Goal: Task Accomplishment & Management: Manage account settings

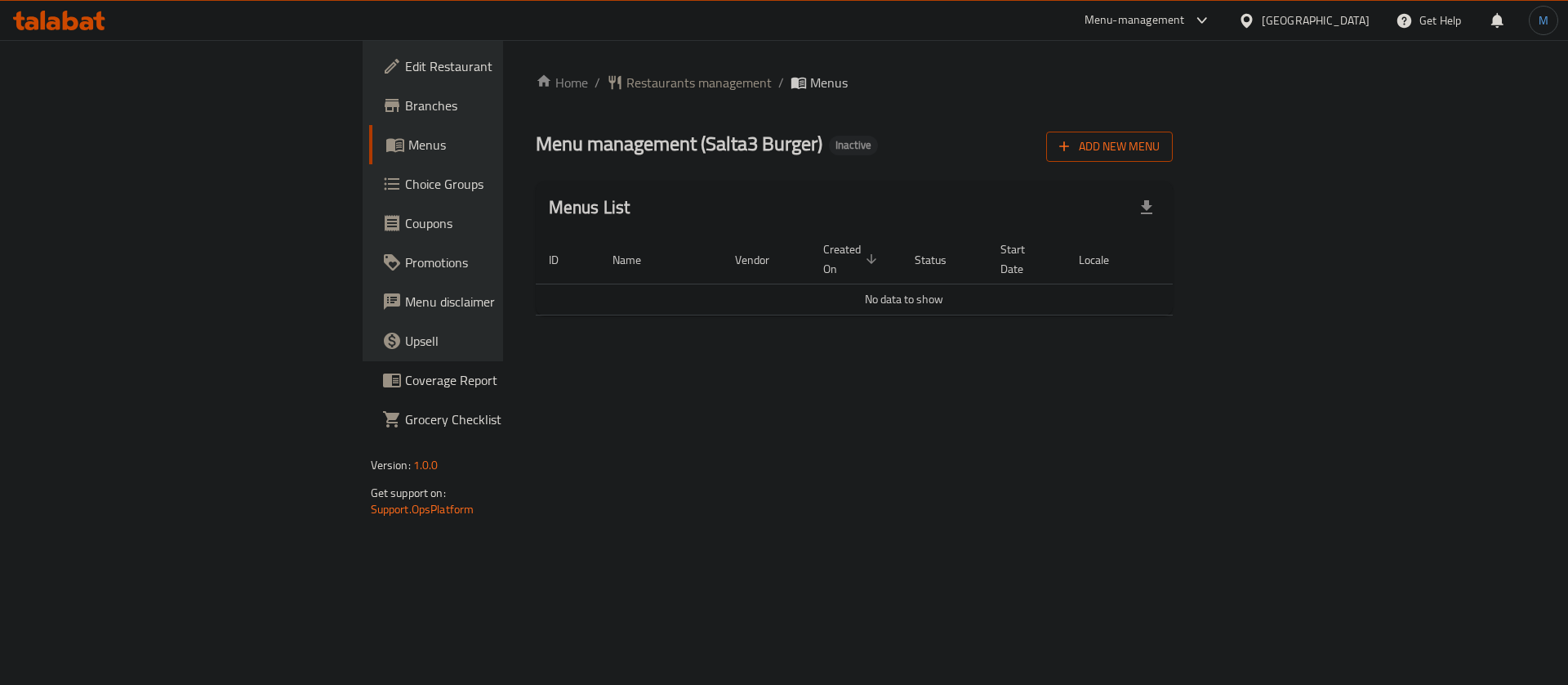
click at [1160, 153] on span "Add New Menu" at bounding box center [1110, 147] width 101 height 20
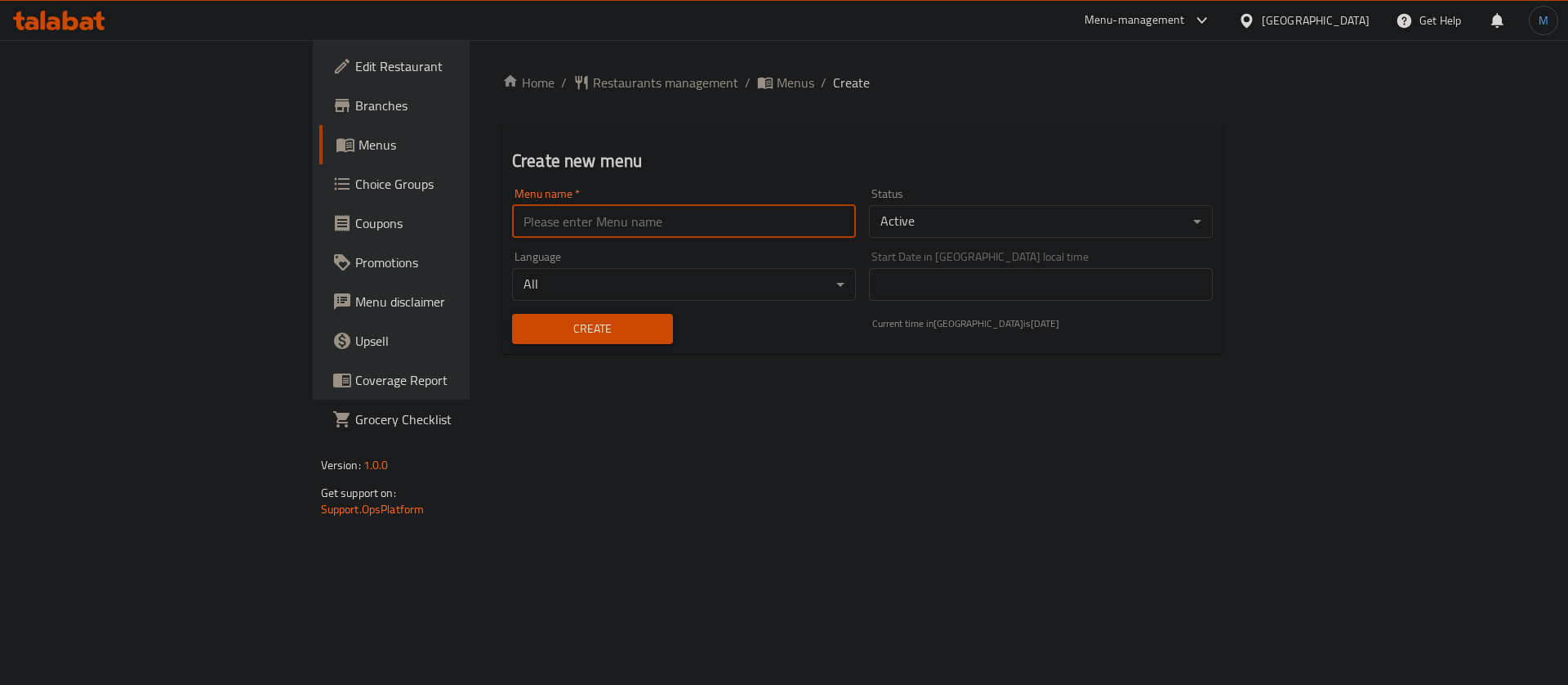
click at [527, 225] on input "text" at bounding box center [684, 222] width 344 height 32
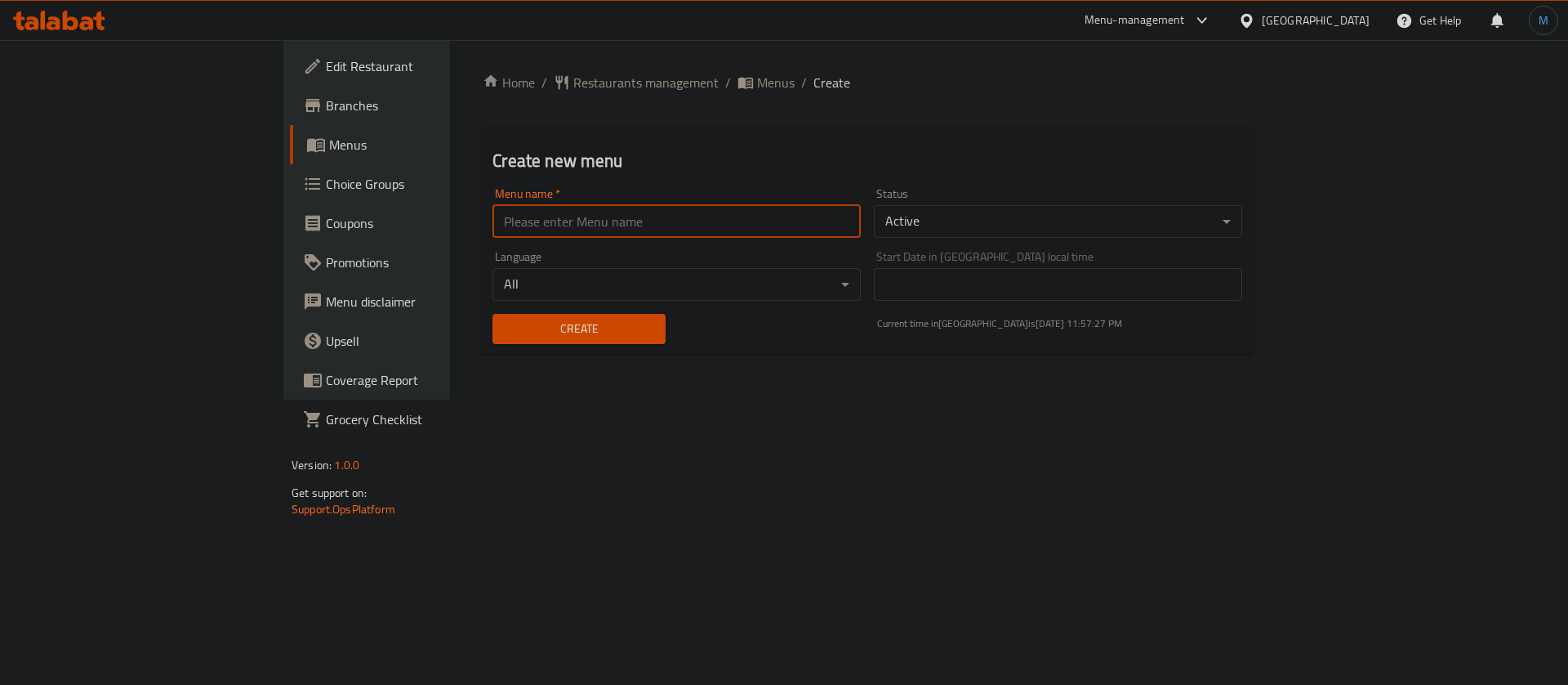
type input "1"
click at [505, 308] on div "Create" at bounding box center [578, 329] width 192 height 49
click at [503, 316] on button "Create" at bounding box center [578, 328] width 172 height 30
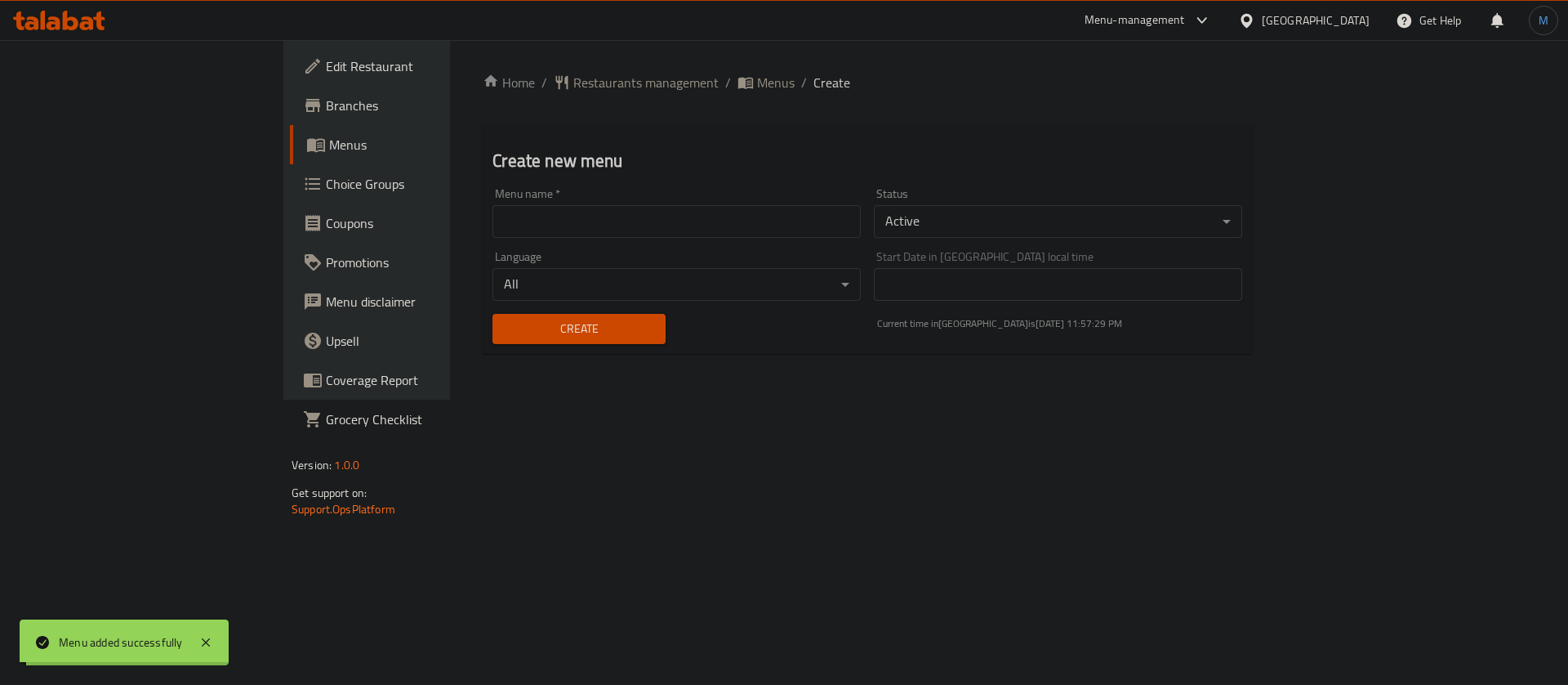
click at [757, 91] on span "Menus" at bounding box center [776, 82] width 37 height 20
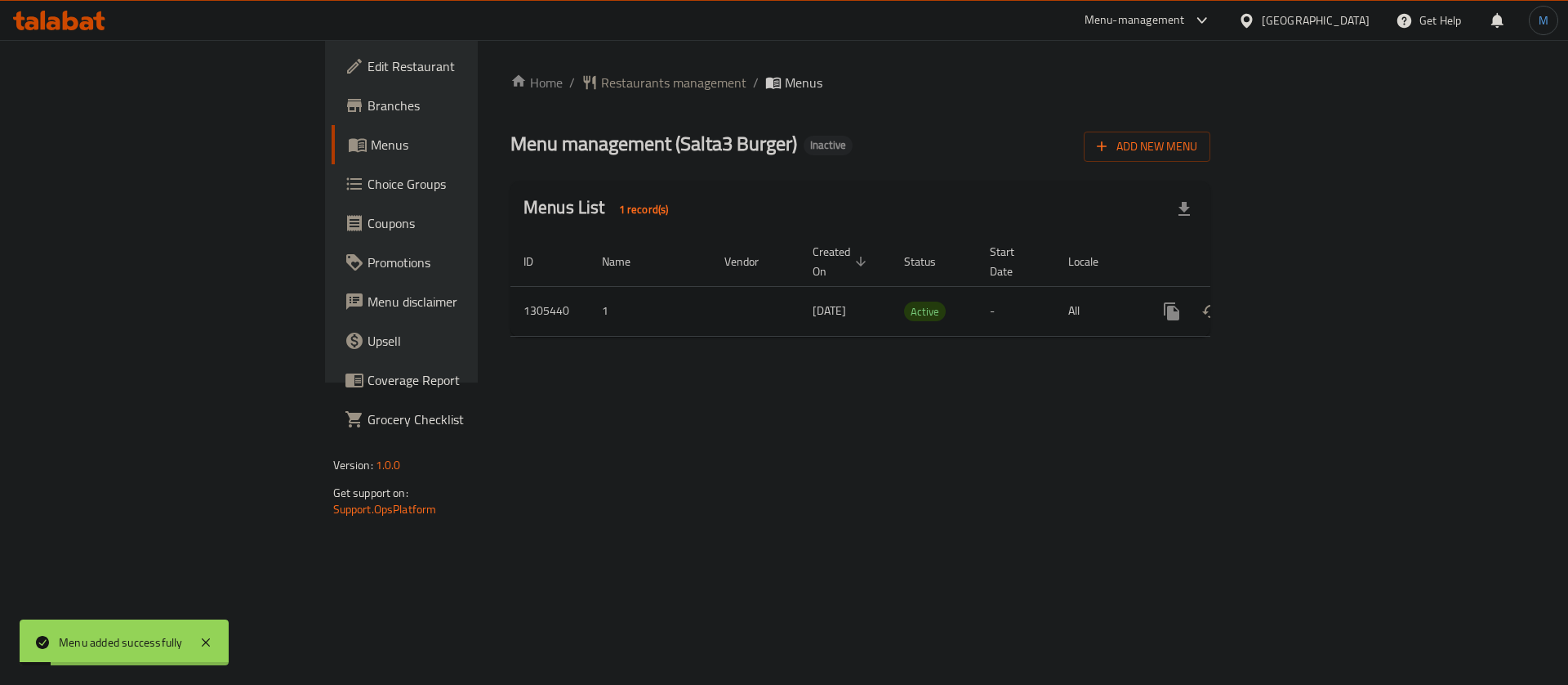
click at [1300, 302] on icon "enhanced table" at bounding box center [1289, 311] width 20 height 20
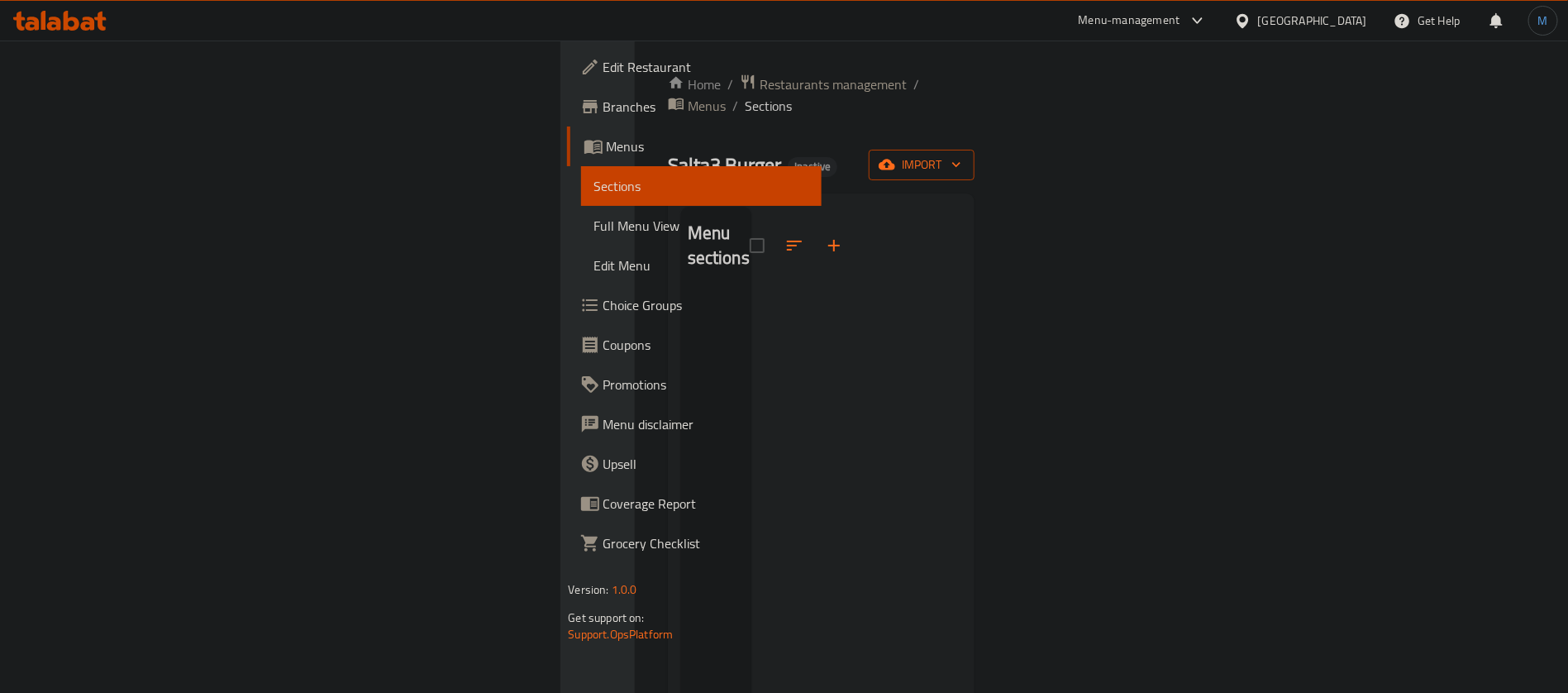
click at [975, 150] on button "import" at bounding box center [921, 165] width 106 height 30
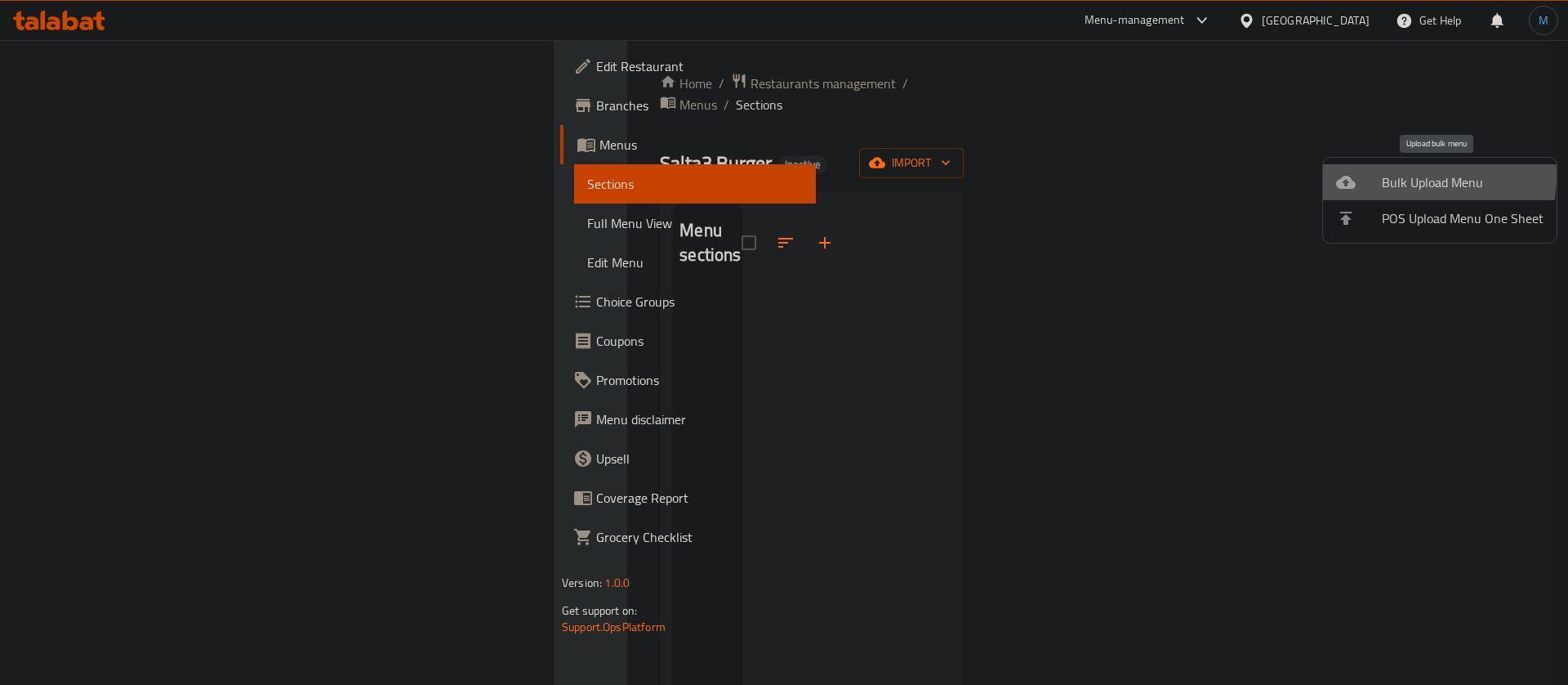
click at [1390, 176] on span "Bulk Upload Menu" at bounding box center [1462, 181] width 162 height 20
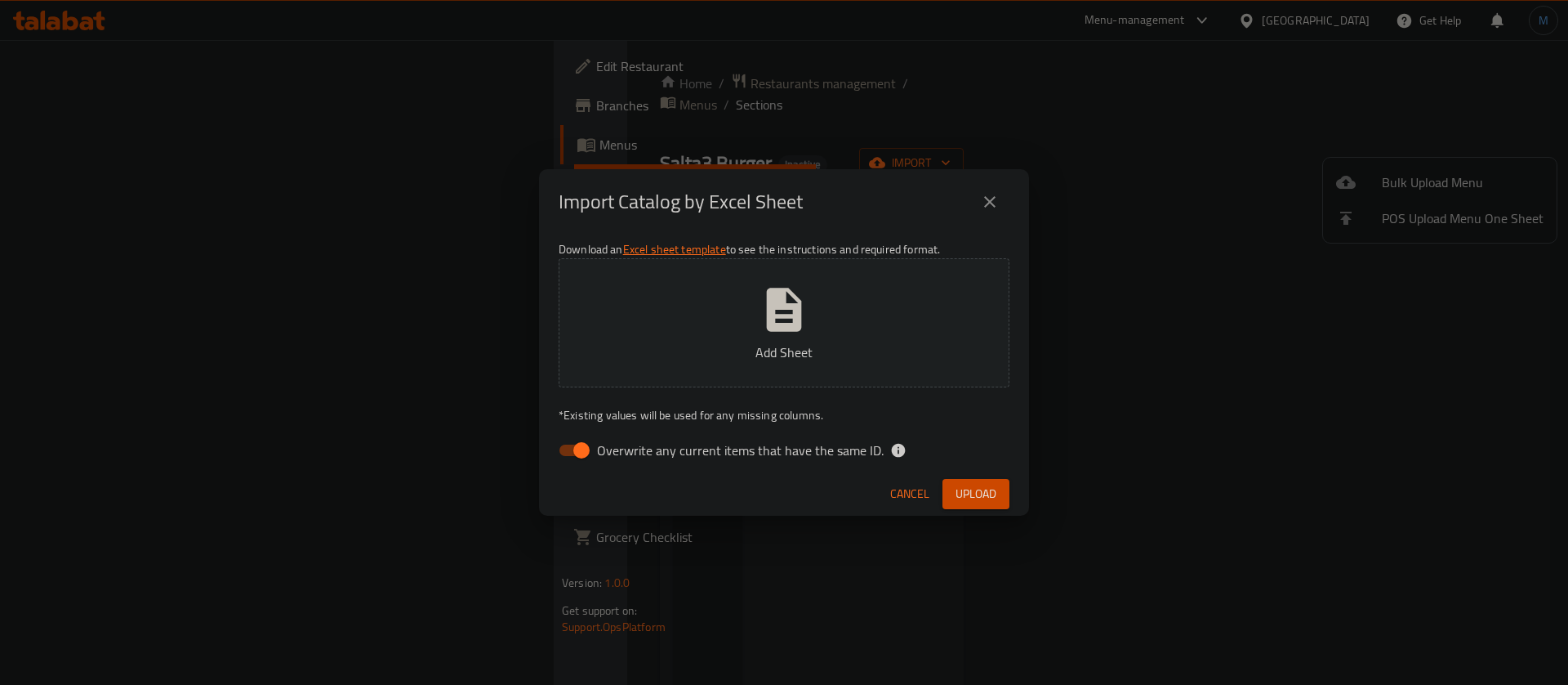
click at [619, 441] on span "Overwrite any current items that have the same ID." at bounding box center [740, 450] width 287 height 20
click at [619, 441] on input "Overwrite any current items that have the same ID." at bounding box center [581, 450] width 93 height 31
checkbox input "false"
drag, startPoint x: 940, startPoint y: 445, endPoint x: 944, endPoint y: 455, distance: 10.8
click at [944, 455] on div "Overwrite any current items that have the same ID." at bounding box center [784, 450] width 451 height 31
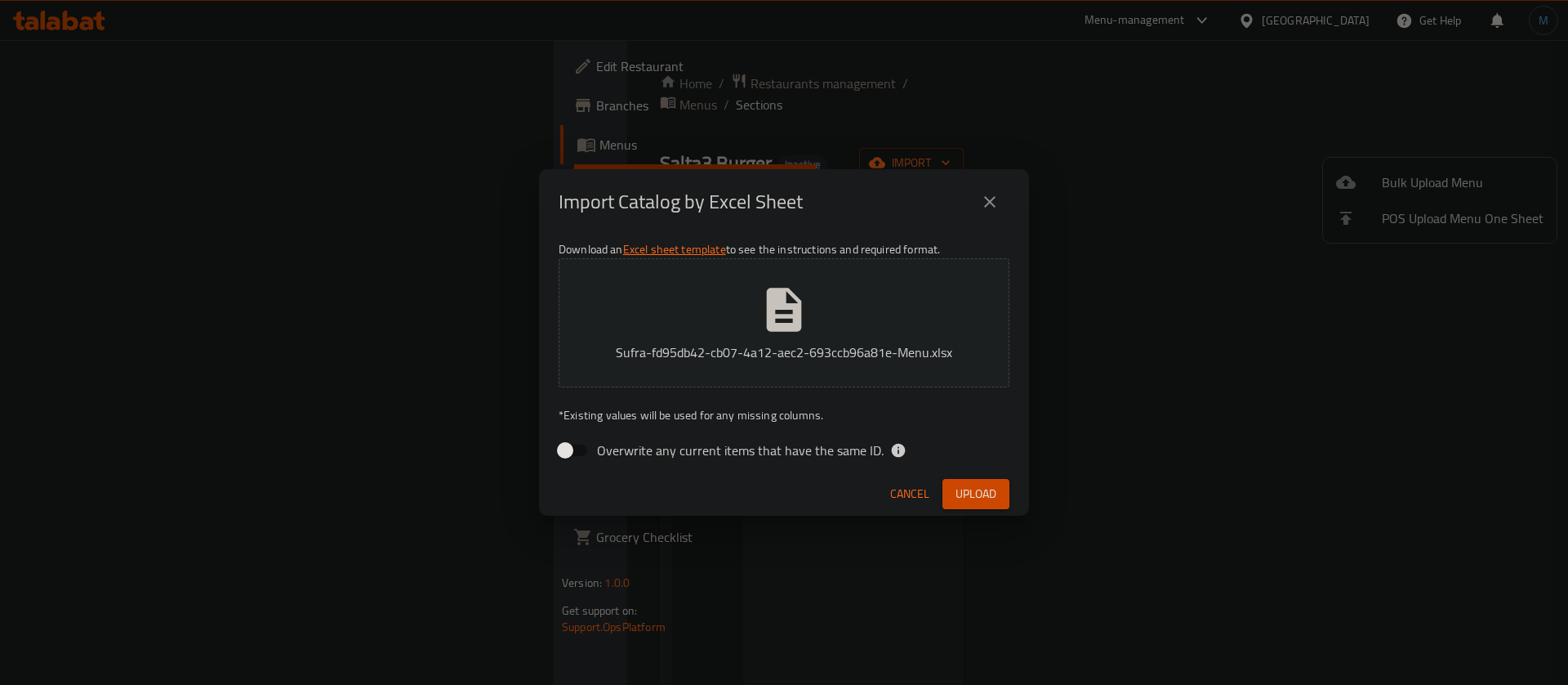
click at [975, 489] on span "Upload" at bounding box center [976, 494] width 41 height 20
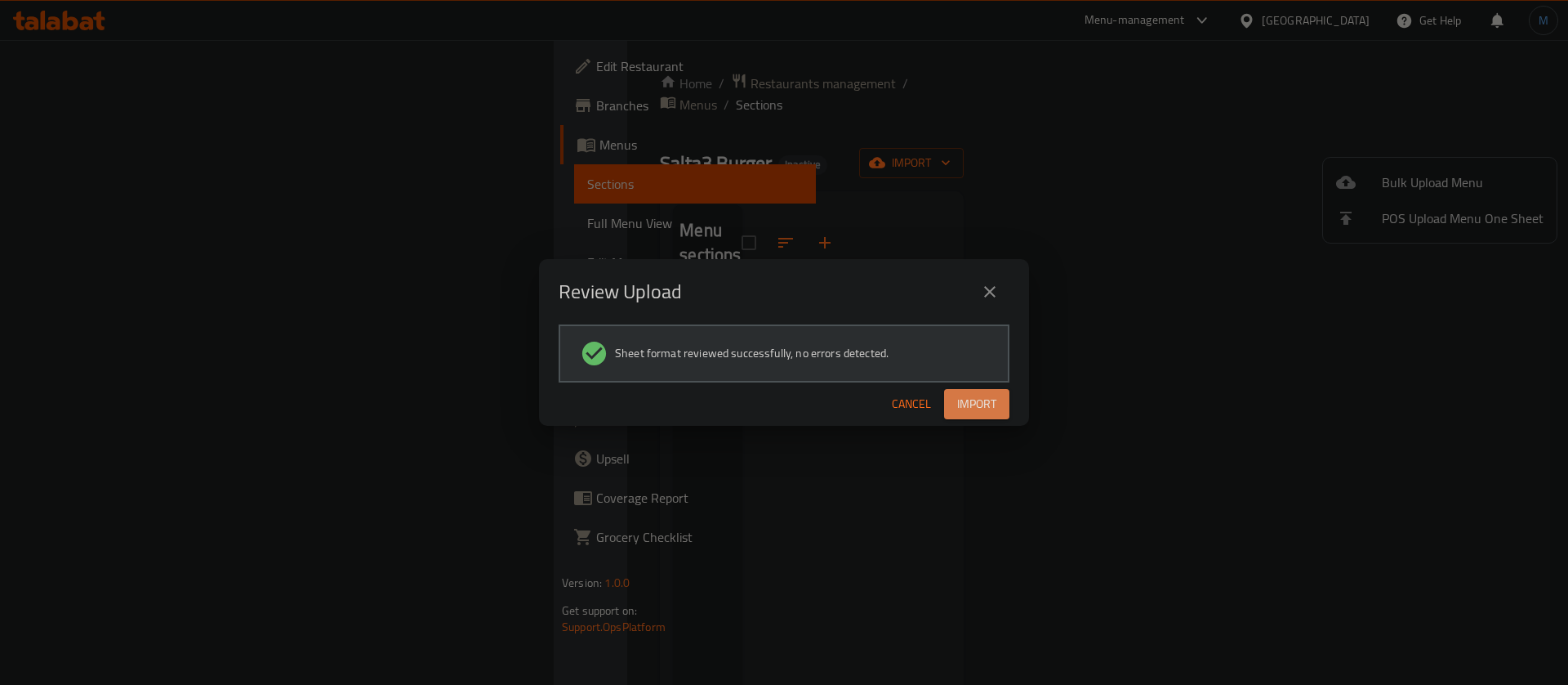
click at [970, 408] on span "Import" at bounding box center [977, 404] width 39 height 20
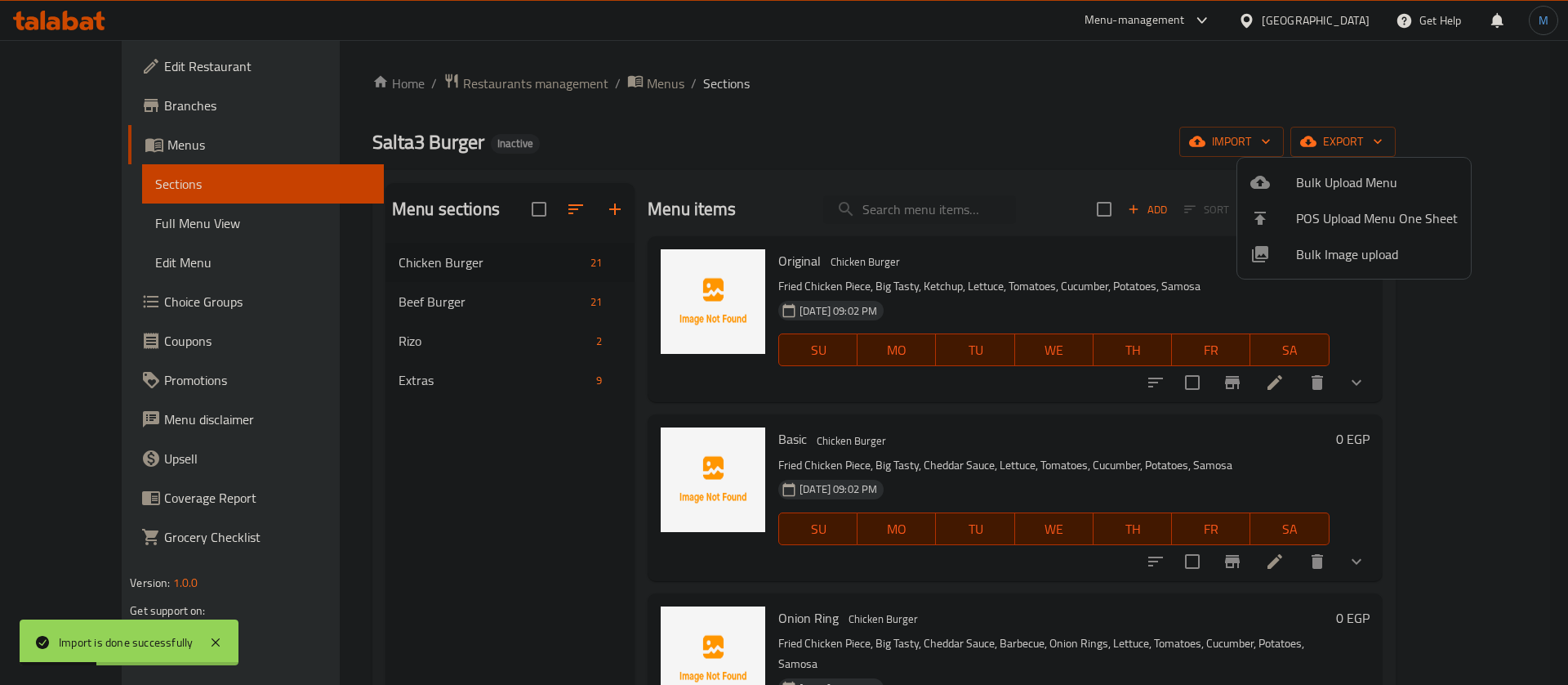
click at [762, 178] on div at bounding box center [784, 342] width 1568 height 685
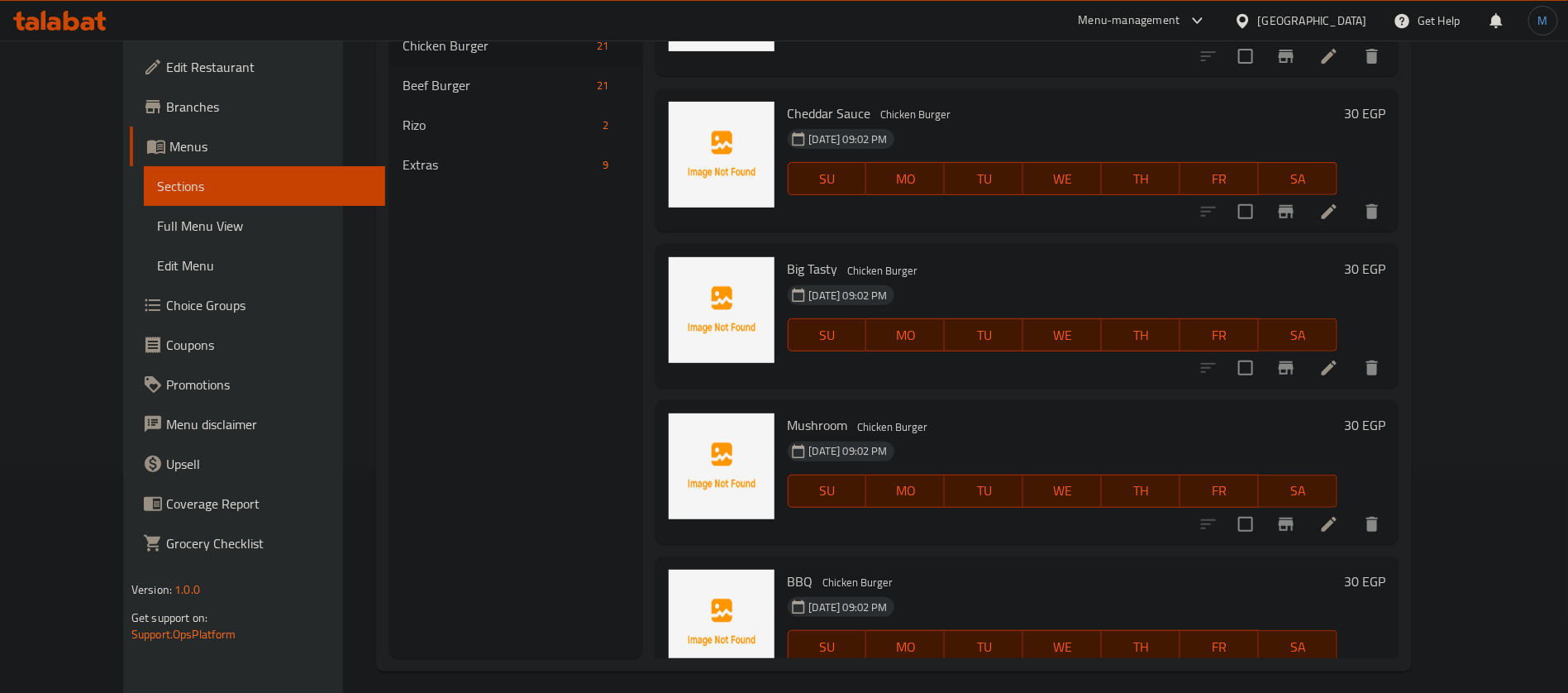
scroll to position [231, 0]
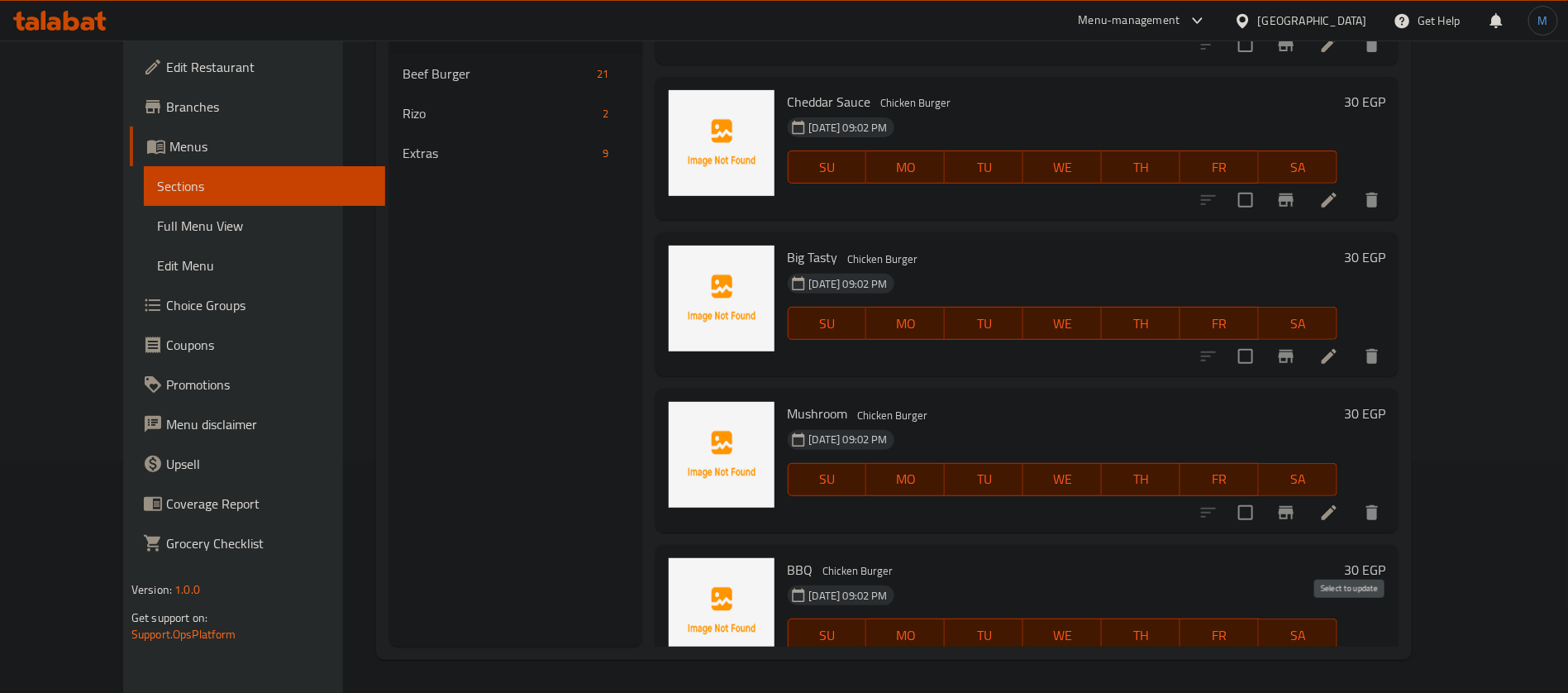
click at [1263, 651] on input "checkbox" at bounding box center [1246, 668] width 34 height 34
checkbox input "true"
click at [1263, 495] on input "checkbox" at bounding box center [1246, 512] width 34 height 34
checkbox input "true"
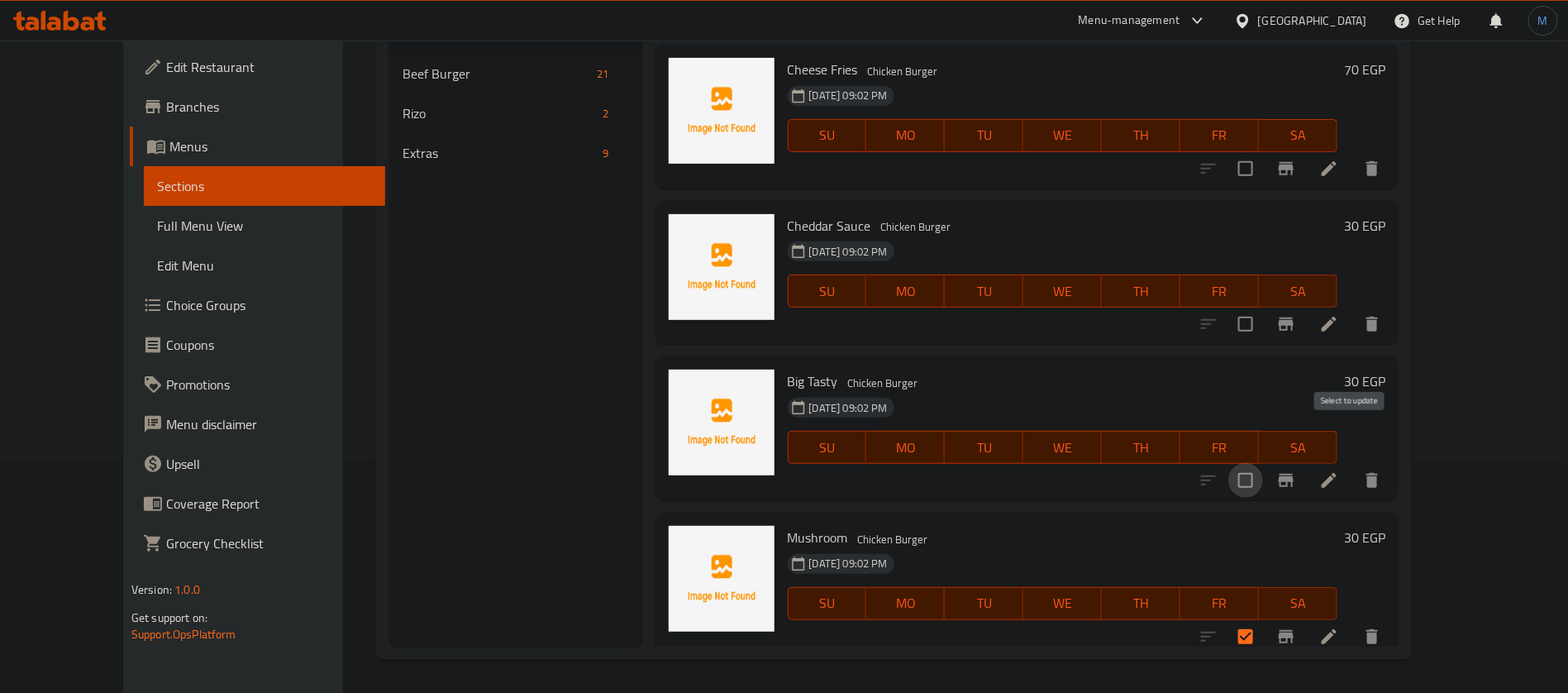
click at [1263, 463] on input "checkbox" at bounding box center [1246, 480] width 34 height 34
checkbox input "true"
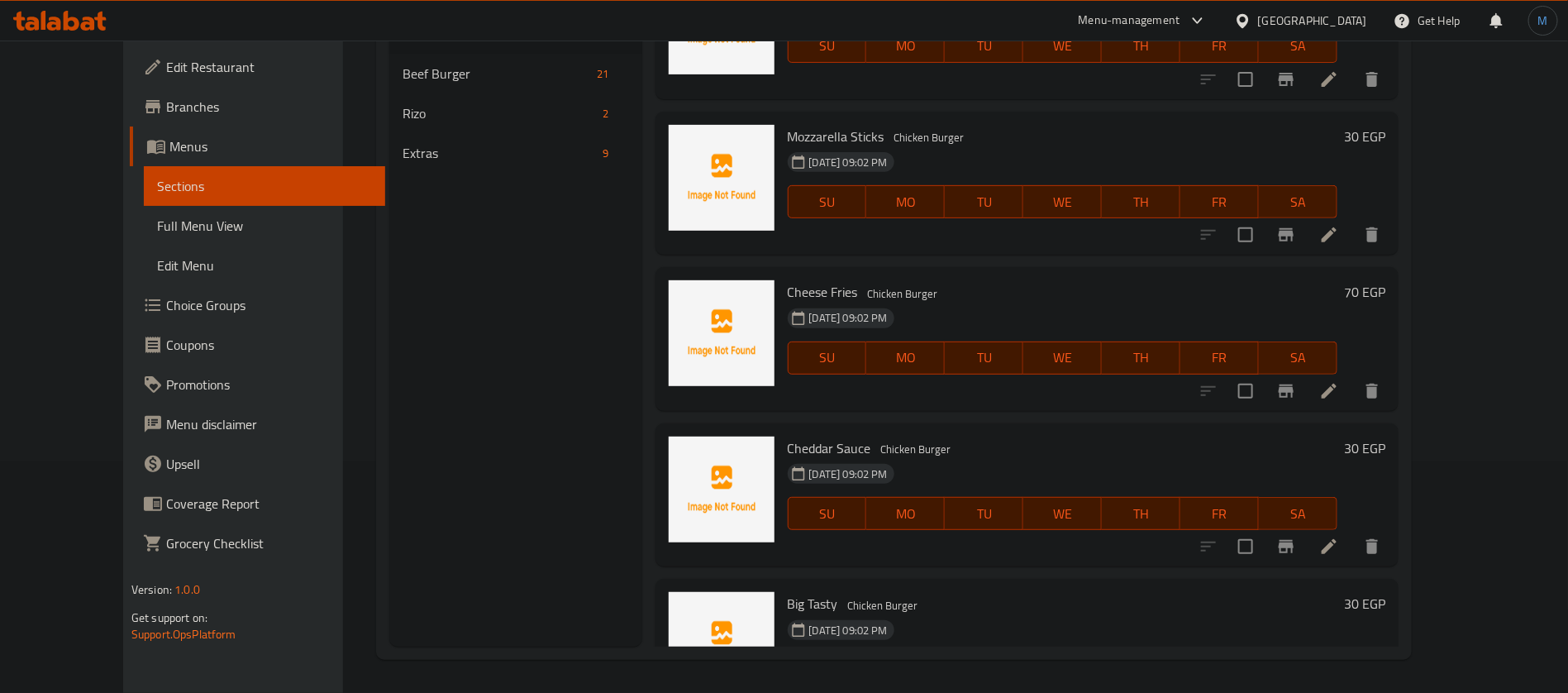
scroll to position [2513, 0]
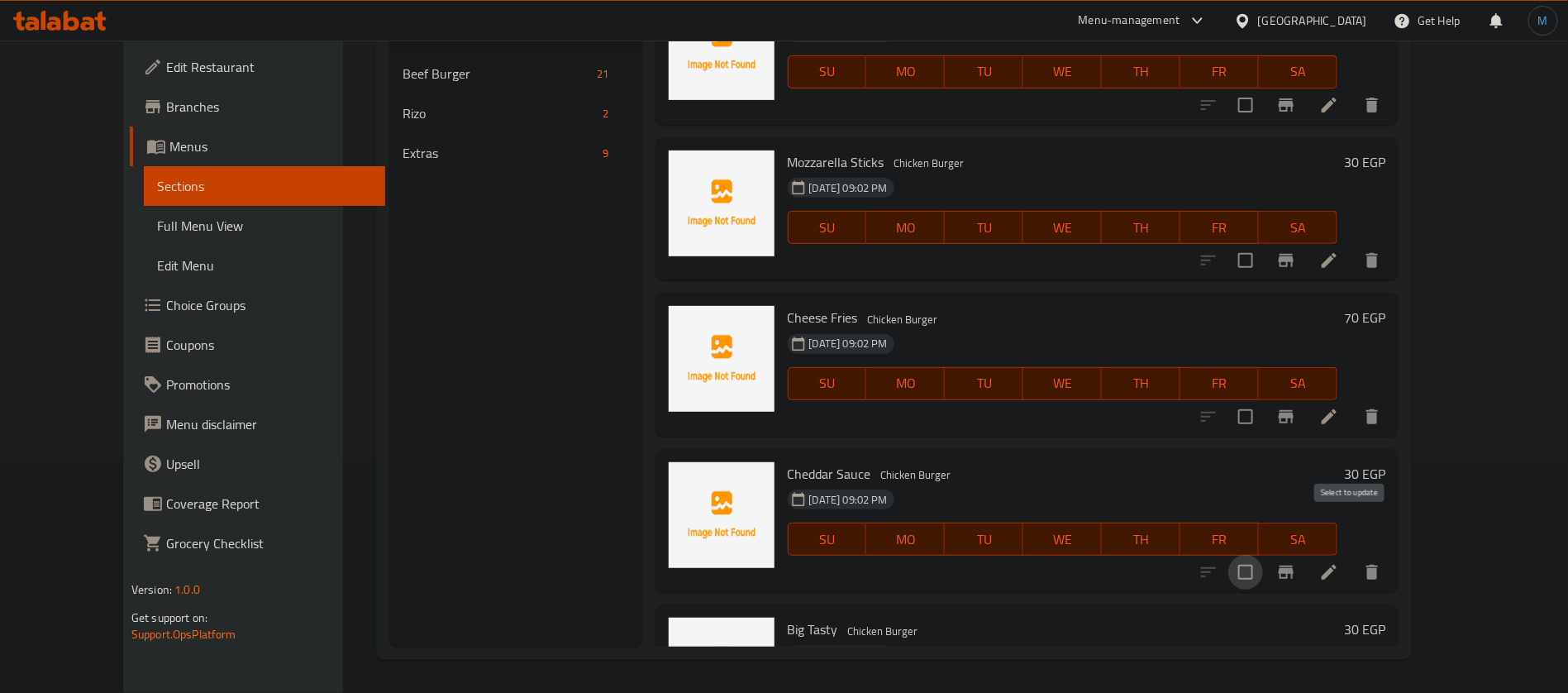
click at [1263, 554] on input "checkbox" at bounding box center [1246, 571] width 34 height 34
checkbox input "true"
click at [1370, 396] on div at bounding box center [1290, 416] width 203 height 40
click at [1263, 399] on input "checkbox" at bounding box center [1246, 416] width 34 height 34
checkbox input "true"
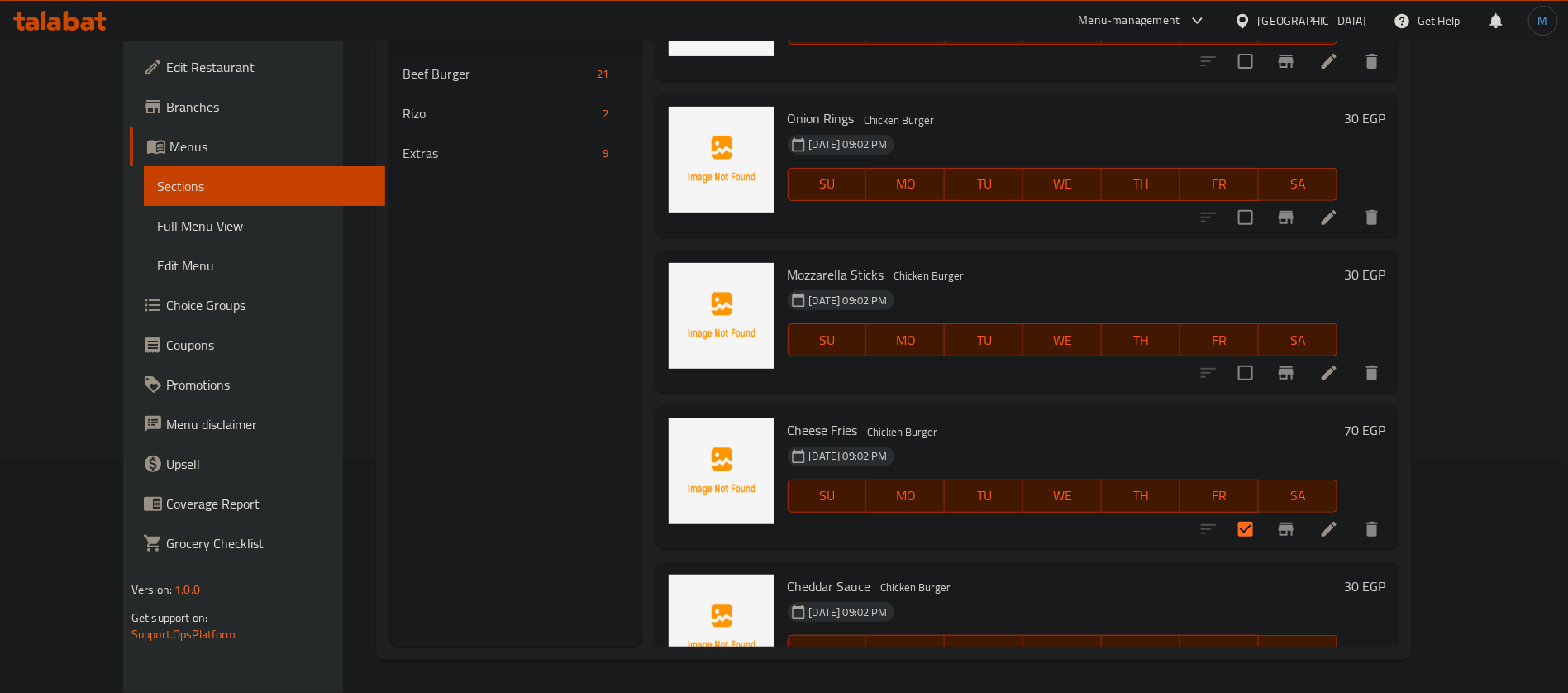
scroll to position [2389, 0]
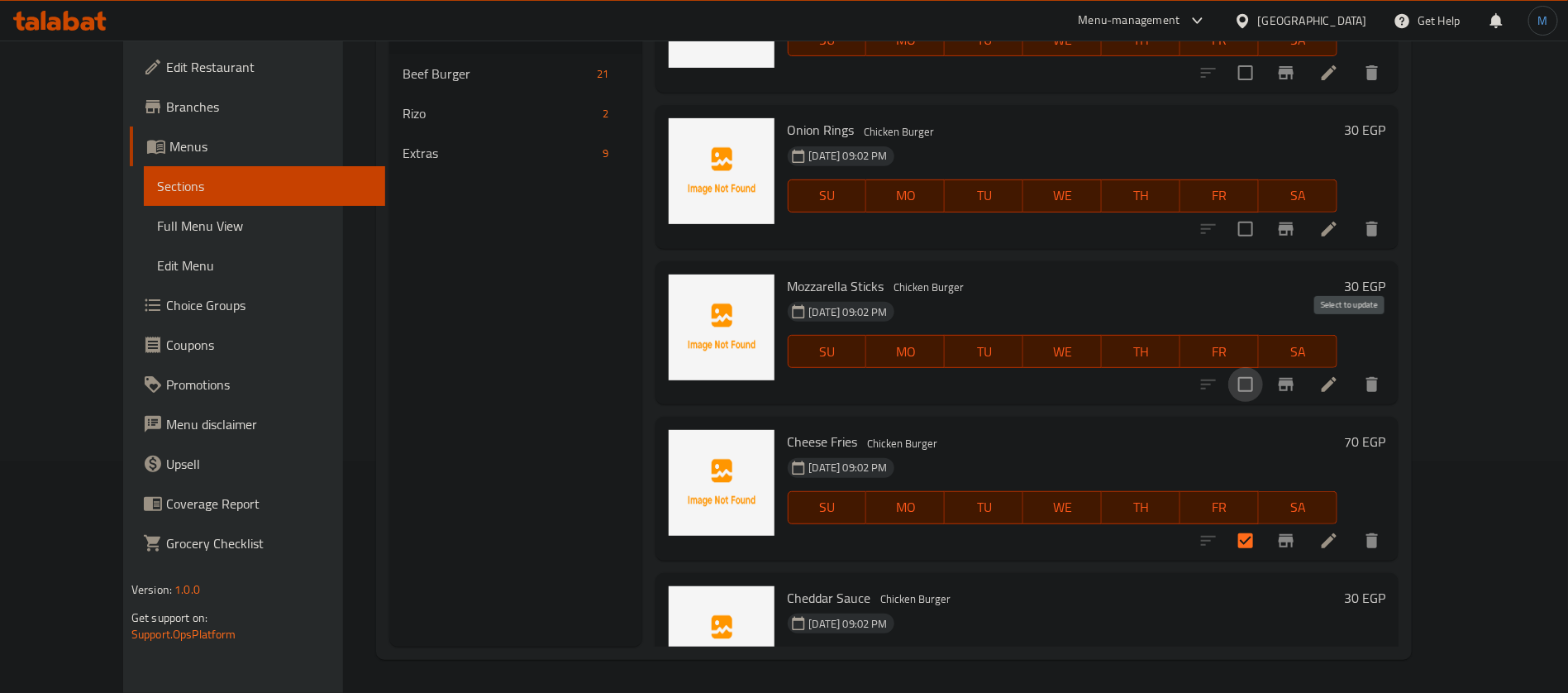
click at [1263, 367] on input "checkbox" at bounding box center [1246, 384] width 34 height 34
checkbox input "true"
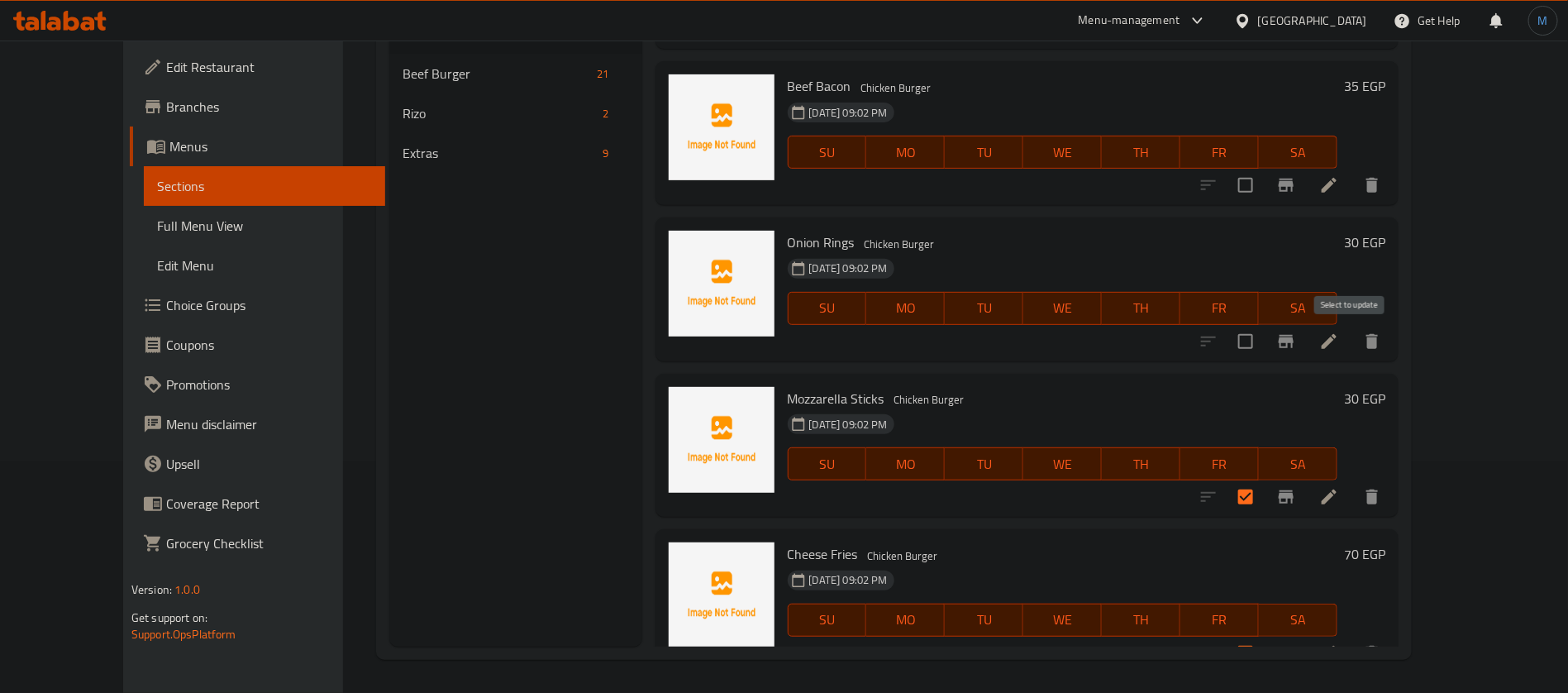
scroll to position [2265, 0]
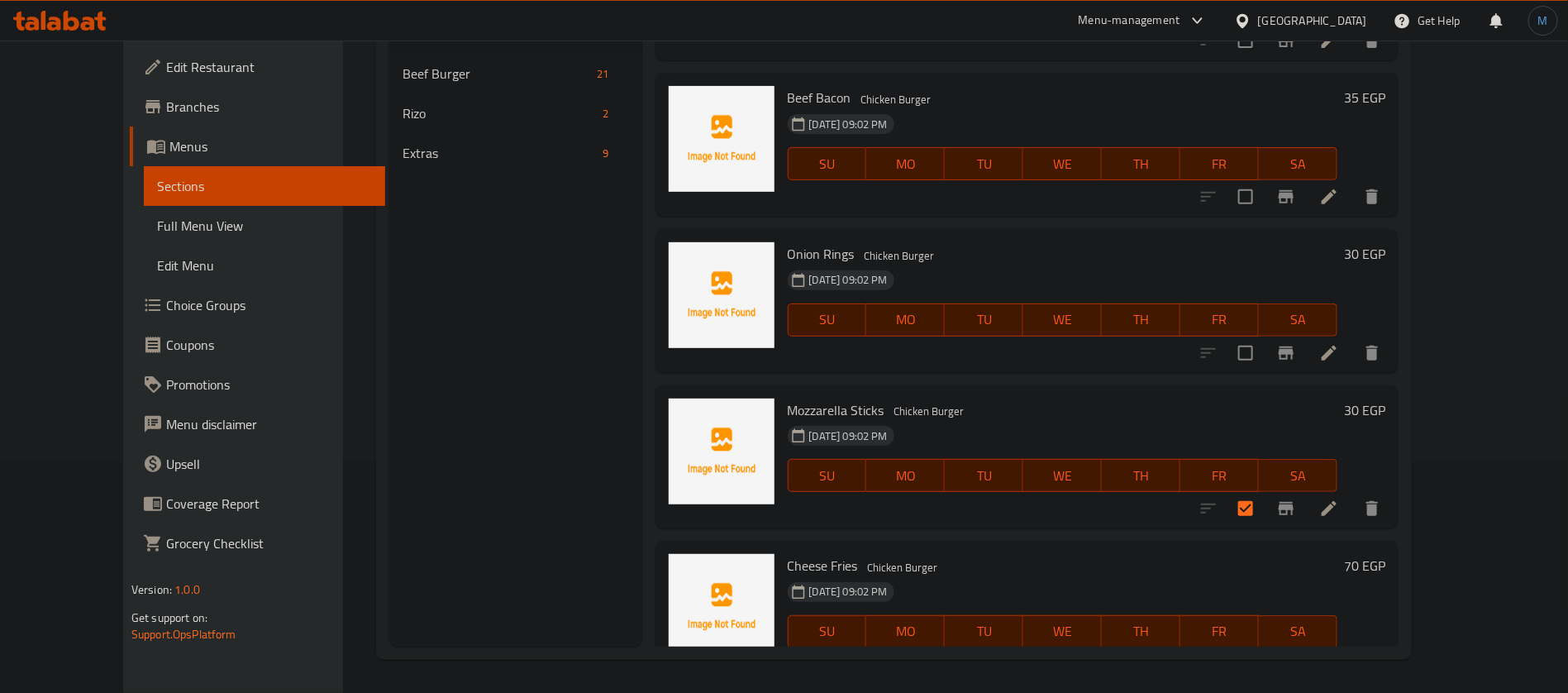
click at [1352, 332] on div "Menu items Add Sort Manage items Original Chicken Burger Fried Chicken Piece, B…" at bounding box center [1021, 300] width 757 height 693
click at [1263, 335] on input "checkbox" at bounding box center [1246, 353] width 34 height 34
checkbox input "true"
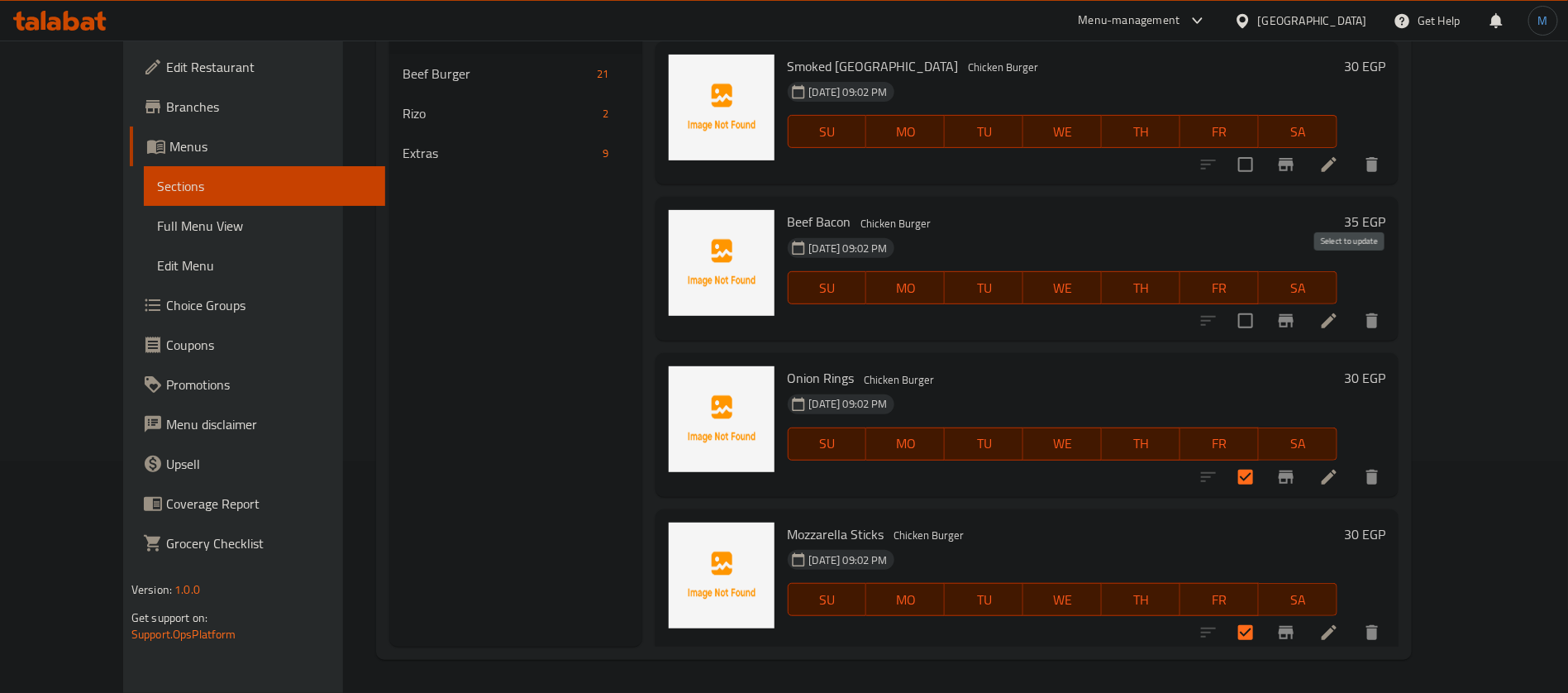
click at [1263, 303] on input "checkbox" at bounding box center [1246, 321] width 34 height 34
checkbox input "true"
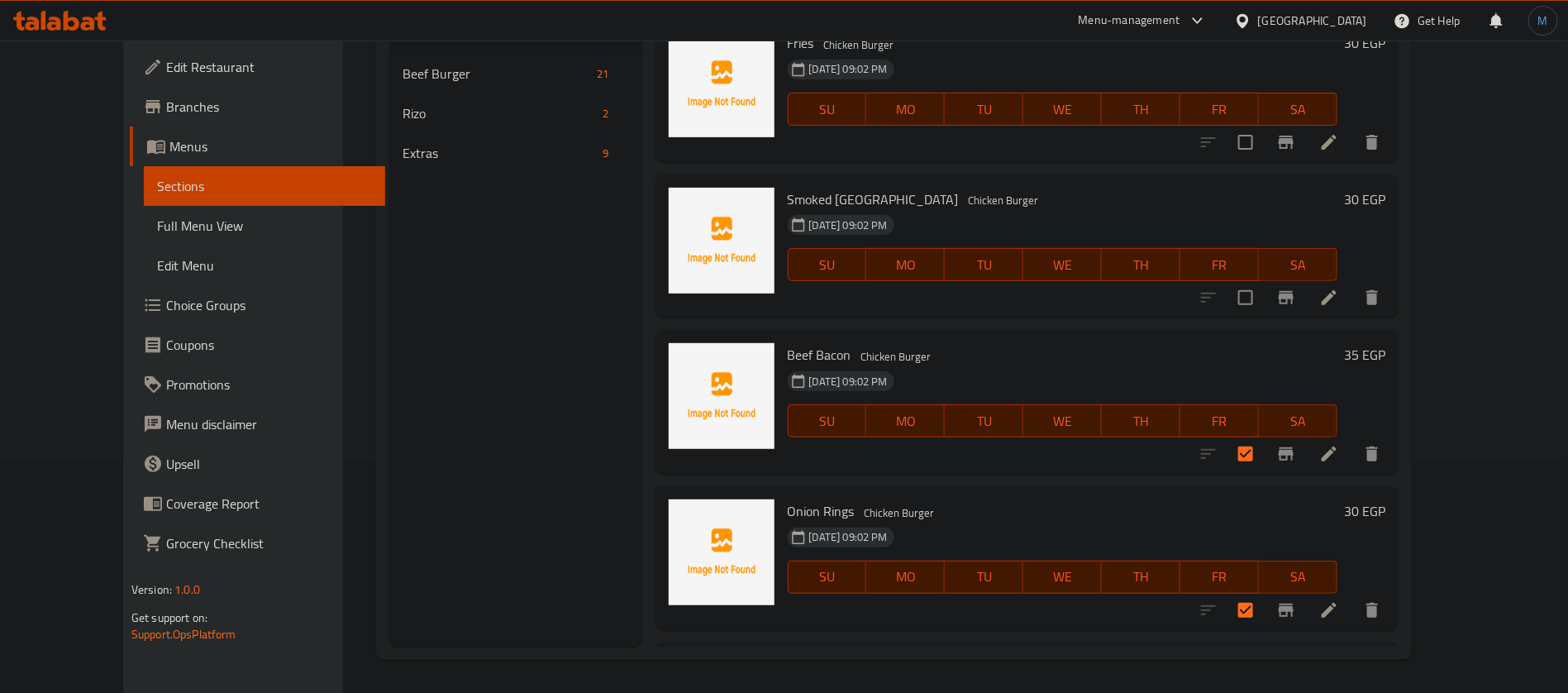
scroll to position [1894, 0]
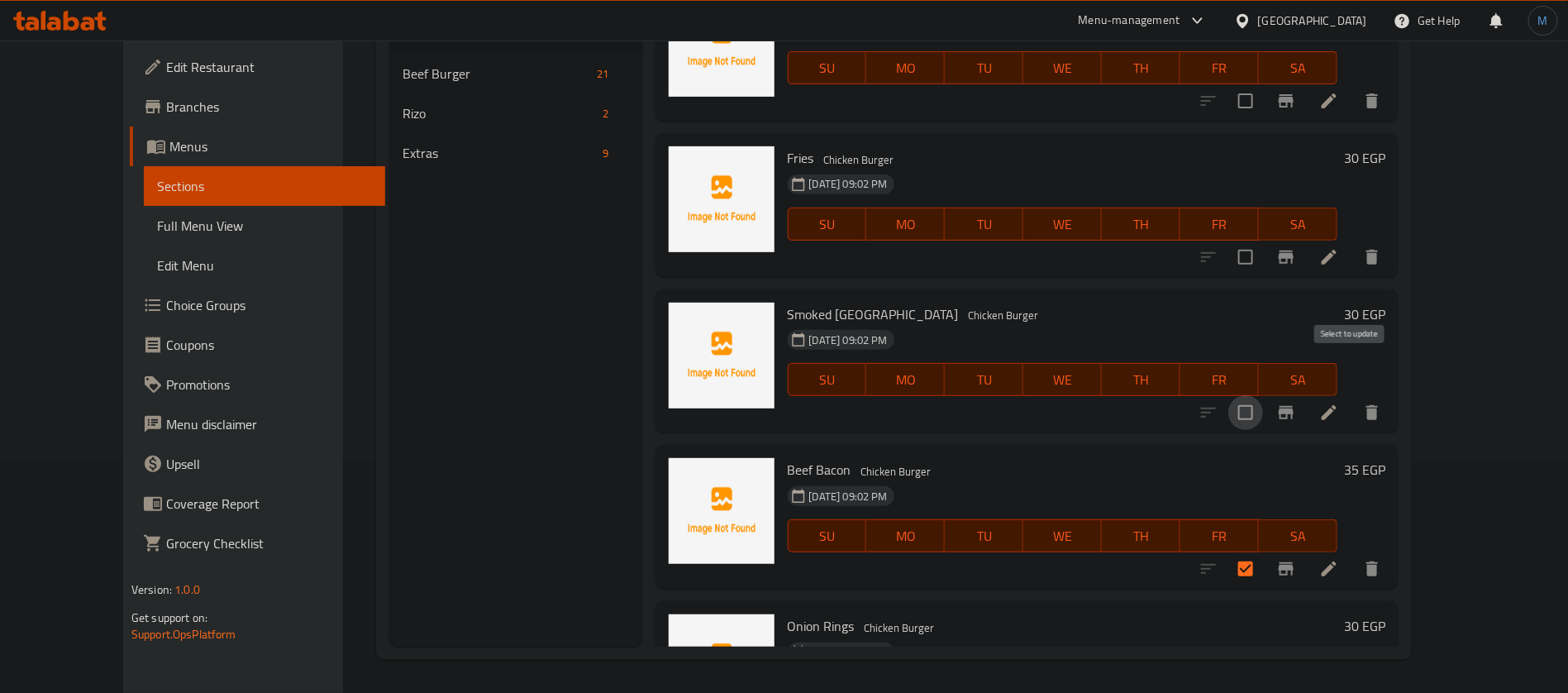
click at [1263, 395] on input "checkbox" at bounding box center [1246, 412] width 34 height 34
checkbox input "true"
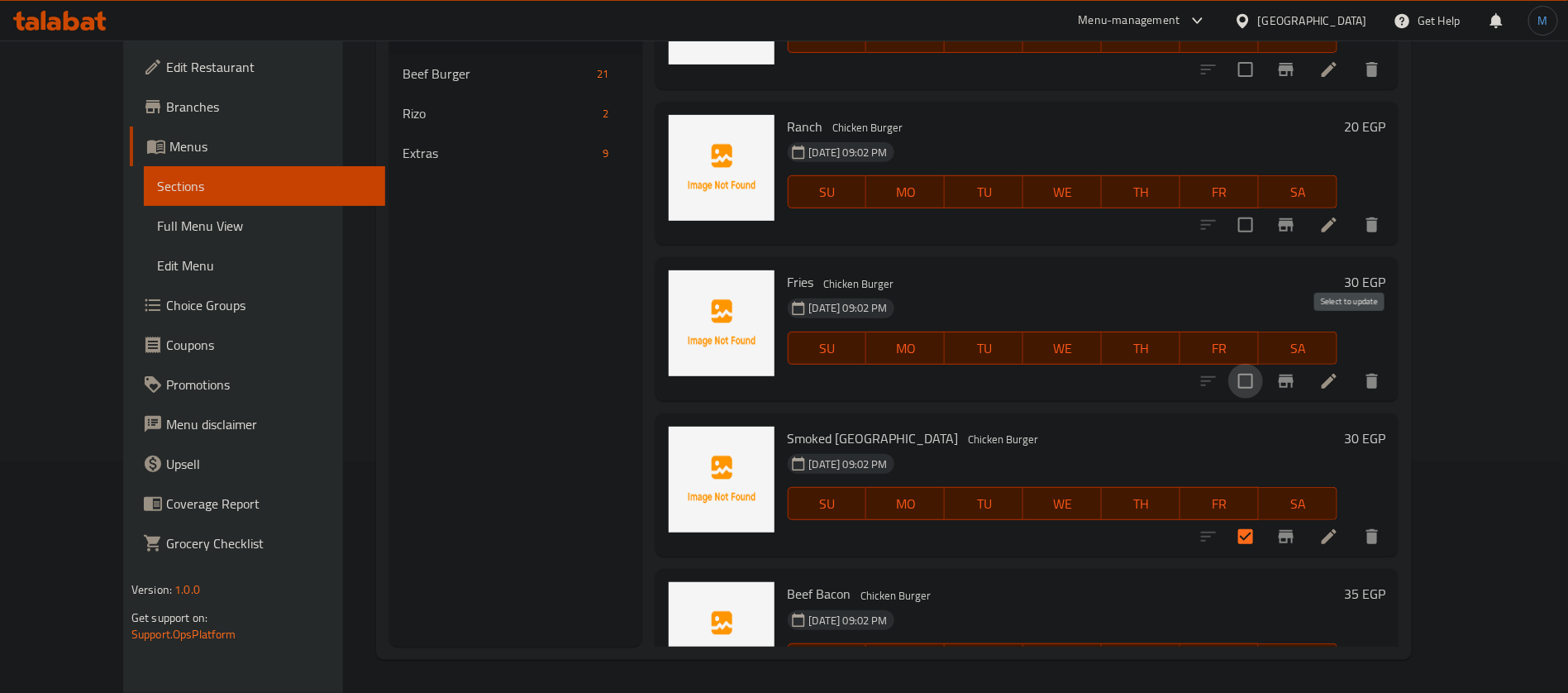
click at [1263, 364] on input "checkbox" at bounding box center [1246, 381] width 34 height 34
checkbox input "true"
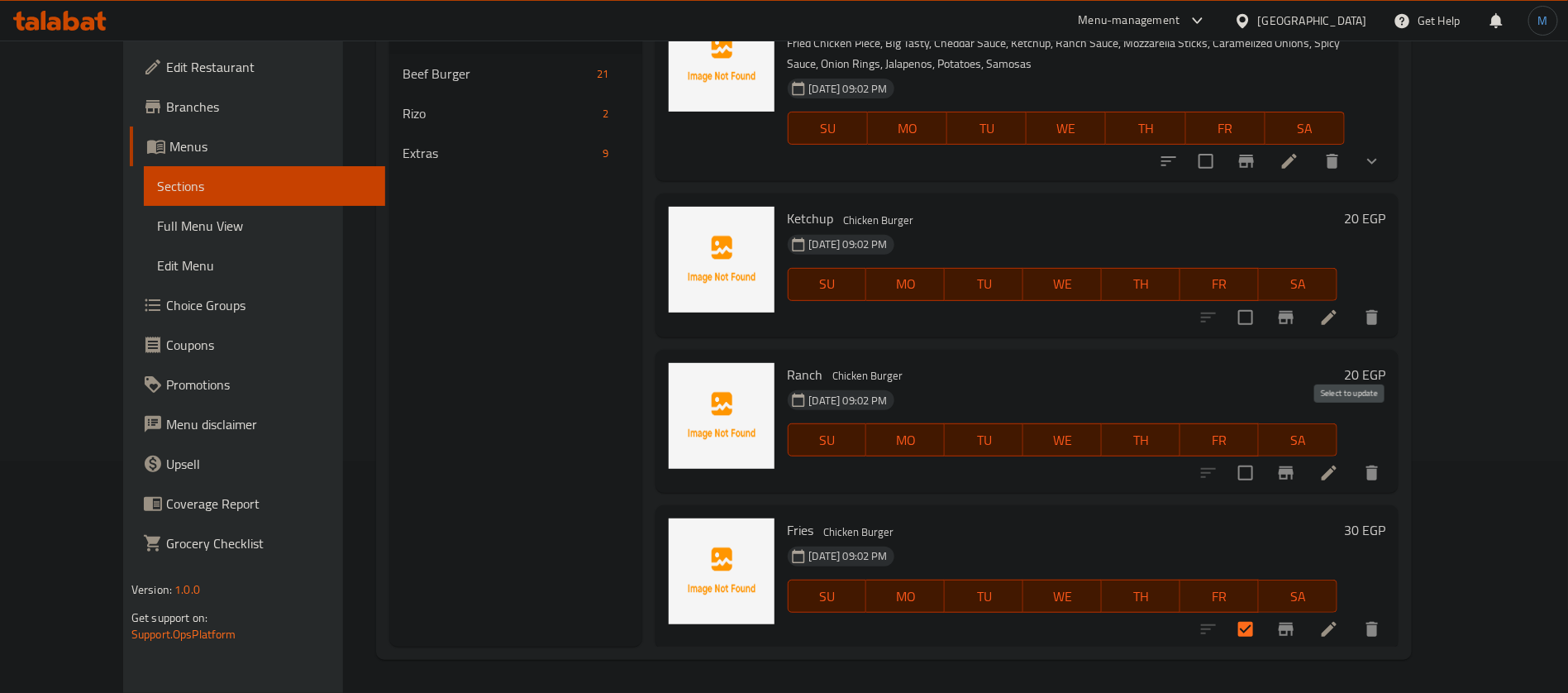
click at [1263, 455] on input "checkbox" at bounding box center [1246, 472] width 34 height 34
checkbox input "true"
click at [1263, 300] on input "checkbox" at bounding box center [1246, 317] width 34 height 34
checkbox input "true"
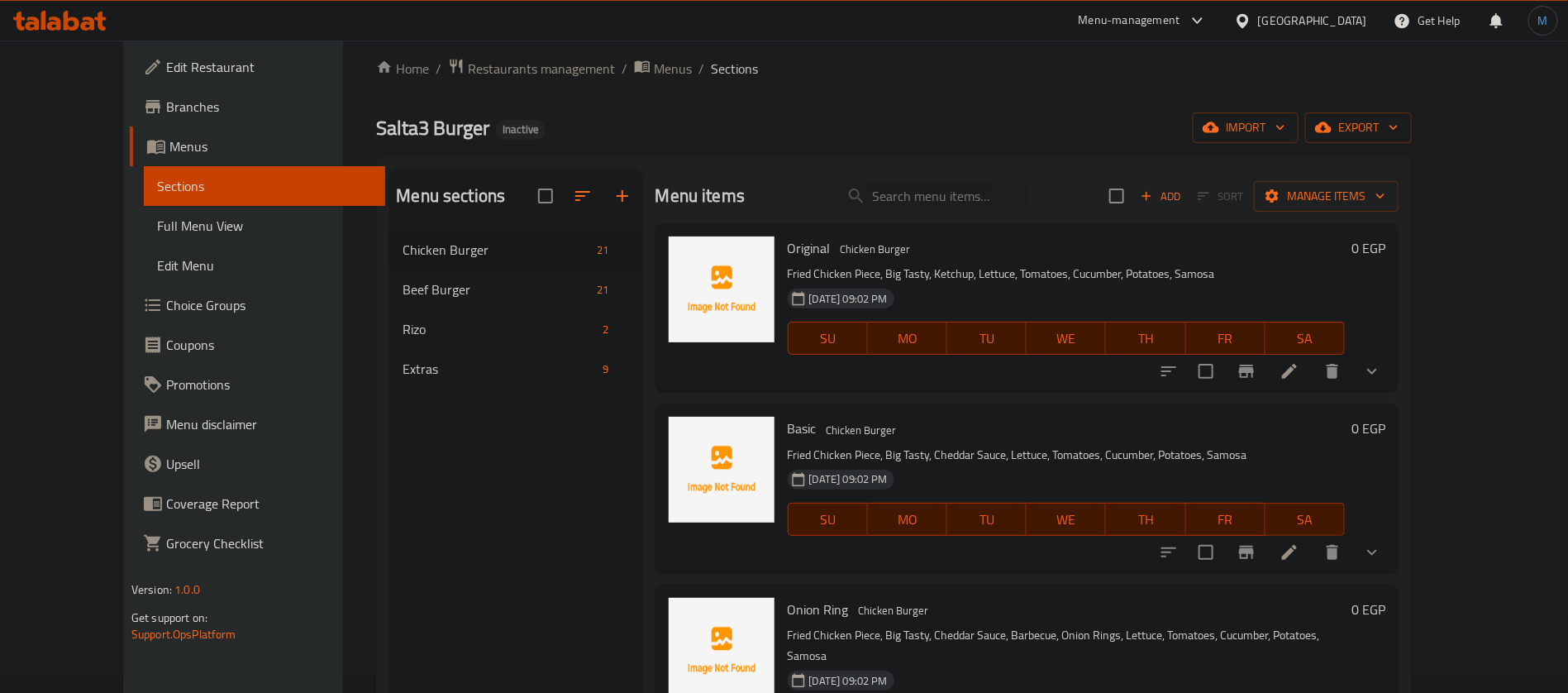
scroll to position [0, 0]
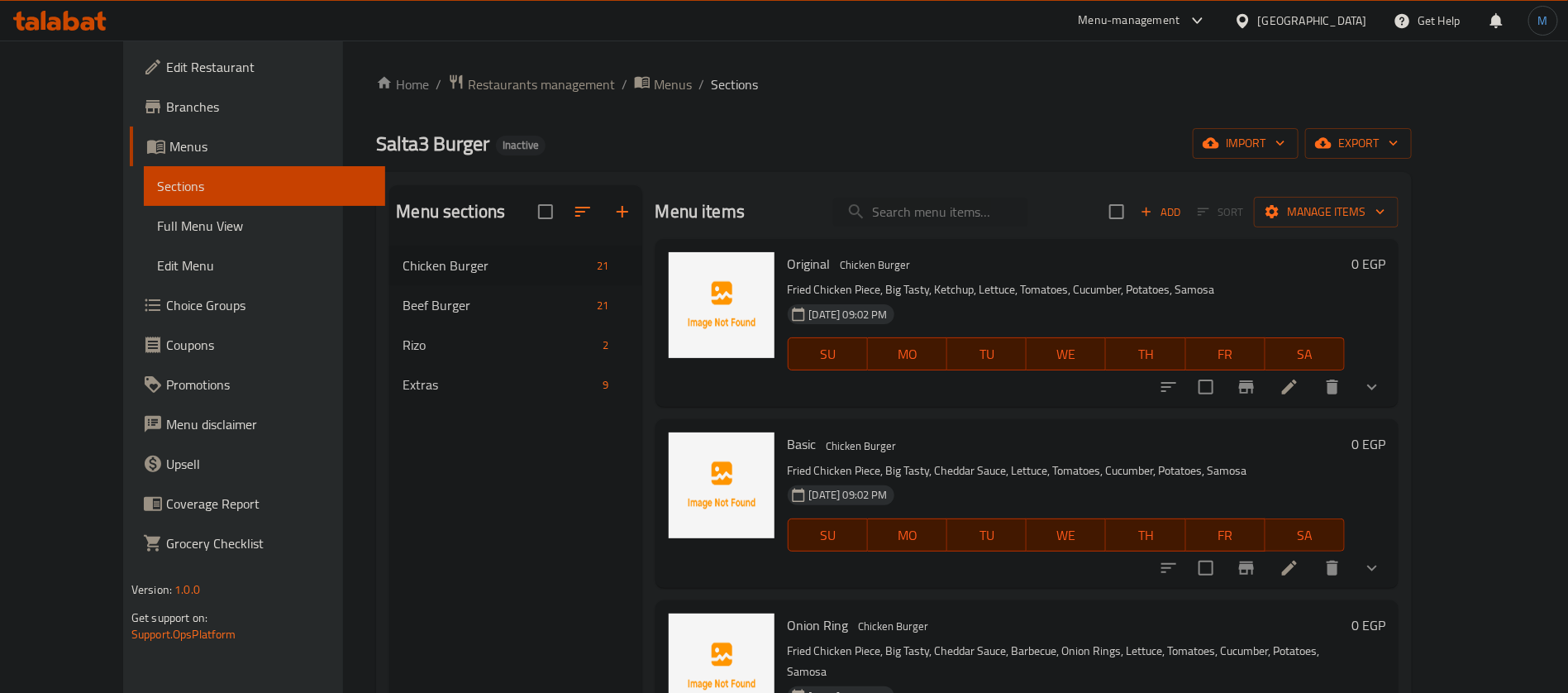
click at [1398, 229] on div "Add Sort Manage items" at bounding box center [1254, 211] width 290 height 34
click at [1398, 223] on button "Manage items" at bounding box center [1327, 211] width 145 height 30
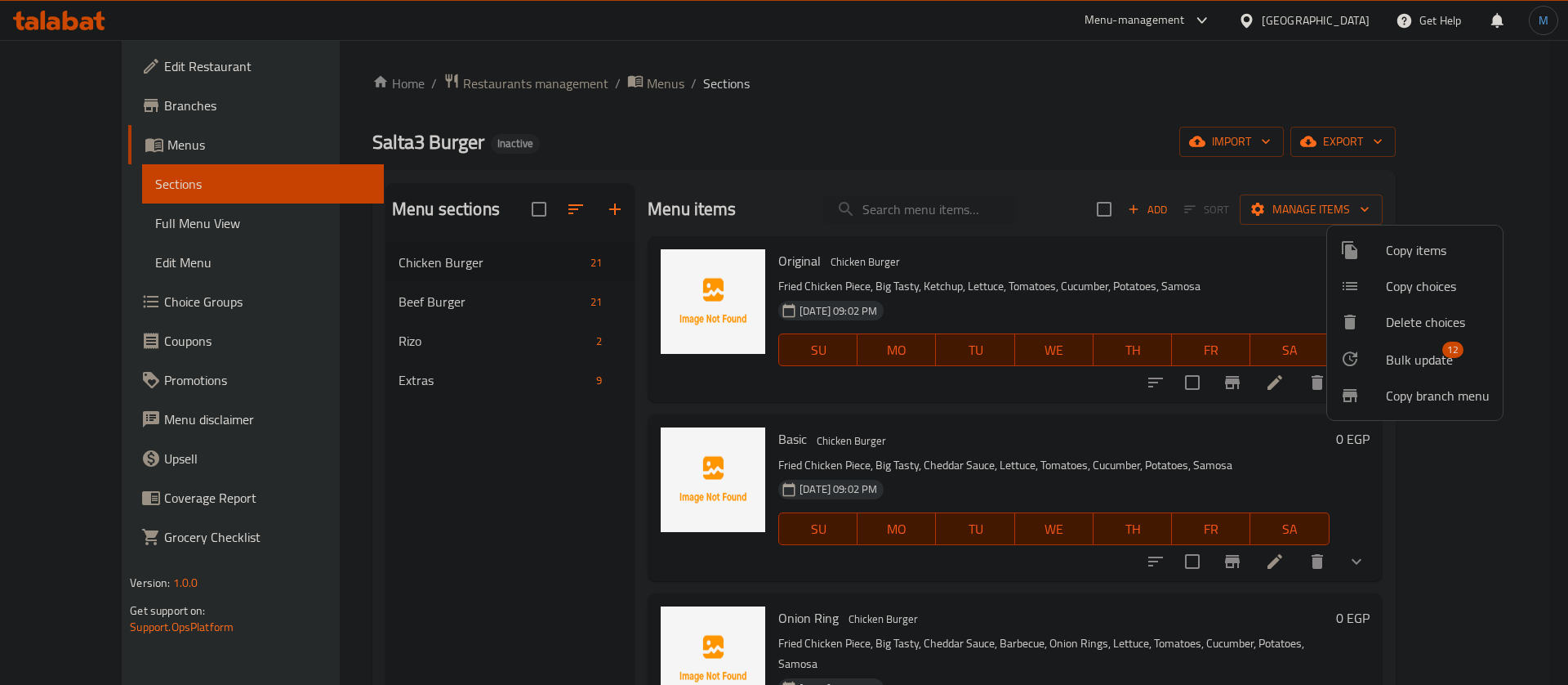
click at [1405, 345] on li "Bulk update 12" at bounding box center [1415, 359] width 175 height 37
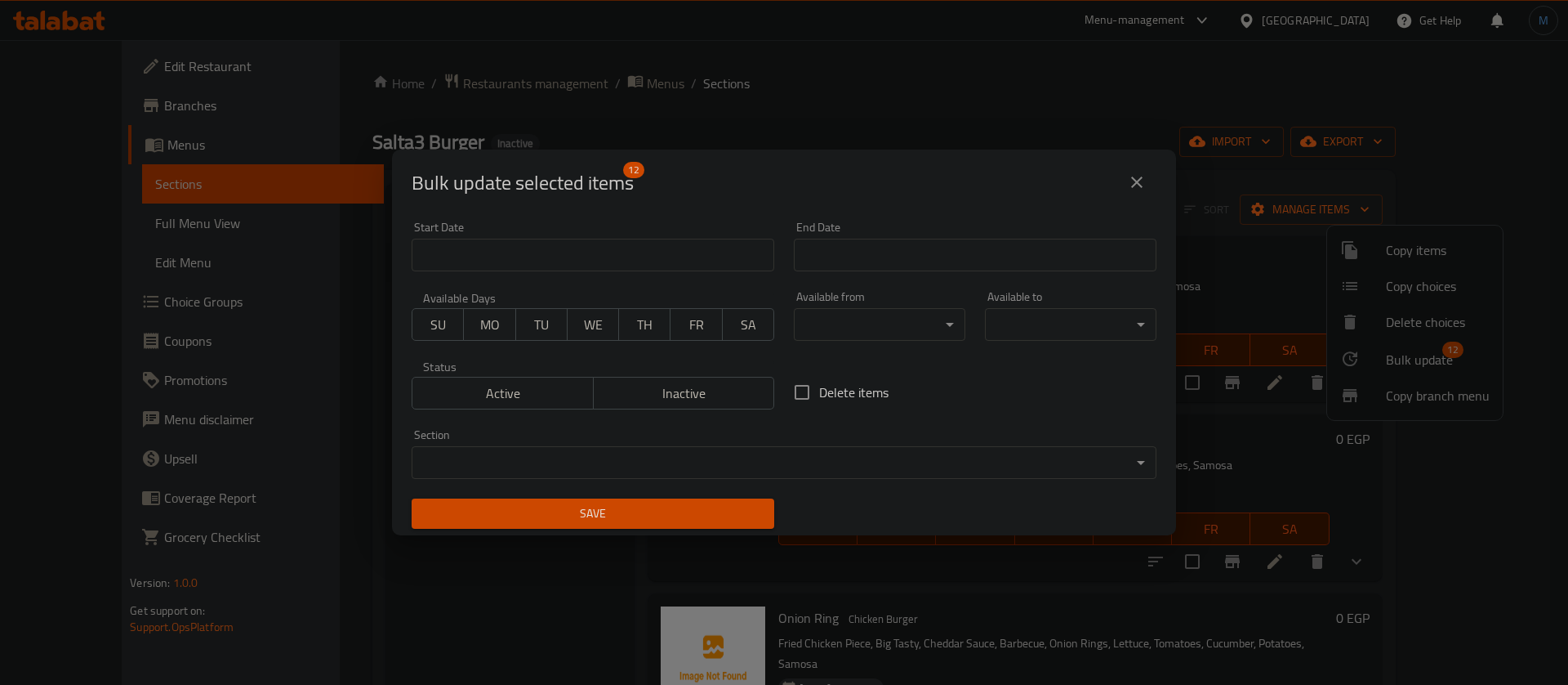
click at [819, 396] on span "Delete items" at bounding box center [854, 392] width 70 height 20
click at [814, 396] on input "Delete items" at bounding box center [802, 392] width 34 height 34
checkbox input "true"
click at [740, 515] on span "Save" at bounding box center [593, 514] width 336 height 20
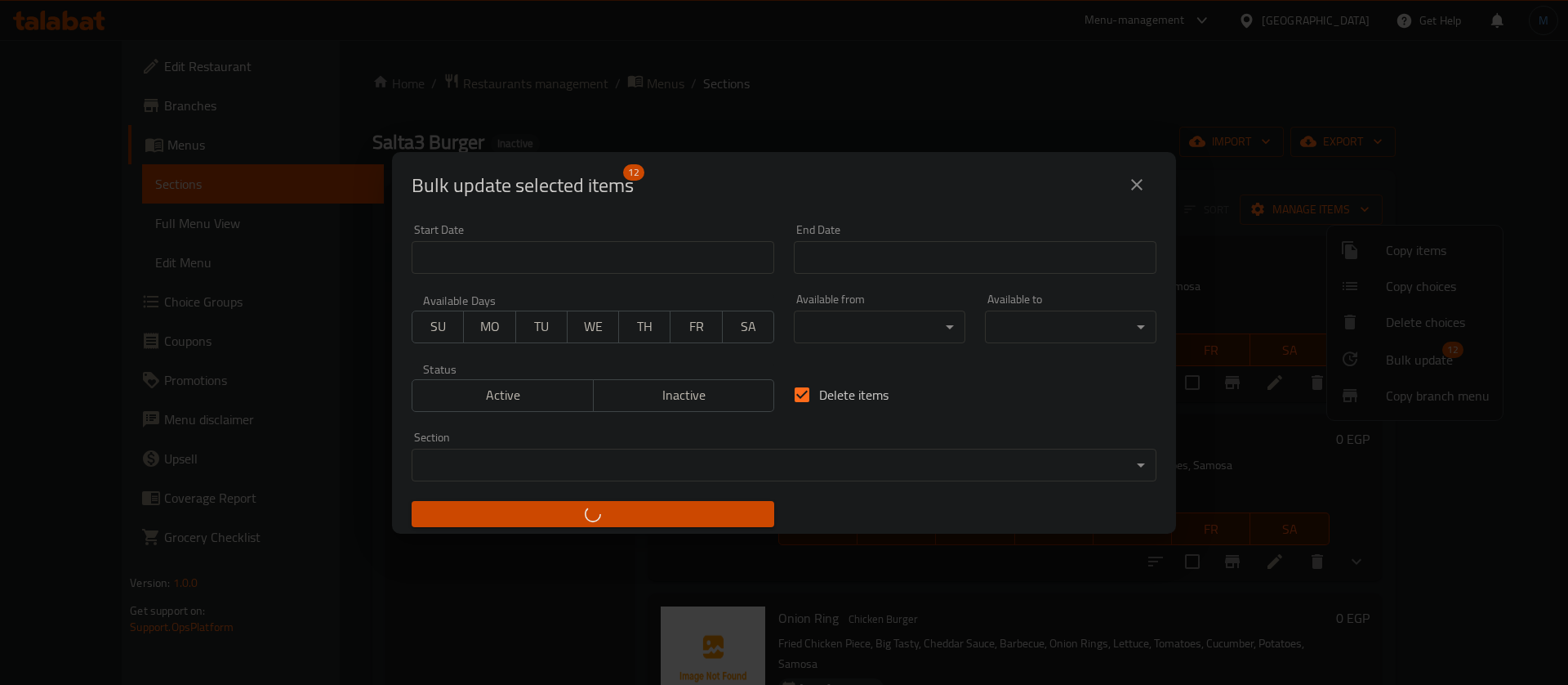
checkbox input "false"
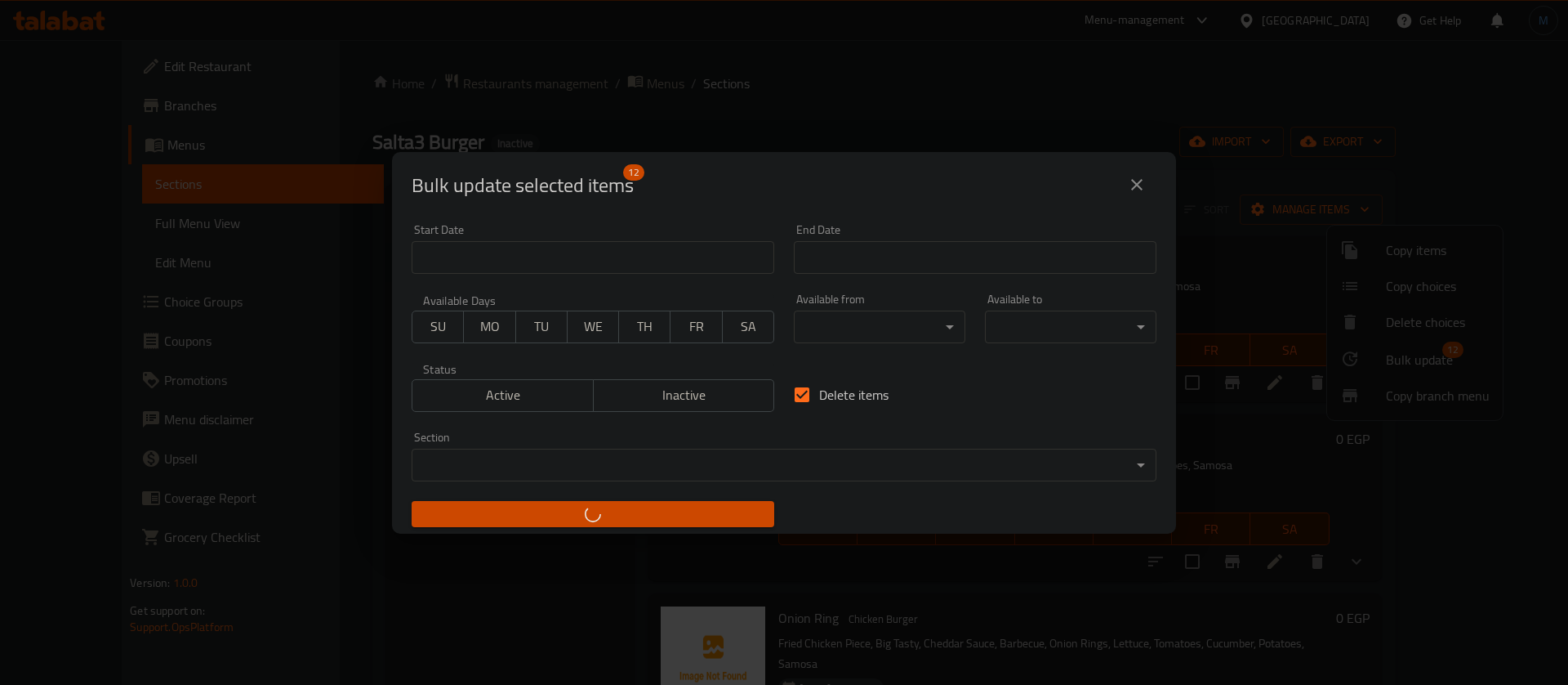
checkbox input "false"
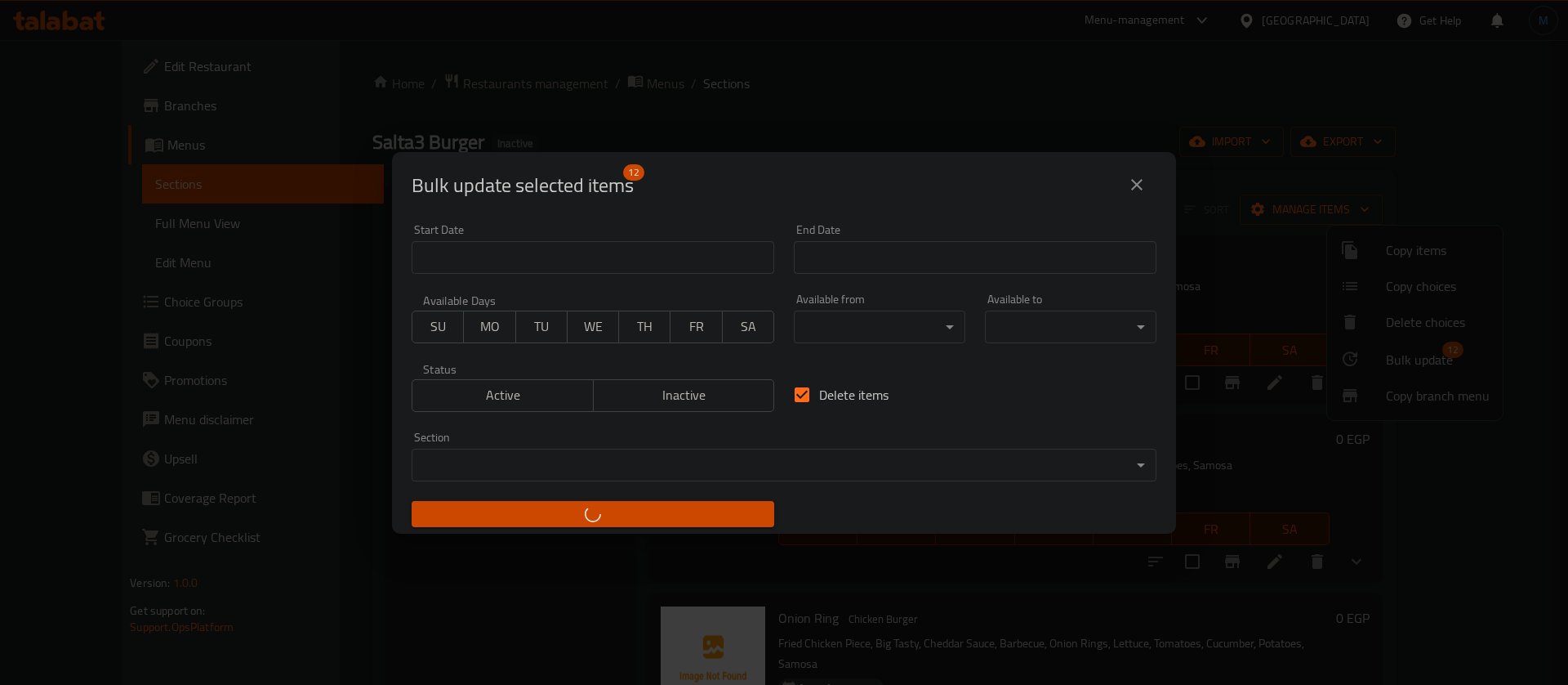
checkbox input "false"
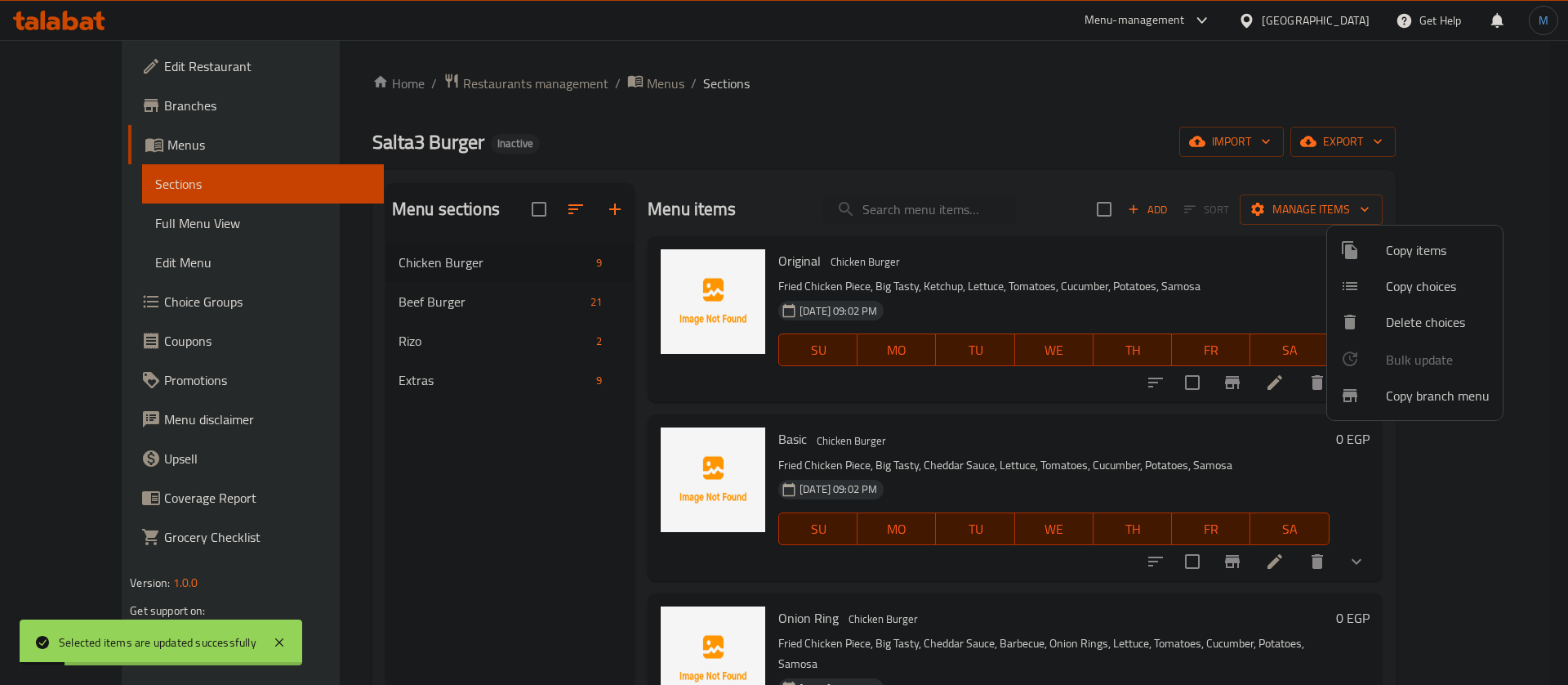
click at [421, 296] on div at bounding box center [784, 342] width 1568 height 685
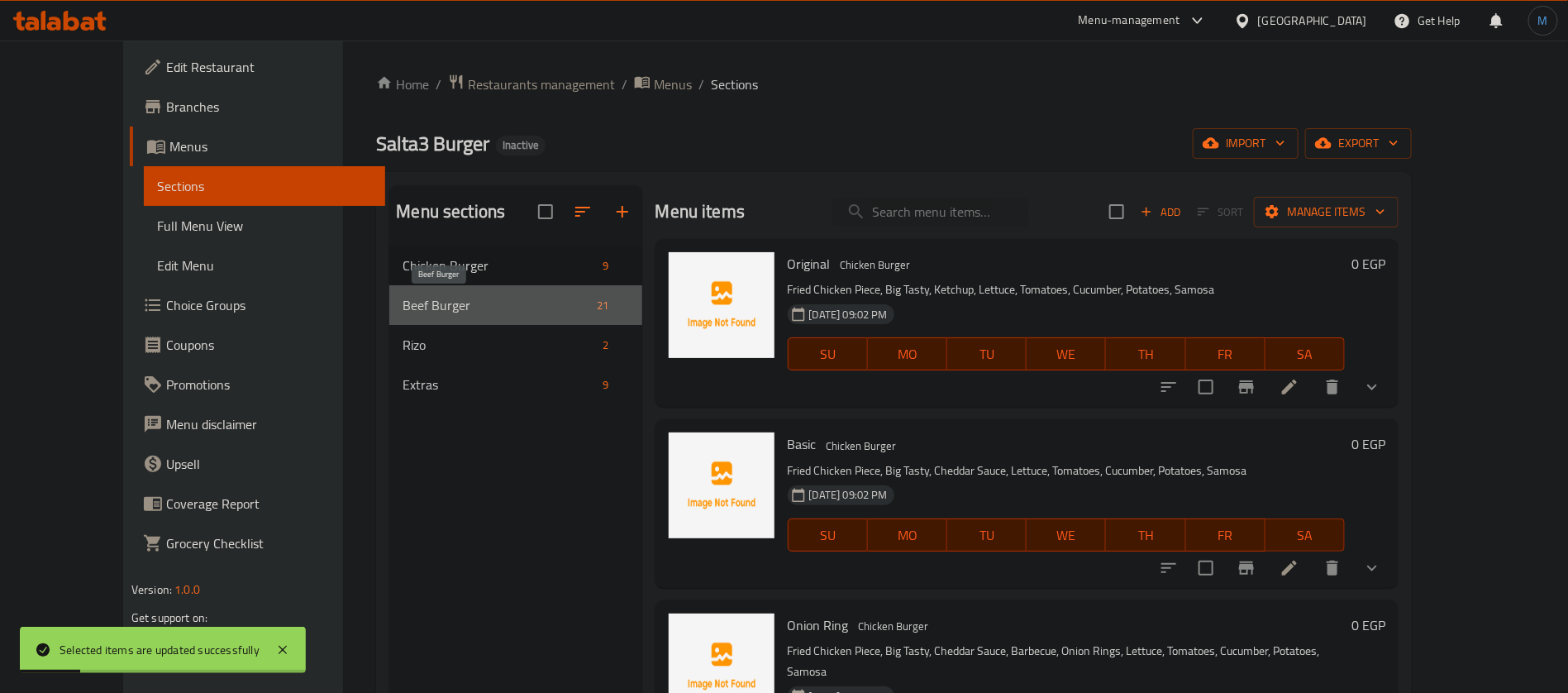
click at [447, 301] on span "Beef Burger" at bounding box center [497, 304] width 188 height 20
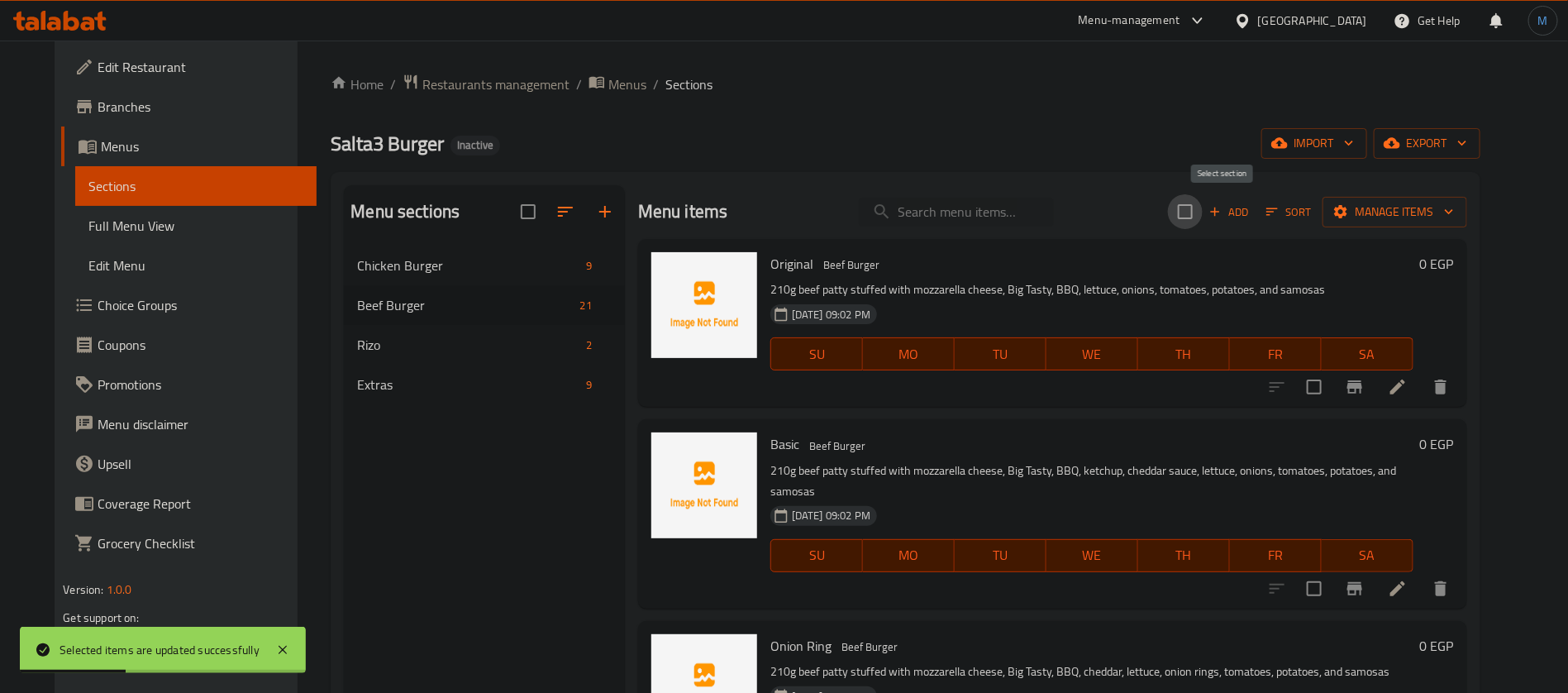
click at [1203, 217] on input "checkbox" at bounding box center [1185, 211] width 34 height 34
checkbox input "true"
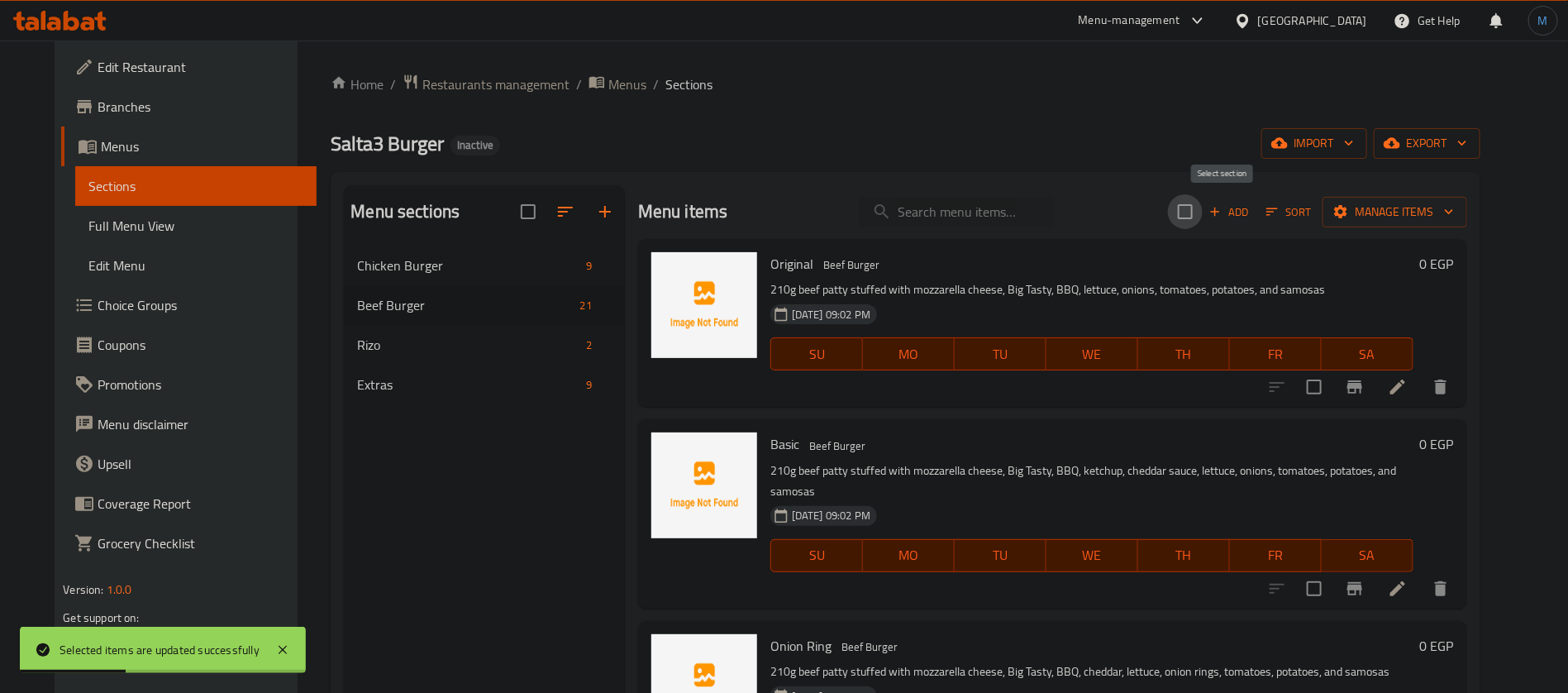
checkbox input "true"
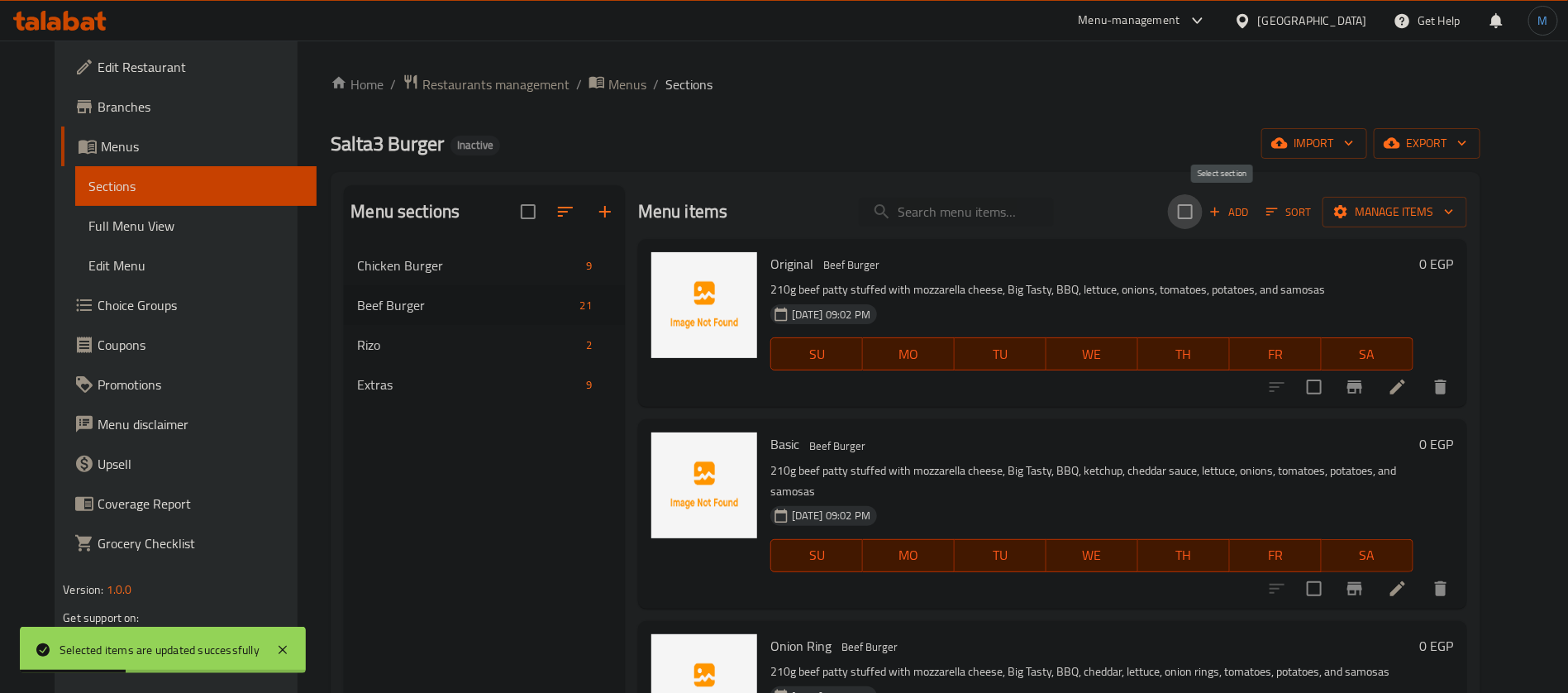
checkbox input "true"
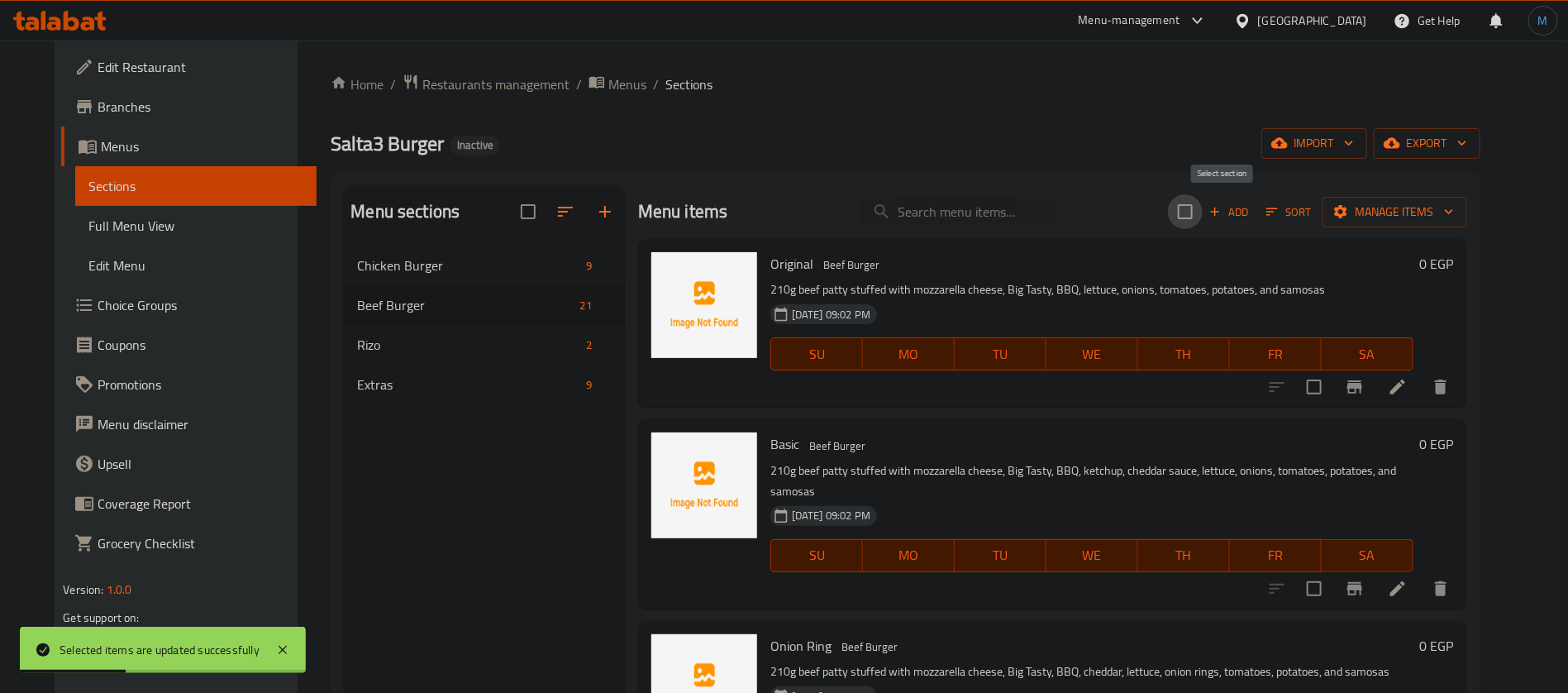
checkbox input "true"
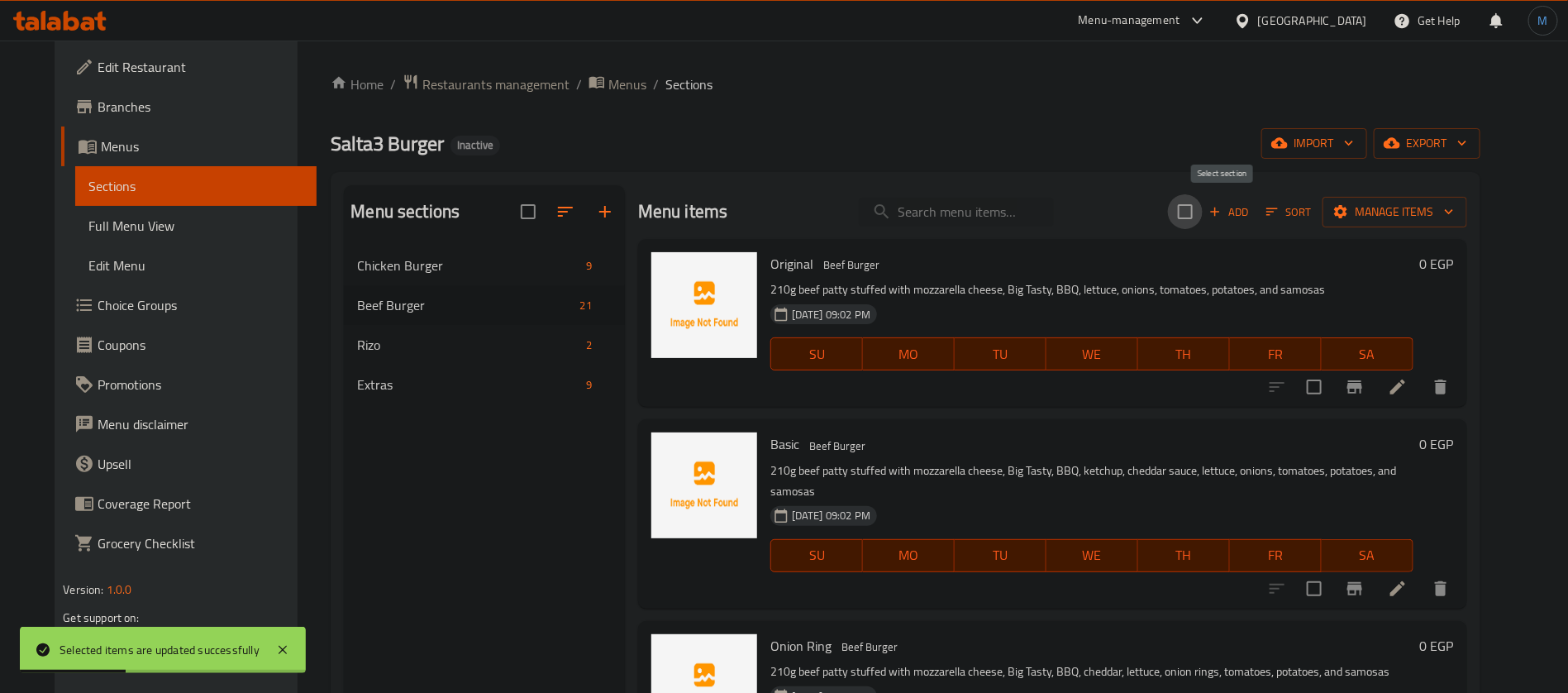
checkbox input "true"
click at [1332, 389] on input "checkbox" at bounding box center [1315, 387] width 34 height 34
checkbox input "false"
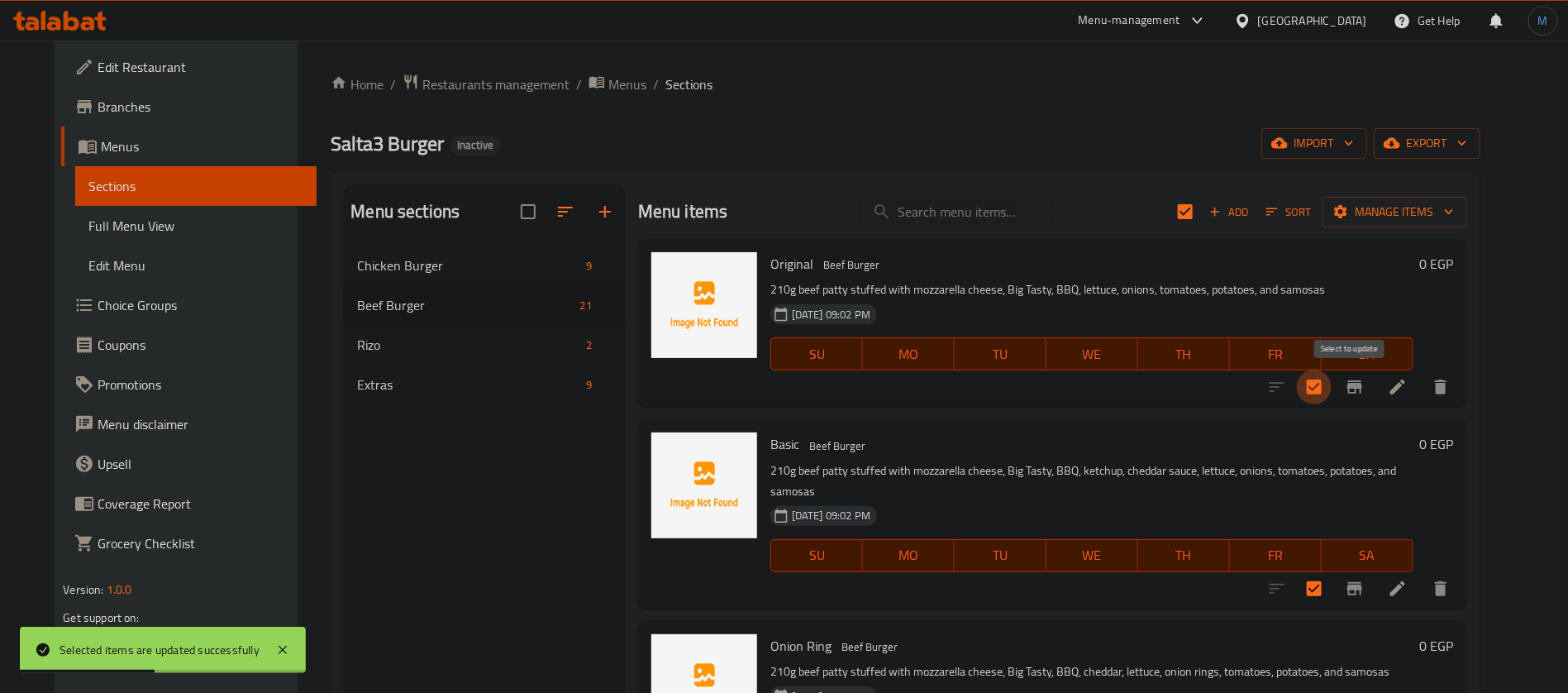
checkbox input "false"
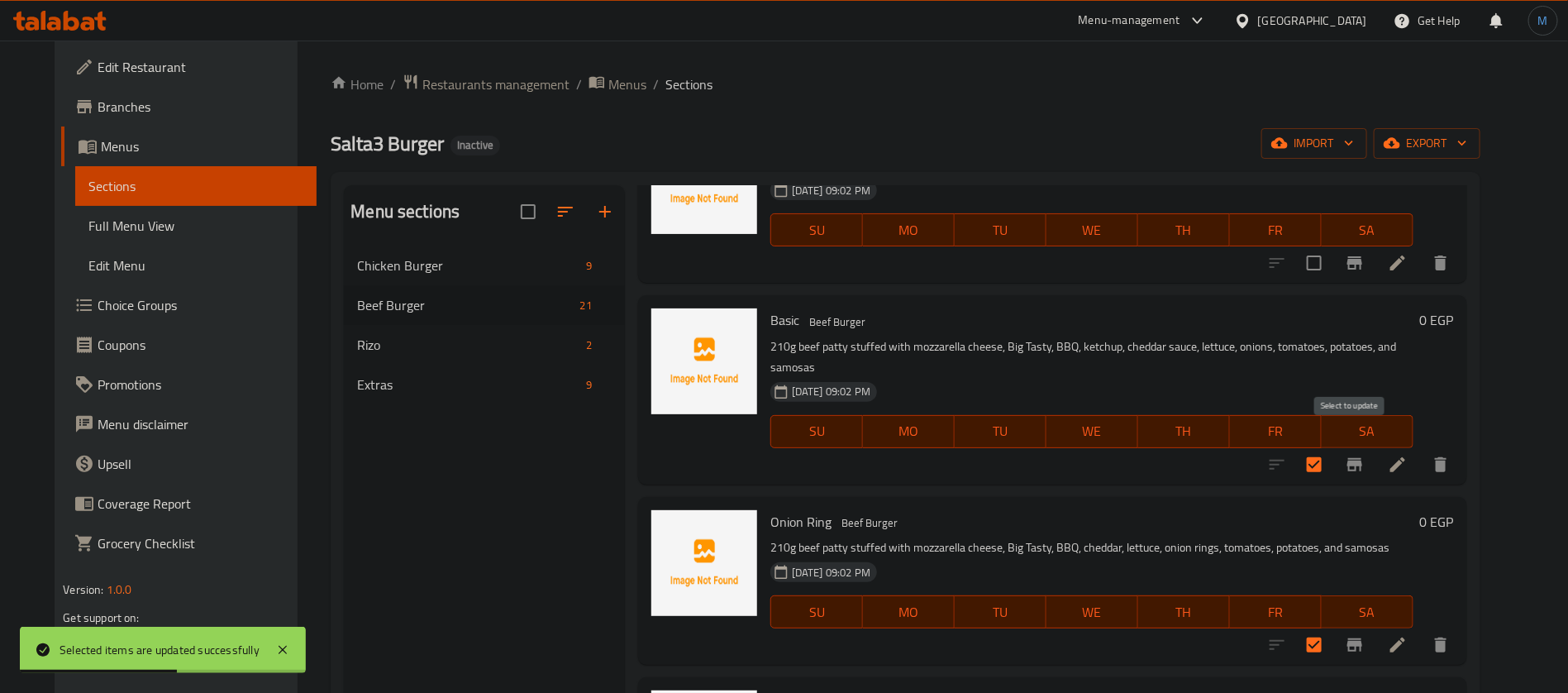
click at [1332, 447] on input "checkbox" at bounding box center [1315, 465] width 34 height 34
checkbox input "false"
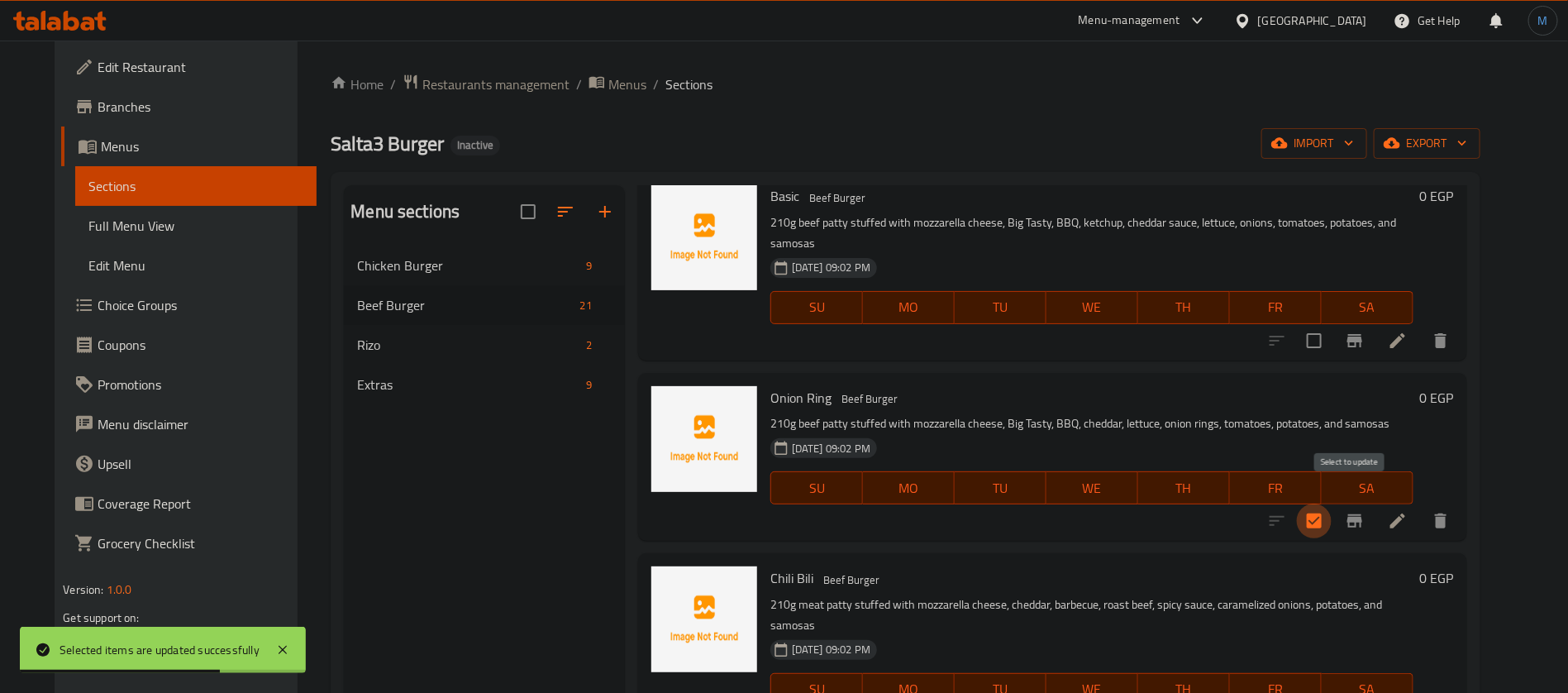
click at [1332, 503] on input "checkbox" at bounding box center [1315, 521] width 34 height 34
checkbox input "false"
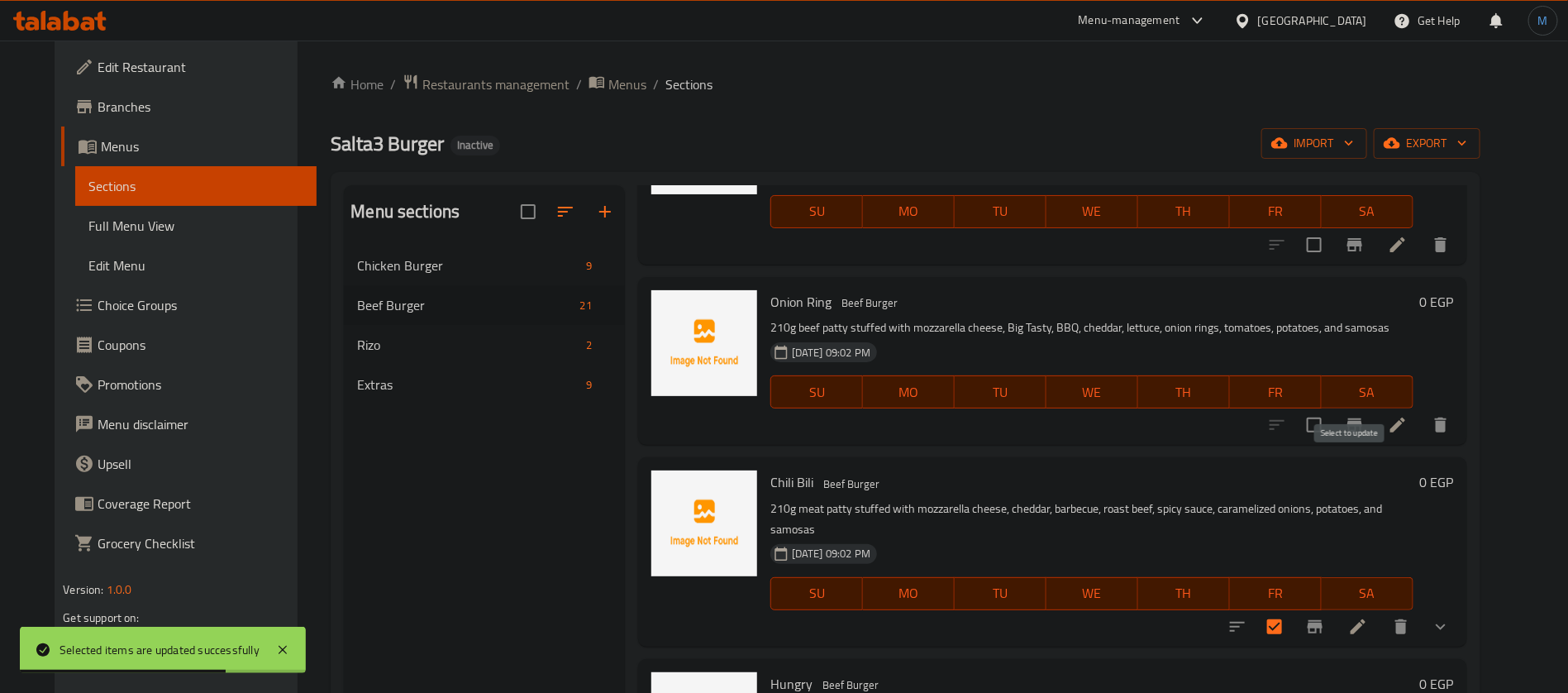
scroll to position [372, 0]
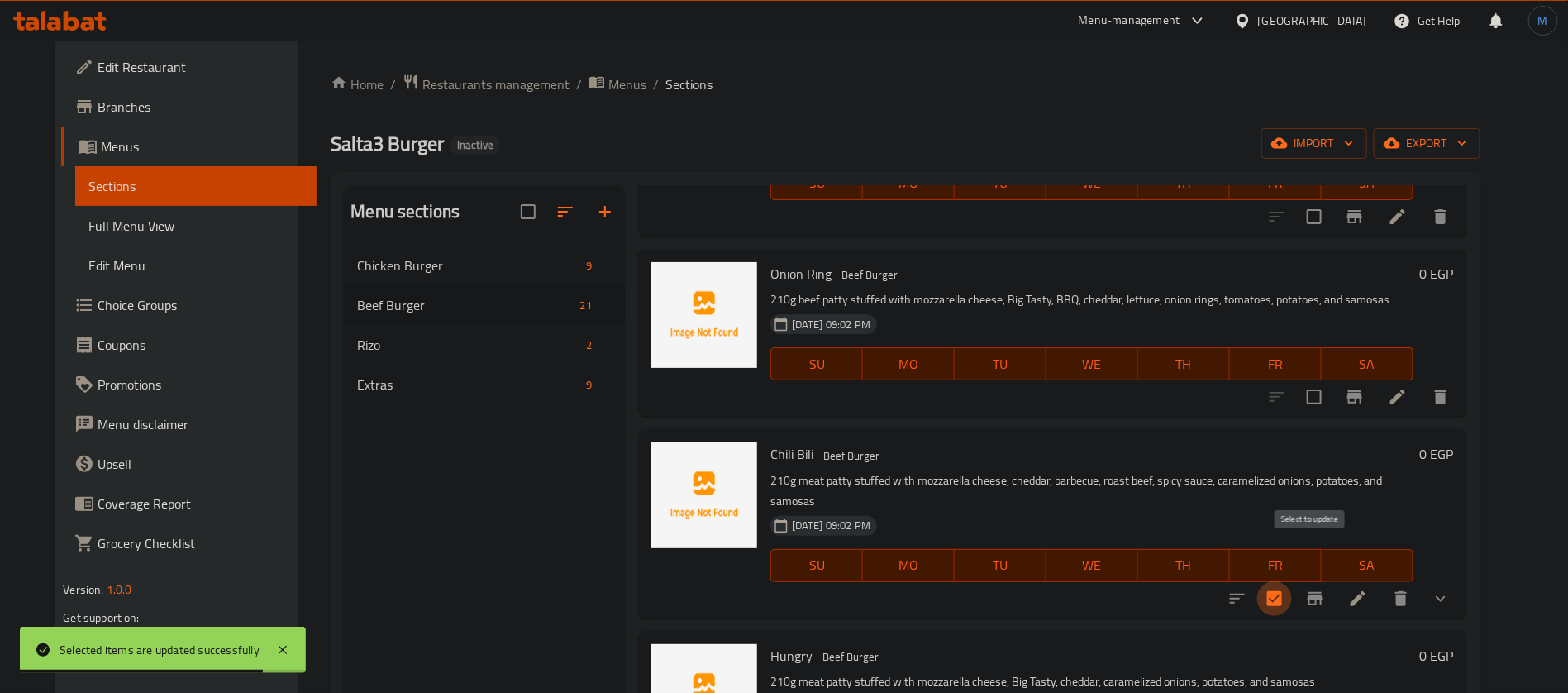
click at [1292, 581] on input "checkbox" at bounding box center [1275, 598] width 34 height 34
checkbox input "false"
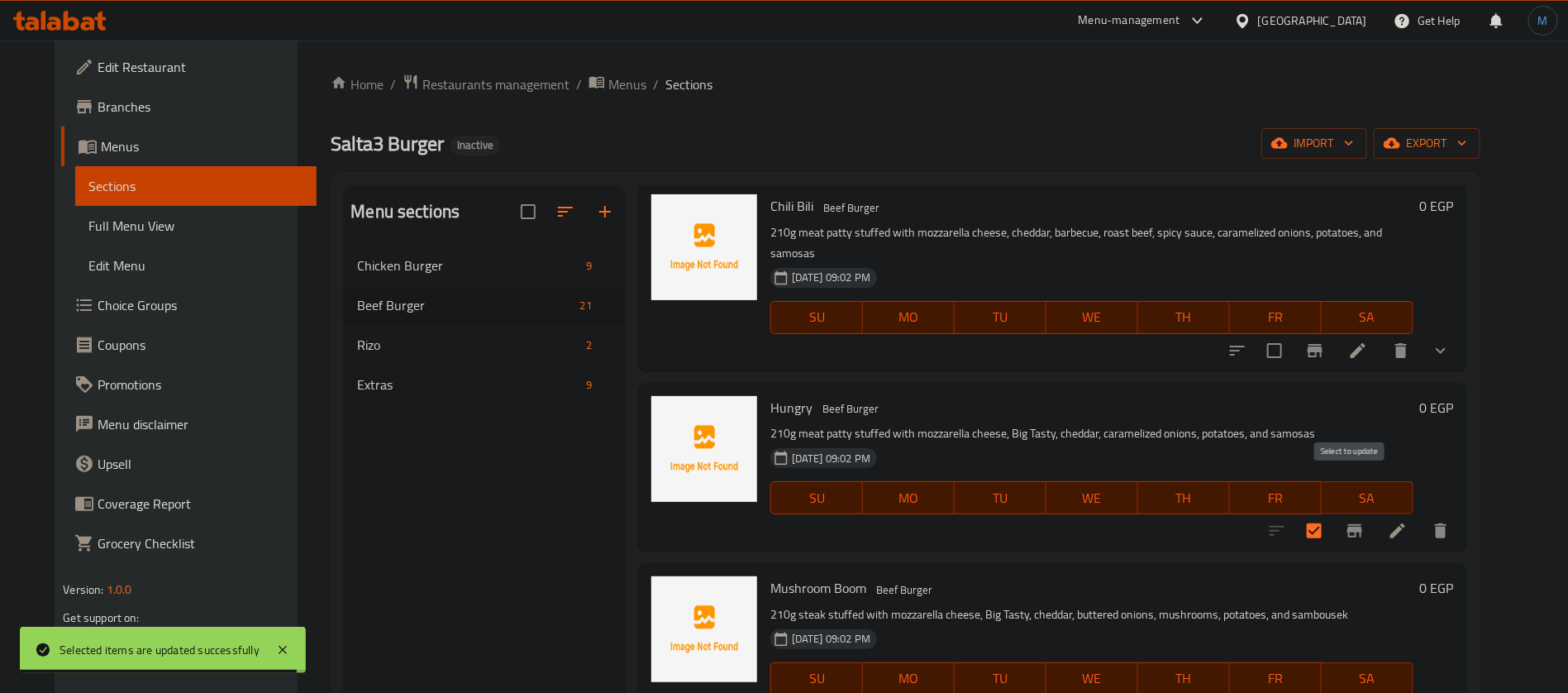
click at [1332, 513] on input "checkbox" at bounding box center [1315, 530] width 34 height 34
checkbox input "false"
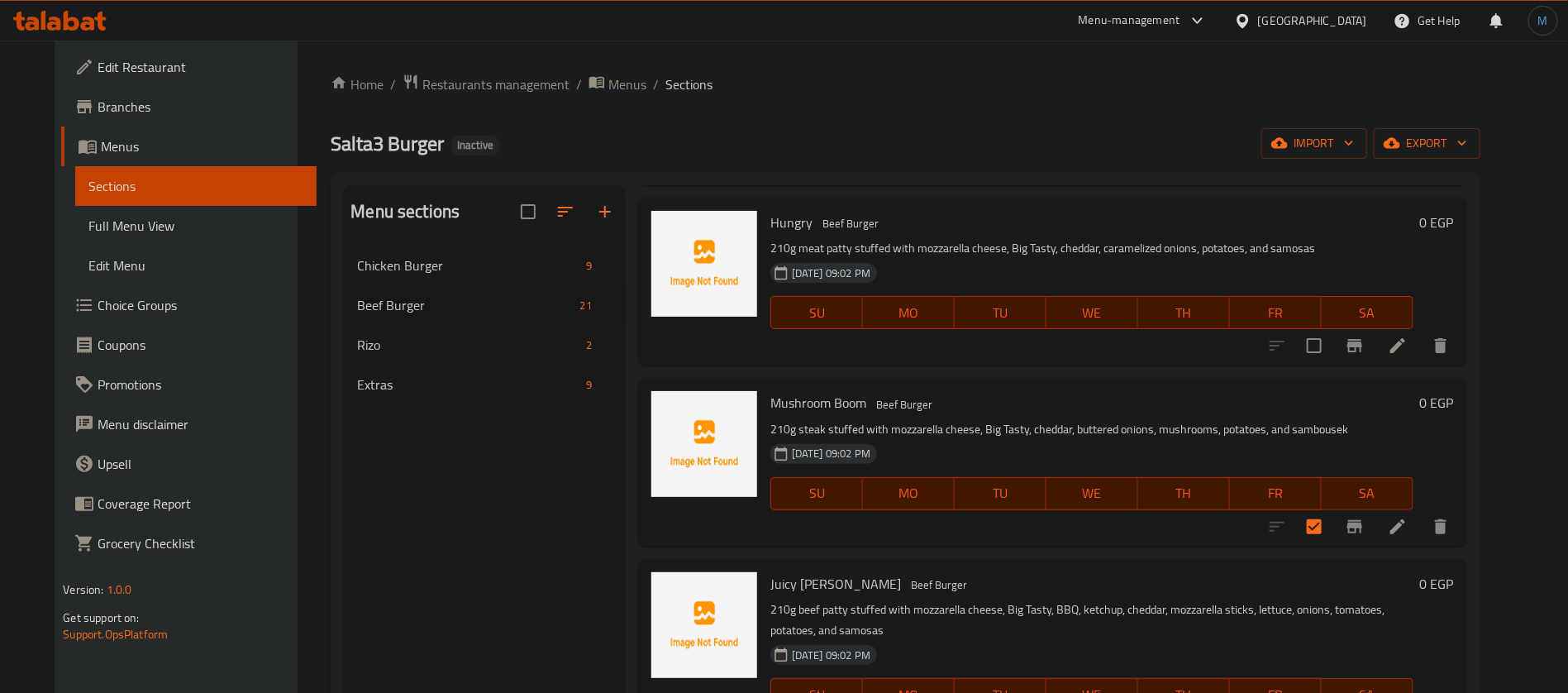
scroll to position [868, 0]
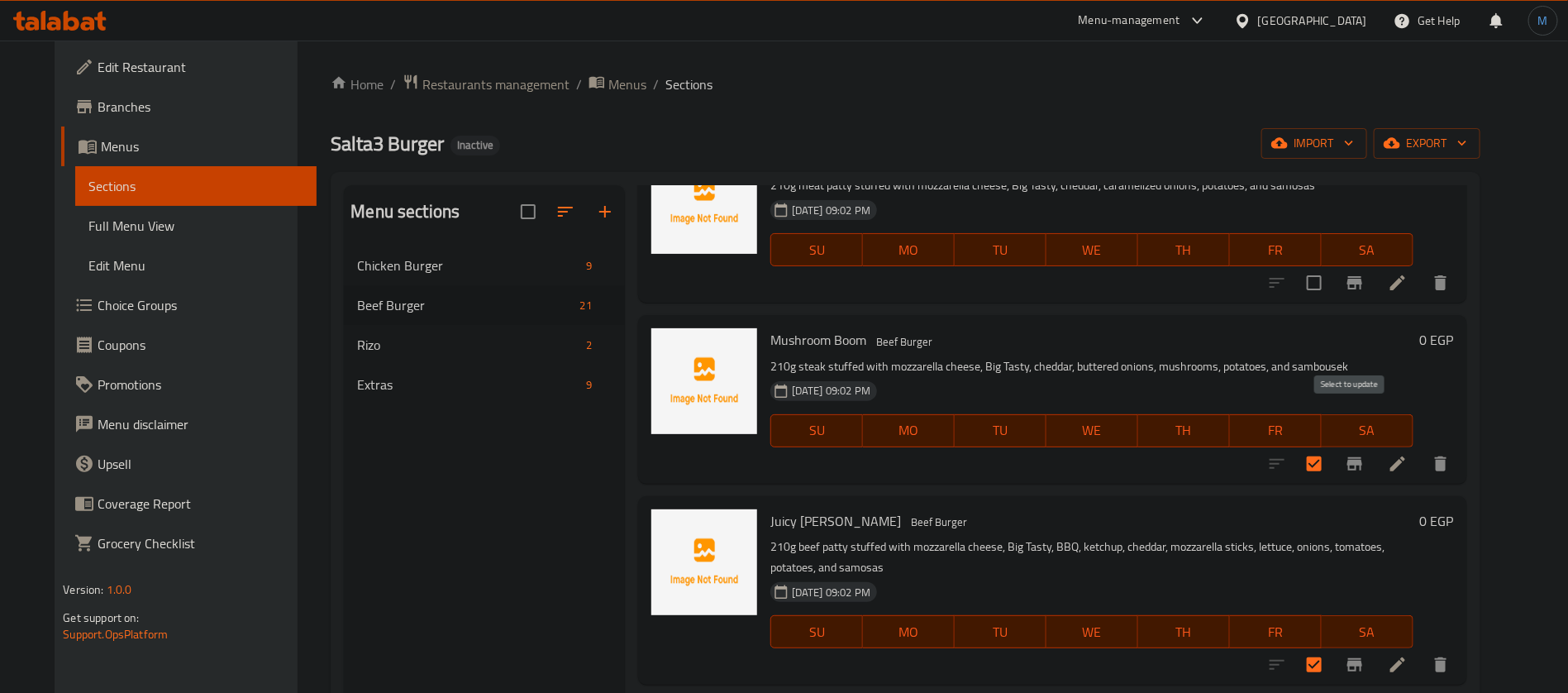
click at [1332, 446] on input "checkbox" at bounding box center [1315, 464] width 34 height 34
checkbox input "false"
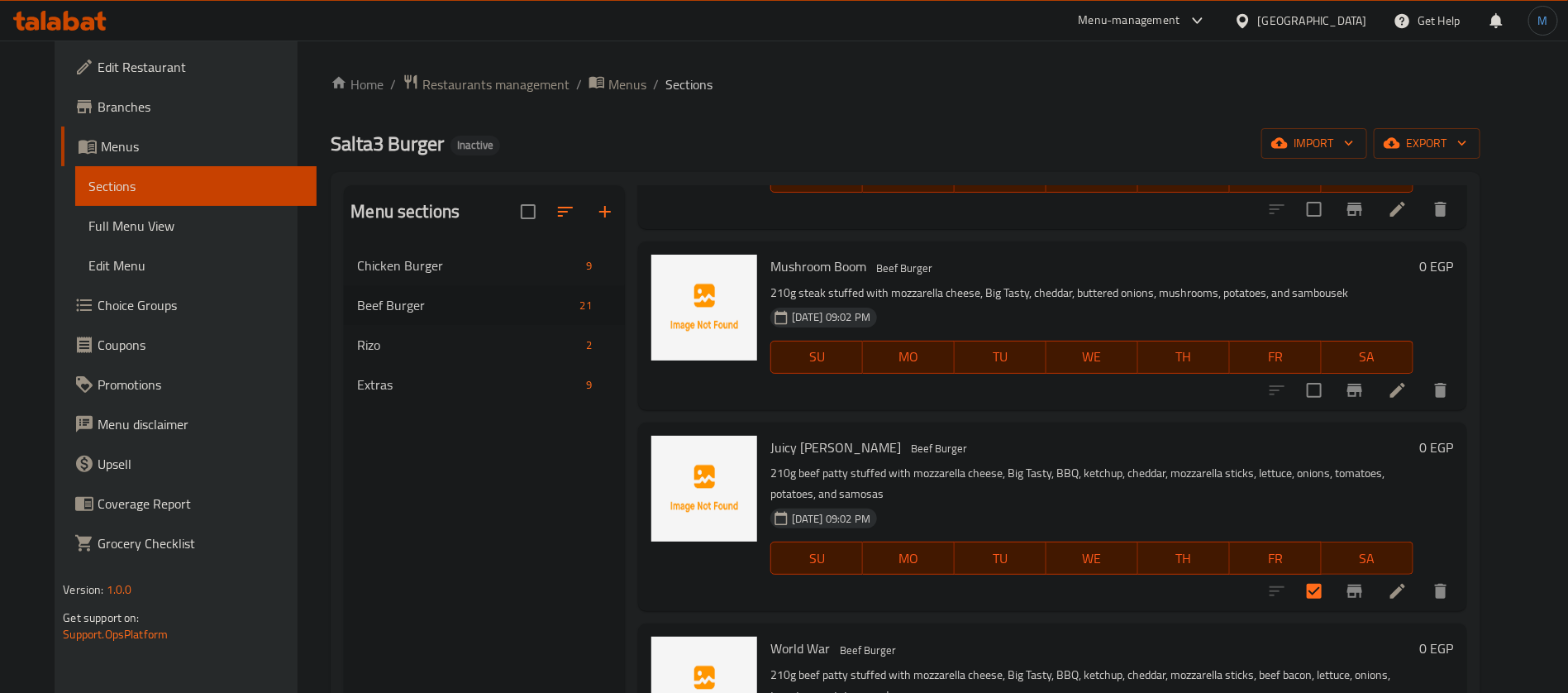
scroll to position [992, 0]
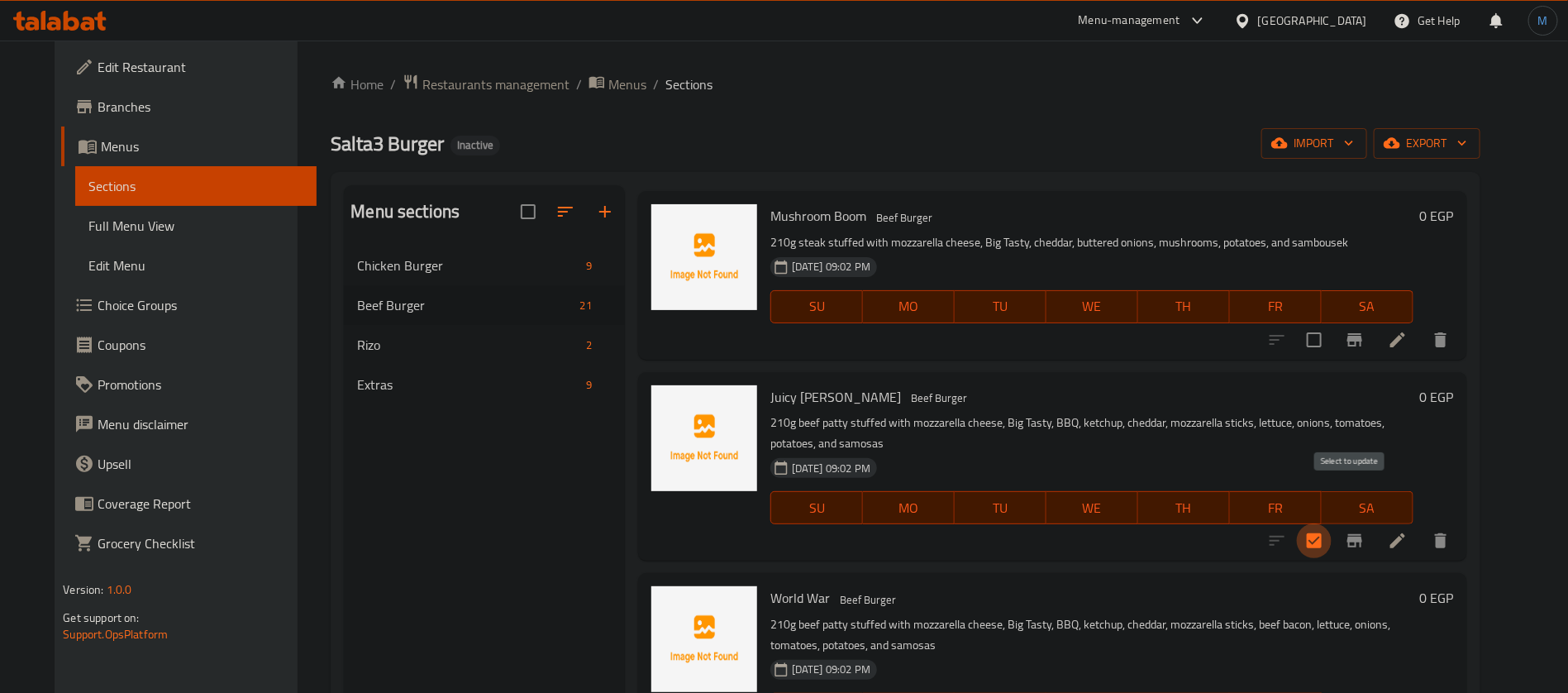
click at [1332, 523] on input "checkbox" at bounding box center [1315, 540] width 34 height 34
checkbox input "false"
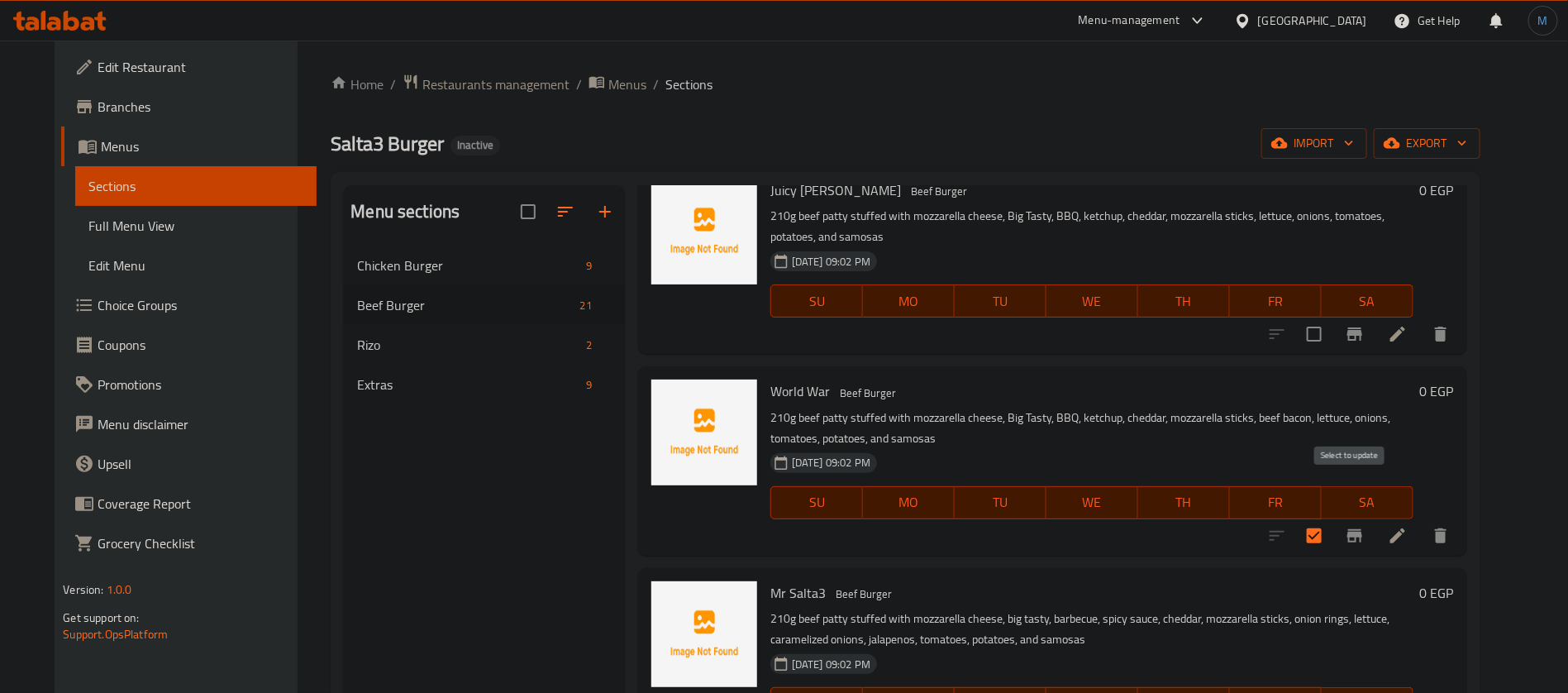
scroll to position [1239, 0]
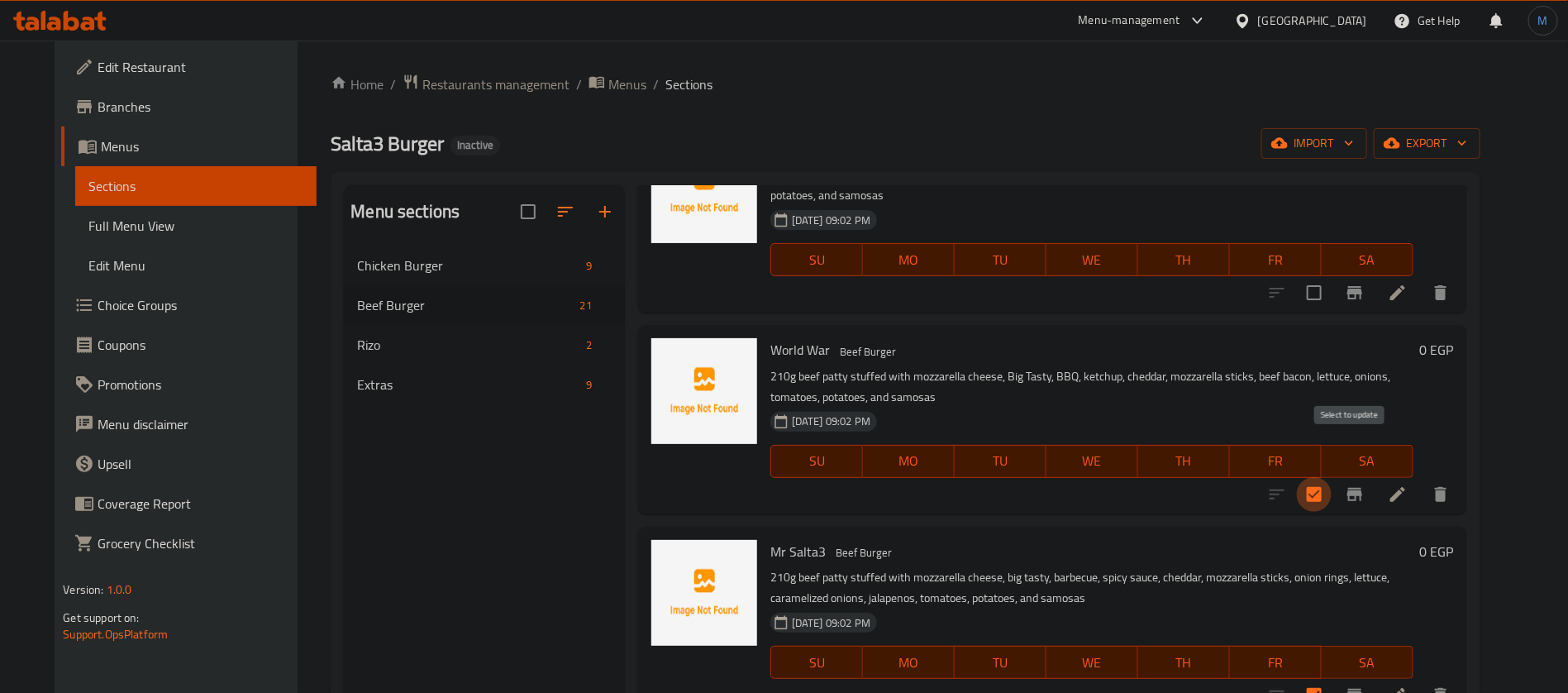
click at [1332, 477] on input "checkbox" at bounding box center [1315, 494] width 34 height 34
checkbox input "false"
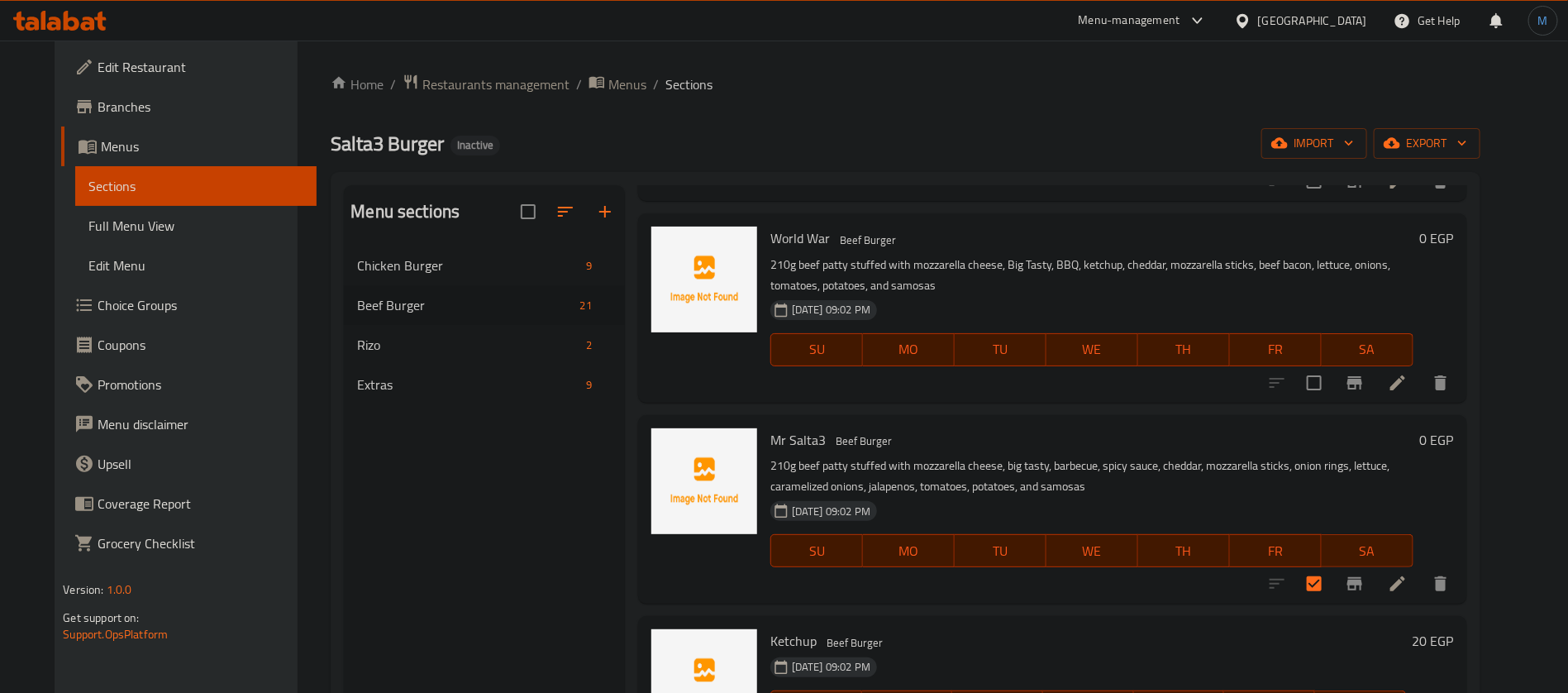
scroll to position [1364, 0]
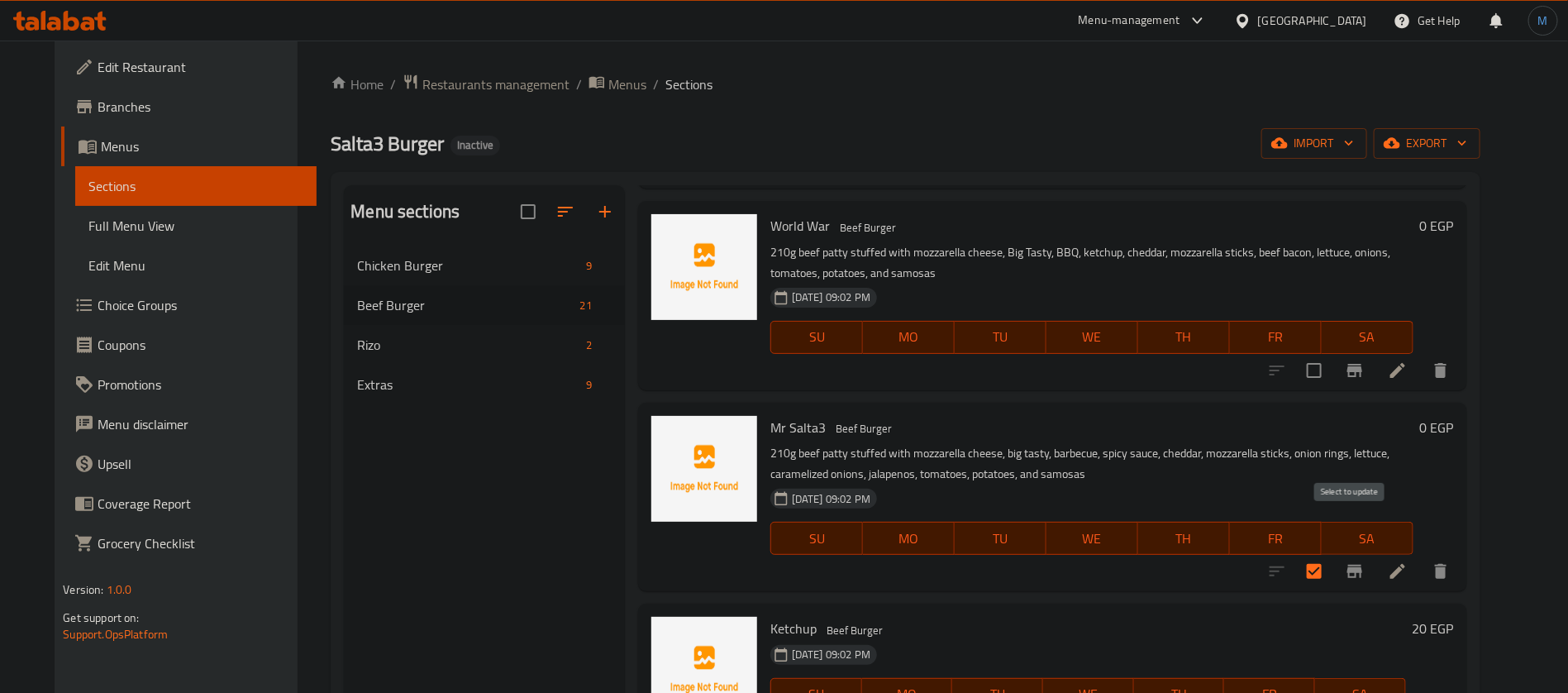
click at [1332, 553] on input "checkbox" at bounding box center [1315, 571] width 34 height 34
checkbox input "false"
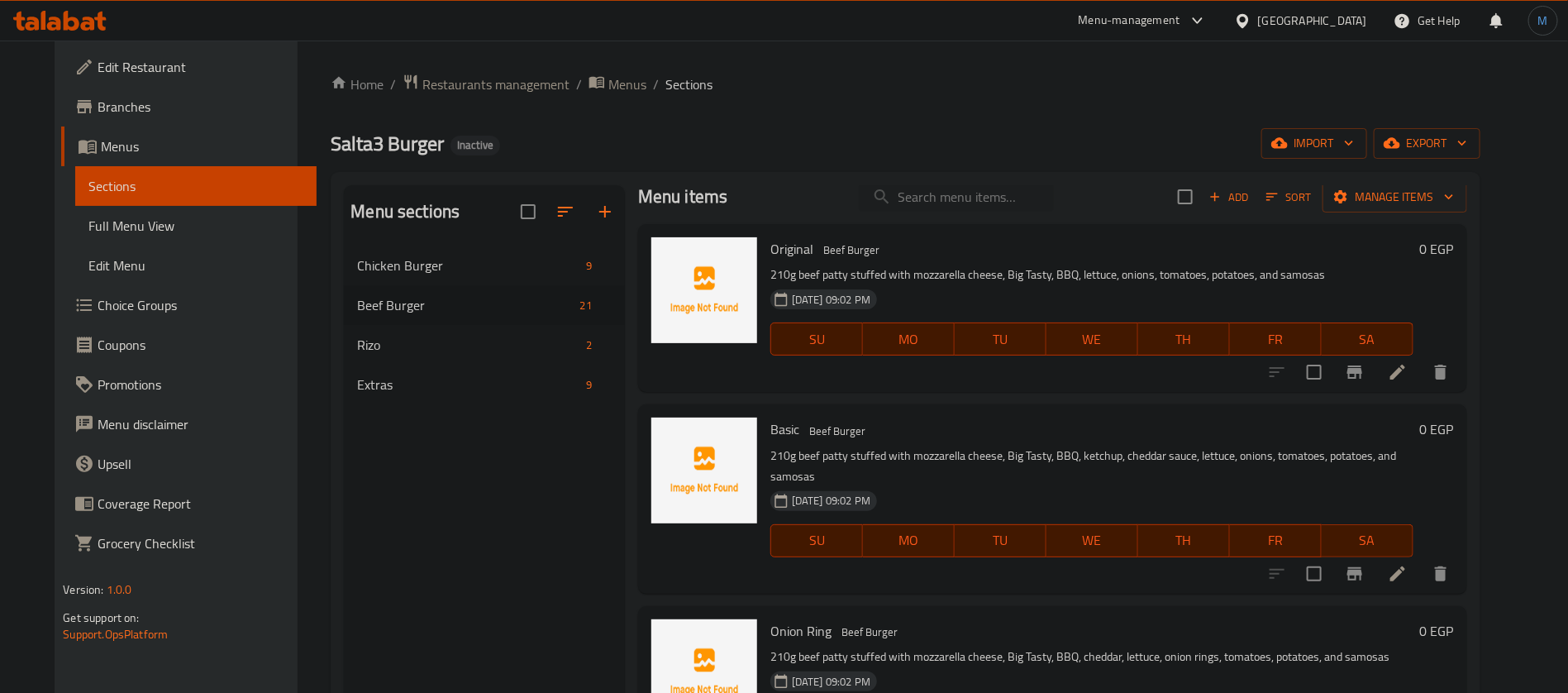
scroll to position [0, 0]
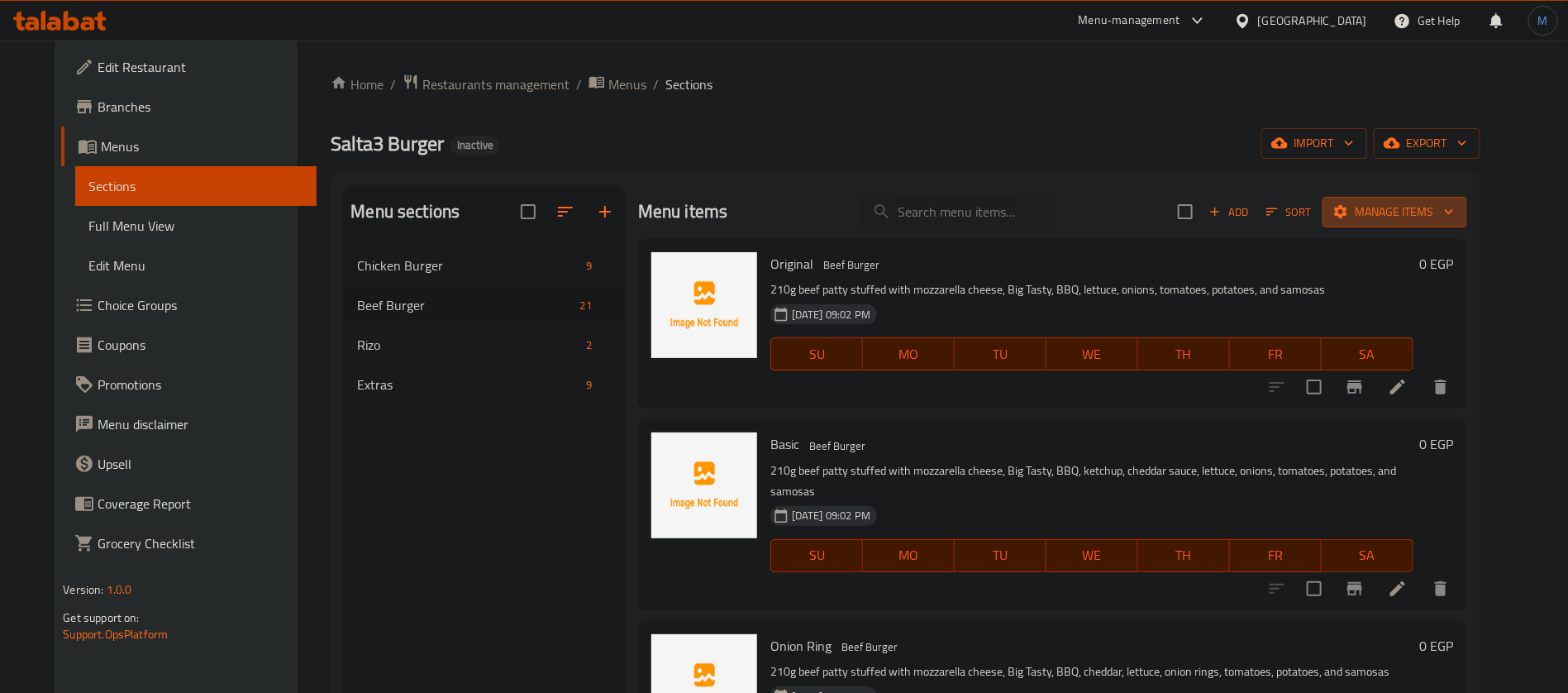
click at [1422, 224] on button "Manage items" at bounding box center [1395, 211] width 145 height 30
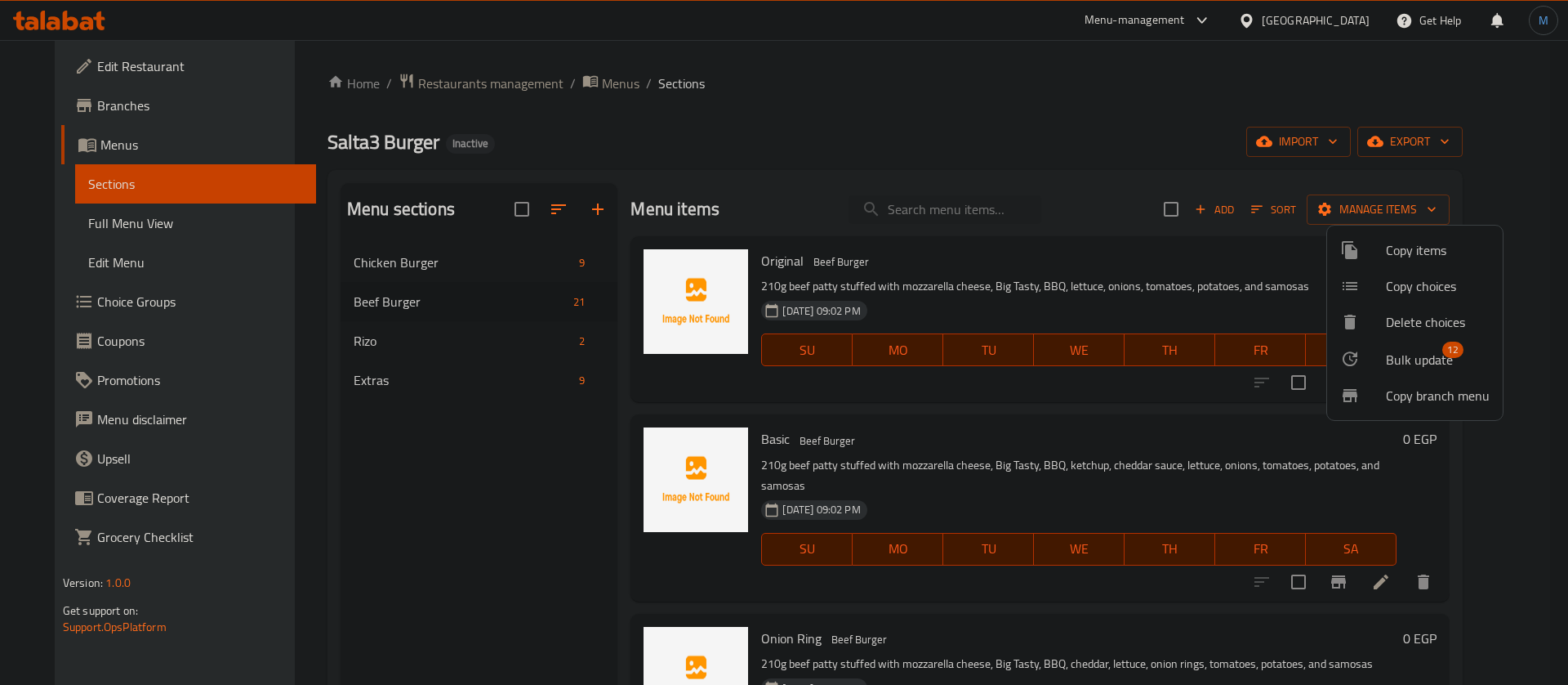
click at [1399, 365] on span "Bulk update" at bounding box center [1419, 359] width 67 height 20
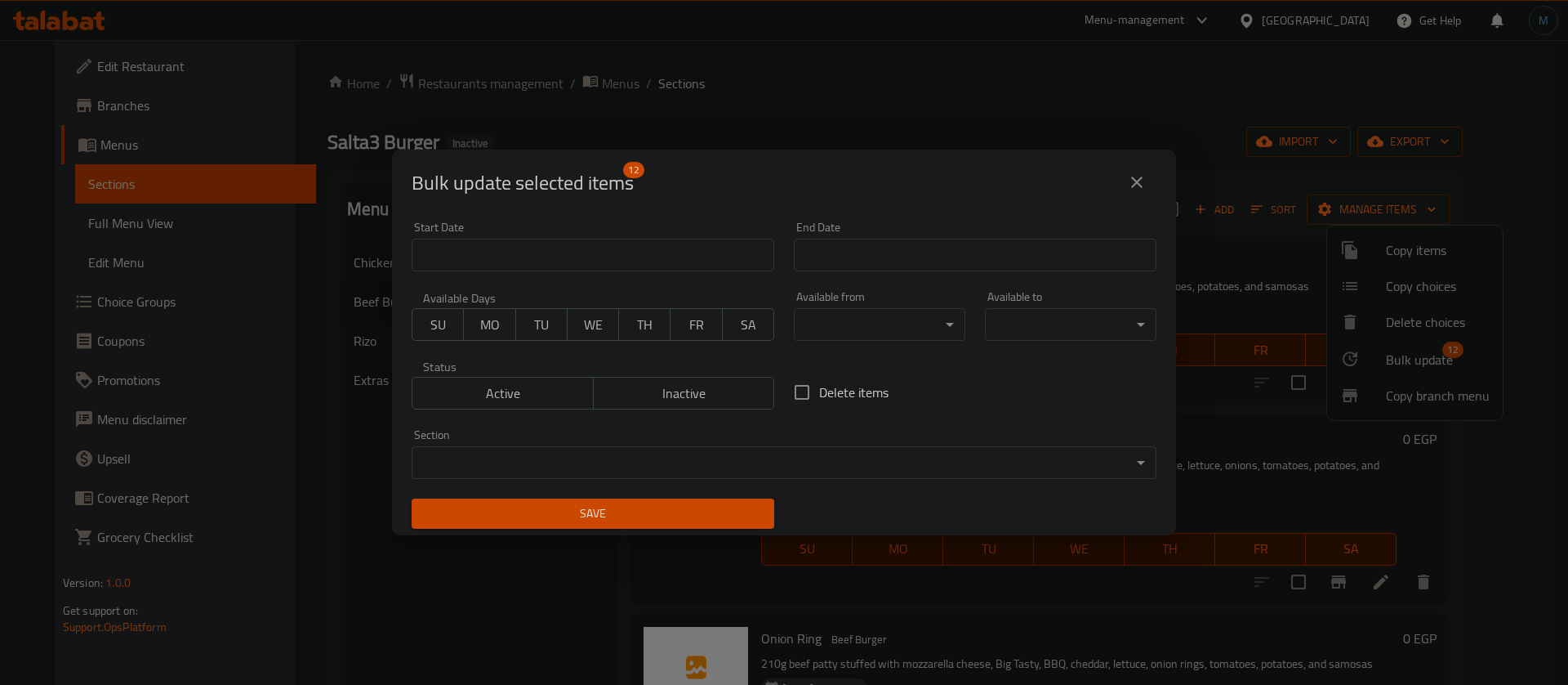
drag, startPoint x: 833, startPoint y: 377, endPoint x: 836, endPoint y: 385, distance: 8.5
click at [834, 379] on label "Delete items" at bounding box center [837, 392] width 104 height 34
click at [819, 379] on input "Delete items" at bounding box center [802, 392] width 34 height 34
checkbox input "true"
click at [685, 501] on button "Save" at bounding box center [593, 513] width 363 height 30
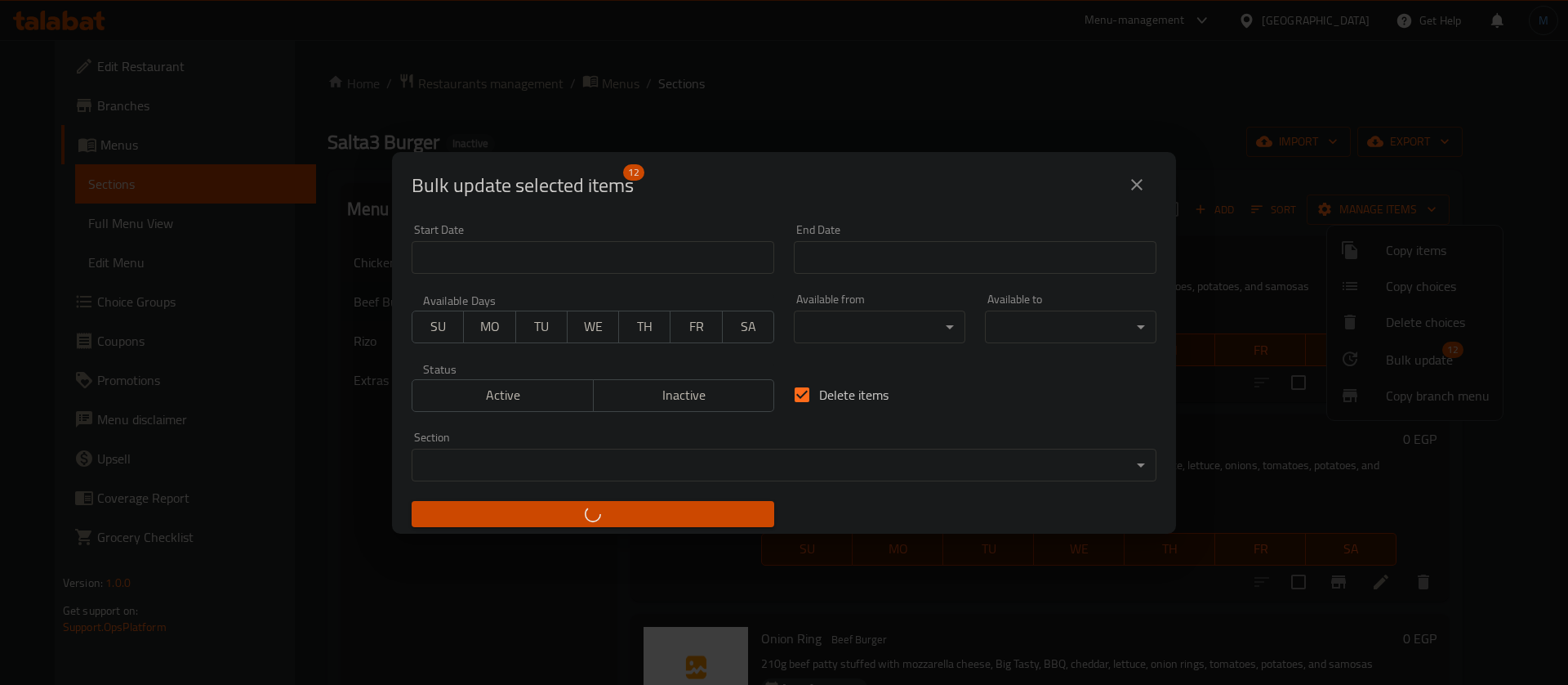
checkbox input "false"
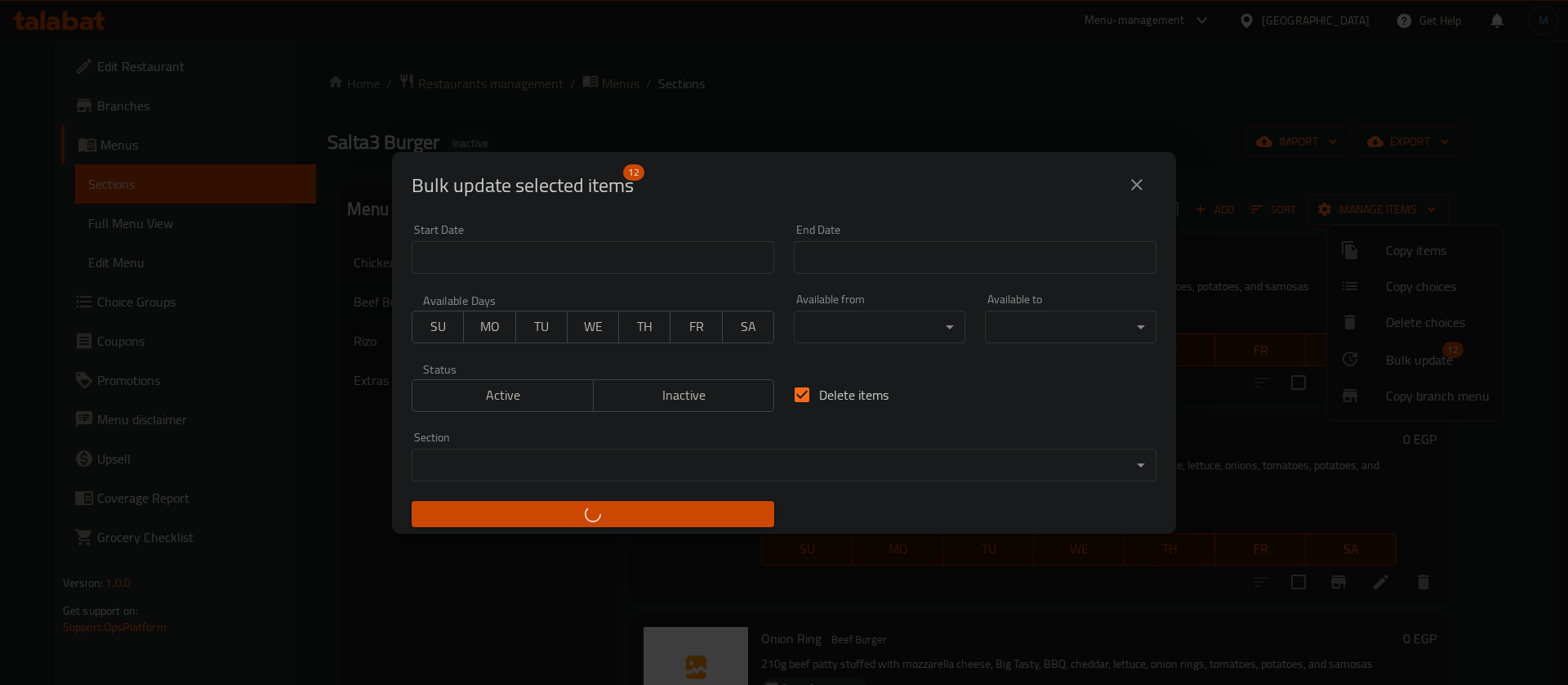
checkbox input "false"
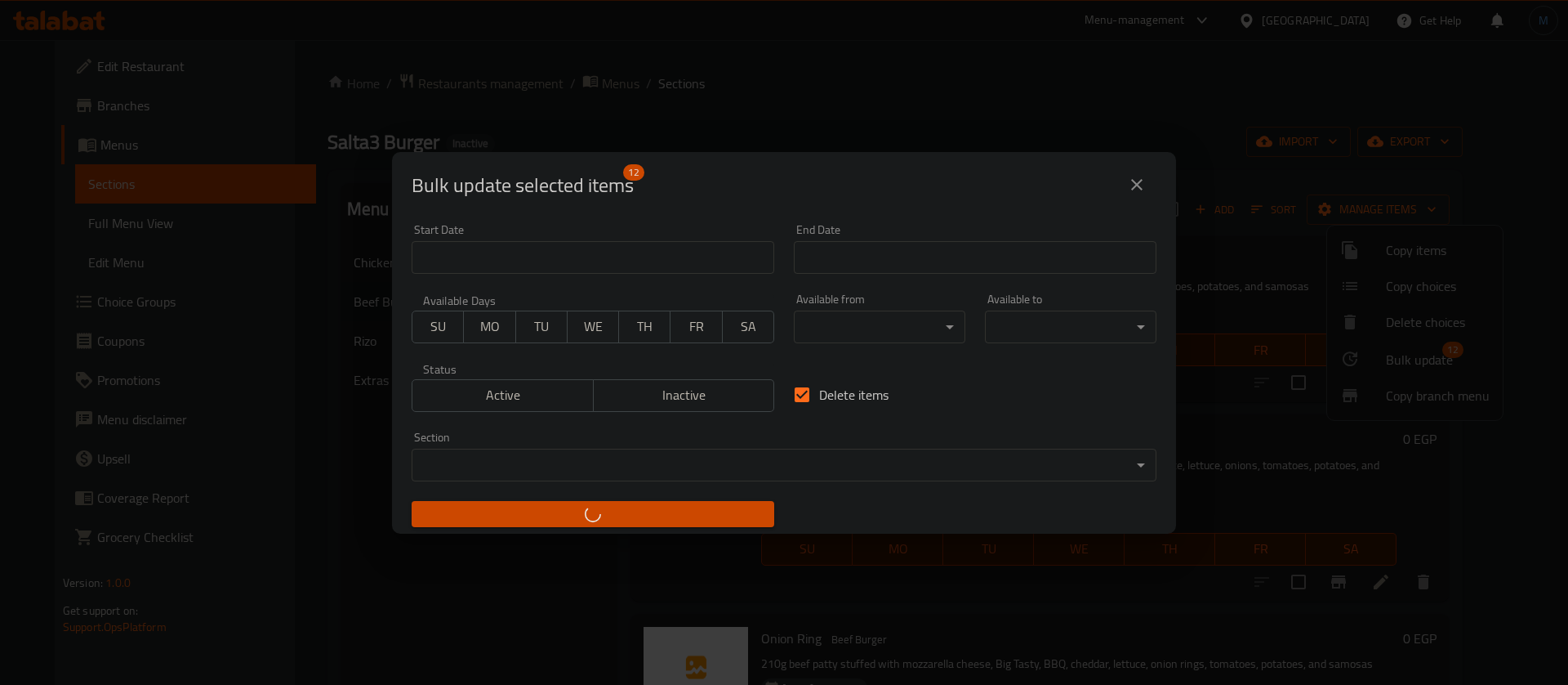
checkbox input "false"
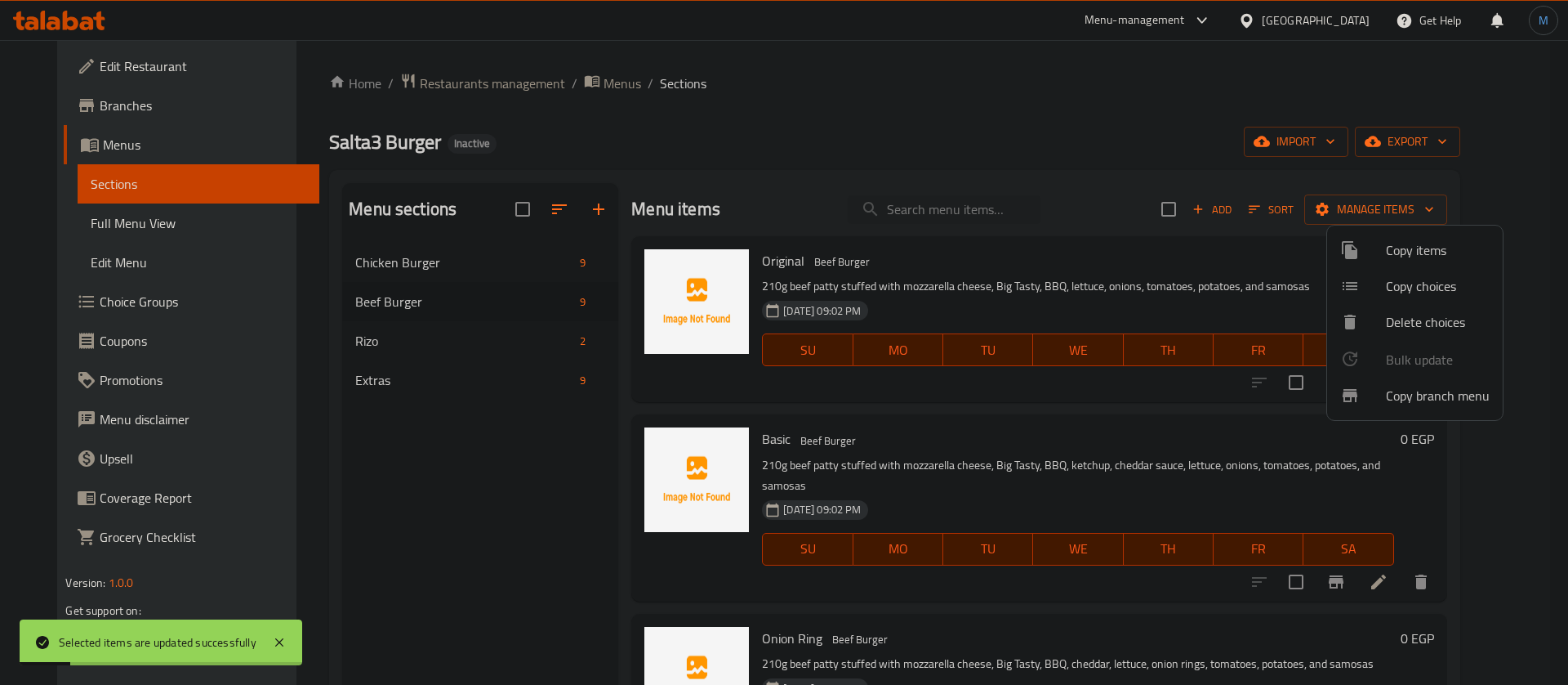
click at [501, 365] on div at bounding box center [784, 342] width 1568 height 685
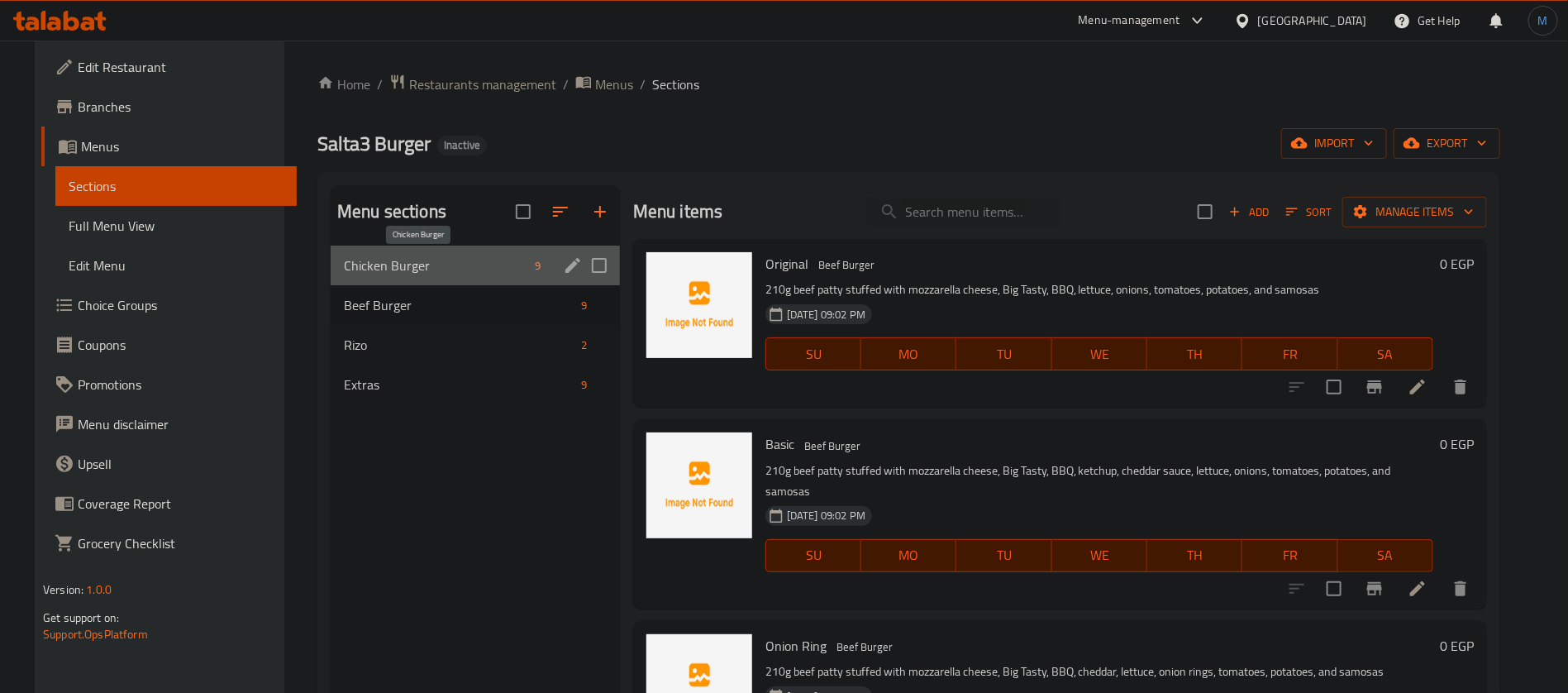
click at [453, 259] on span "Chicken Burger" at bounding box center [436, 265] width 184 height 20
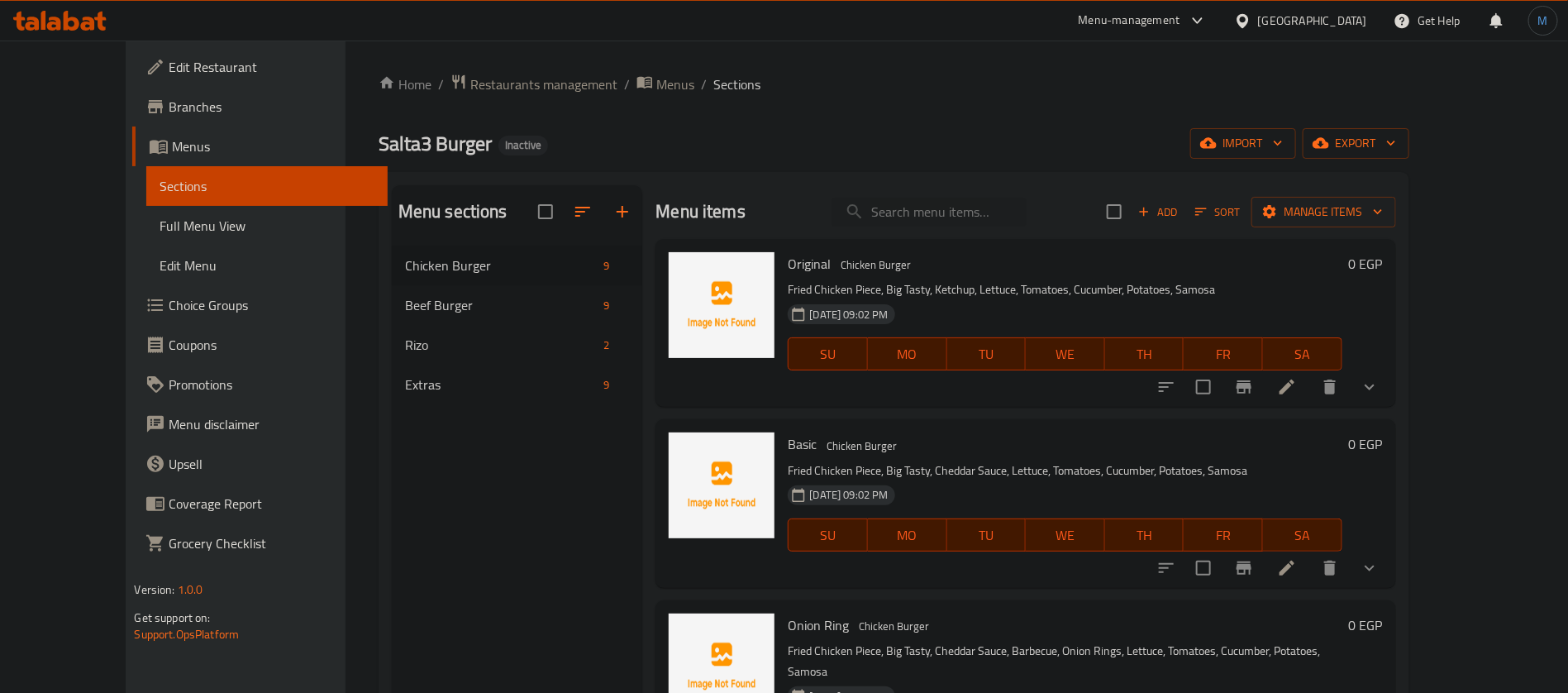
click at [1310, 372] on li at bounding box center [1287, 387] width 47 height 30
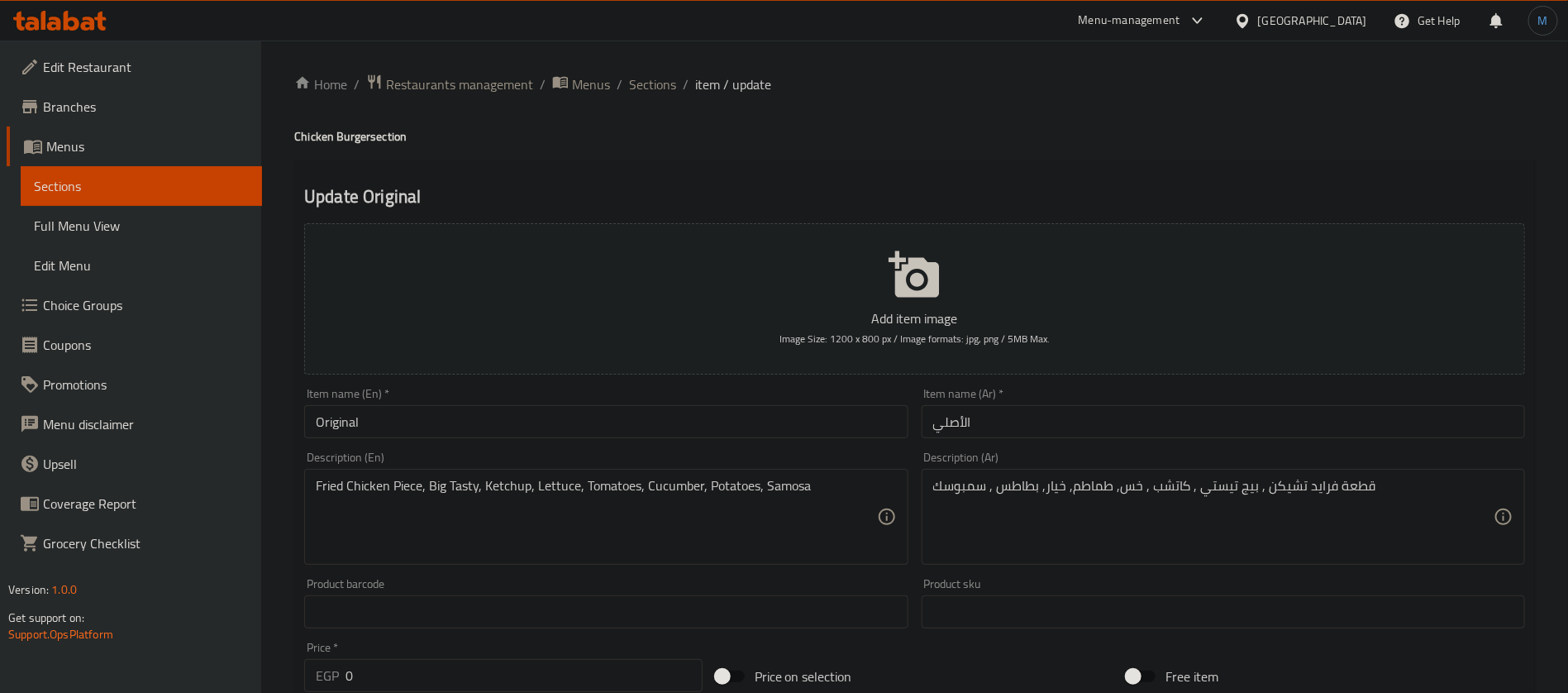
click at [1109, 412] on input "الأصلي" at bounding box center [1223, 421] width 603 height 33
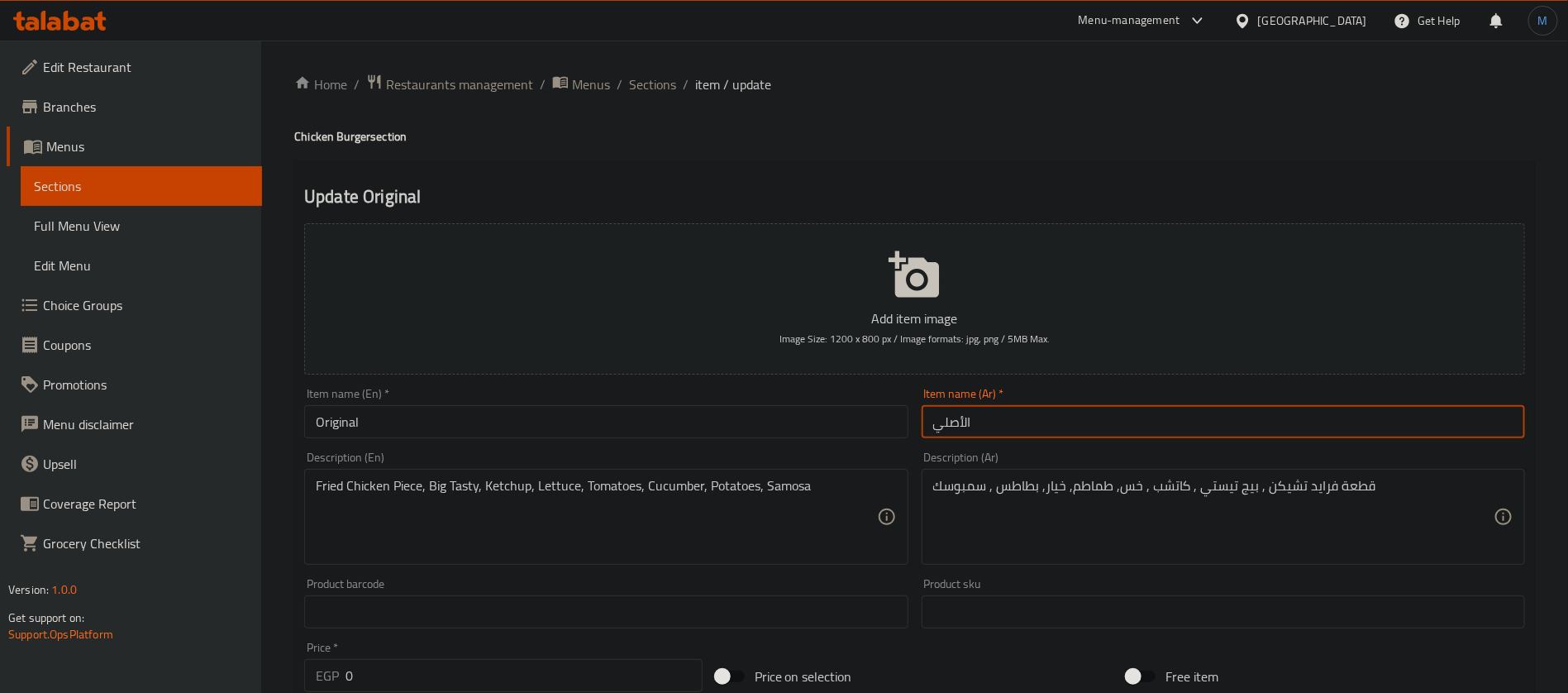
click at [1109, 412] on input "الأصلي" at bounding box center [1223, 421] width 603 height 33
type input "اوريجنال"
click at [690, 427] on input "Original" at bounding box center [606, 421] width 603 height 33
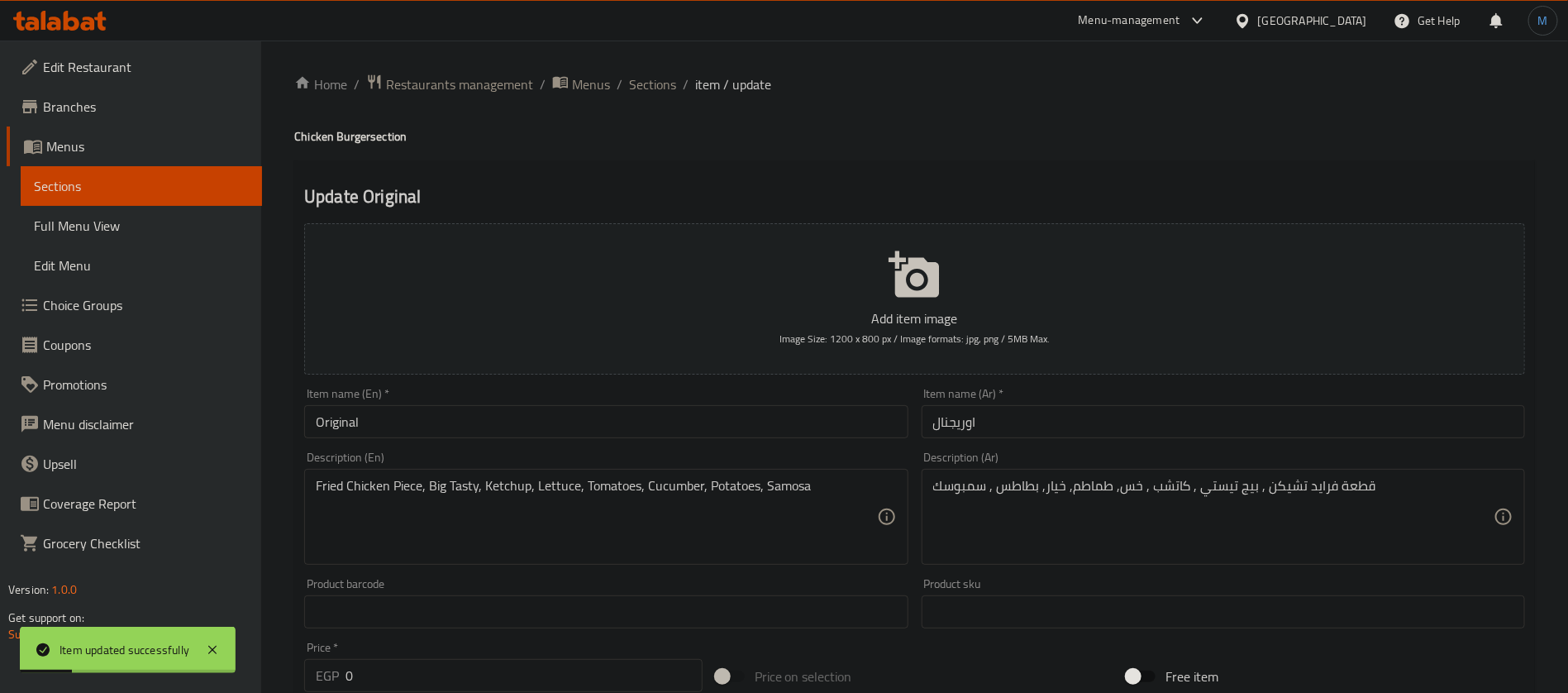
click at [686, 79] on ol "Home / Restaurants management / Menus / Sections / item / update" at bounding box center [914, 84] width 1240 height 22
click at [672, 79] on span "Sections" at bounding box center [653, 84] width 47 height 20
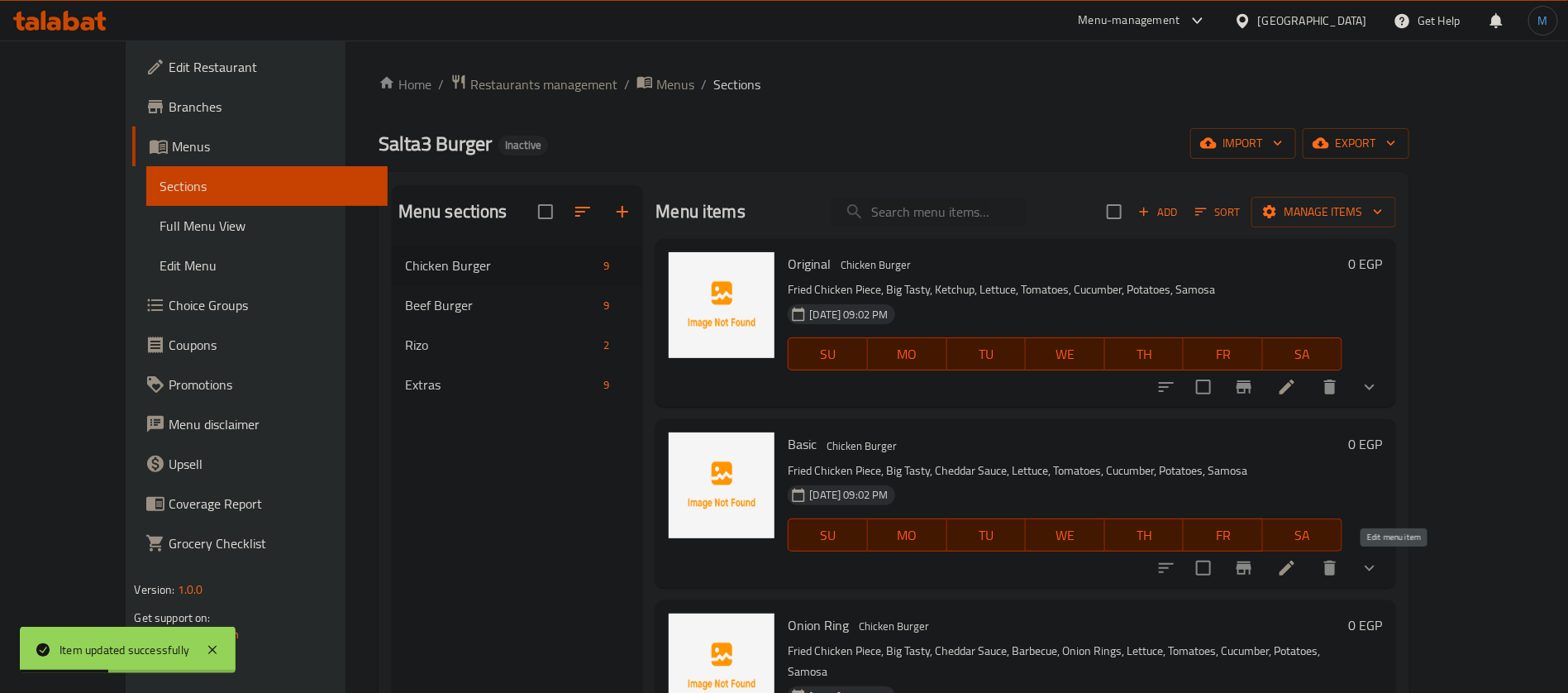
click at [1297, 561] on icon at bounding box center [1287, 567] width 20 height 20
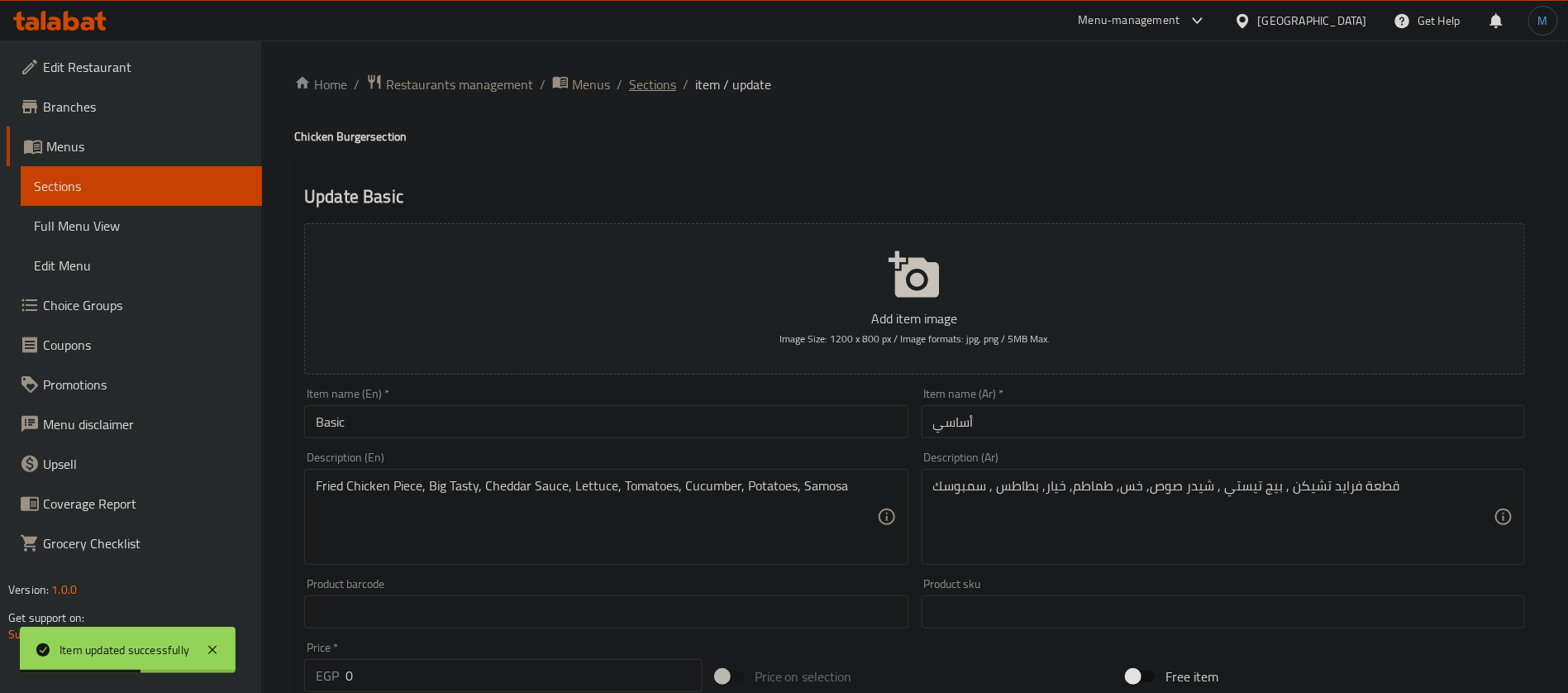
click at [664, 77] on span "Sections" at bounding box center [653, 84] width 47 height 20
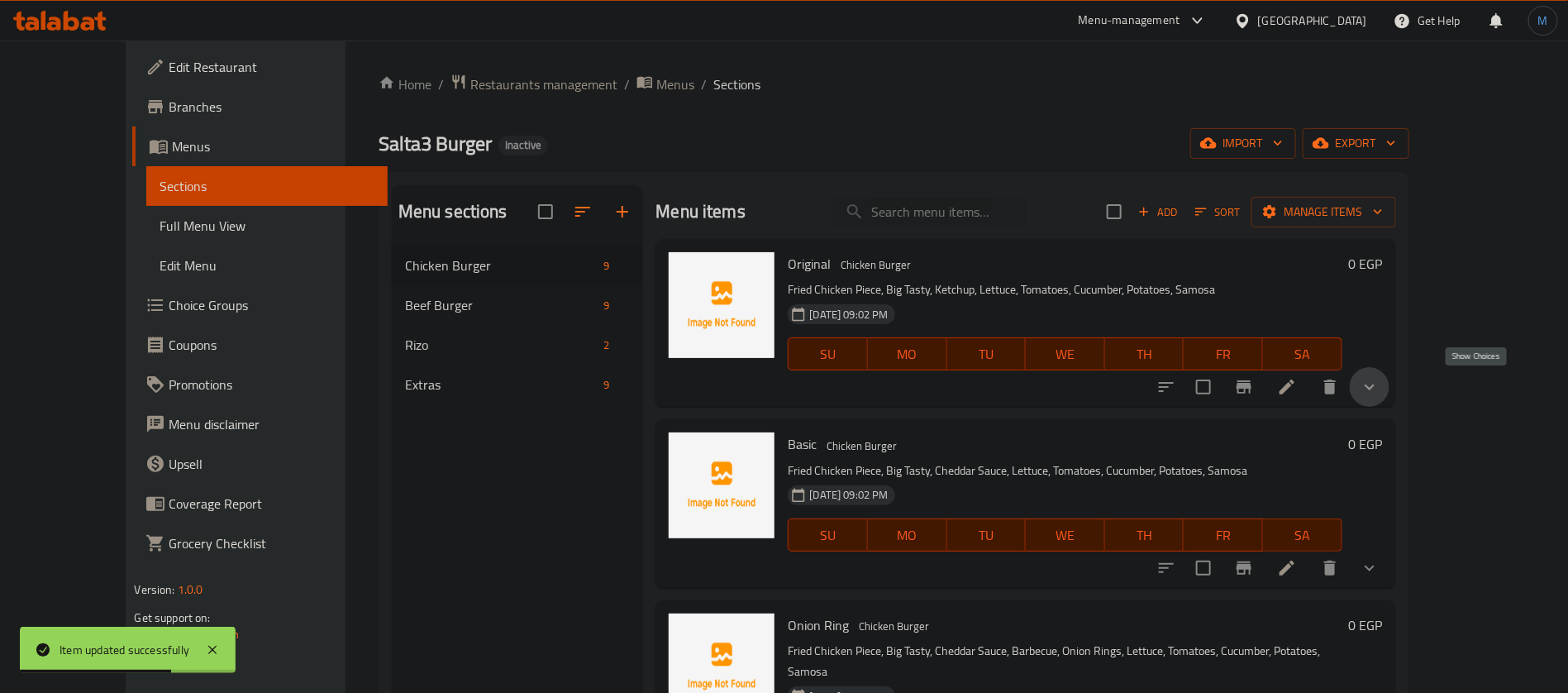
click at [1379, 384] on icon "show more" at bounding box center [1369, 386] width 20 height 20
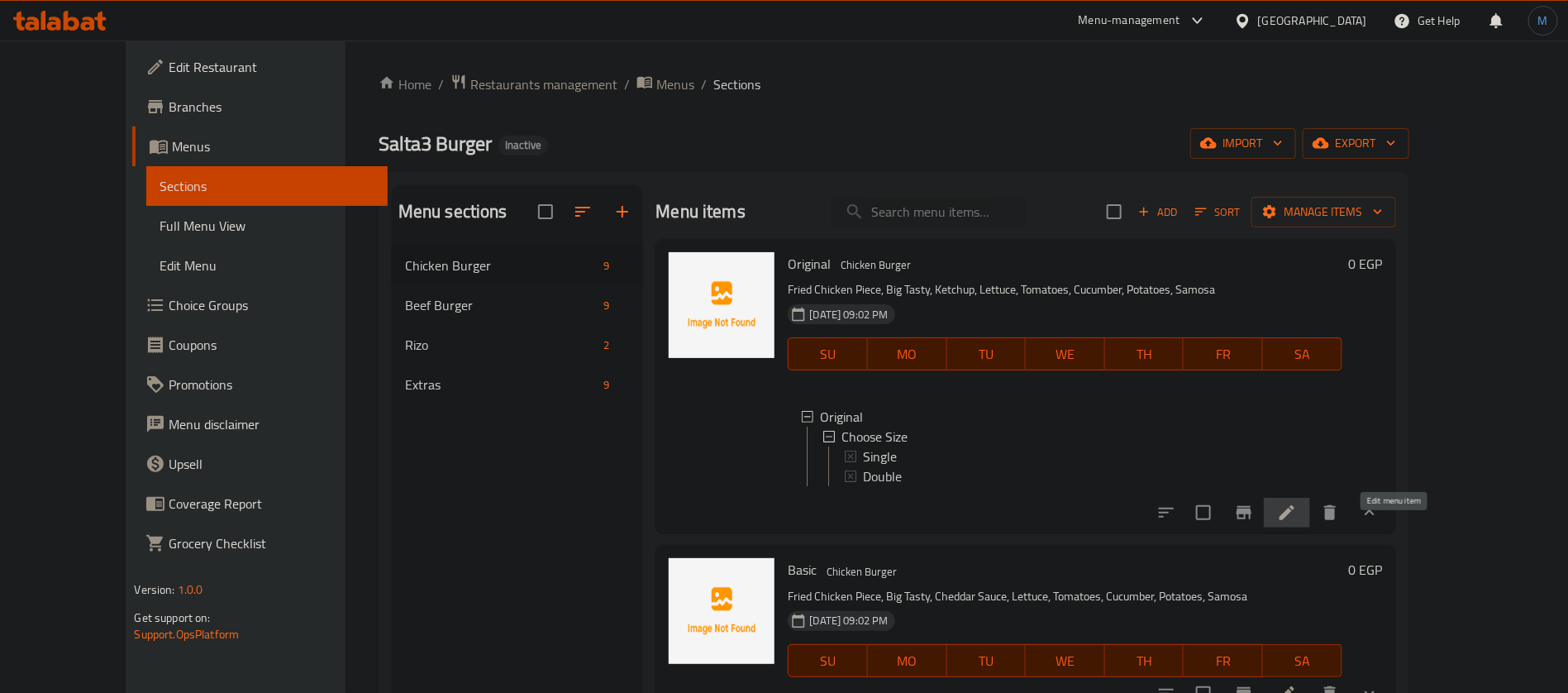
click at [1297, 522] on icon at bounding box center [1287, 512] width 20 height 20
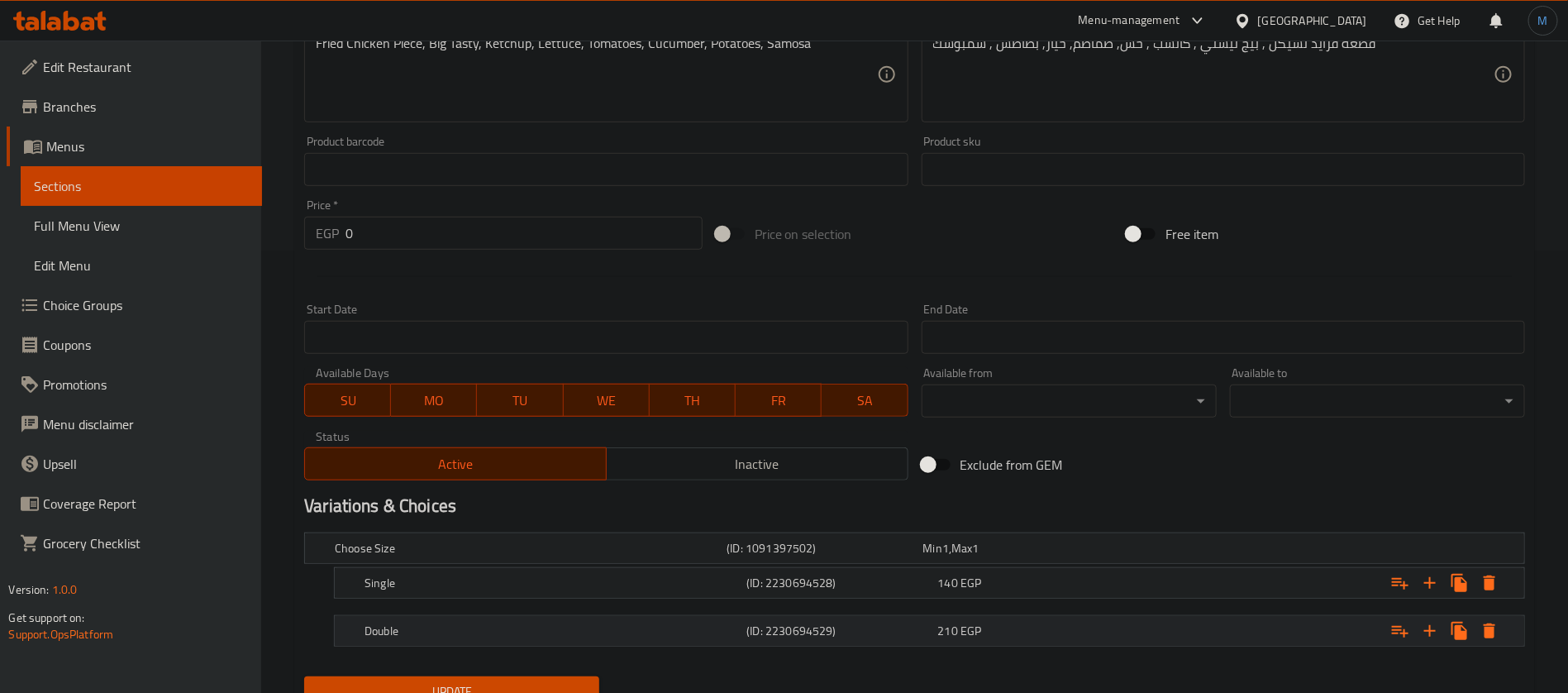
scroll to position [511, 0]
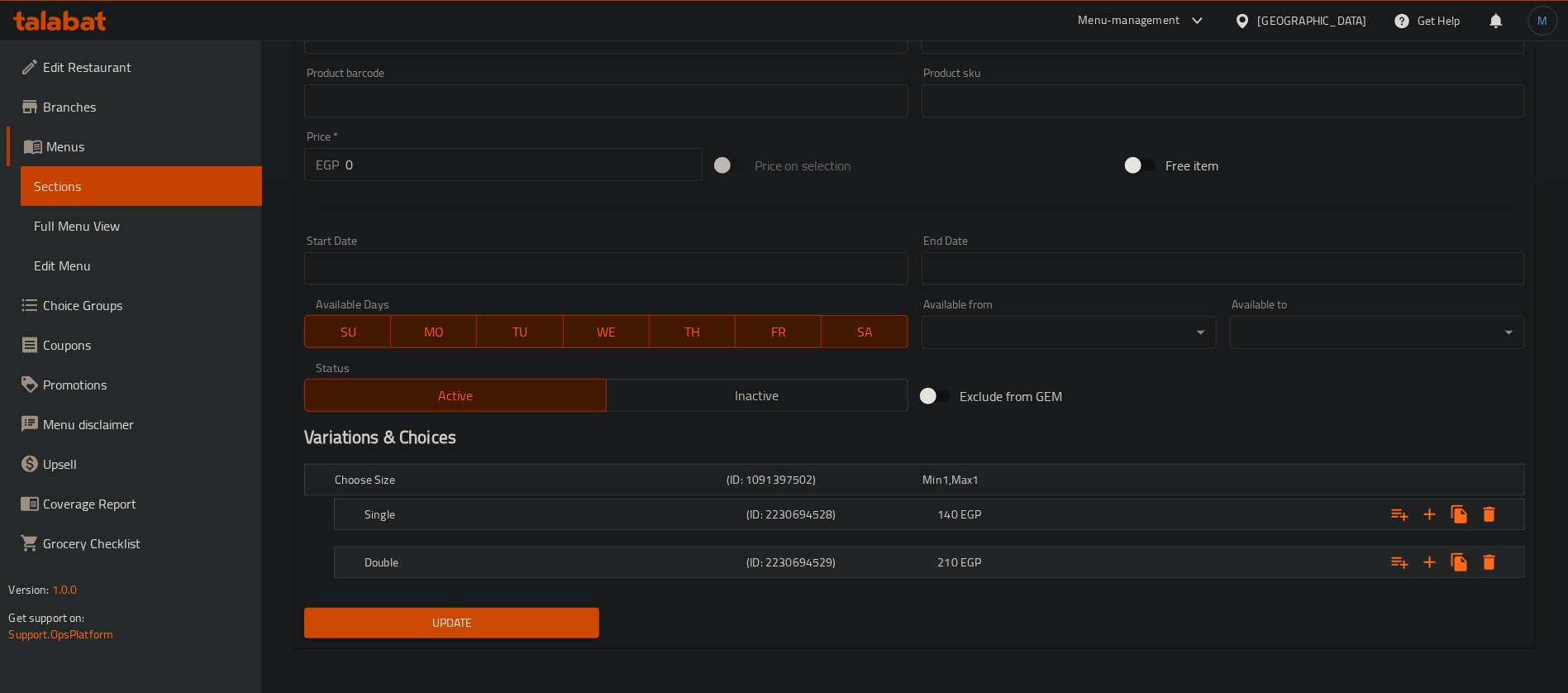
click at [1076, 491] on div "210 EGP" at bounding box center [1017, 479] width 196 height 23
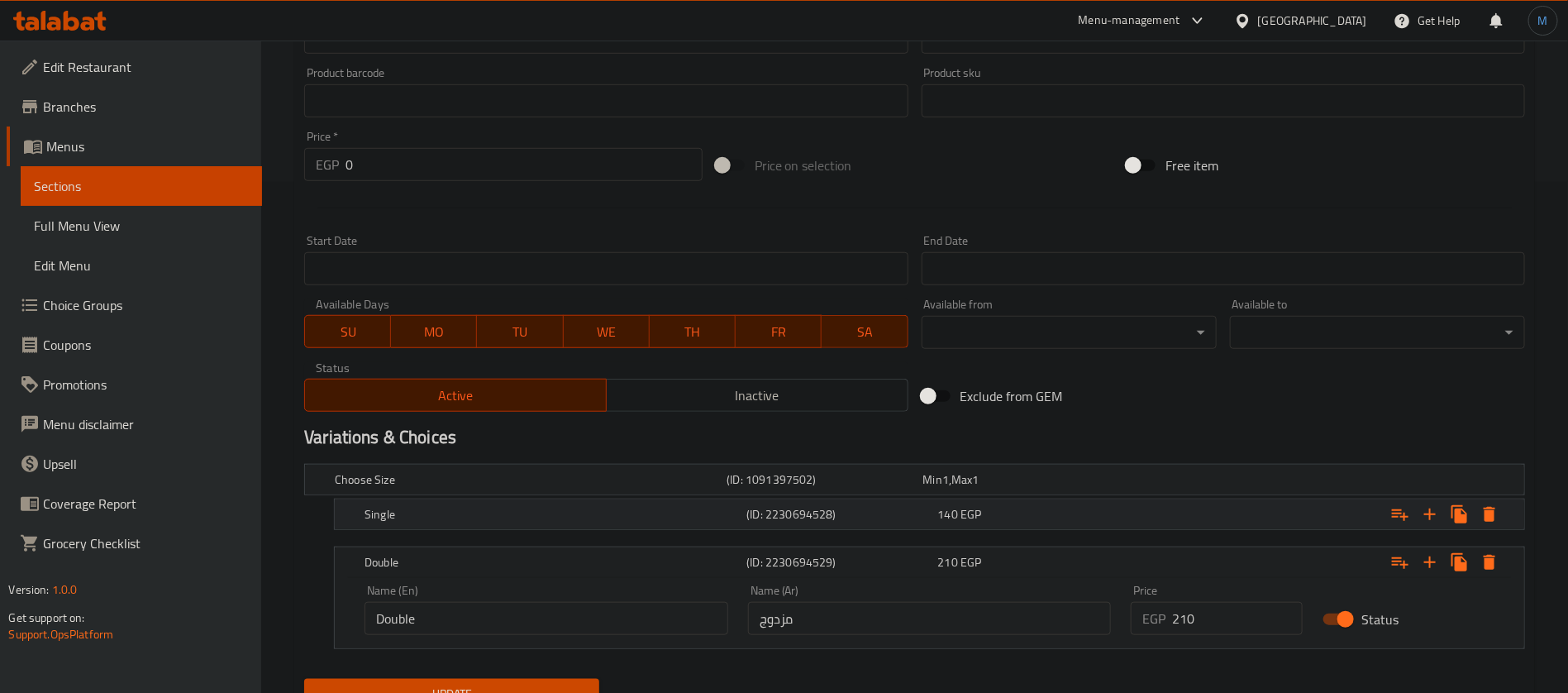
click at [1090, 497] on div "Single (ID: 2230694528) 140 EGP" at bounding box center [920, 479] width 1177 height 36
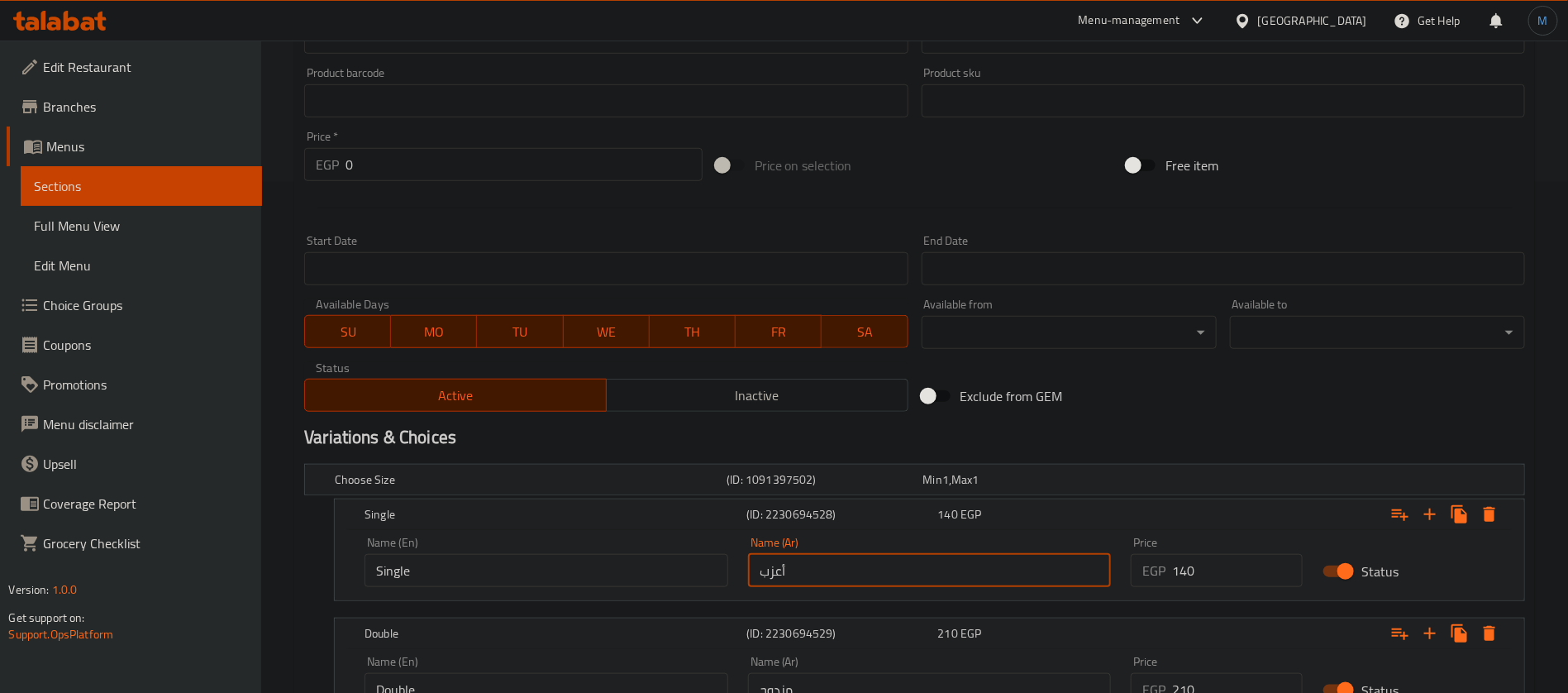
click at [923, 580] on input "أعزب" at bounding box center [930, 570] width 364 height 33
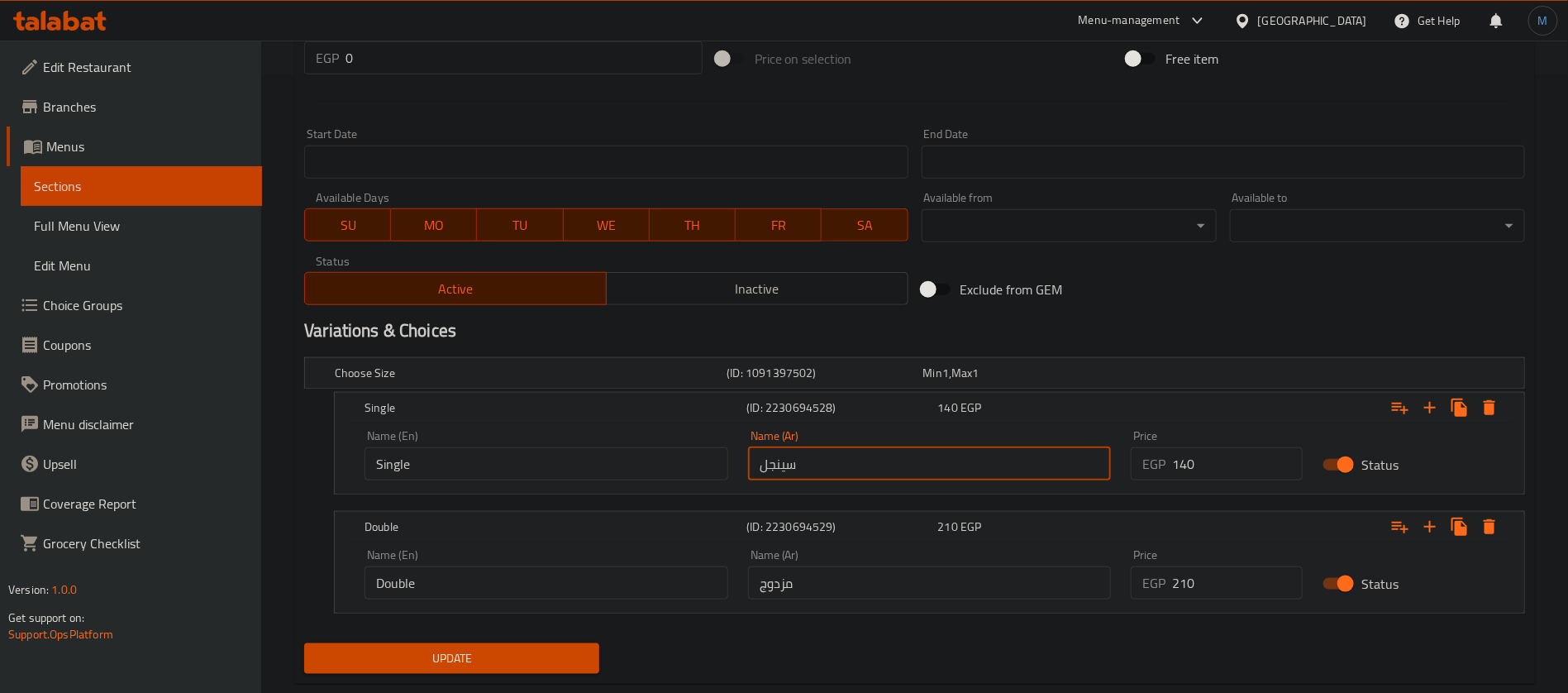
scroll to position [653, 0]
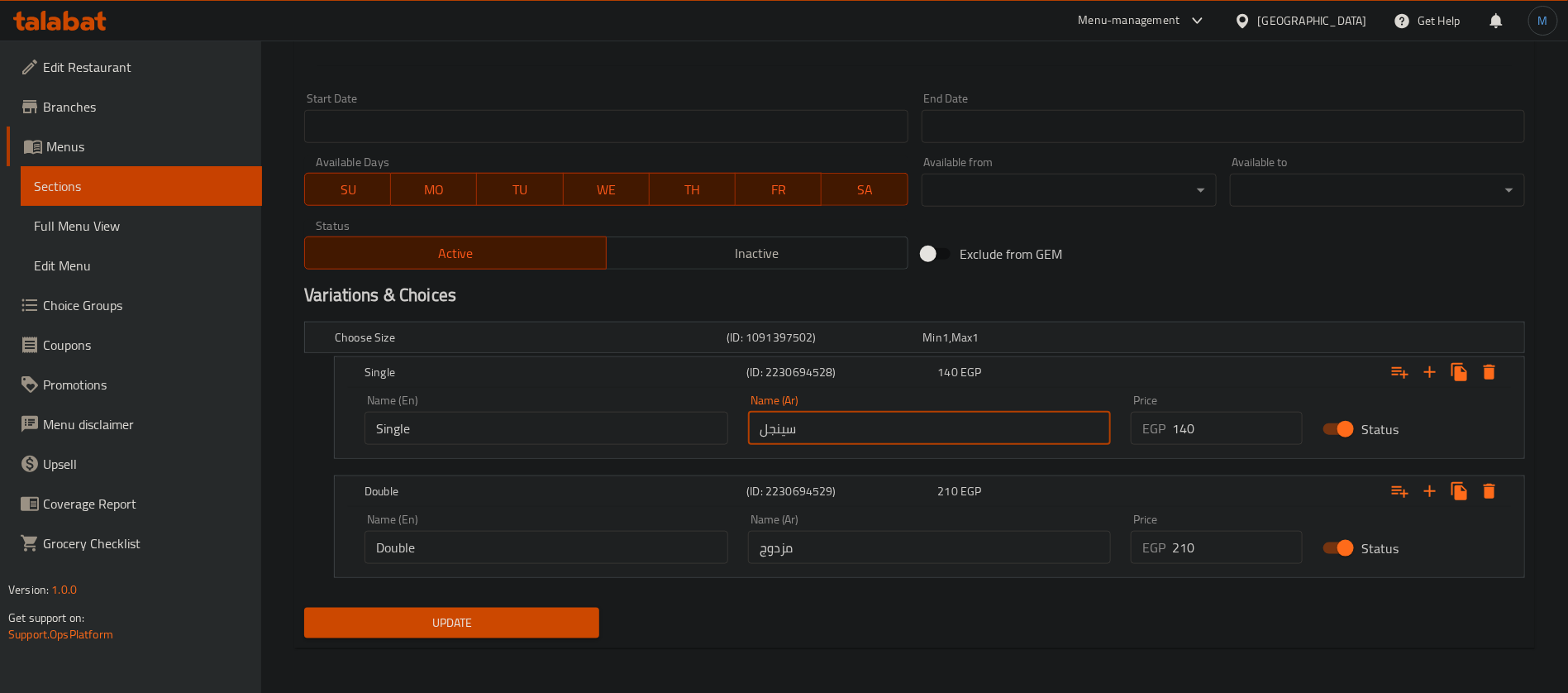
type input "سينجل"
click at [897, 534] on input "مزدوج" at bounding box center [930, 547] width 364 height 33
type input "ج"
type input "دوبل"
click at [476, 620] on span "Update" at bounding box center [452, 623] width 269 height 21
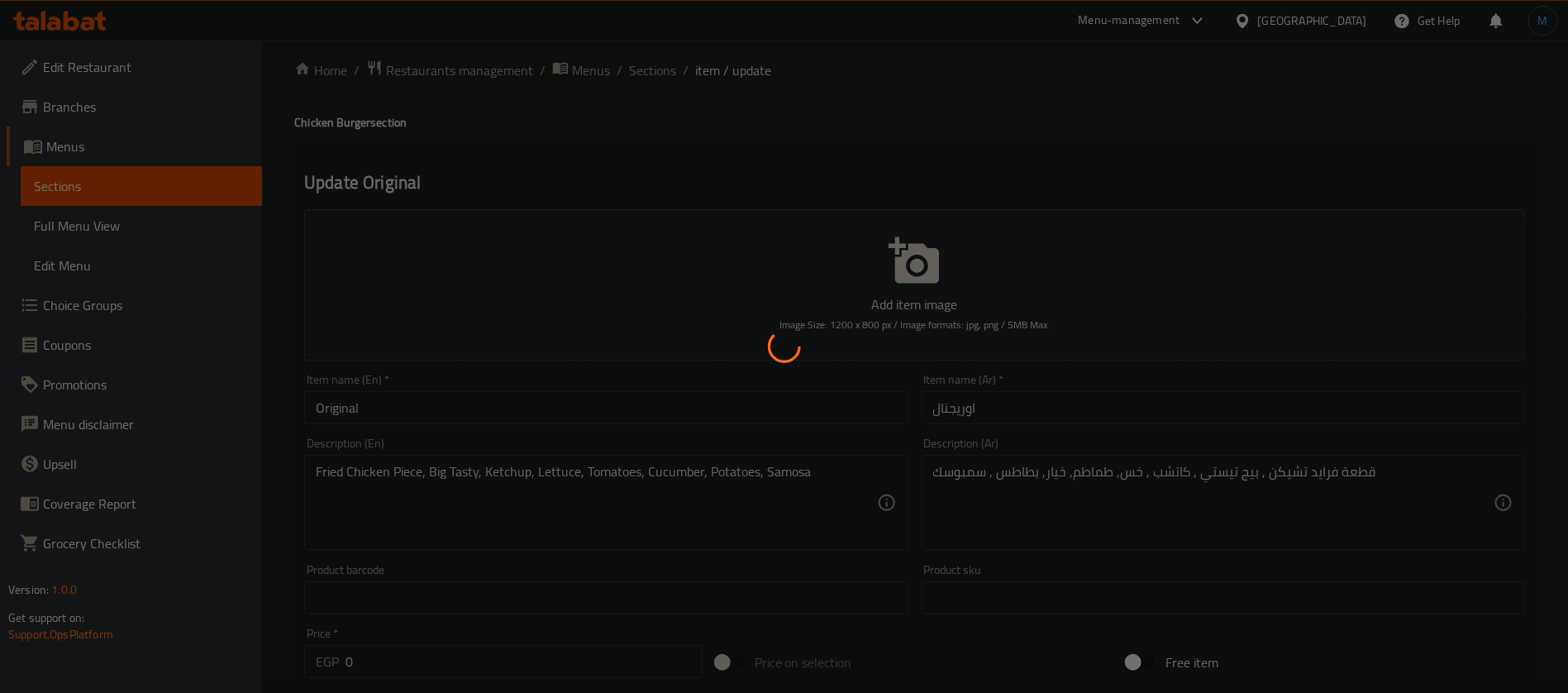
scroll to position [0, 0]
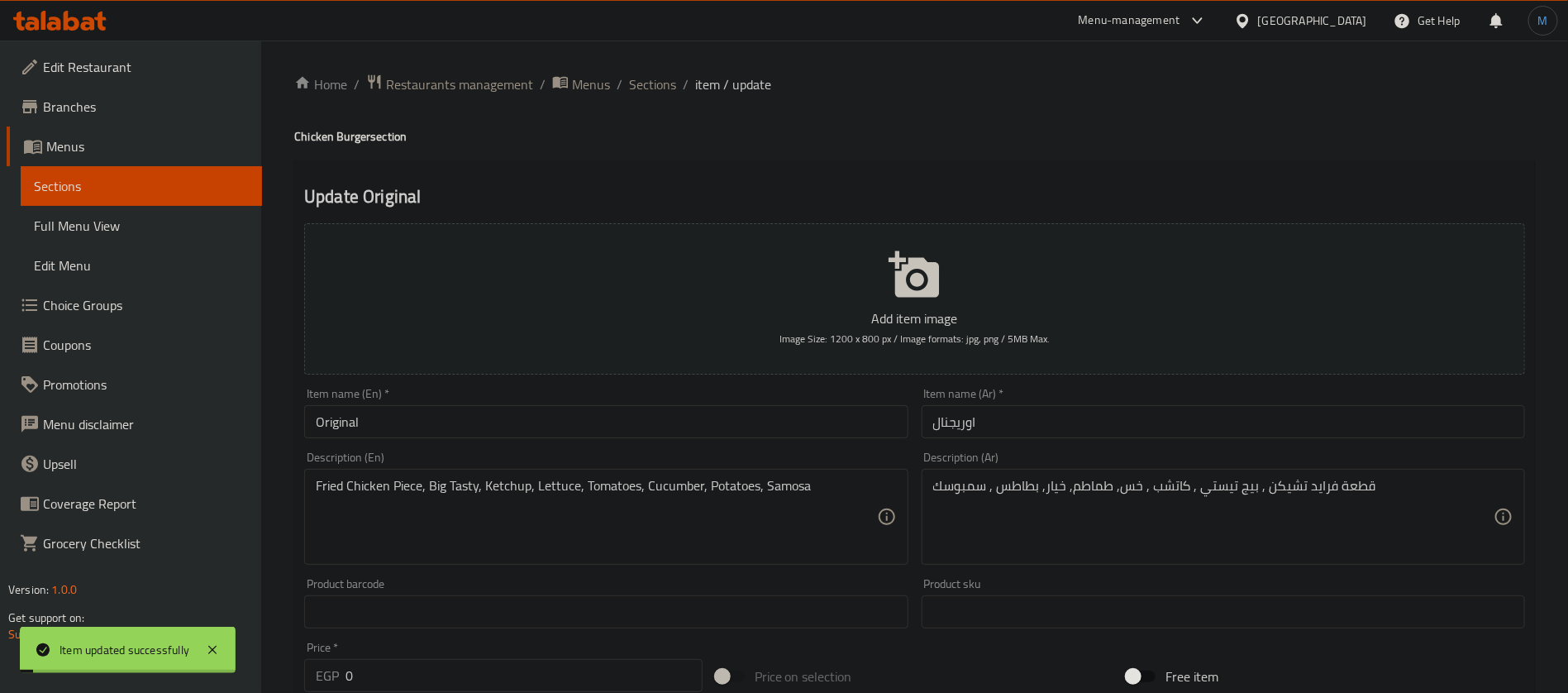
click at [654, 77] on span "Sections" at bounding box center [653, 84] width 47 height 20
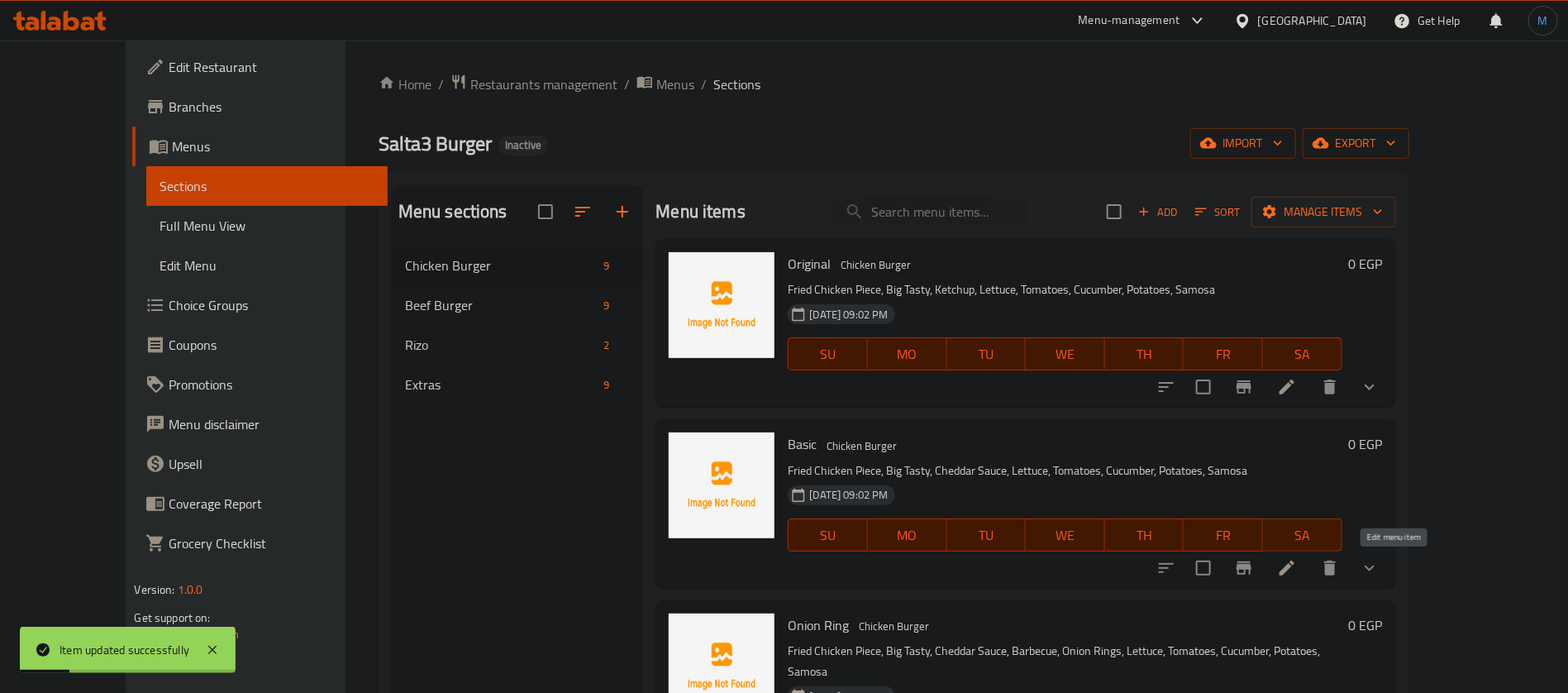
click at [1297, 576] on icon at bounding box center [1287, 567] width 20 height 20
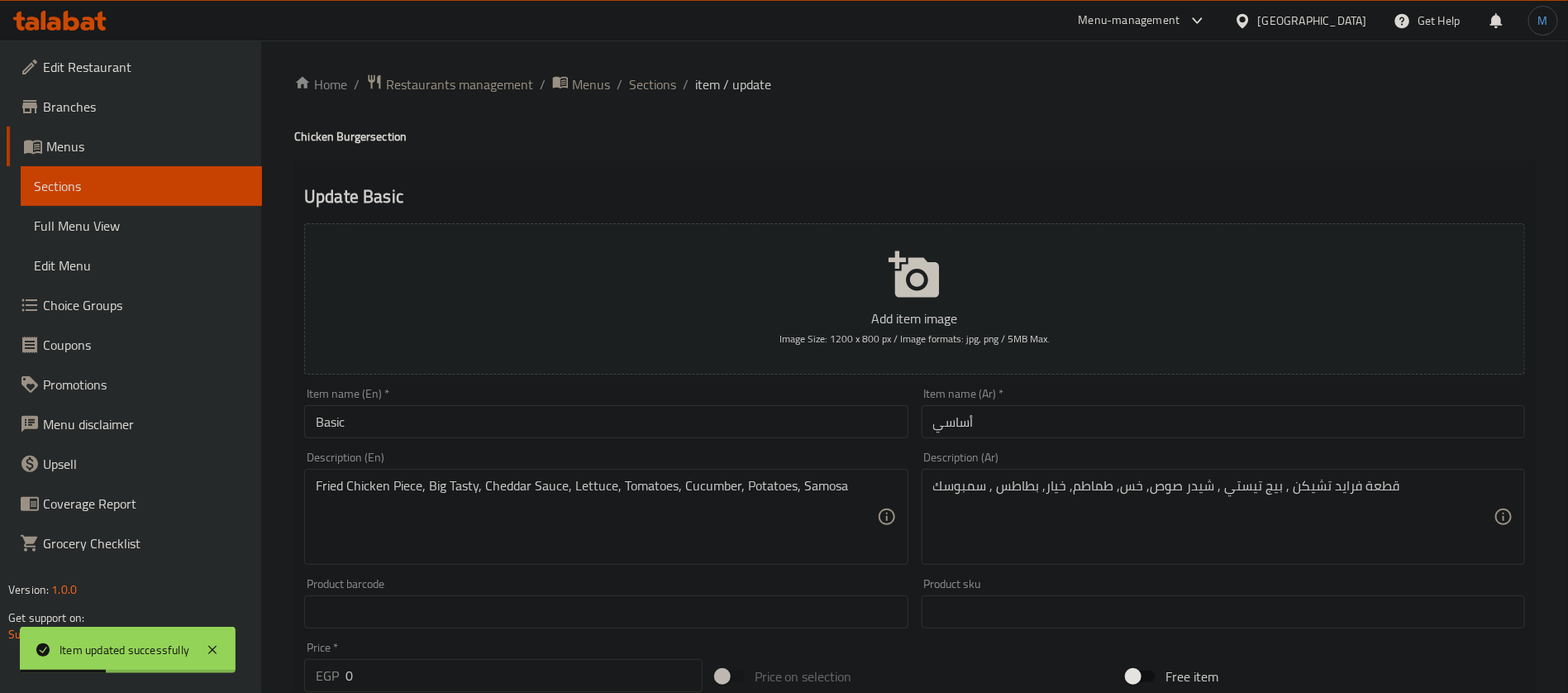
click at [1119, 425] on input "أساسي" at bounding box center [1223, 421] width 603 height 33
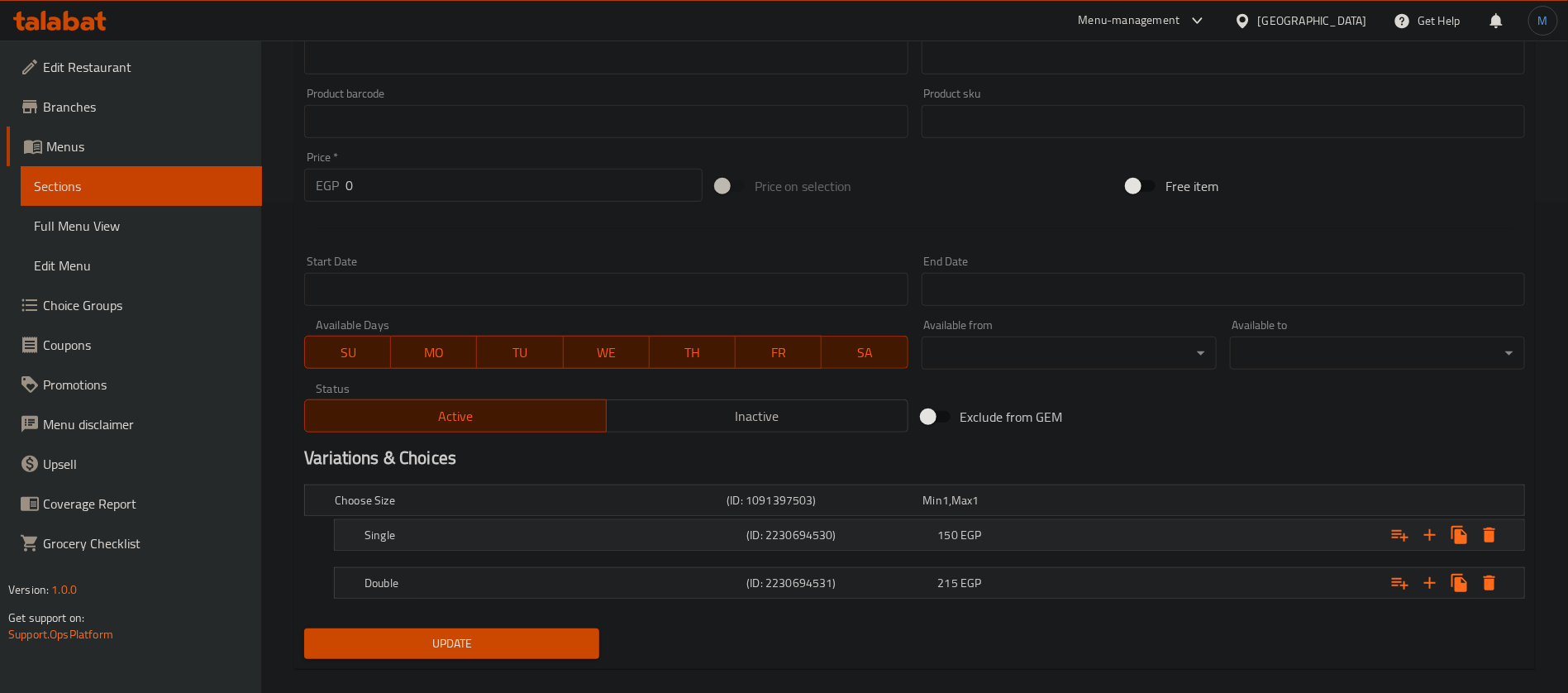
scroll to position [511, 0]
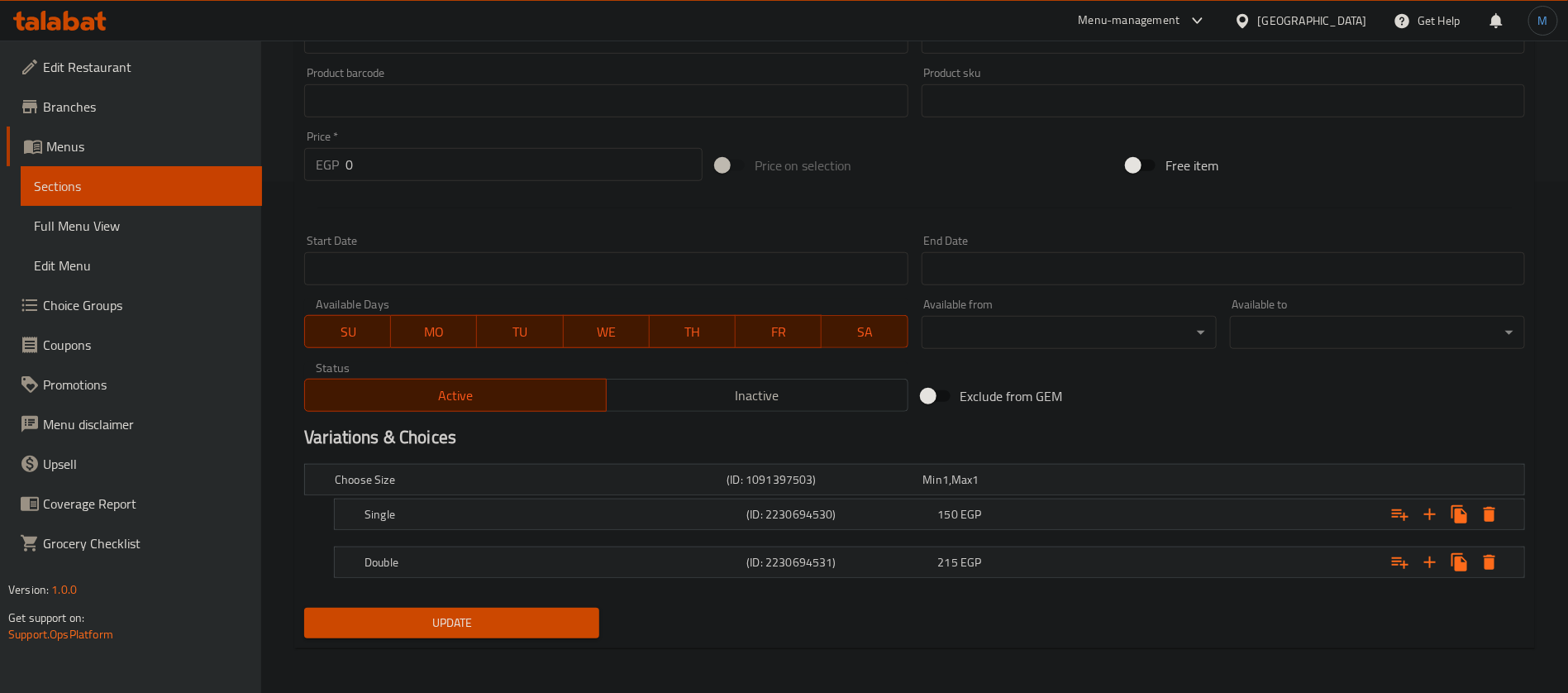
type input "بايسك"
click at [884, 585] on nav at bounding box center [915, 587] width 1221 height 13
click at [882, 497] on div "Double (ID: 2230694531) 215 EGP" at bounding box center [920, 479] width 1177 height 36
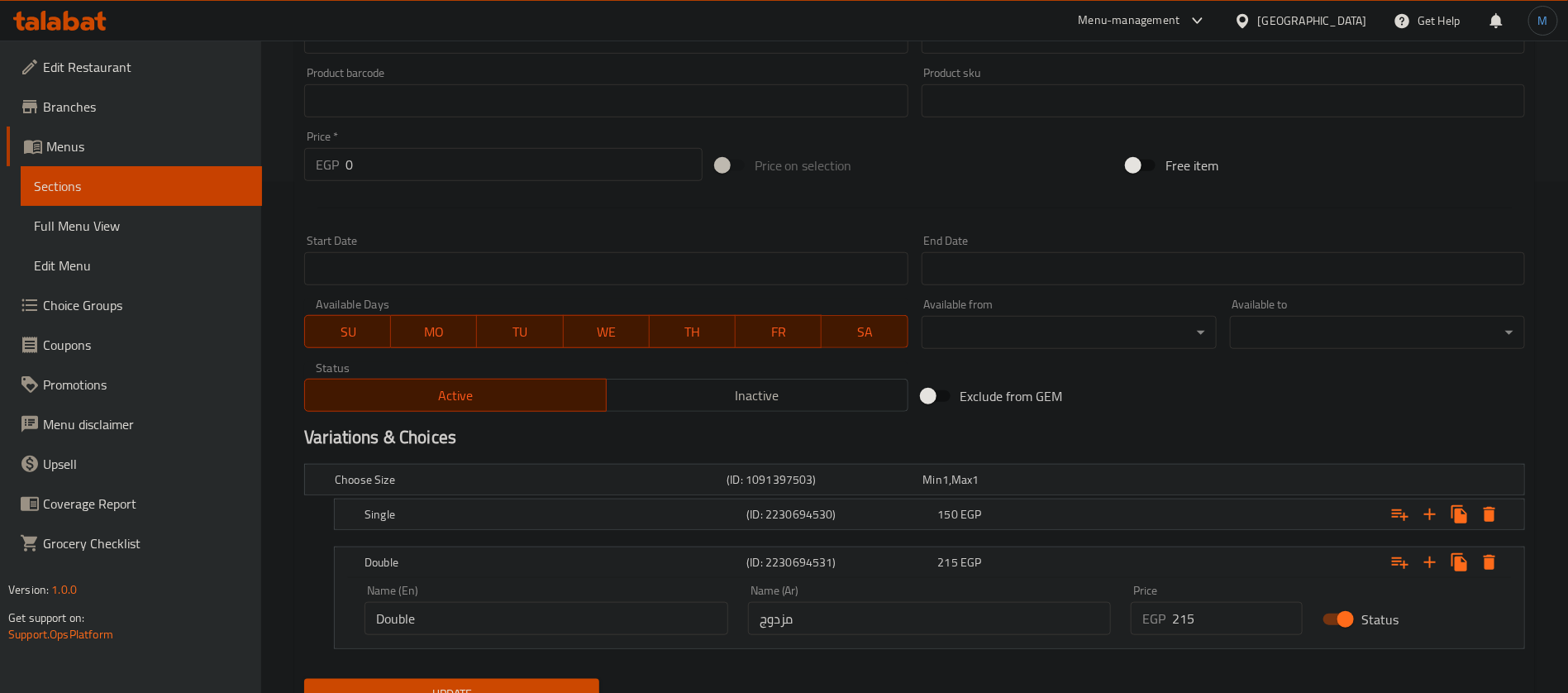
click at [817, 606] on input "مزدوج" at bounding box center [930, 618] width 364 height 33
type input "دوبل"
click at [811, 488] on h5 "(ID: 2230694530)" at bounding box center [821, 479] width 190 height 16
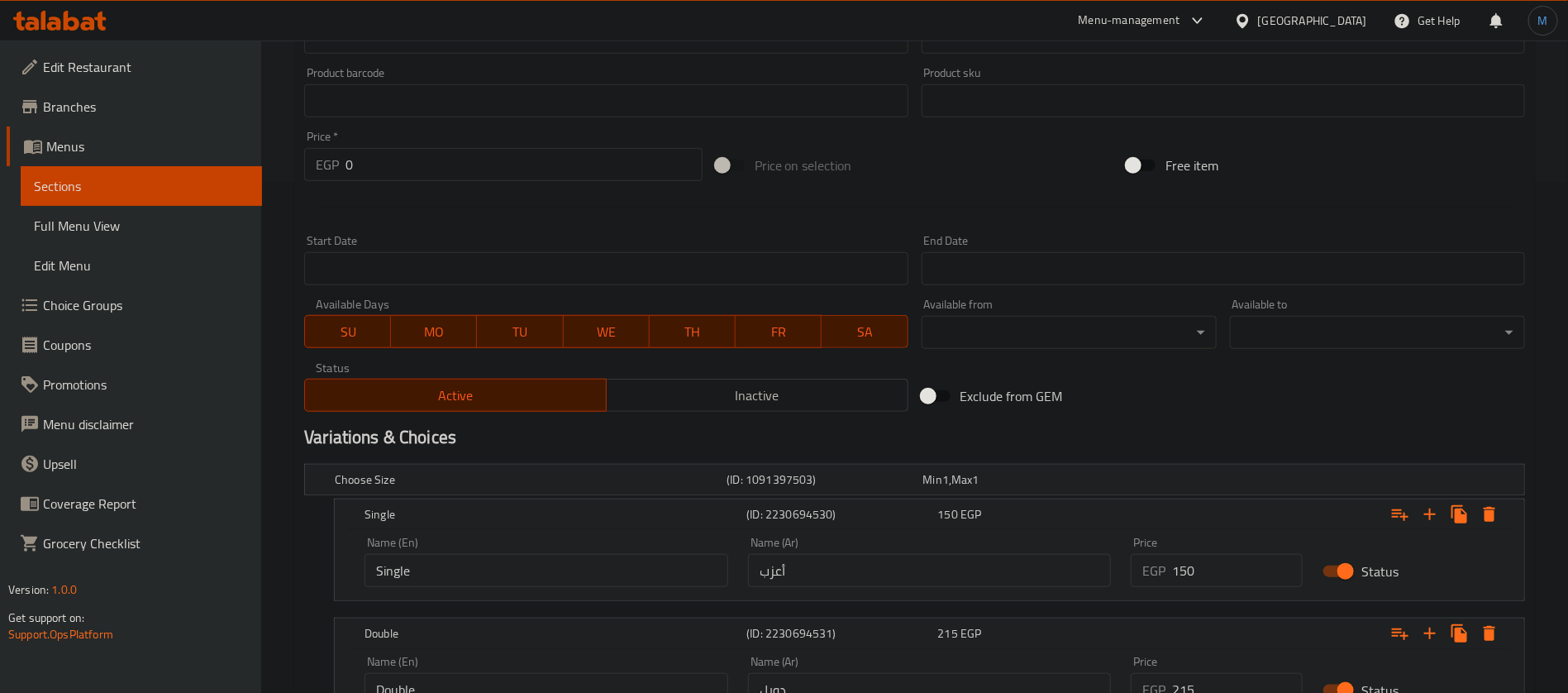
click at [874, 578] on input "أعزب" at bounding box center [930, 570] width 364 height 33
type input "سينجل"
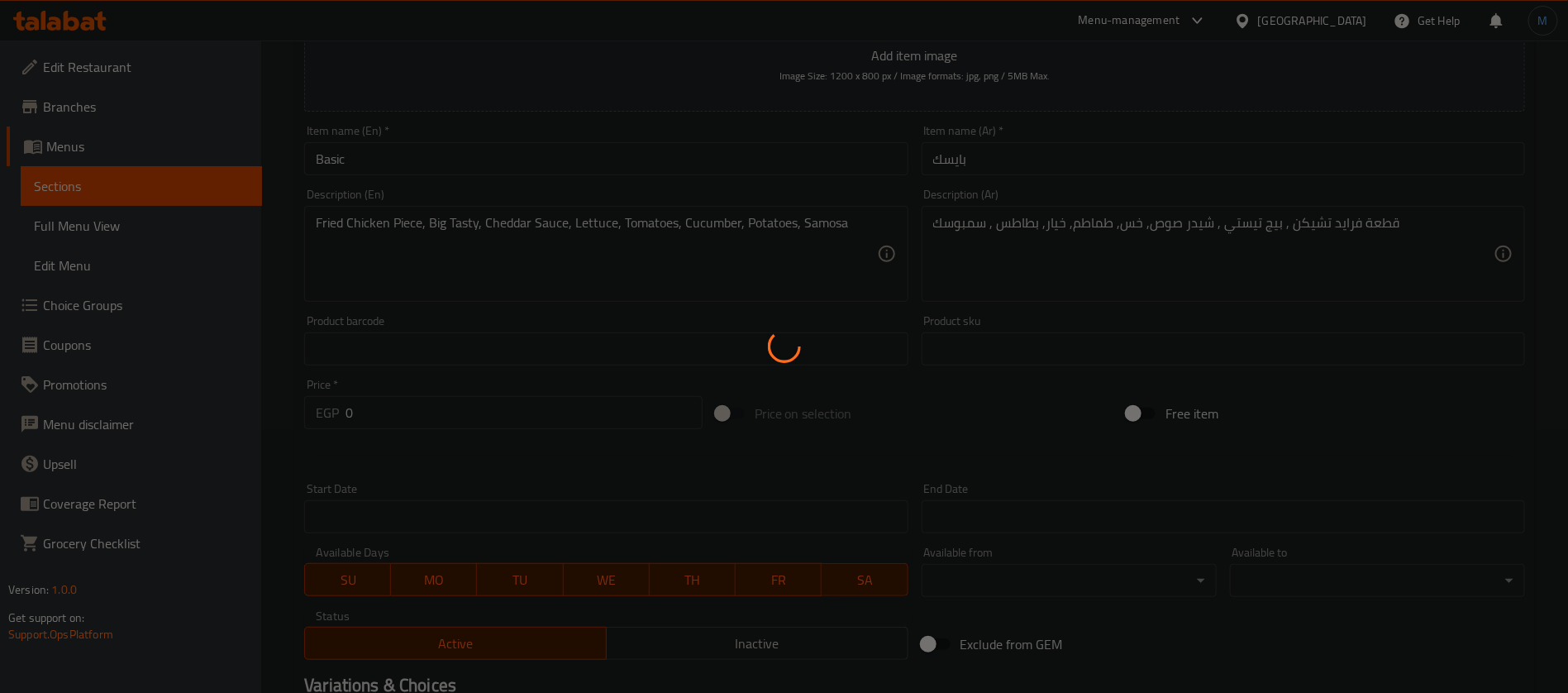
scroll to position [15, 0]
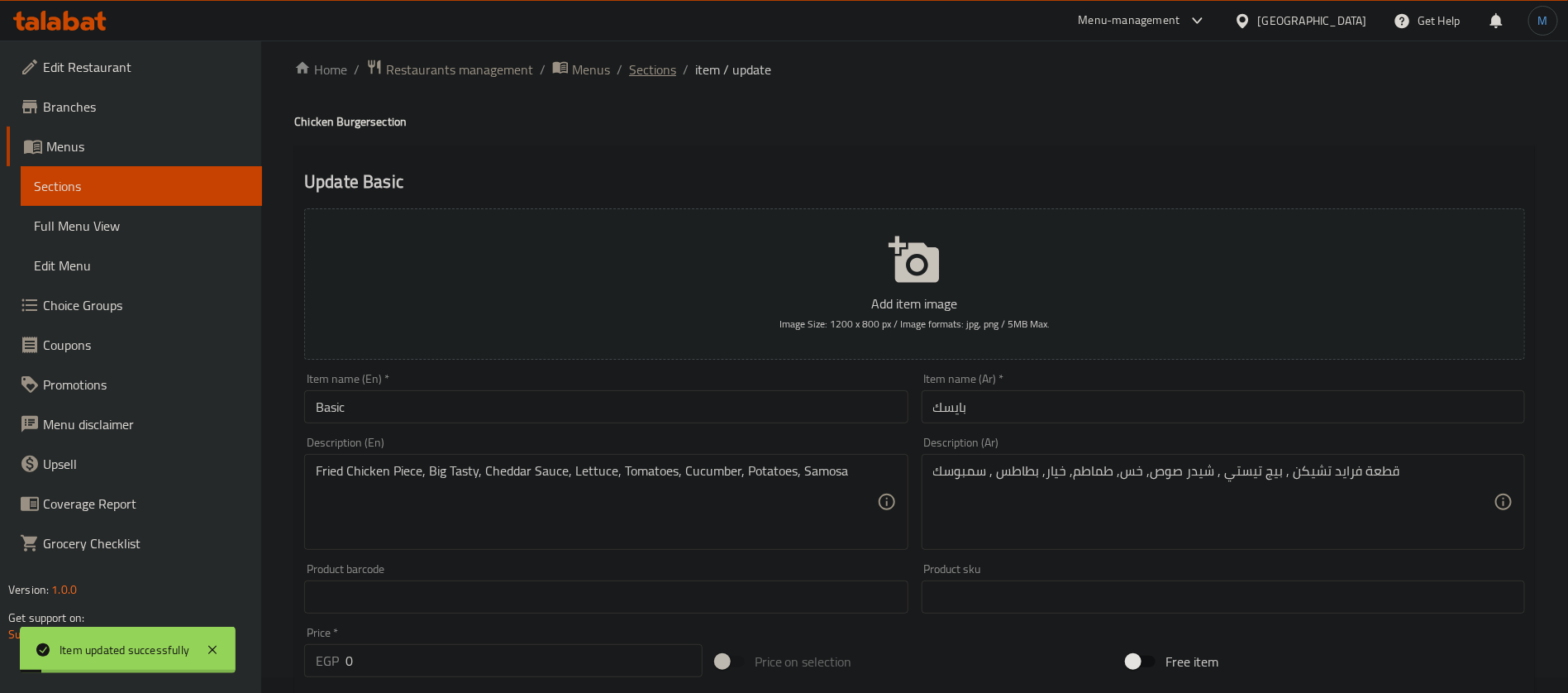
click at [653, 65] on span "Sections" at bounding box center [653, 69] width 47 height 20
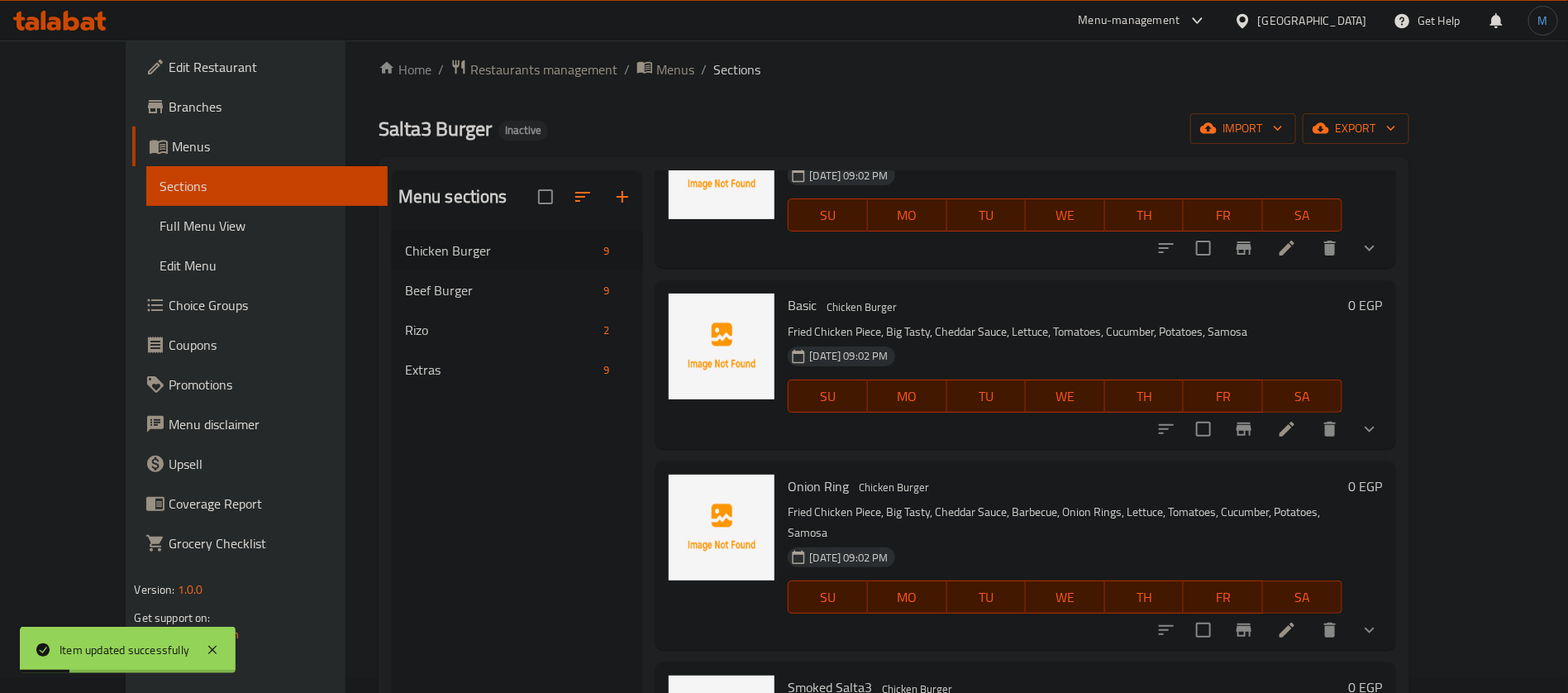
scroll to position [248, 0]
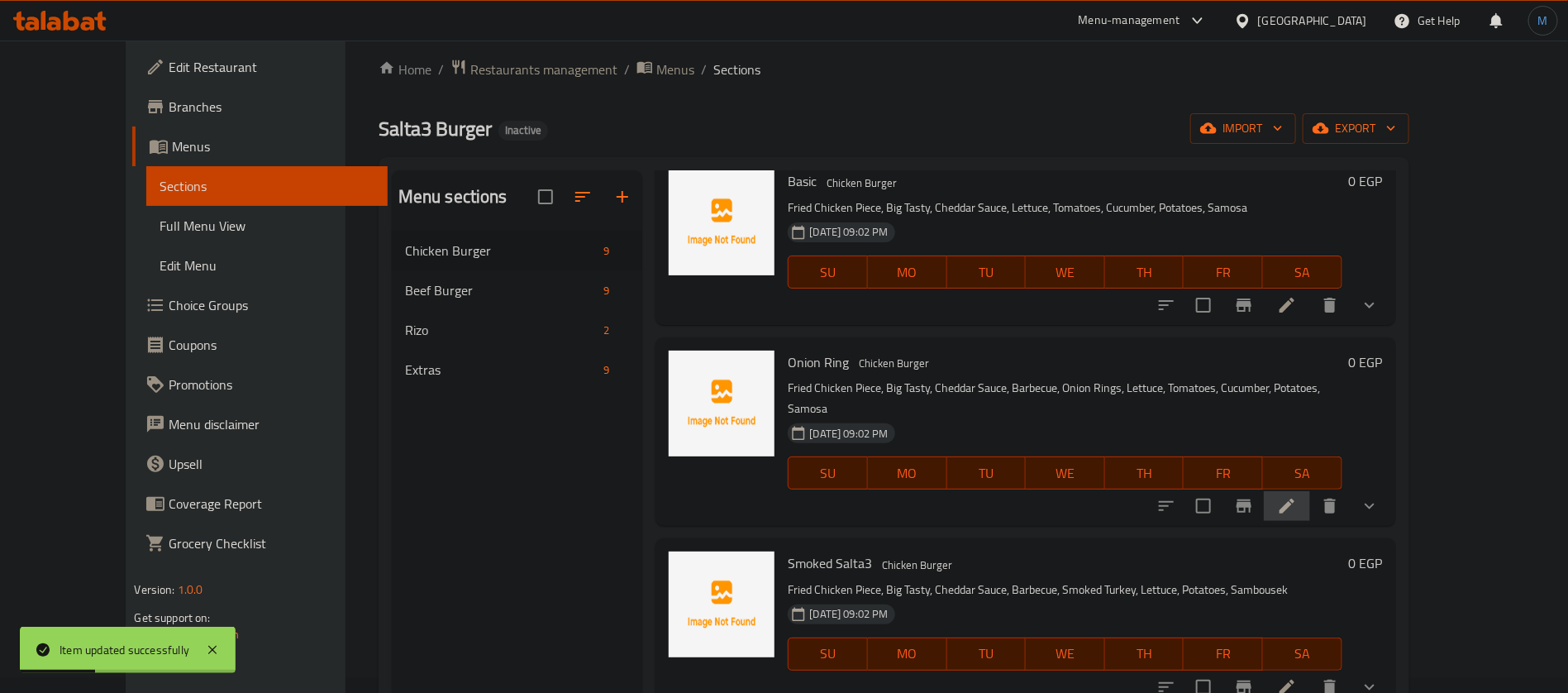
click at [1310, 493] on li at bounding box center [1287, 506] width 47 height 30
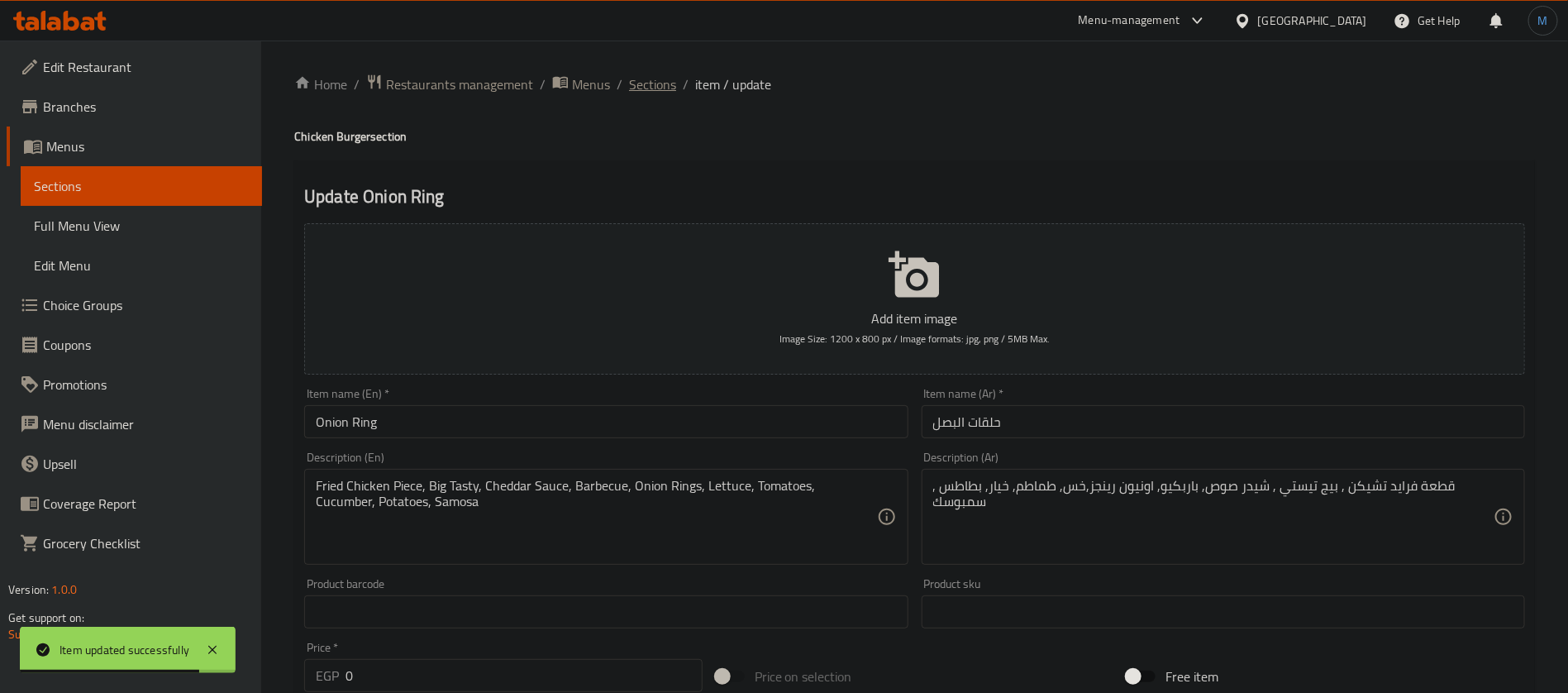
click at [662, 86] on span "Sections" at bounding box center [653, 84] width 47 height 20
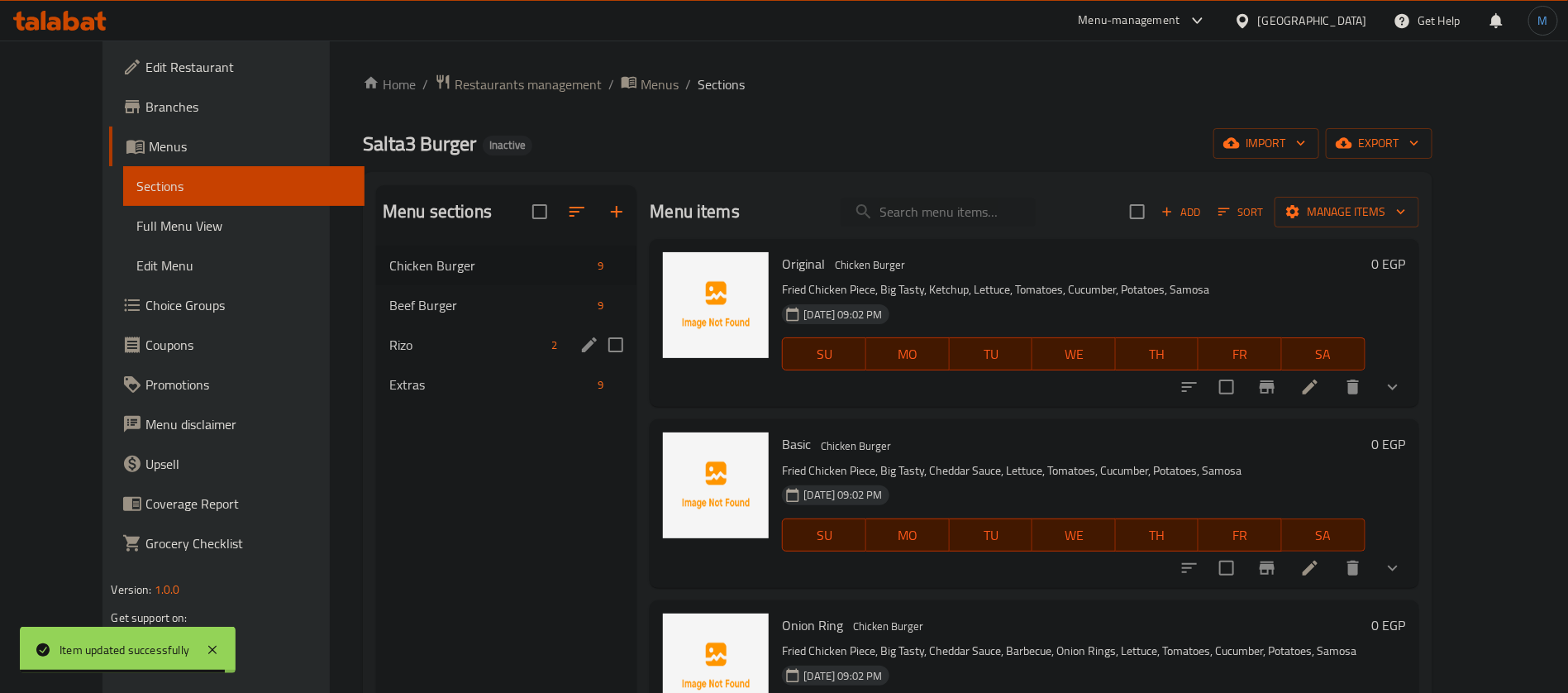
click at [414, 327] on div "Rizo 2" at bounding box center [506, 345] width 260 height 40
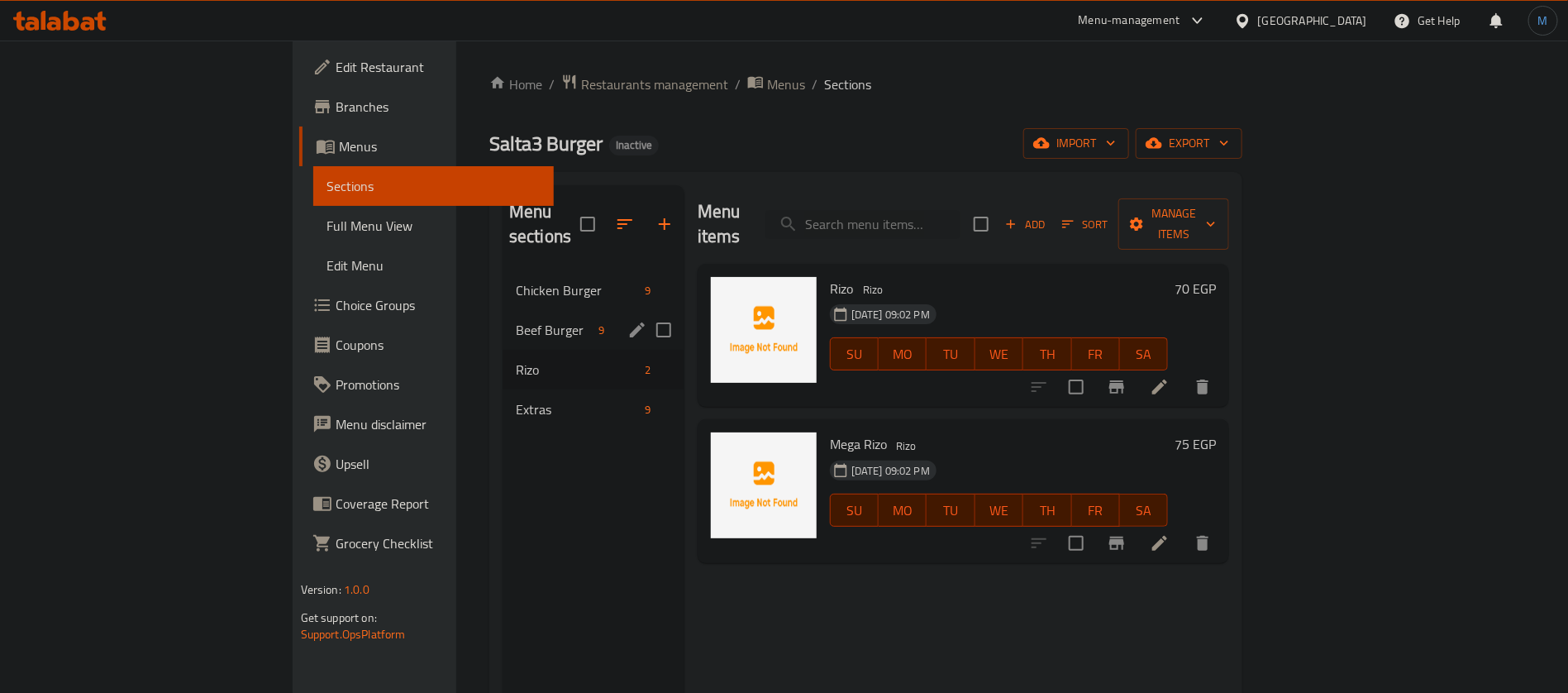
click at [515, 320] on span "Beef Burger" at bounding box center [553, 329] width 77 height 20
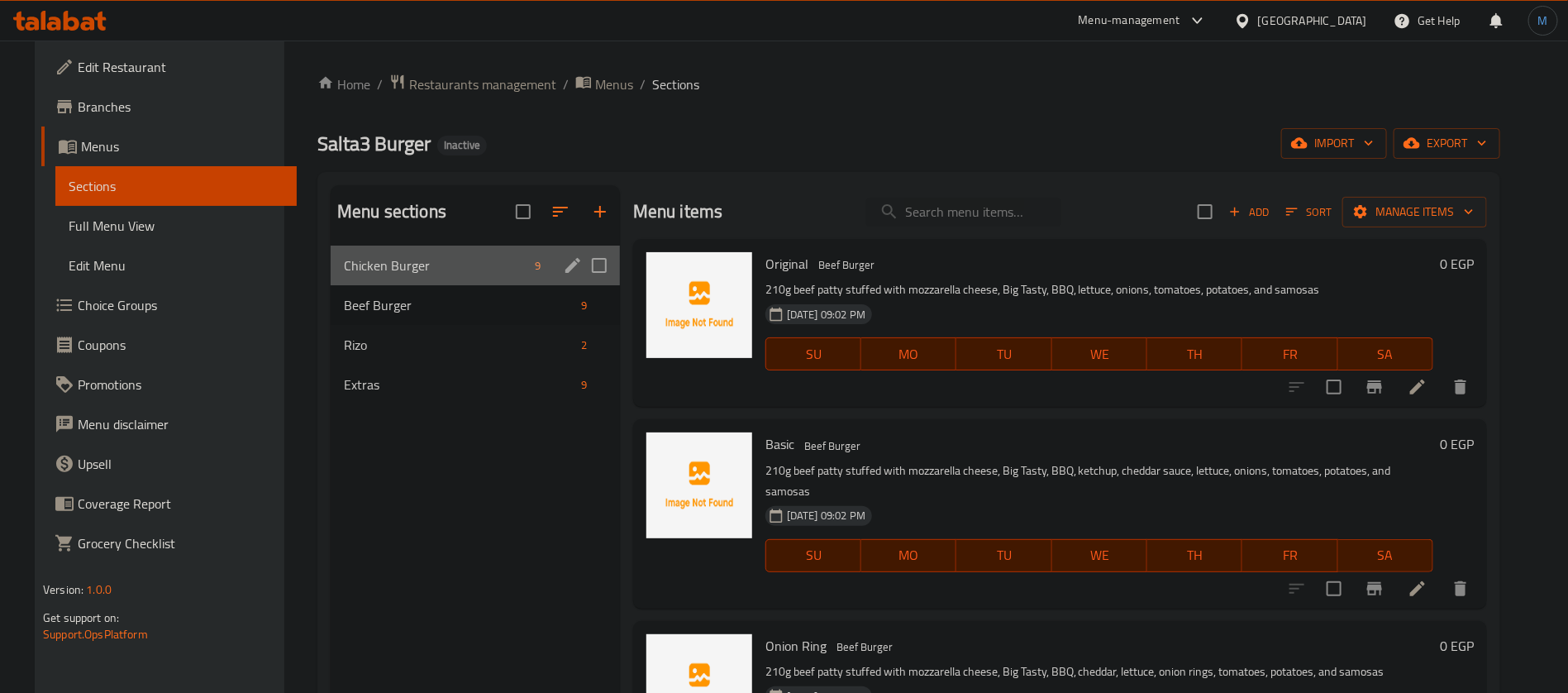
click at [422, 252] on div "Chicken Burger 9" at bounding box center [476, 265] width 290 height 40
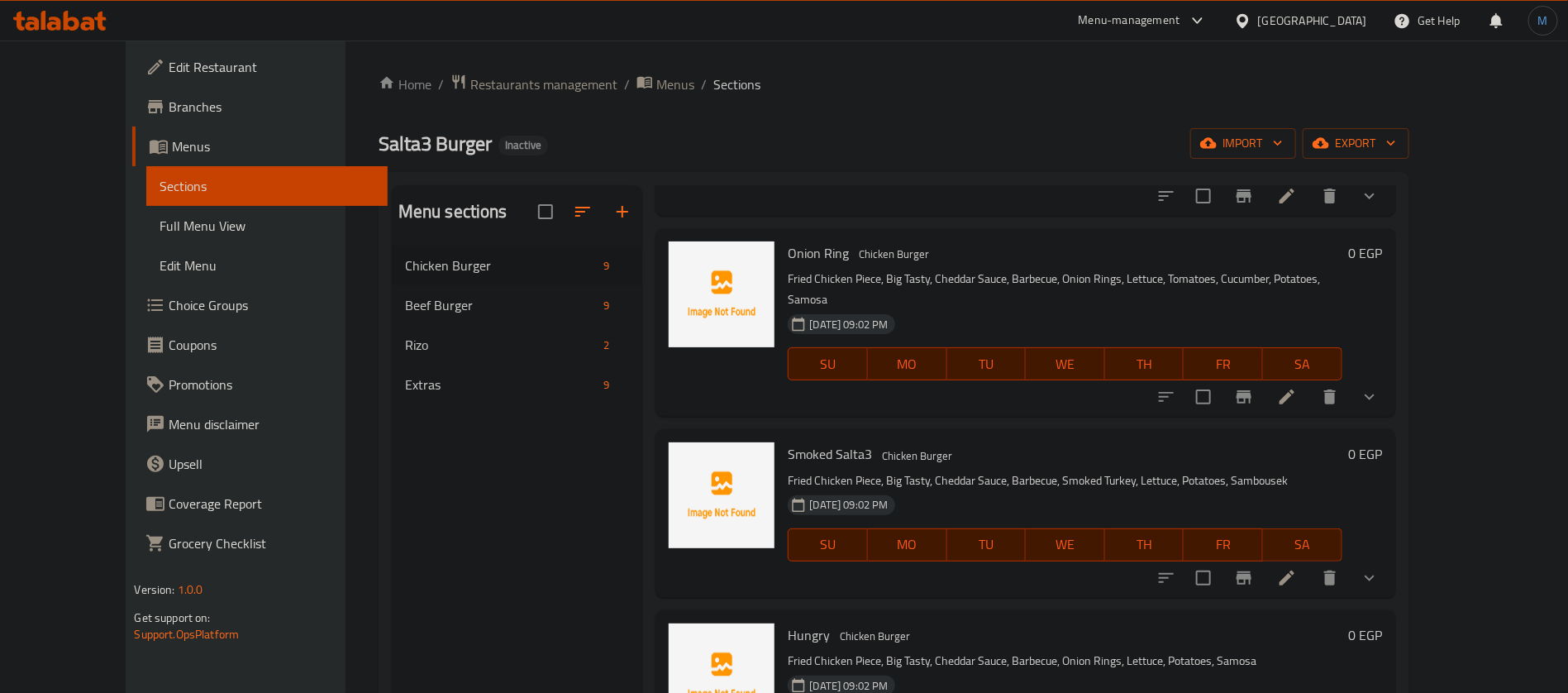
scroll to position [248, 0]
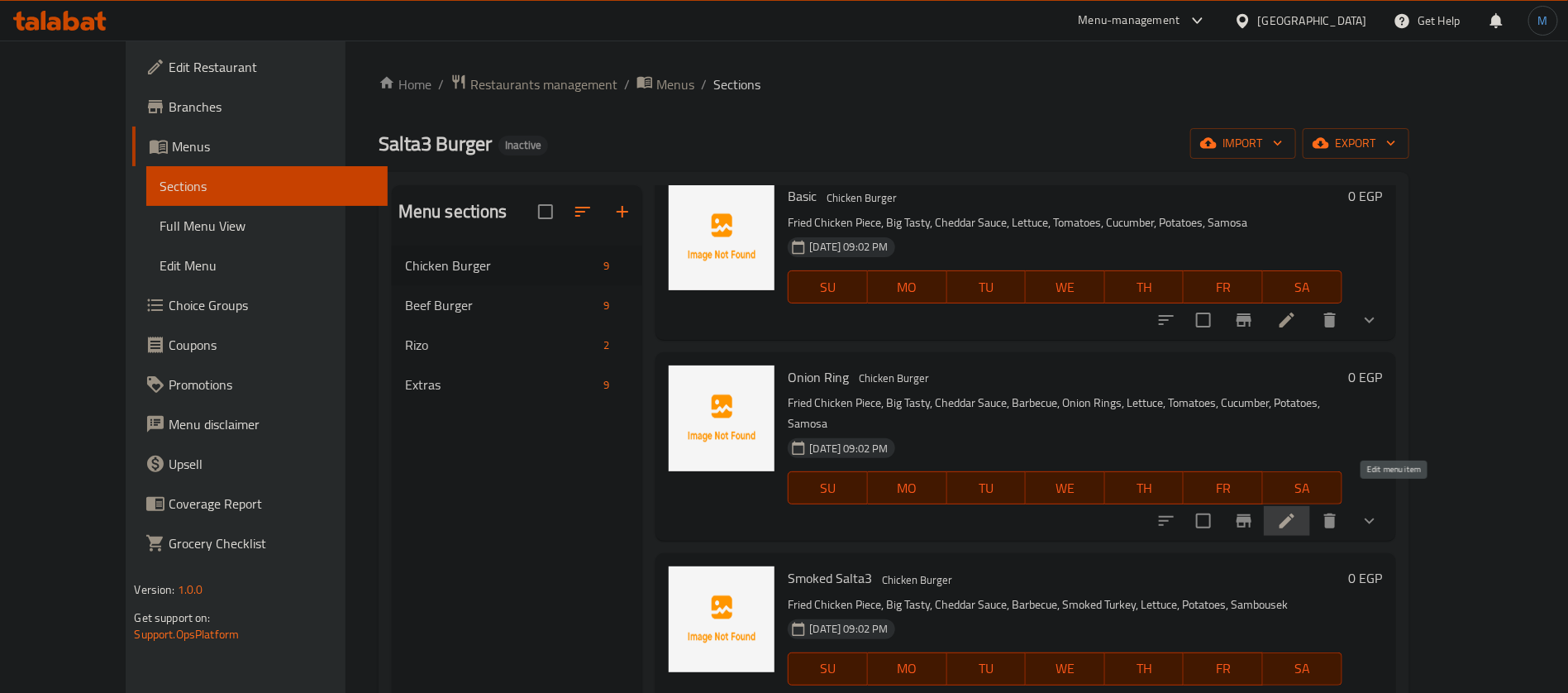
click at [1297, 511] on icon at bounding box center [1287, 521] width 20 height 20
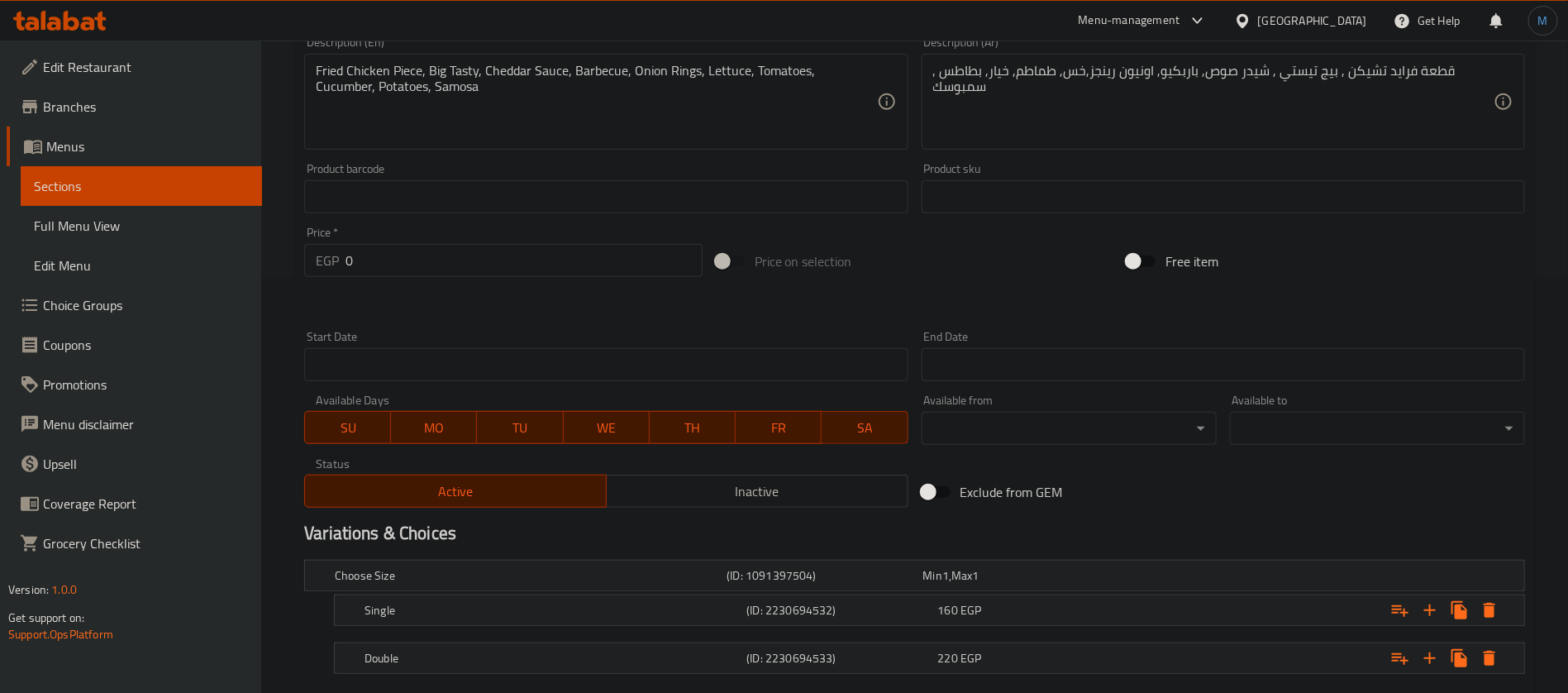
scroll to position [511, 0]
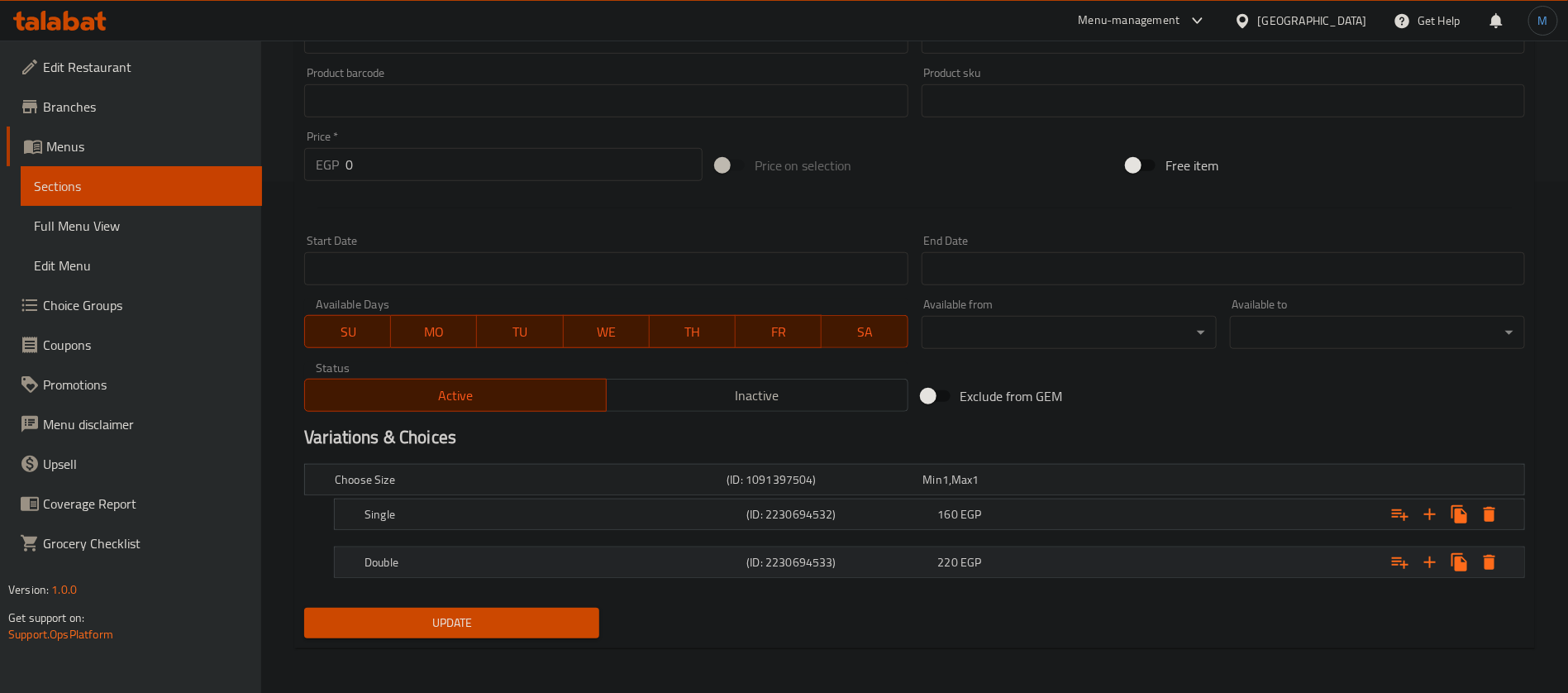
drag, startPoint x: 958, startPoint y: 532, endPoint x: 958, endPoint y: 548, distance: 16.0
click at [958, 534] on nav at bounding box center [915, 540] width 1221 height 13
drag, startPoint x: 956, startPoint y: 566, endPoint x: 953, endPoint y: 532, distance: 34.1
click at [942, 490] on span "220" at bounding box center [933, 479] width 19 height 22
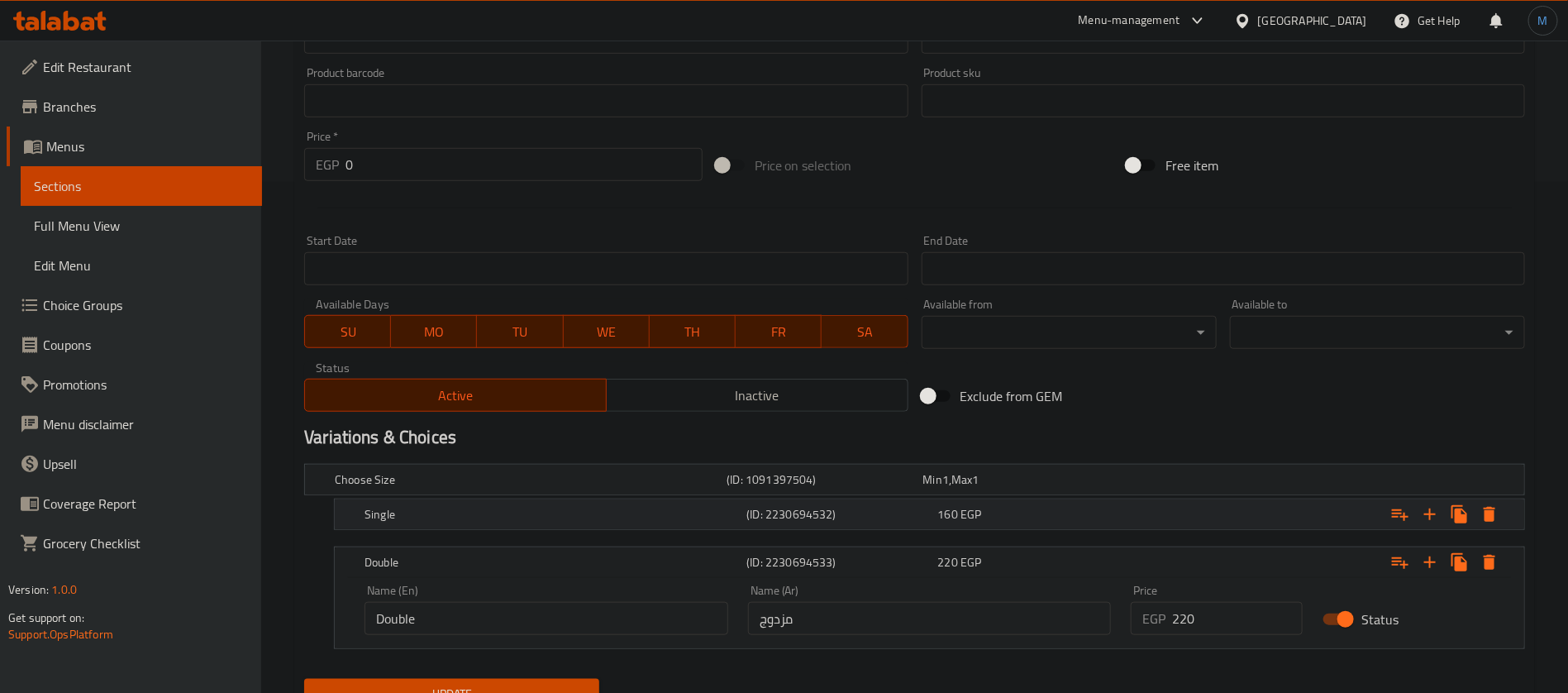
click at [942, 490] on span "160" at bounding box center [933, 479] width 19 height 22
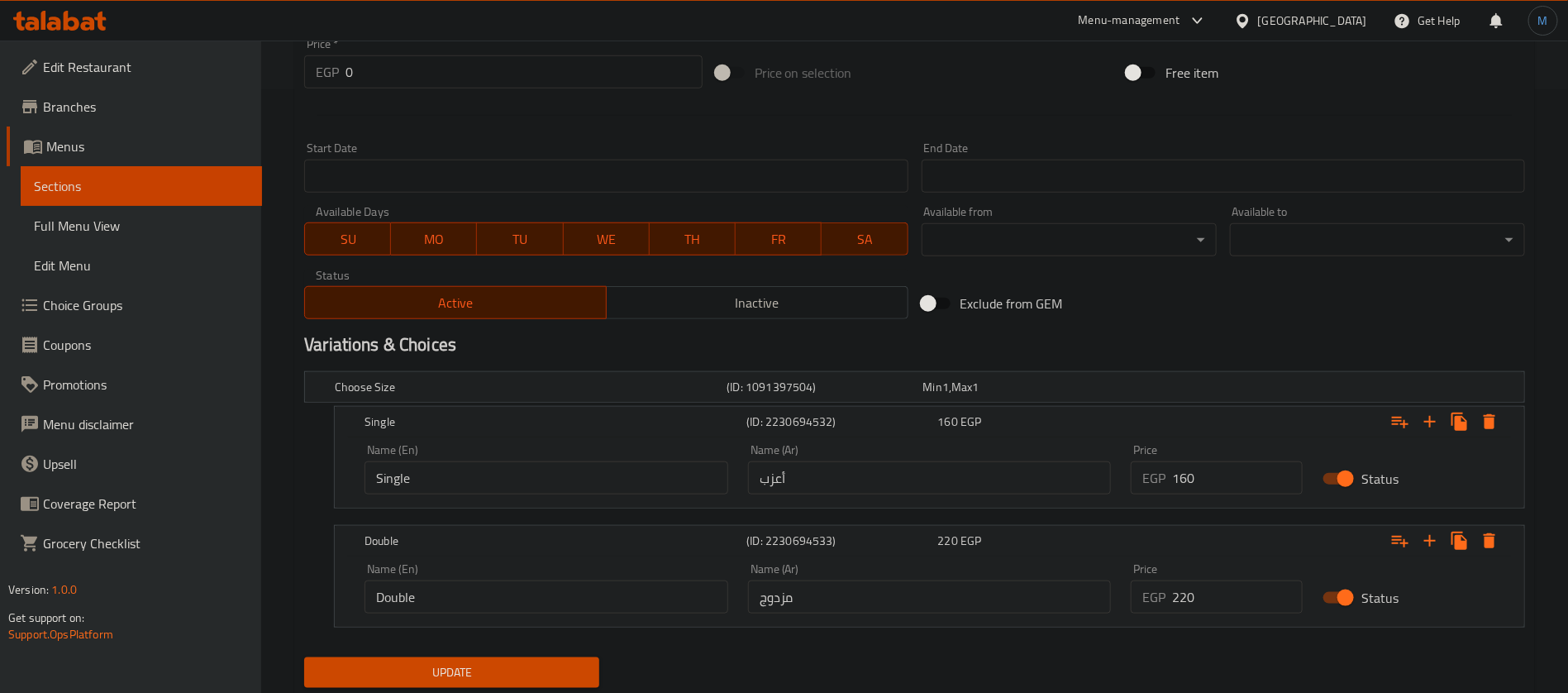
scroll to position [638, 0]
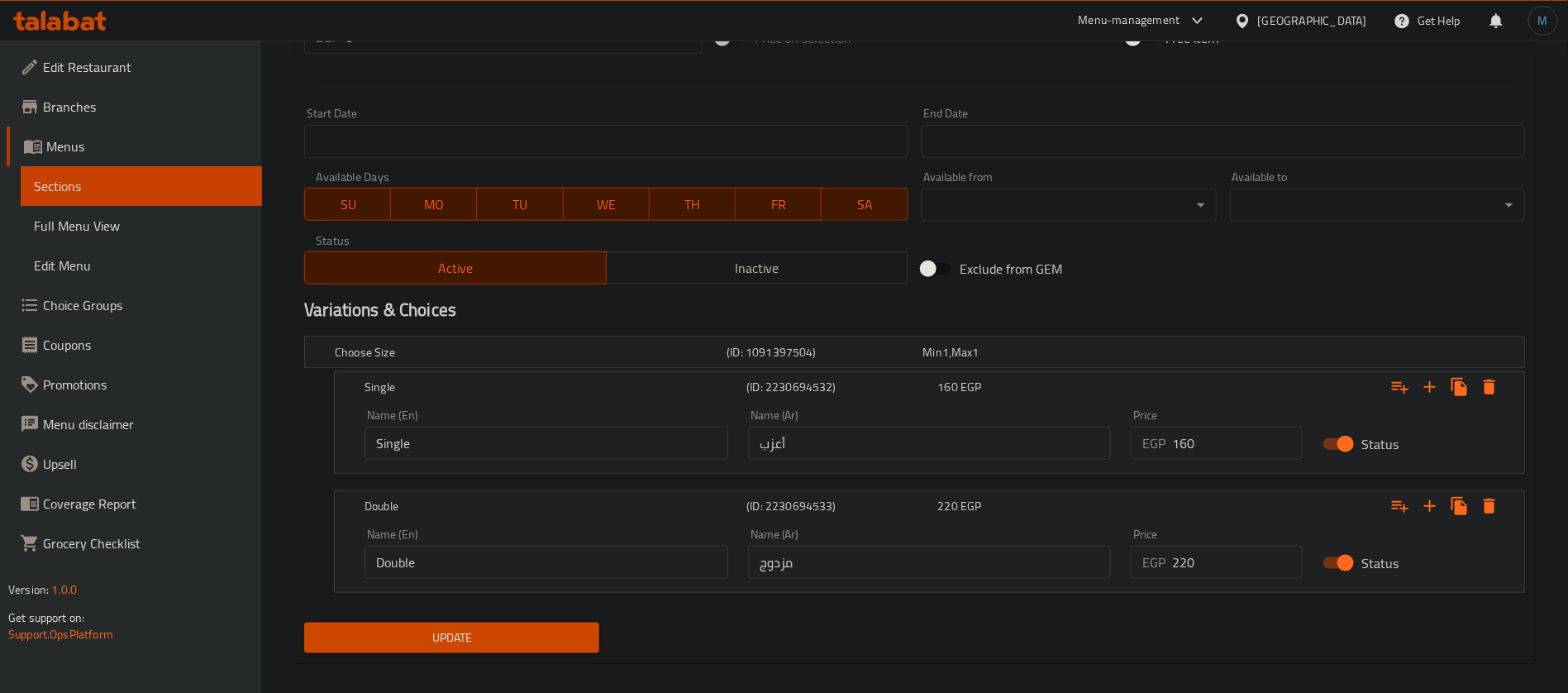
click at [912, 550] on input "مزدوج" at bounding box center [930, 562] width 364 height 33
type input "دوبل"
click at [909, 447] on input "أعزب" at bounding box center [930, 443] width 364 height 33
type input "سينجل"
click at [304, 622] on button "Update" at bounding box center [452, 637] width 295 height 30
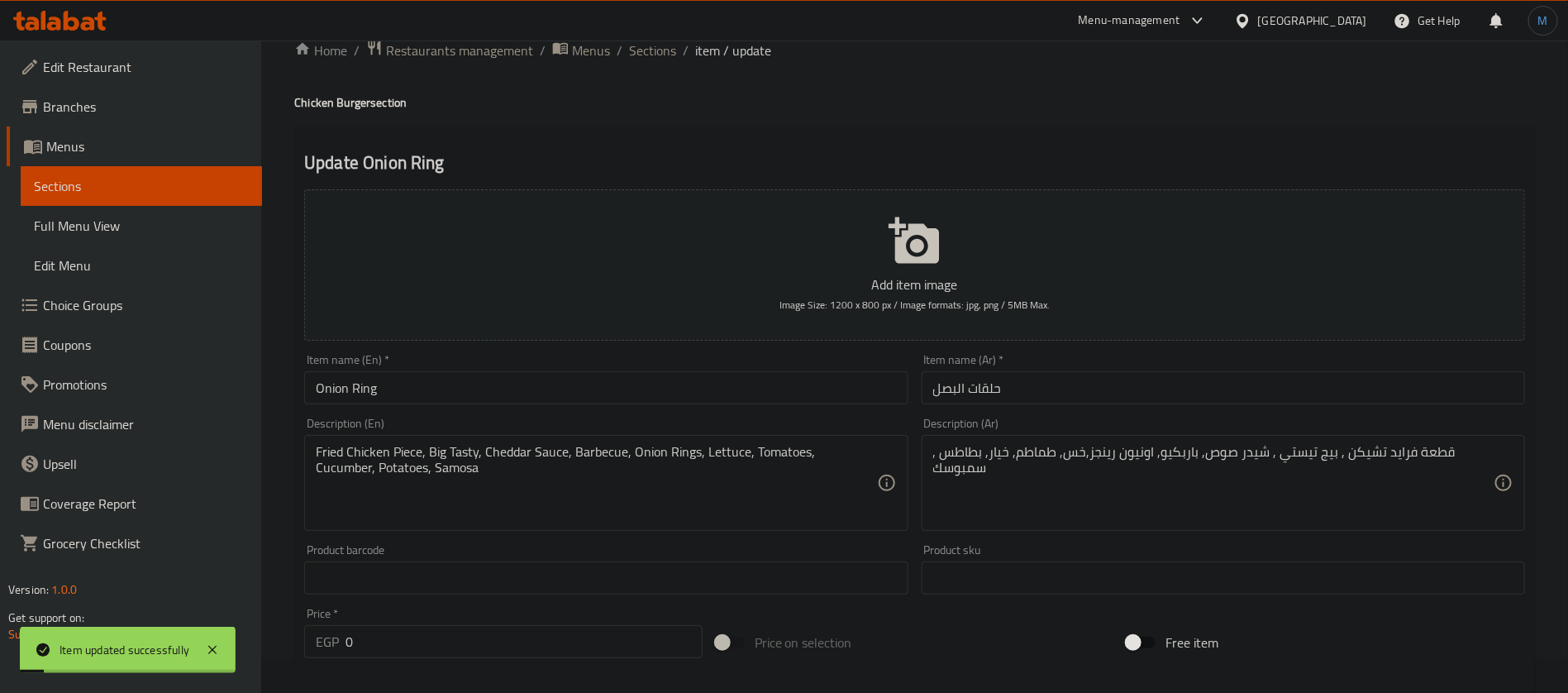
scroll to position [0, 0]
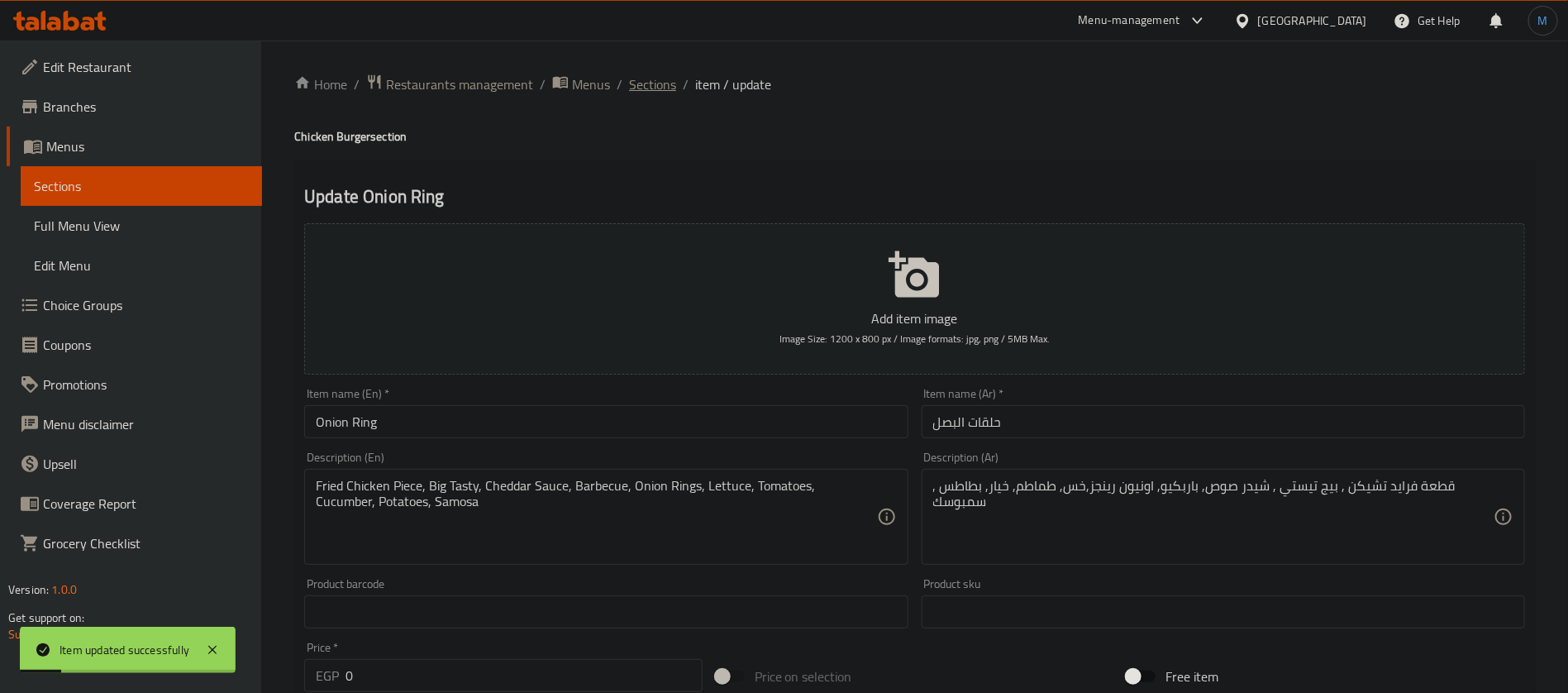
click at [651, 94] on span "Sections" at bounding box center [653, 84] width 47 height 20
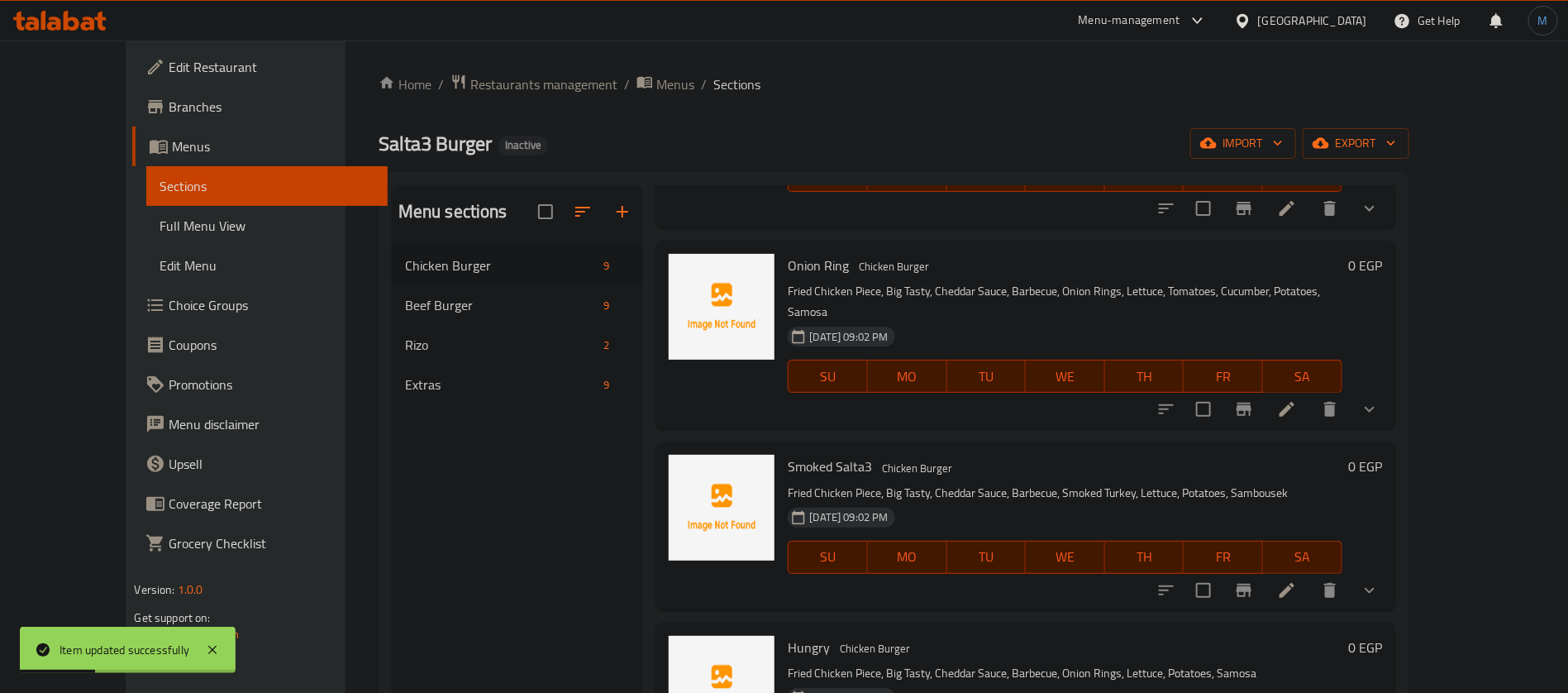
scroll to position [372, 0]
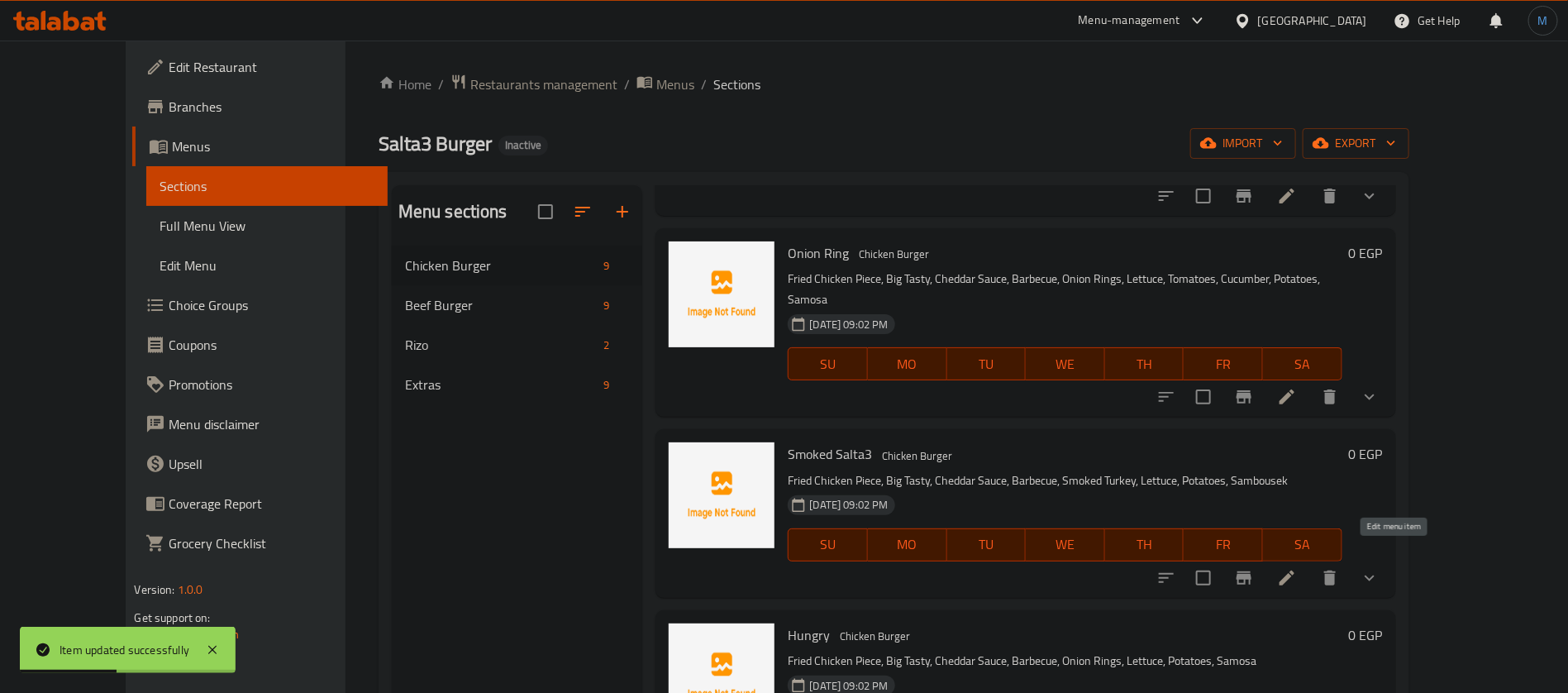
click at [1297, 568] on icon at bounding box center [1287, 578] width 20 height 20
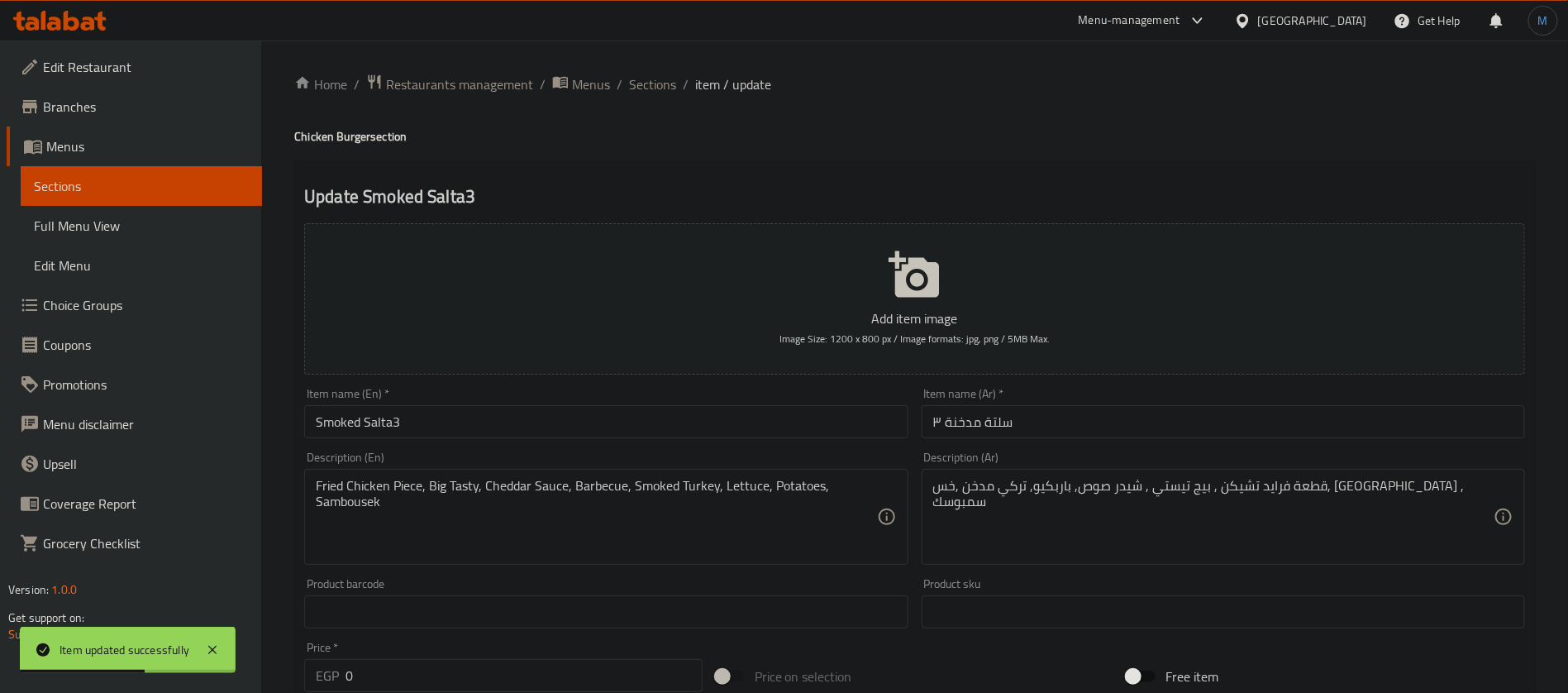
click at [1085, 434] on input "سلتة مدخنة ٣" at bounding box center [1223, 421] width 603 height 33
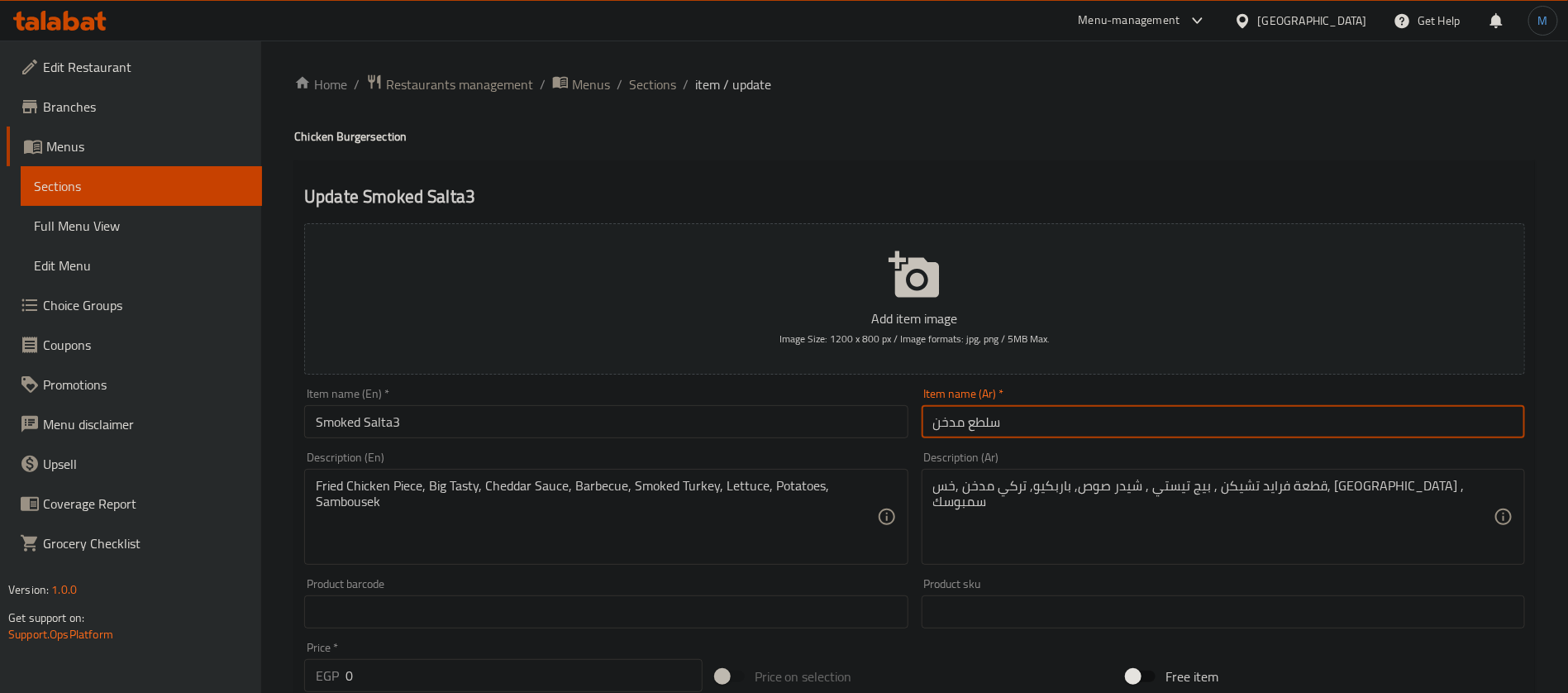
type input "سلطع مدخن"
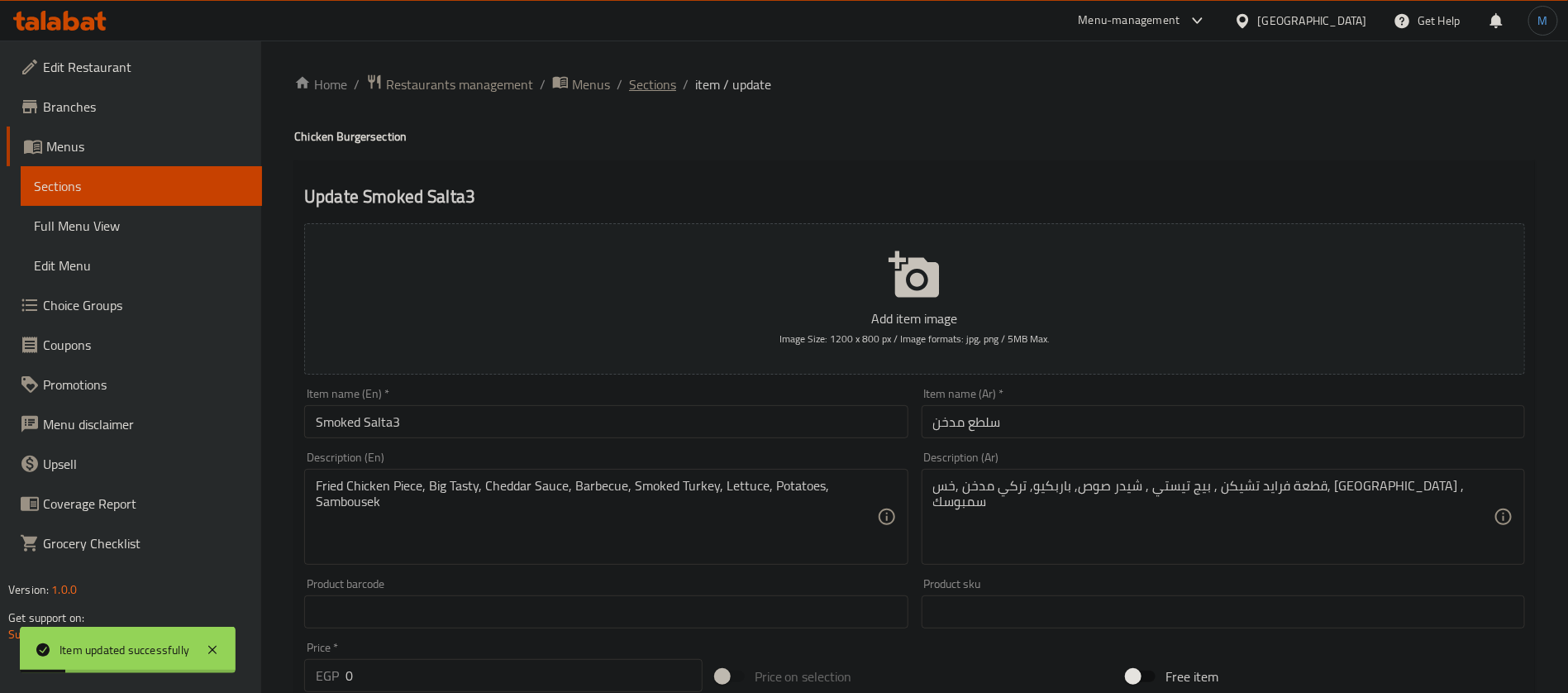
click at [653, 78] on span "Sections" at bounding box center [653, 84] width 47 height 20
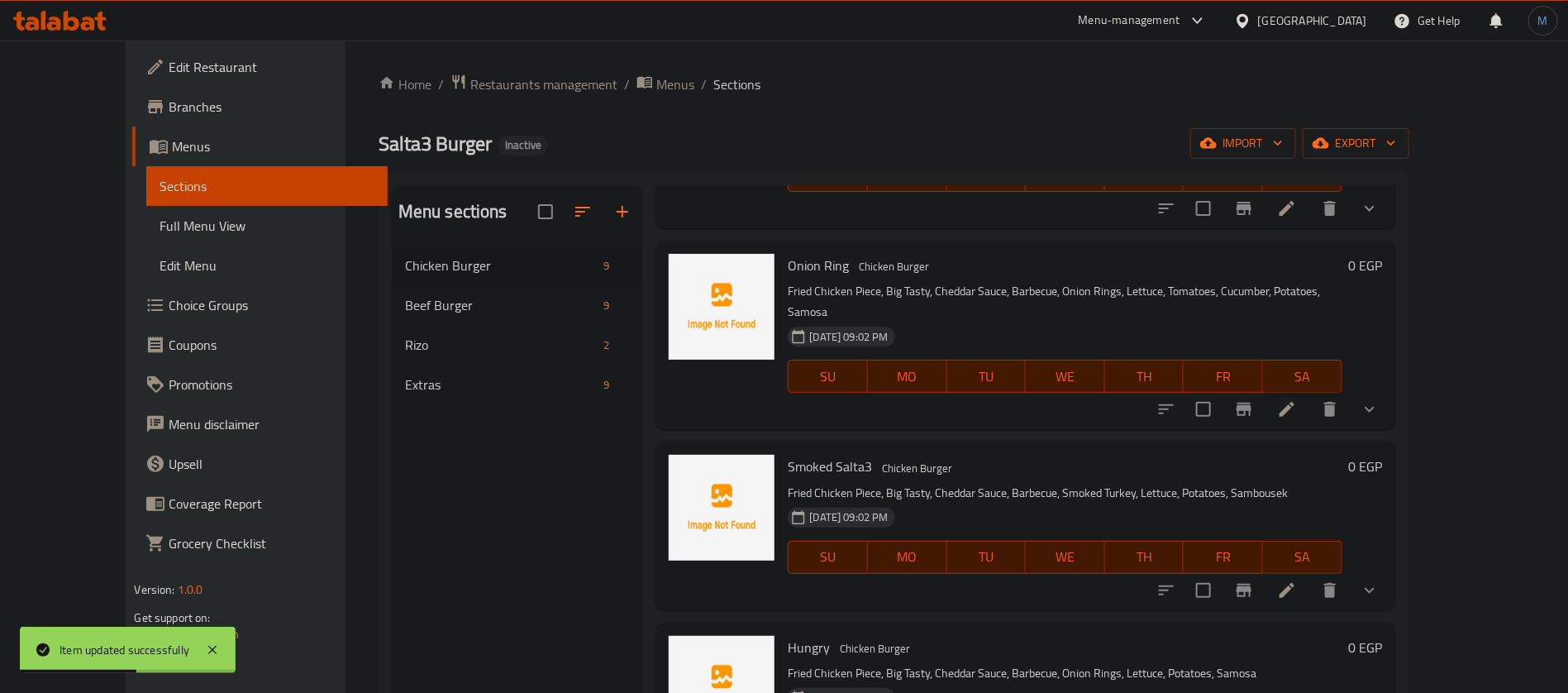
scroll to position [372, 0]
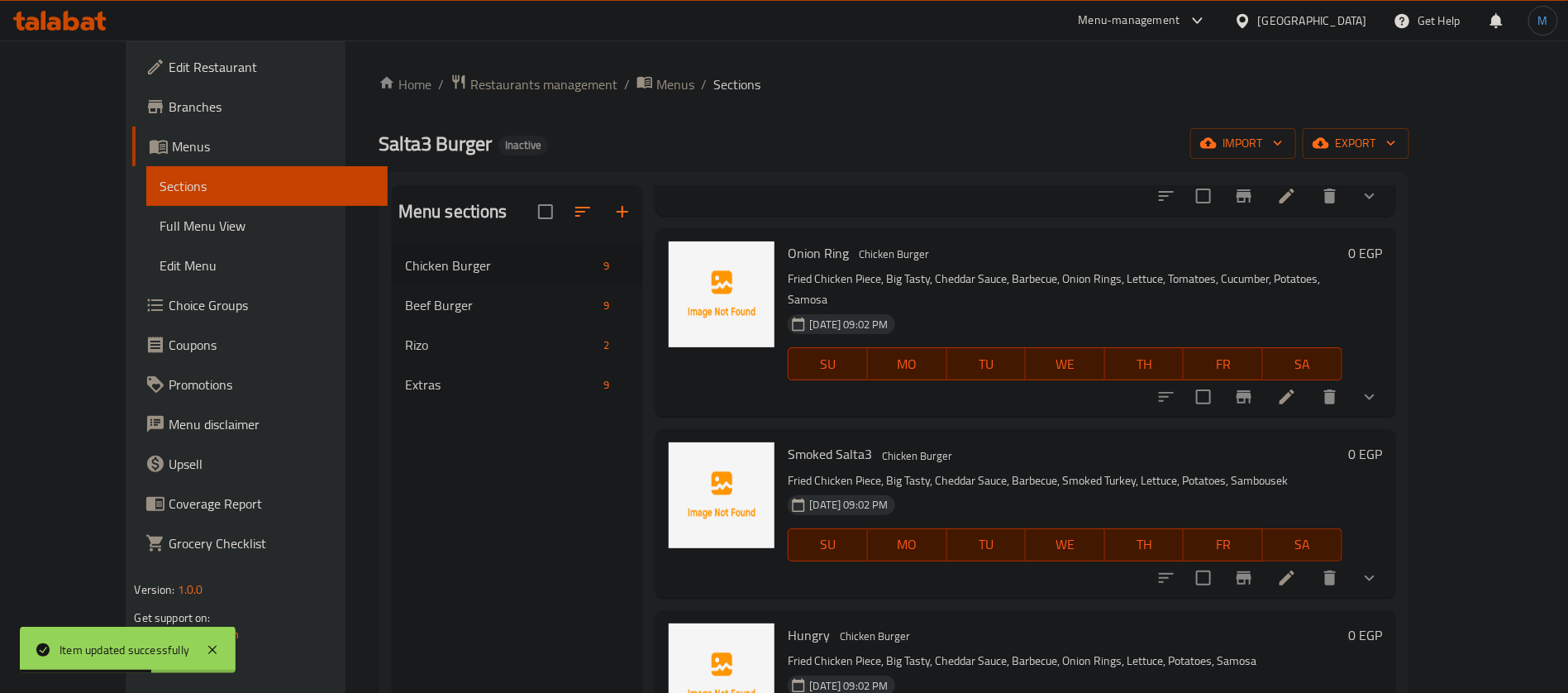
click at [1297, 387] on icon at bounding box center [1287, 396] width 20 height 20
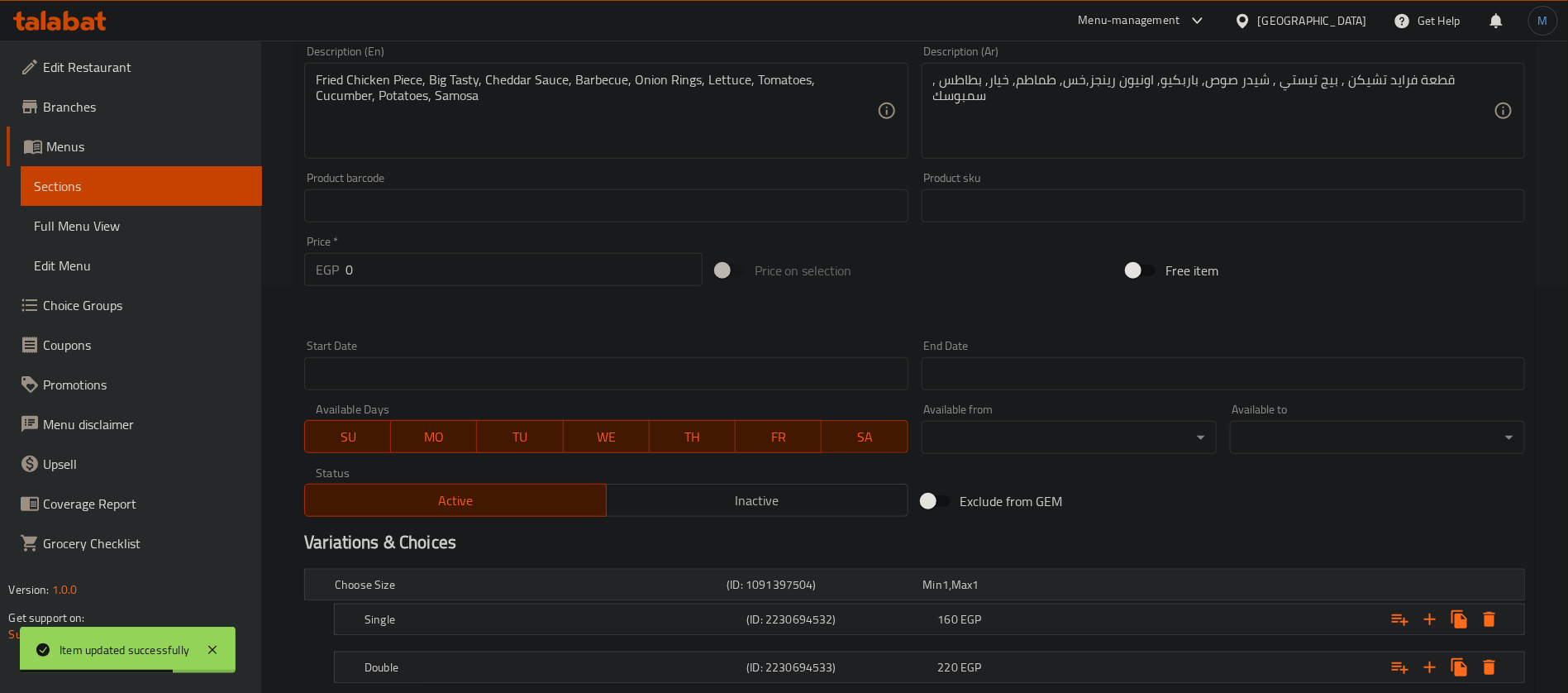
scroll to position [511, 0]
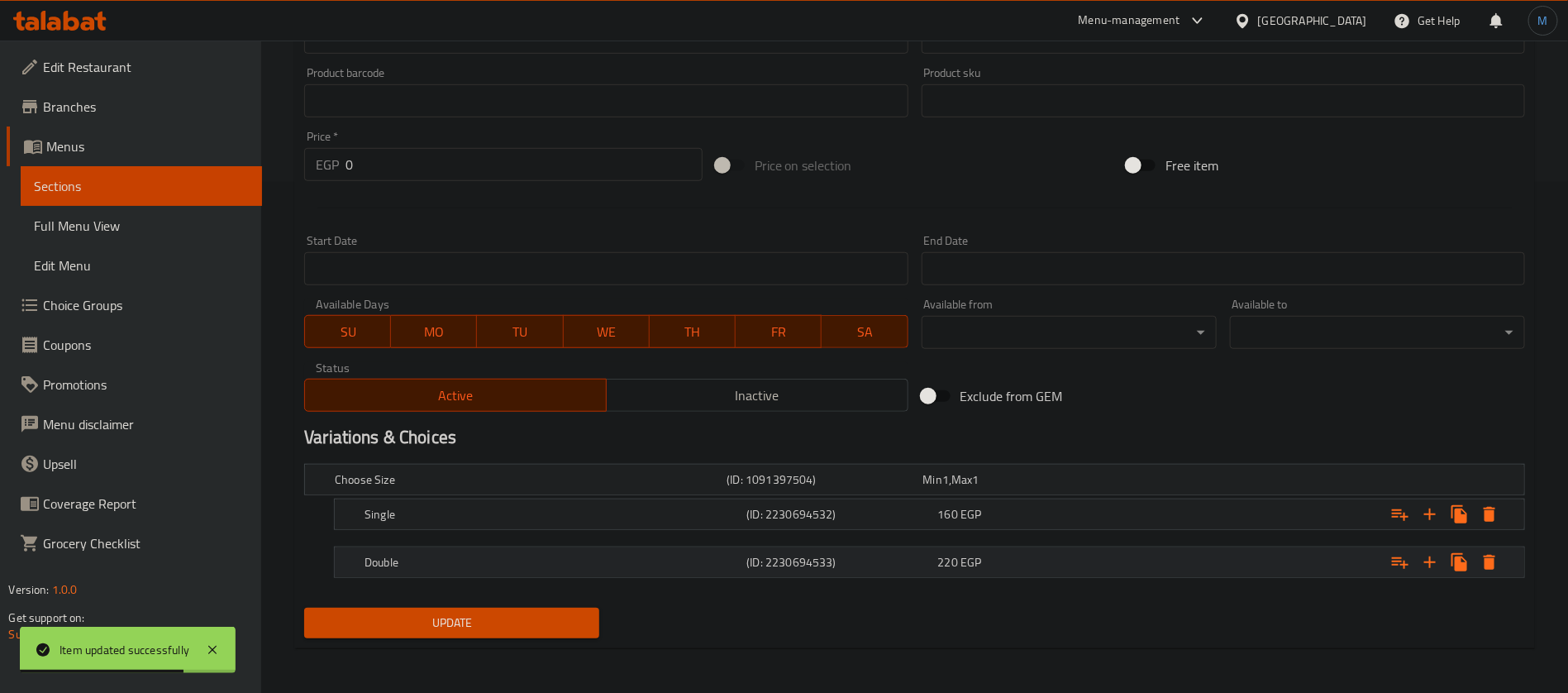
click at [949, 490] on span "EGP" at bounding box center [946, 479] width 7 height 22
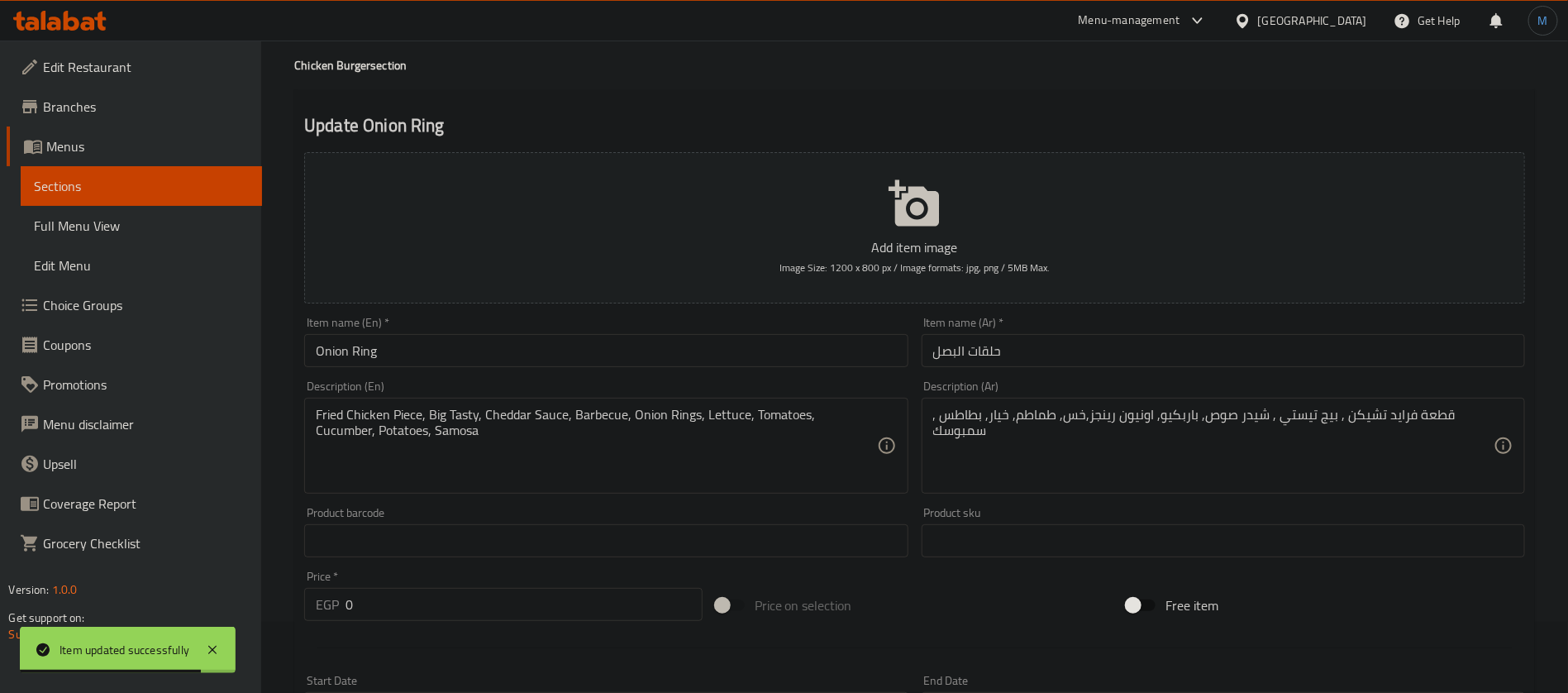
scroll to position [0, 0]
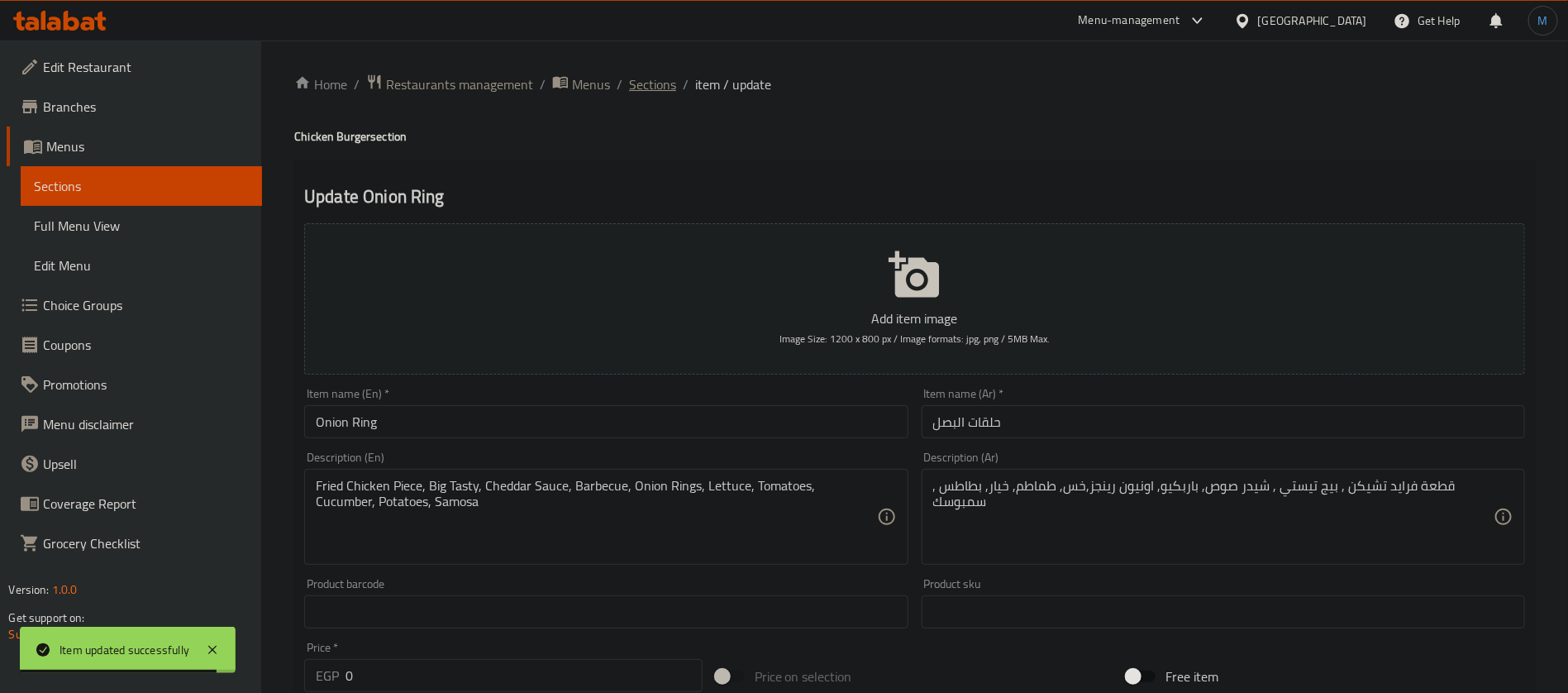
click at [667, 91] on span "Sections" at bounding box center [653, 84] width 47 height 20
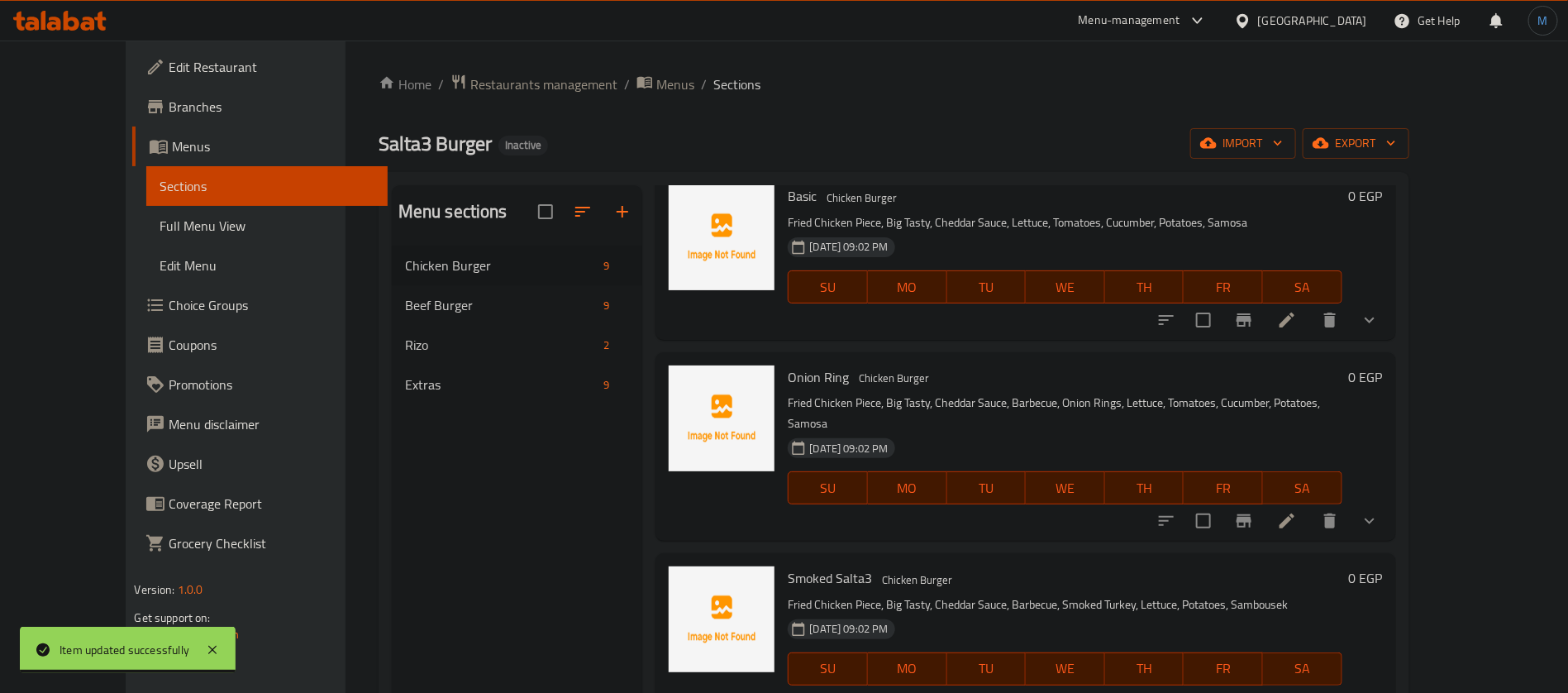
scroll to position [372, 0]
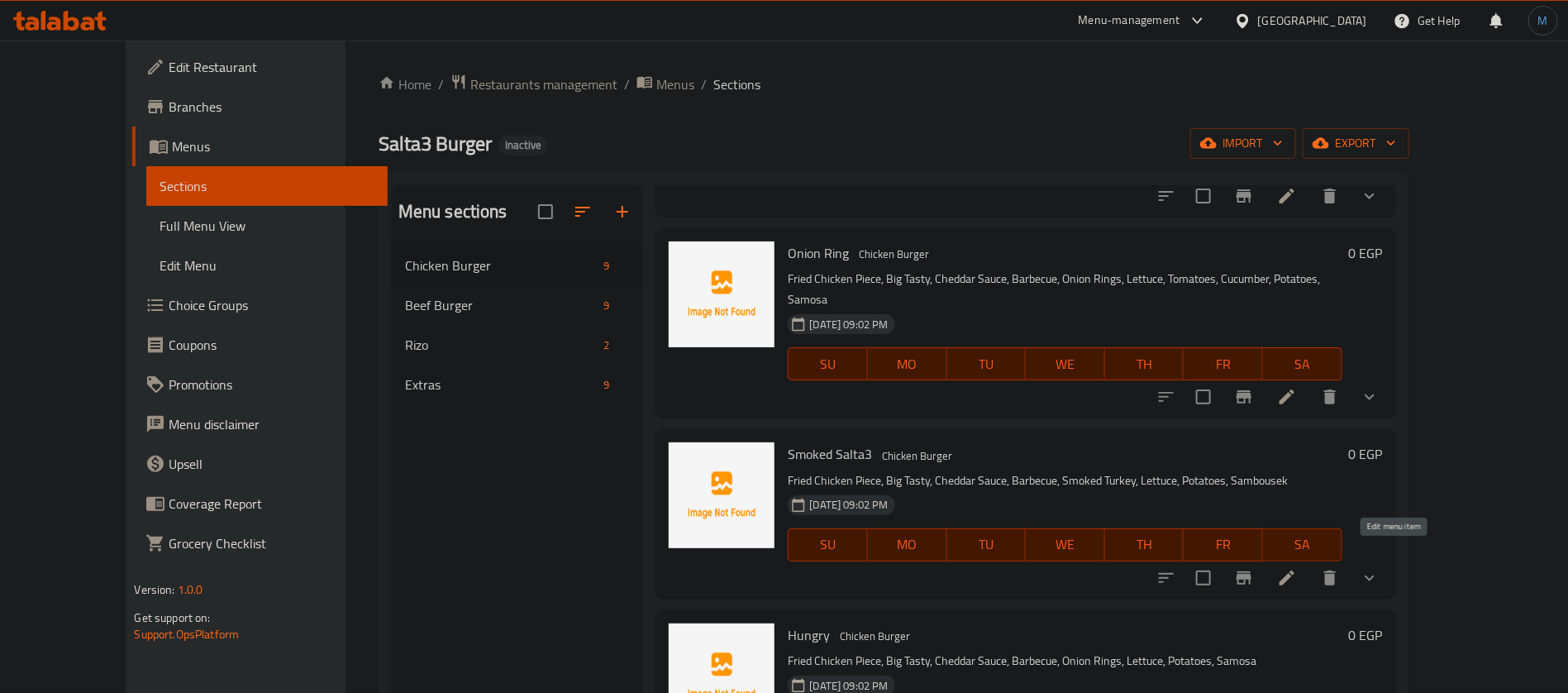
click at [1297, 568] on icon at bounding box center [1287, 578] width 20 height 20
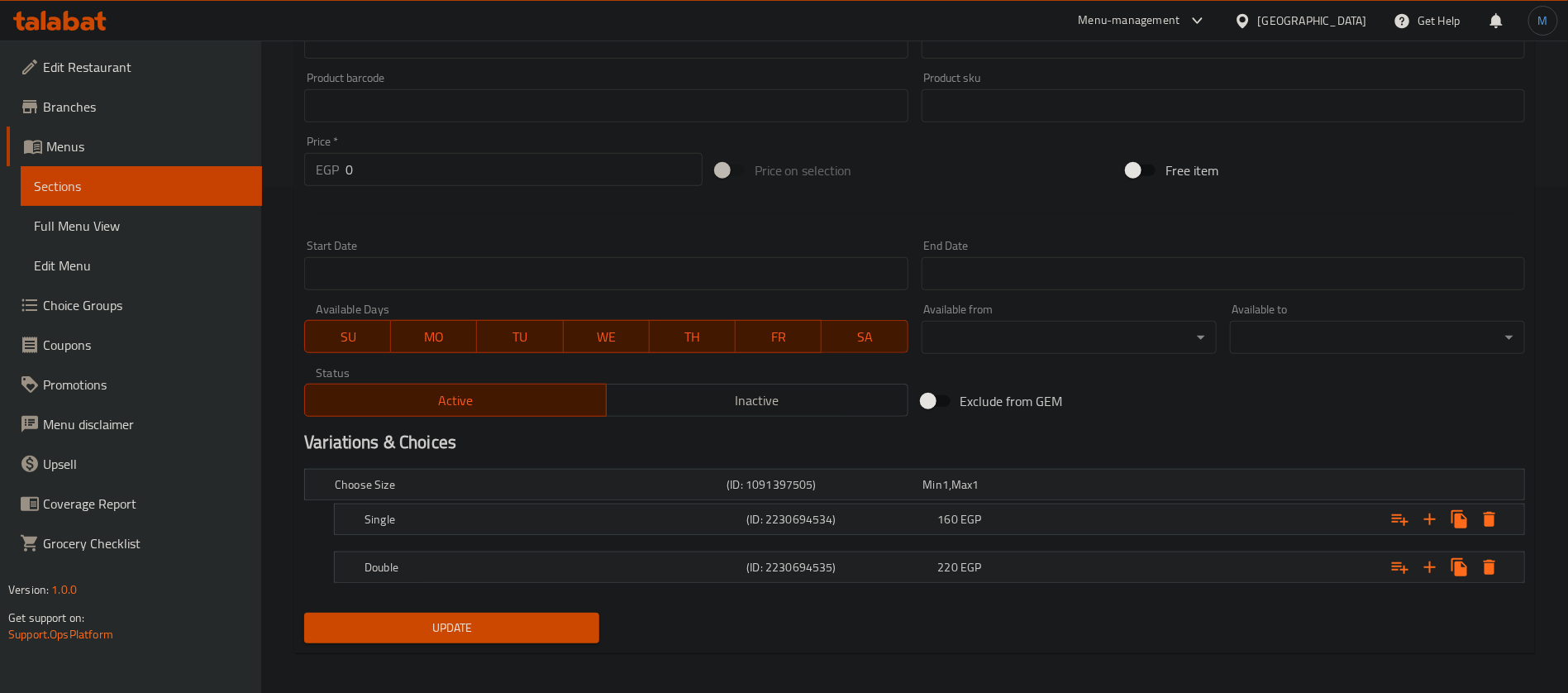
scroll to position [511, 0]
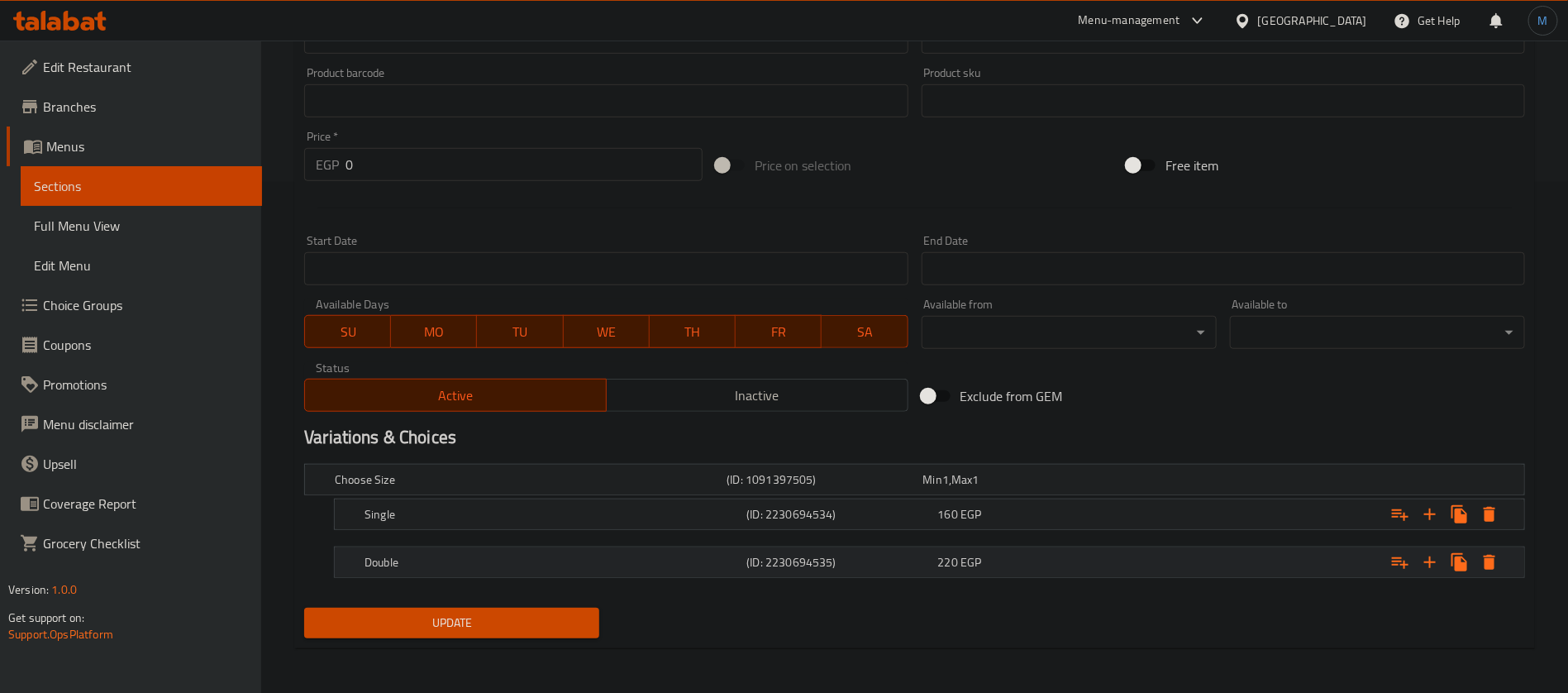
click at [949, 490] on span "EGP" at bounding box center [946, 479] width 7 height 22
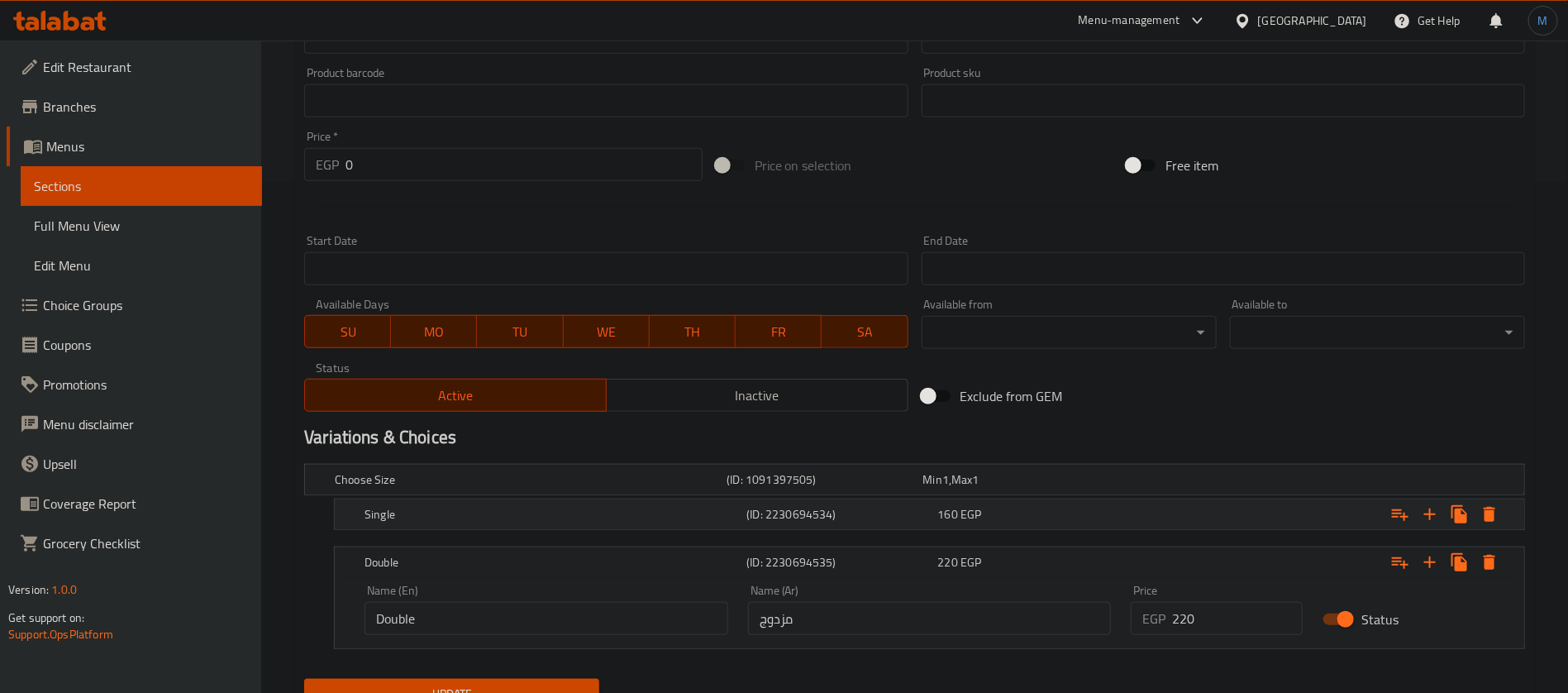
click at [991, 488] on div "160 EGP" at bounding box center [1018, 479] width 190 height 16
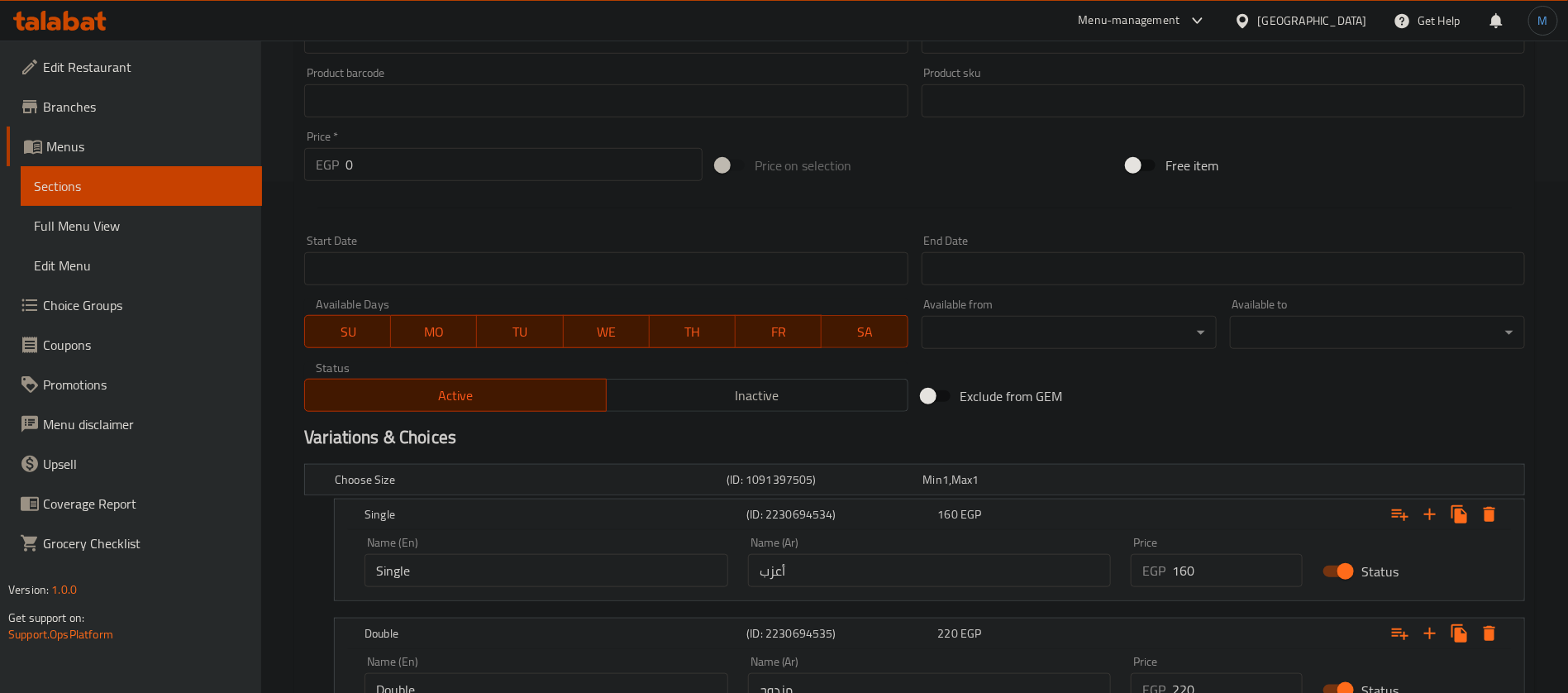
click at [1004, 565] on input "أعزب" at bounding box center [930, 570] width 364 height 33
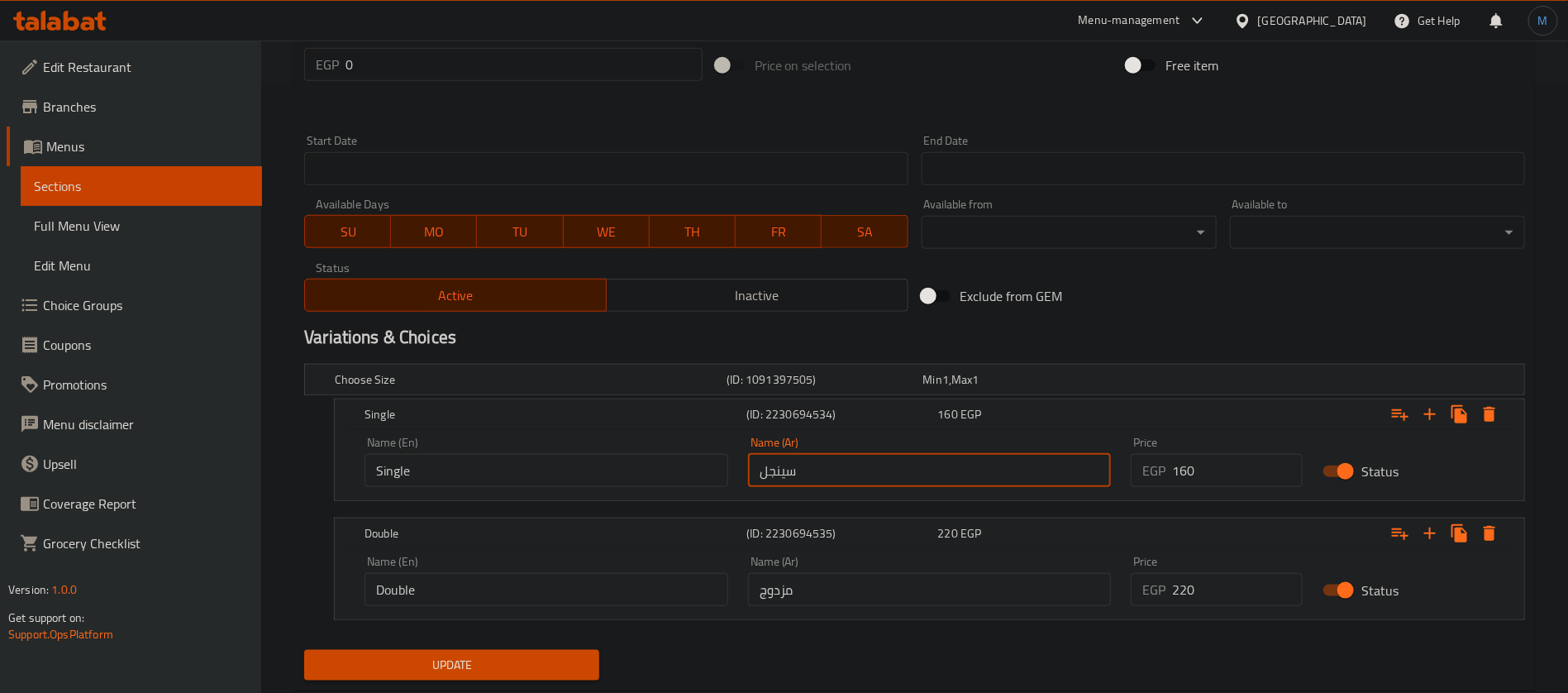
scroll to position [634, 0]
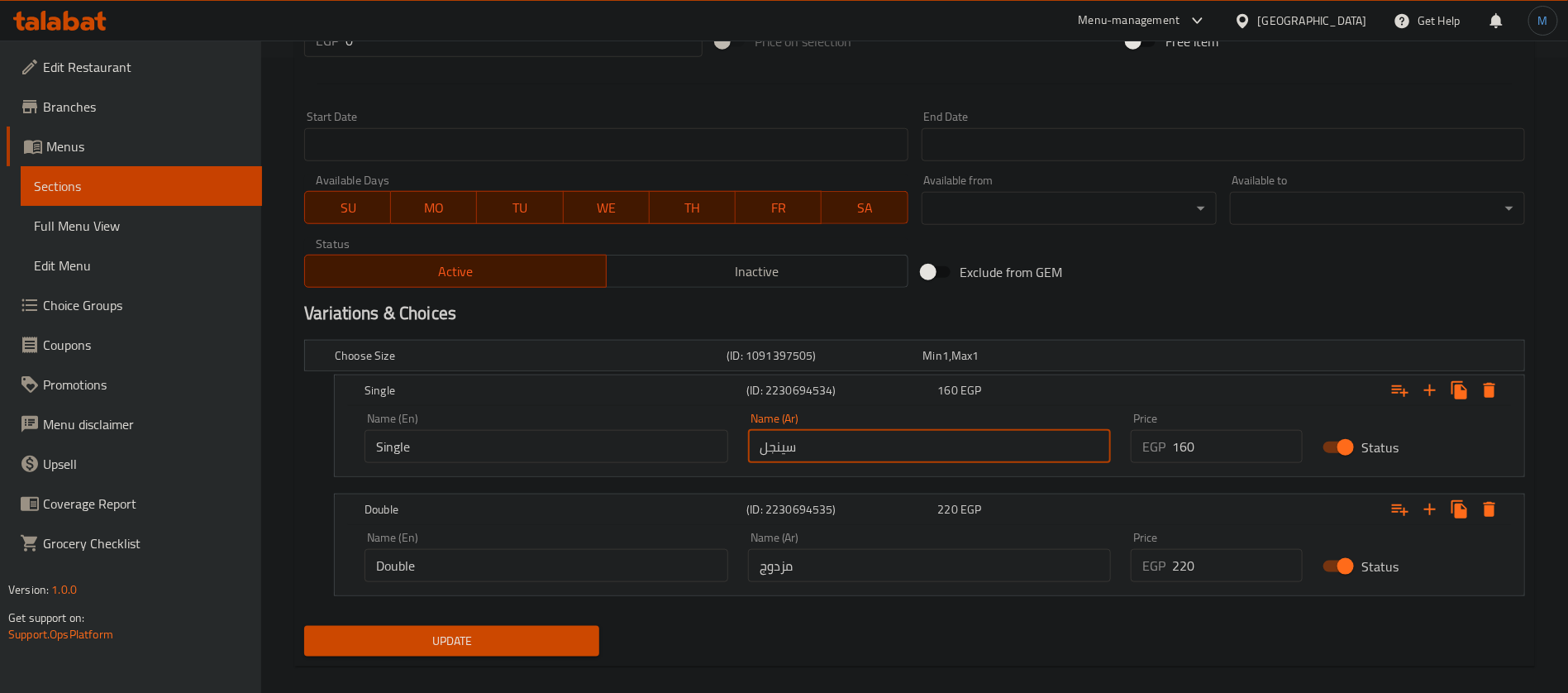
type input "سينجل"
click at [965, 571] on input "مزدوج" at bounding box center [930, 565] width 364 height 33
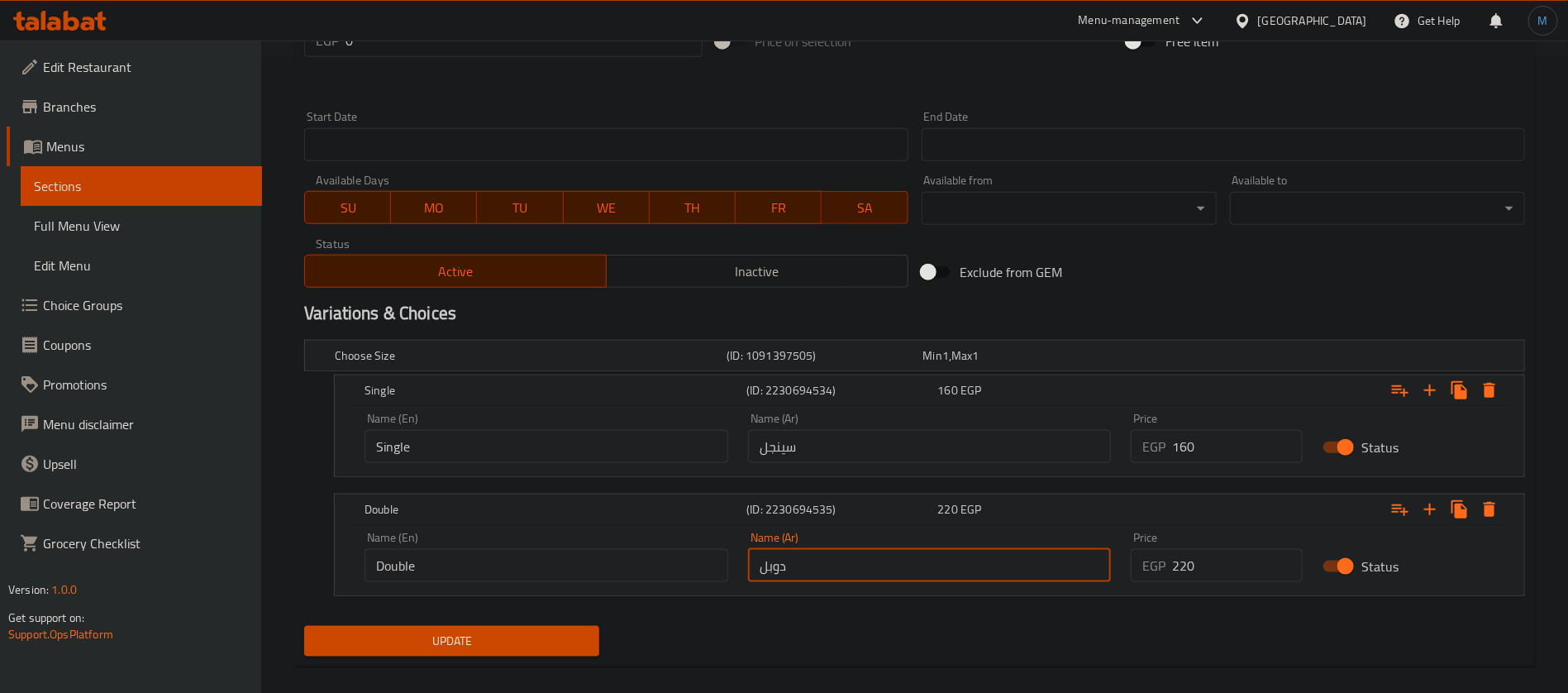
type input "دوبل"
click at [304, 626] on button "Update" at bounding box center [452, 640] width 295 height 30
click at [1192, 275] on div "Exclude from GEM" at bounding box center [1121, 272] width 412 height 45
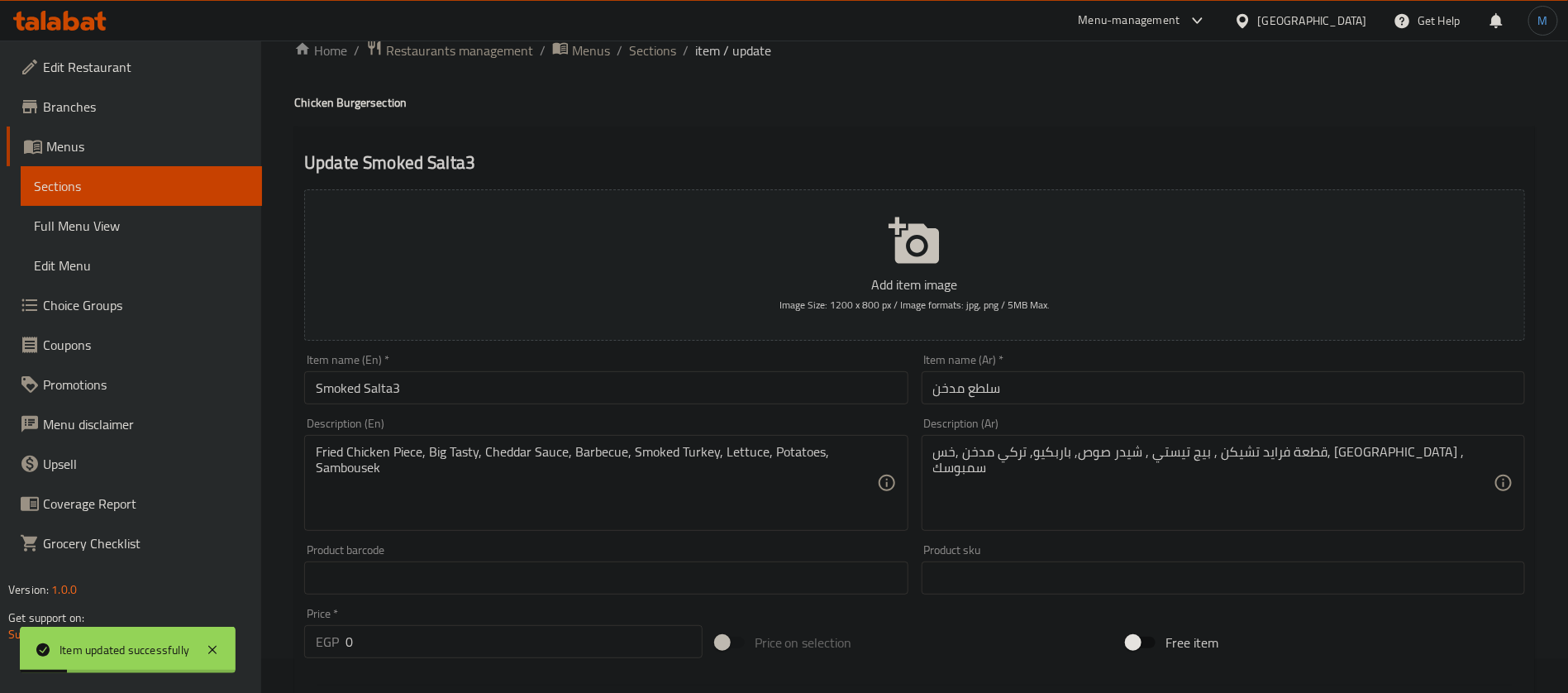
scroll to position [0, 0]
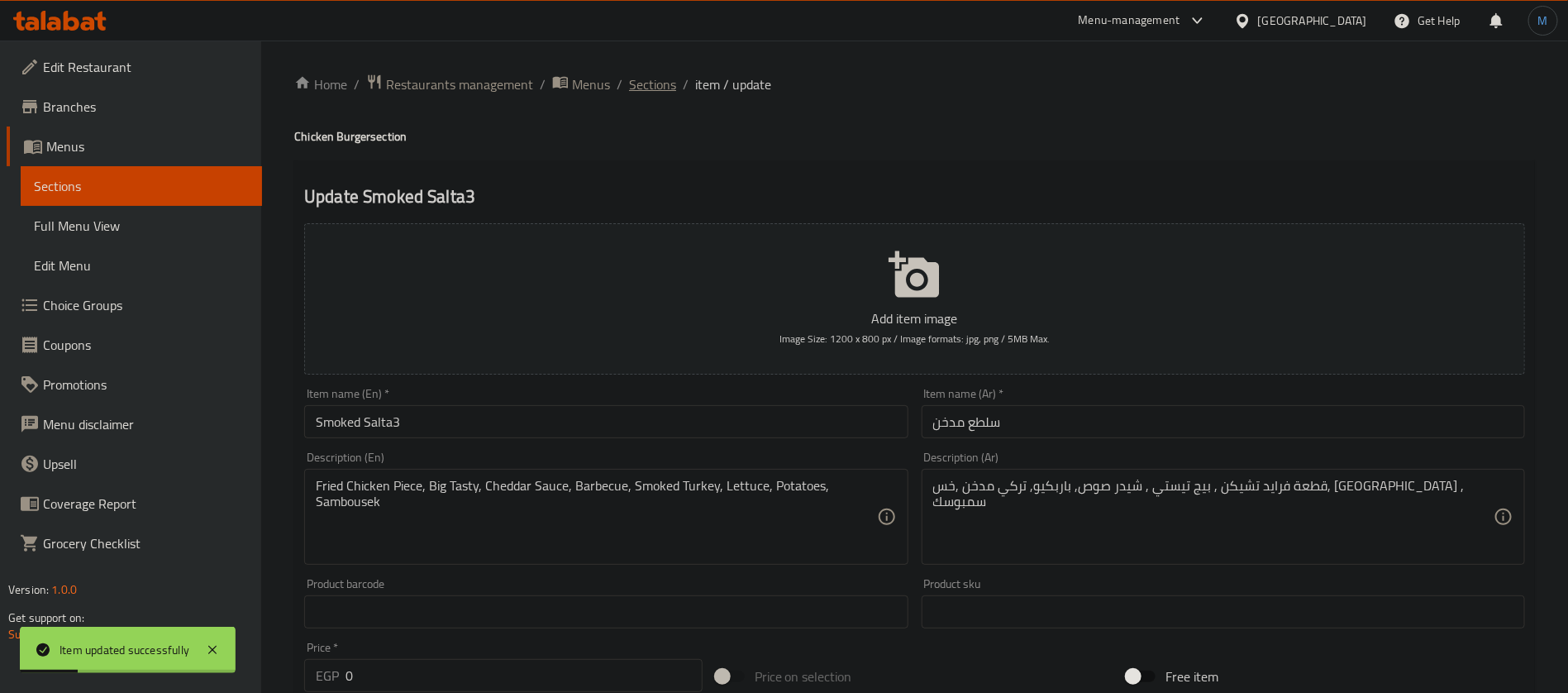
click at [654, 78] on span "Sections" at bounding box center [653, 84] width 47 height 20
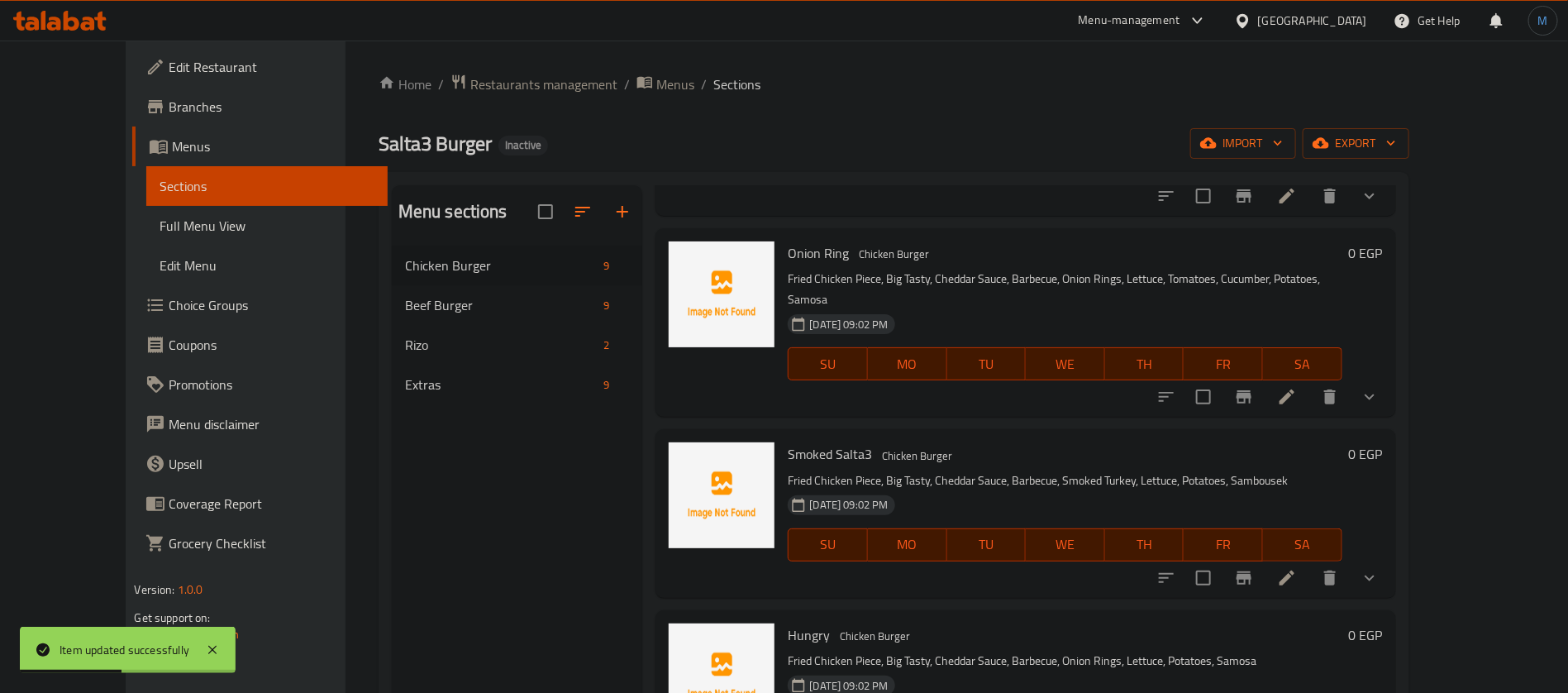
scroll to position [496, 0]
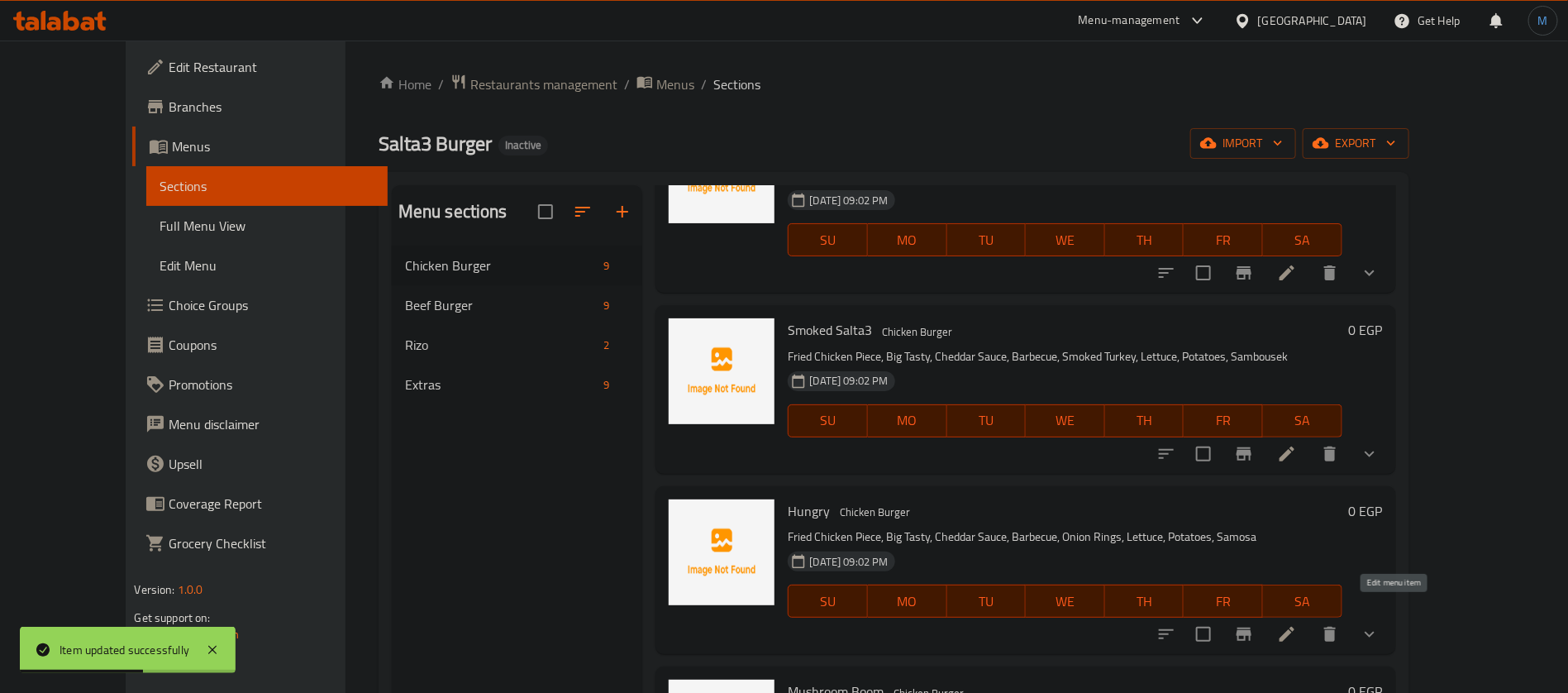
click at [1297, 624] on icon at bounding box center [1287, 634] width 20 height 20
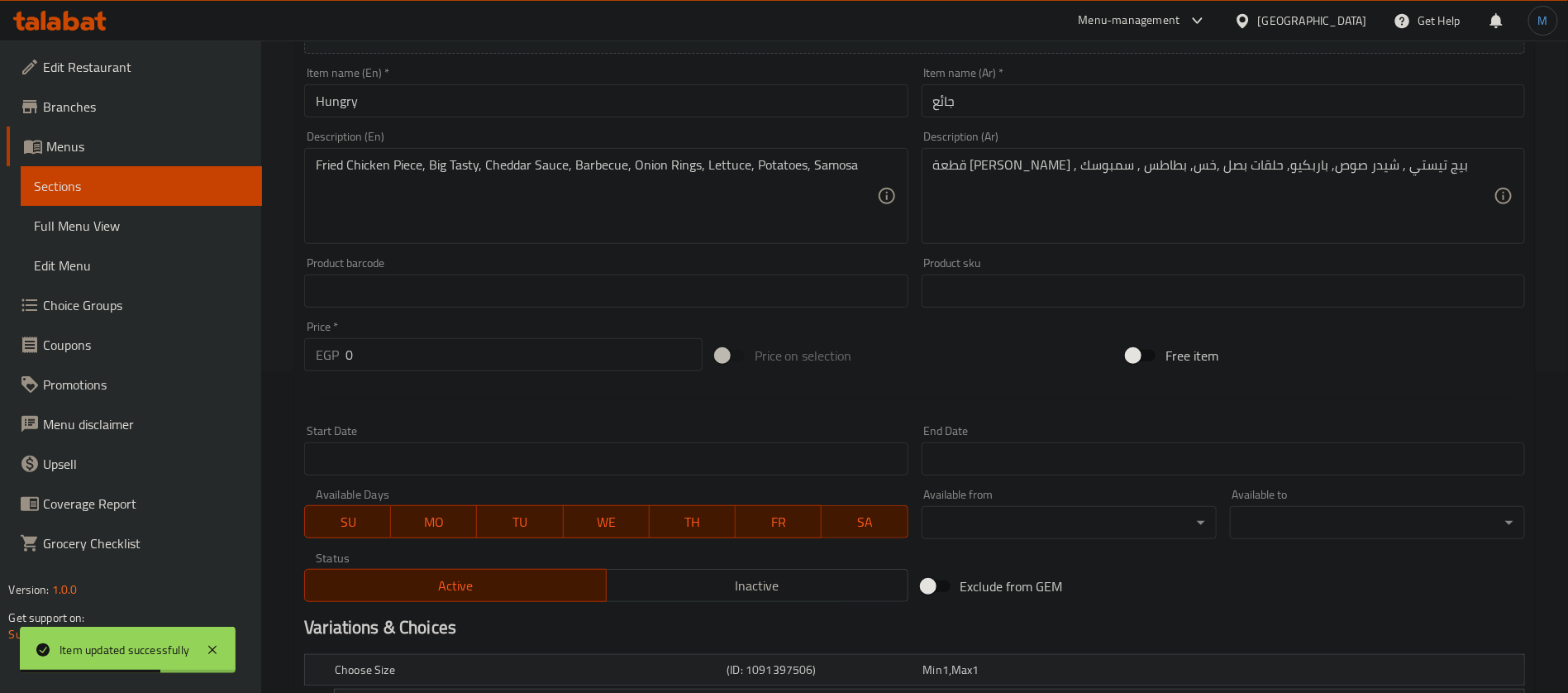
scroll to position [511, 0]
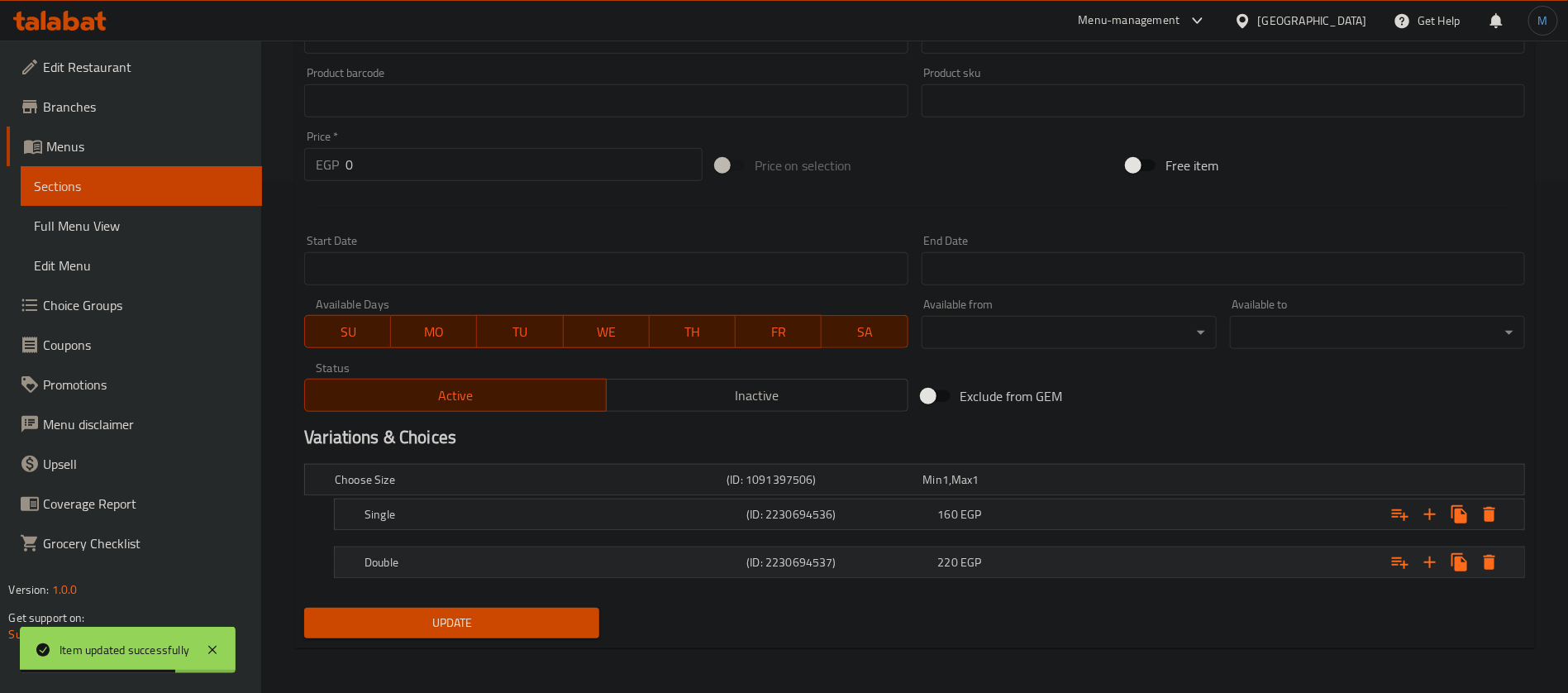
click at [869, 488] on h5 "(ID: 2230694537)" at bounding box center [821, 479] width 190 height 16
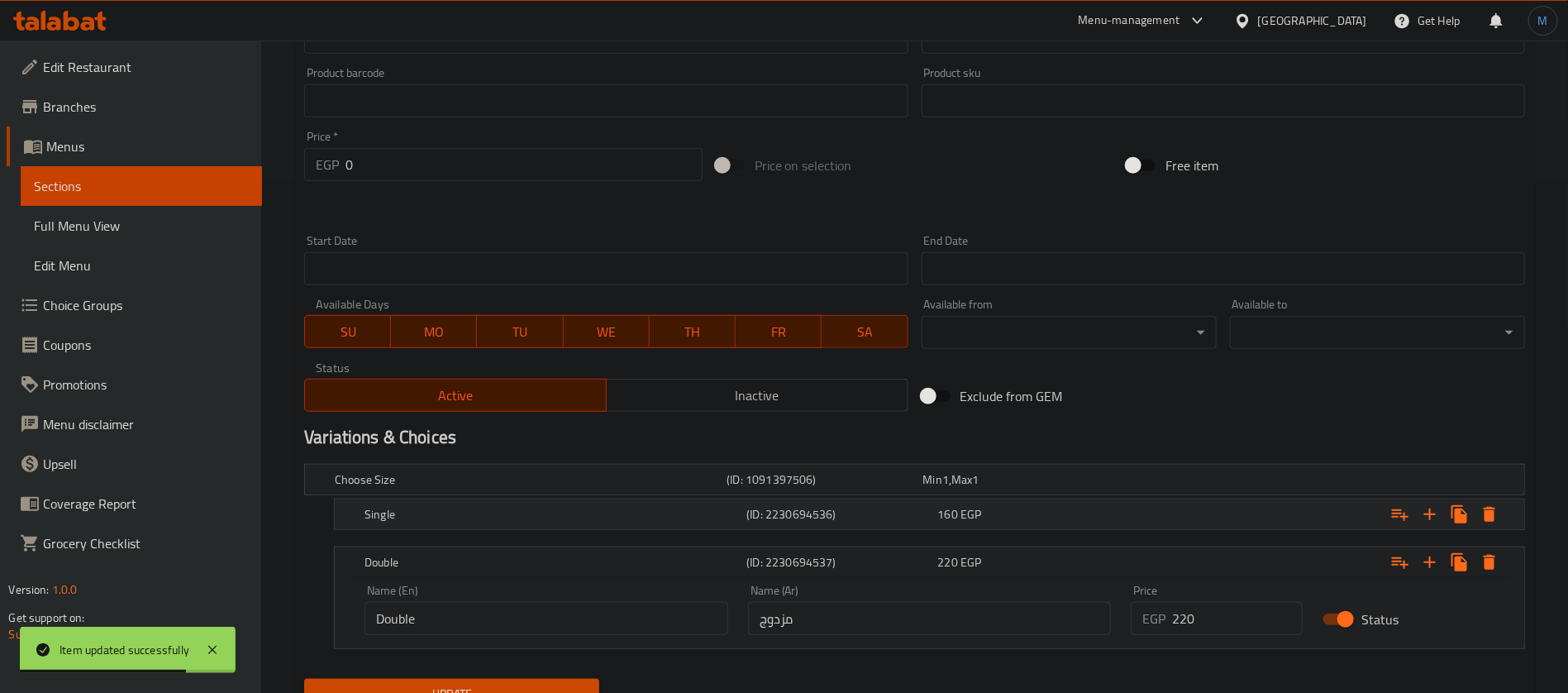
click at [895, 497] on div "Single (ID: 2230694536) 160 EGP" at bounding box center [920, 479] width 1177 height 36
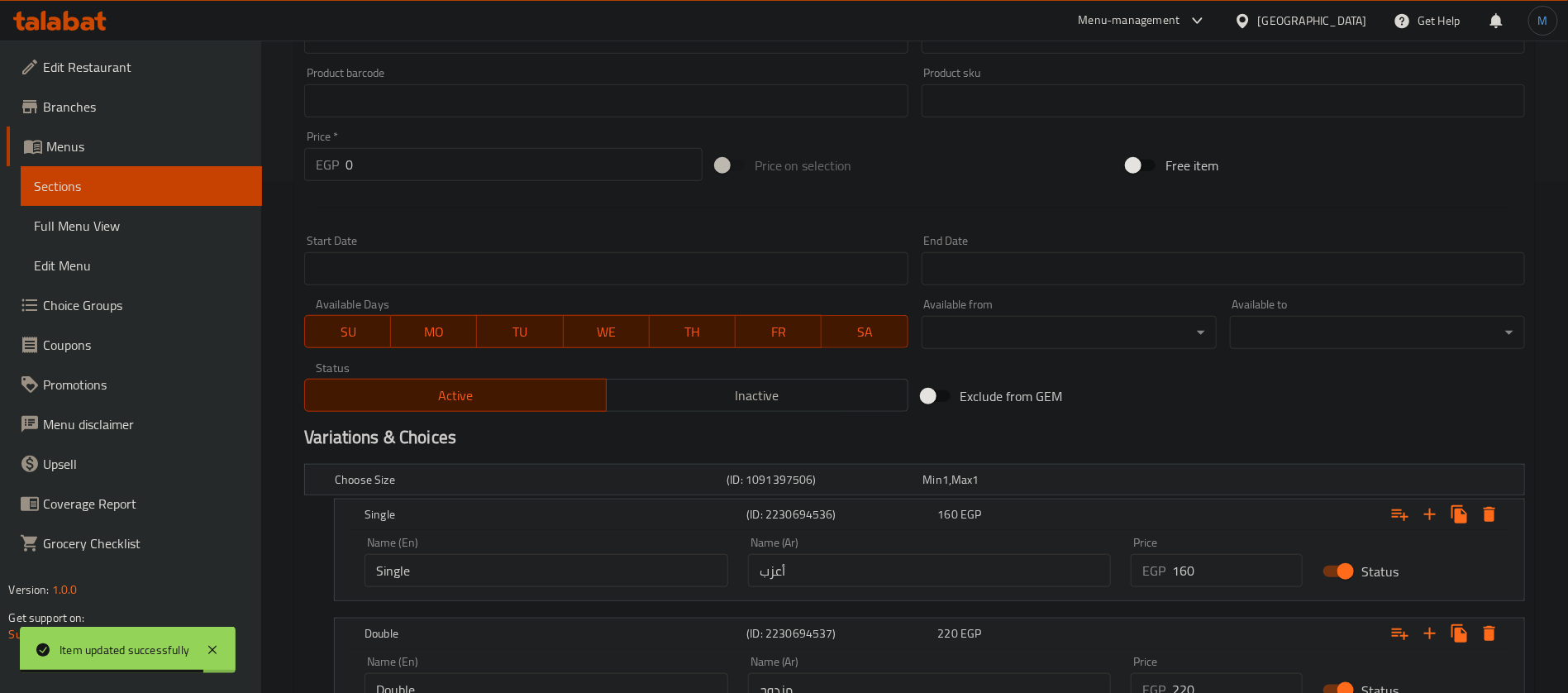
click at [896, 671] on div "Name (Ar) مزدوج Name (Ar)" at bounding box center [930, 680] width 364 height 50
click at [897, 674] on input "مزدوج" at bounding box center [930, 690] width 364 height 33
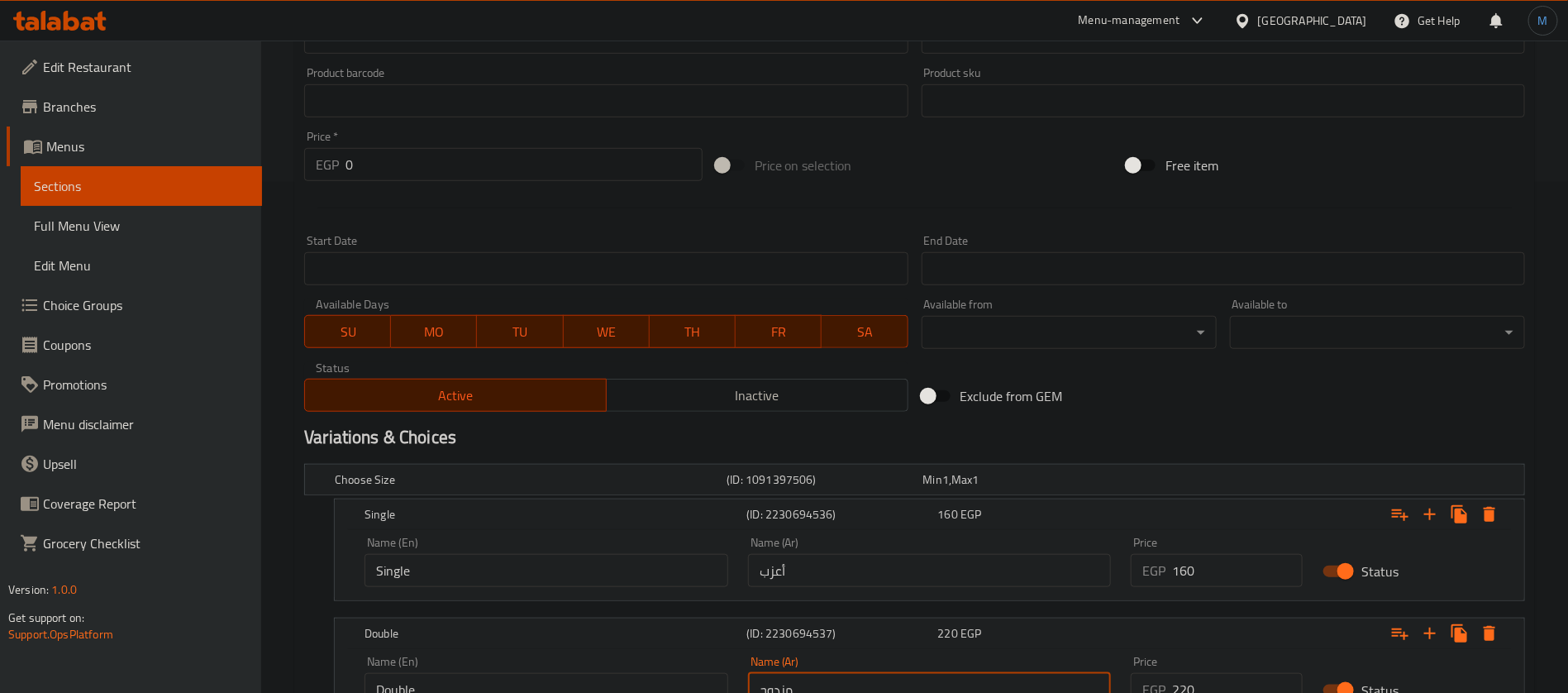
scroll to position [518, 0]
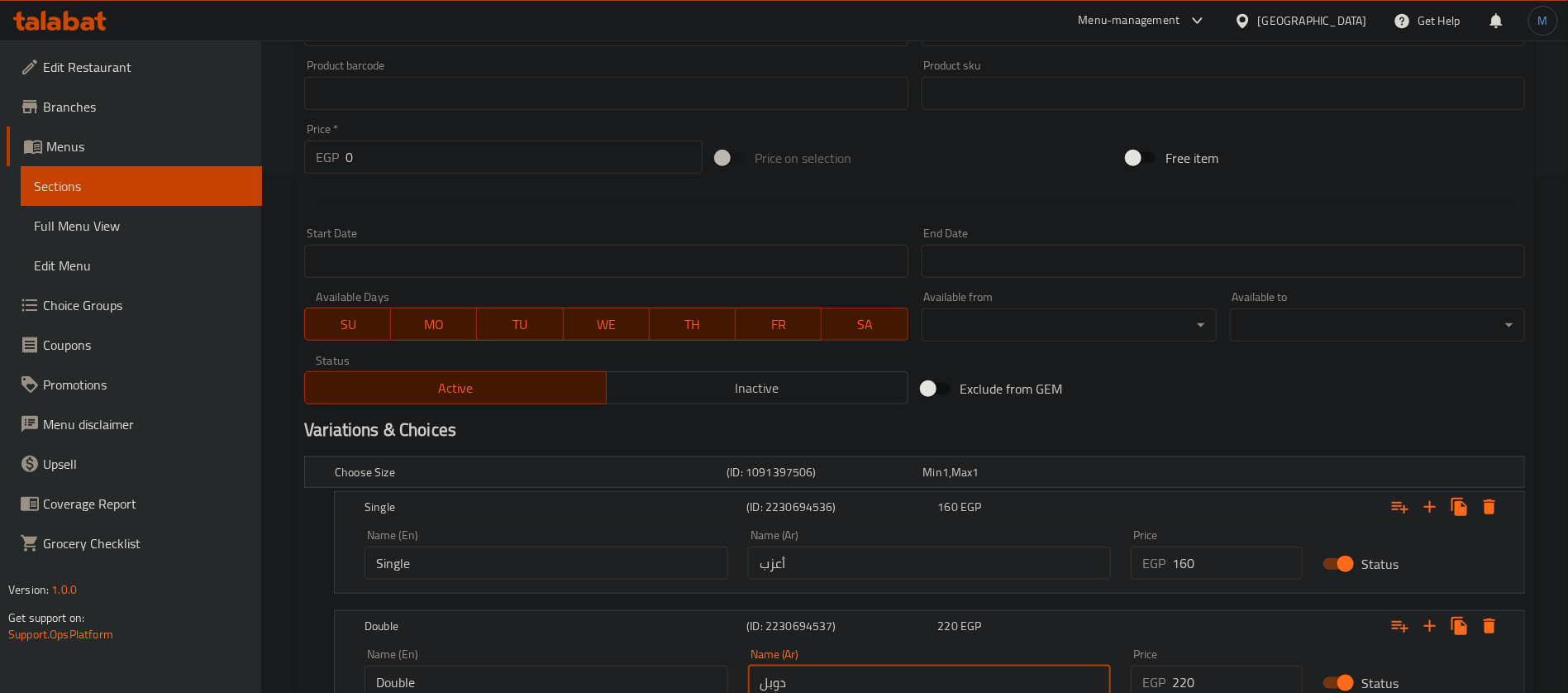
type input "دوبل"
click at [855, 568] on input "أعزب" at bounding box center [930, 563] width 364 height 33
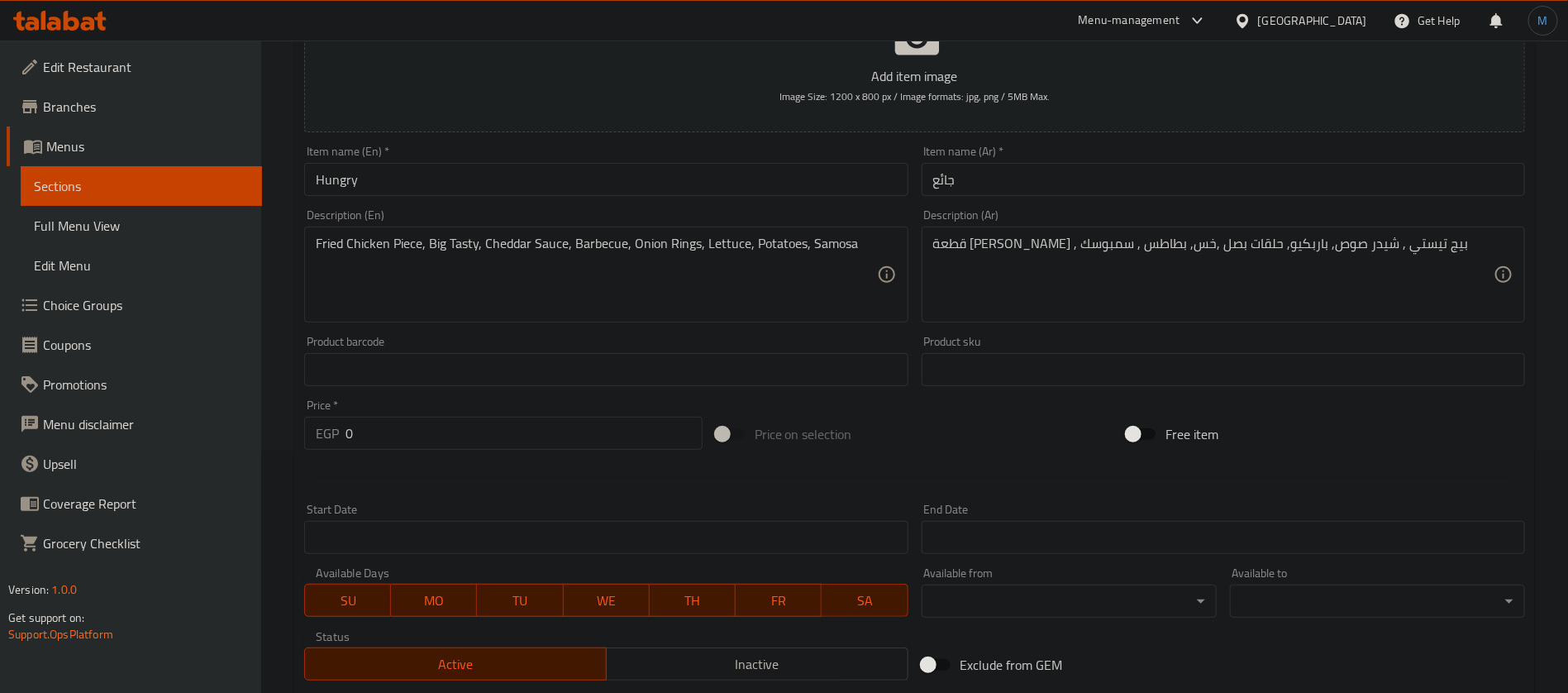
scroll to position [147, 0]
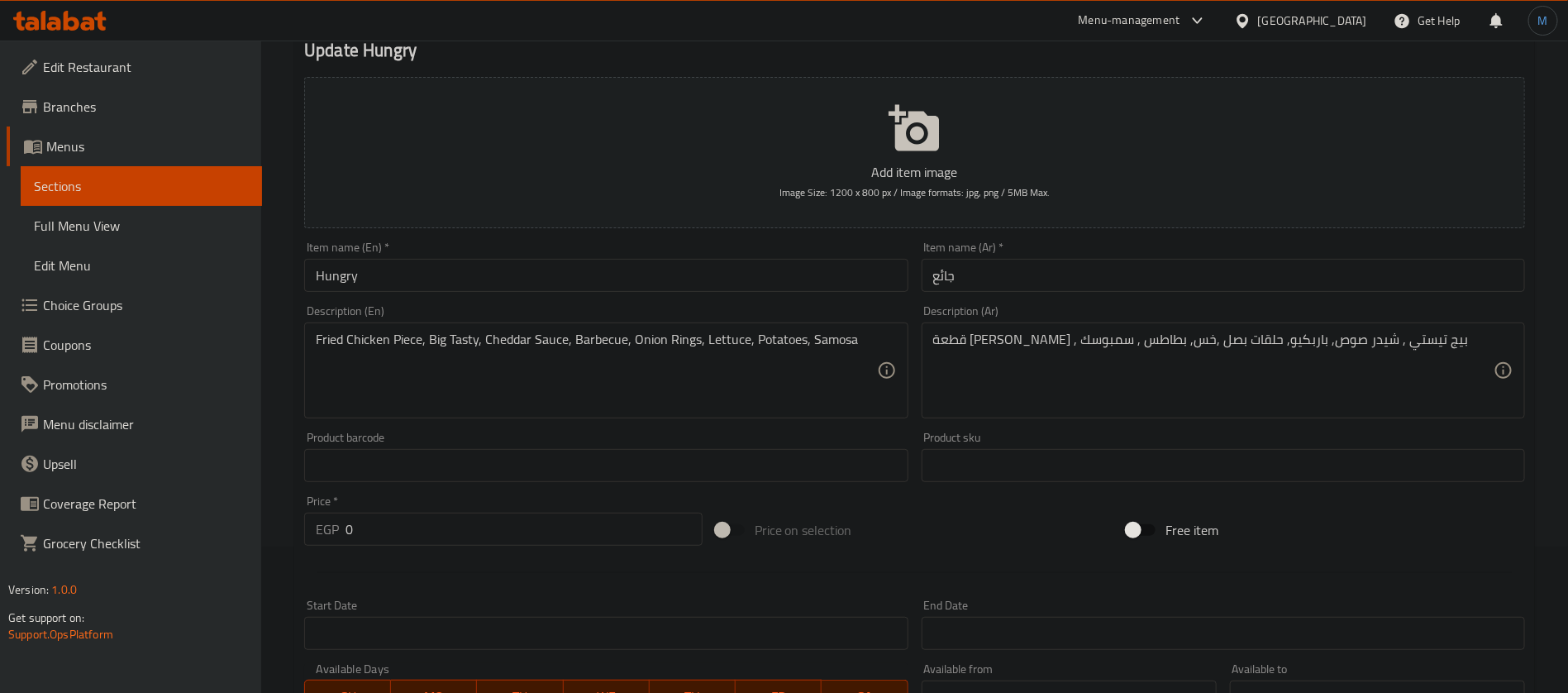
type input "سينجل"
click at [1047, 284] on input "جائع" at bounding box center [1223, 275] width 603 height 33
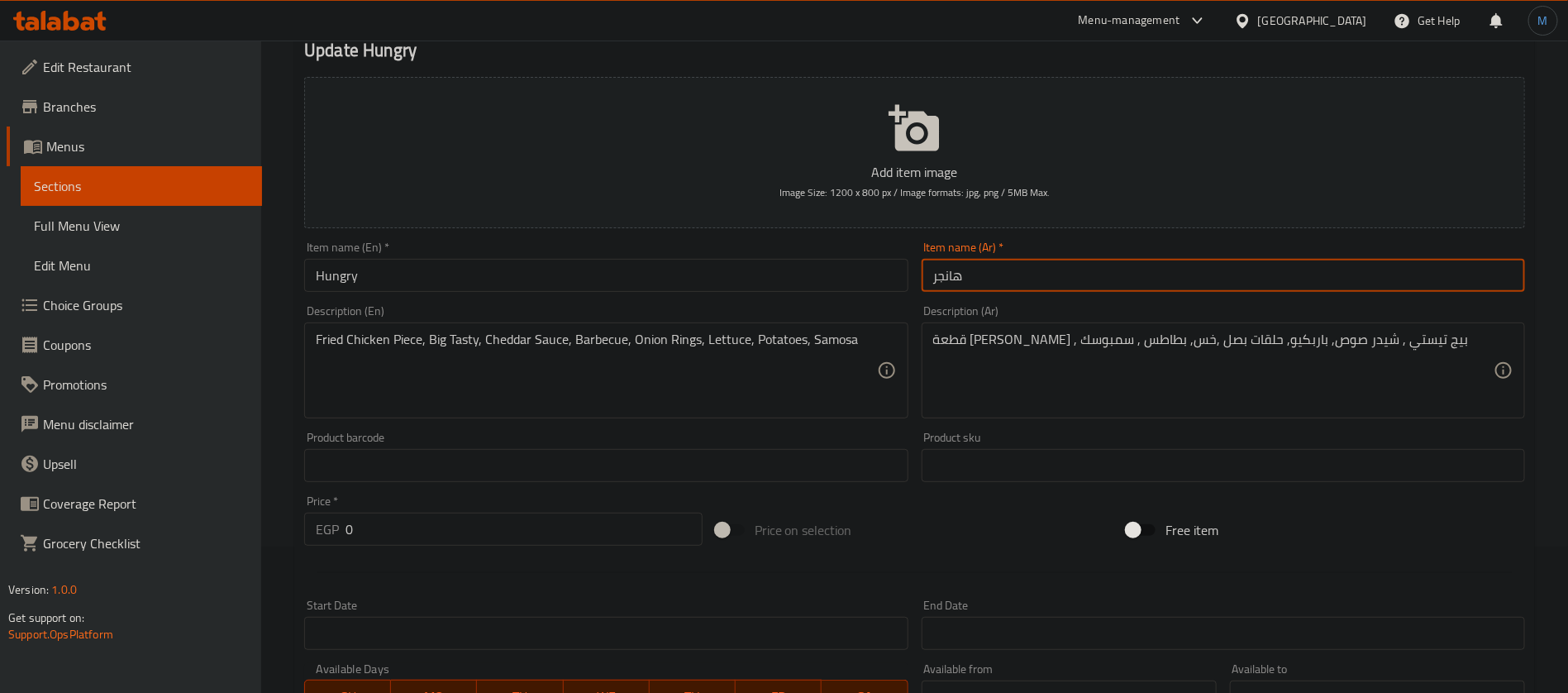
type input "هانجري"
type input "هنجري"
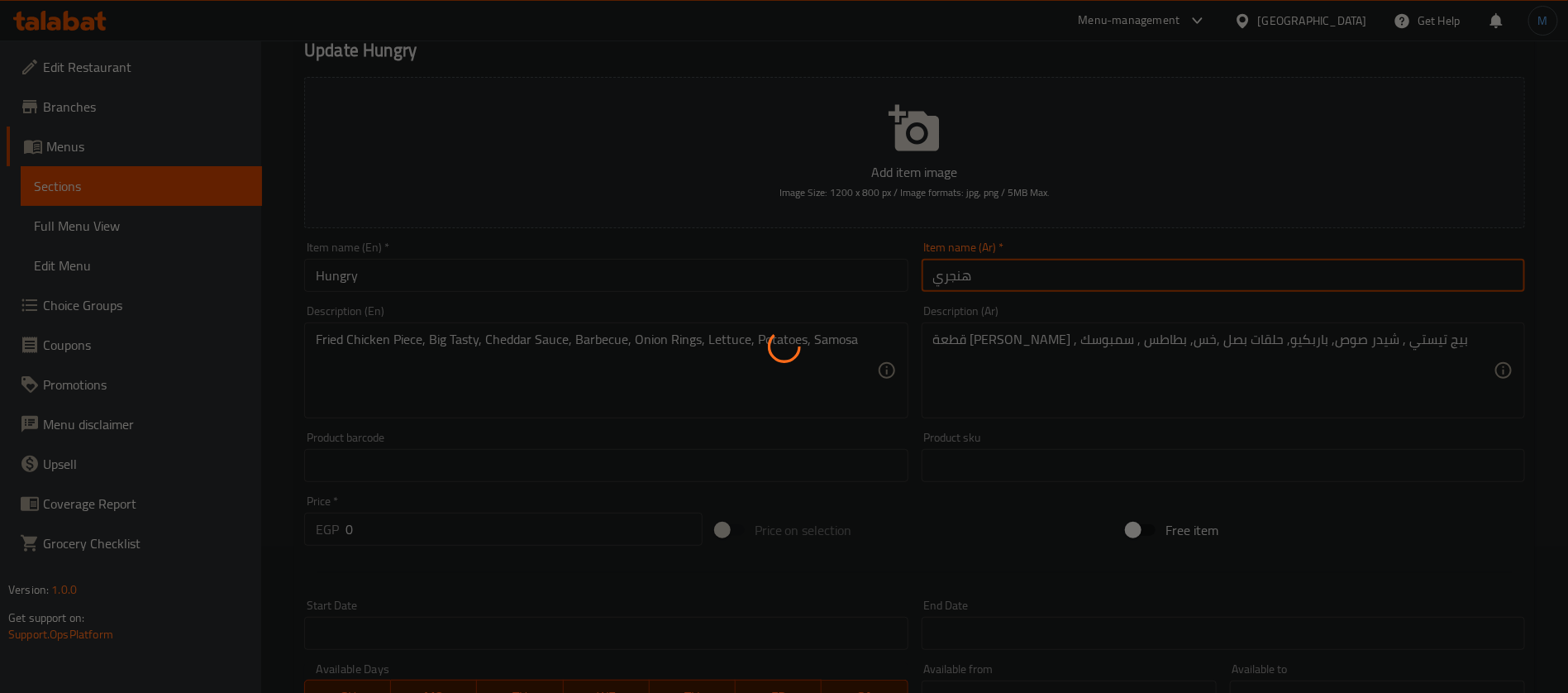
scroll to position [0, 0]
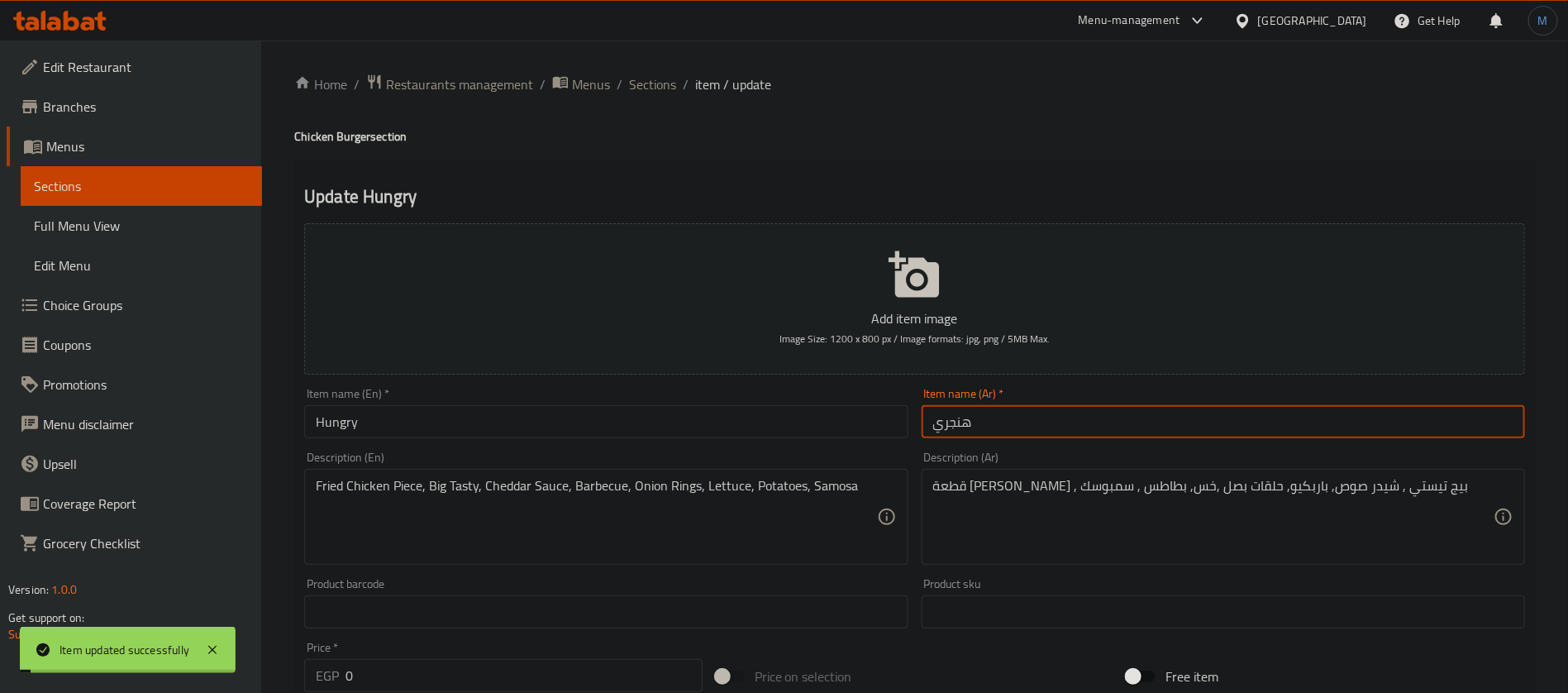
click at [653, 88] on span "Sections" at bounding box center [653, 84] width 47 height 20
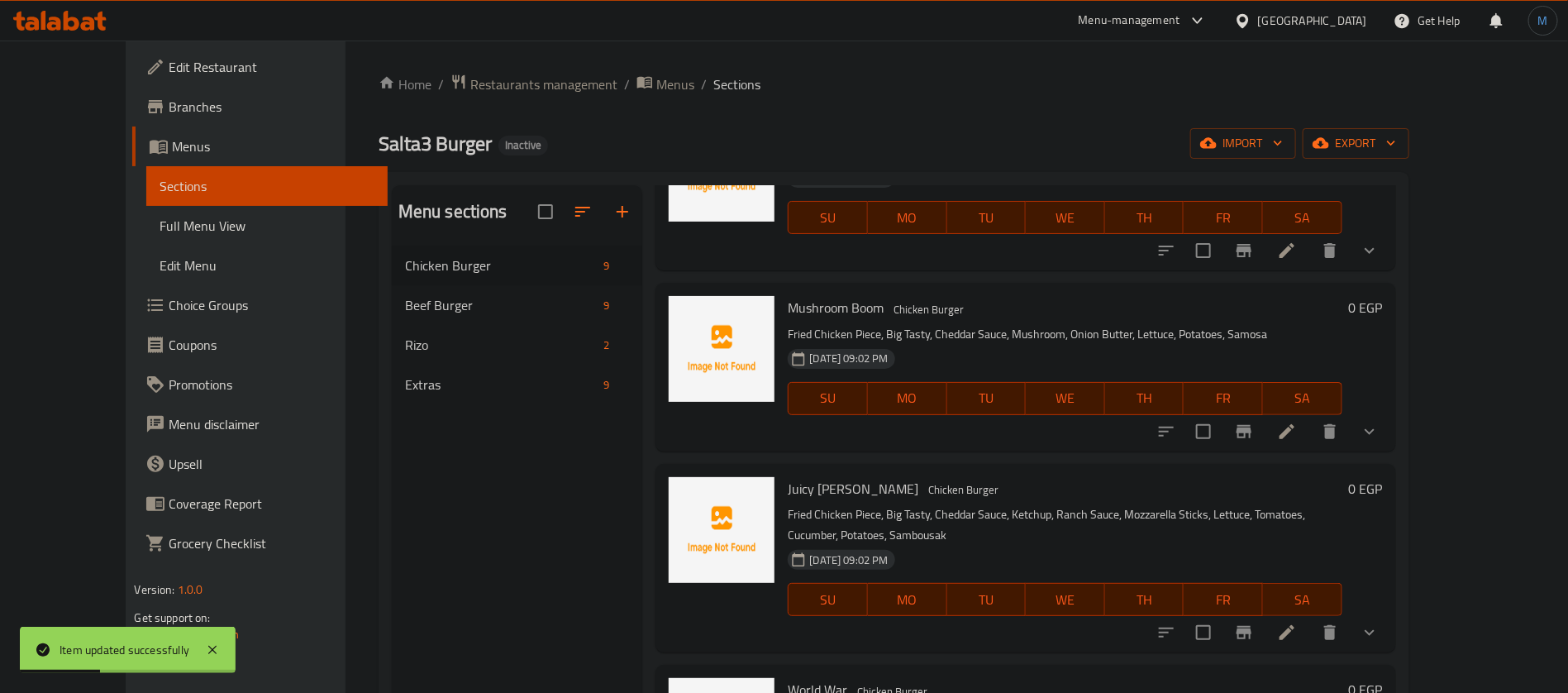
scroll to position [868, 0]
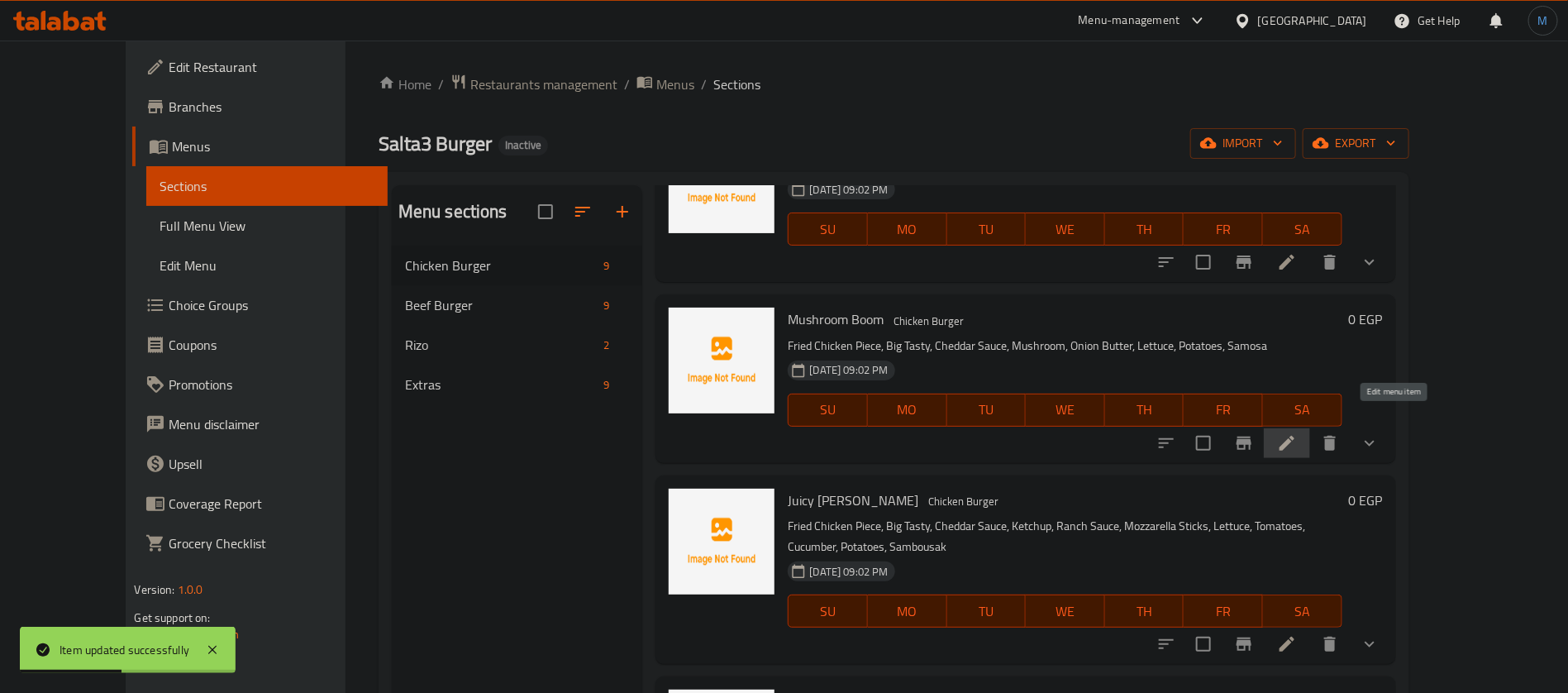
click at [1297, 433] on icon at bounding box center [1287, 442] width 20 height 20
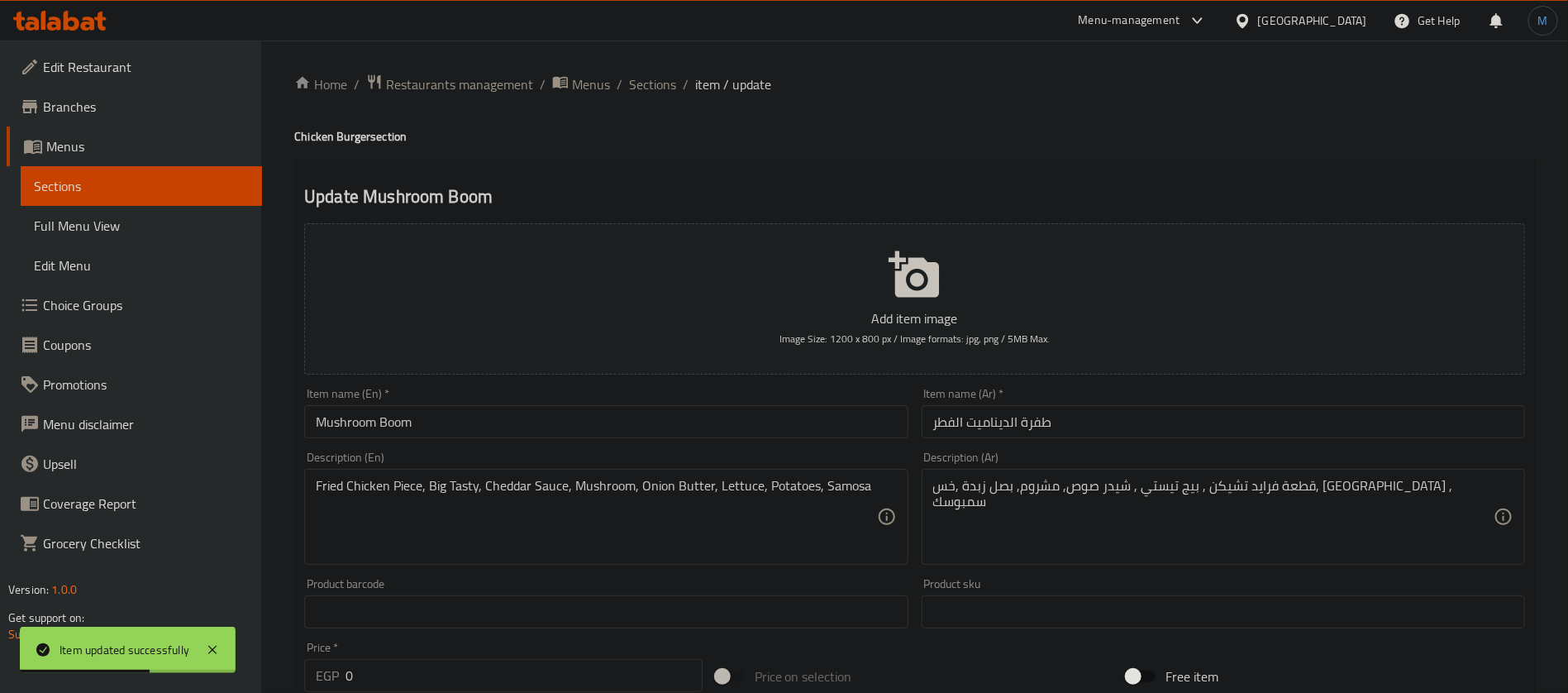
click at [1096, 428] on input "طفرة الديناميت الفطر" at bounding box center [1223, 421] width 603 height 33
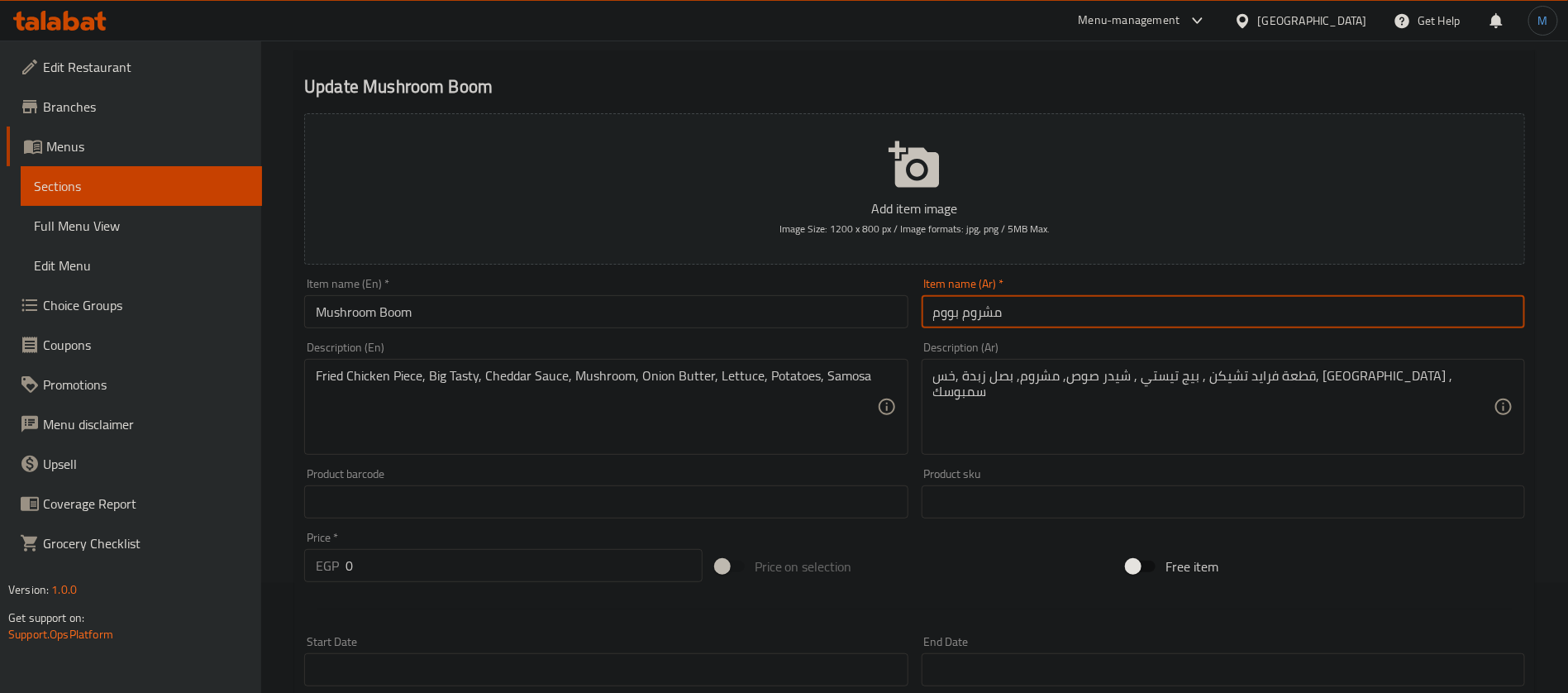
scroll to position [511, 0]
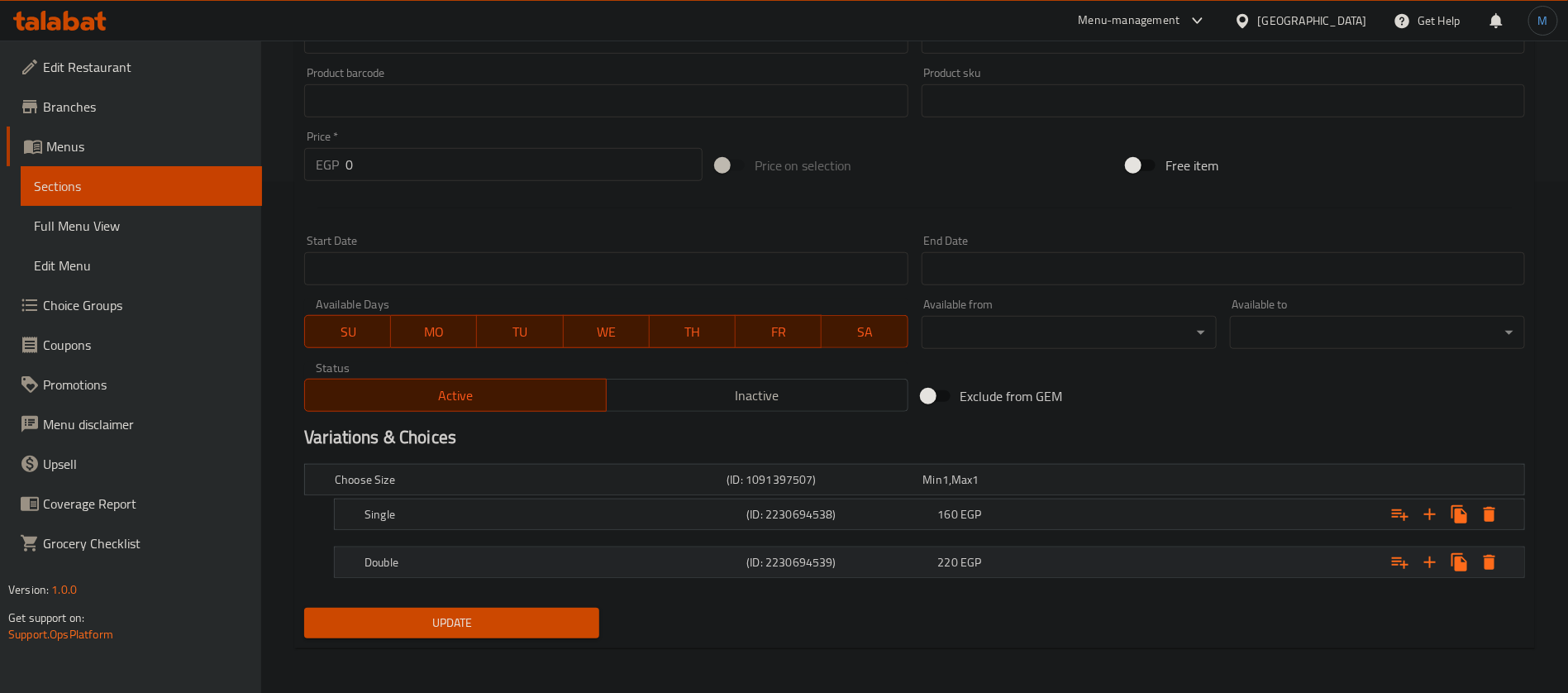
type input "مشروم بووم"
drag, startPoint x: 963, startPoint y: 553, endPoint x: 962, endPoint y: 544, distance: 9.1
click at [949, 490] on span "EGP" at bounding box center [946, 479] width 7 height 22
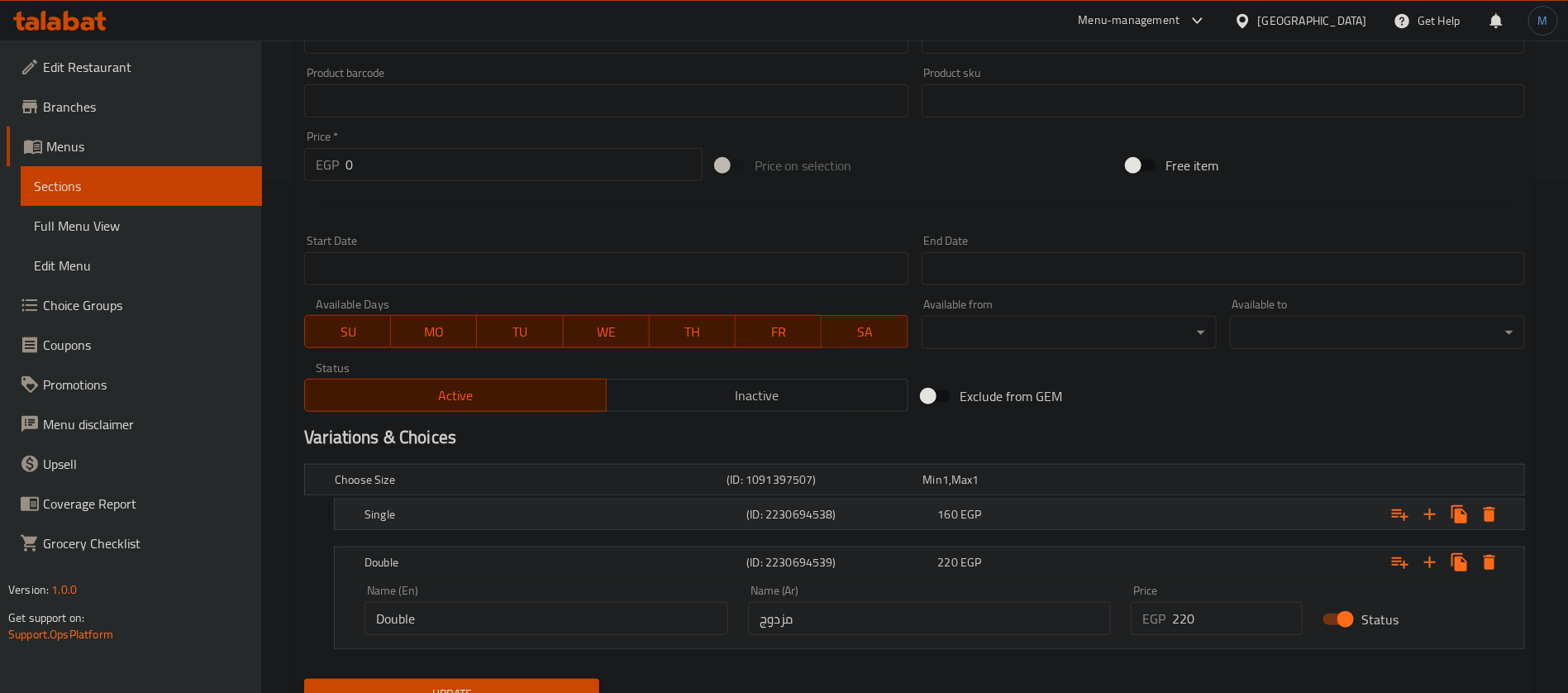
click at [949, 490] on span "EGP" at bounding box center [946, 479] width 7 height 22
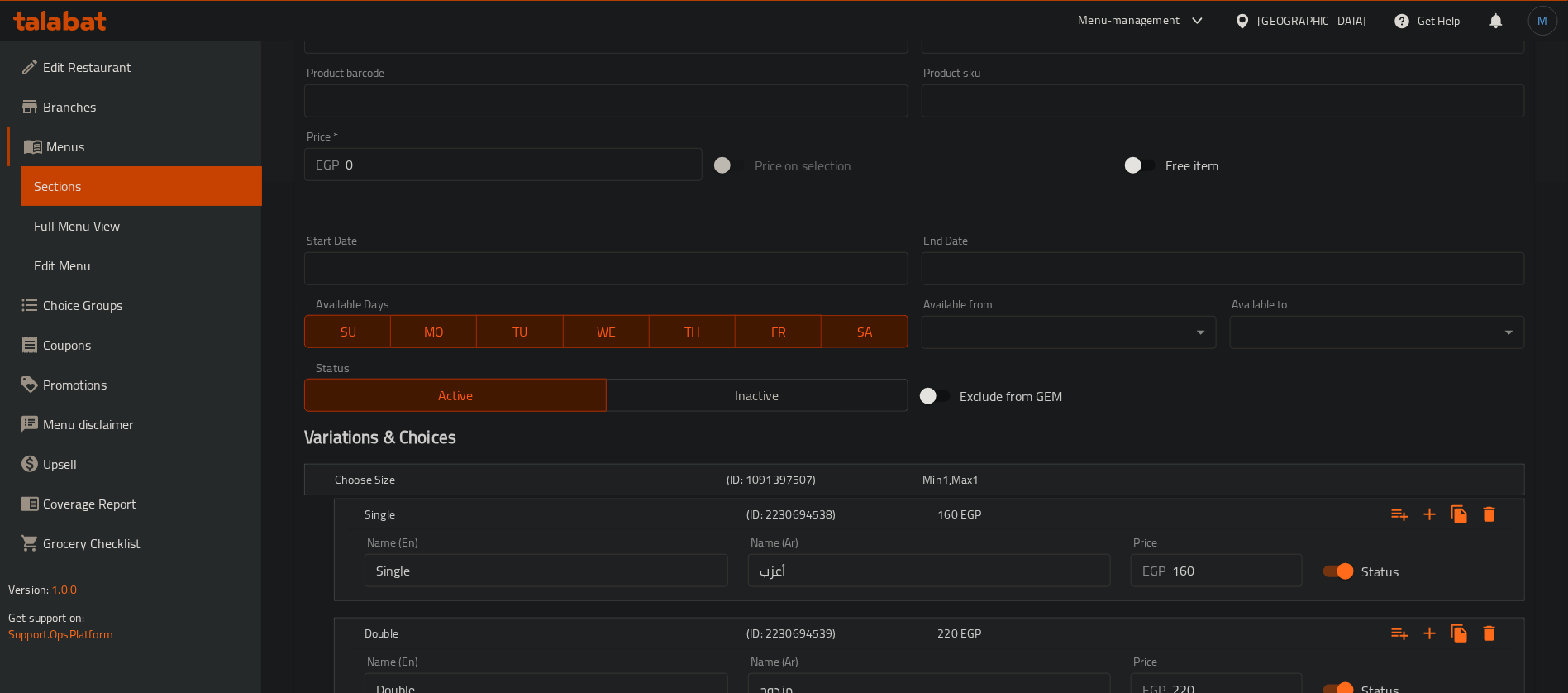
click at [972, 562] on input "أعزب" at bounding box center [930, 570] width 364 height 33
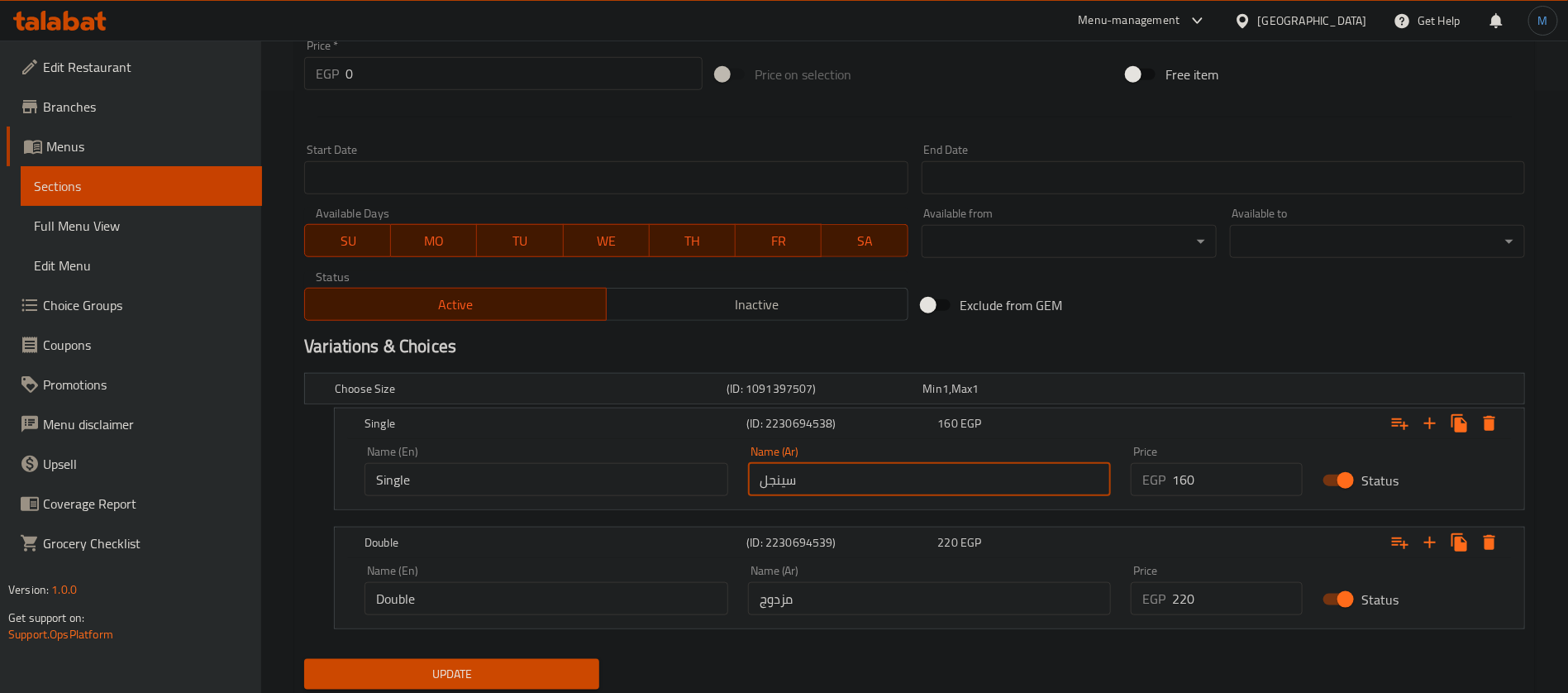
scroll to position [653, 0]
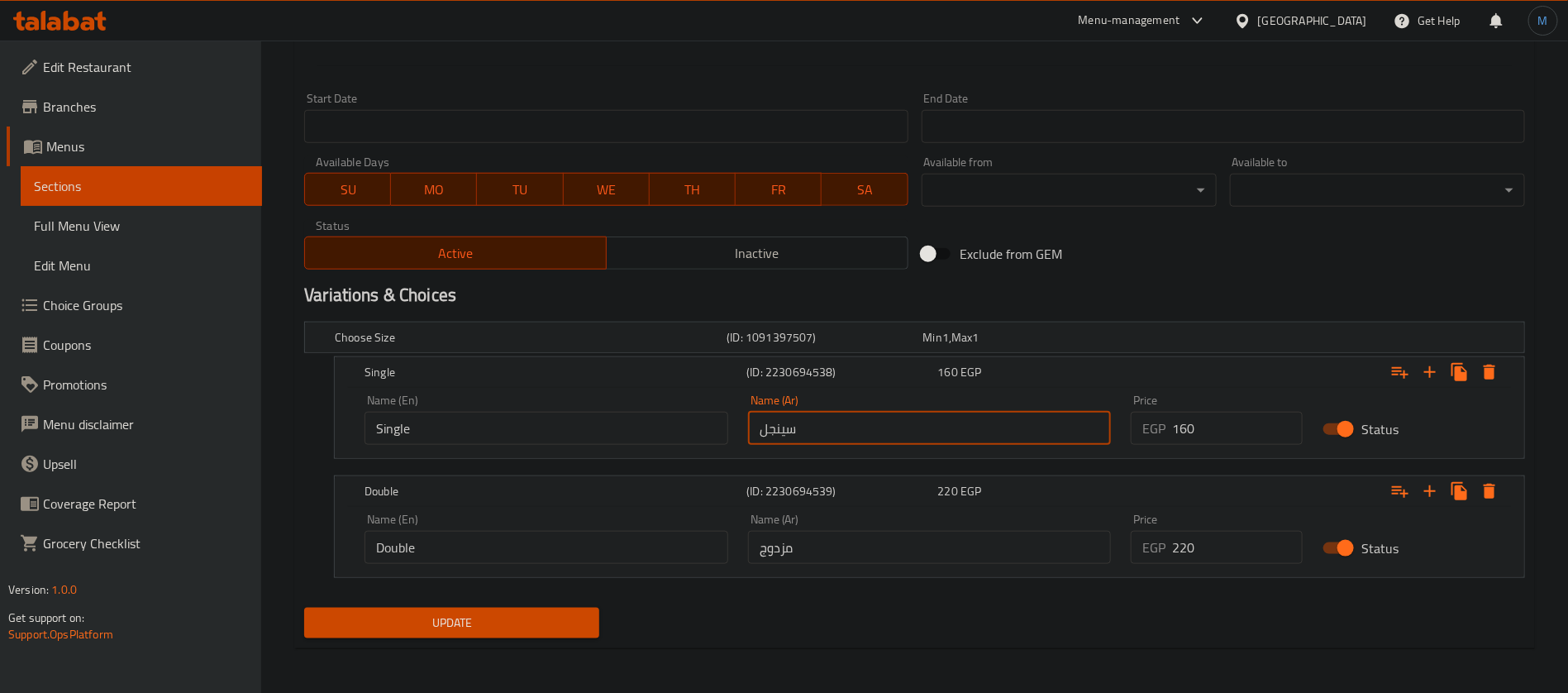
type input "سينجل"
click at [968, 549] on input "مزدوج" at bounding box center [930, 547] width 364 height 33
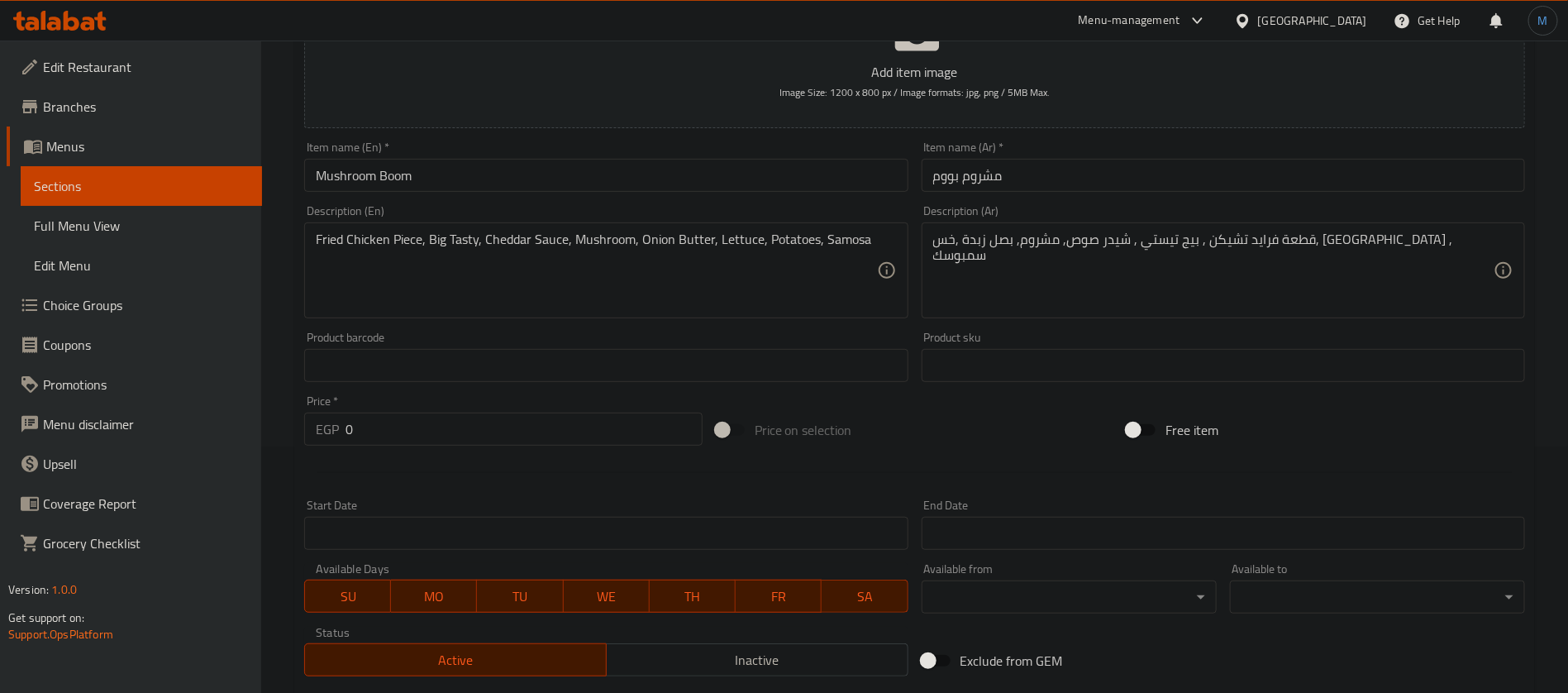
scroll to position [33, 0]
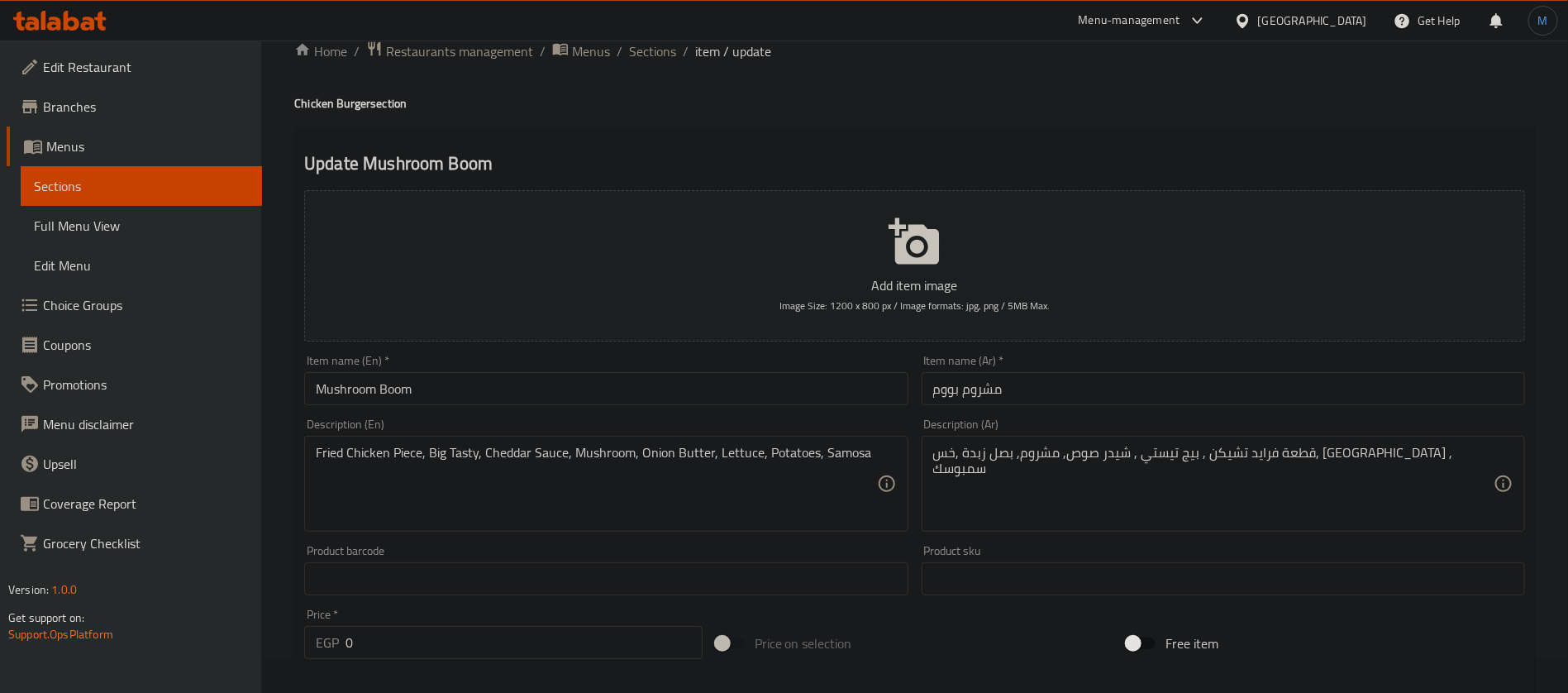
type input "دوبل"
click at [640, 67] on div "Home / Restaurants management / Menus / Sections / item / update Chicken Burger…" at bounding box center [914, 660] width 1240 height 1240
click at [648, 58] on span "Sections" at bounding box center [653, 51] width 47 height 20
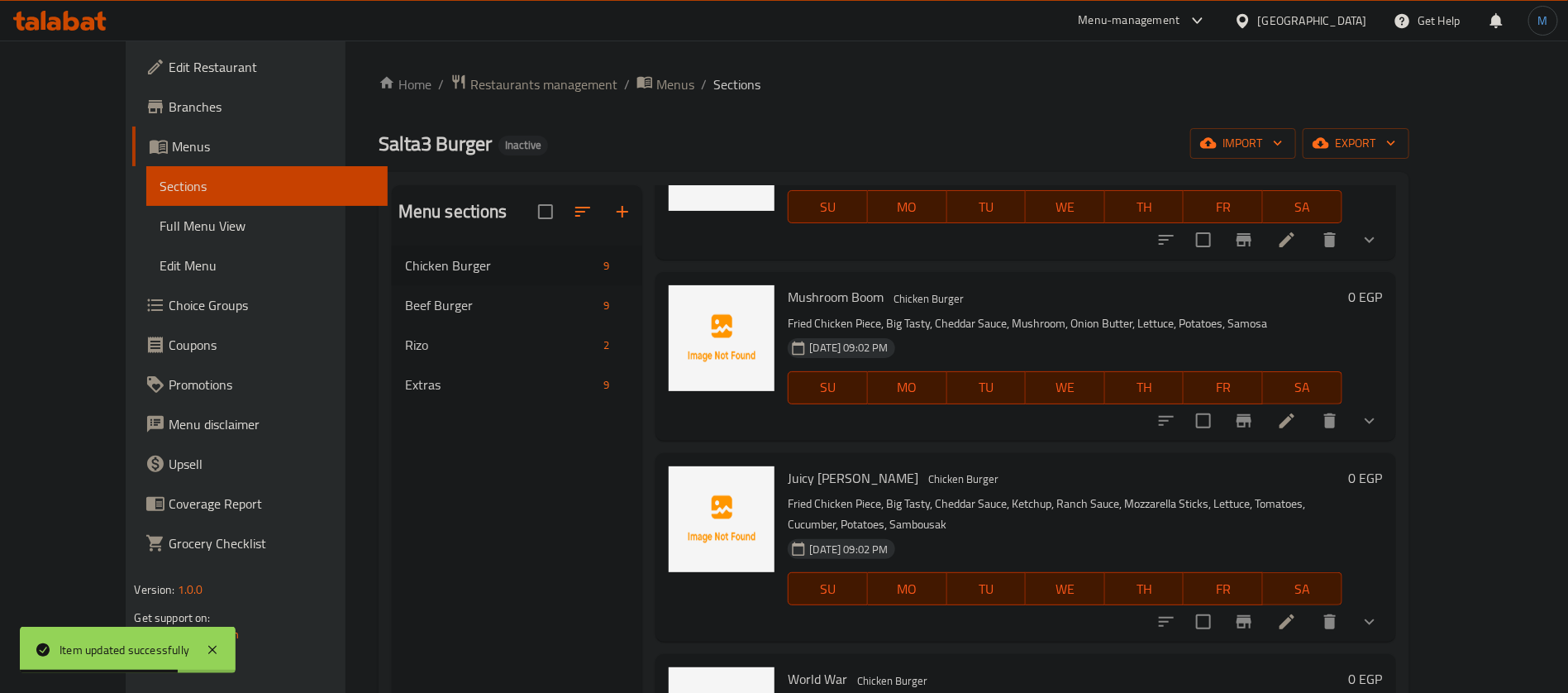
scroll to position [1015, 0]
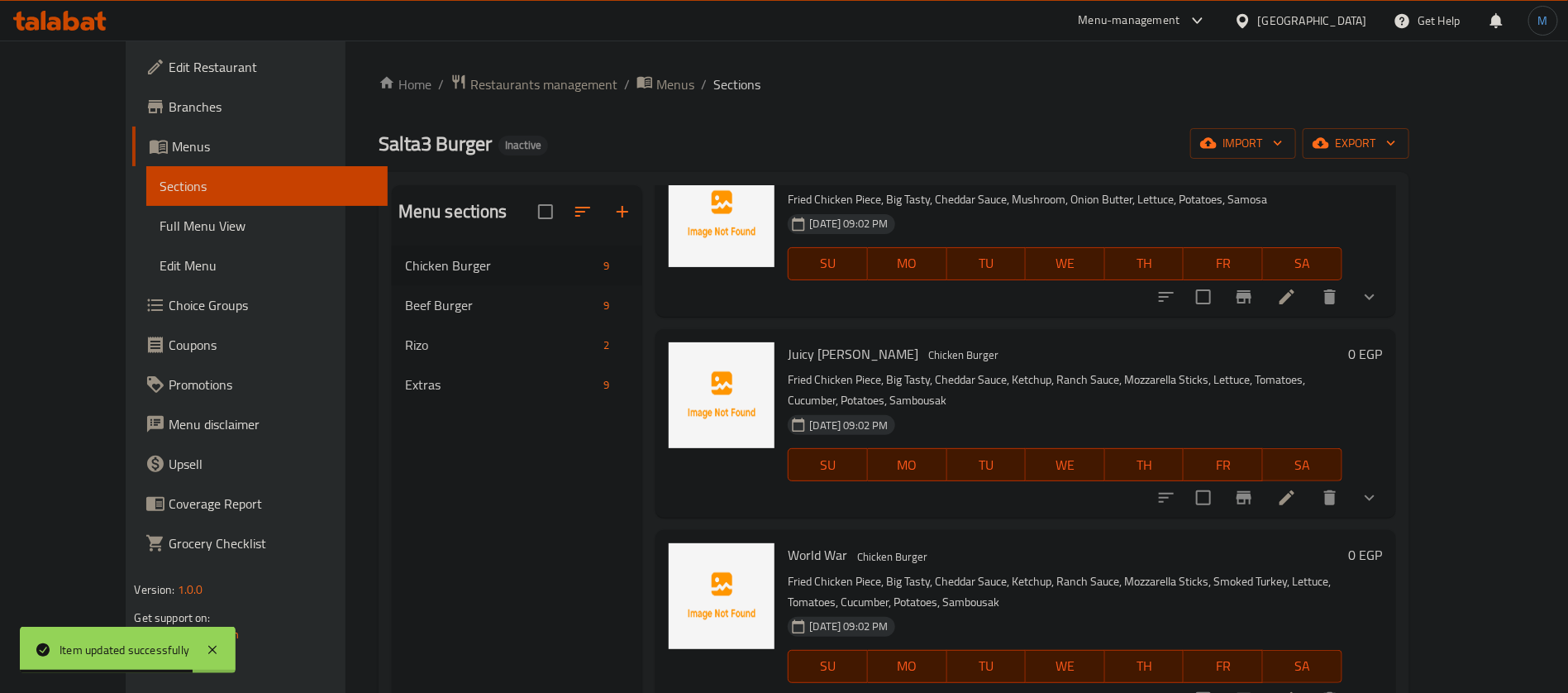
click at [1310, 483] on li at bounding box center [1287, 497] width 47 height 30
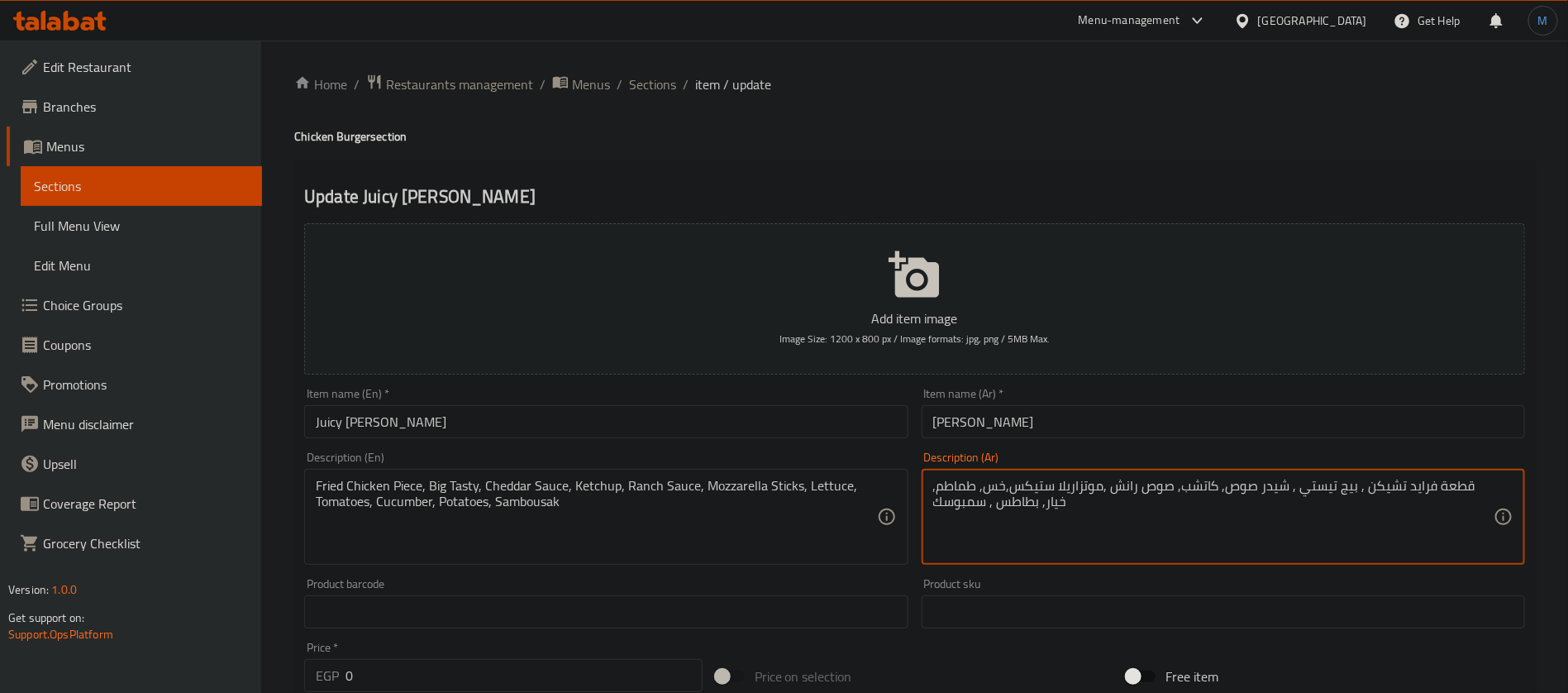
click at [956, 514] on textarea "قطعة فرايد تشيكن , بيج تيستي , شيدر صوص, كاتشب, صوص رانش ,موتزاريلا ستيكس,خس, ط…" at bounding box center [1214, 516] width 560 height 78
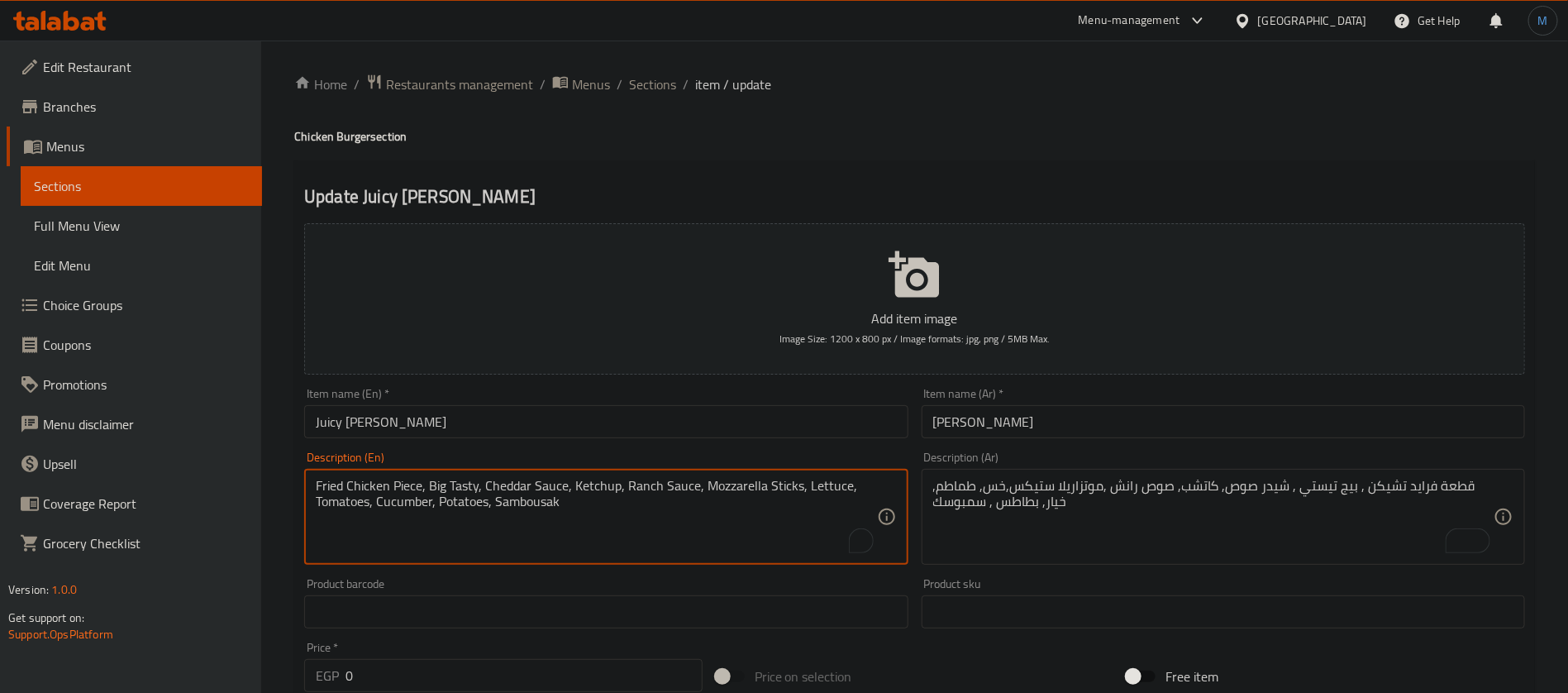
click at [548, 503] on textarea "Fried Chicken Piece, Big Tasty, Cheddar Sauce, Ketchup, Ranch Sauce, Mozzarella…" at bounding box center [596, 516] width 560 height 78
paste textarea "e"
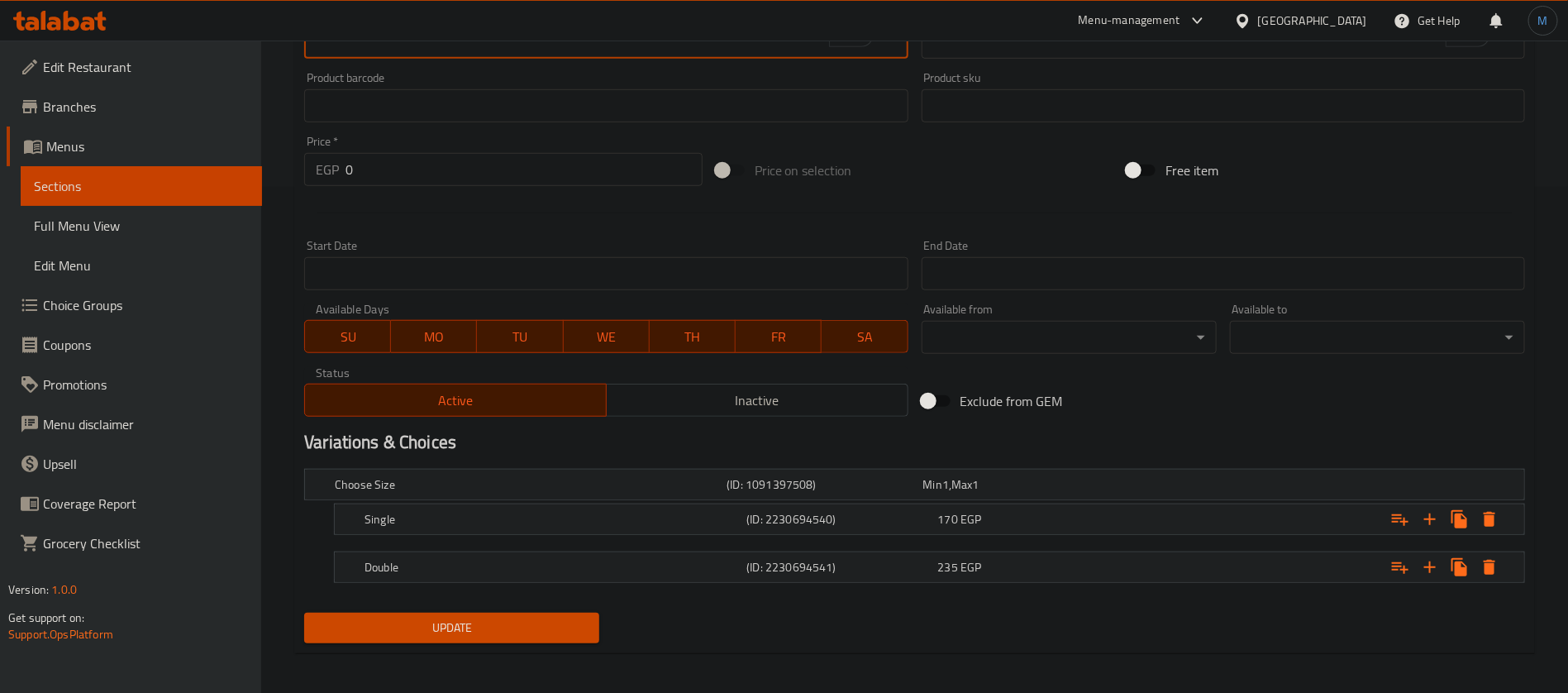
scroll to position [511, 0]
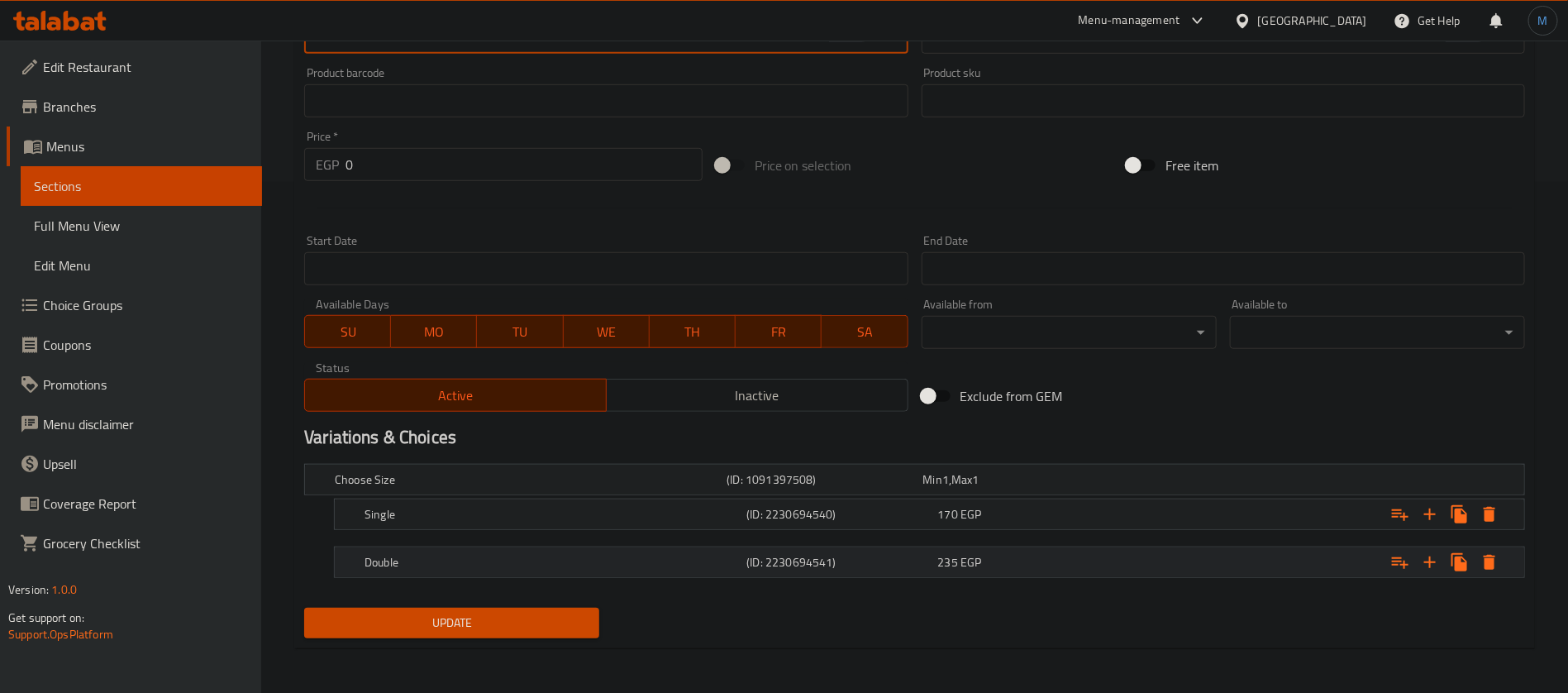
type textarea "Fried Chicken Piece, Big Tasty, Cheddar Sauce, Ketchup, Ranch Sauce, Mozzarella…"
click at [852, 488] on h5 "(ID: 2230694541)" at bounding box center [821, 479] width 190 height 16
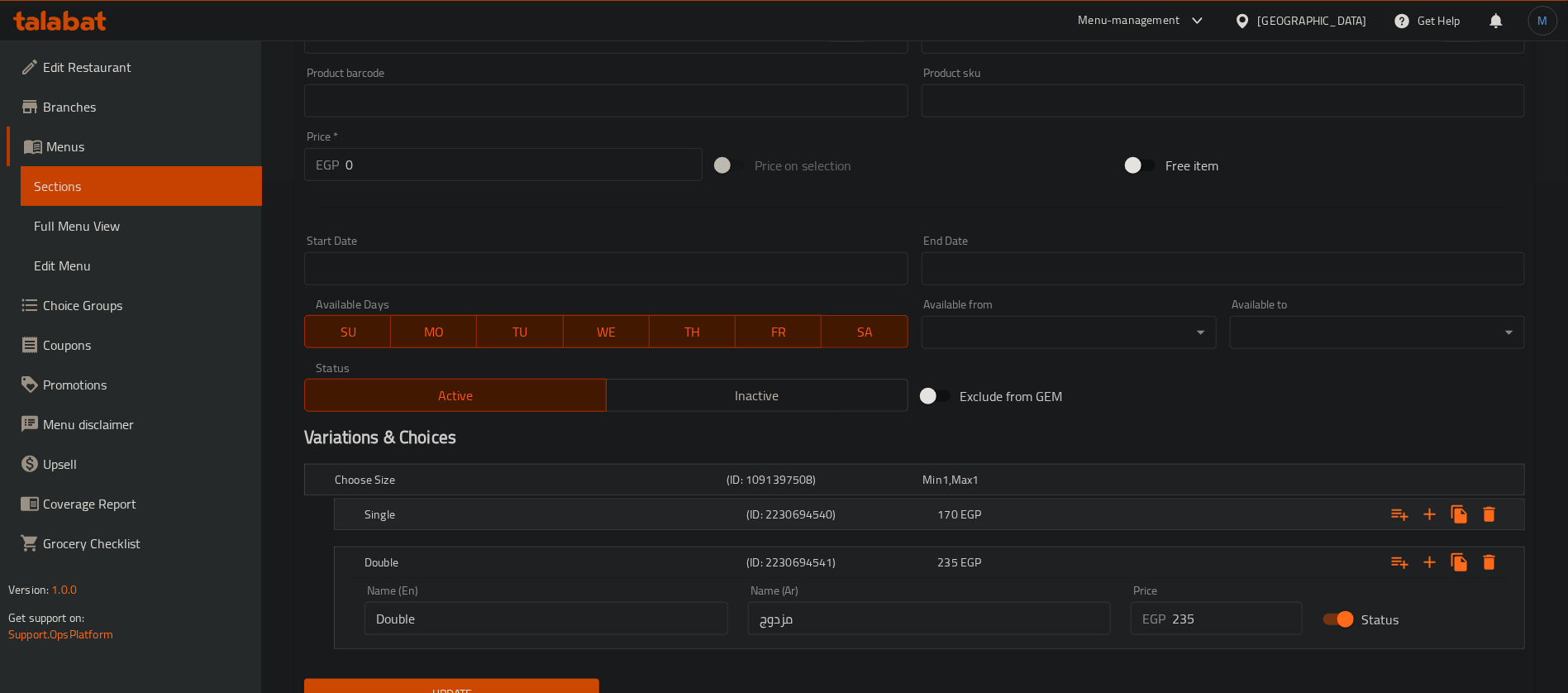
click at [845, 488] on h5 "(ID: 2230694540)" at bounding box center [821, 479] width 190 height 16
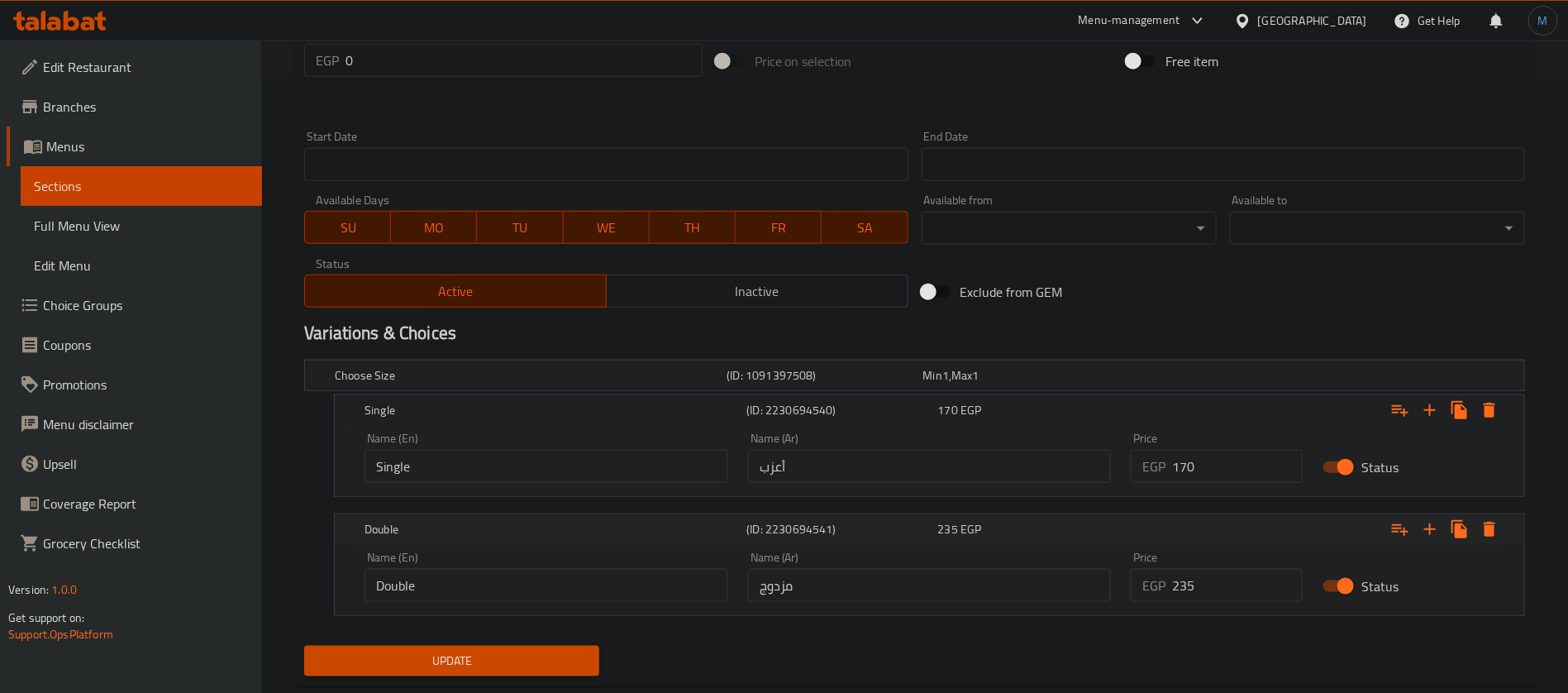
scroll to position [638, 0]
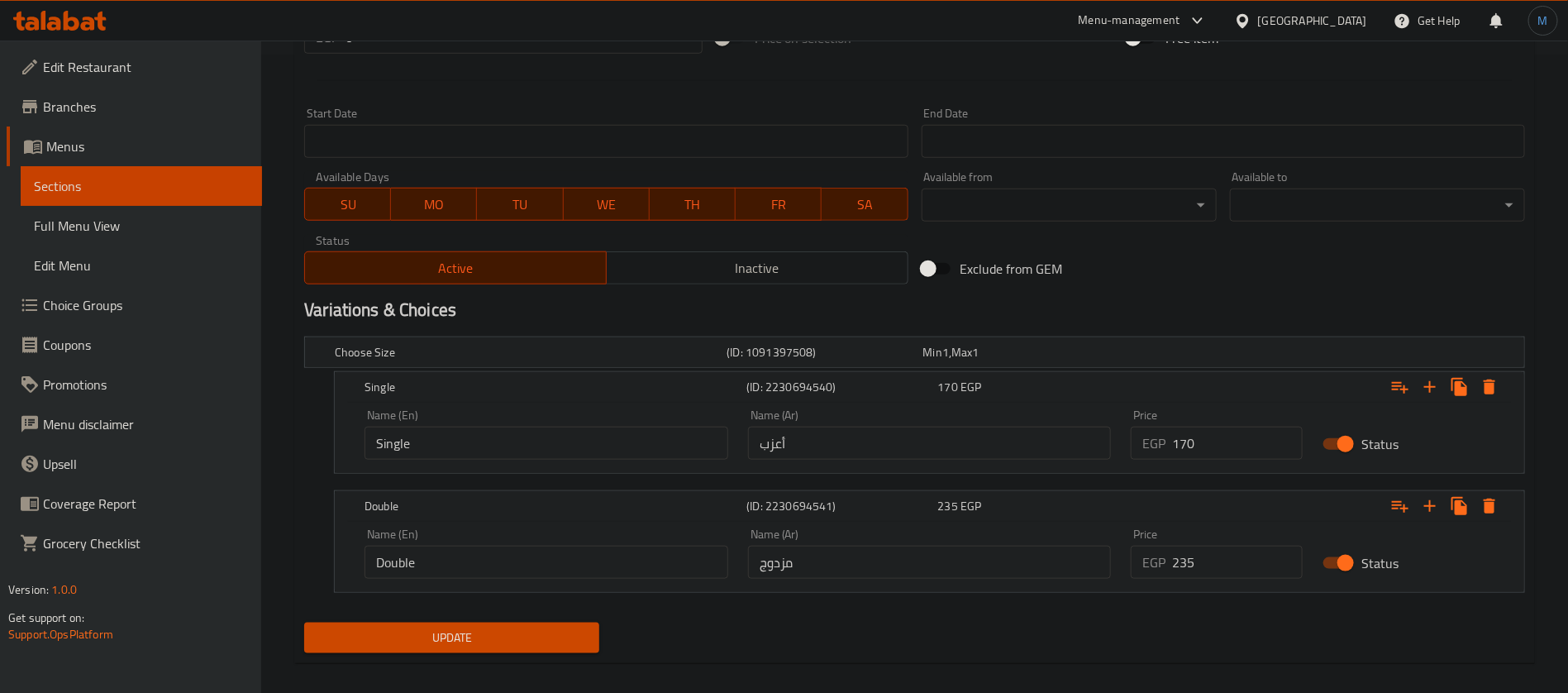
click at [901, 449] on input "أعزب" at bounding box center [930, 443] width 364 height 33
type input "د"
type input "سينجل"
click at [866, 576] on input "مزدوج" at bounding box center [930, 562] width 364 height 33
type input "دوبل"
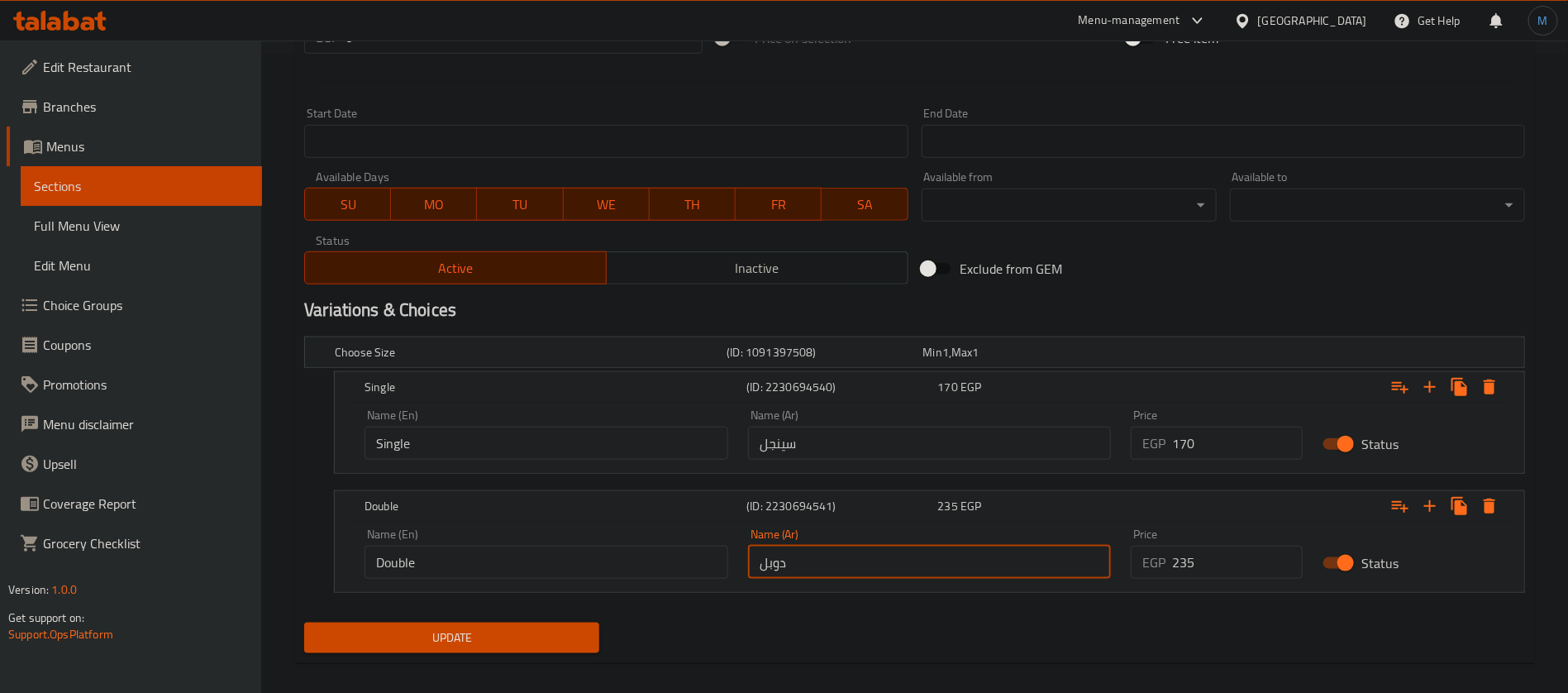
click at [509, 647] on button "Update" at bounding box center [452, 637] width 295 height 30
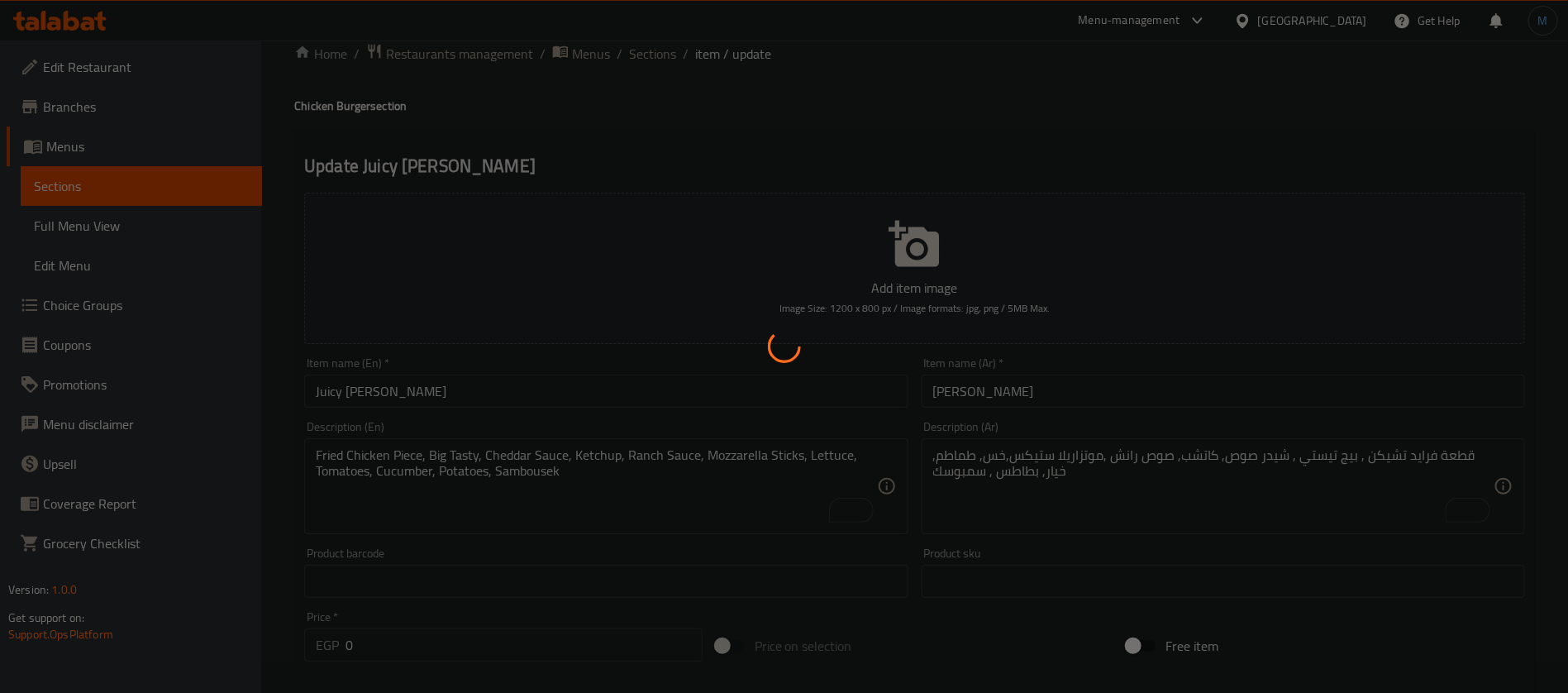
scroll to position [0, 0]
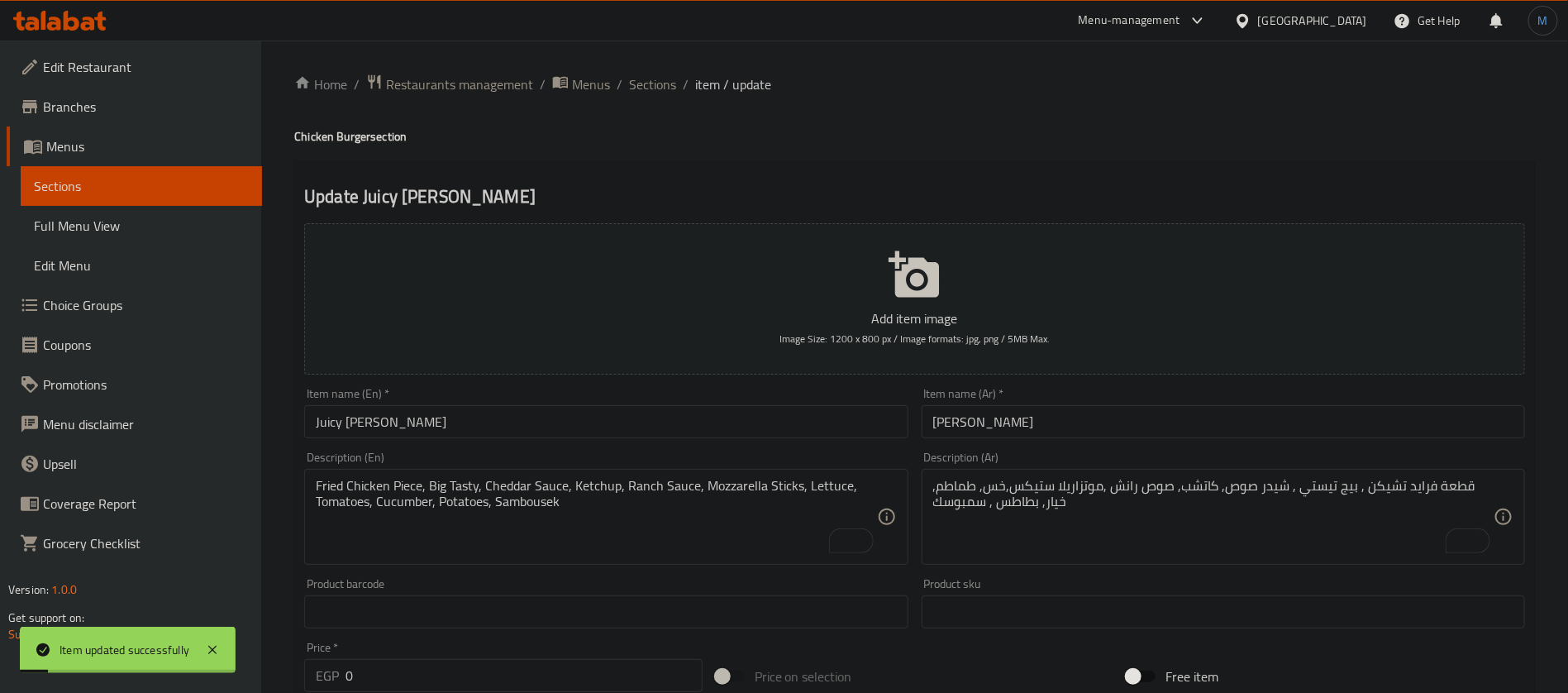
click at [678, 74] on ol "Home / Restaurants management / Menus / Sections / item / update" at bounding box center [914, 84] width 1240 height 22
click at [668, 74] on span "Sections" at bounding box center [653, 84] width 47 height 20
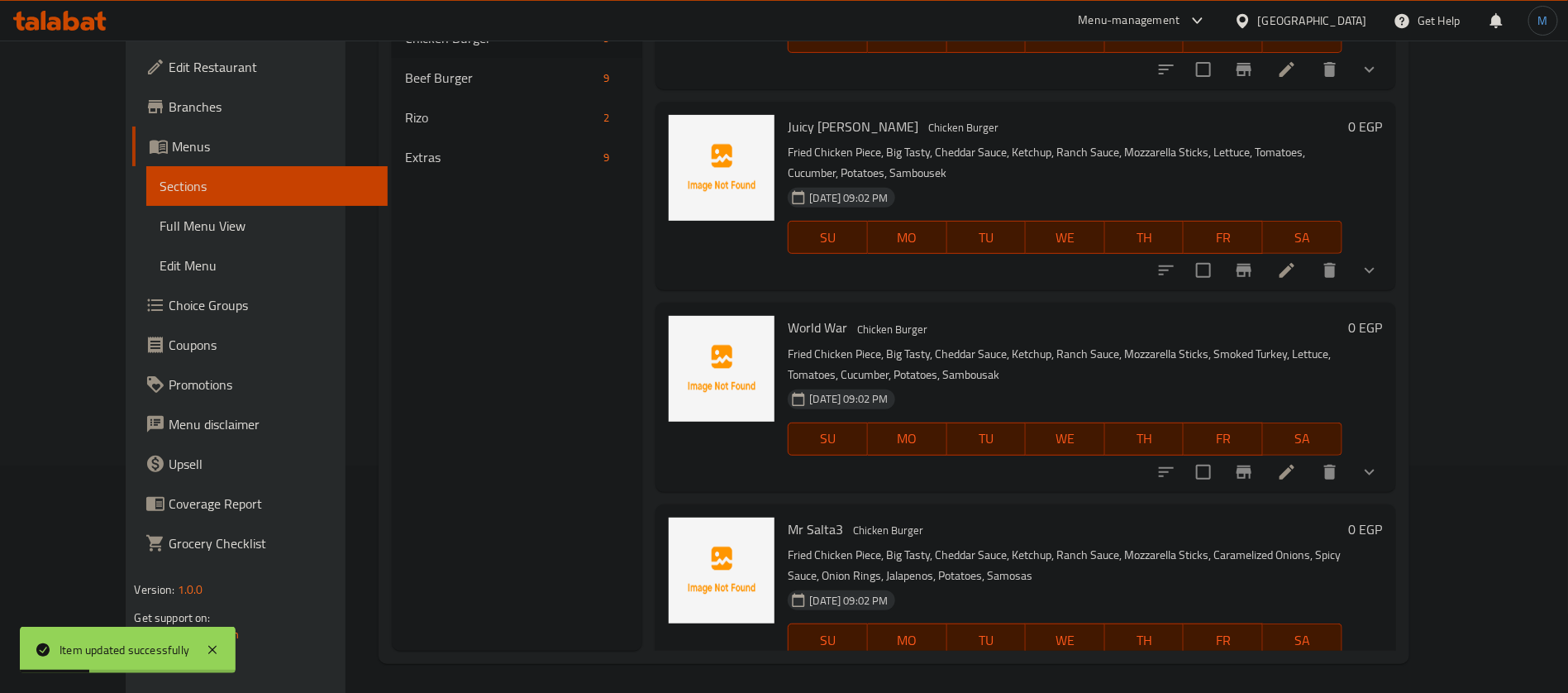
scroll to position [231, 0]
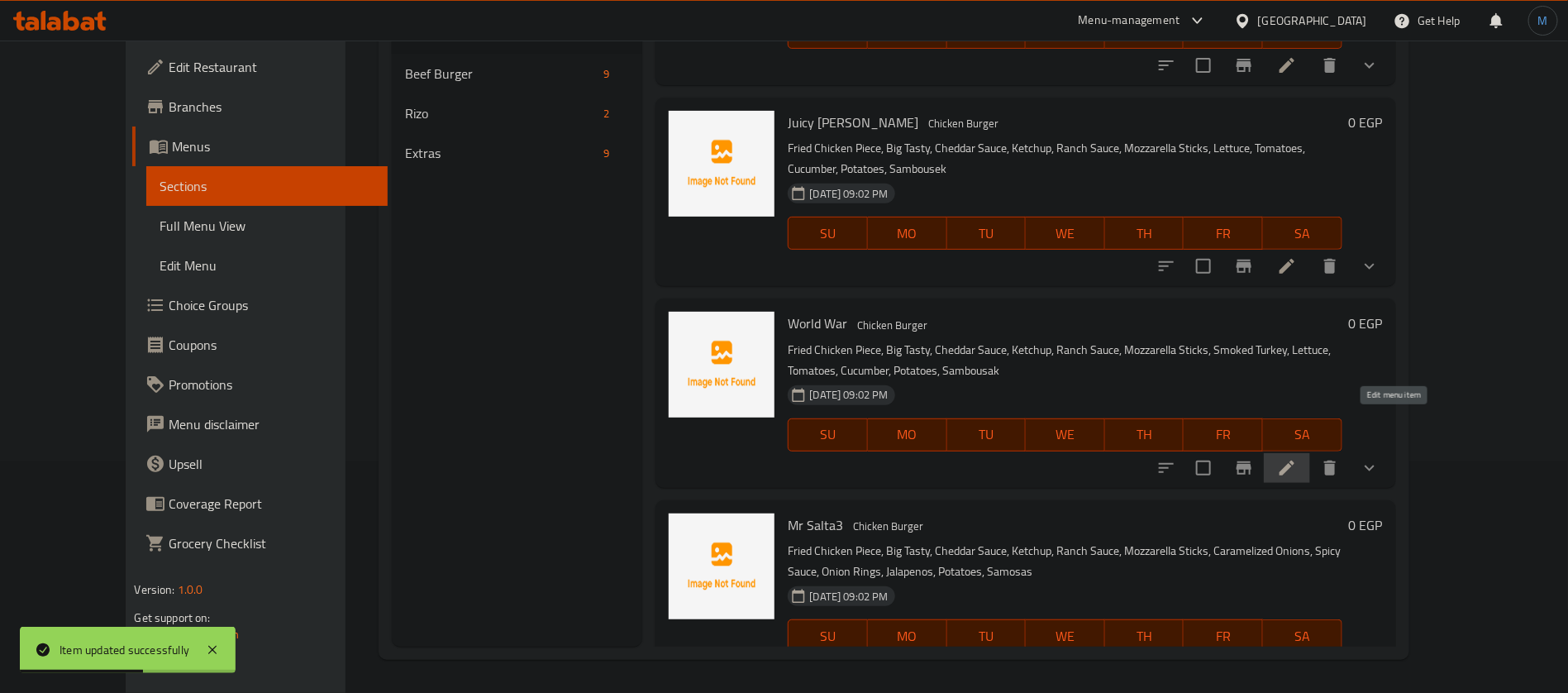
click at [1295, 460] on icon at bounding box center [1286, 467] width 15 height 15
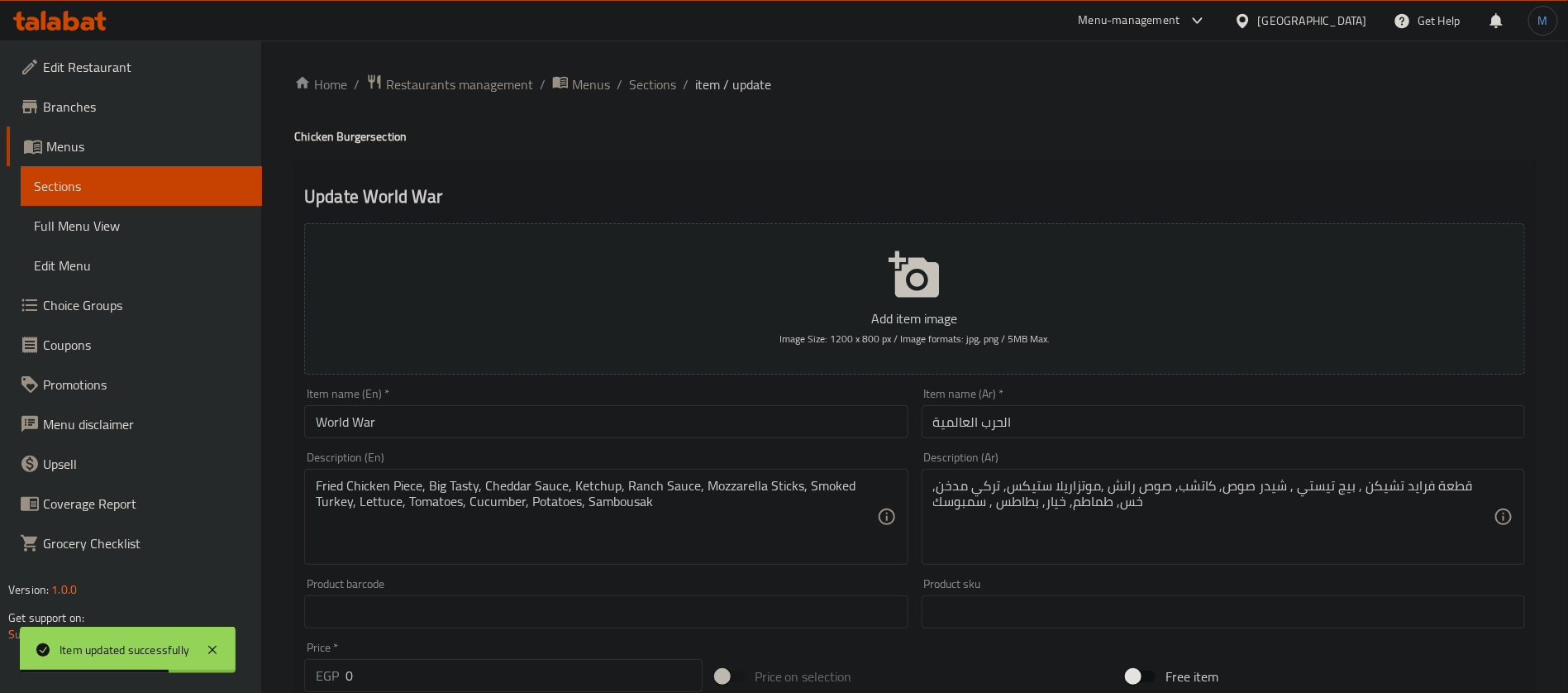
click at [1110, 421] on input "الحرب العالمية" at bounding box center [1223, 421] width 603 height 33
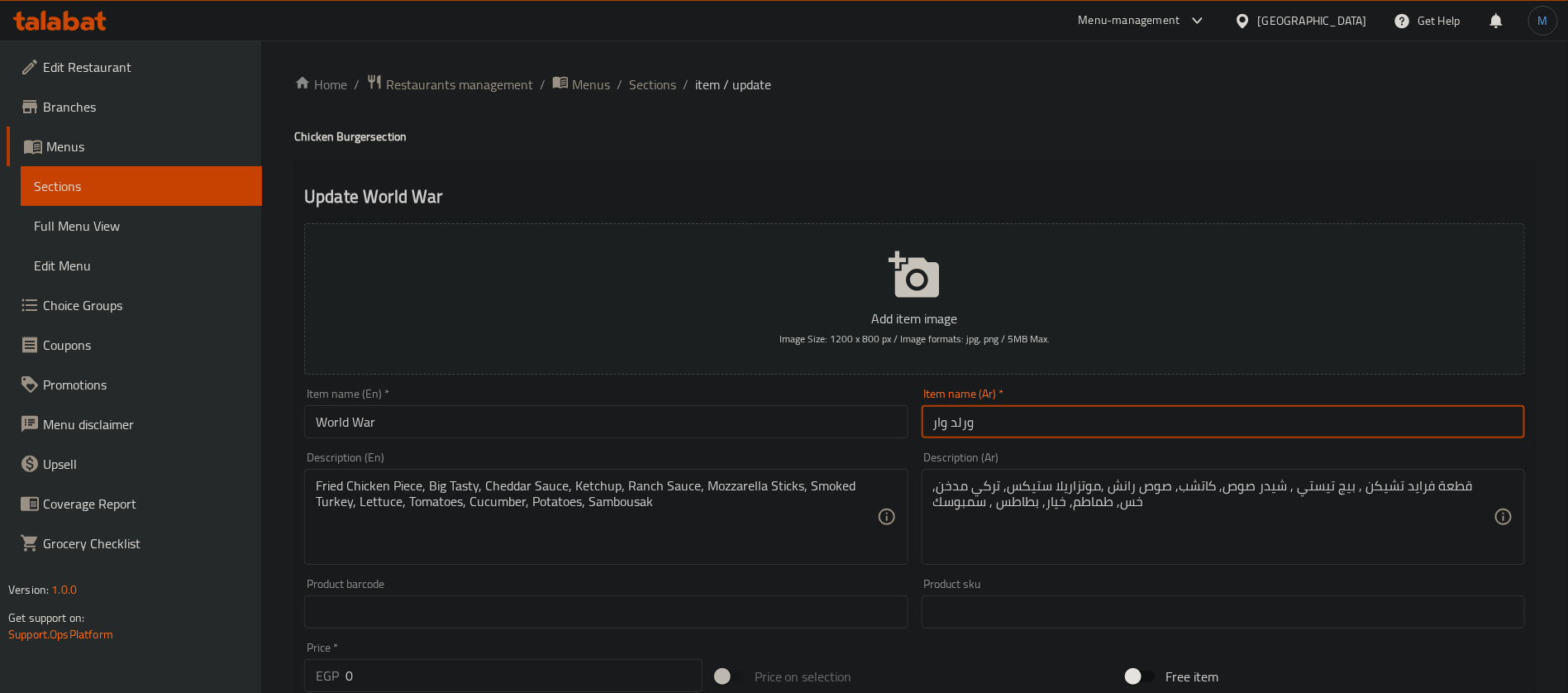
type input "ورلد وار"
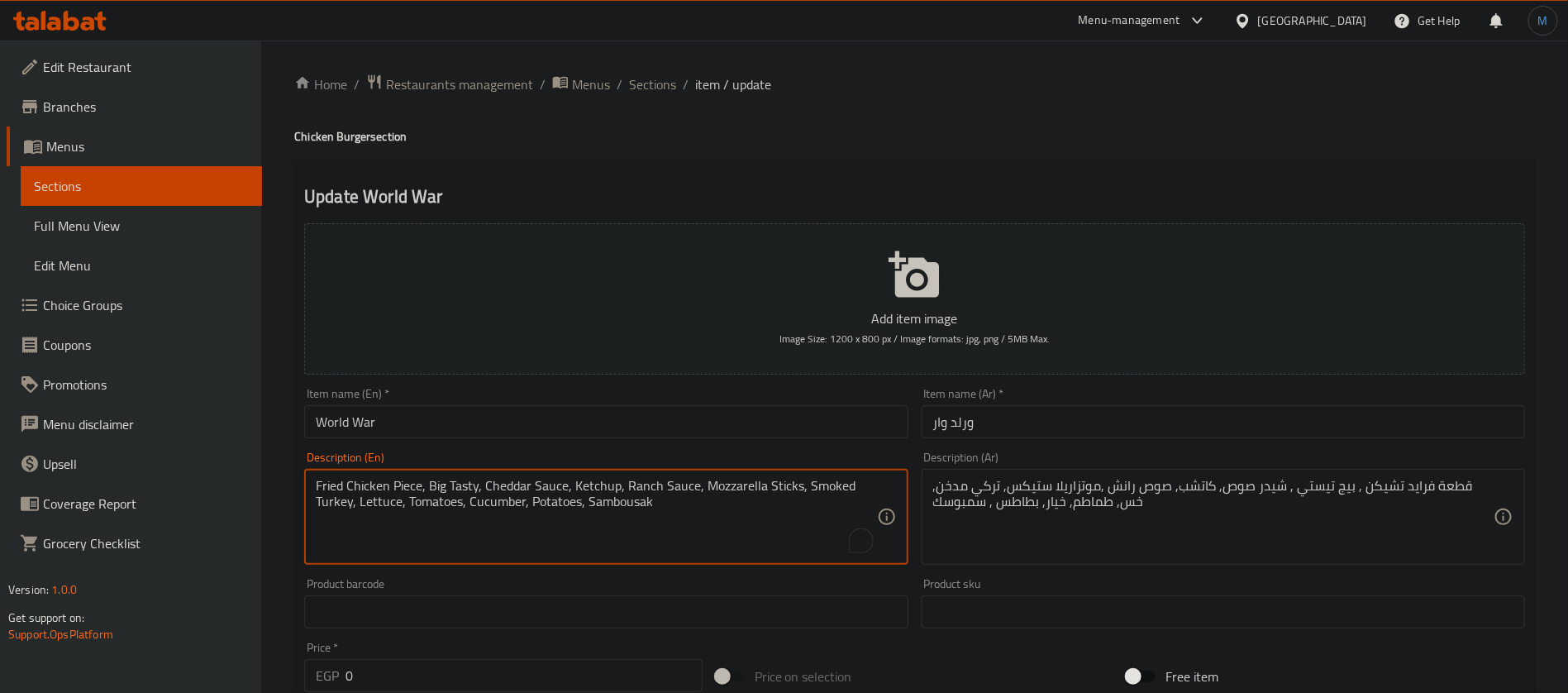
click at [637, 501] on textarea "Fried Chicken Piece, Big Tasty, Cheddar Sauce, Ketchup, Ranch Sauce, Mozzarella…" at bounding box center [596, 516] width 560 height 78
paste textarea "e"
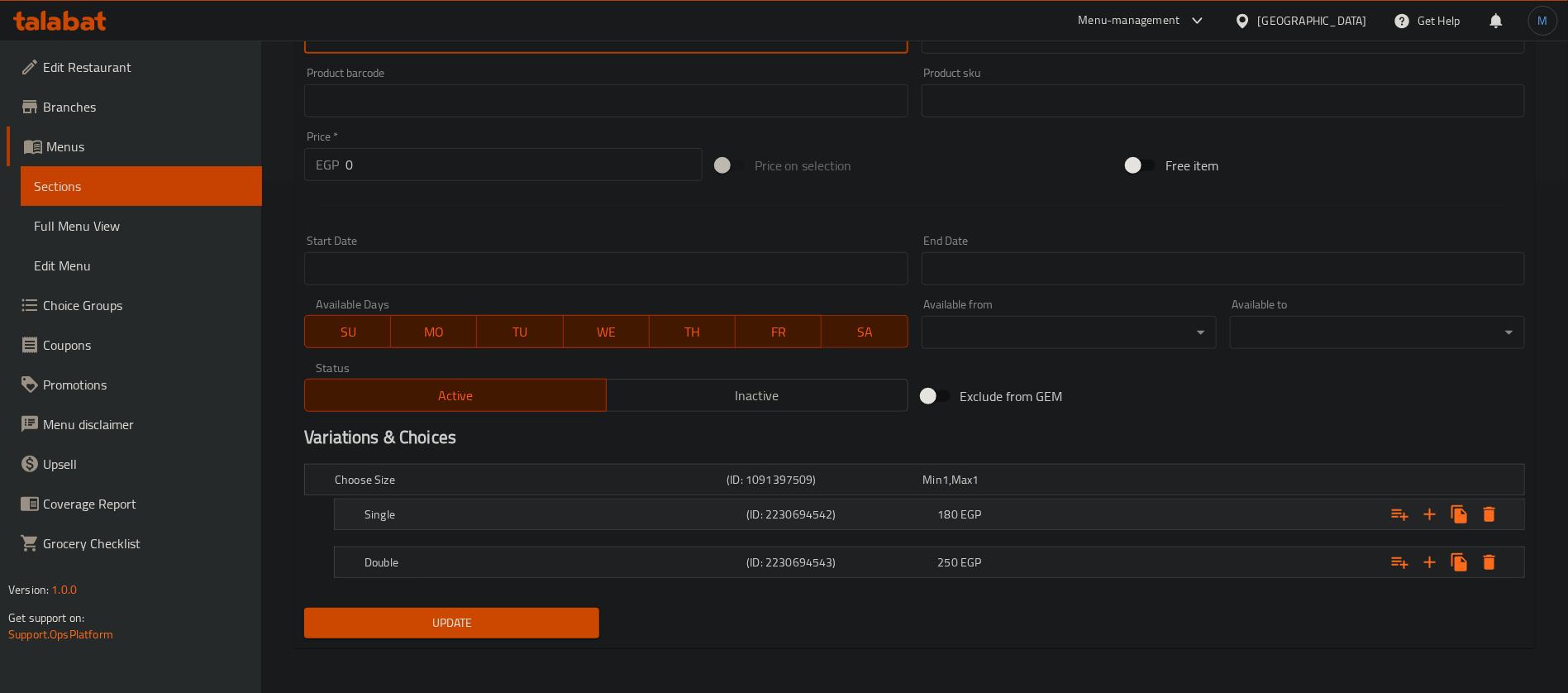
type textarea "Fried Chicken Piece, Big Tasty, Cheddar Sauce, Ketchup, Ranch Sauce, Mozzarella…"
click at [805, 488] on h5 "(ID: 2230694542)" at bounding box center [821, 479] width 190 height 16
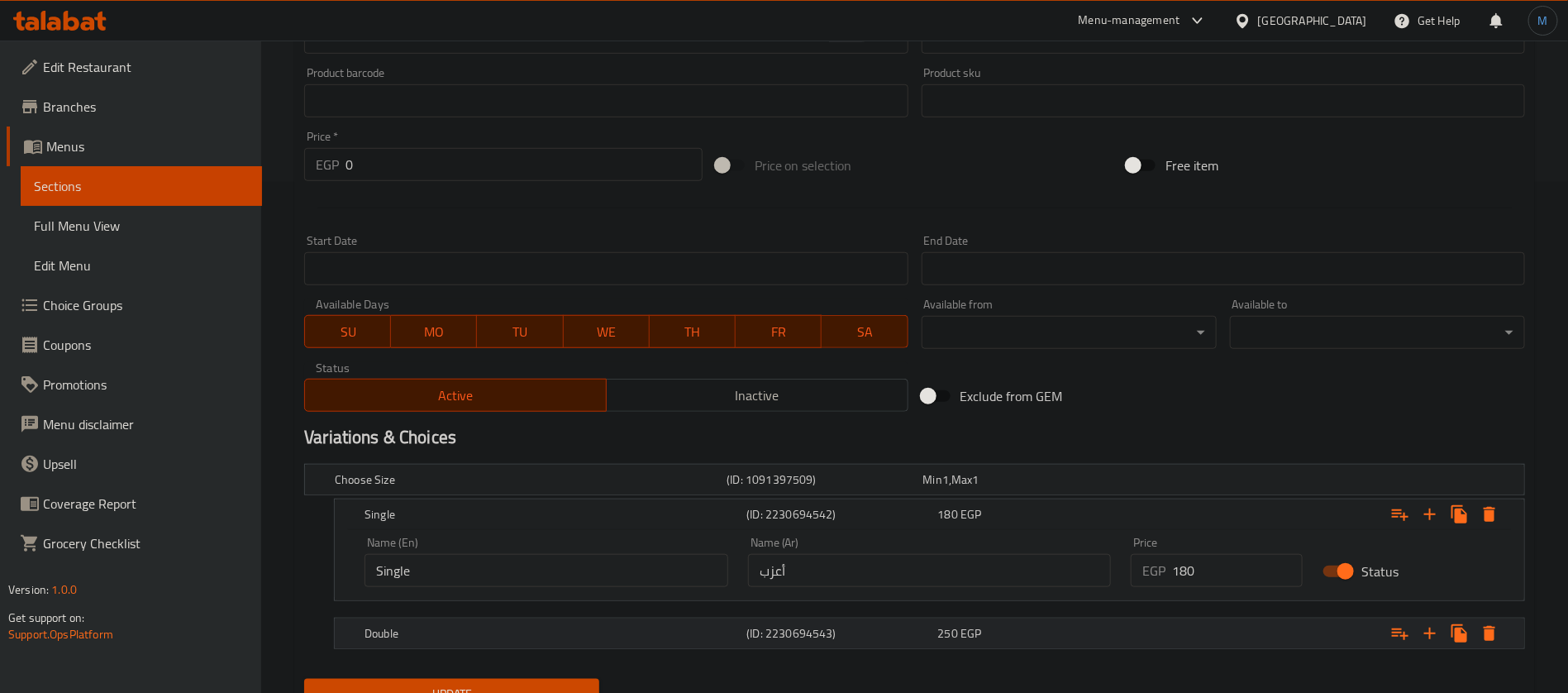
click at [880, 488] on h5 "(ID: 2230694543)" at bounding box center [821, 479] width 190 height 16
click at [884, 571] on input "أعزب" at bounding box center [930, 570] width 364 height 33
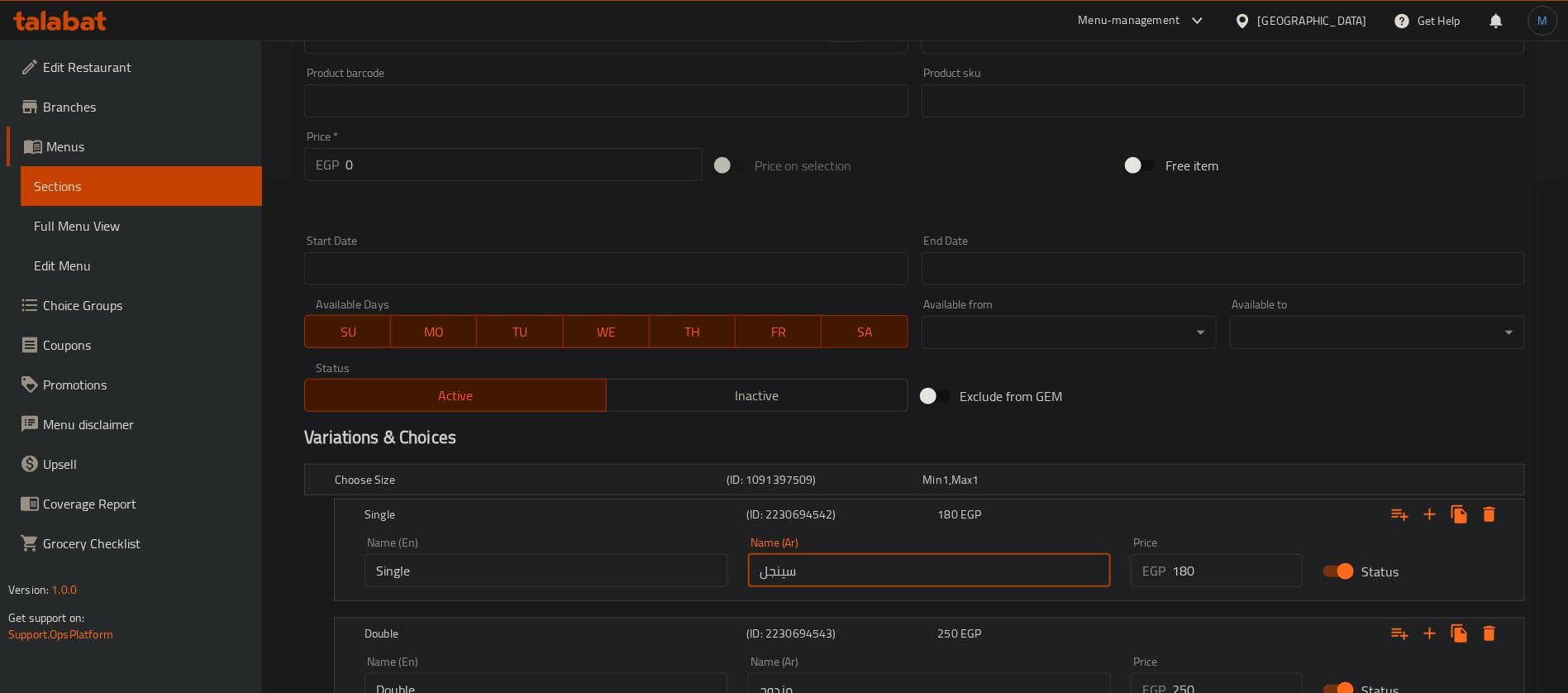
scroll to position [653, 0]
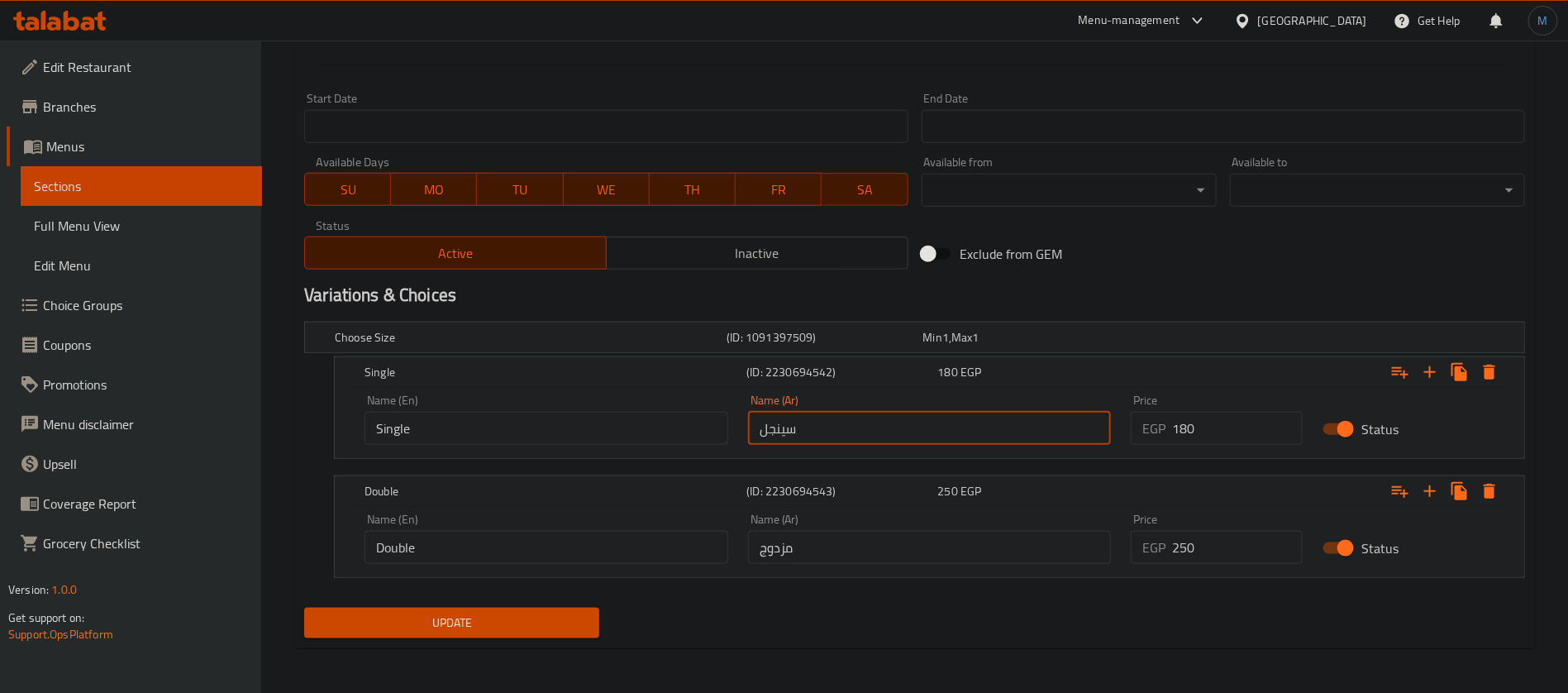
type input "سينجل"
click at [889, 554] on input "مزدوج" at bounding box center [930, 547] width 364 height 33
type input "دوبل"
click at [304, 608] on button "Update" at bounding box center [452, 622] width 295 height 30
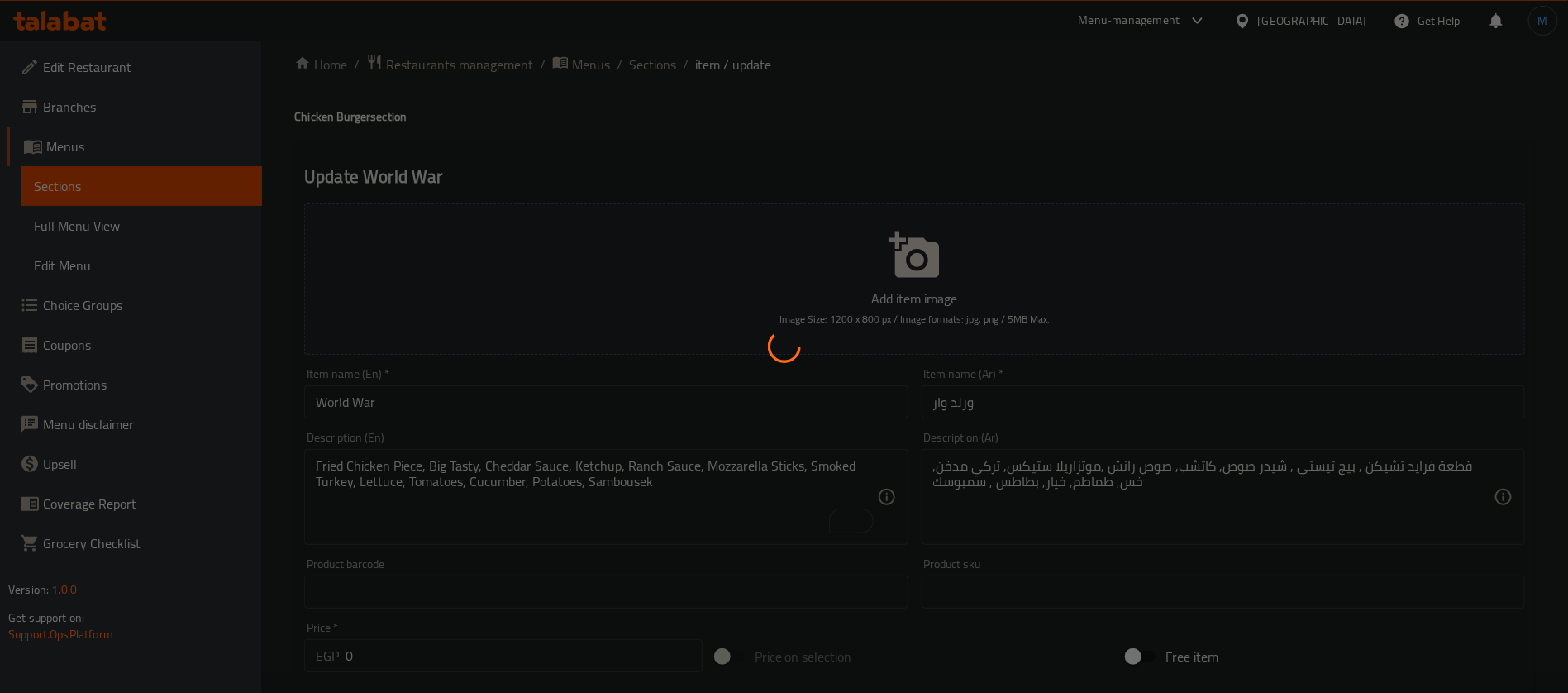
scroll to position [0, 0]
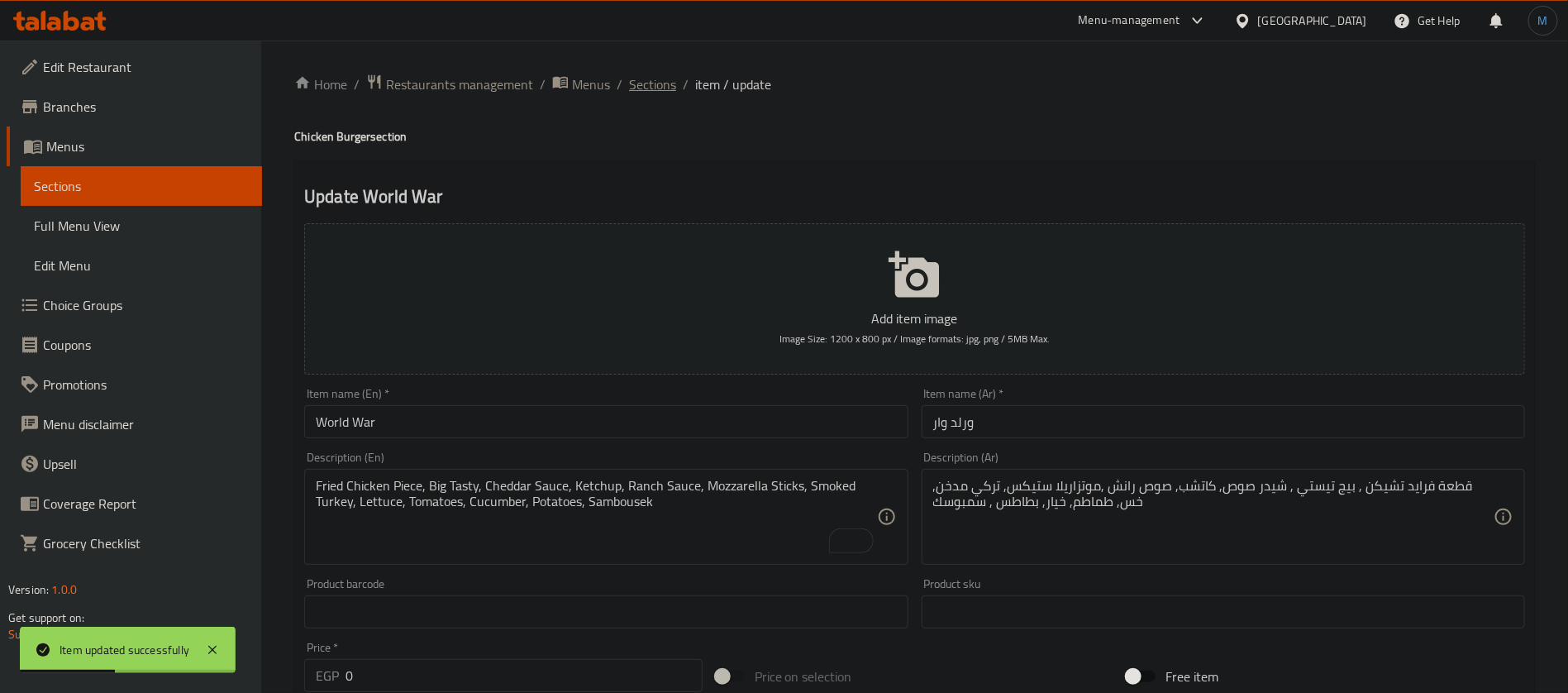
click at [637, 89] on span "Sections" at bounding box center [653, 84] width 47 height 20
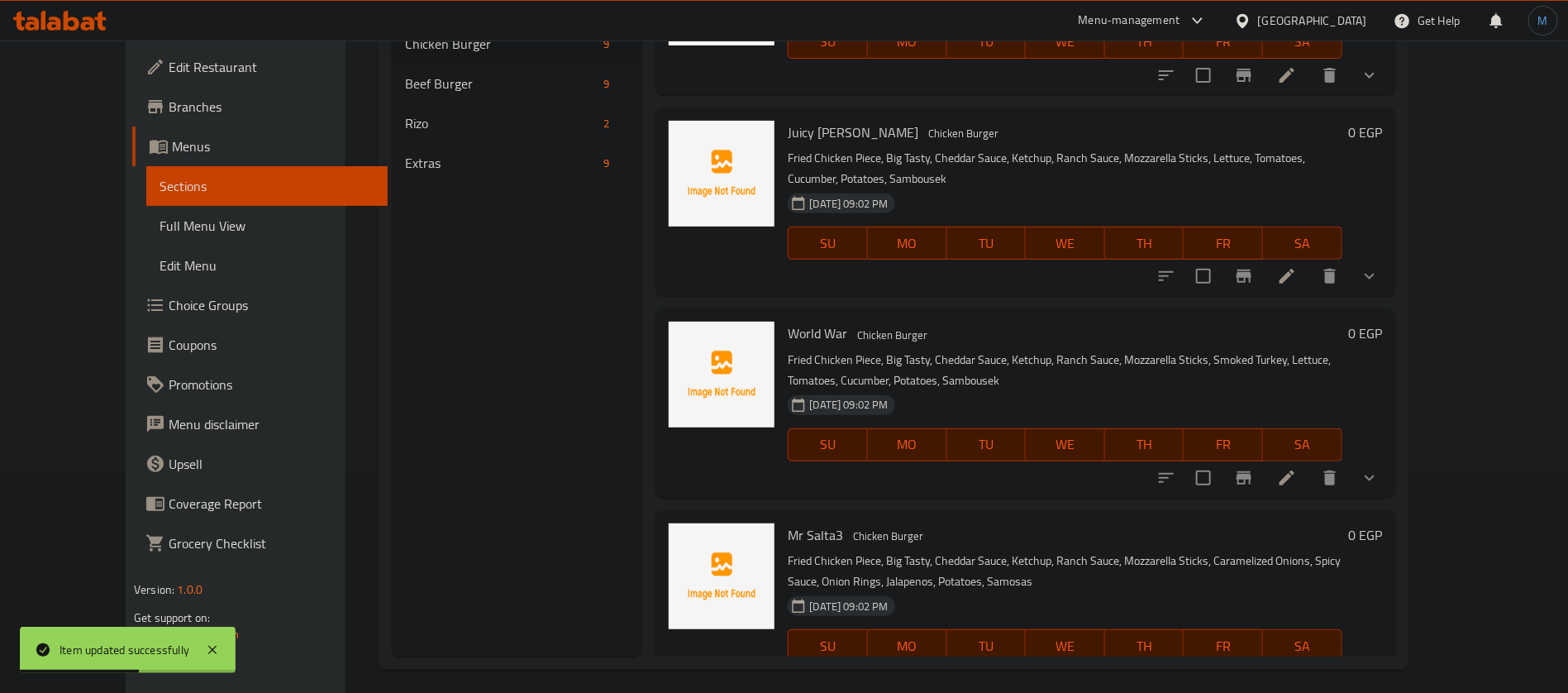
scroll to position [231, 0]
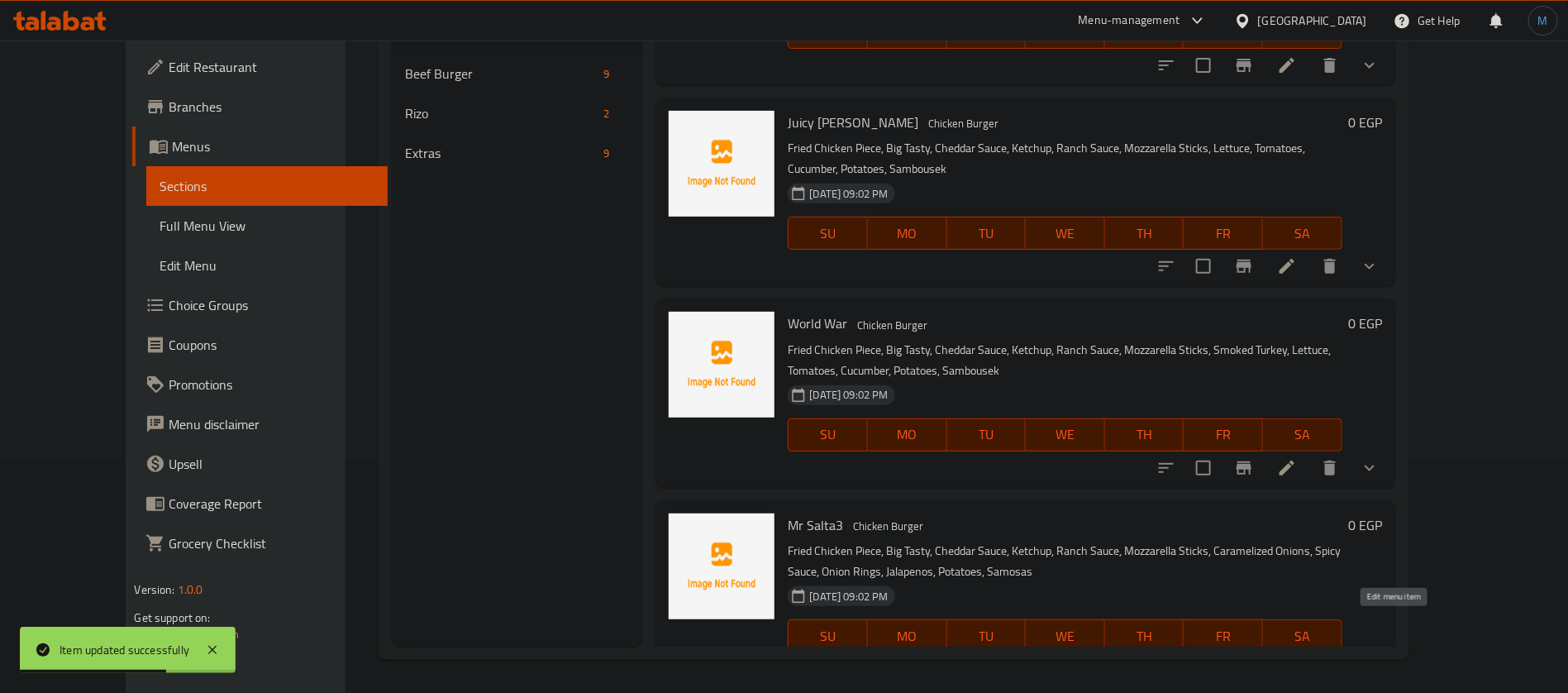
click at [1297, 659] on icon at bounding box center [1287, 668] width 20 height 20
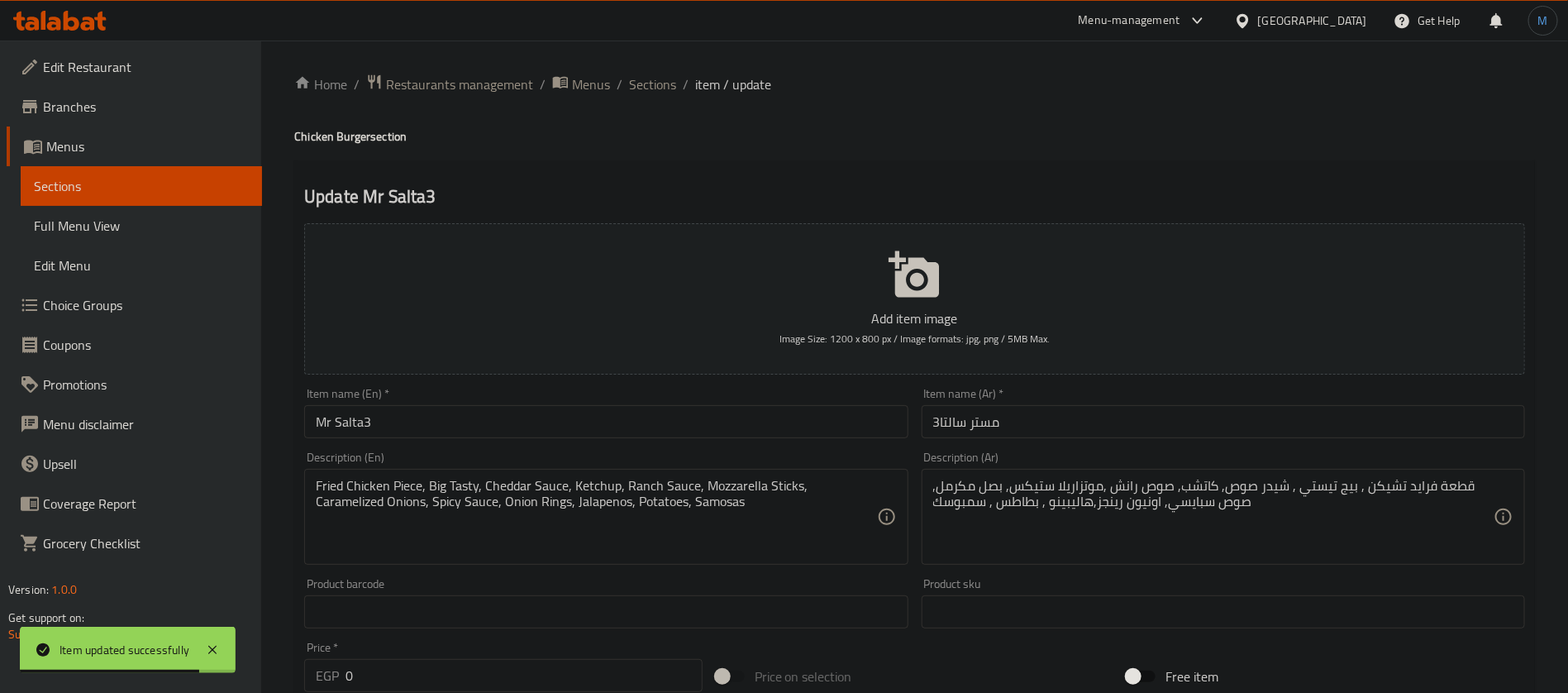
click at [1164, 422] on input "مستر سالتا3" at bounding box center [1223, 421] width 603 height 33
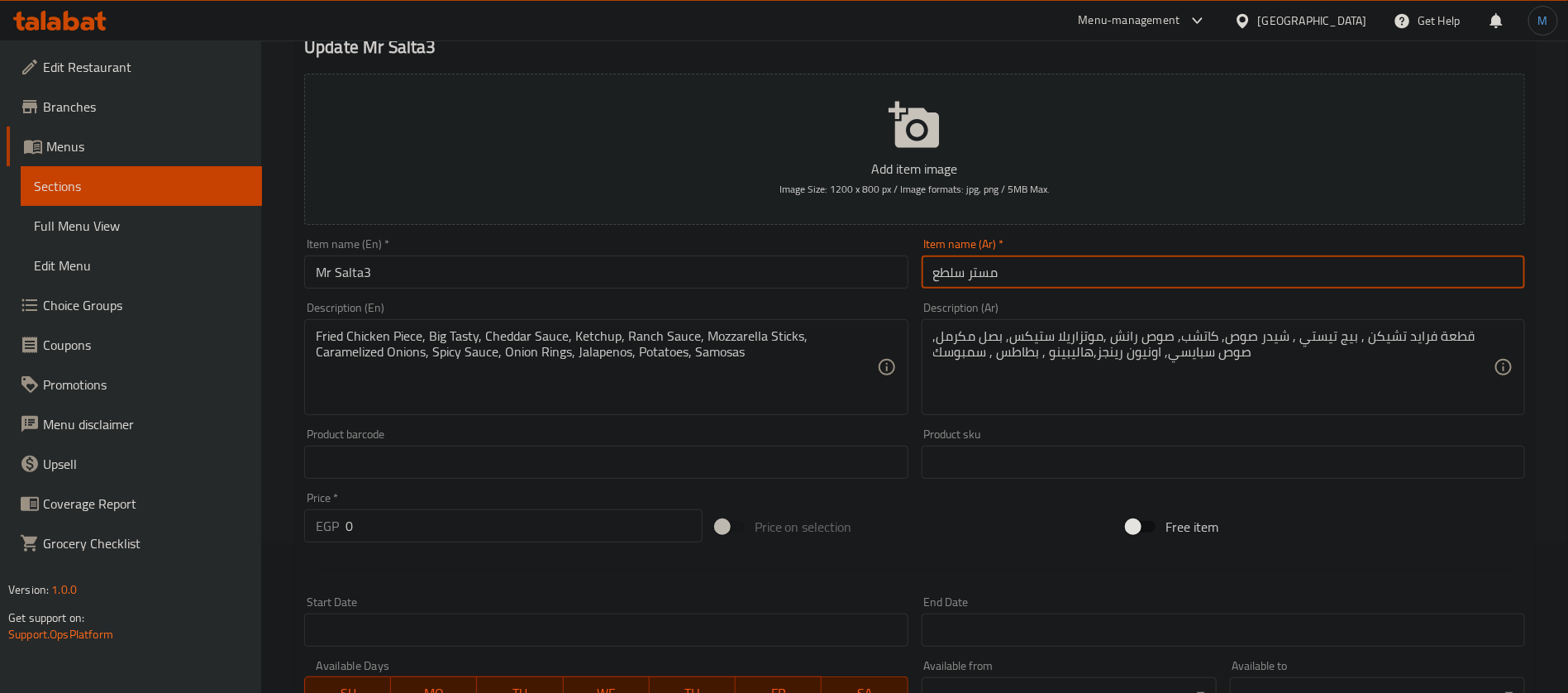
scroll to position [248, 0]
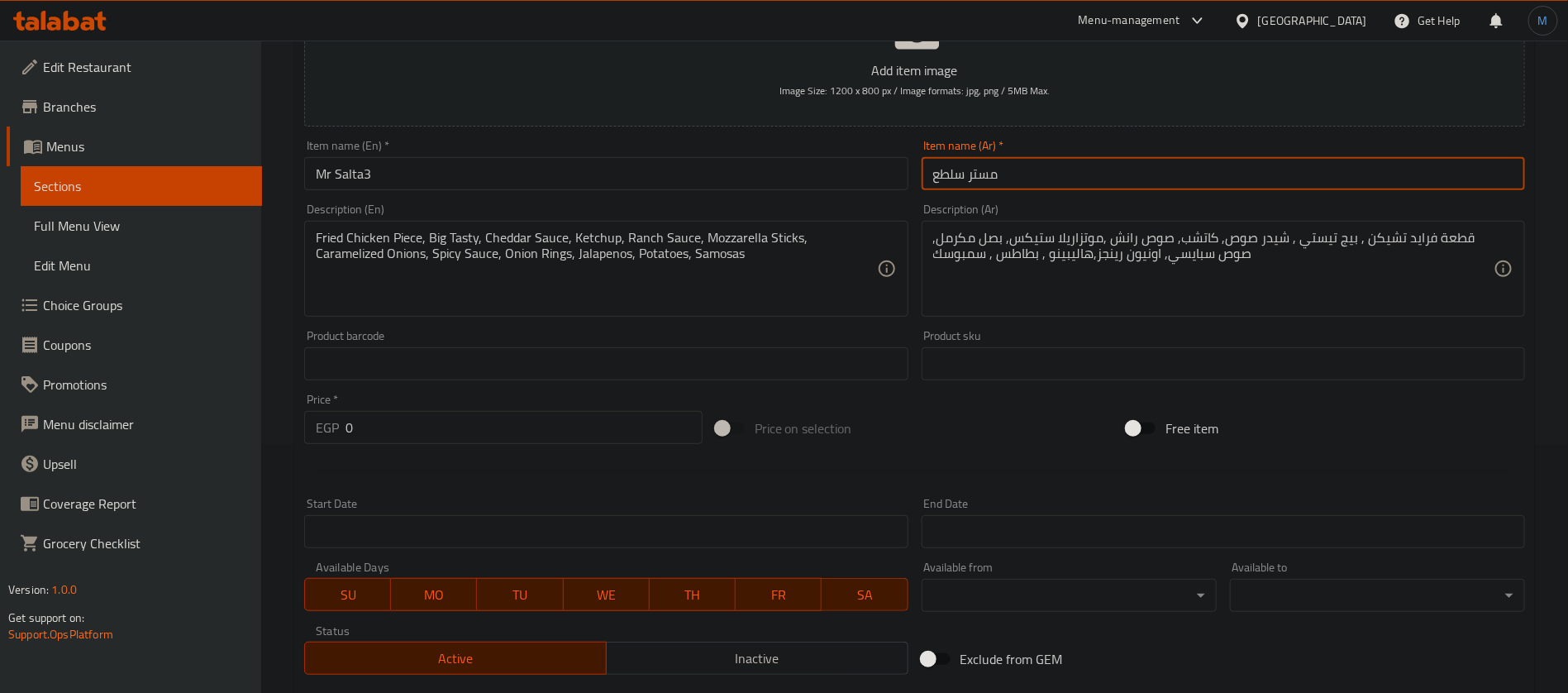
type input "مستر سلطع"
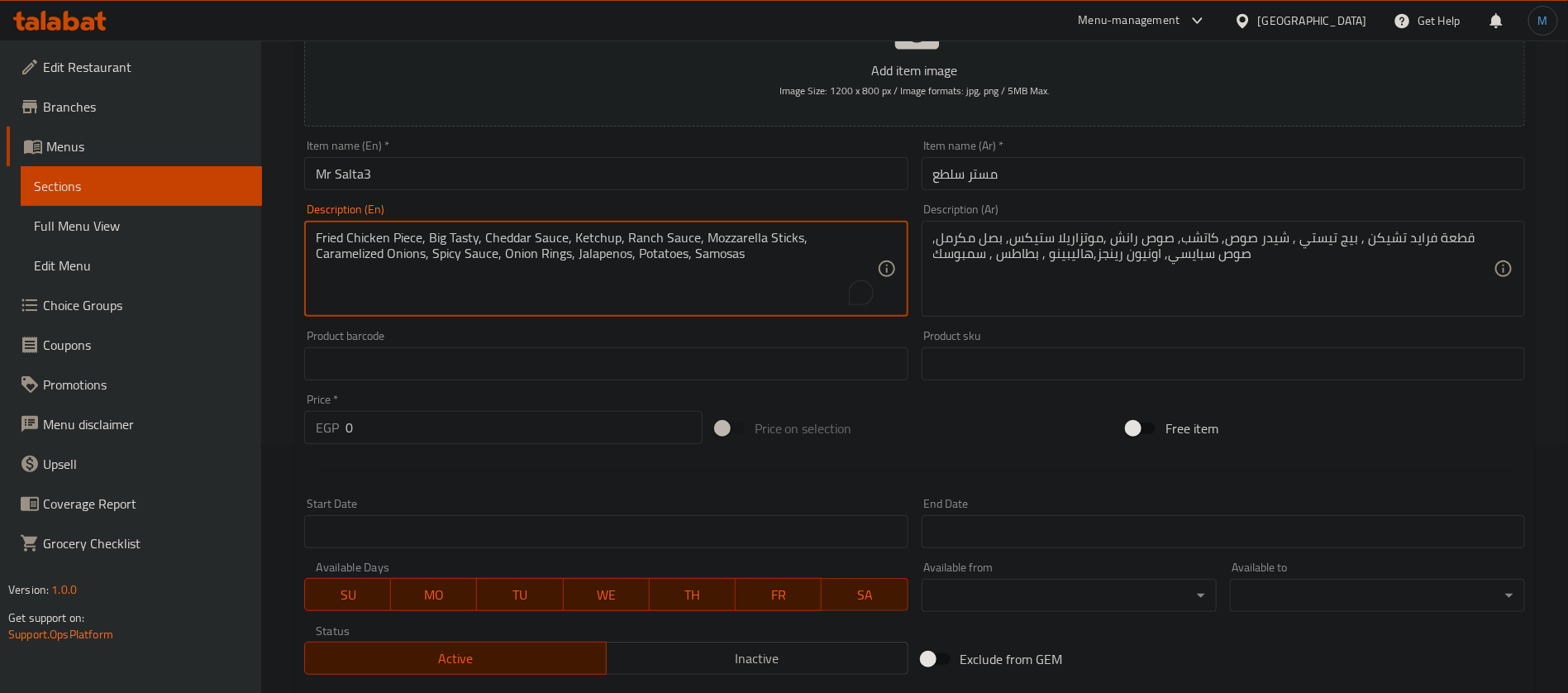
click at [653, 257] on textarea "Fried Chicken Piece, Big Tasty, Cheddar Sauce, Ketchup, Ranch Sauce, Mozzarella…" at bounding box center [596, 269] width 560 height 78
paste textarea "bousek"
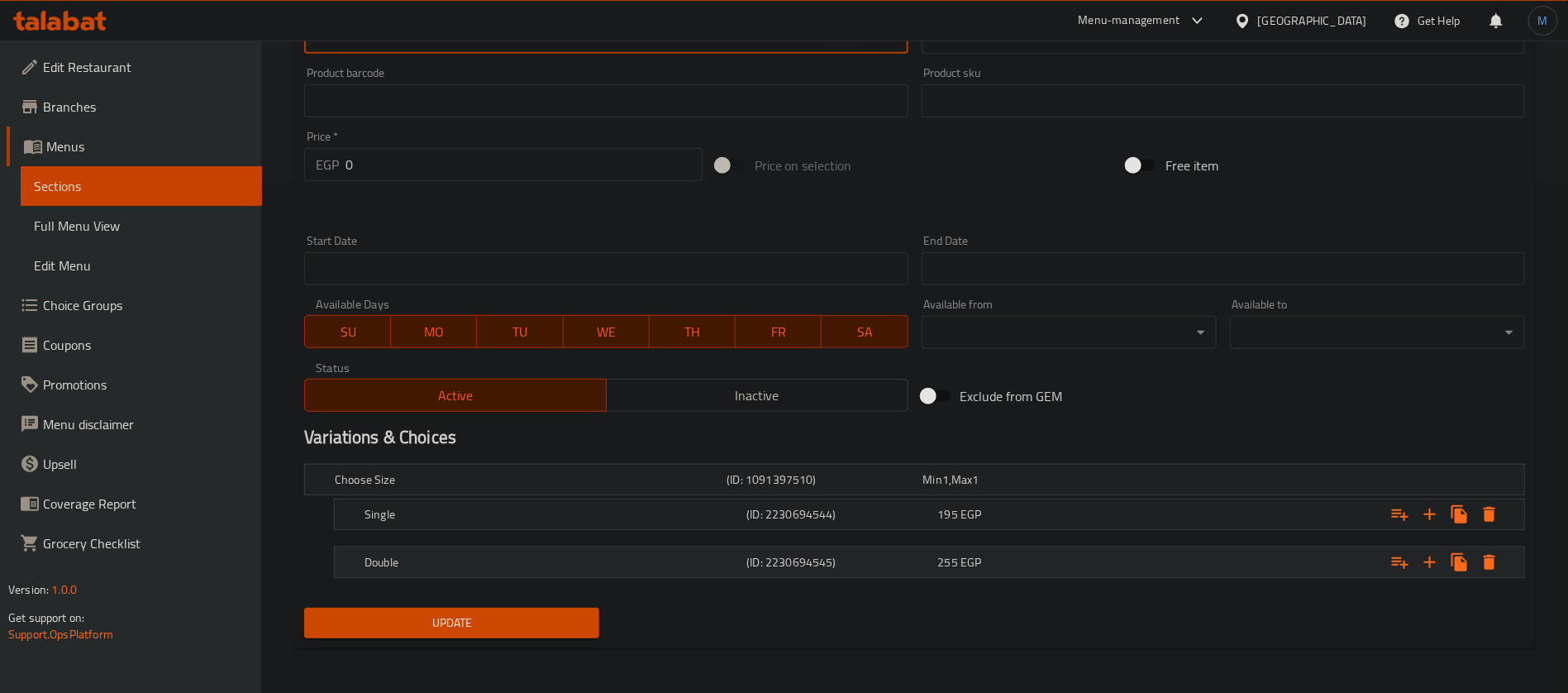
type textarea "Fried Chicken Piece, Big Tasty, Cheddar Sauce, Ketchup, Ranch Sauce, Mozzarella…"
click at [760, 491] on div "(ID: 2230694545)" at bounding box center [821, 479] width 196 height 23
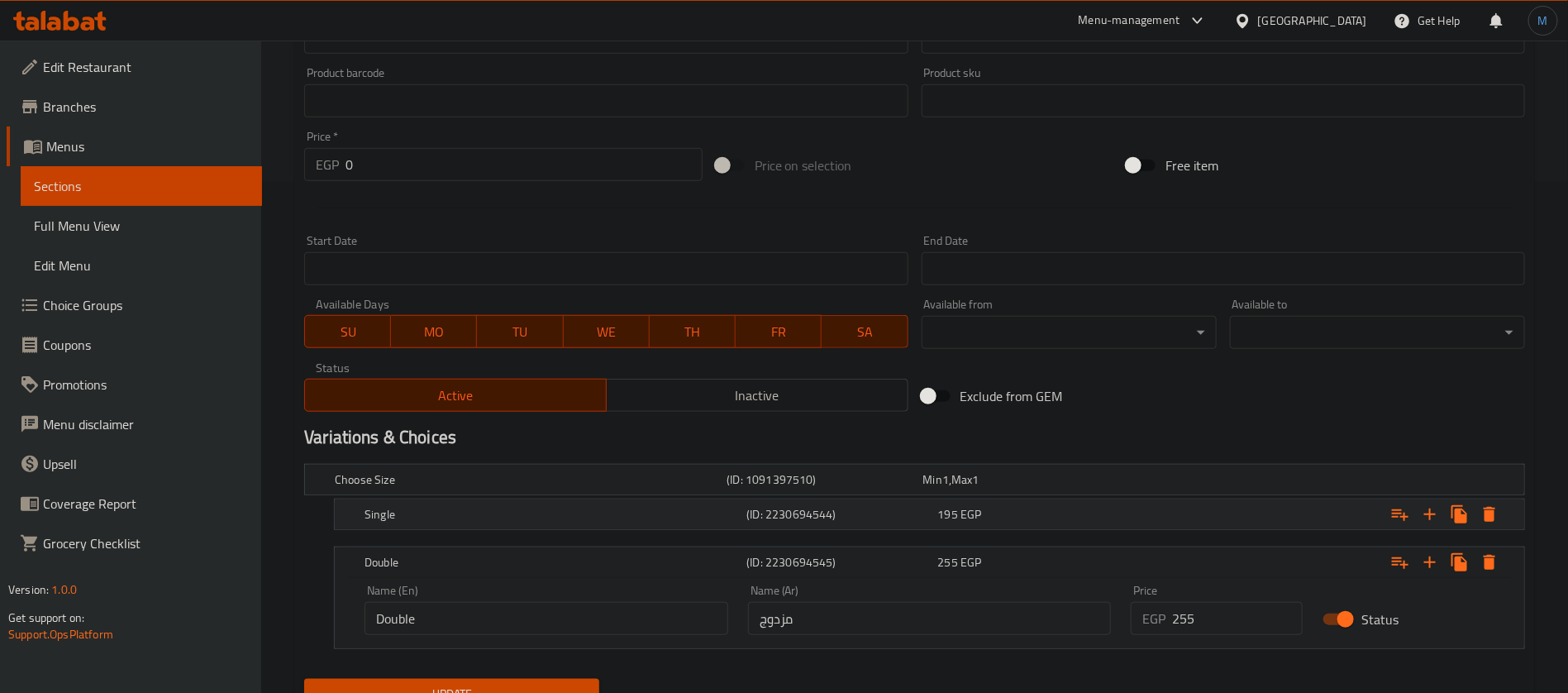
click at [766, 488] on h5 "(ID: 2230694544)" at bounding box center [821, 479] width 190 height 16
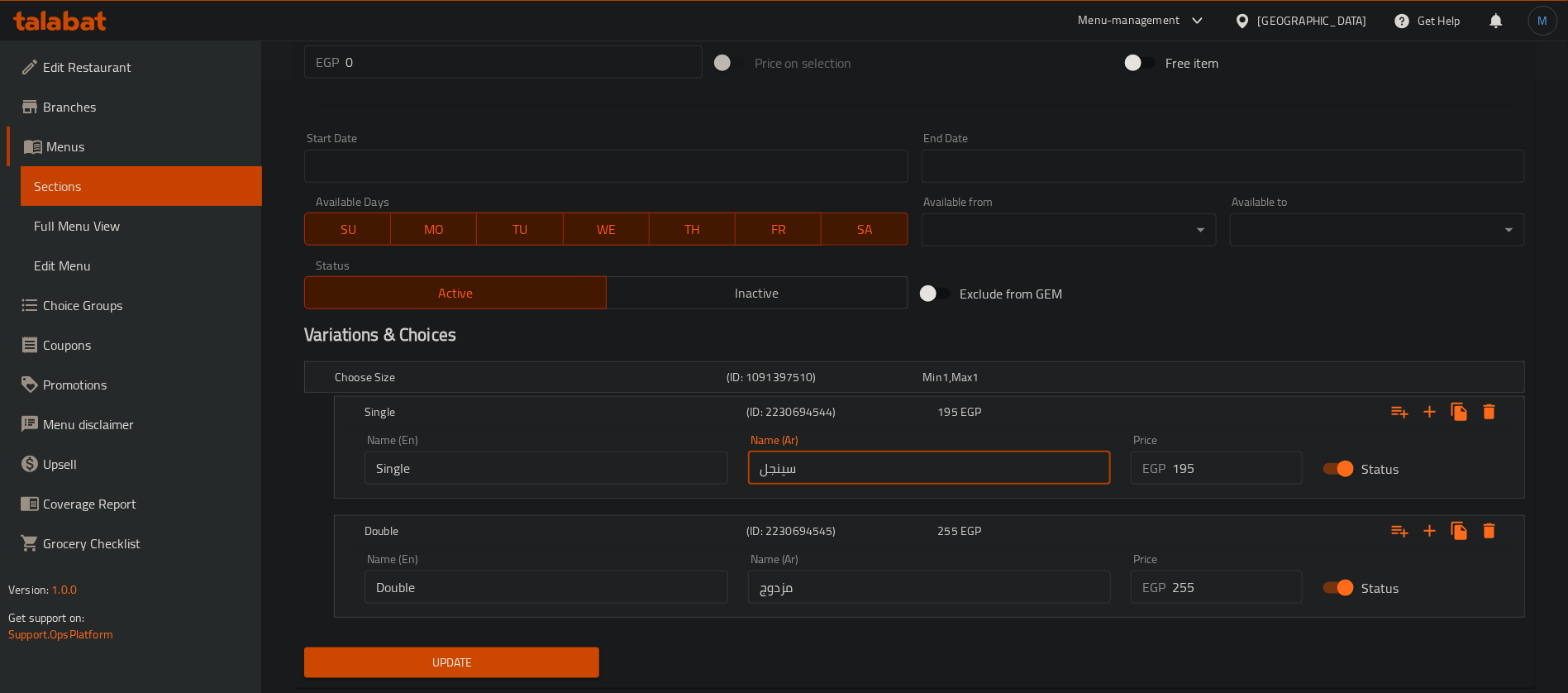
scroll to position [653, 0]
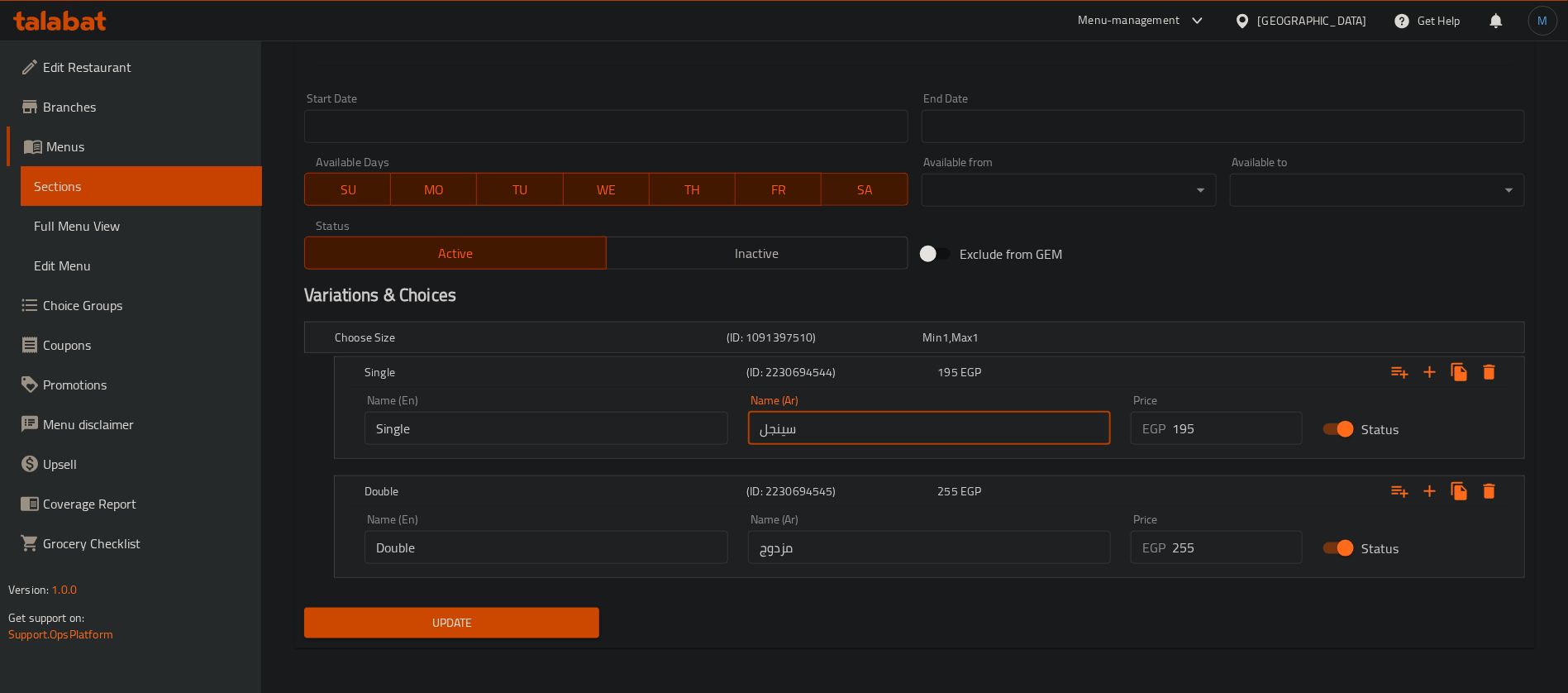
type input "سينجل"
click at [939, 540] on input "مزدوج" at bounding box center [930, 547] width 364 height 33
type input "دوبل"
click at [304, 608] on button "Update" at bounding box center [452, 622] width 295 height 30
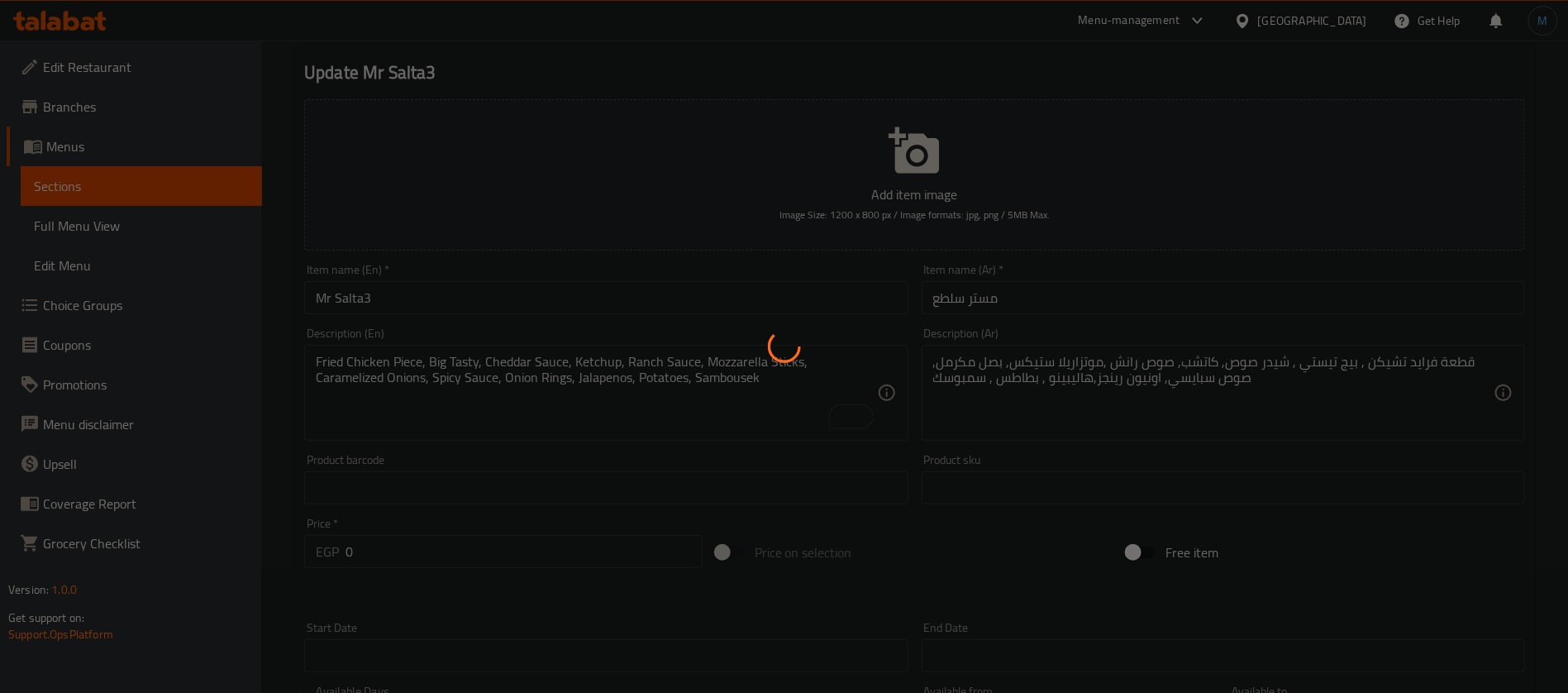
scroll to position [0, 0]
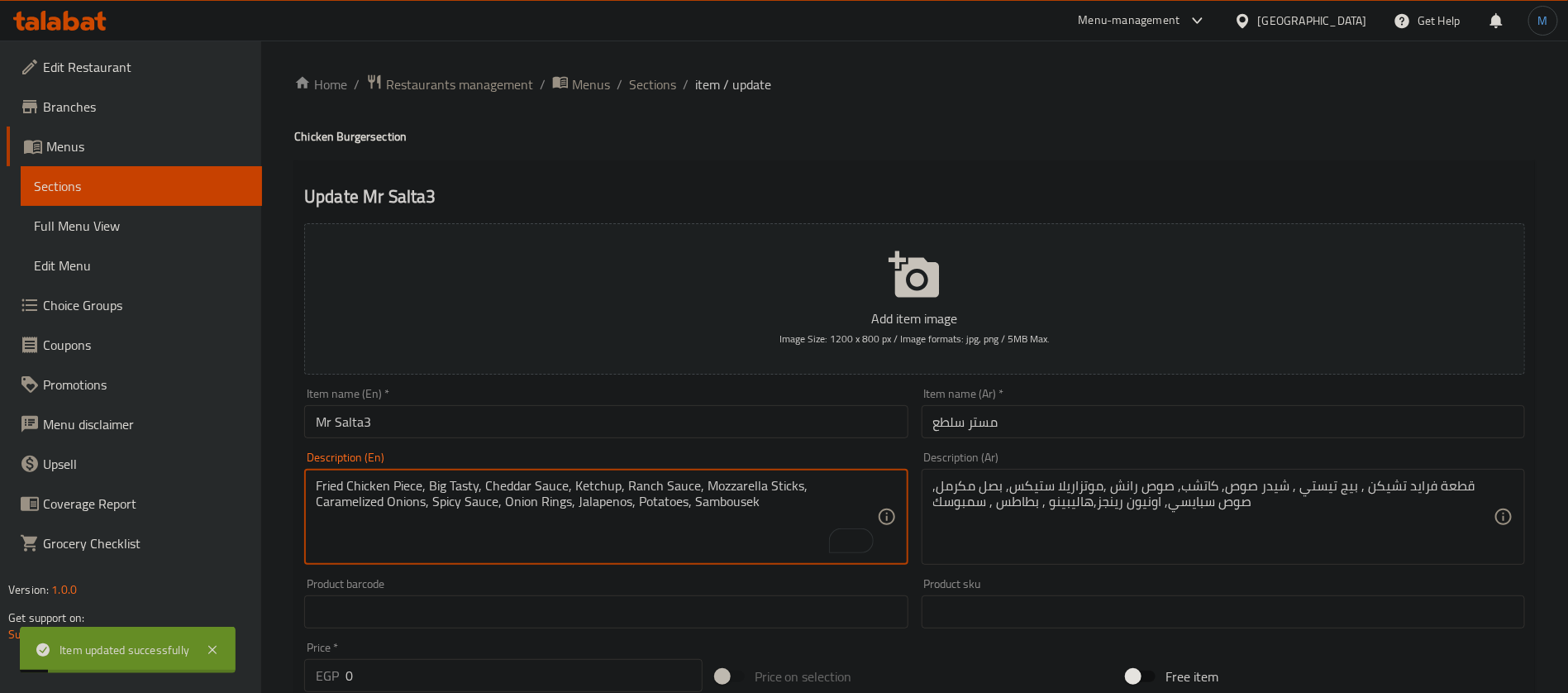
click at [669, 514] on textarea "Fried Chicken Piece, Big Tasty, Cheddar Sauce, Ketchup, Ranch Sauce, Mozzarella…" at bounding box center [596, 516] width 560 height 78
click at [635, 80] on span "Sections" at bounding box center [653, 84] width 47 height 20
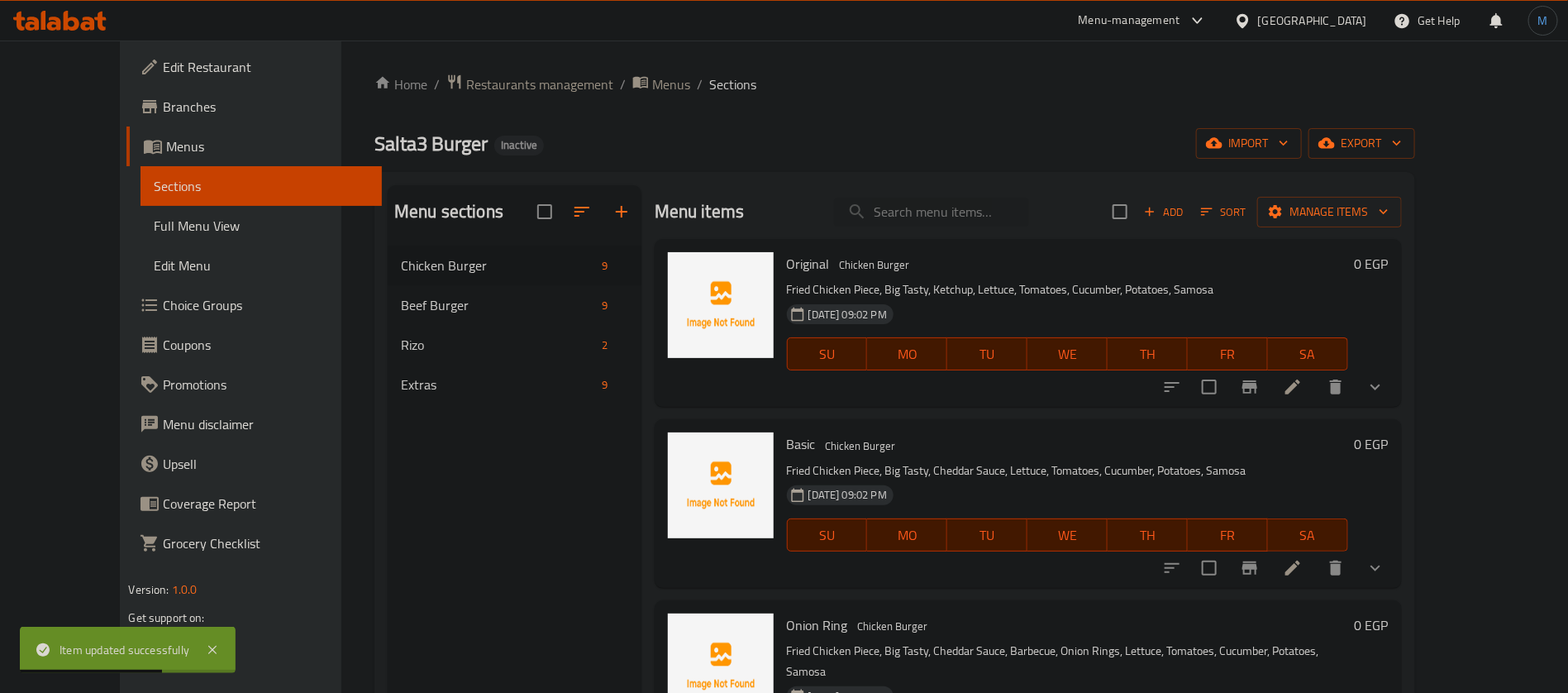
click at [1300, 391] on icon at bounding box center [1292, 386] width 15 height 15
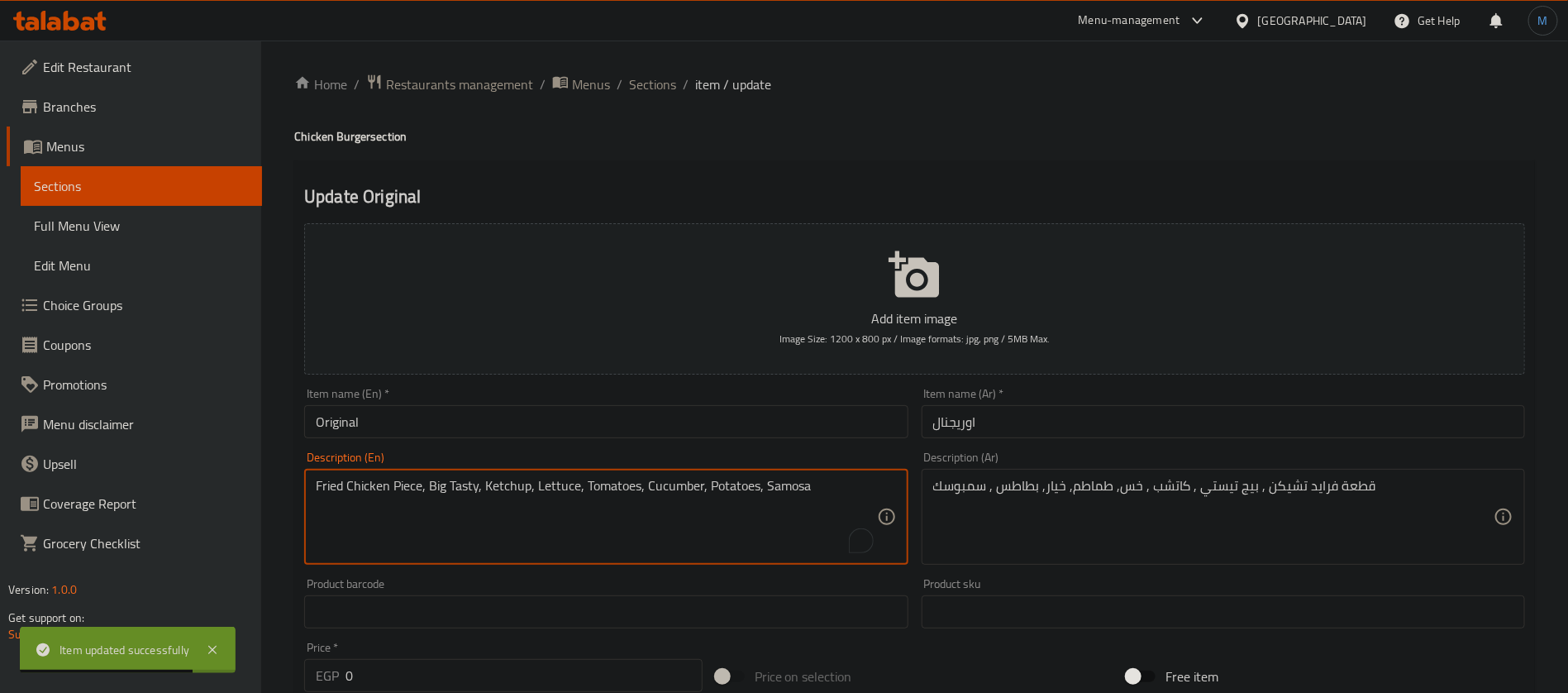
click at [789, 478] on textarea "Fried Chicken Piece, Big Tasty, Ketchup, Lettuce, Tomatoes, Cucumber, Potatoes,…" at bounding box center [596, 516] width 560 height 78
paste textarea "bousek"
type textarea "Fried Chicken Piece, Big Tasty, Ketchup, Lettuce, Tomatoes, Cucumber, Potatoes,…"
click at [774, 433] on input "Original" at bounding box center [606, 421] width 603 height 33
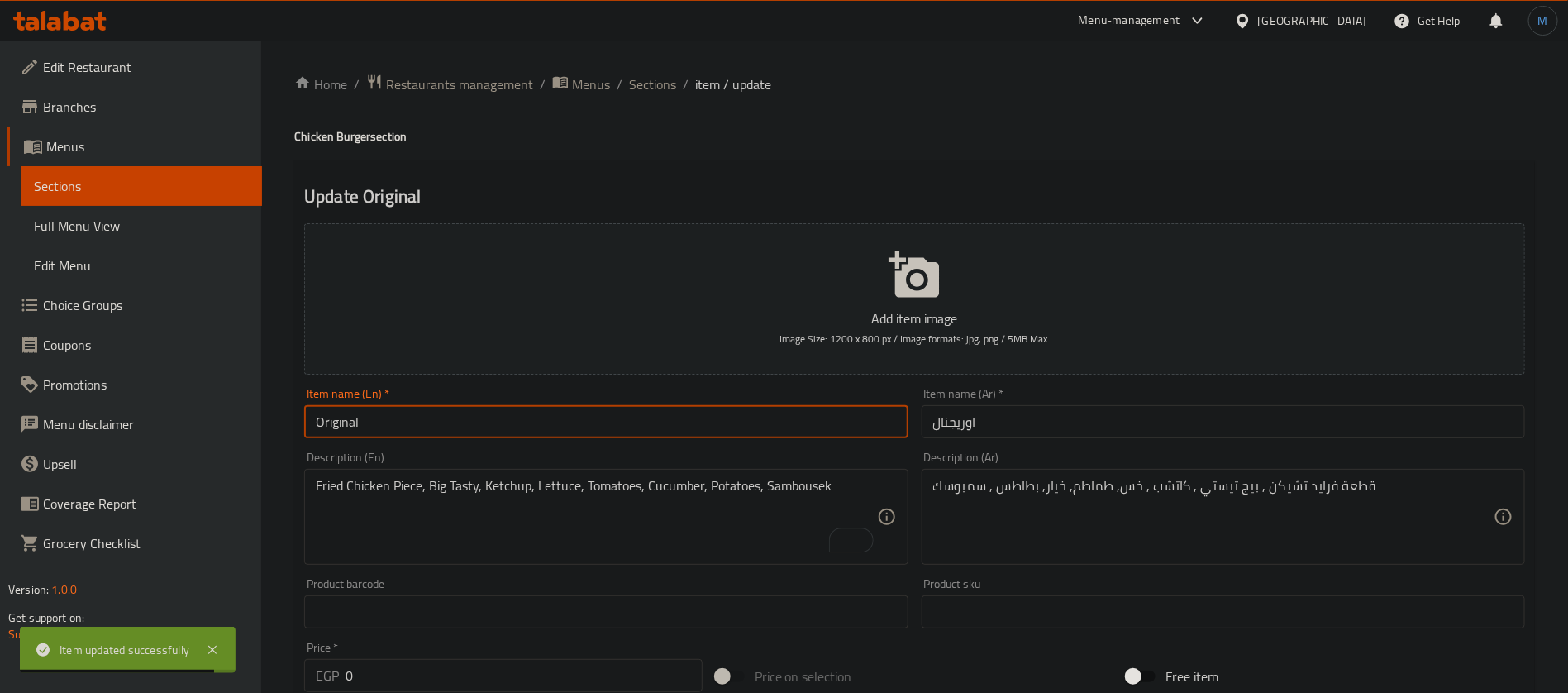
click at [645, 80] on span "Sections" at bounding box center [653, 84] width 47 height 20
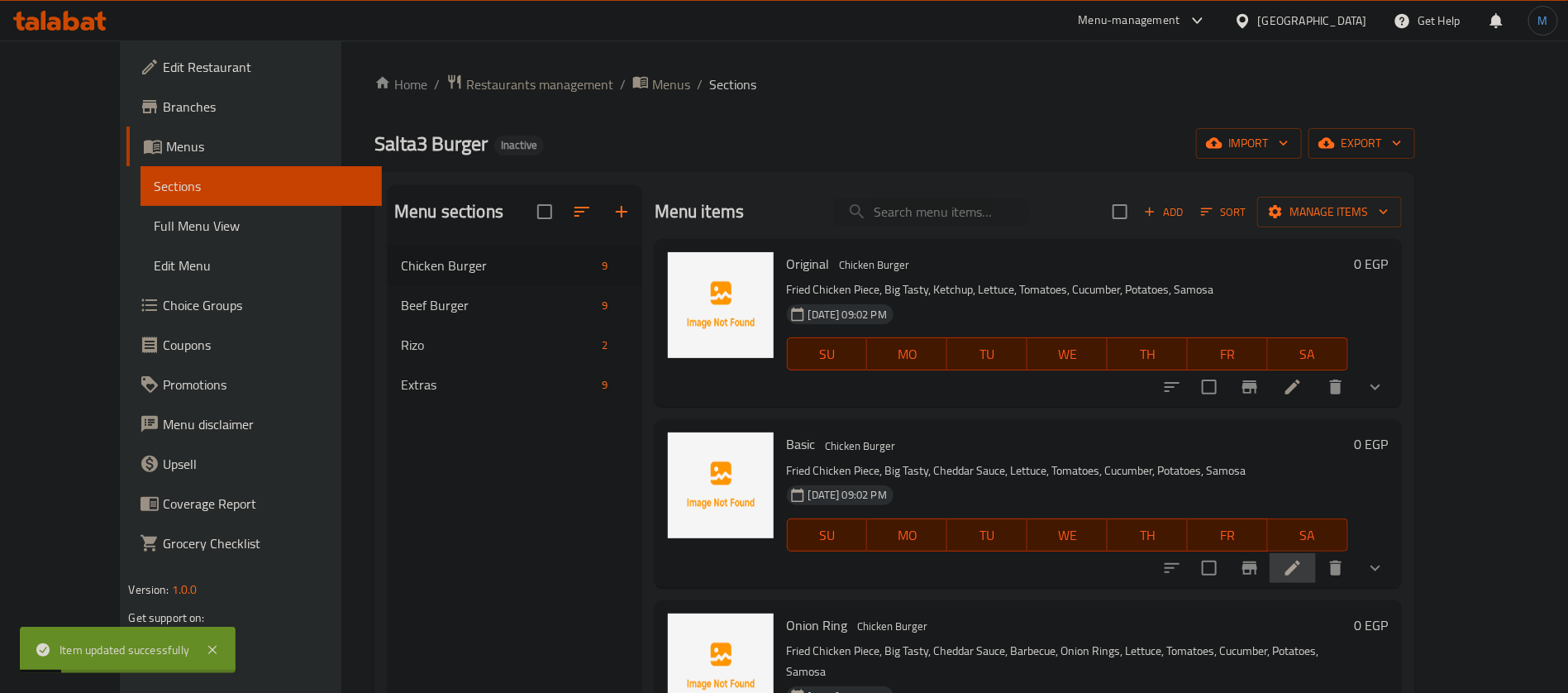
click at [1316, 574] on li at bounding box center [1293, 568] width 47 height 30
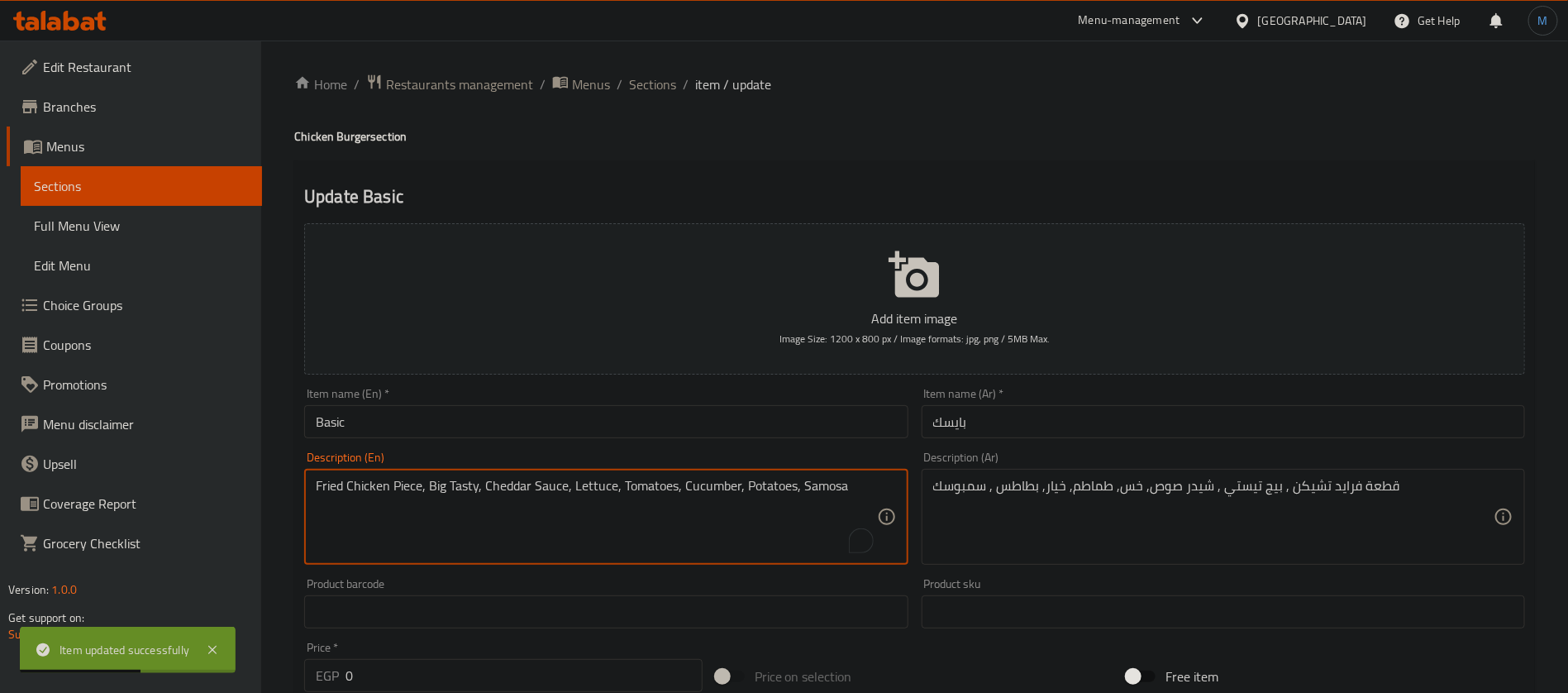
click at [820, 485] on textarea "Fried Chicken Piece, Big Tasty, Cheddar Sauce, Lettuce, Tomatoes, Cucumber, Pot…" at bounding box center [596, 516] width 560 height 78
paste textarea "bousek"
type textarea "Fried Chicken Piece, Big Tasty, Cheddar Sauce, Lettuce, Tomatoes, Cucumber, Pot…"
click at [803, 443] on div "Item name (En)   * Basic Item name (En) *" at bounding box center [605, 413] width 616 height 64
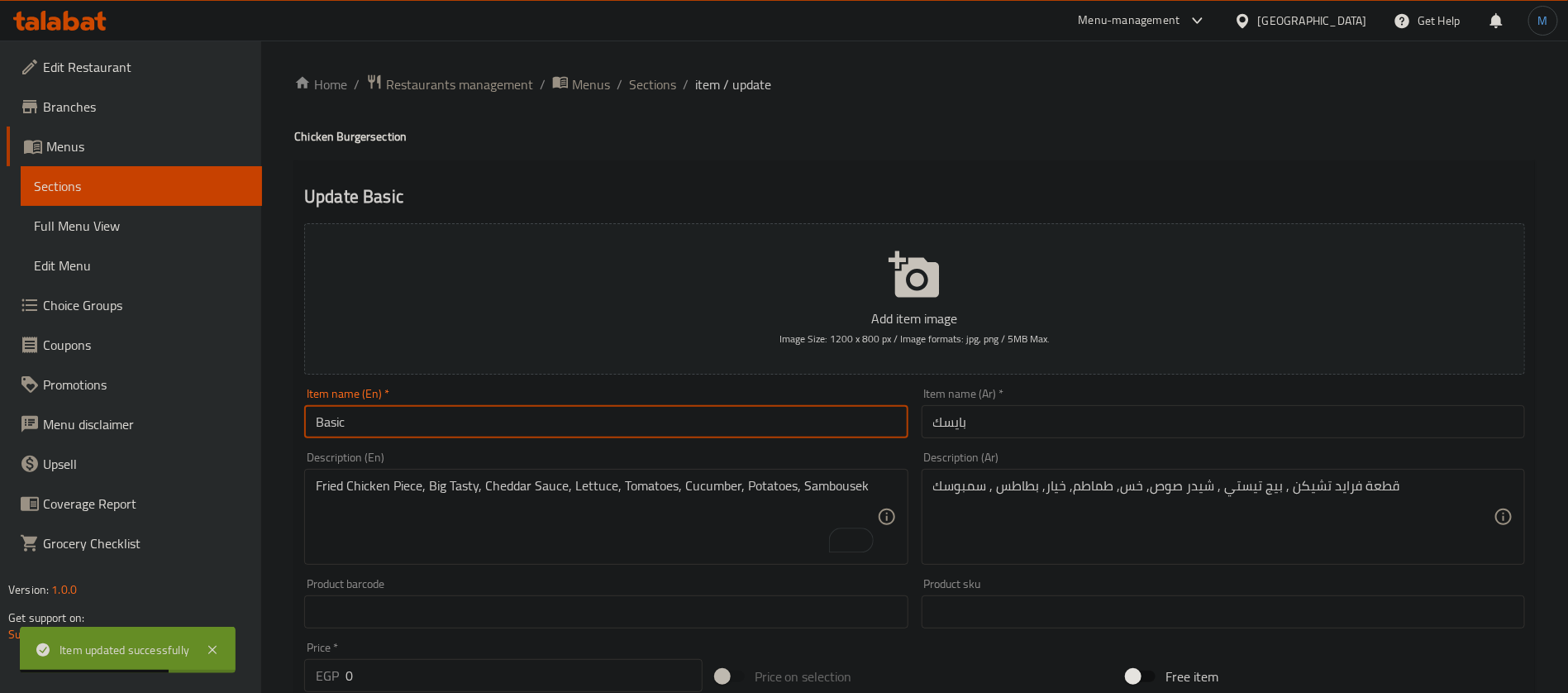
click at [790, 414] on input "Basic" at bounding box center [606, 421] width 603 height 33
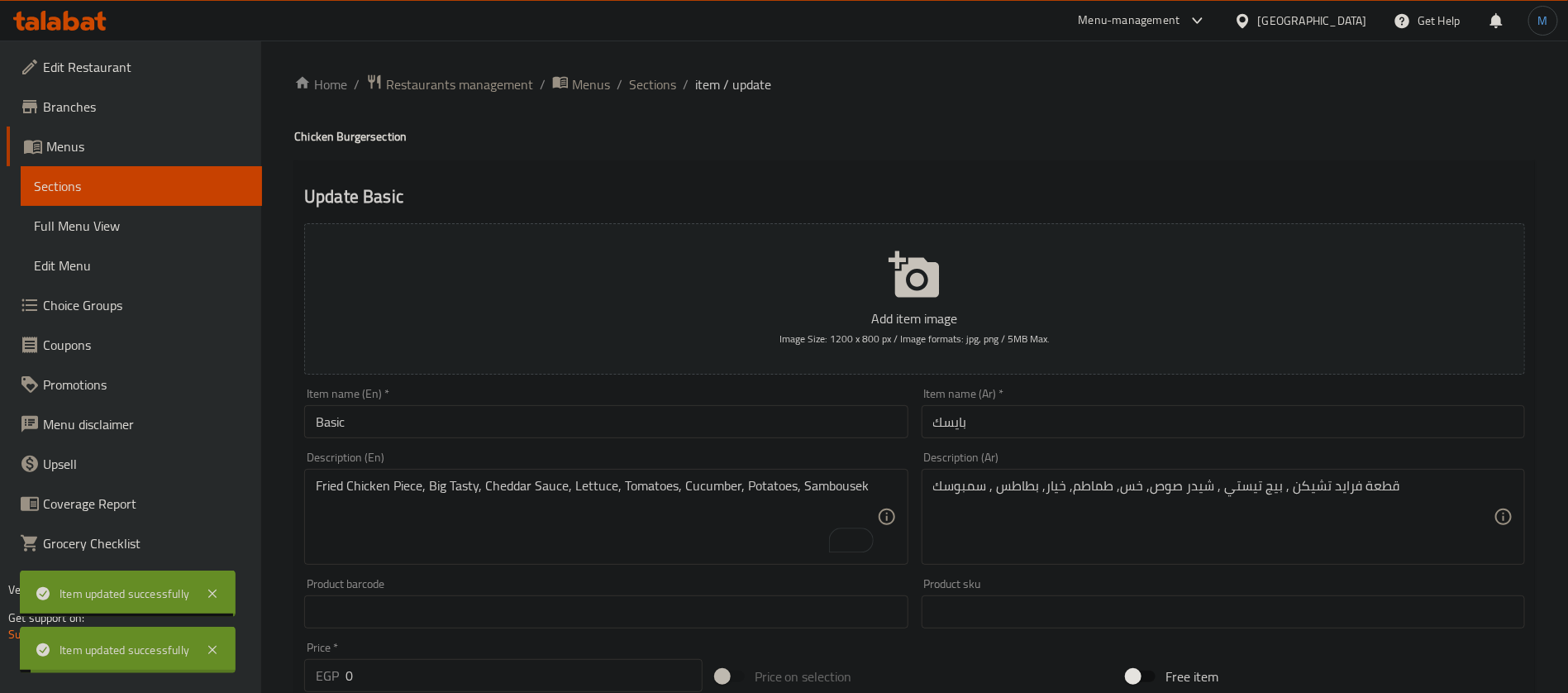
click at [656, 90] on span "Sections" at bounding box center [653, 84] width 47 height 20
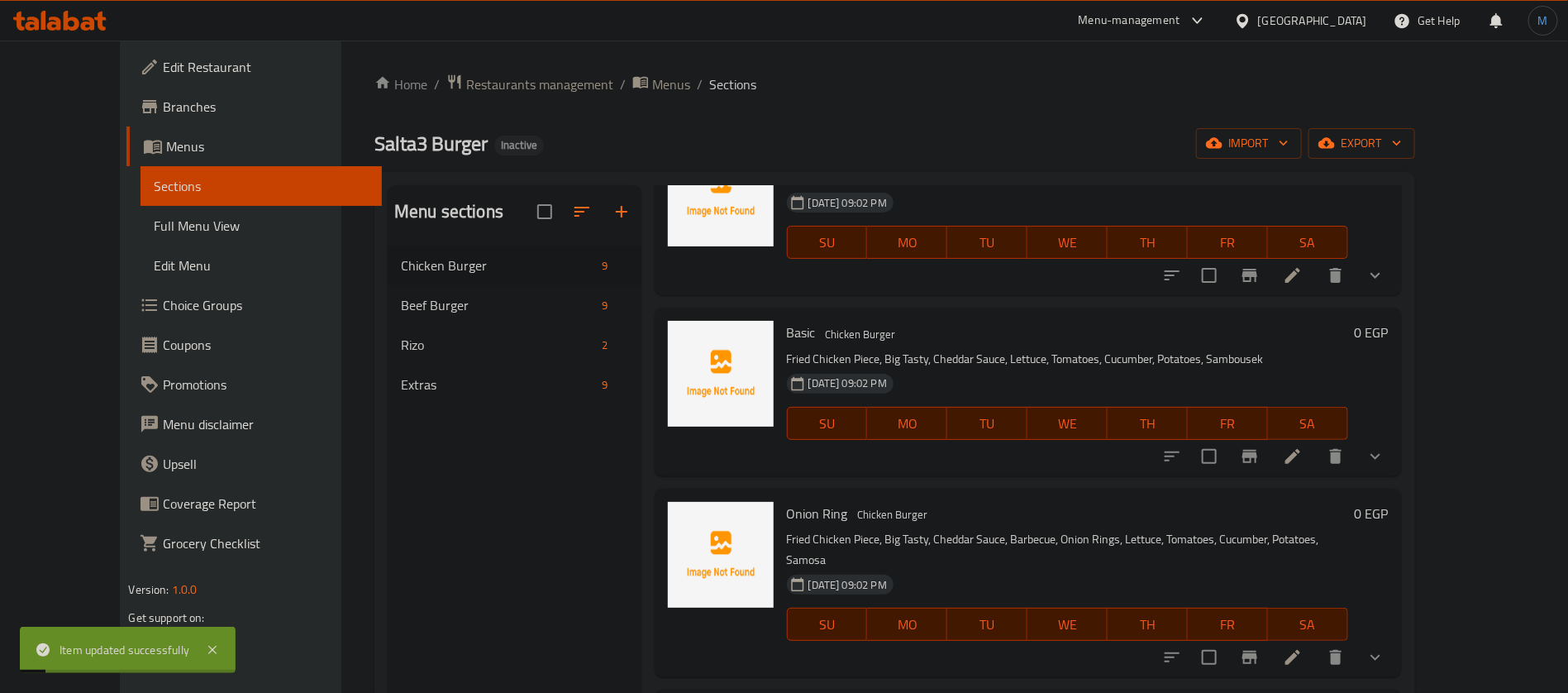
scroll to position [124, 0]
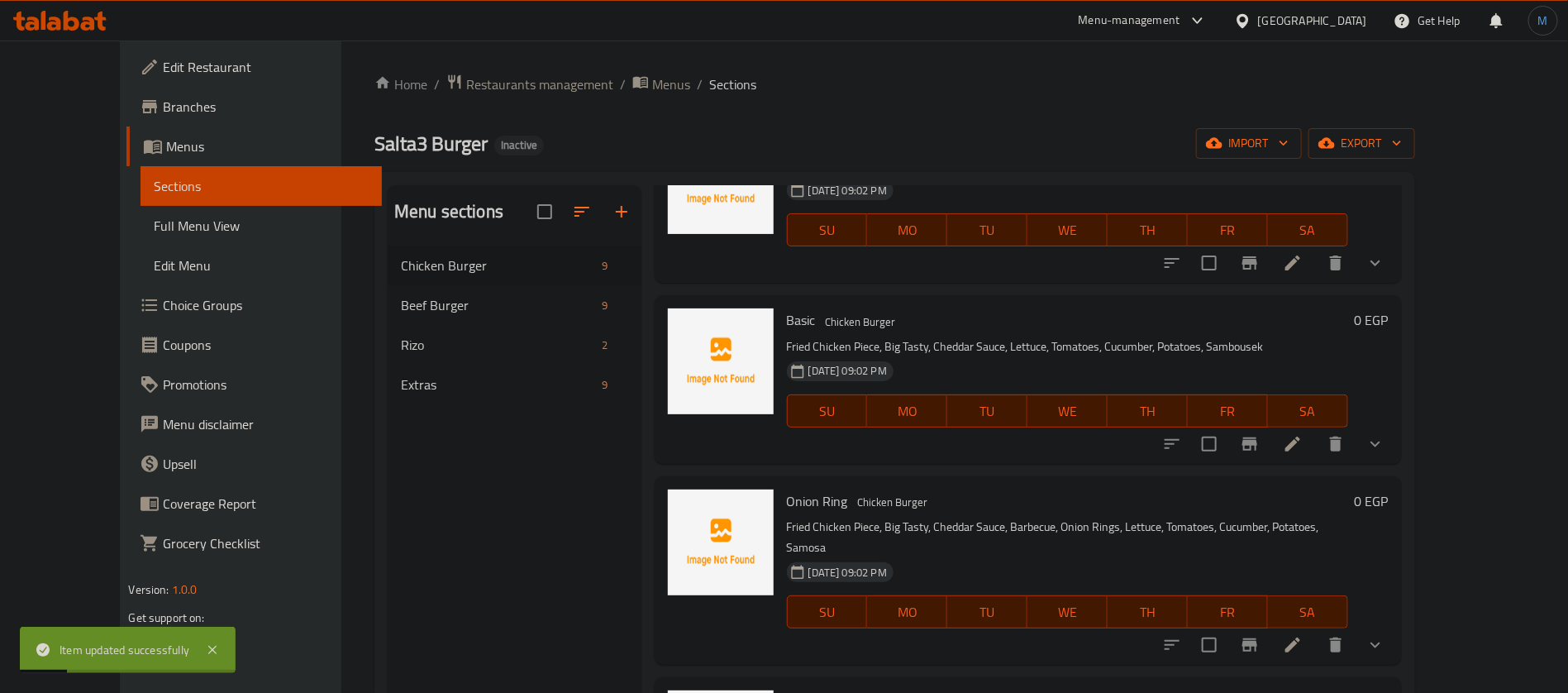
click at [1303, 634] on icon at bounding box center [1292, 644] width 20 height 20
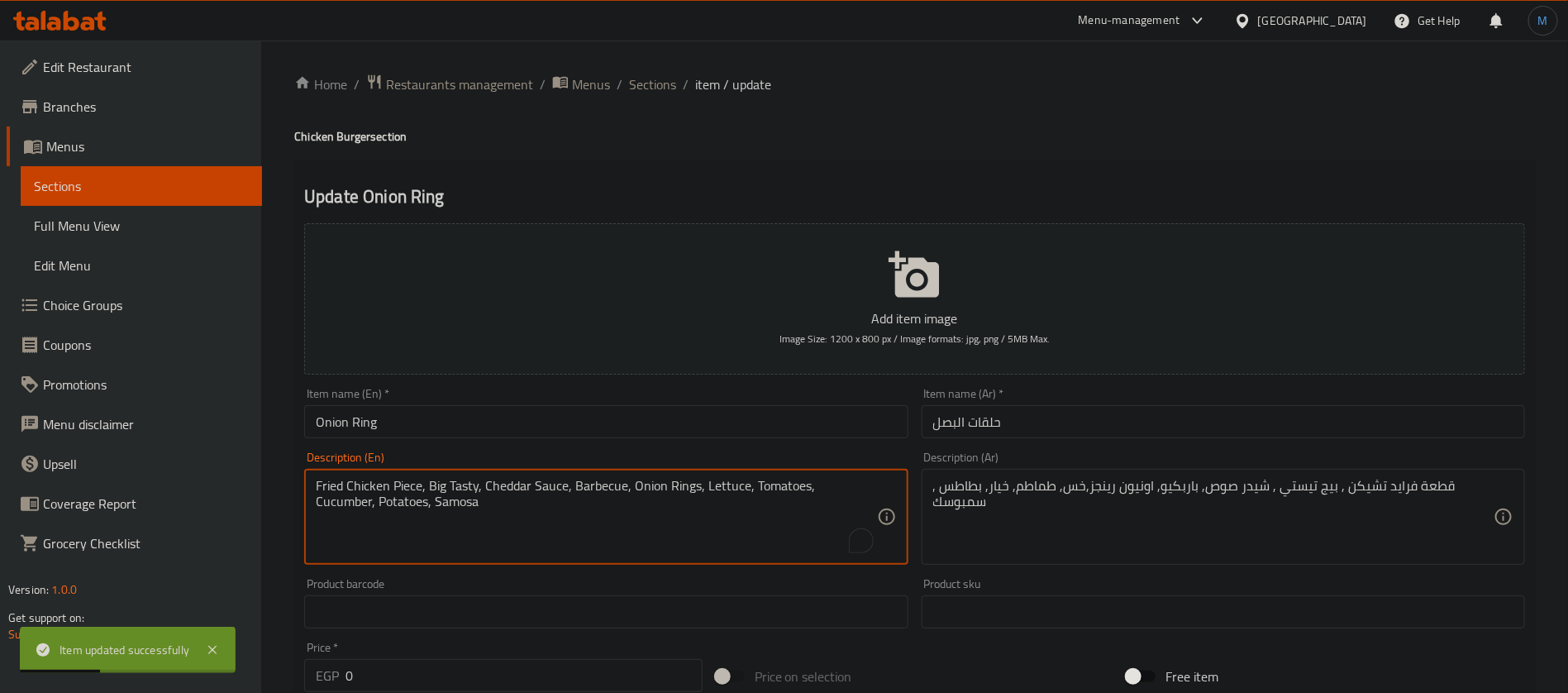
click at [389, 514] on textarea "Fried Chicken Piece, Big Tasty, Cheddar Sauce, Barbecue, Onion Rings, Lettuce, …" at bounding box center [596, 516] width 560 height 78
paste textarea "bousek"
type textarea "Fried Chicken Piece, Big Tasty, Cheddar Sauce, Barbecue, Onion Rings, Lettuce, …"
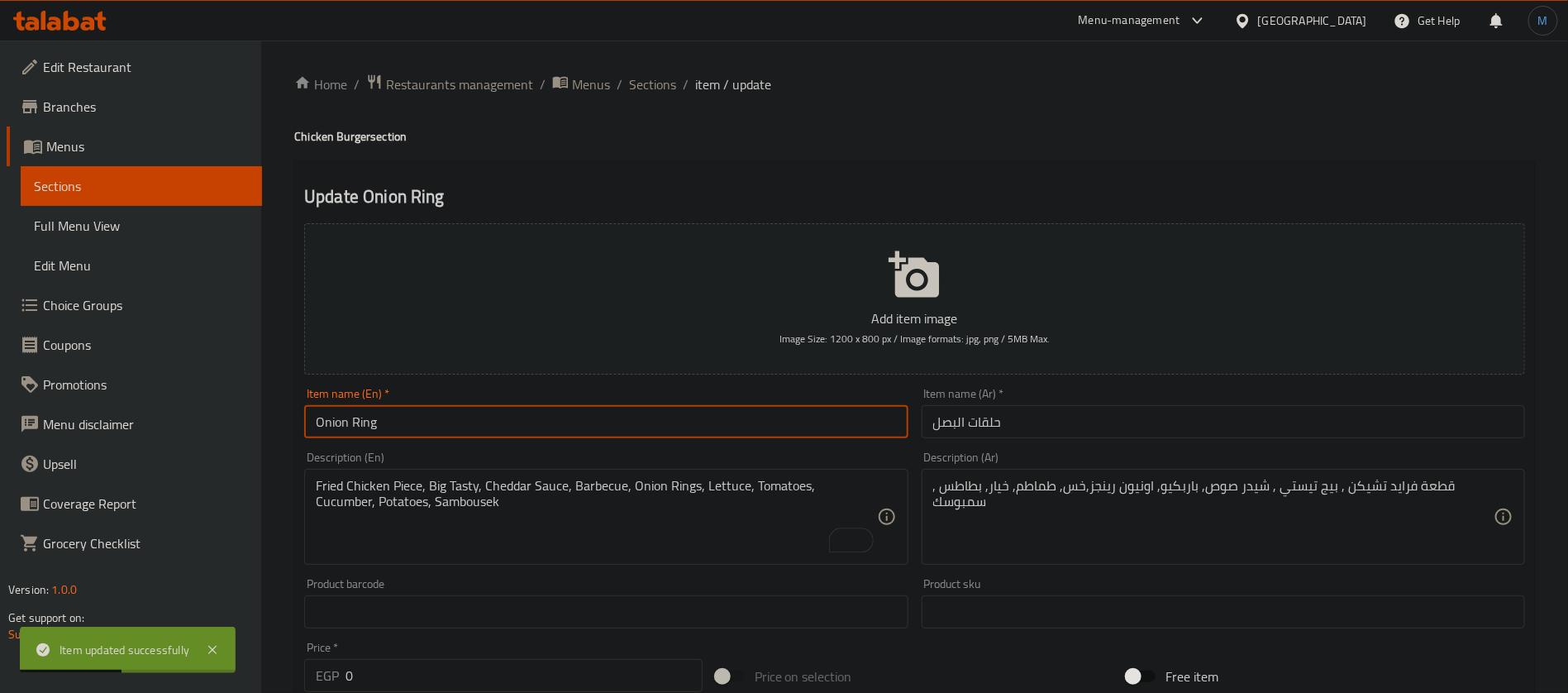
click at [419, 427] on input "Onion Ring" at bounding box center [606, 421] width 603 height 33
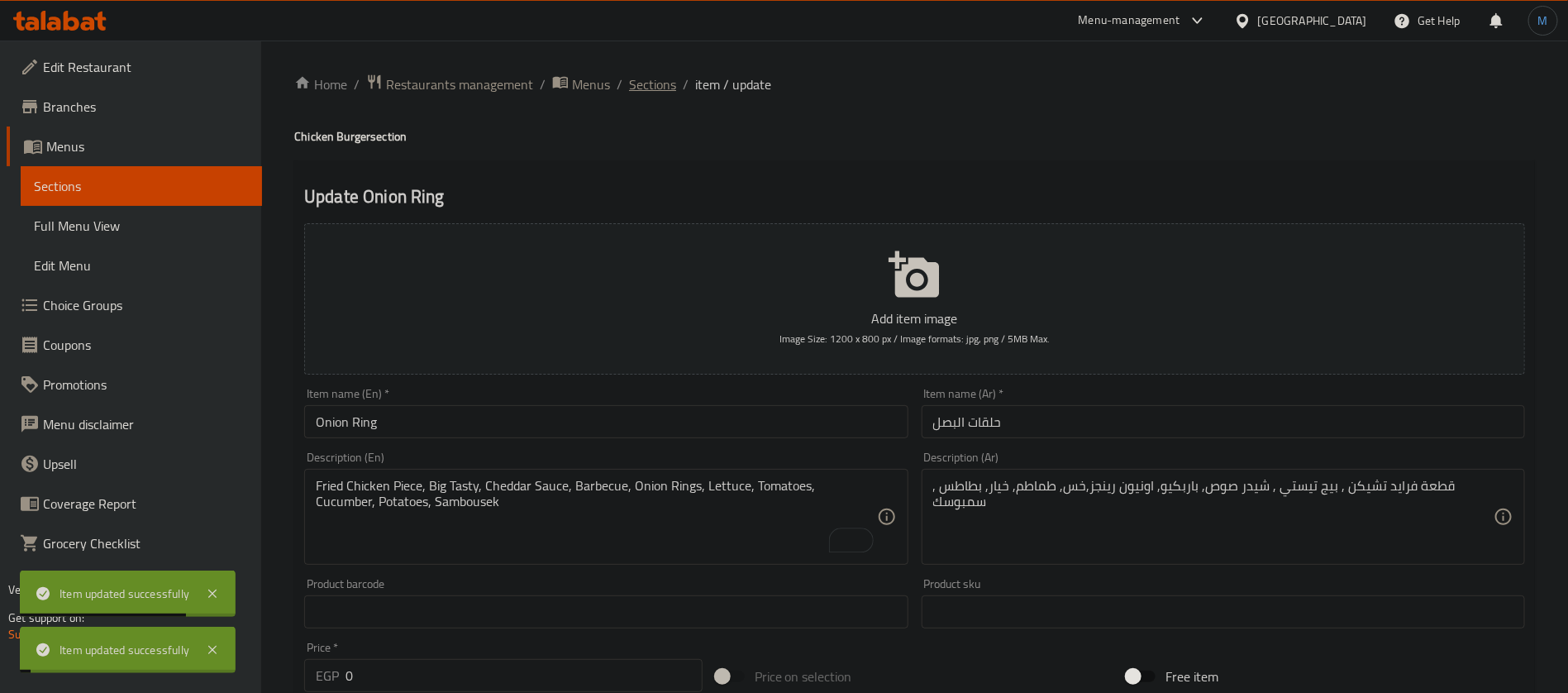
click at [647, 76] on span "Sections" at bounding box center [653, 84] width 47 height 20
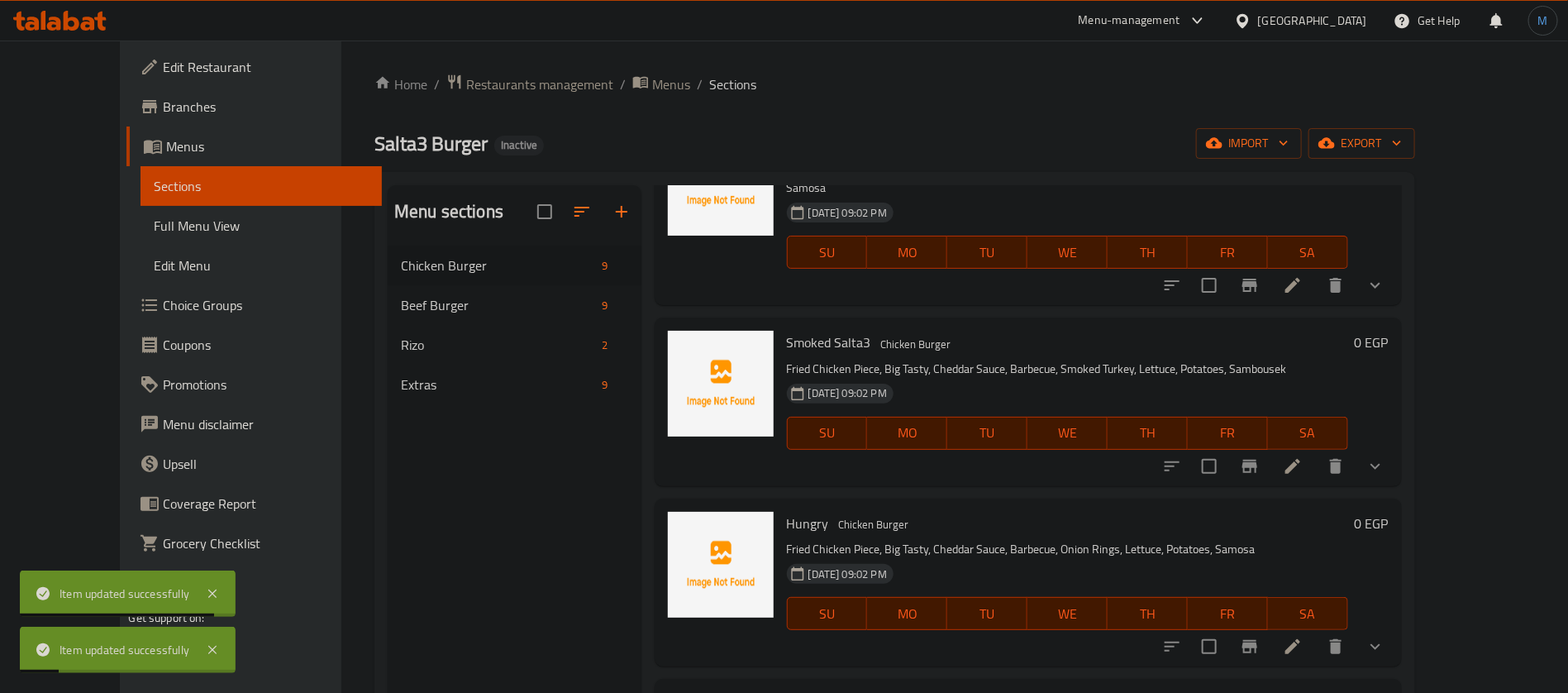
scroll to position [496, 0]
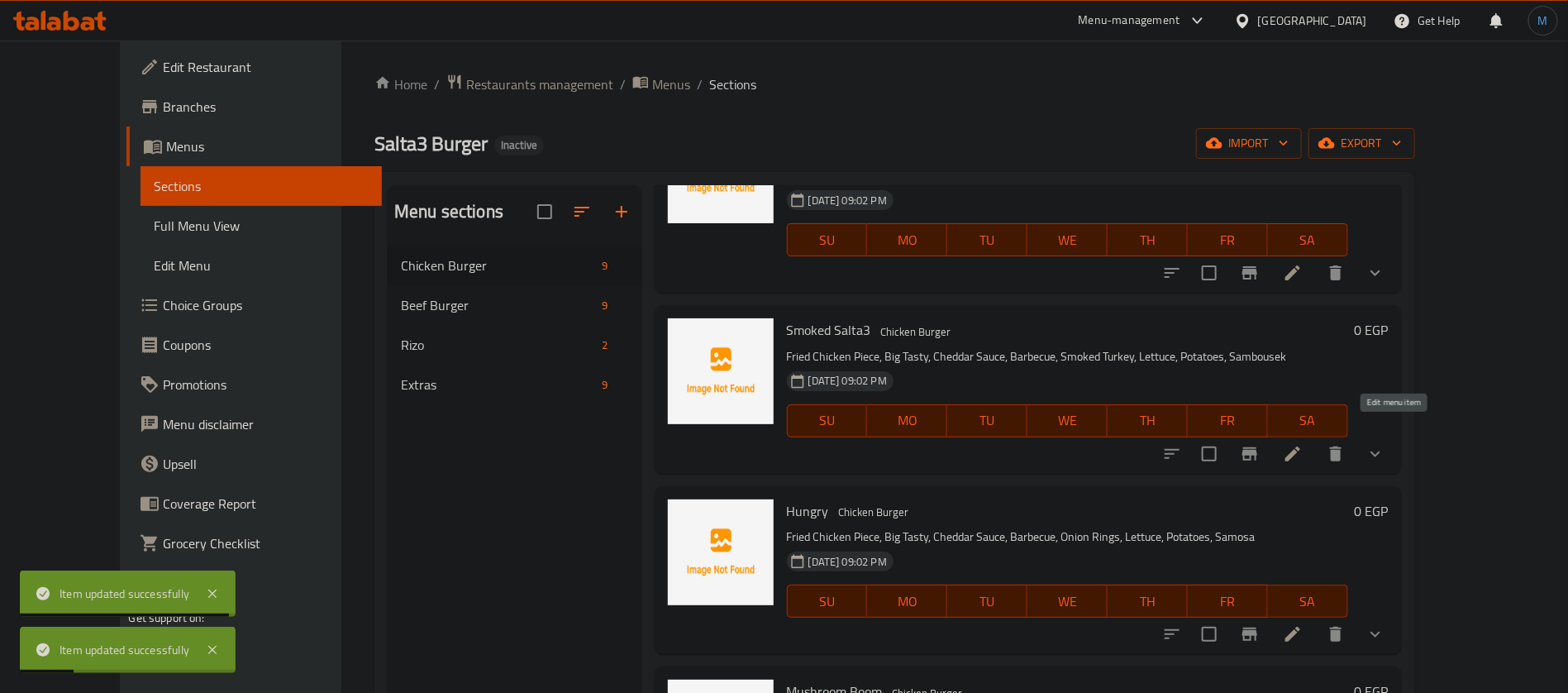
click at [1303, 444] on icon at bounding box center [1292, 453] width 20 height 20
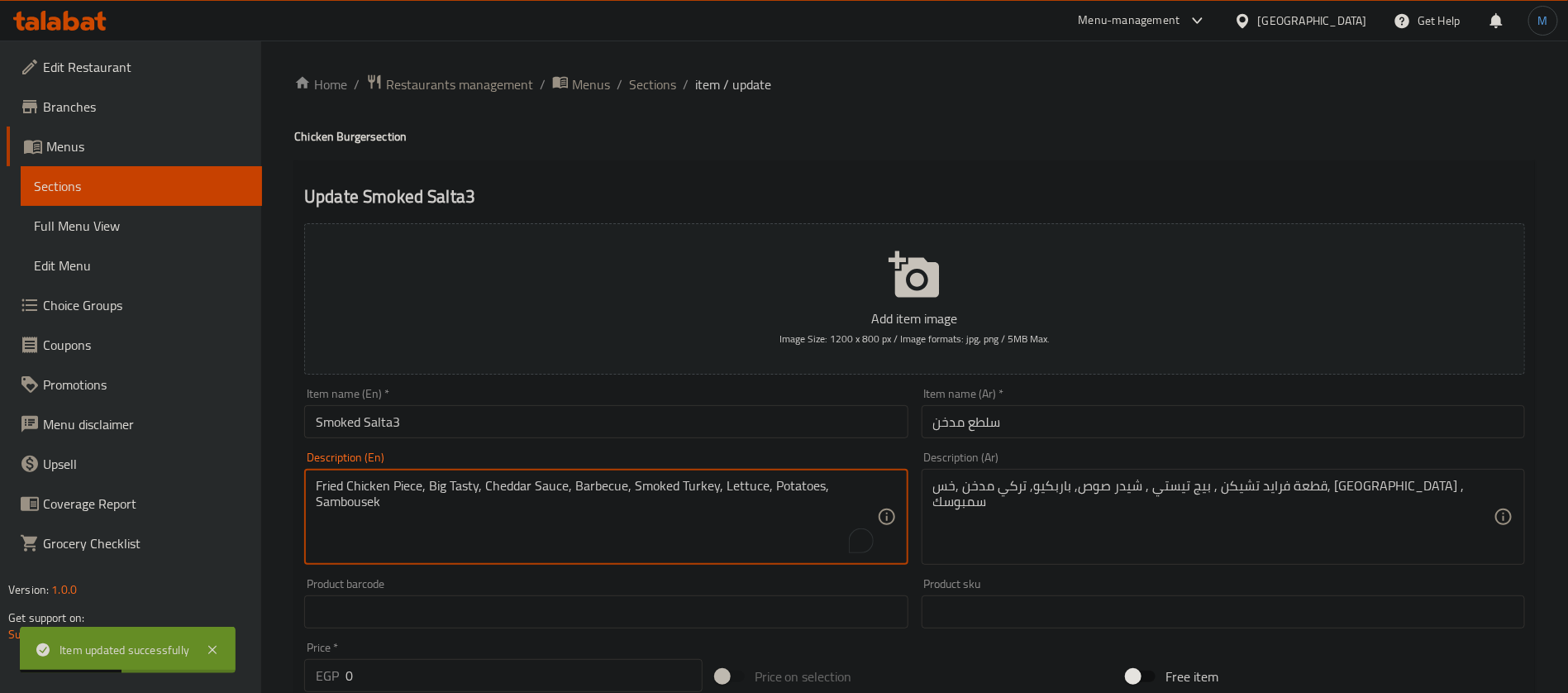
click at [353, 505] on textarea "Fried Chicken Piece, Big Tasty, Cheddar Sauce, Barbecue, Smoked Turkey, Lettuce…" at bounding box center [596, 516] width 560 height 78
click at [501, 427] on input "Smoked Salta3" at bounding box center [606, 421] width 603 height 33
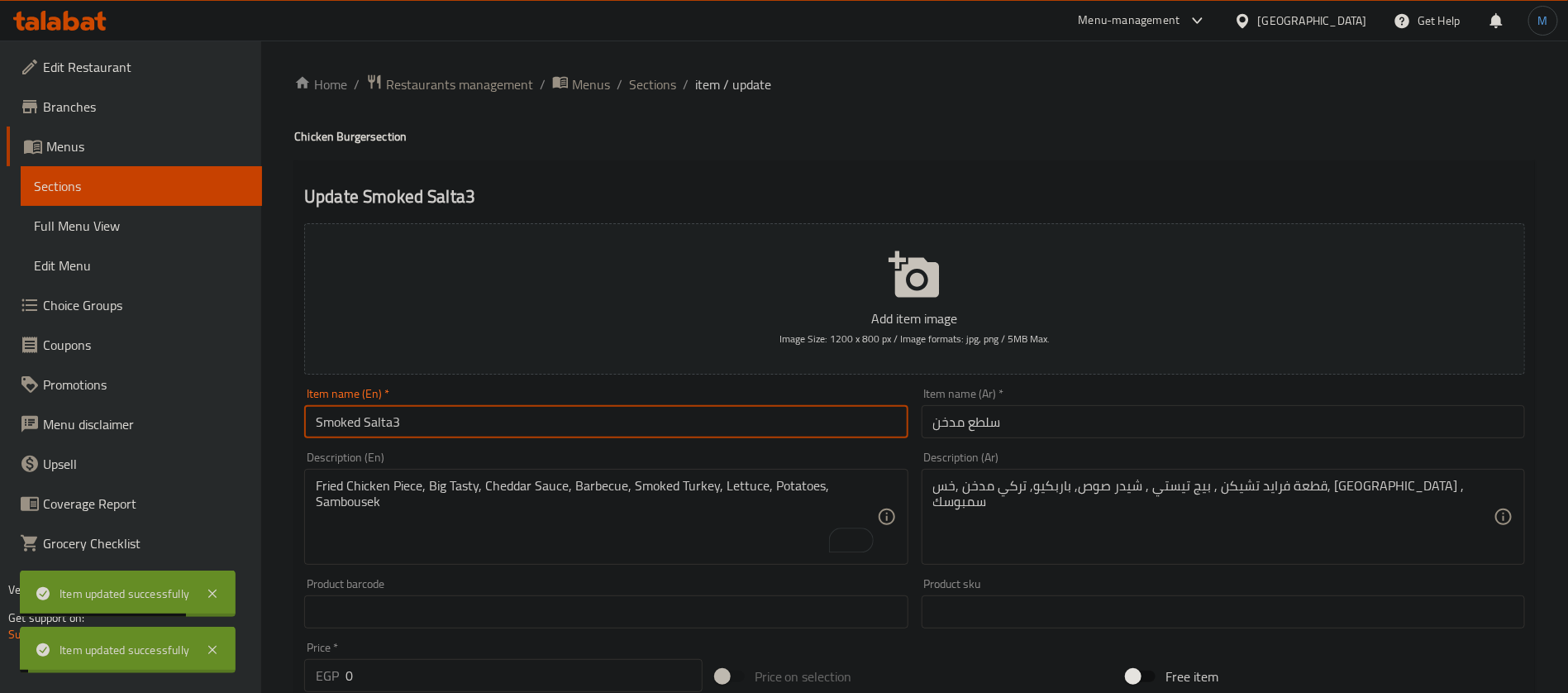
click at [651, 80] on span "Sections" at bounding box center [653, 84] width 47 height 20
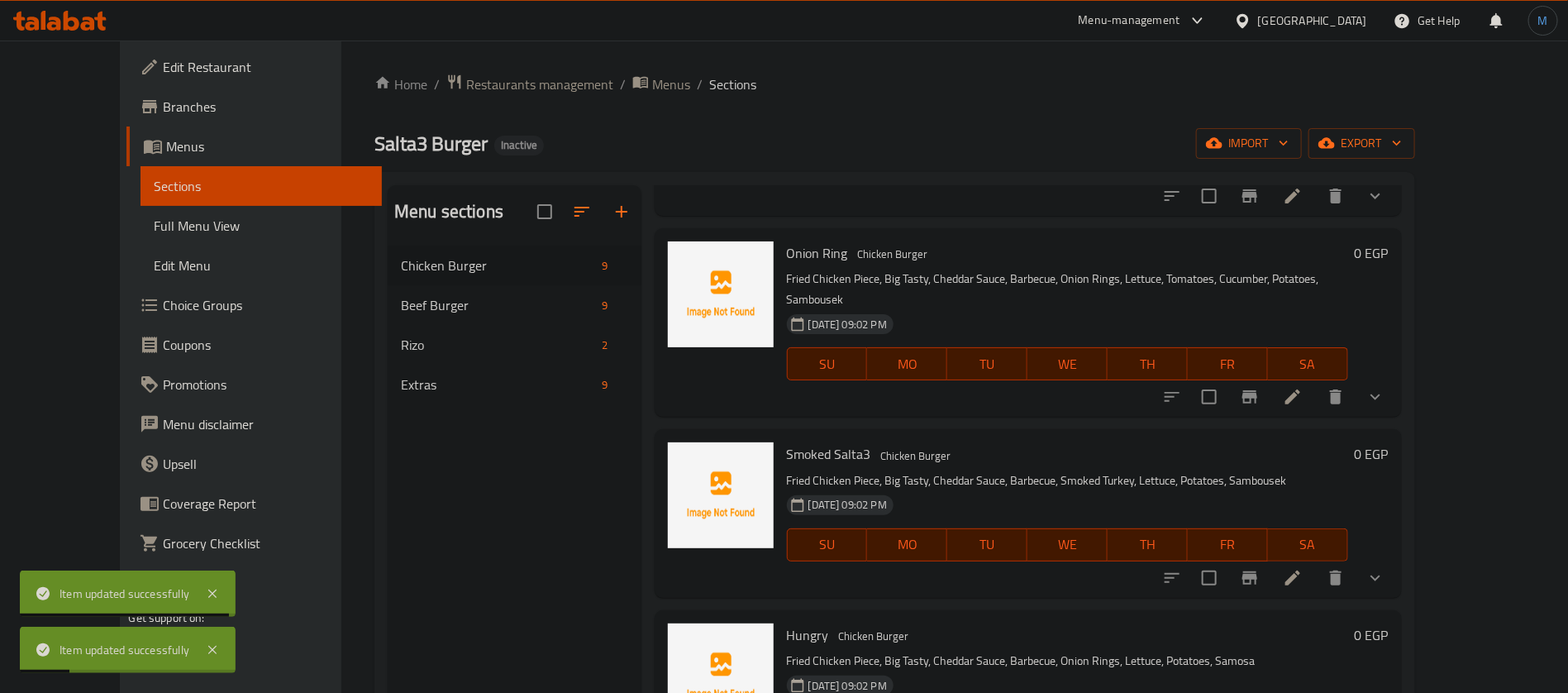
scroll to position [496, 0]
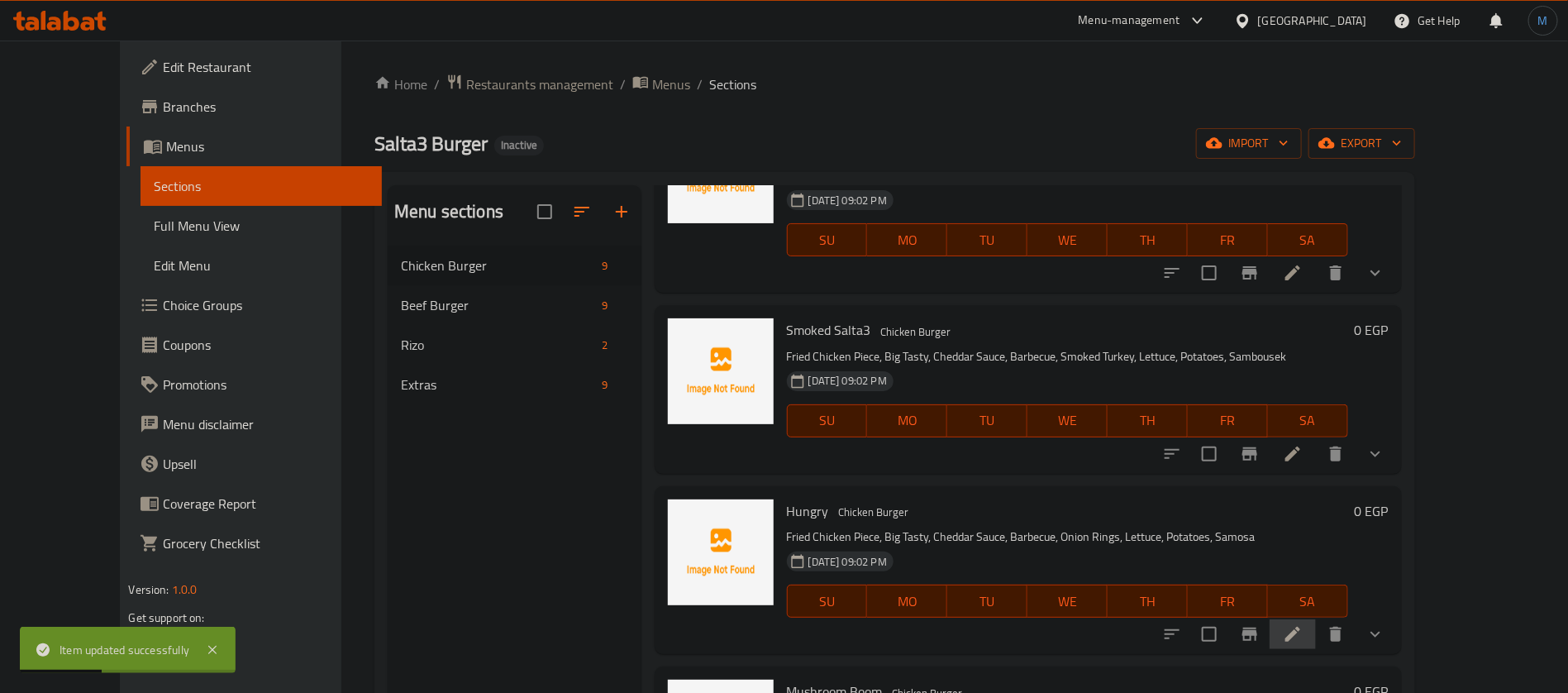
click at [1316, 619] on li at bounding box center [1293, 634] width 47 height 30
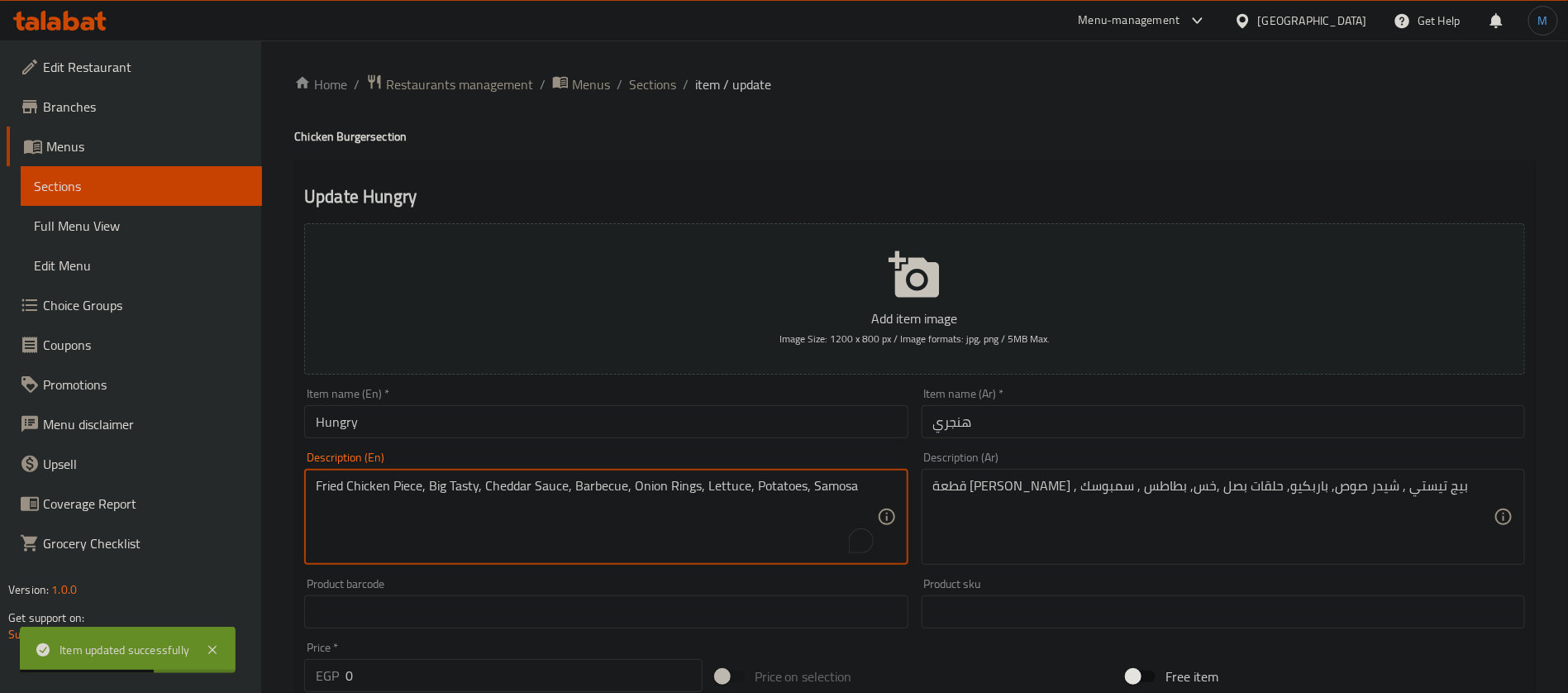
click at [820, 484] on textarea "Fried Chicken Piece, Big Tasty, Cheddar Sauce, Barbecue, Onion Rings, Lettuce, …" at bounding box center [596, 516] width 560 height 78
paste textarea "bousek"
type textarea "Fried Chicken Piece, Big Tasty, Cheddar Sauce, Barbecue, Onion Rings, Lettuce, …"
click at [764, 419] on input "Hungry" at bounding box center [606, 421] width 603 height 33
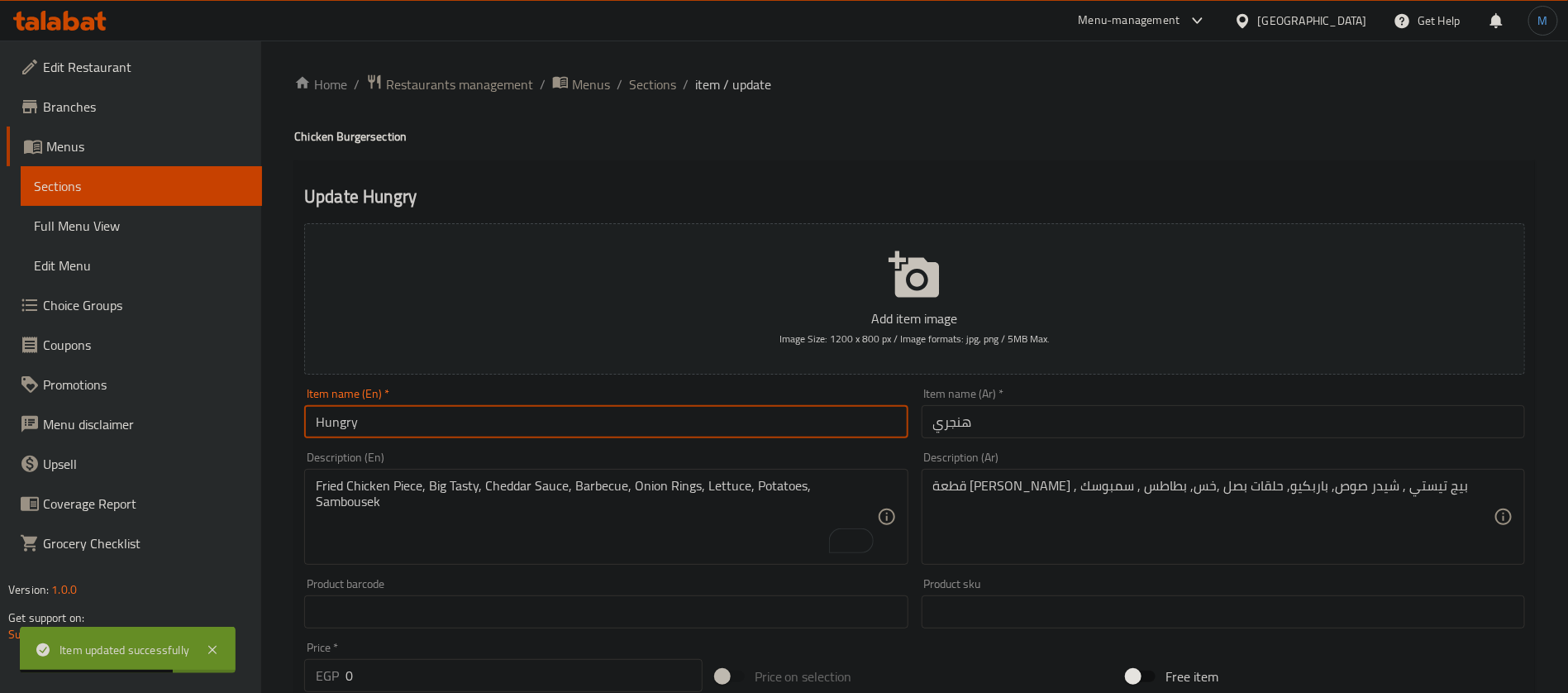
click at [654, 79] on span "Sections" at bounding box center [653, 84] width 47 height 20
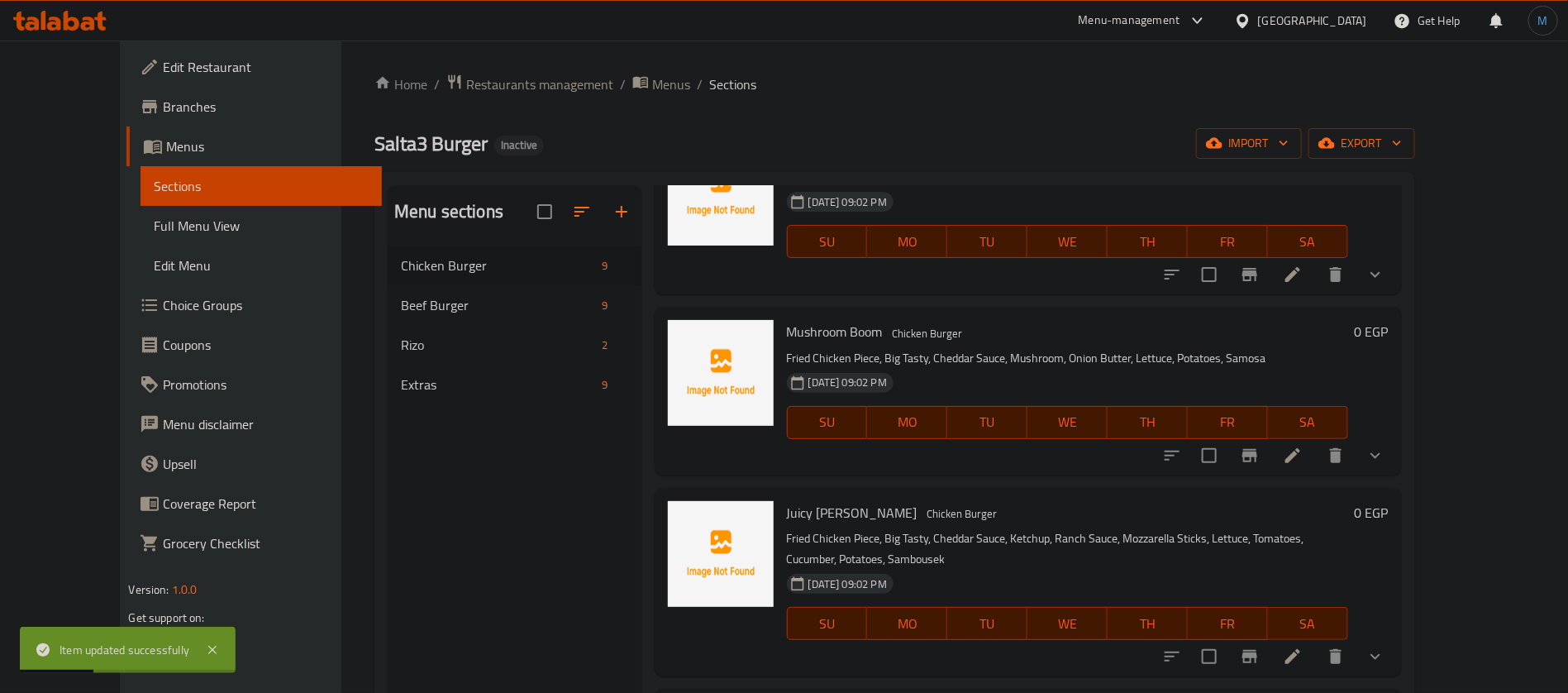
scroll to position [868, 0]
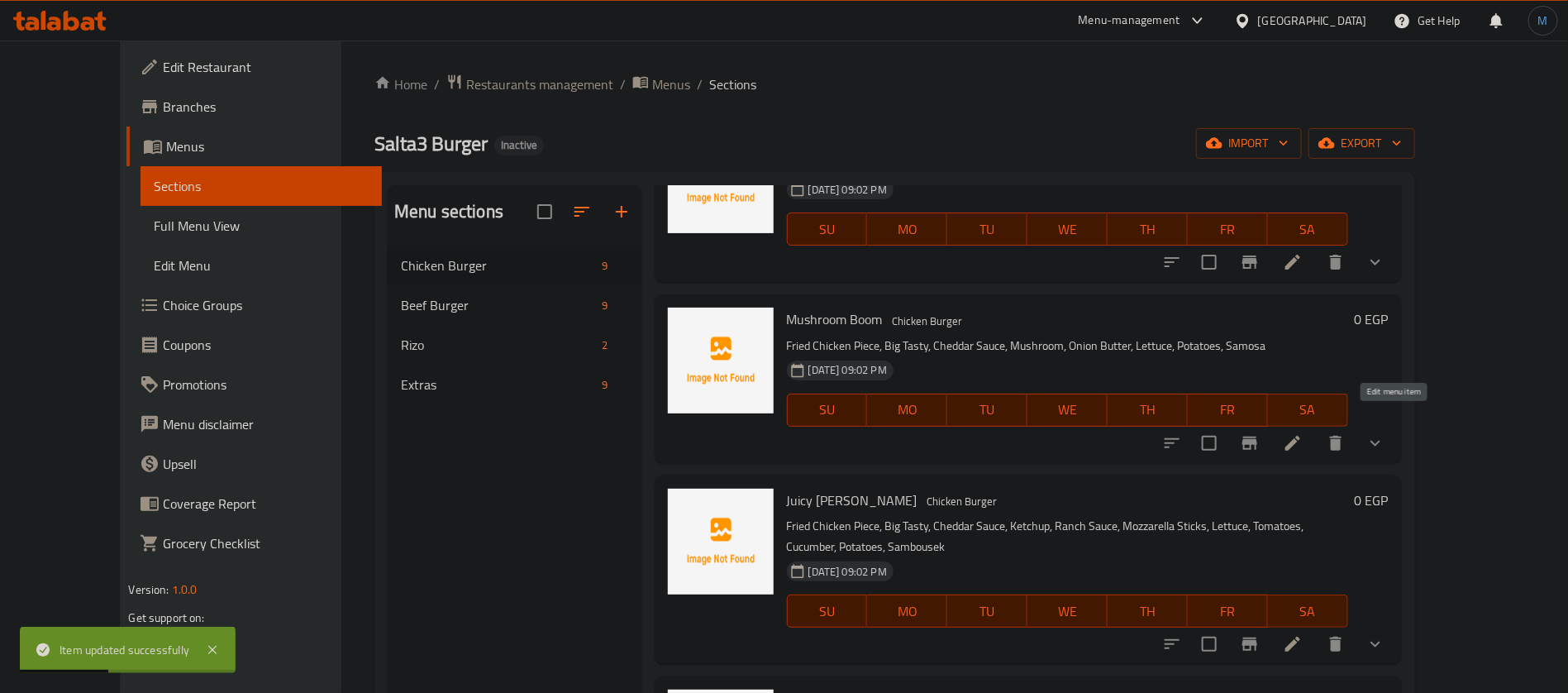
click at [1300, 435] on icon at bounding box center [1292, 442] width 15 height 15
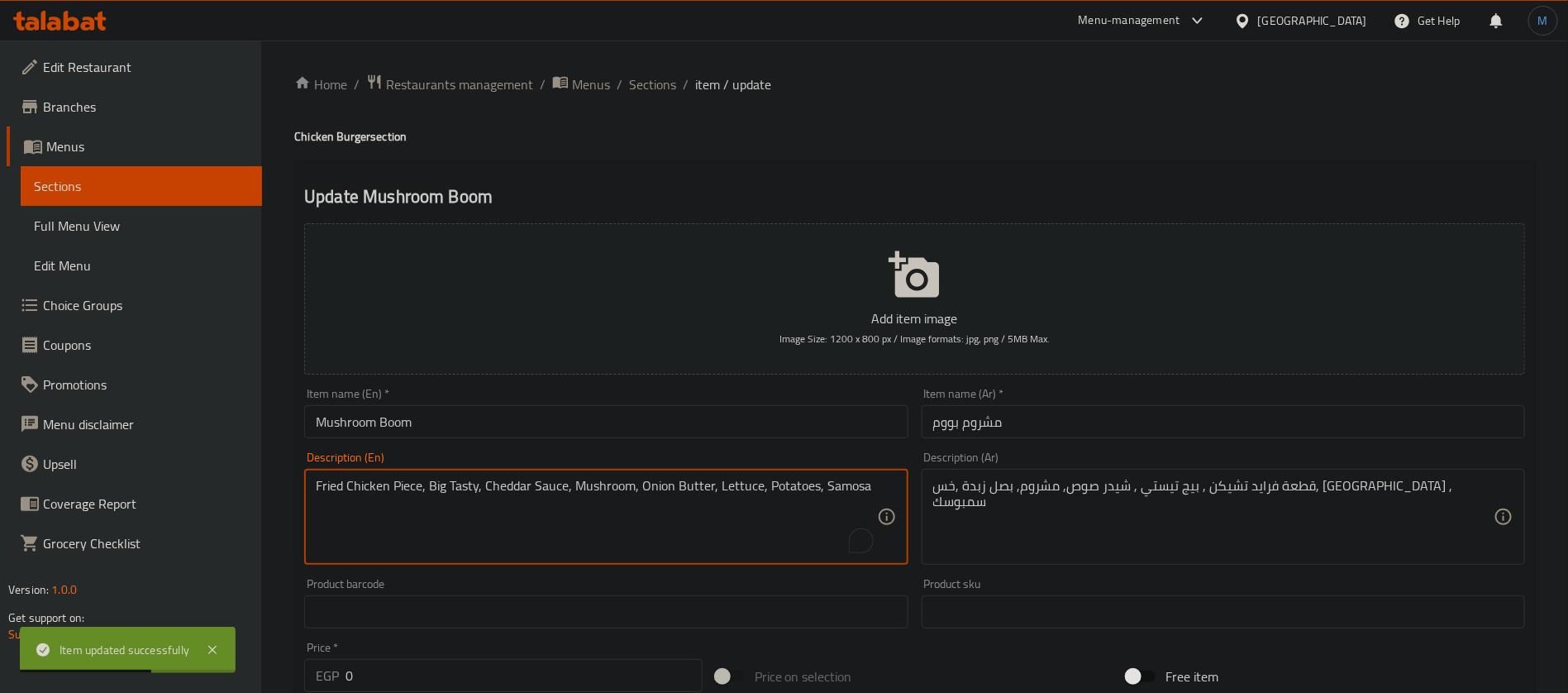
click at [855, 492] on textarea "Fried Chicken Piece, Big Tasty, Cheddar Sauce, Mushroom, Onion Butter, Lettuce,…" at bounding box center [596, 516] width 560 height 78
paste textarea "bousek"
type textarea "Fried Chicken Piece, Big Tasty, Cheddar Sauce, Mushroom, Onion Butter, Lettuce,…"
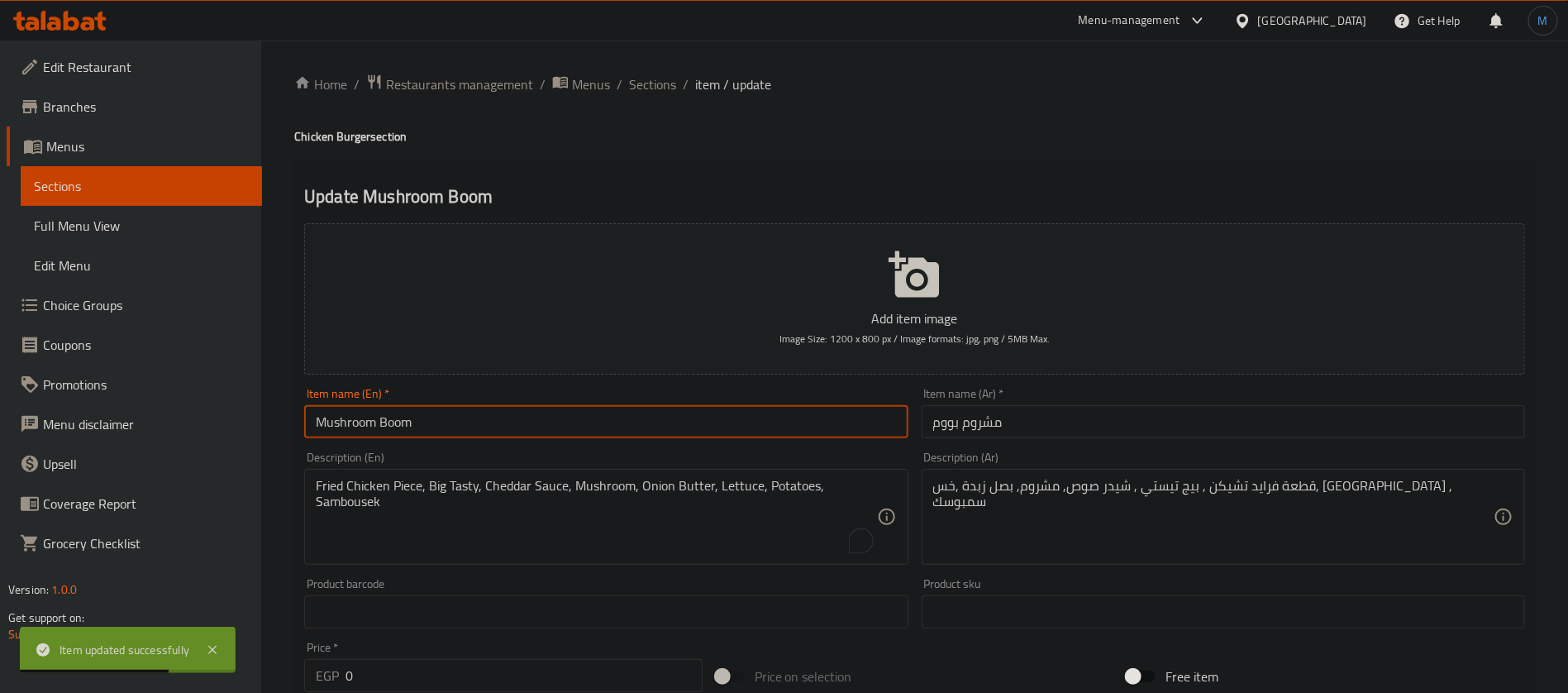
click at [784, 435] on input "Mushroom Boom" at bounding box center [606, 421] width 603 height 33
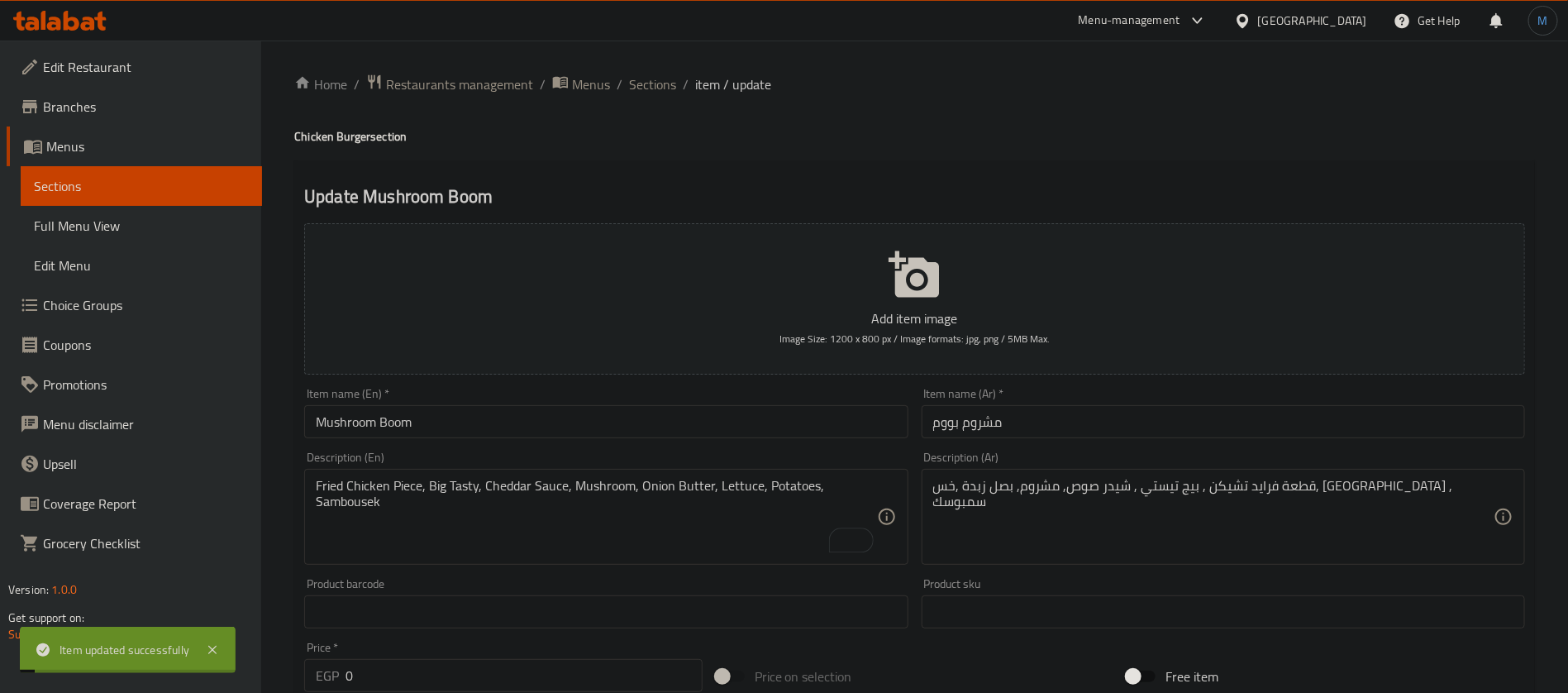
click at [634, 84] on span "Sections" at bounding box center [653, 84] width 47 height 20
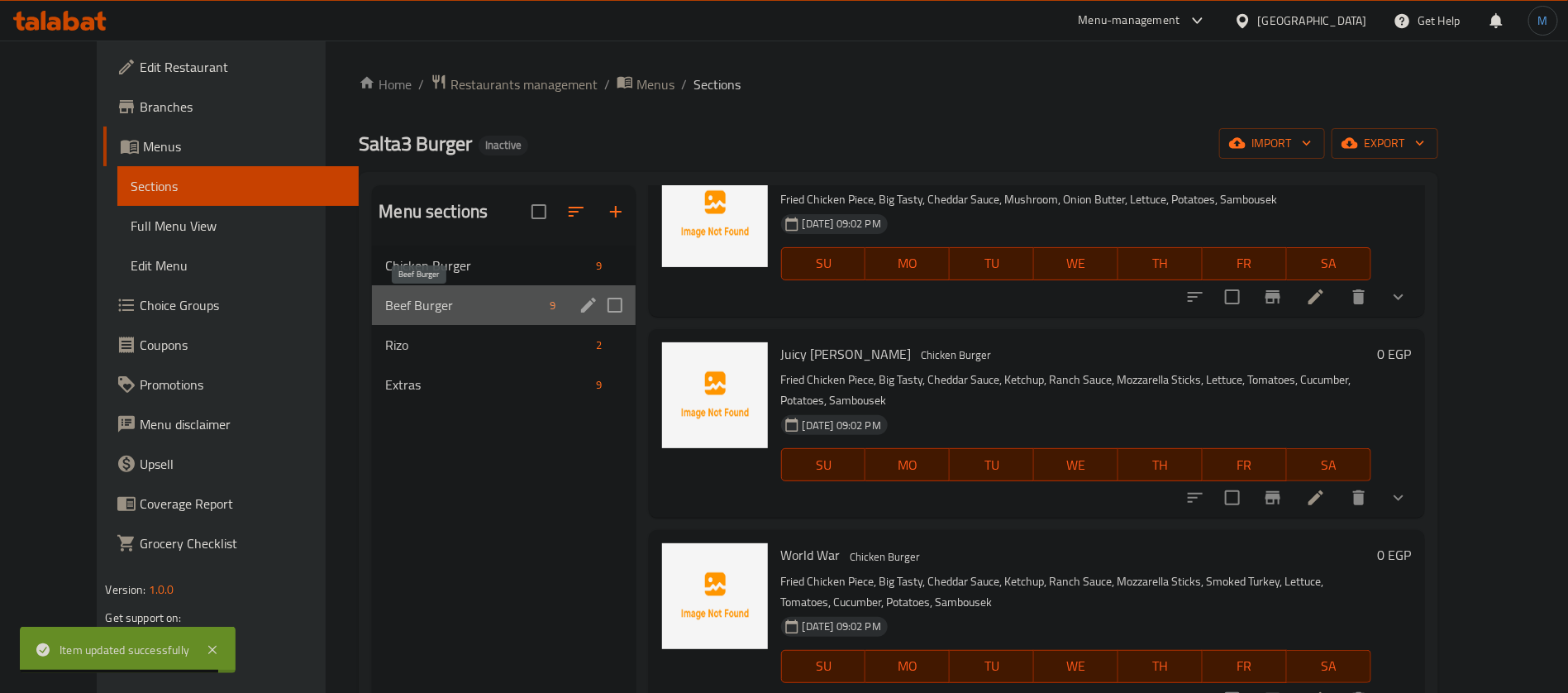
click at [404, 306] on span "Beef Burger" at bounding box center [464, 304] width 158 height 20
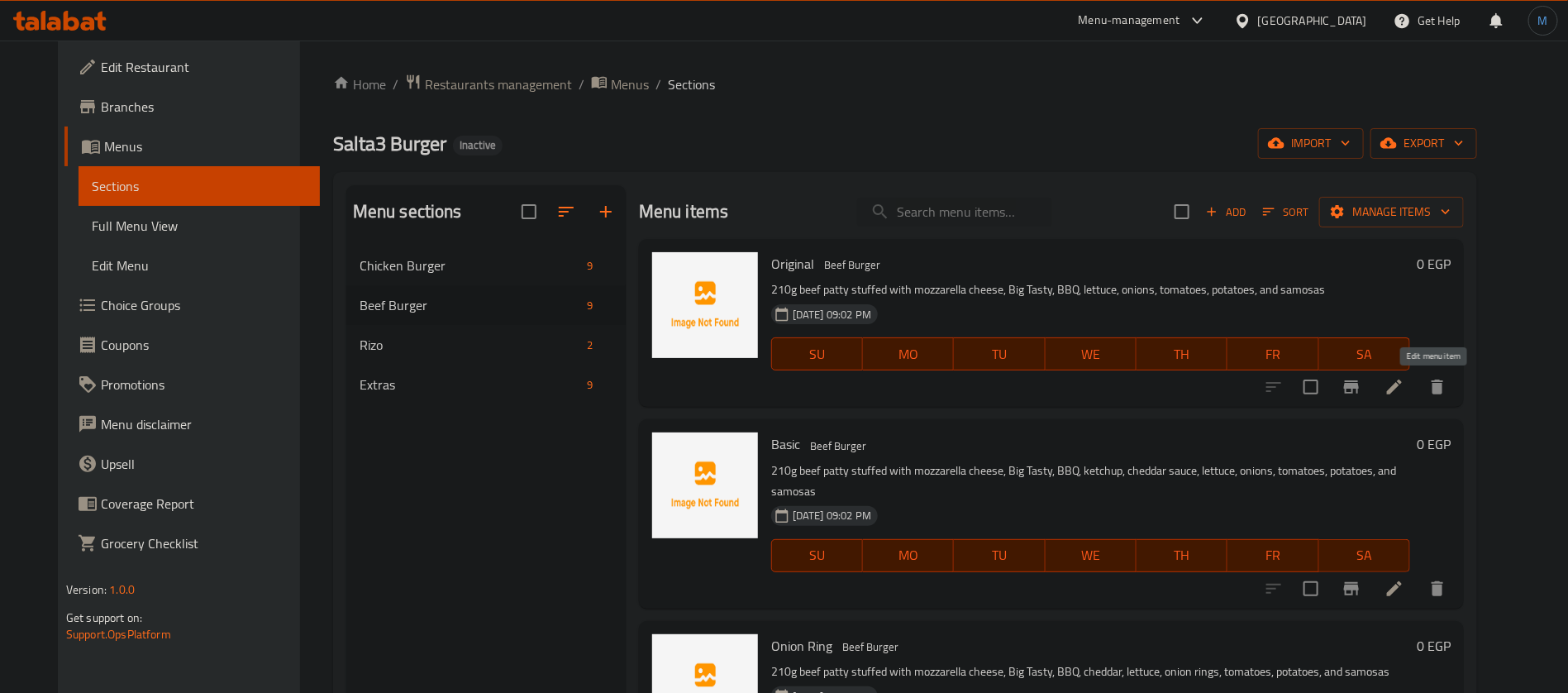
click at [1404, 383] on icon at bounding box center [1394, 386] width 20 height 20
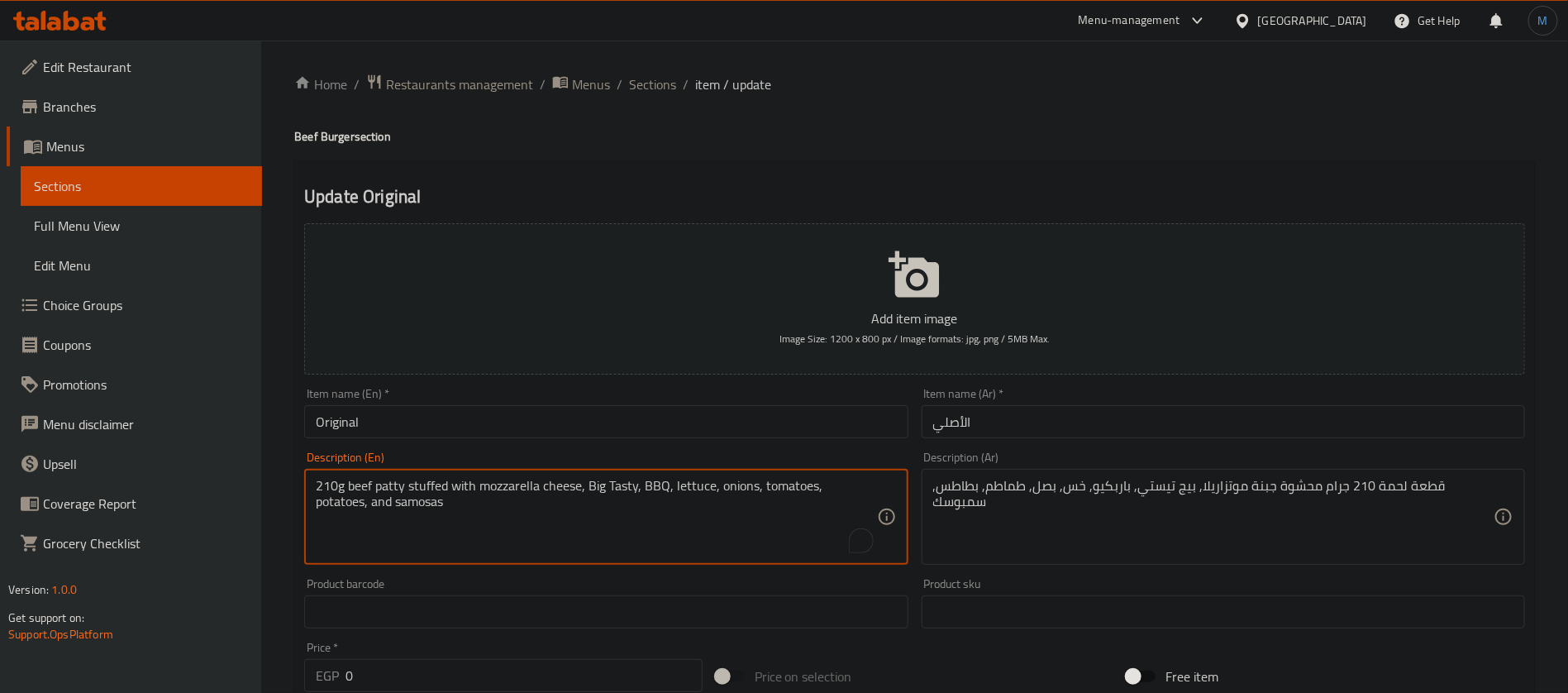
click at [387, 514] on textarea "210g beef patty stuffed with mozzarella cheese, Big Tasty, BBQ, lettuce, onions…" at bounding box center [596, 516] width 560 height 78
paste textarea "Sambousek"
type textarea "210g beef patty stuffed with mozzarella cheese, Big Tasty, BBQ, lettuce, onions…"
click at [1051, 431] on input "الأصلي" at bounding box center [1223, 421] width 603 height 33
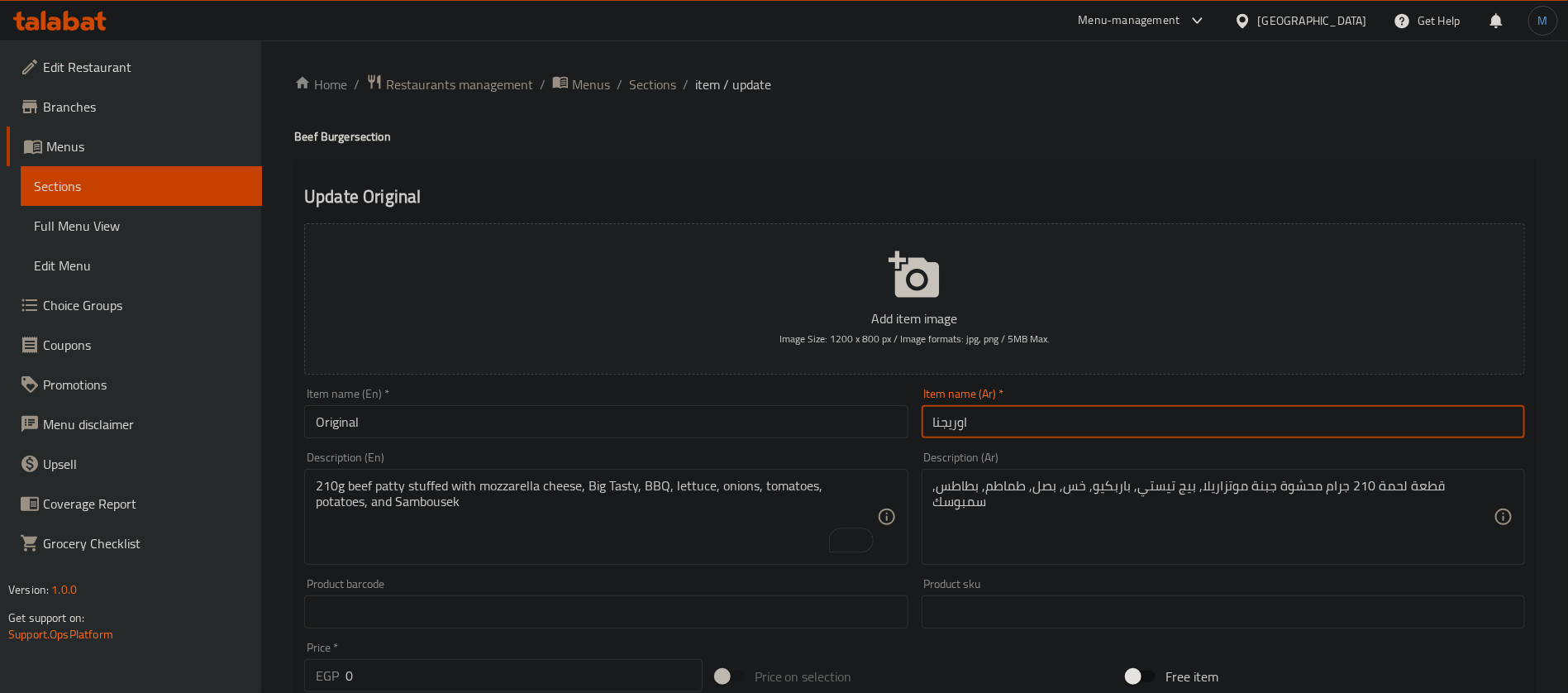
type input "اوريجنال"
type input "اورجينال"
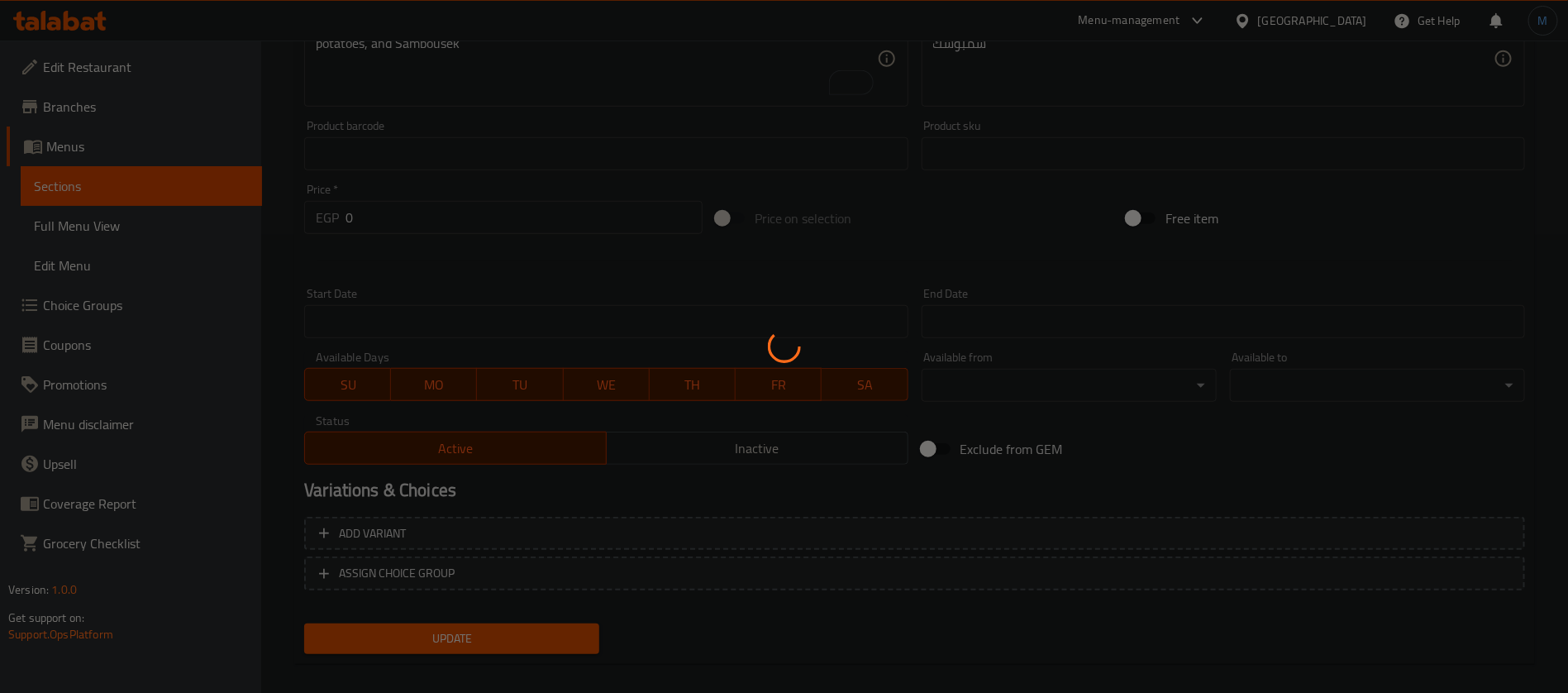
scroll to position [474, 0]
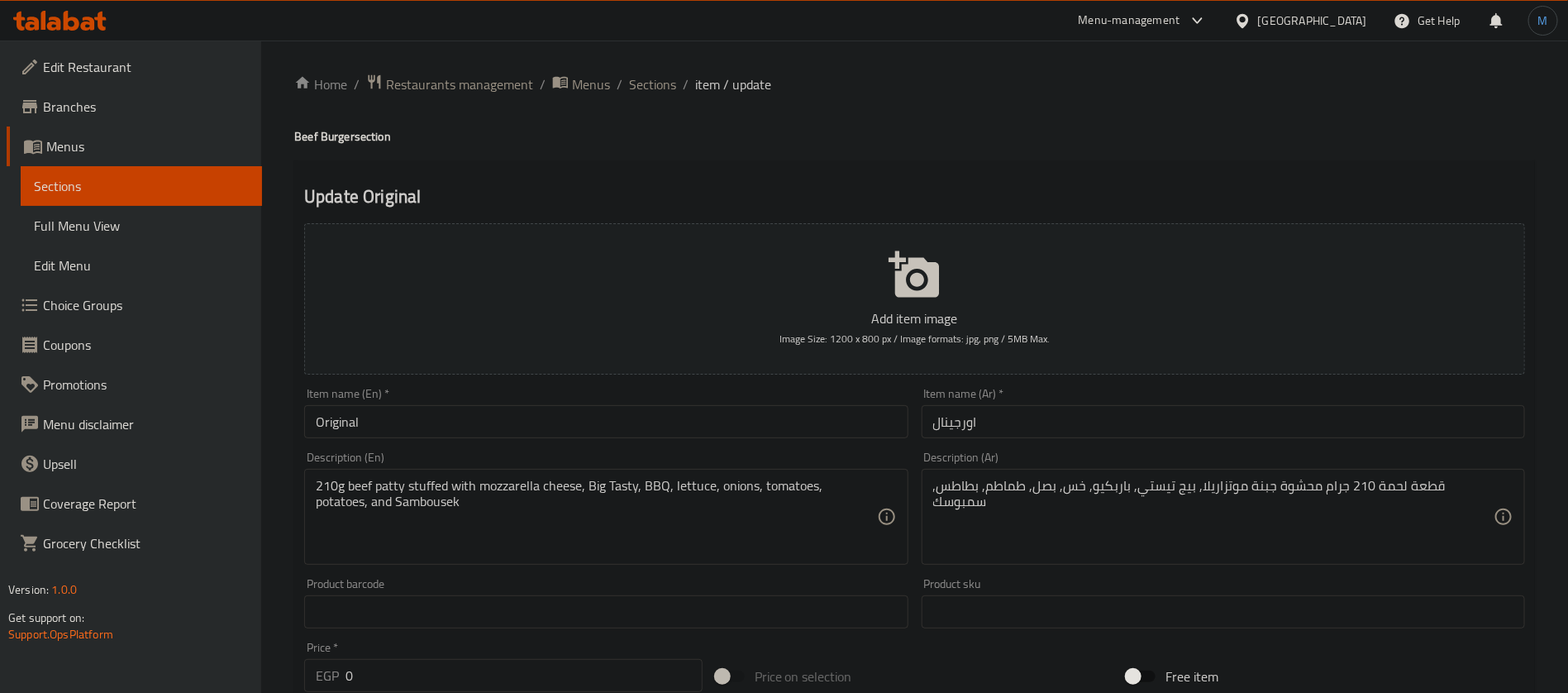
click at [660, 98] on div "Home / Restaurants management / Menus / Sections / item / update Beef Burger se…" at bounding box center [914, 603] width 1240 height 1061
click at [659, 93] on span "Sections" at bounding box center [653, 84] width 47 height 20
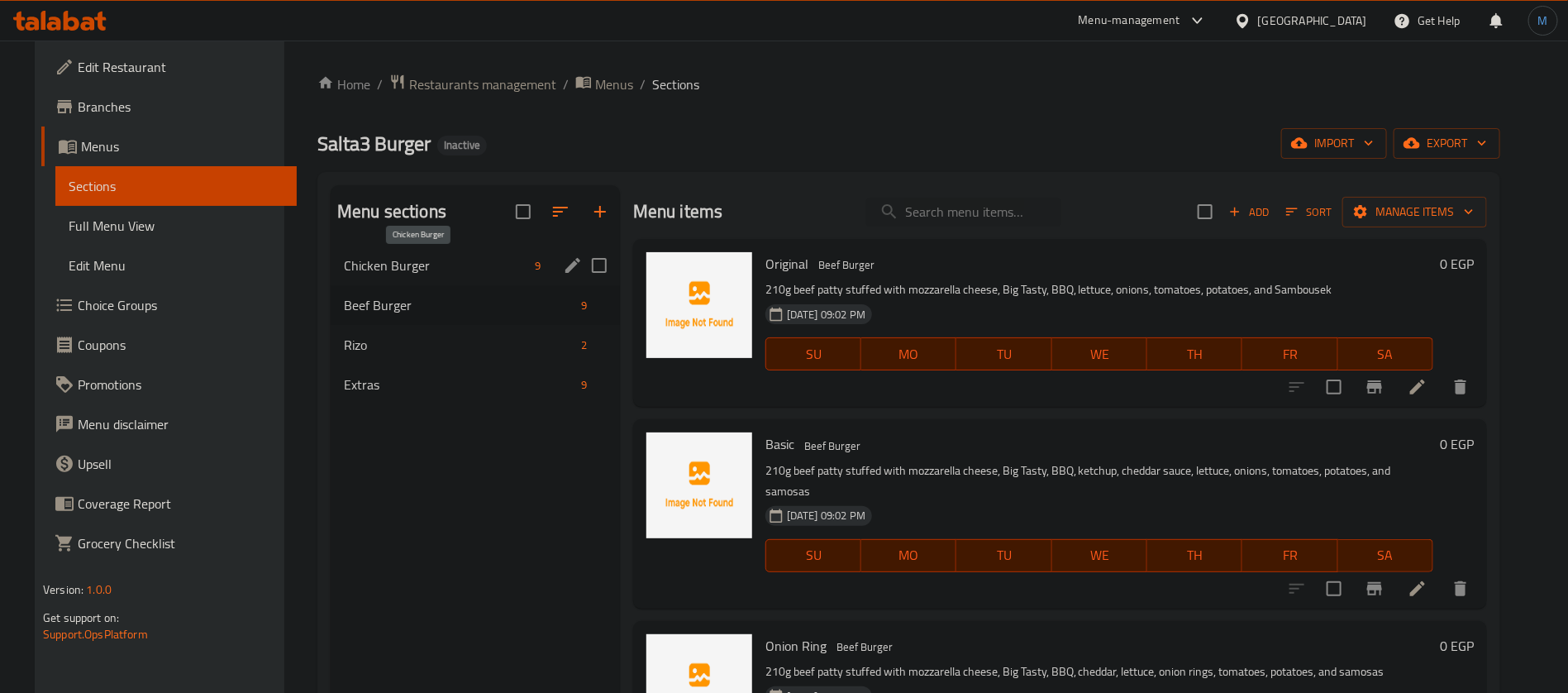
click at [433, 264] on span "Chicken Burger" at bounding box center [436, 265] width 184 height 20
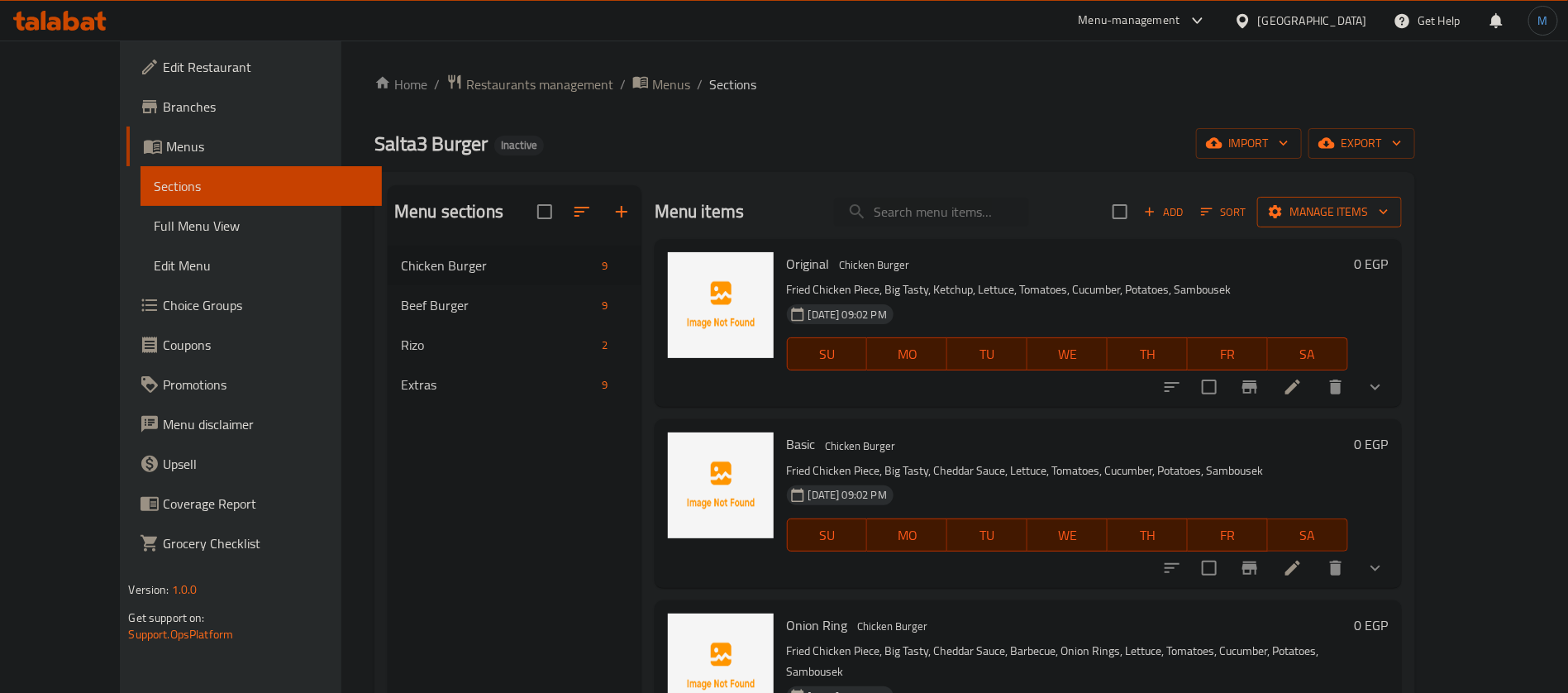
click at [1402, 222] on button "Manage items" at bounding box center [1330, 211] width 145 height 30
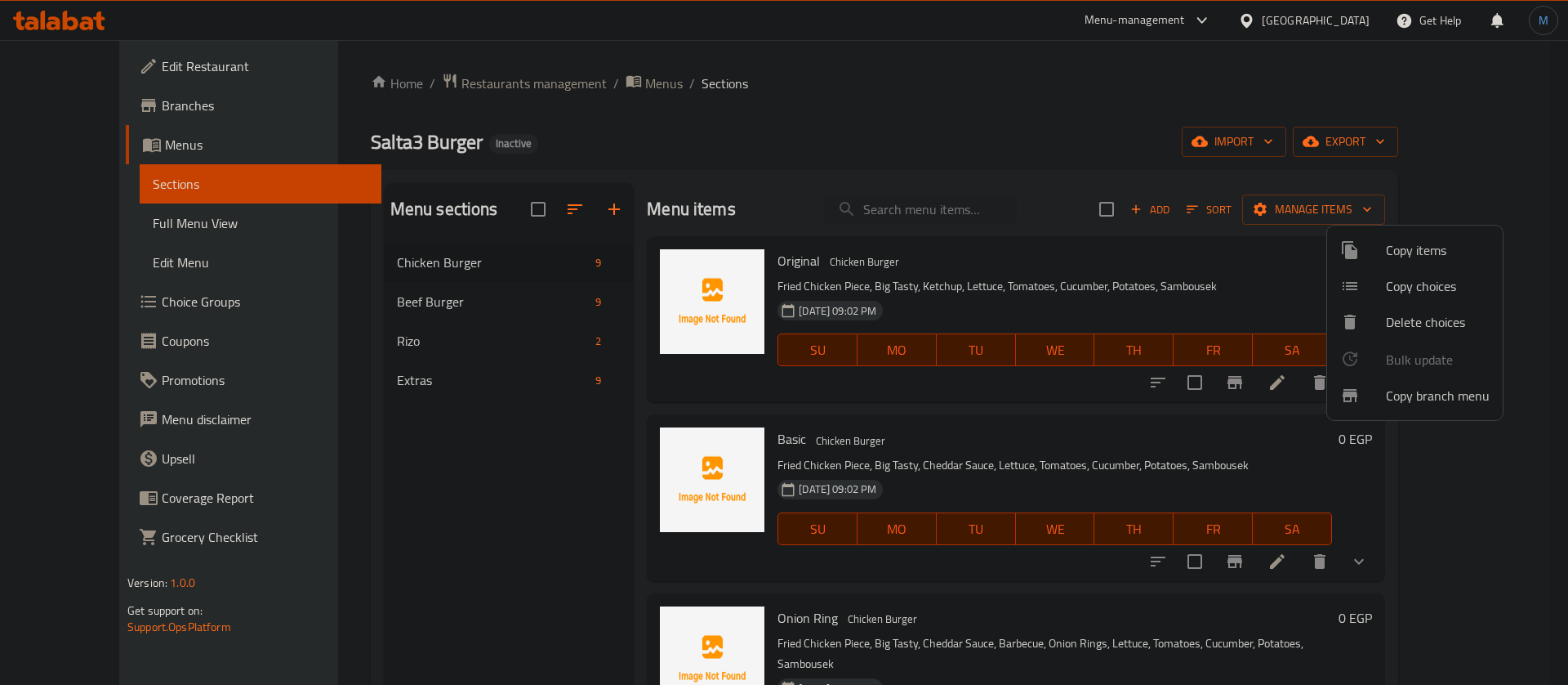
click at [992, 289] on div at bounding box center [784, 342] width 1568 height 685
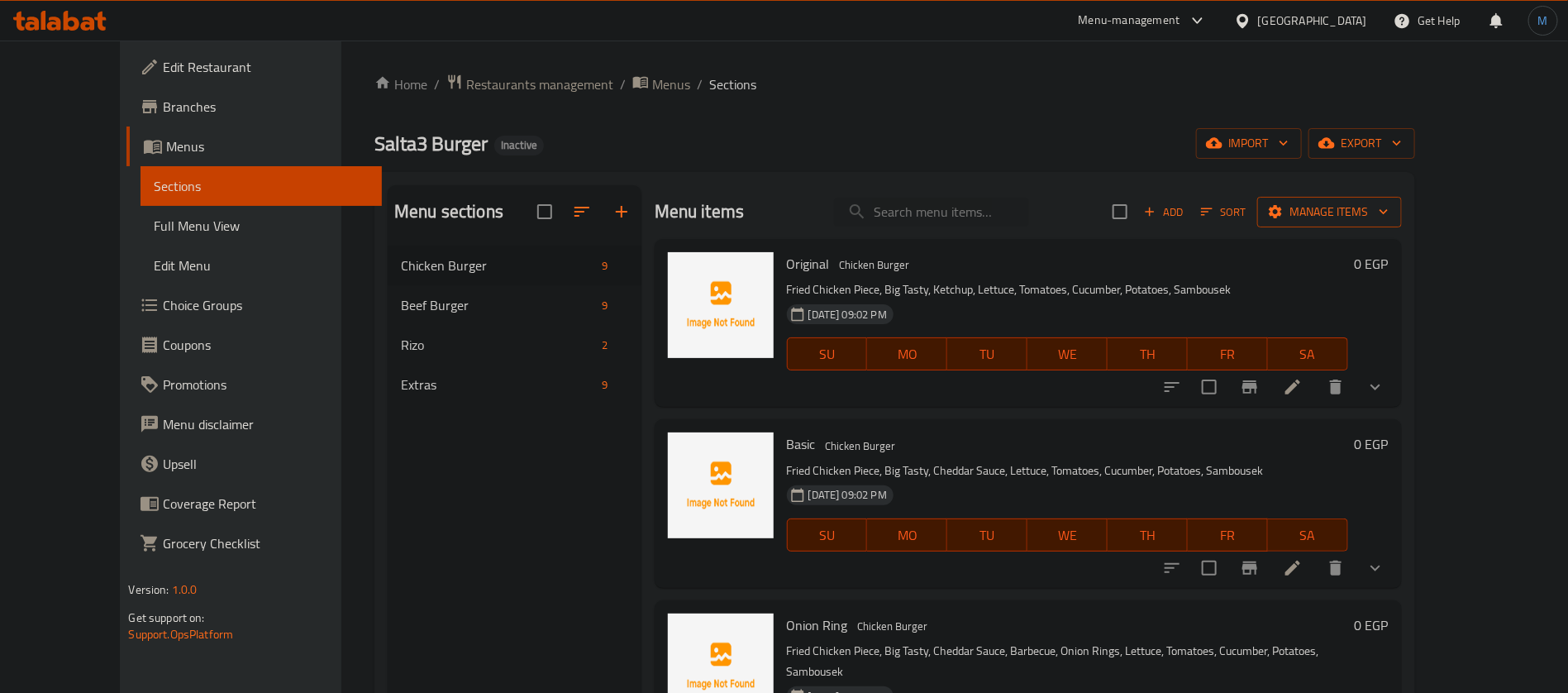
click at [1389, 209] on span "Manage items" at bounding box center [1329, 212] width 118 height 21
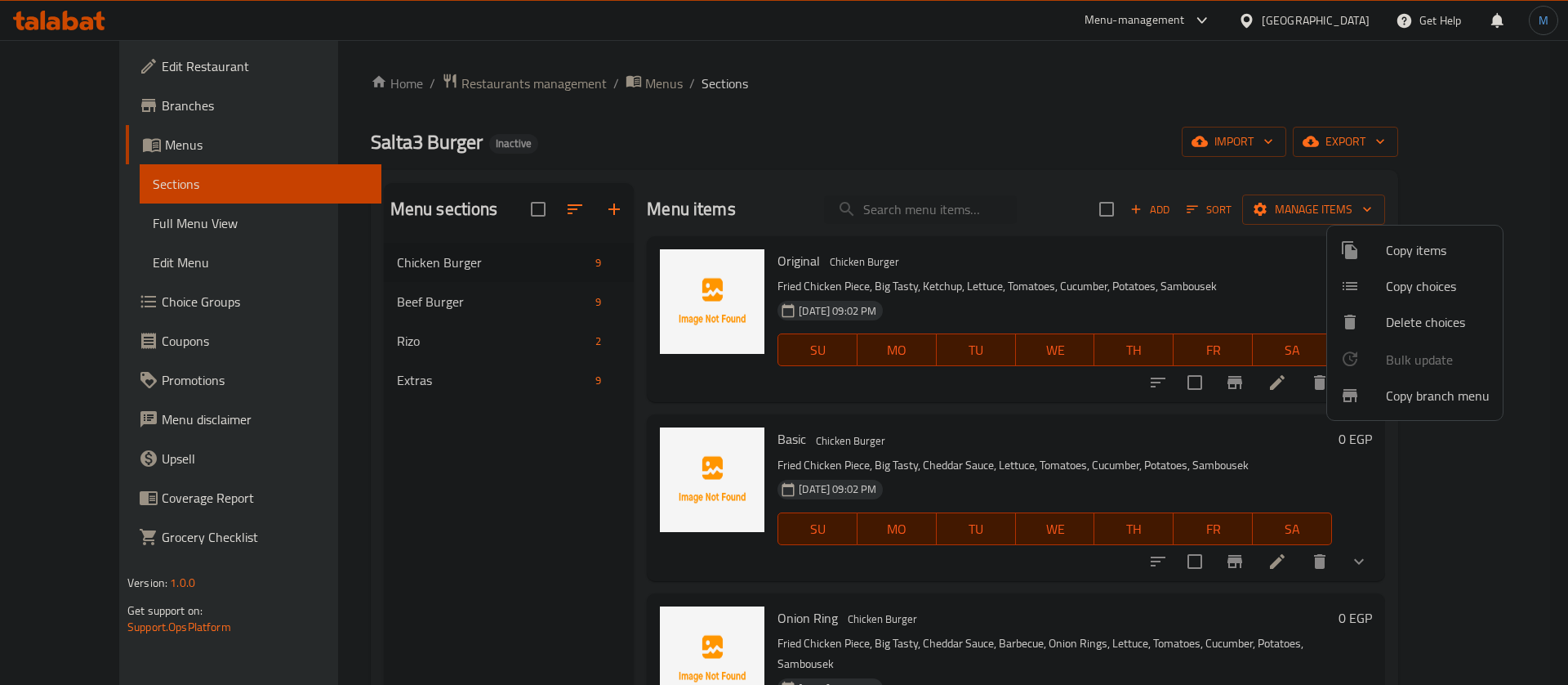
click at [1437, 286] on span "Copy choices" at bounding box center [1438, 285] width 104 height 20
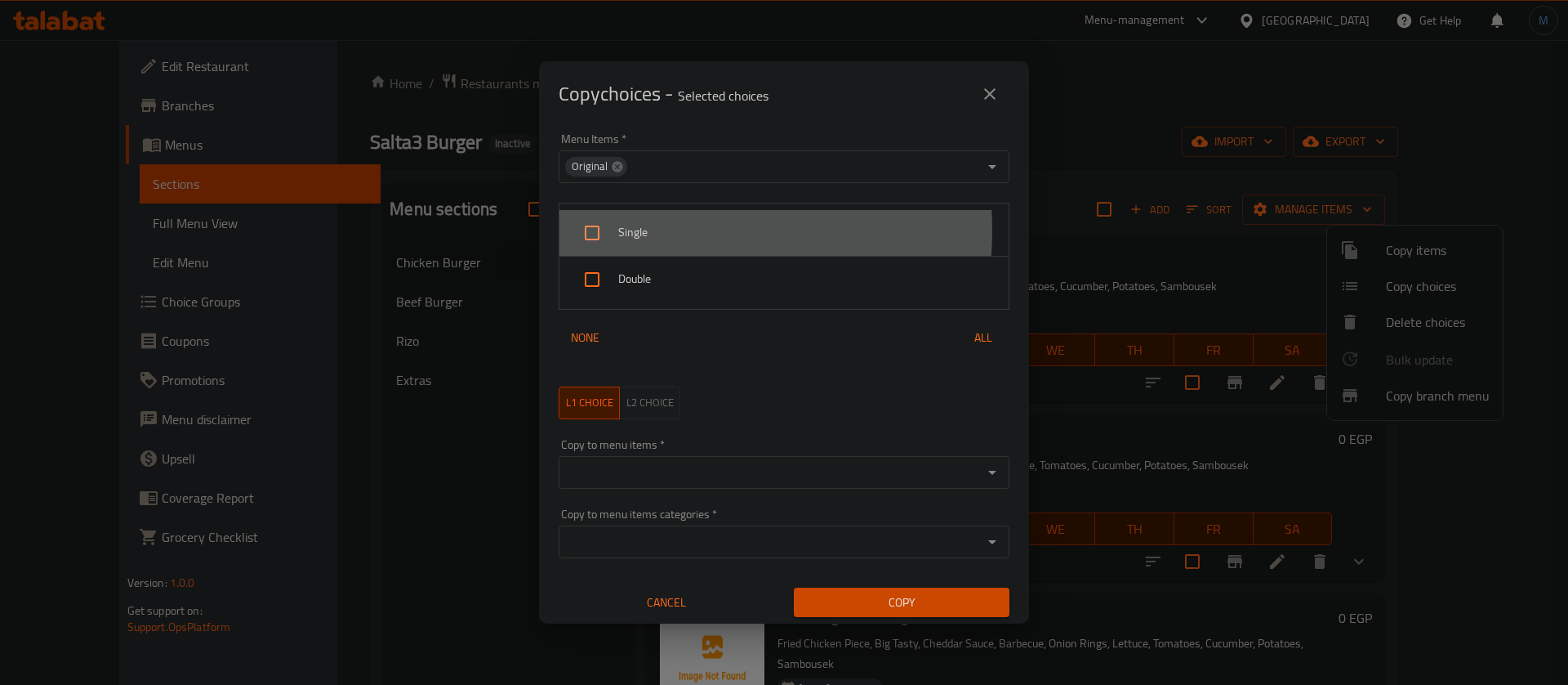
click at [635, 231] on span "Single" at bounding box center [807, 233] width 377 height 20
checkbox input "true"
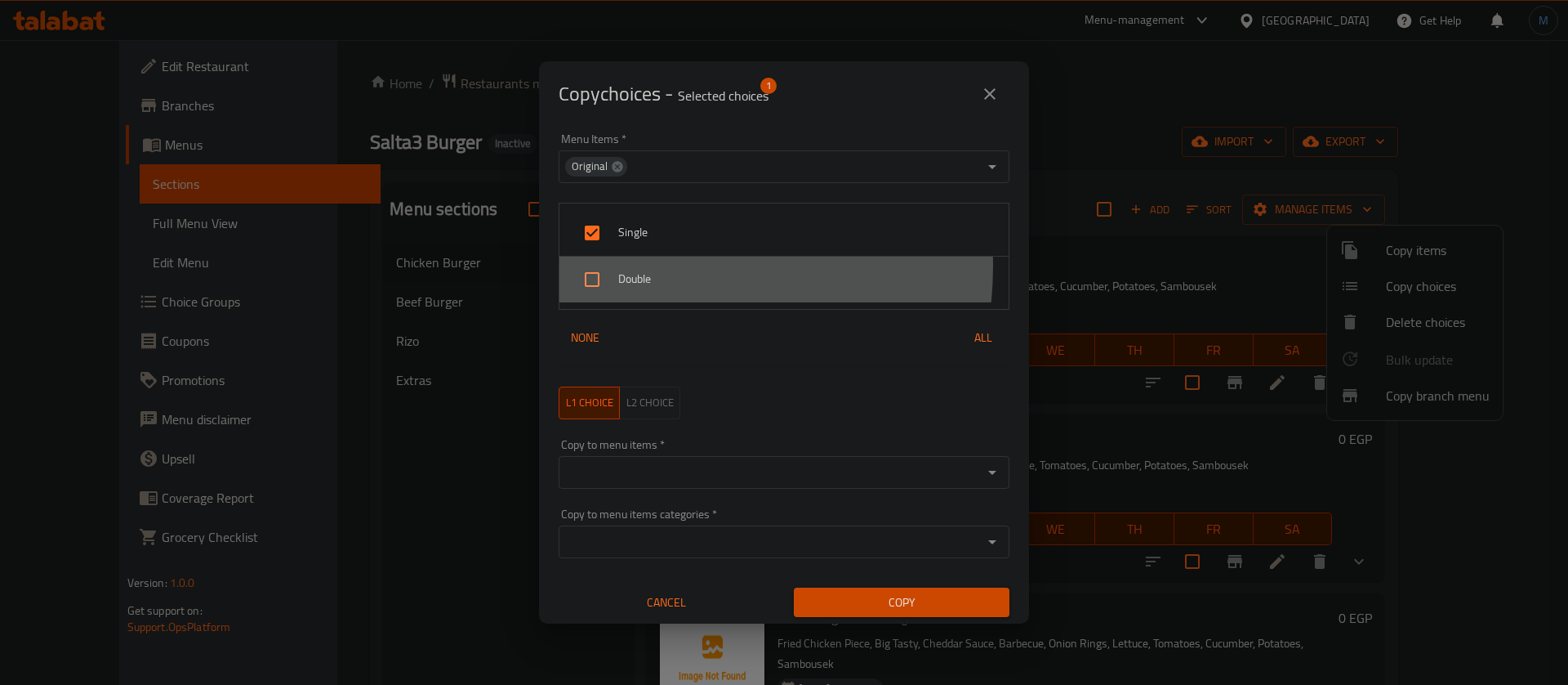
click at [638, 267] on div "Double" at bounding box center [784, 279] width 449 height 46
checkbox input "true"
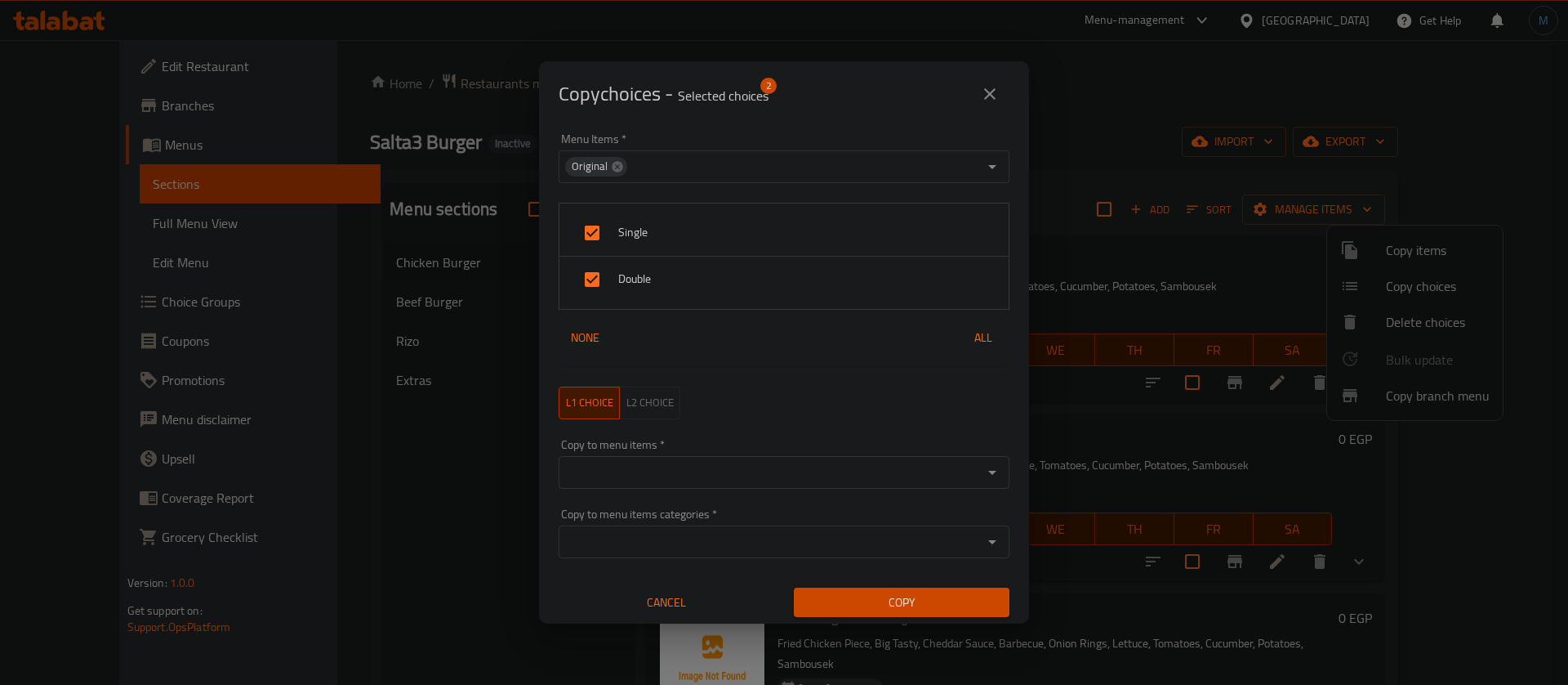
click at [719, 446] on div "Copy to menu items   * Copy to menu items *" at bounding box center [784, 463] width 451 height 49
click at [727, 487] on div "Copy to menu items *" at bounding box center [784, 472] width 451 height 32
click at [727, 480] on input "Copy to menu items   *" at bounding box center [771, 472] width 414 height 23
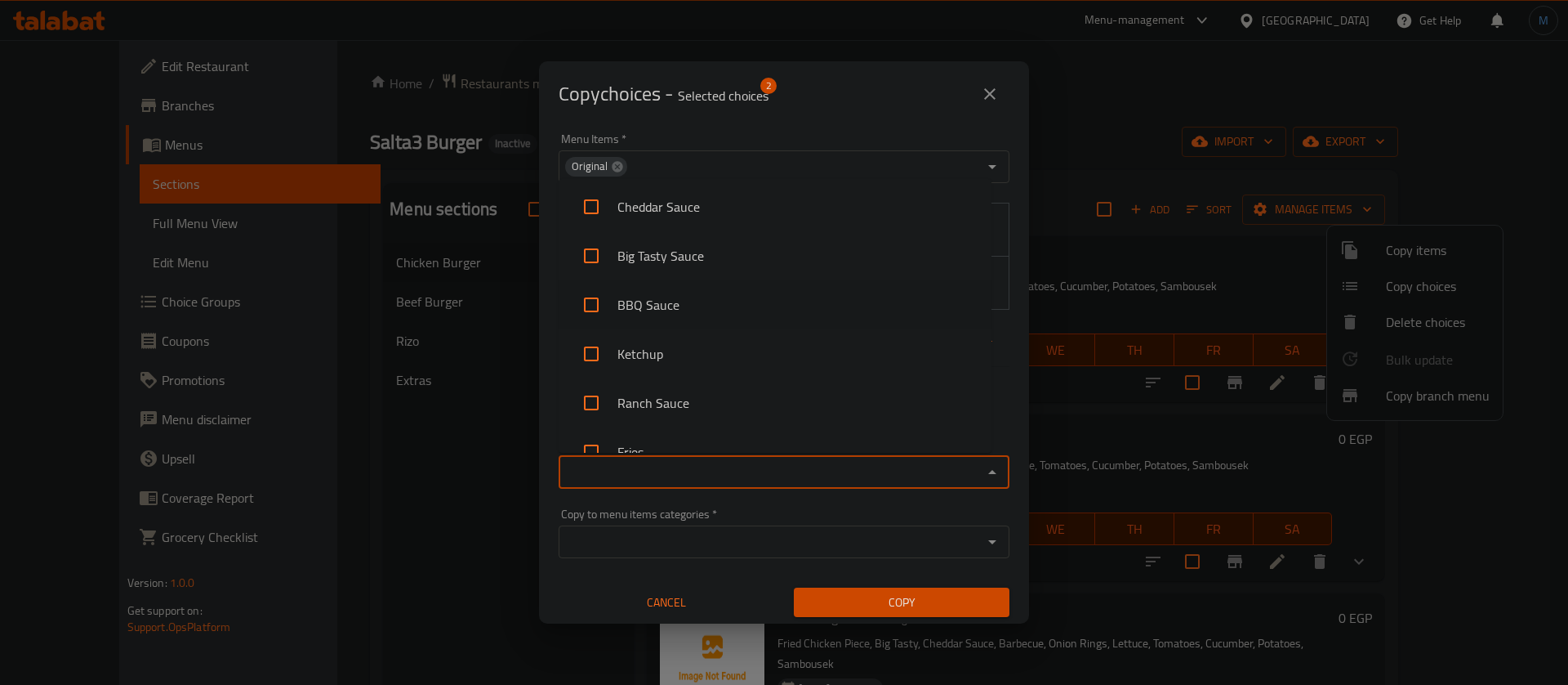
scroll to position [1160, 0]
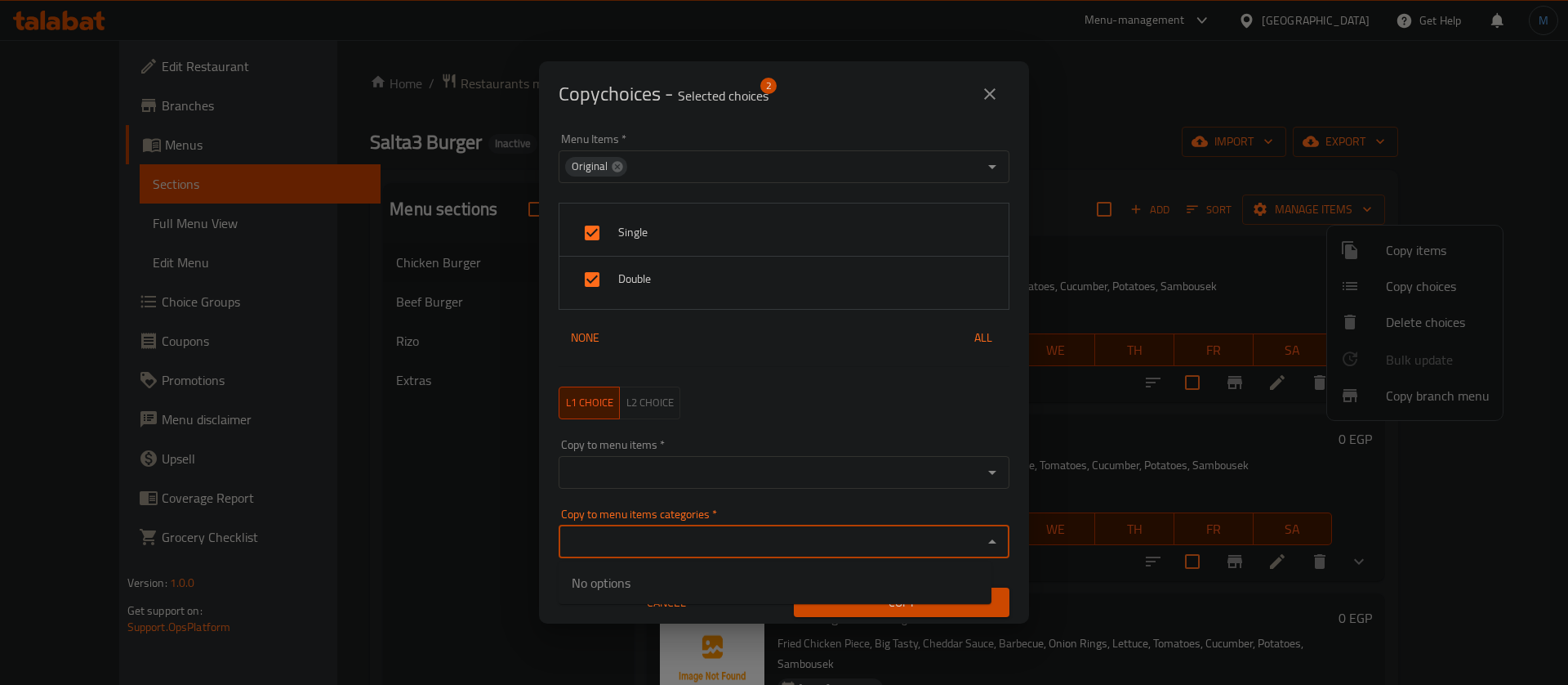
click at [703, 549] on input "Copy to menu items categories   *" at bounding box center [771, 541] width 414 height 23
click at [703, 543] on input "Copy to menu items categories   *" at bounding box center [771, 541] width 414 height 23
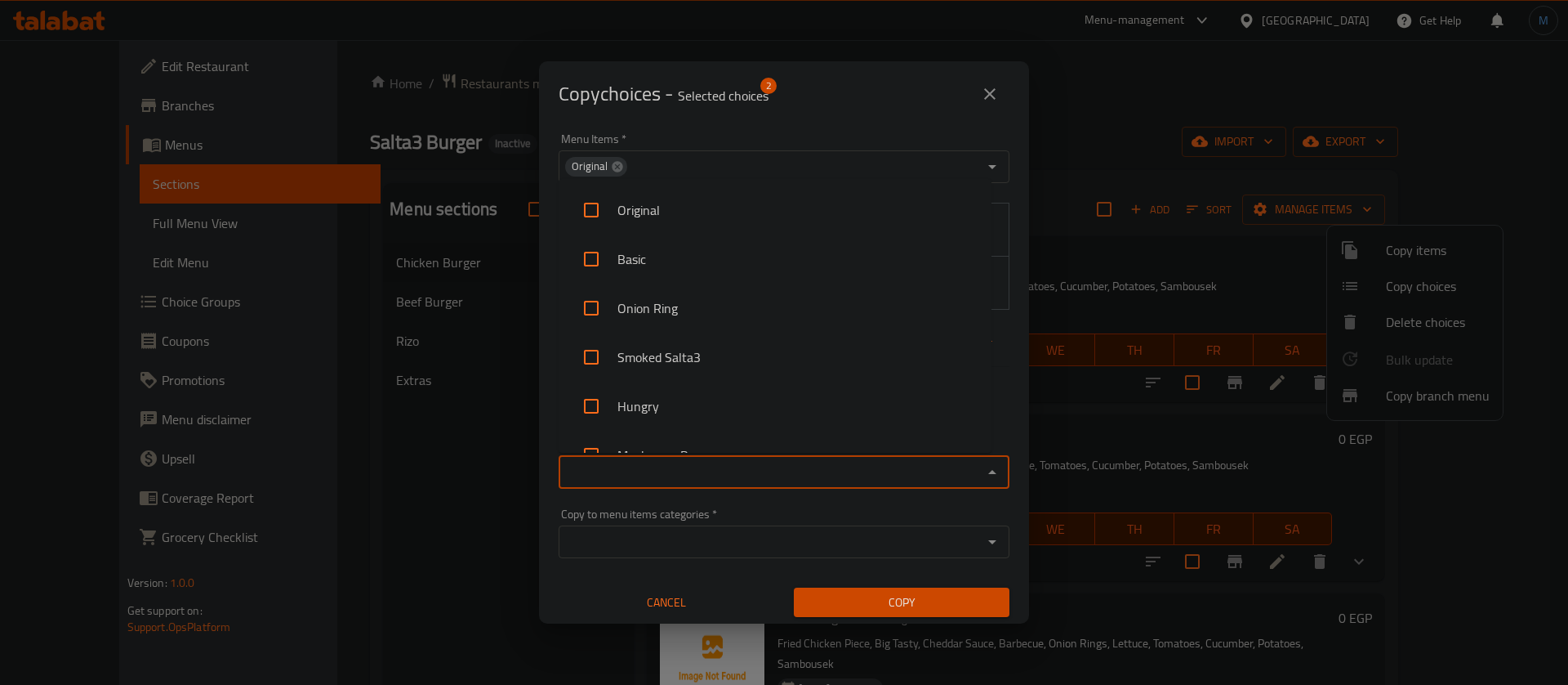
click at [709, 480] on input "Copy to menu items   *" at bounding box center [771, 472] width 414 height 23
click at [743, 391] on li "Original" at bounding box center [775, 406] width 433 height 49
checkbox input "true"
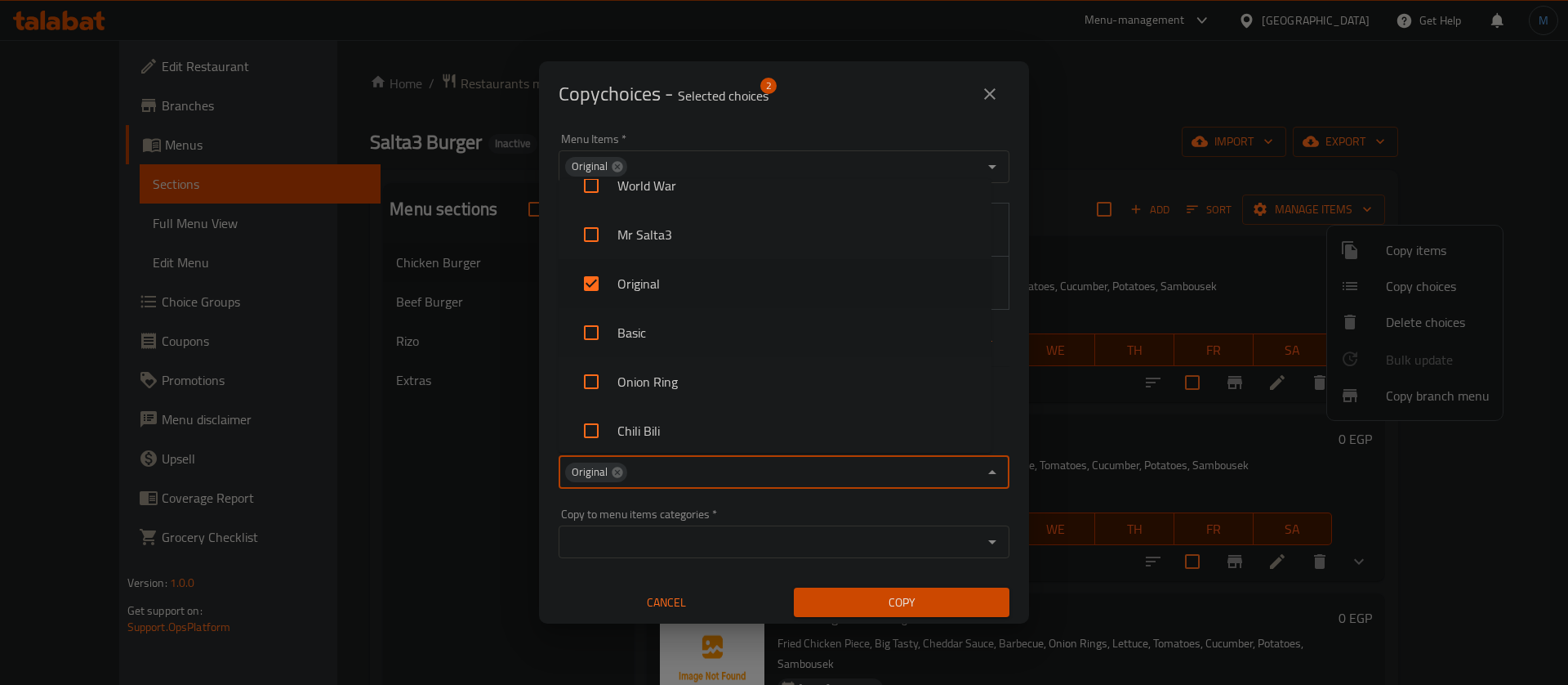
click at [716, 323] on li "Basic" at bounding box center [775, 333] width 433 height 49
checkbox input "true"
click at [716, 374] on li "Onion Ring" at bounding box center [775, 382] width 433 height 49
checkbox input "true"
click at [722, 412] on li "Chili Bili" at bounding box center [775, 431] width 433 height 49
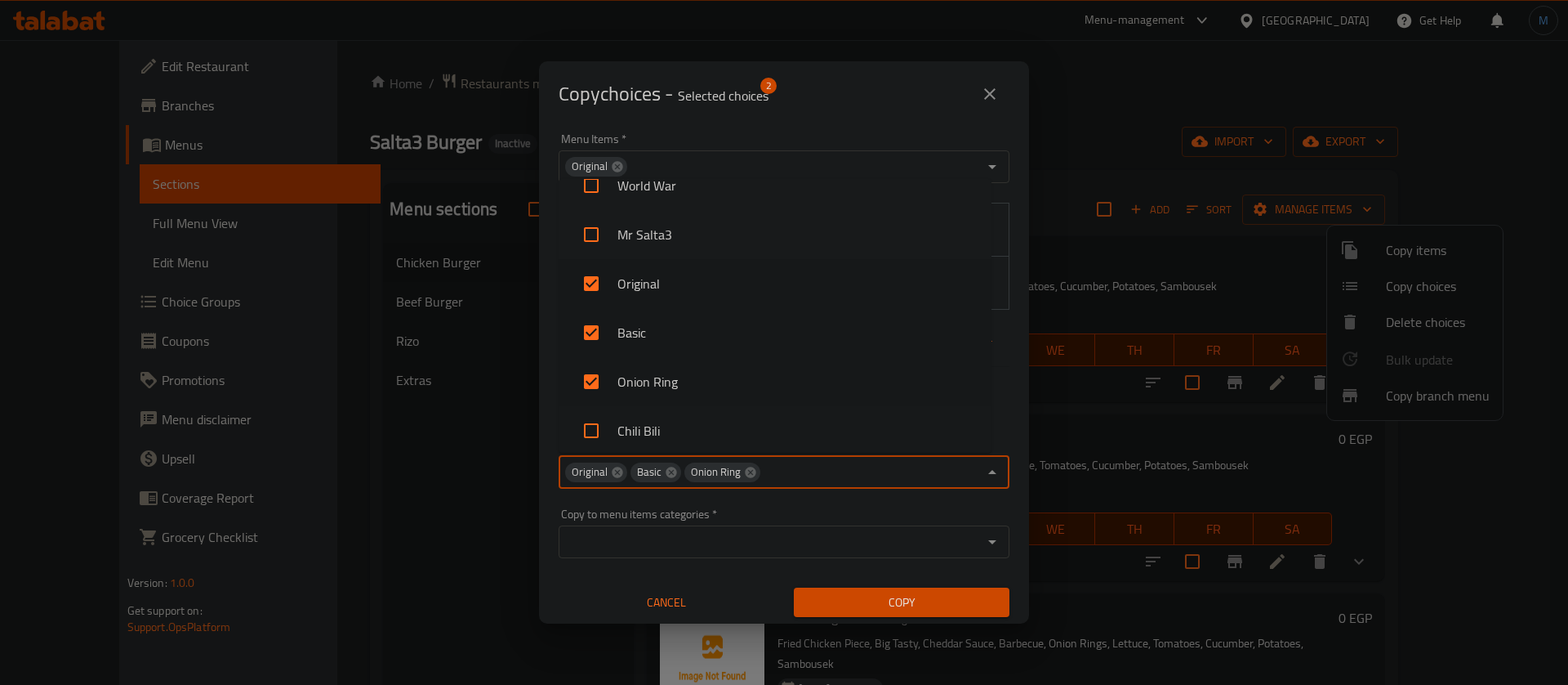
checkbox input "true"
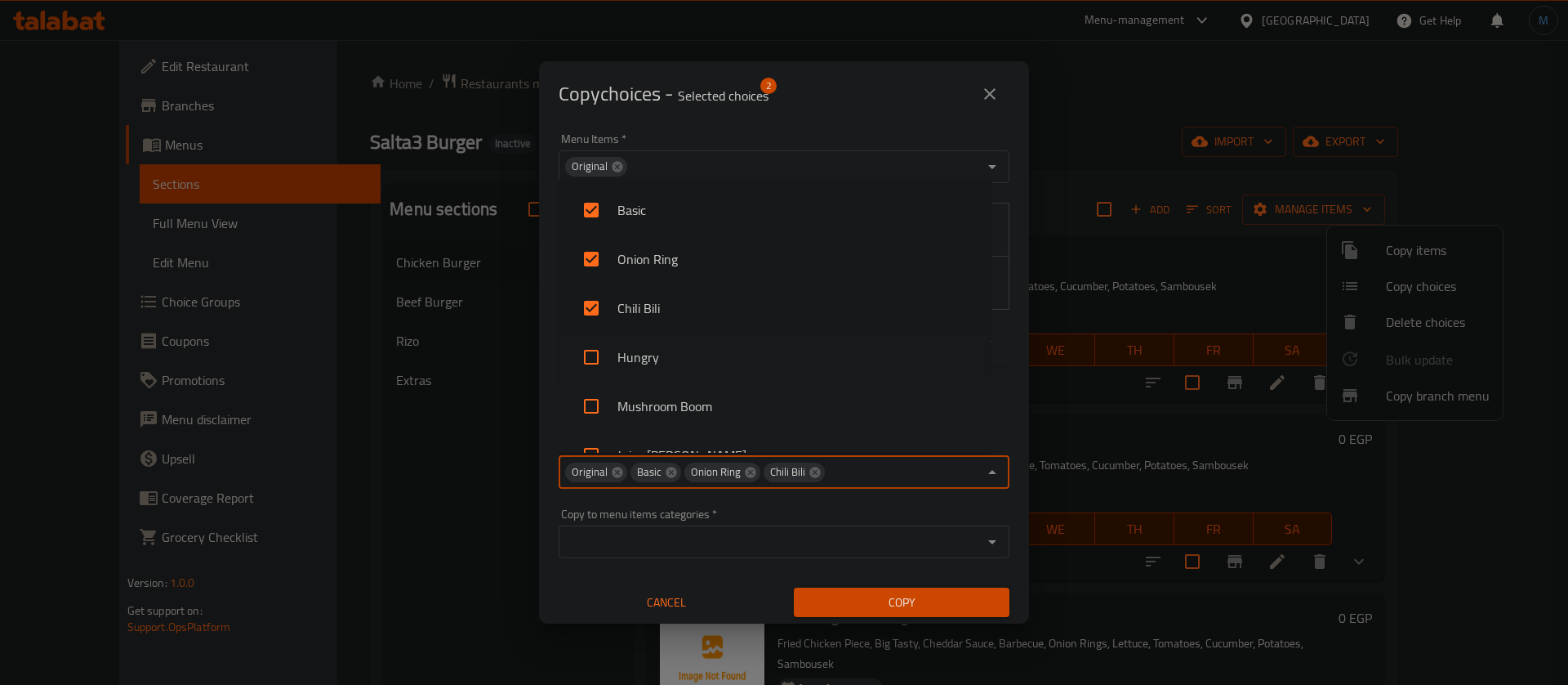
click at [730, 364] on li "Hungry" at bounding box center [775, 357] width 433 height 49
checkbox input "true"
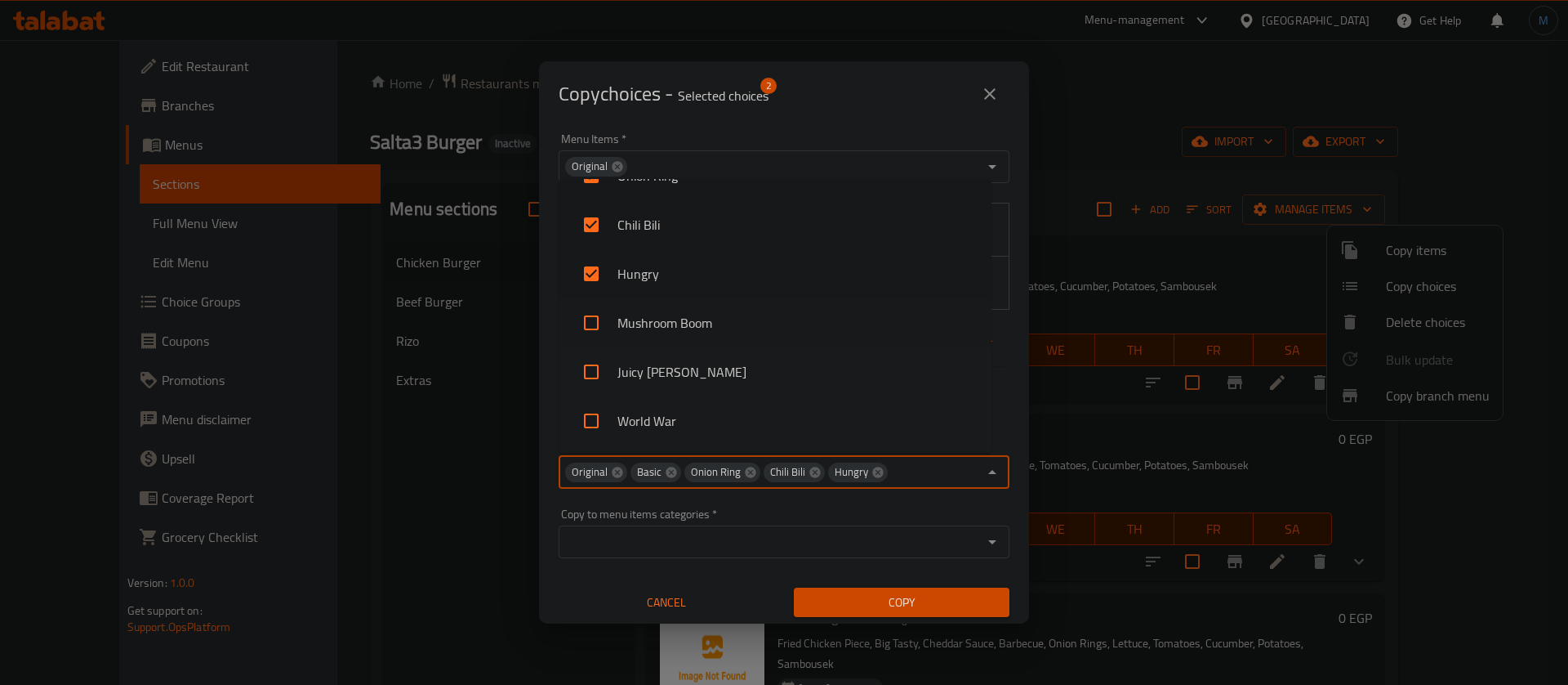
click at [735, 316] on li "Mushroom Boom" at bounding box center [775, 323] width 433 height 49
checkbox input "true"
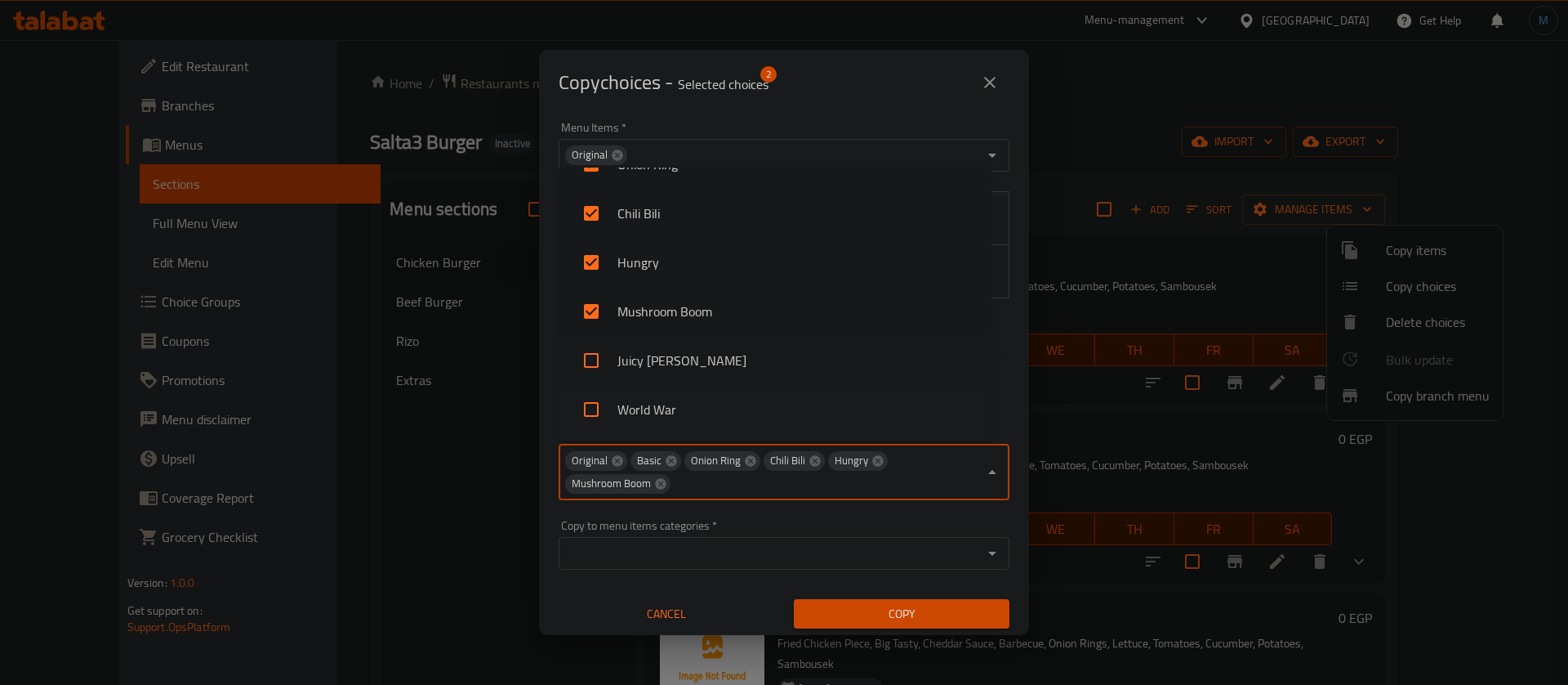
click at [738, 364] on li "Juicy [PERSON_NAME]" at bounding box center [775, 360] width 433 height 49
checkbox input "true"
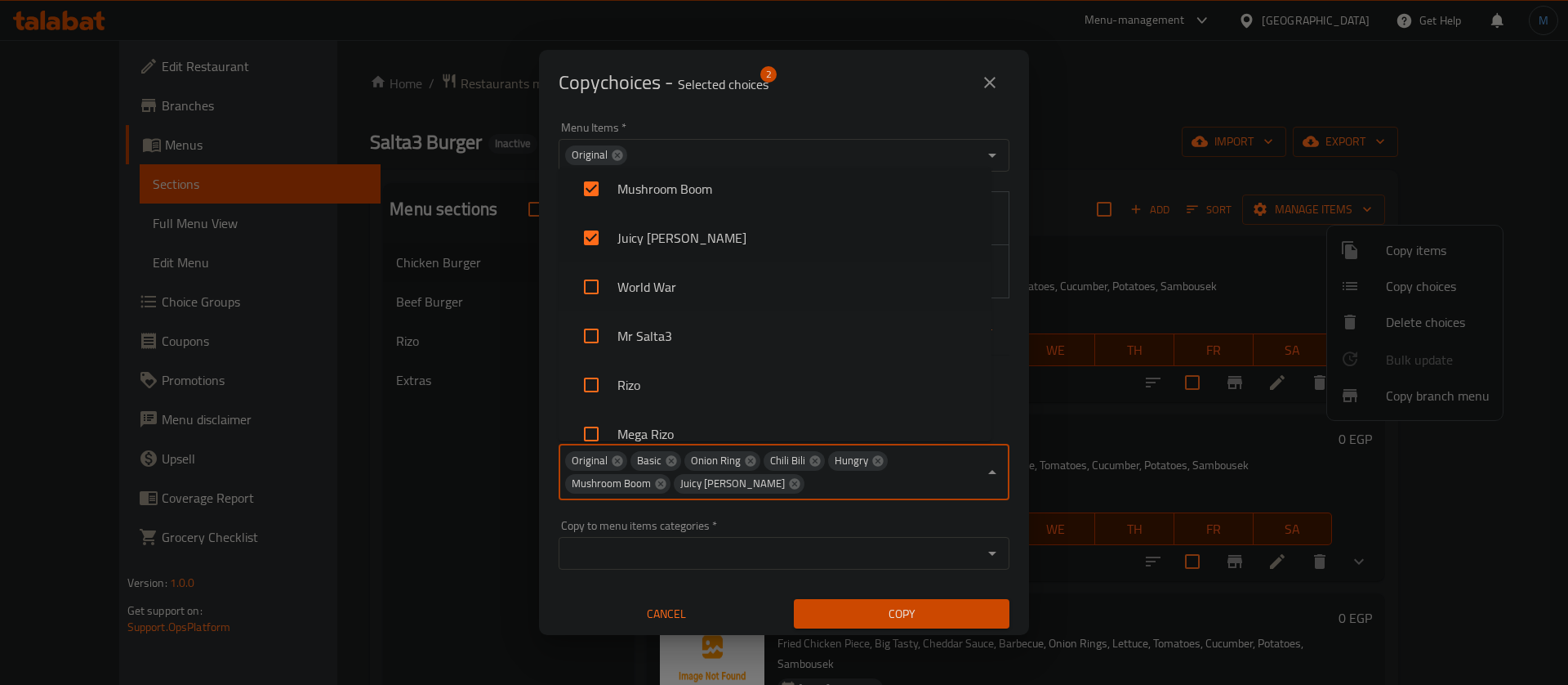
click at [715, 296] on li "World War" at bounding box center [775, 287] width 433 height 49
checkbox input "true"
click at [709, 342] on li "Mr Salta3" at bounding box center [775, 336] width 433 height 49
checkbox input "true"
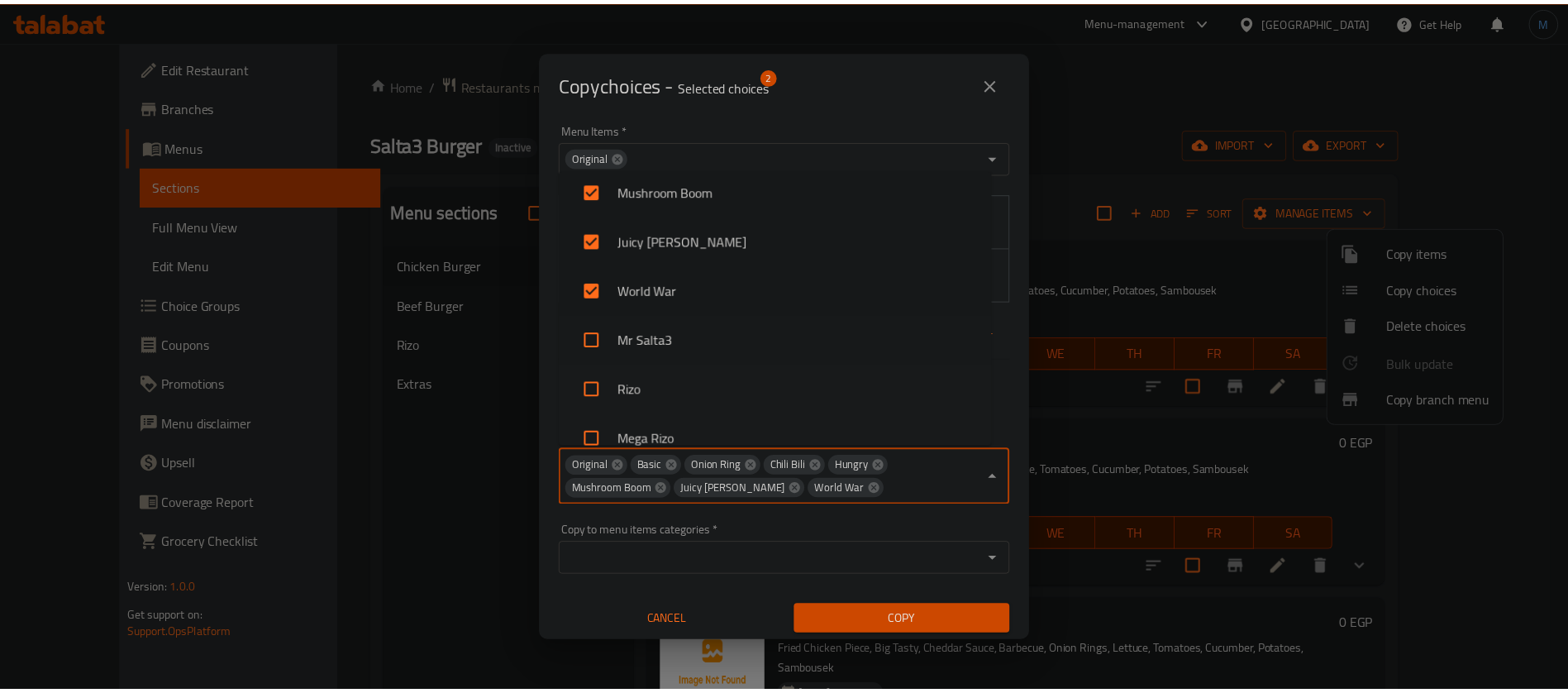
scroll to position [456, 0]
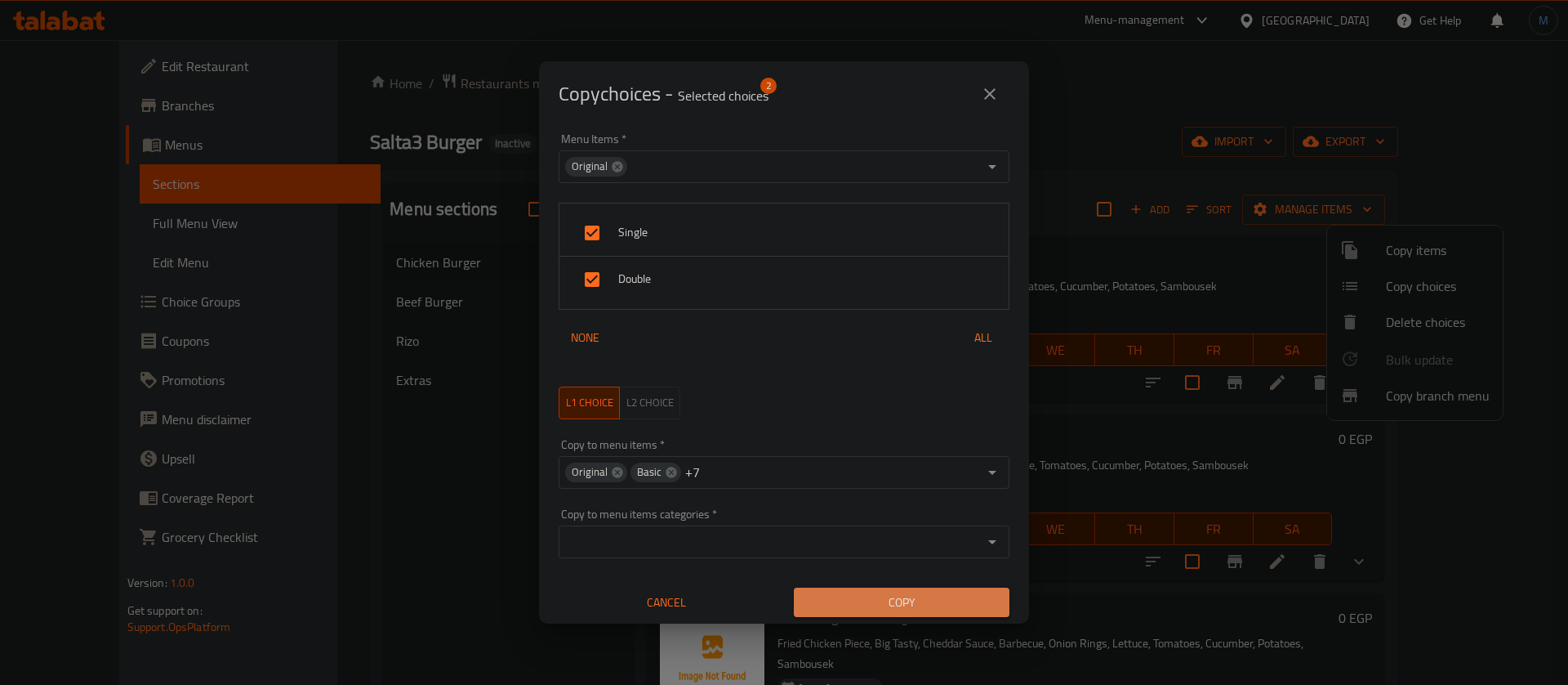
click at [915, 609] on span "Copy" at bounding box center [901, 602] width 189 height 20
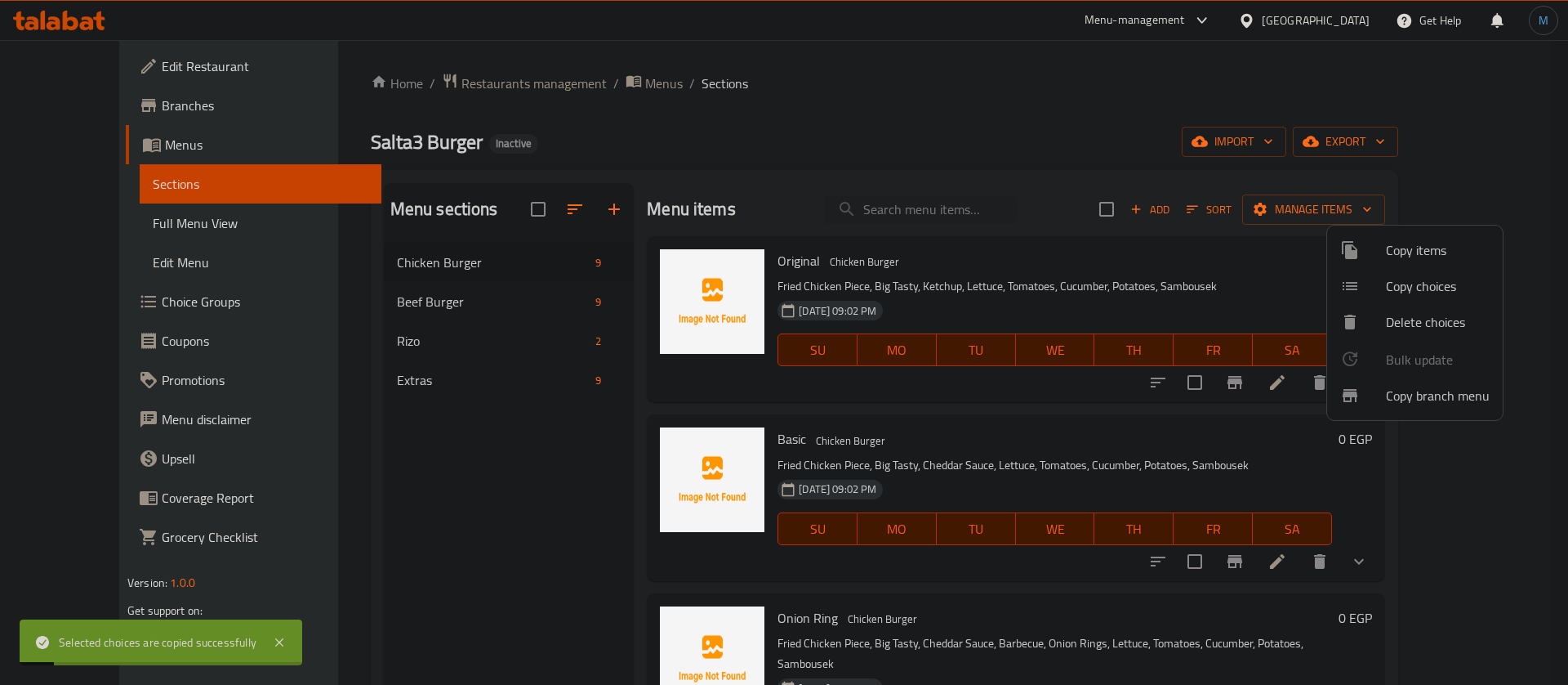
click at [420, 321] on div at bounding box center [784, 342] width 1568 height 685
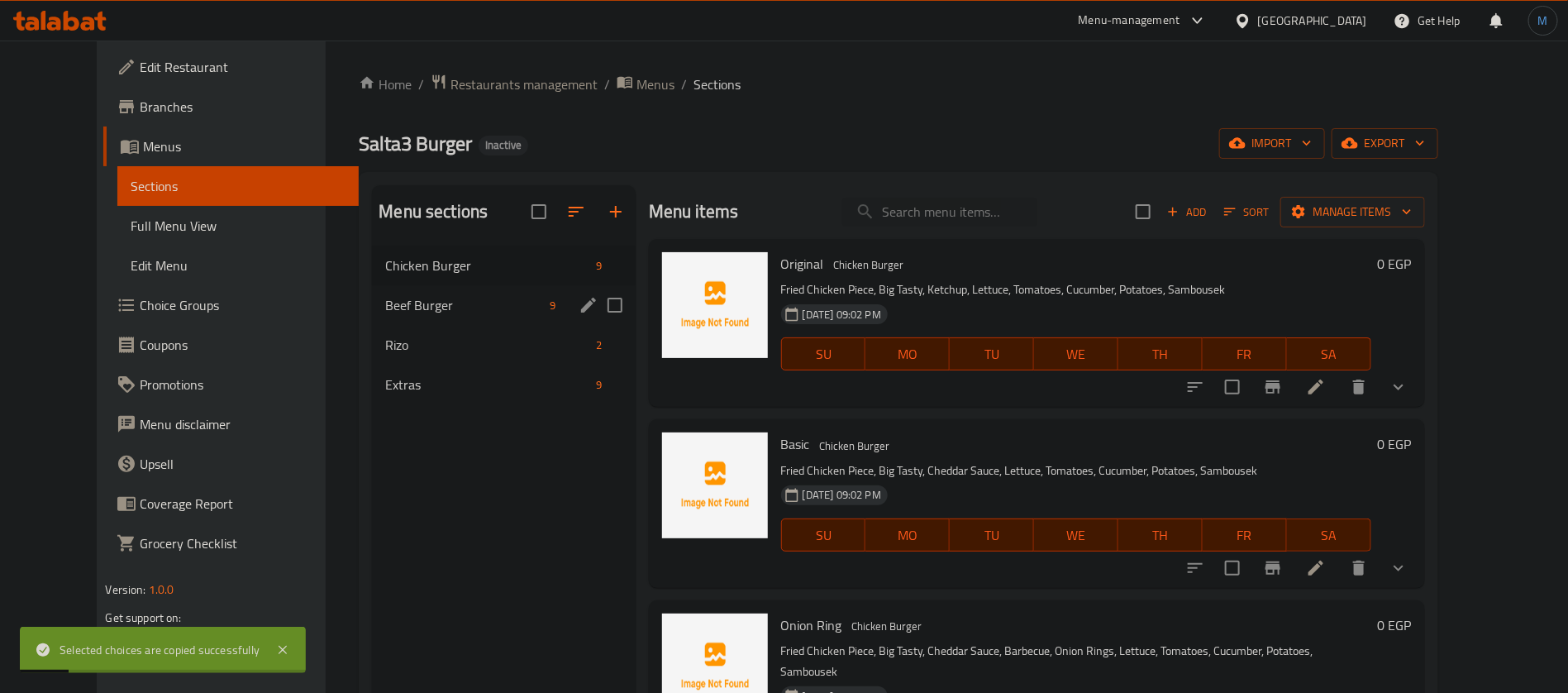
click at [431, 313] on span "Beef Burger" at bounding box center [464, 304] width 158 height 20
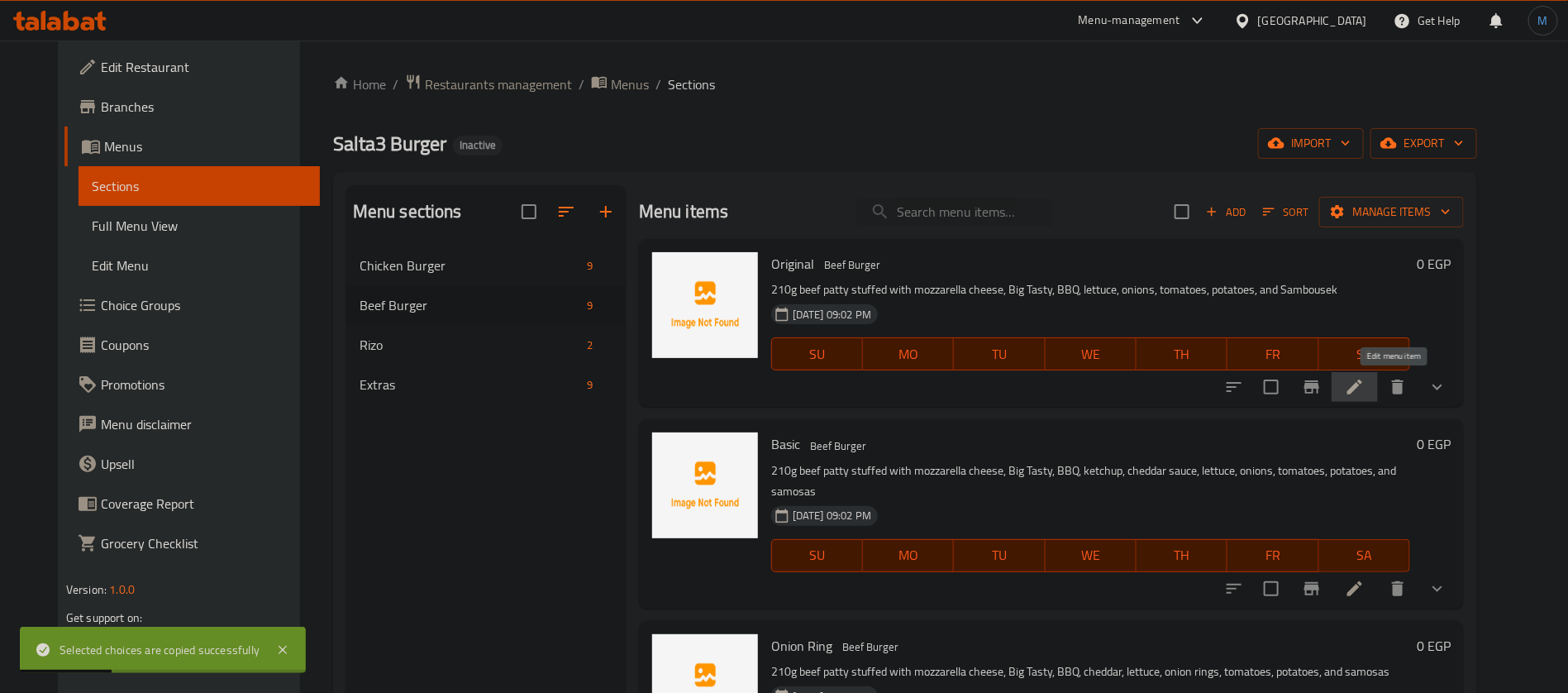
click at [1365, 382] on icon at bounding box center [1354, 386] width 20 height 20
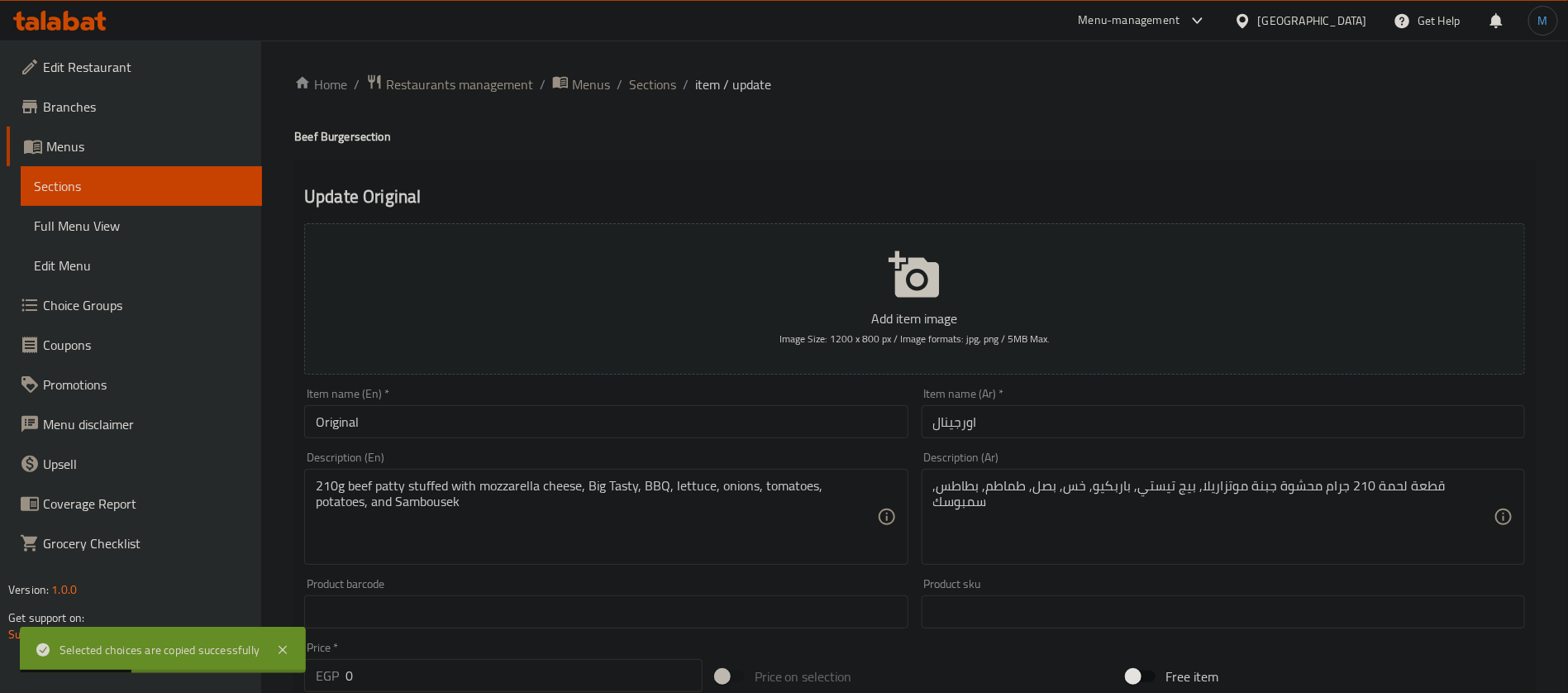
scroll to position [511, 0]
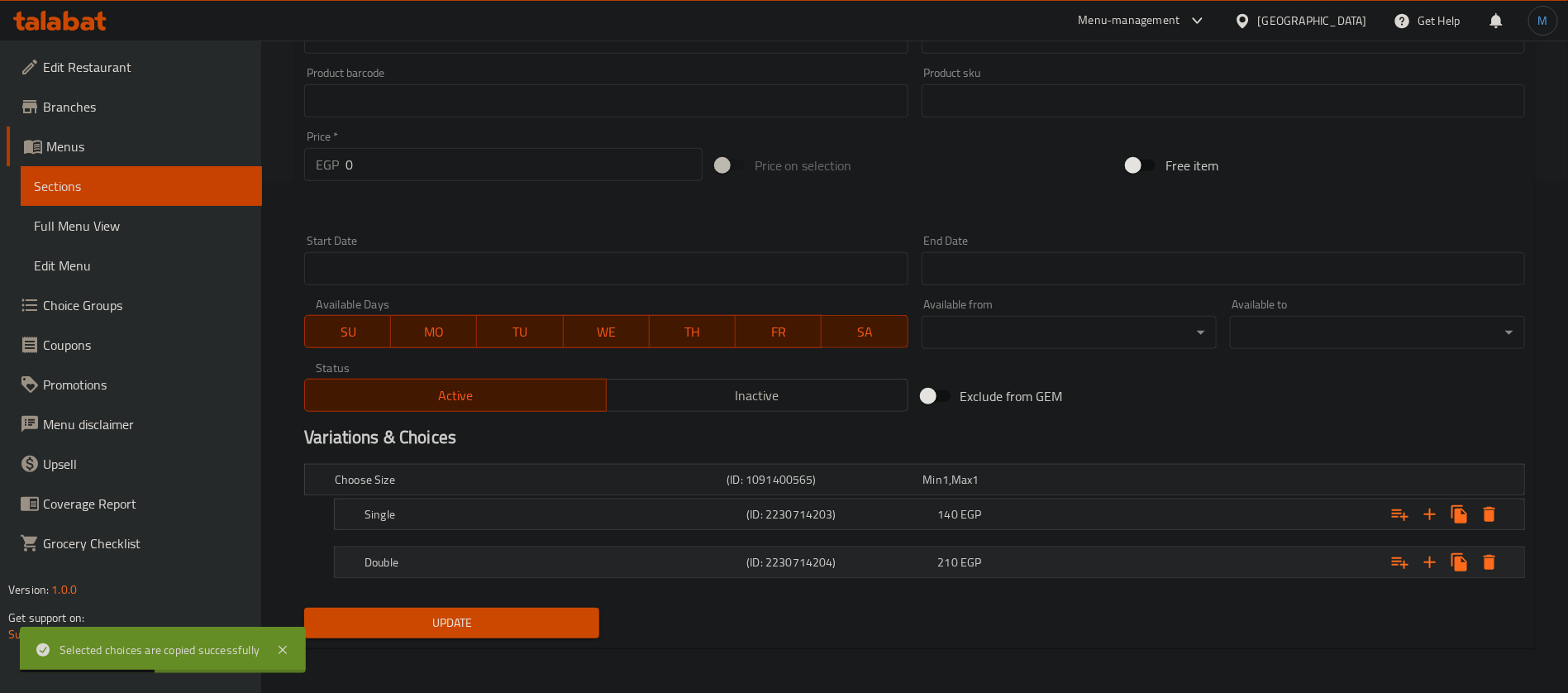
click at [912, 488] on h5 "(ID: 2230714204)" at bounding box center [821, 479] width 190 height 16
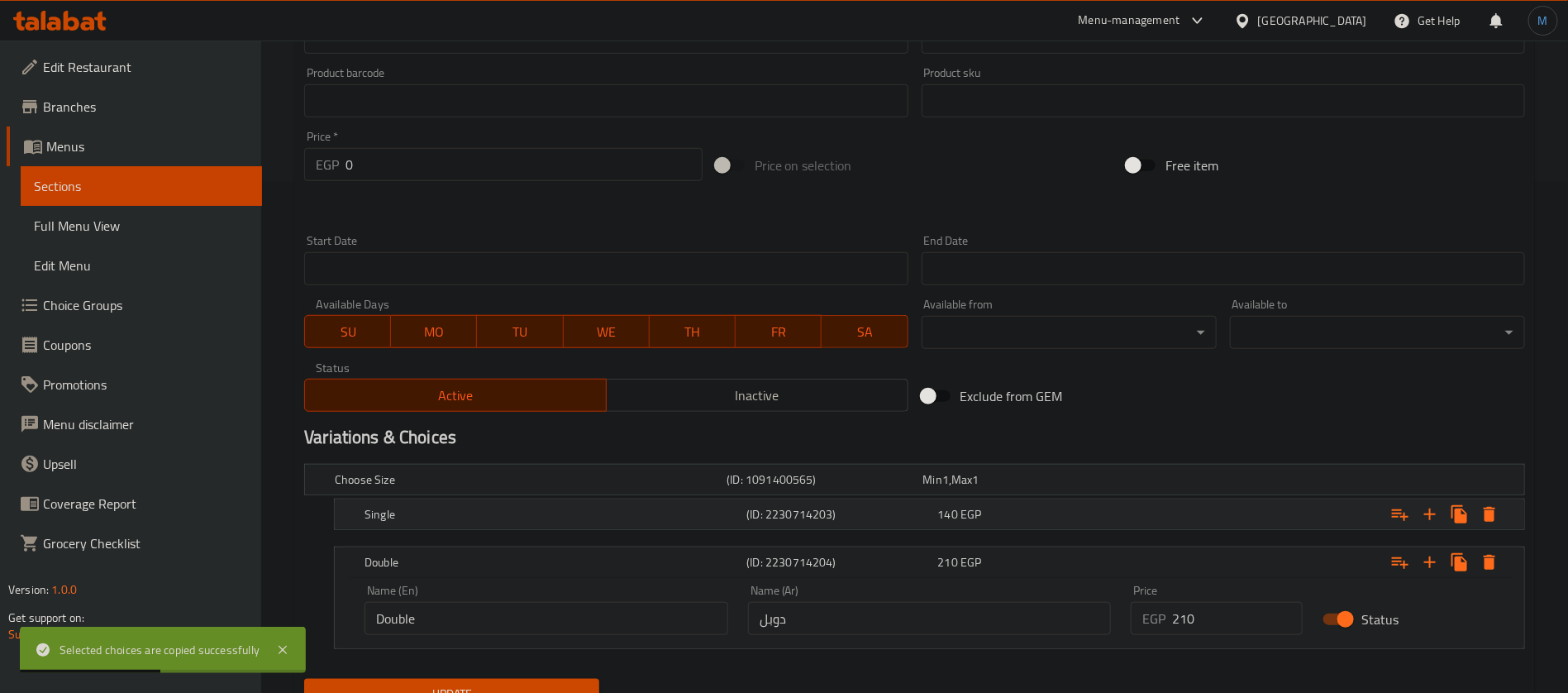
click at [915, 488] on h5 "(ID: 2230714203)" at bounding box center [821, 479] width 190 height 16
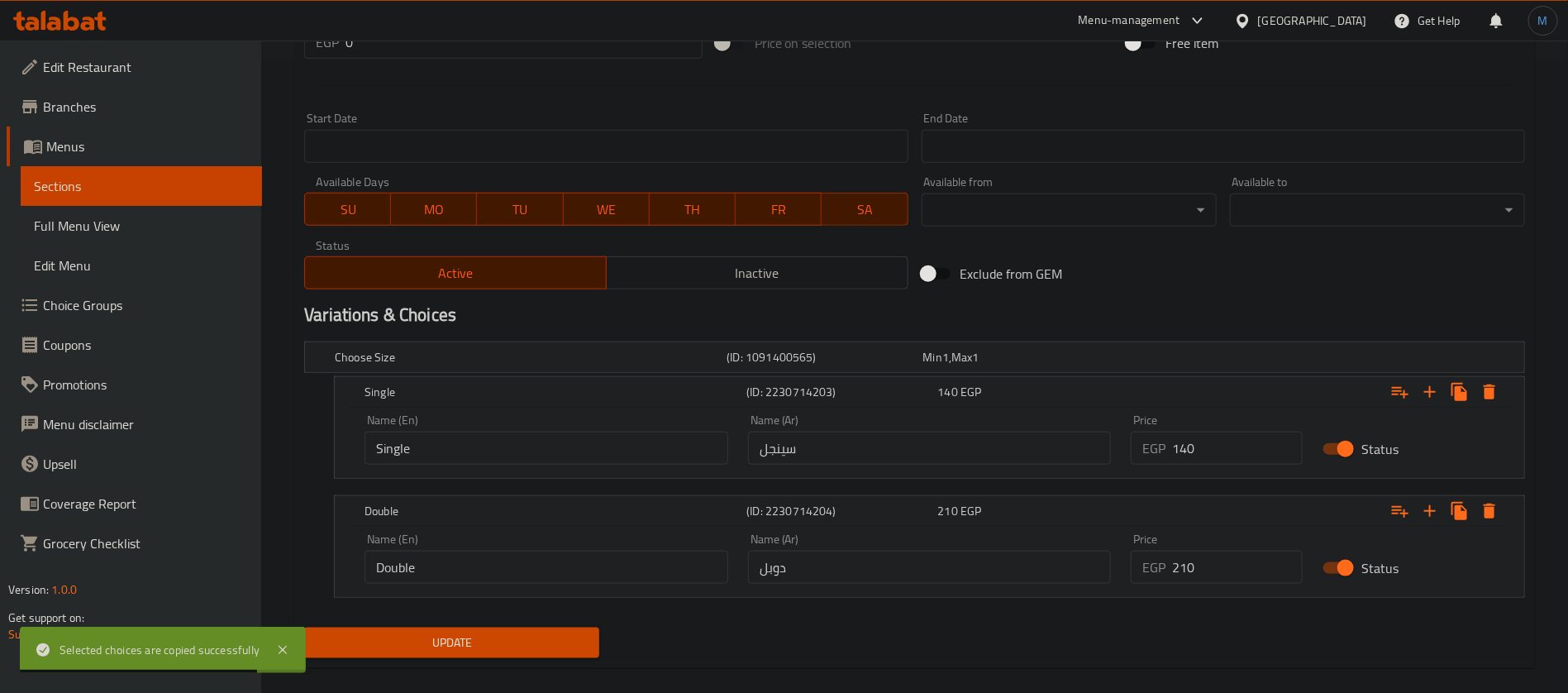
scroll to position [653, 0]
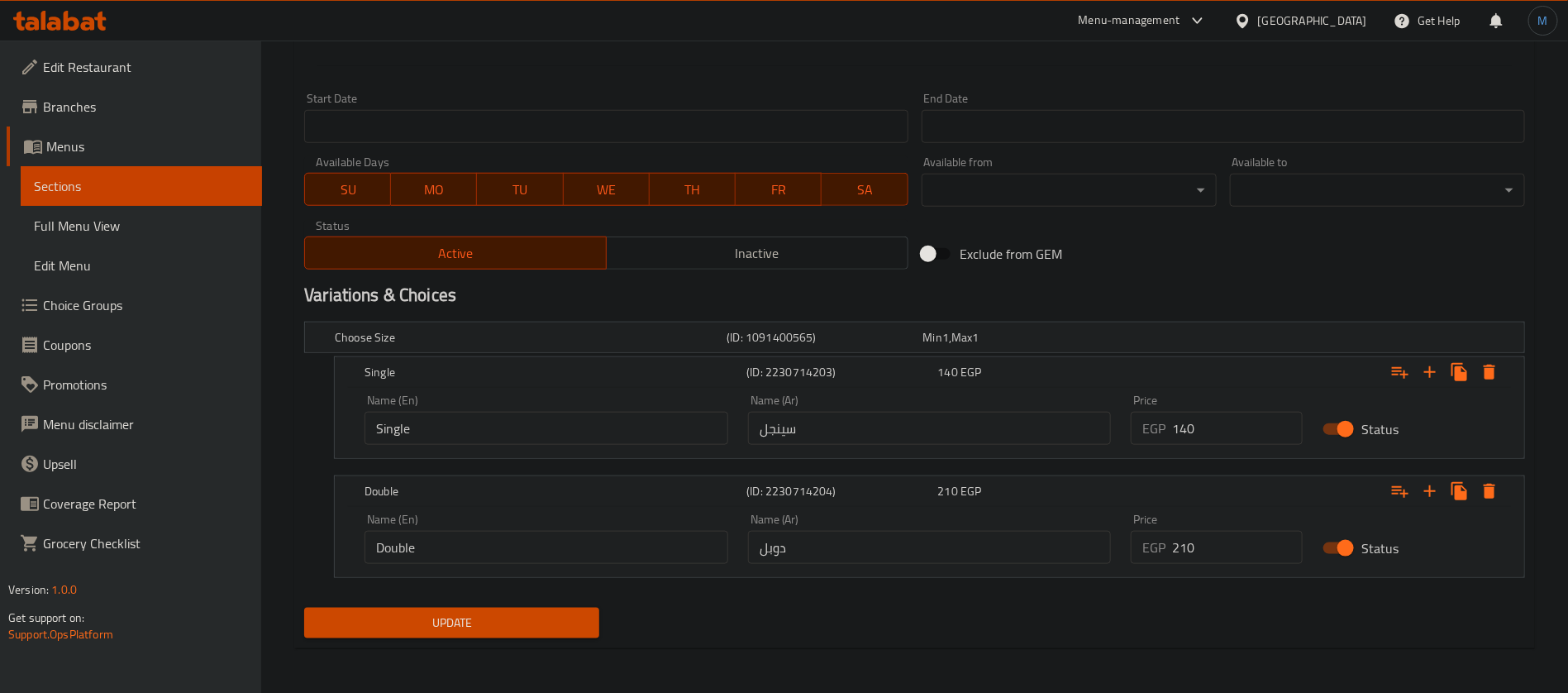
click at [1242, 424] on input "140" at bounding box center [1238, 428] width 131 height 33
type input "130"
click at [1220, 542] on input "210" at bounding box center [1238, 547] width 131 height 33
type input "205"
click at [304, 608] on button "Update" at bounding box center [452, 622] width 295 height 30
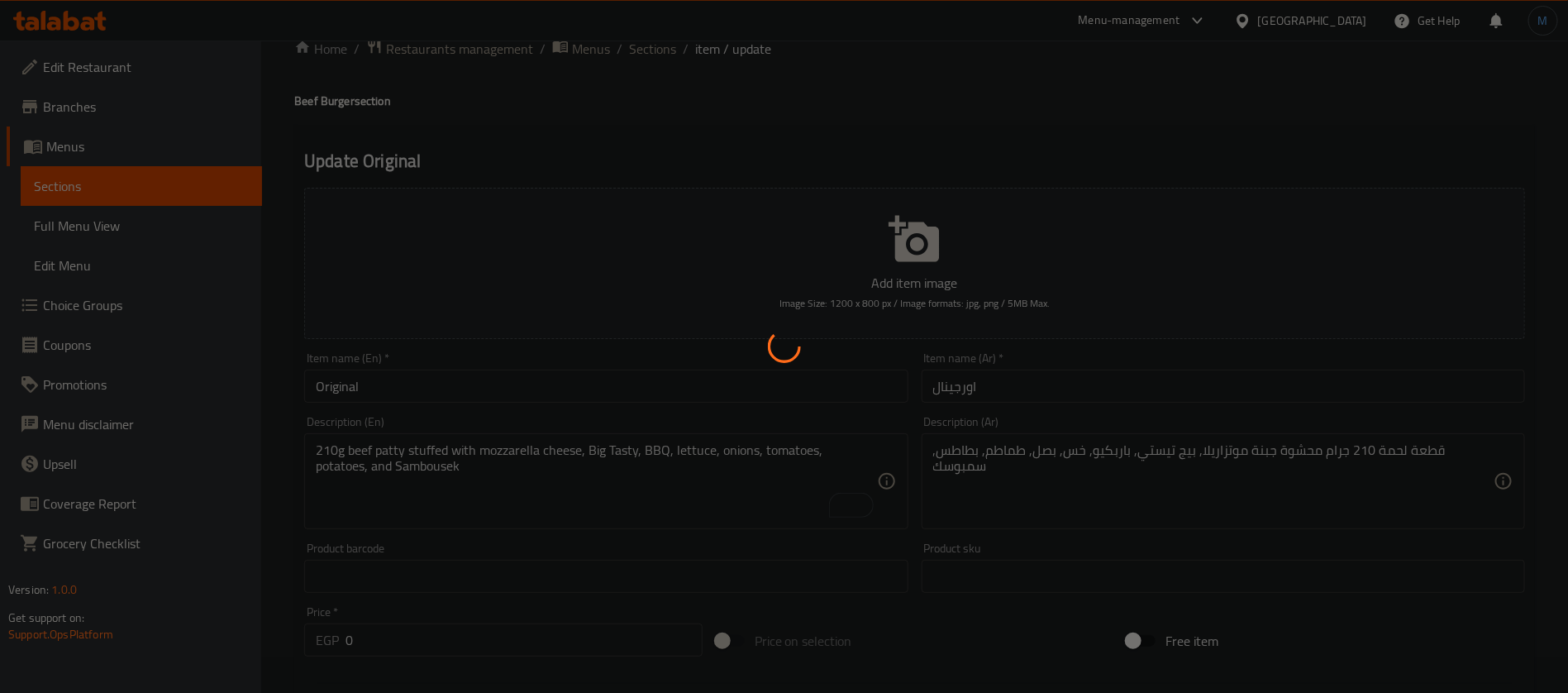
scroll to position [0, 0]
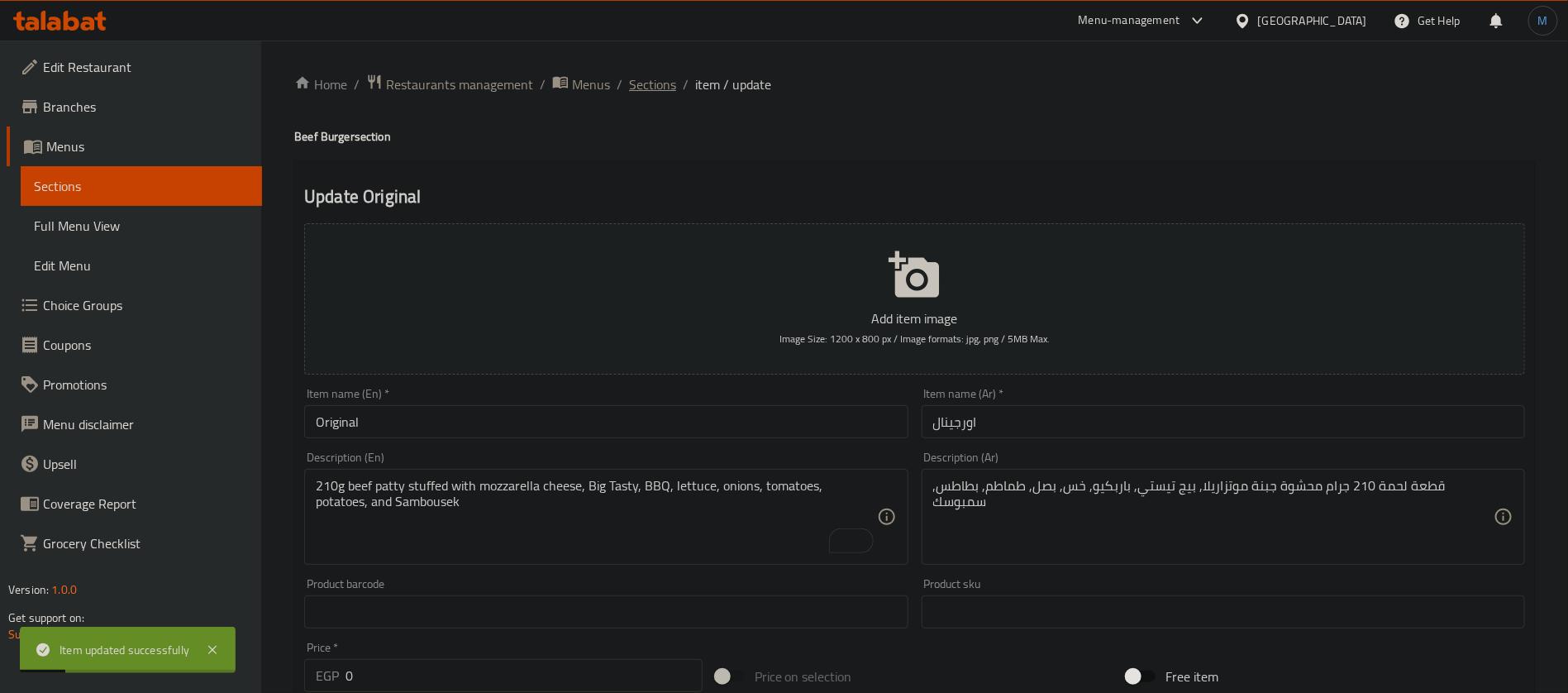
click at [665, 91] on span "Sections" at bounding box center [653, 84] width 47 height 20
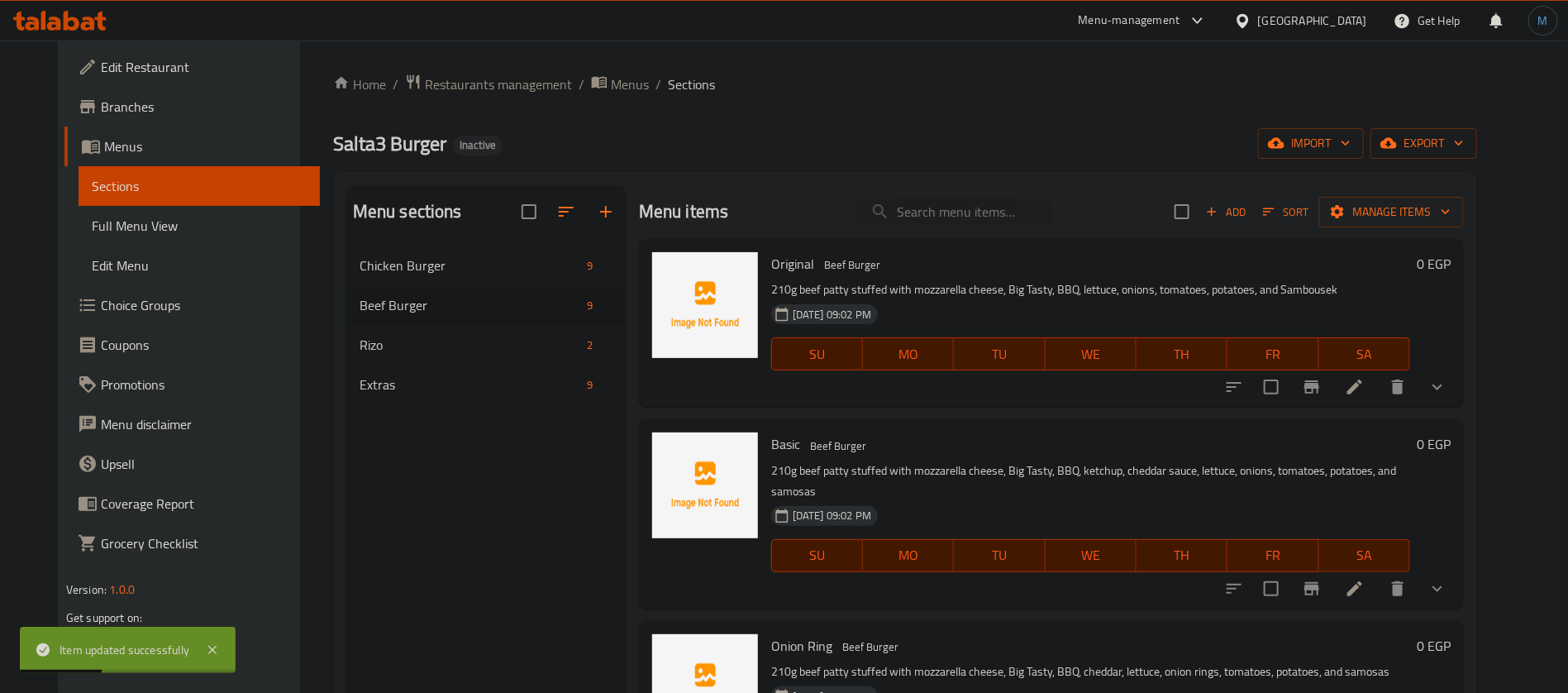
click at [1378, 573] on li at bounding box center [1355, 588] width 47 height 30
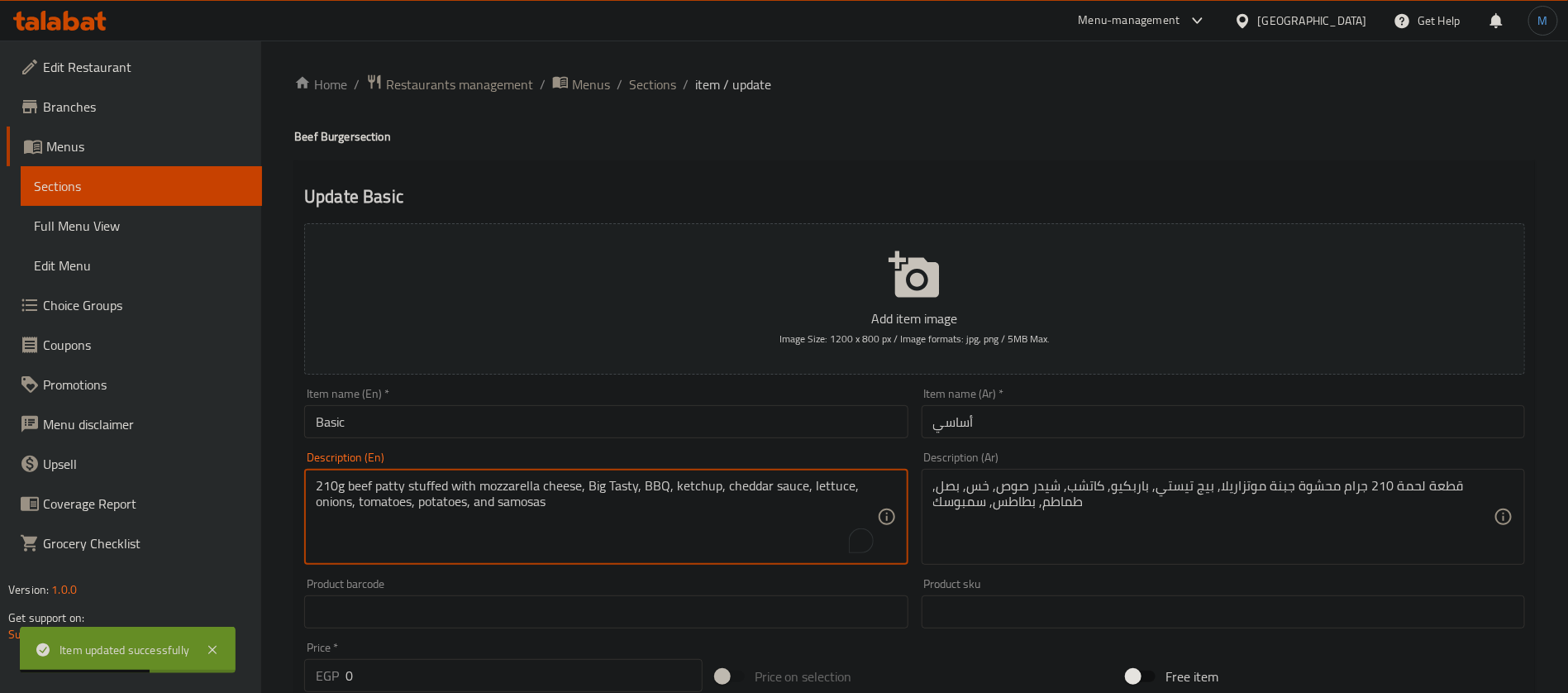
click at [502, 503] on textarea "210g beef patty stuffed with mozzarella cheese, Big Tasty, BBQ, ketchup, chedda…" at bounding box center [596, 516] width 560 height 78
paste textarea "Sambousek"
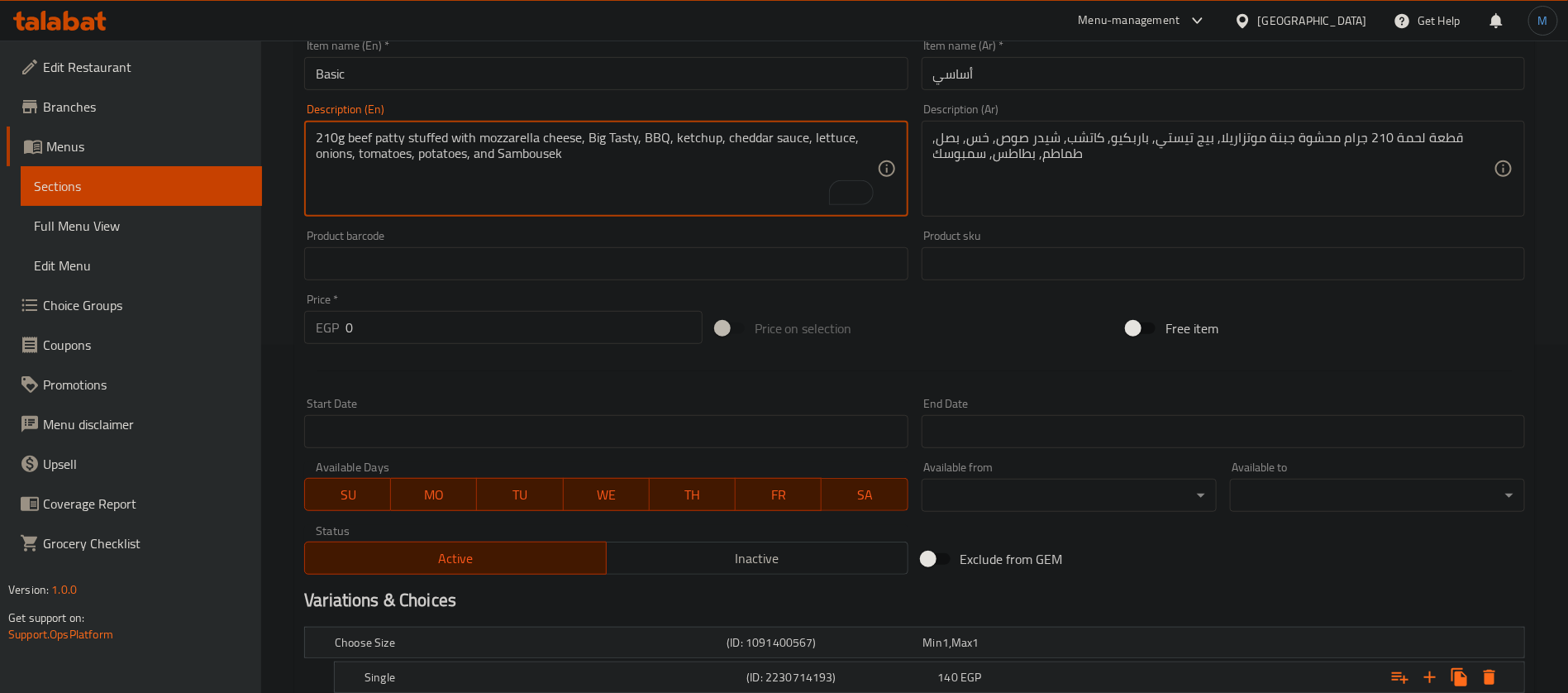
scroll to position [511, 0]
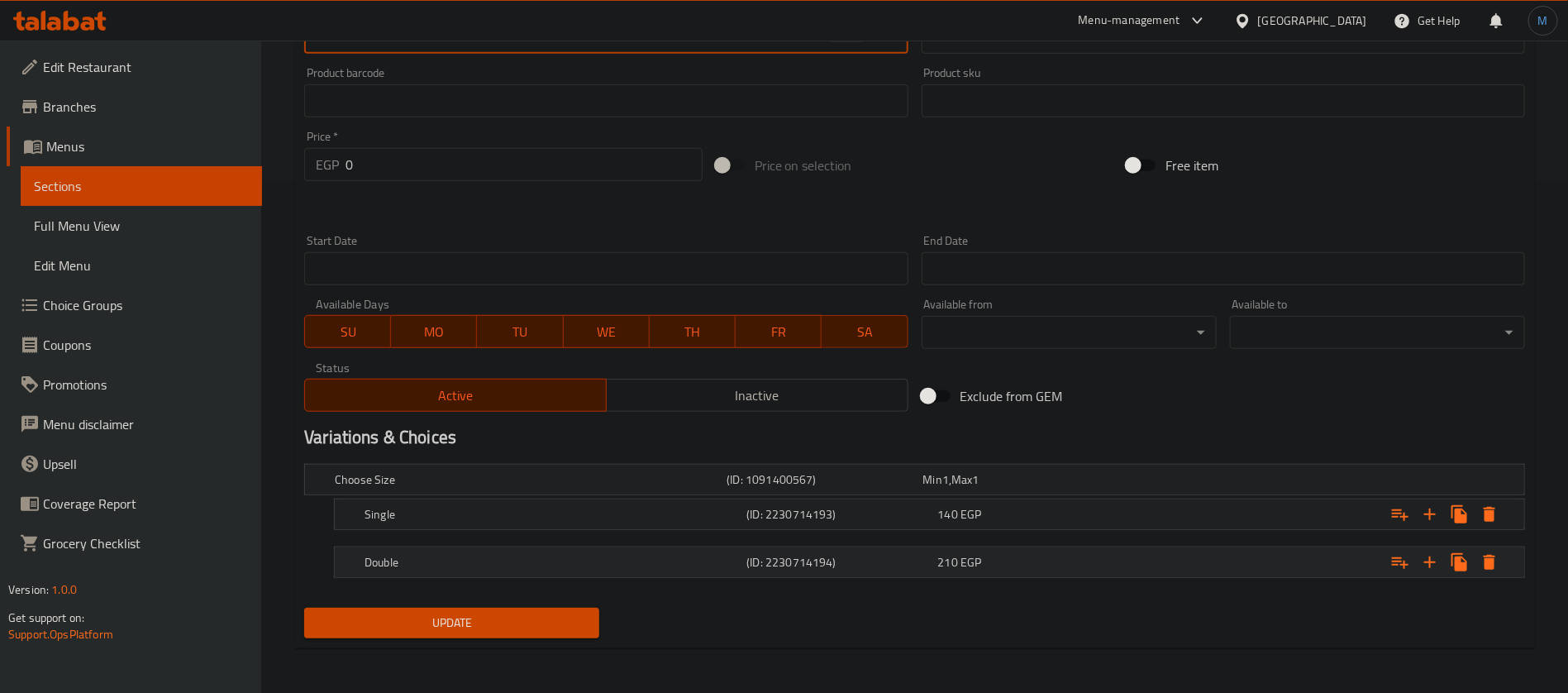
type textarea "210g beef patty stuffed with mozzarella cheese, Big Tasty, BBQ, ketchup, chedda…"
click at [1146, 483] on div "Expand" at bounding box center [1312, 479] width 392 height 7
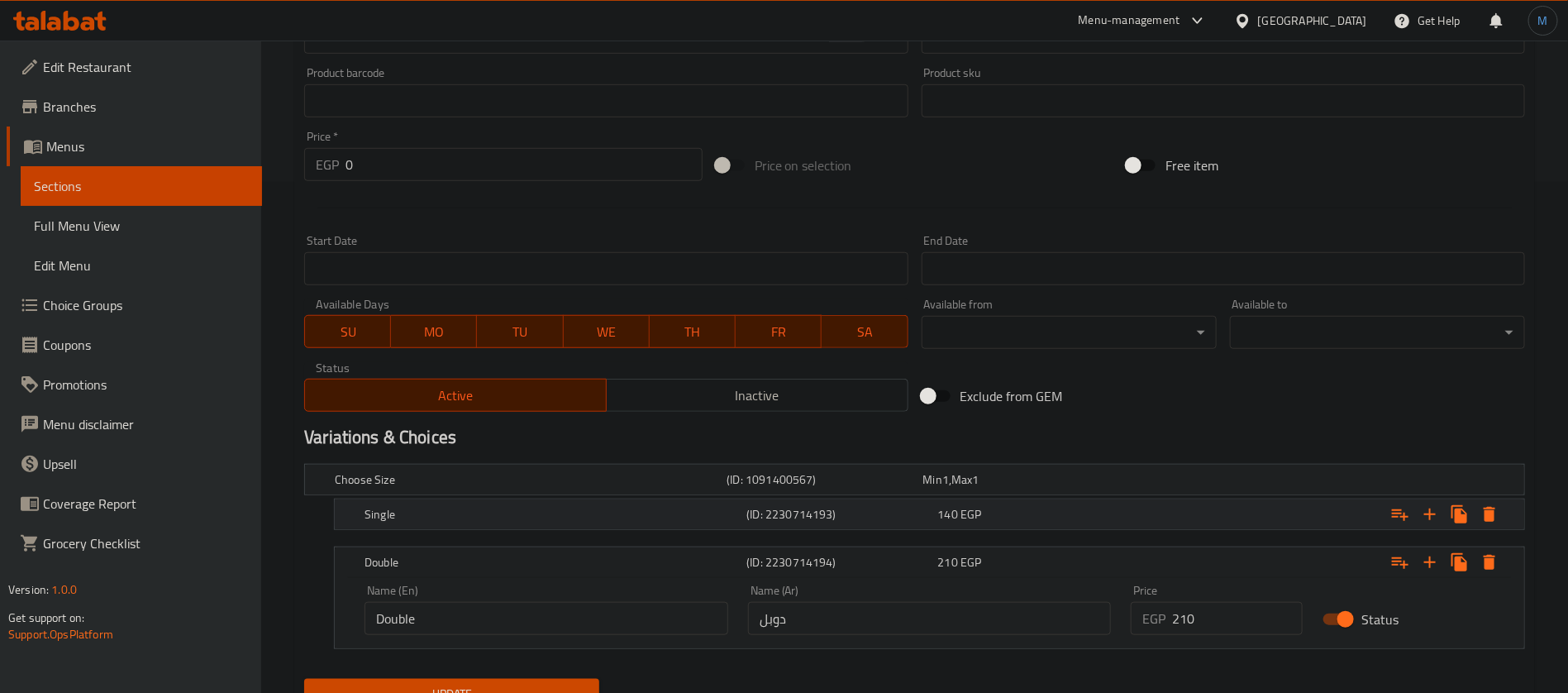
click at [1115, 497] on div "Single (ID: 2230714193) 140 EGP" at bounding box center [920, 479] width 1177 height 36
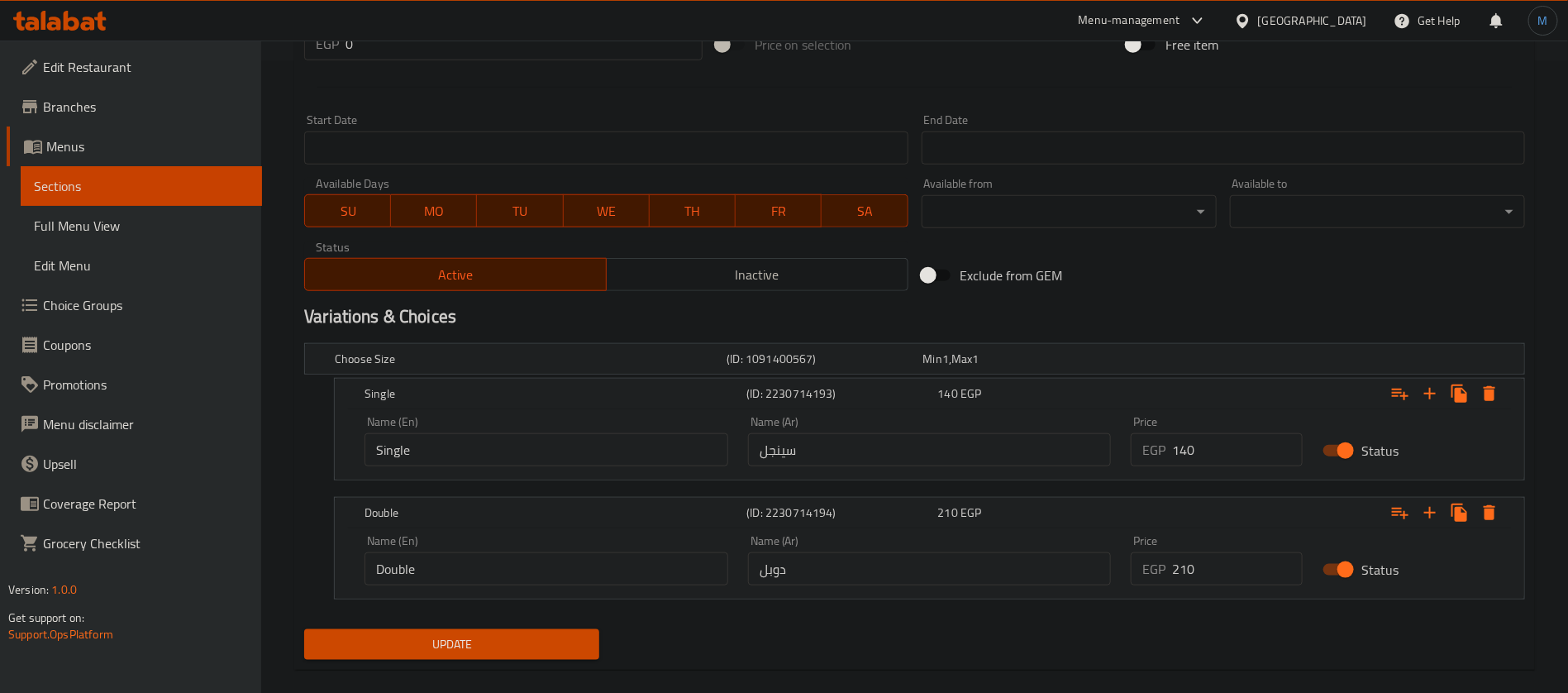
scroll to position [653, 0]
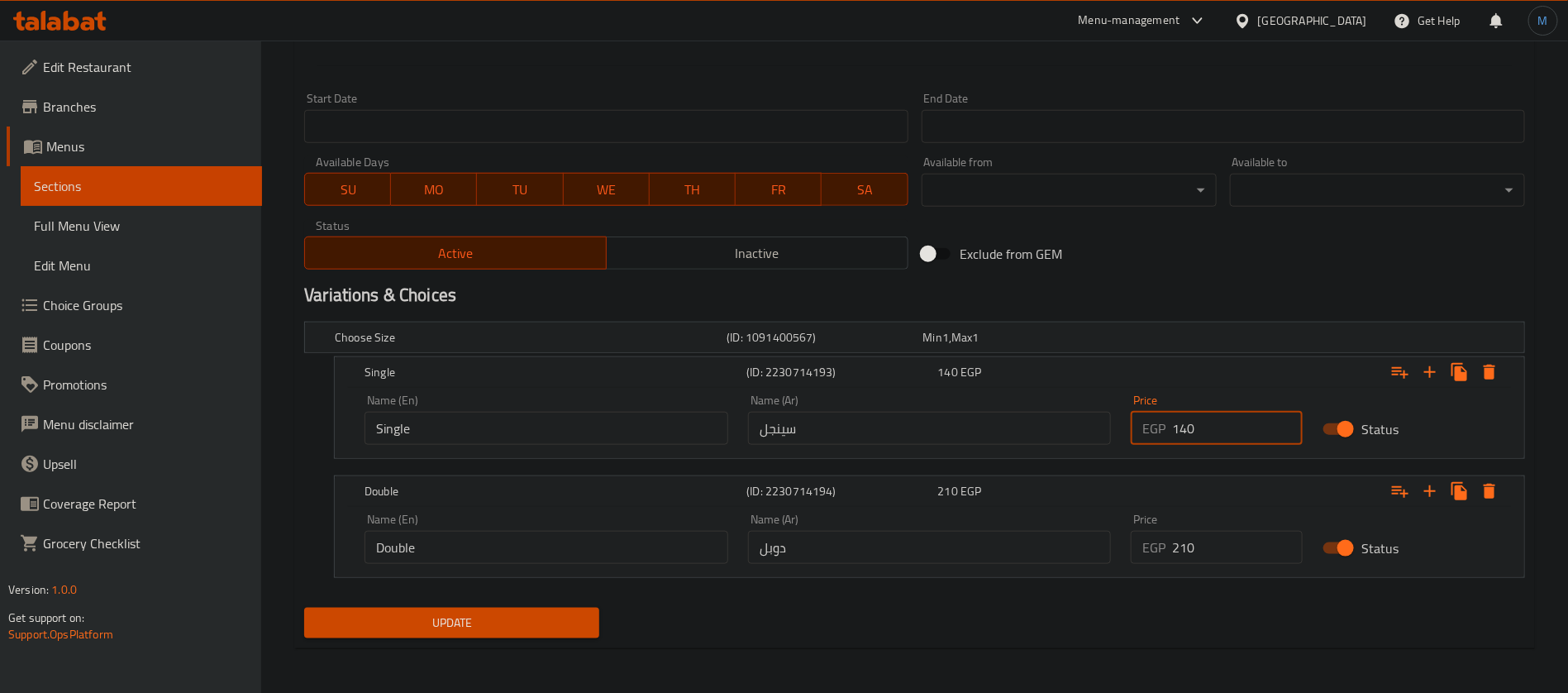
click at [1214, 438] on input "140" at bounding box center [1238, 428] width 131 height 33
type input "145"
click at [1234, 555] on input "210" at bounding box center [1238, 547] width 131 height 33
type input "215"
click at [304, 608] on button "Update" at bounding box center [452, 622] width 295 height 30
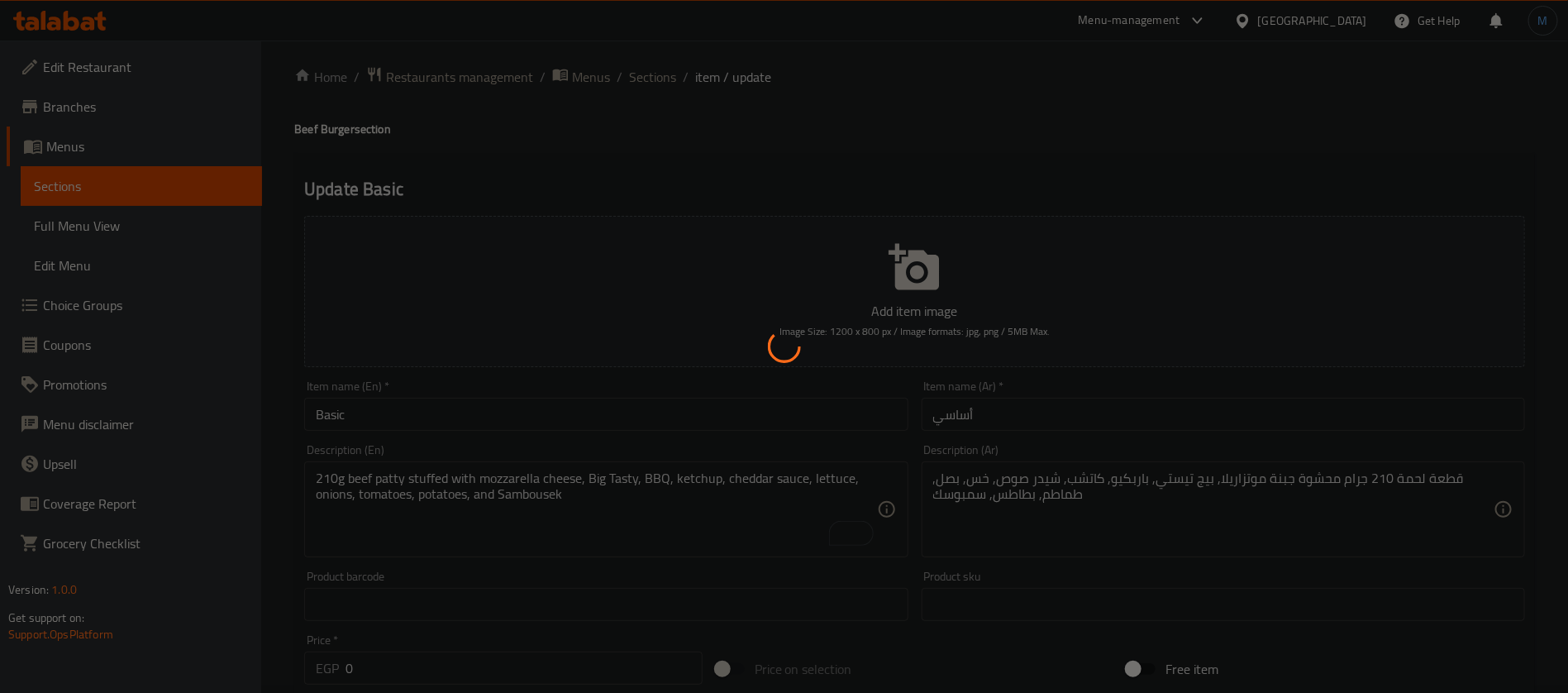
scroll to position [0, 0]
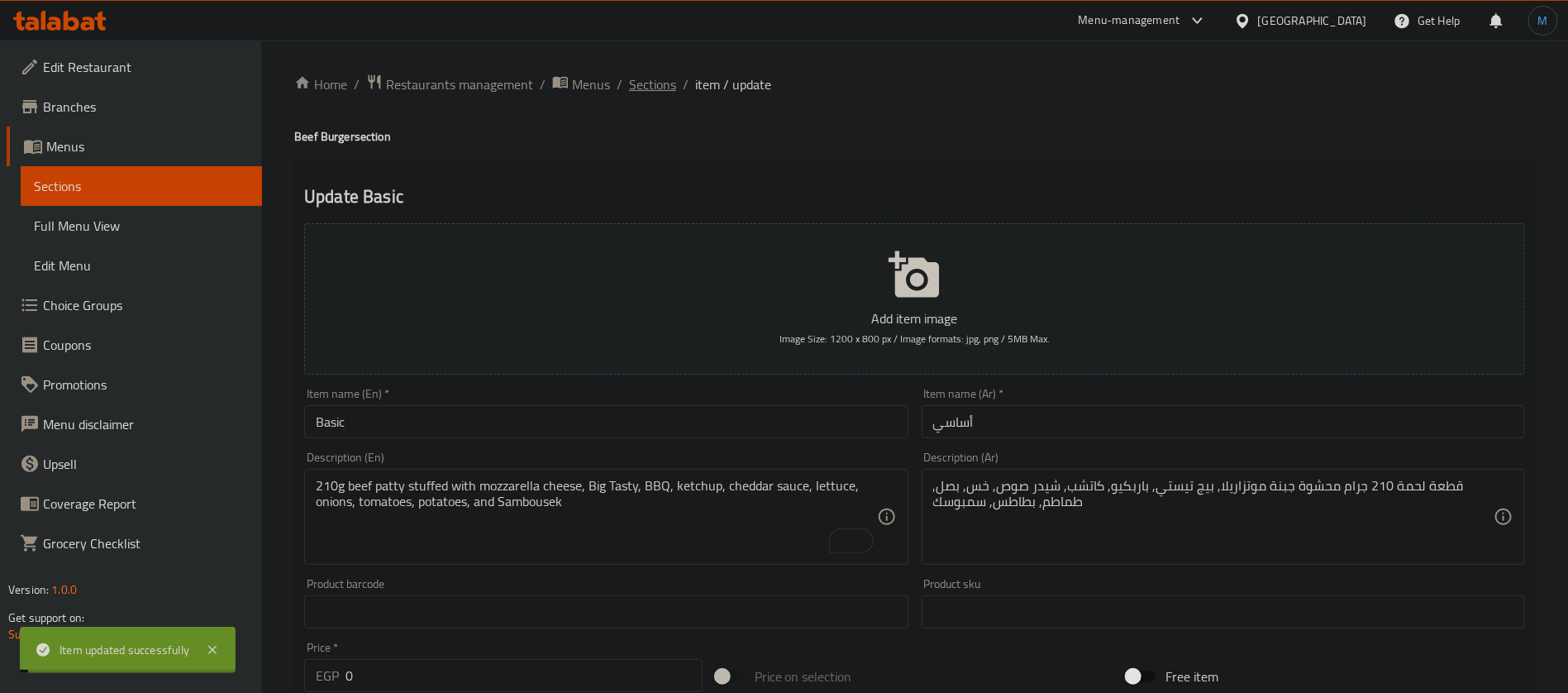
click at [670, 82] on span "Sections" at bounding box center [653, 84] width 47 height 20
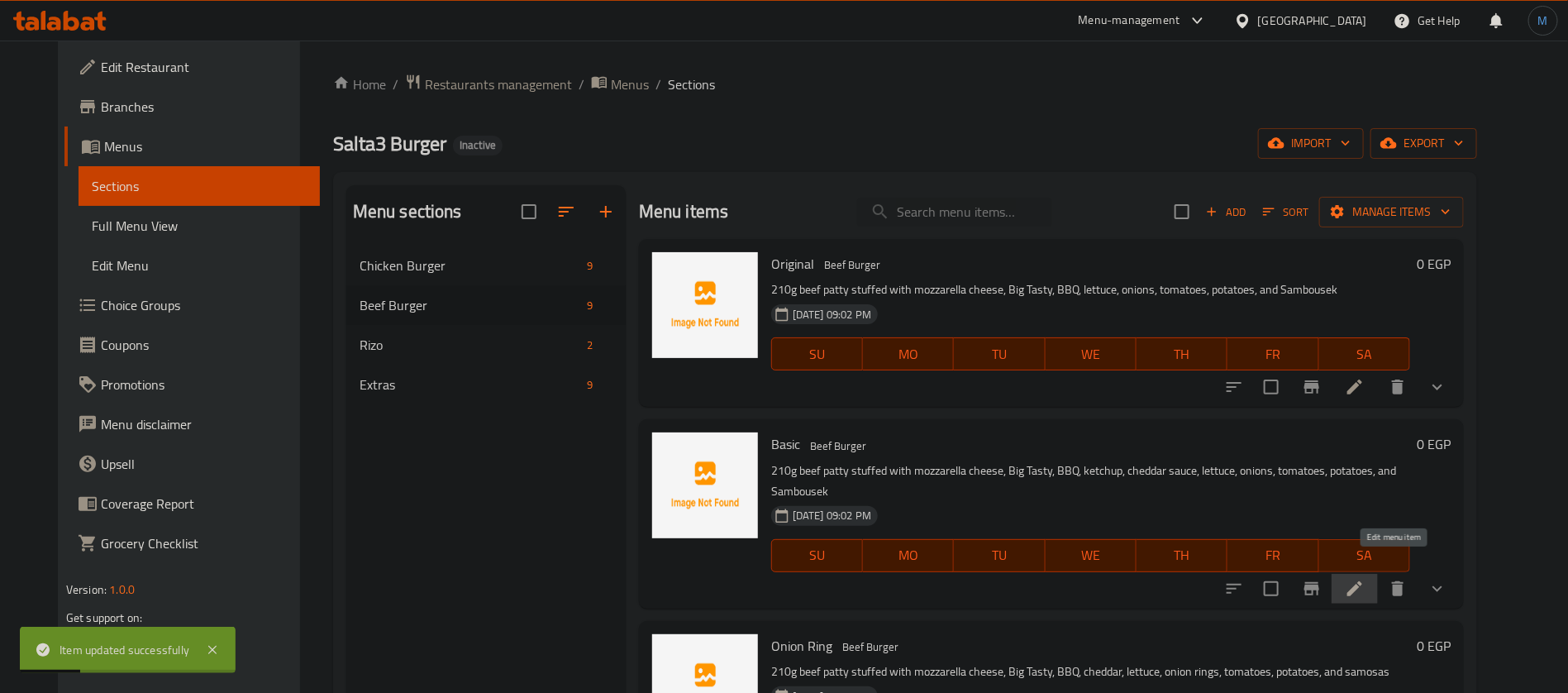
click at [1365, 578] on icon at bounding box center [1354, 588] width 20 height 20
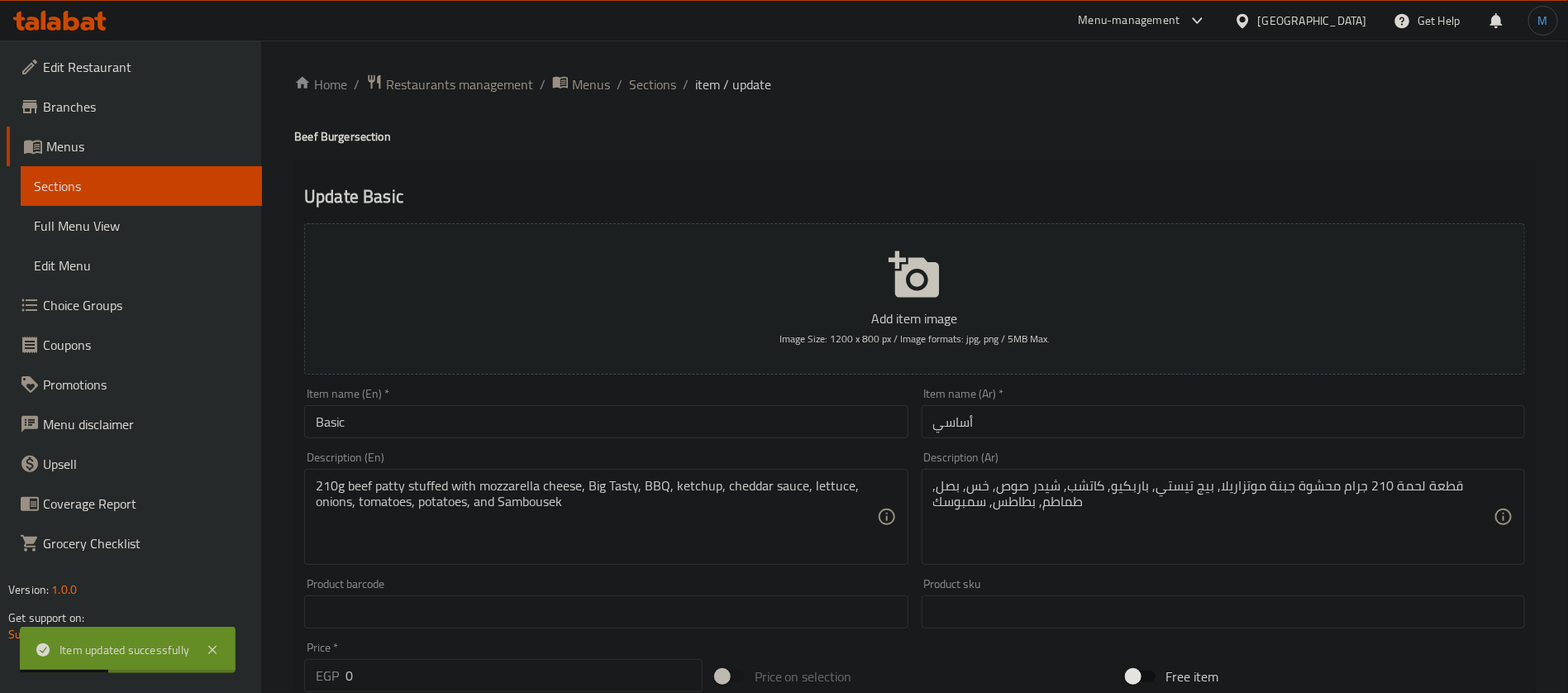
click at [1090, 459] on div "Description (Ar) قطعة لحمة 210 جرام محشوة جبنة موتزاريلا, بيج تيستي, باربكيو, ك…" at bounding box center [1223, 508] width 603 height 113
click at [1090, 431] on input "أساسي" at bounding box center [1223, 421] width 603 height 33
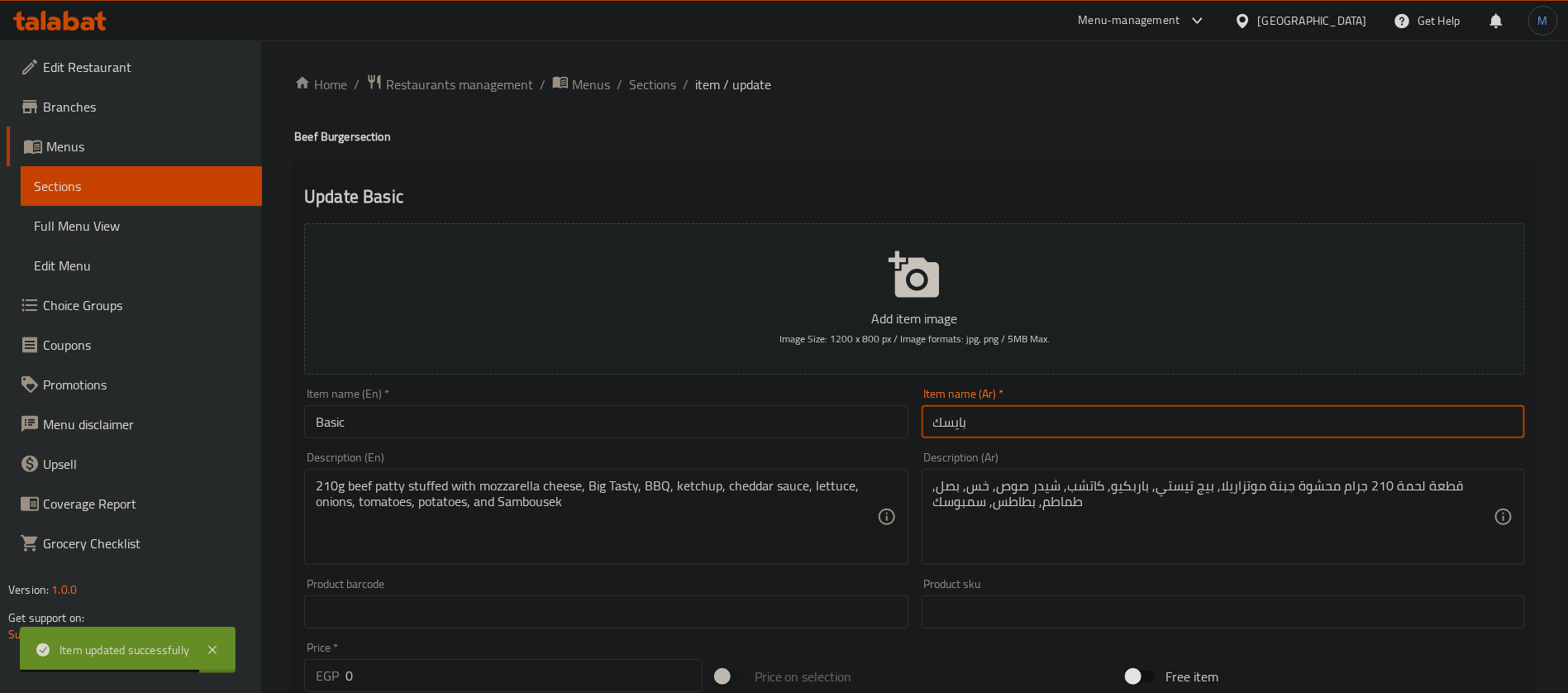
type input "بايسك"
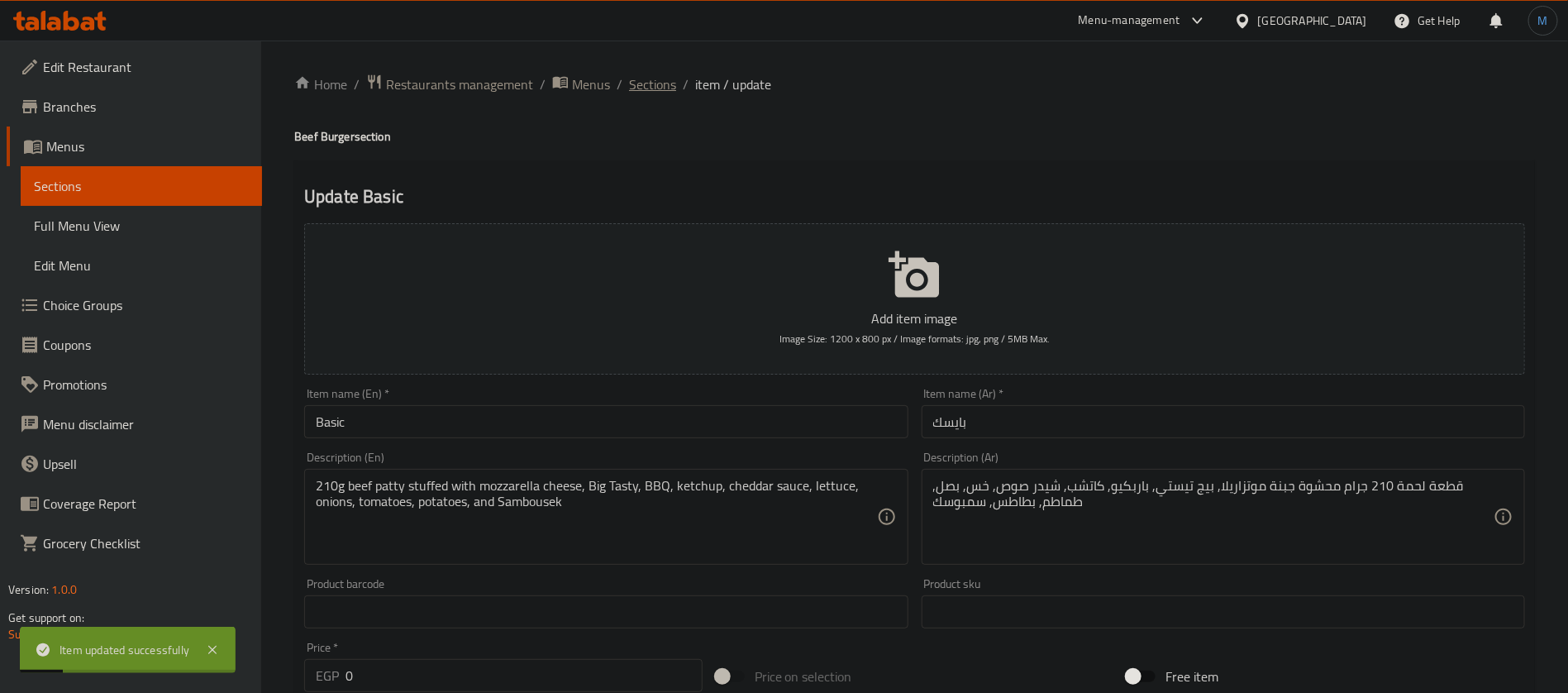
click at [650, 84] on span "Sections" at bounding box center [653, 84] width 47 height 20
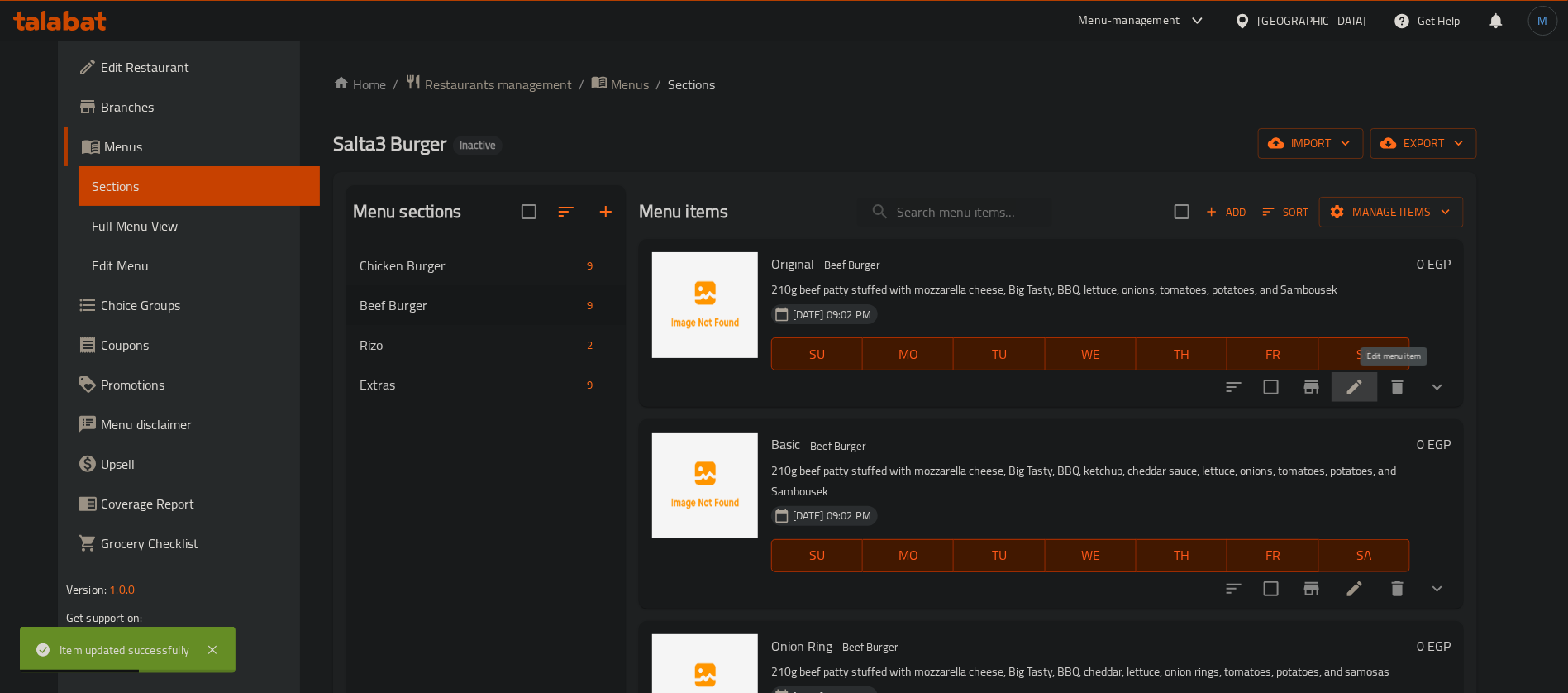
click at [1365, 384] on icon at bounding box center [1354, 386] width 20 height 20
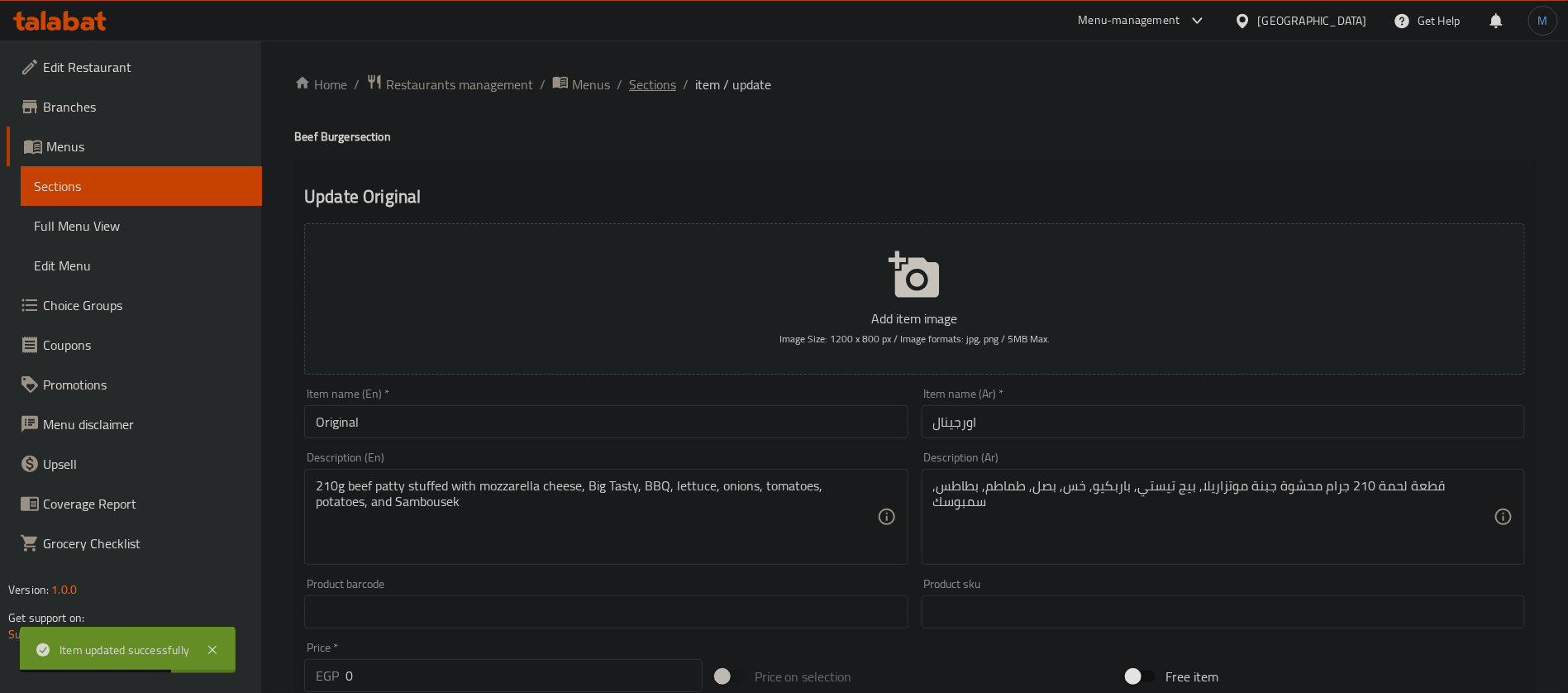
click at [659, 87] on span "Sections" at bounding box center [653, 84] width 47 height 20
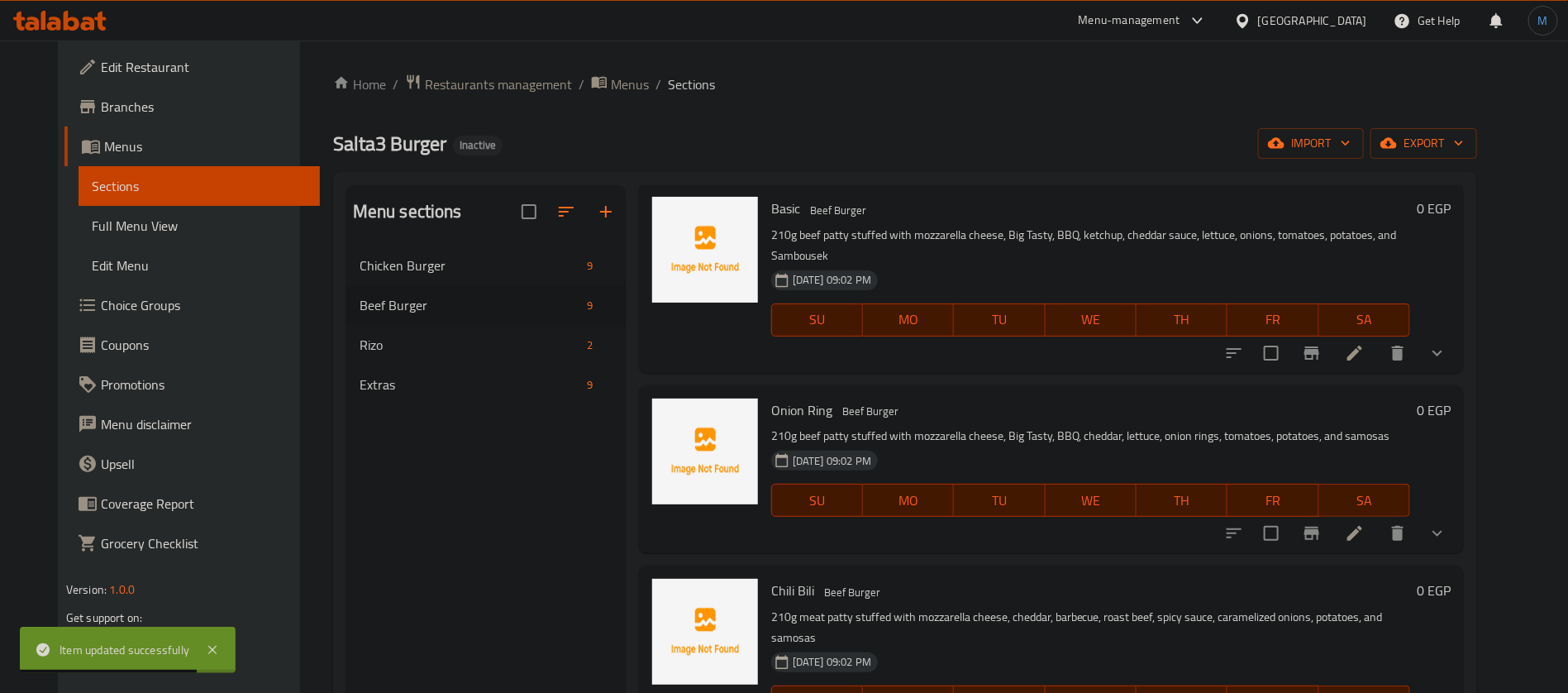
scroll to position [248, 0]
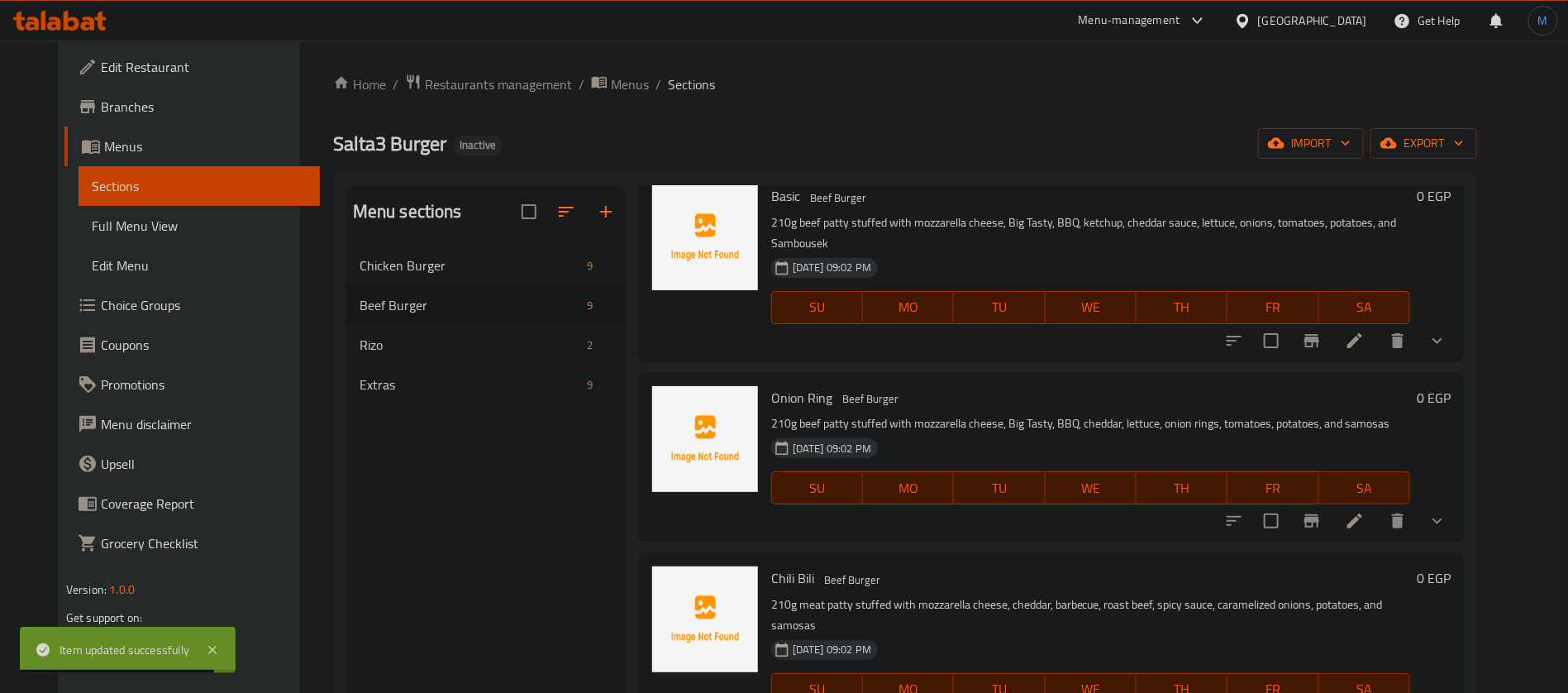
click at [1392, 501] on div at bounding box center [1336, 521] width 243 height 40
click at [1362, 513] on icon at bounding box center [1354, 520] width 15 height 15
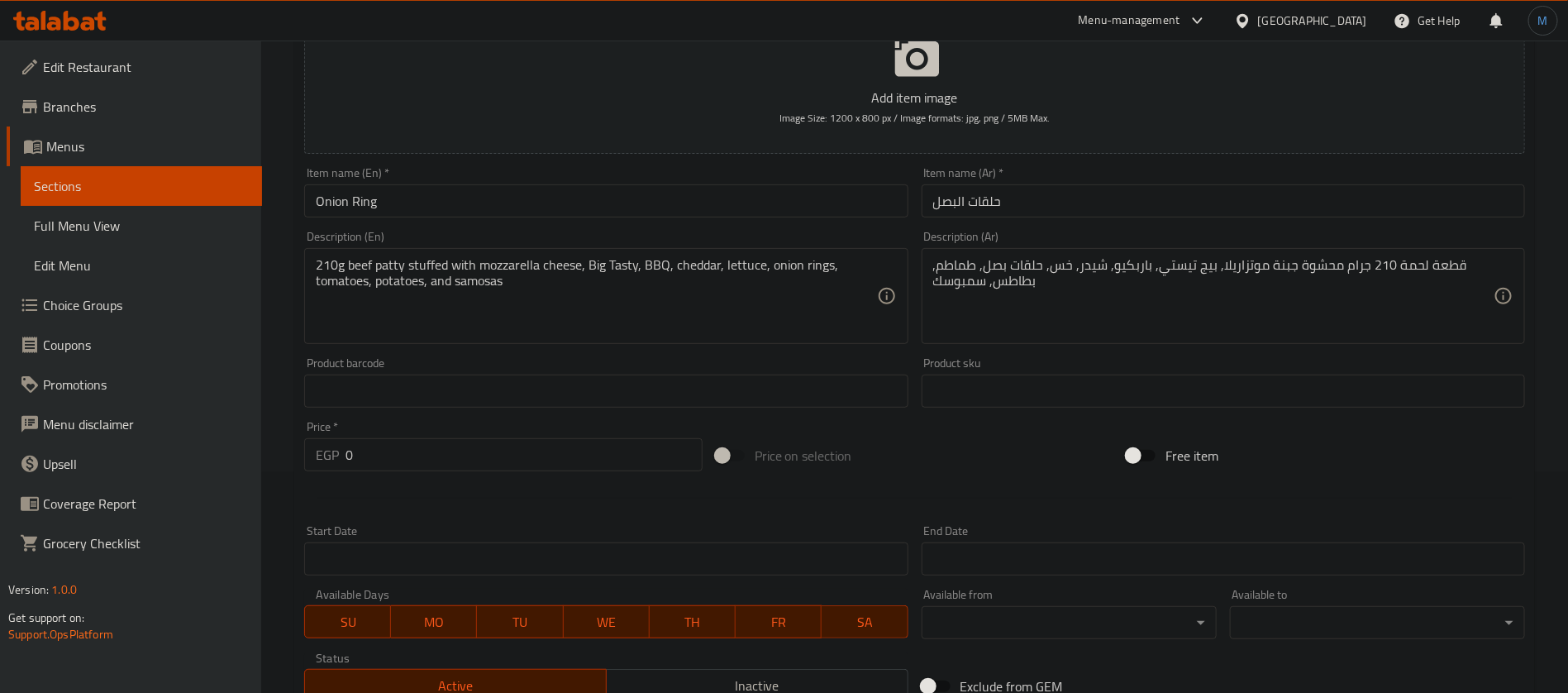
scroll to position [248, 0]
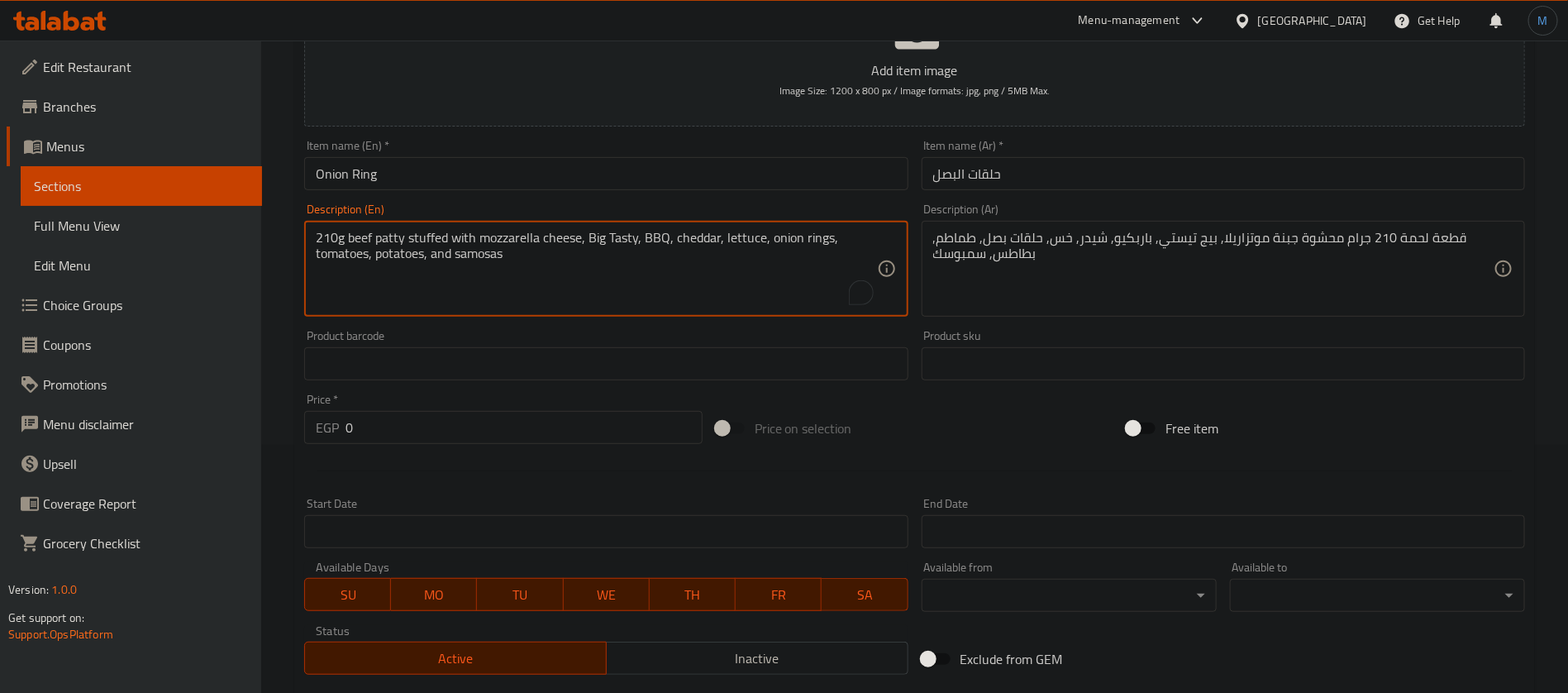
click at [478, 260] on textarea "210g beef patty stuffed with mozzarella cheese, Big Tasty, BBQ, cheddar, lettuc…" at bounding box center [596, 269] width 560 height 78
paste textarea "Sambousek"
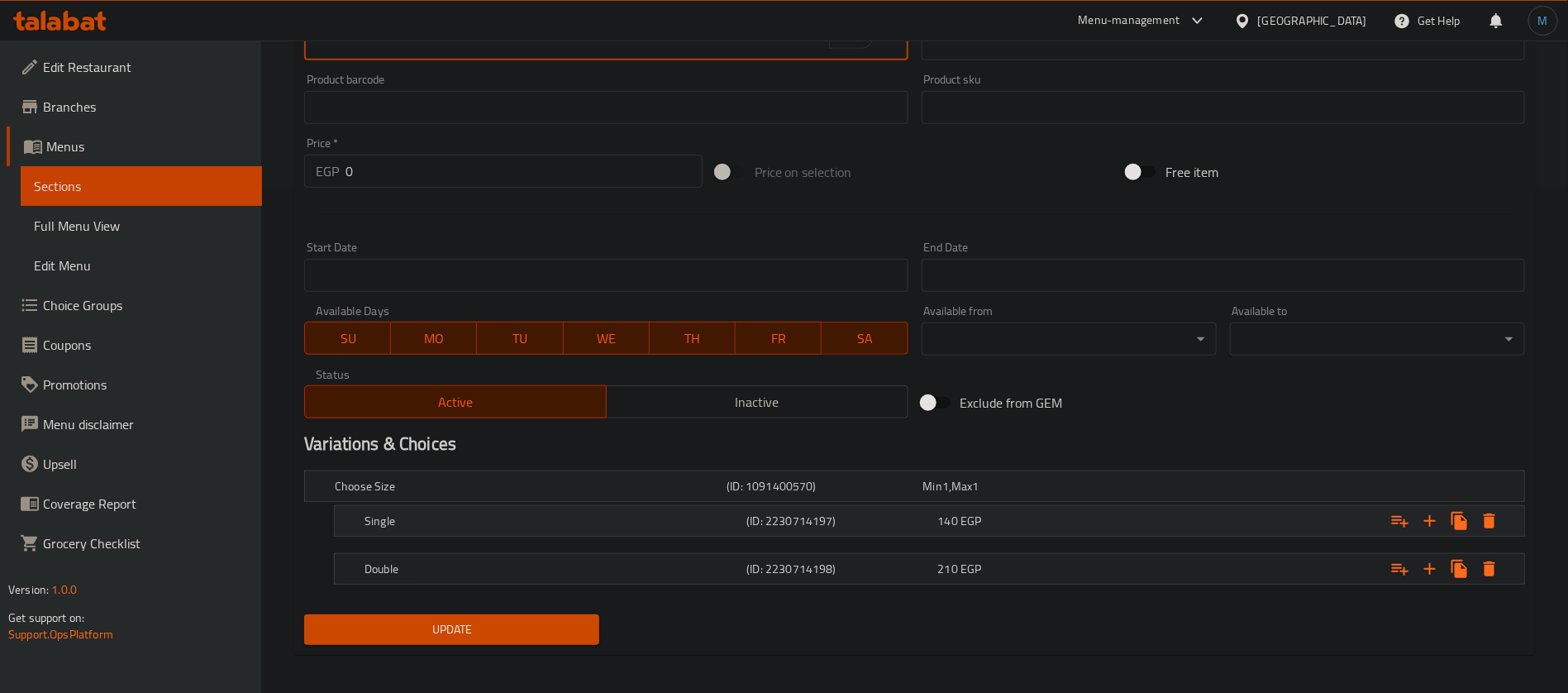
scroll to position [511, 0]
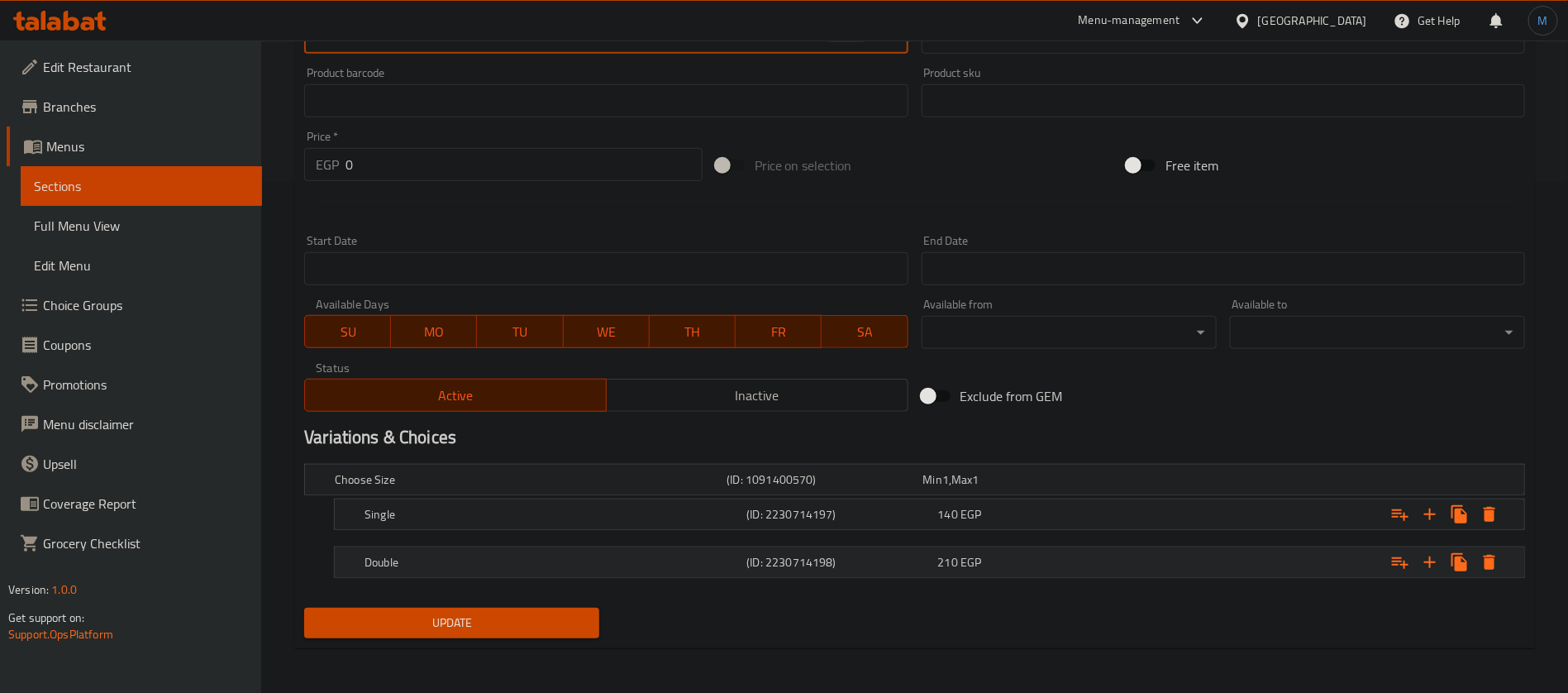
type textarea "210g beef patty stuffed with mozzarella cheese, Big Tasty, BBQ, cheddar, lettuc…"
click at [1065, 491] on div "210 EGP" at bounding box center [1017, 479] width 196 height 23
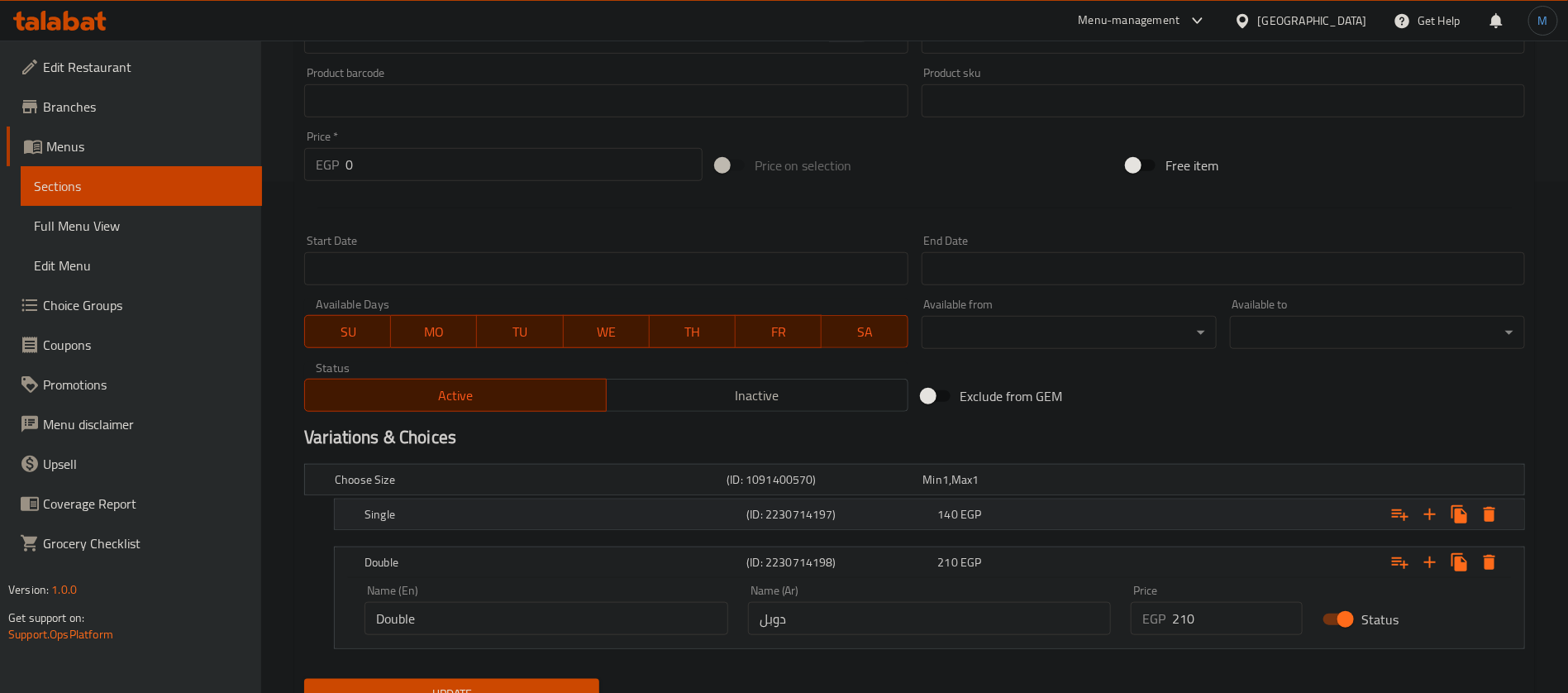
click at [1062, 491] on div "140 EGP" at bounding box center [1017, 479] width 196 height 23
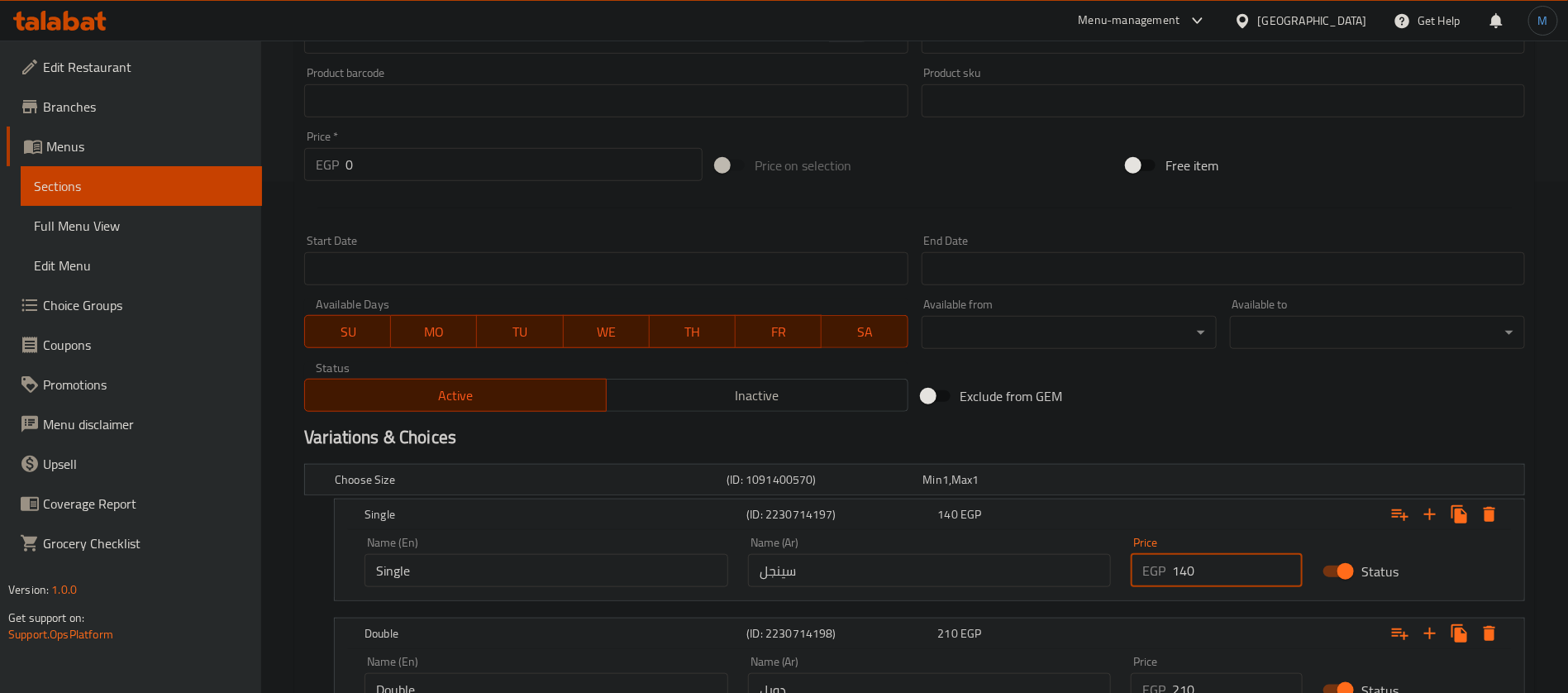
click at [1211, 563] on input "140" at bounding box center [1238, 570] width 131 height 33
paste input "5"
type input "150"
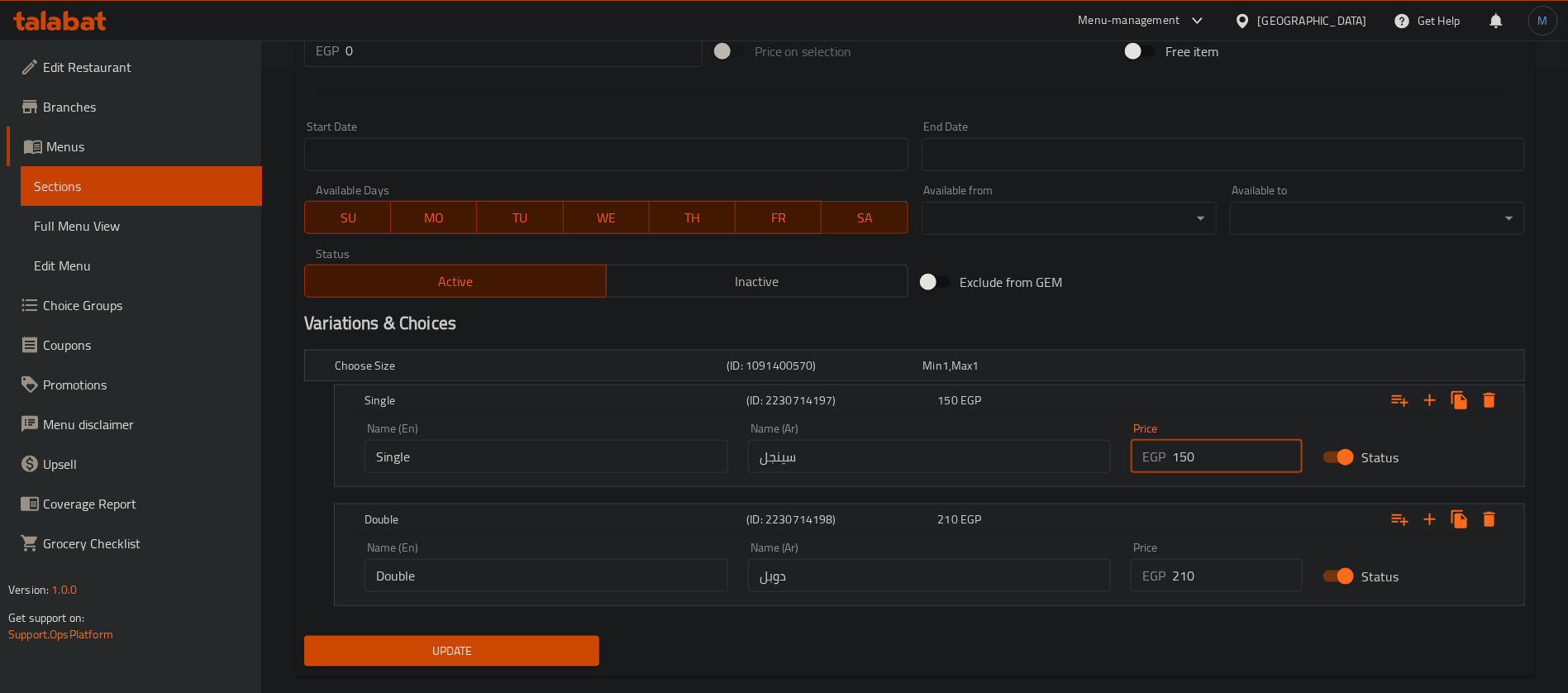
scroll to position [634, 0]
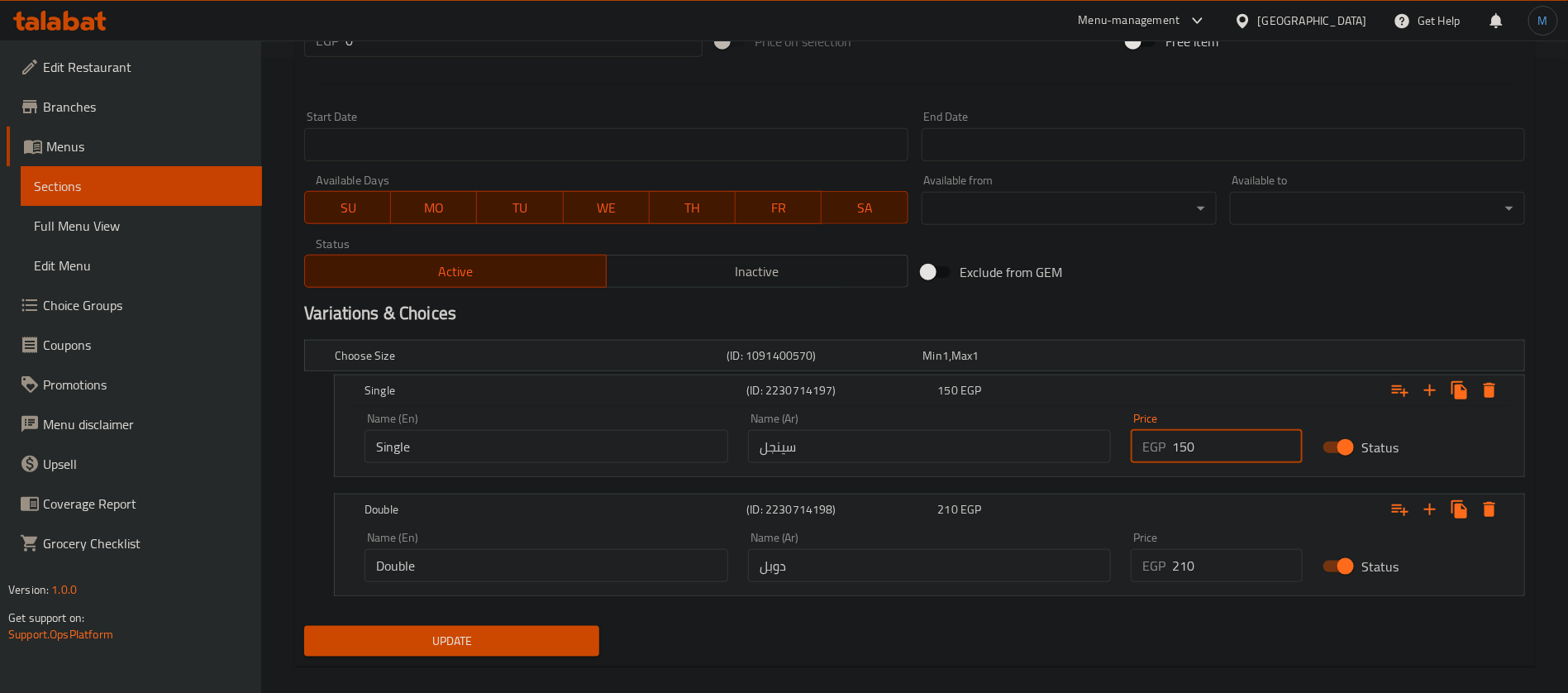
click at [1215, 558] on input "210" at bounding box center [1238, 565] width 131 height 33
paste input "2"
type input "220"
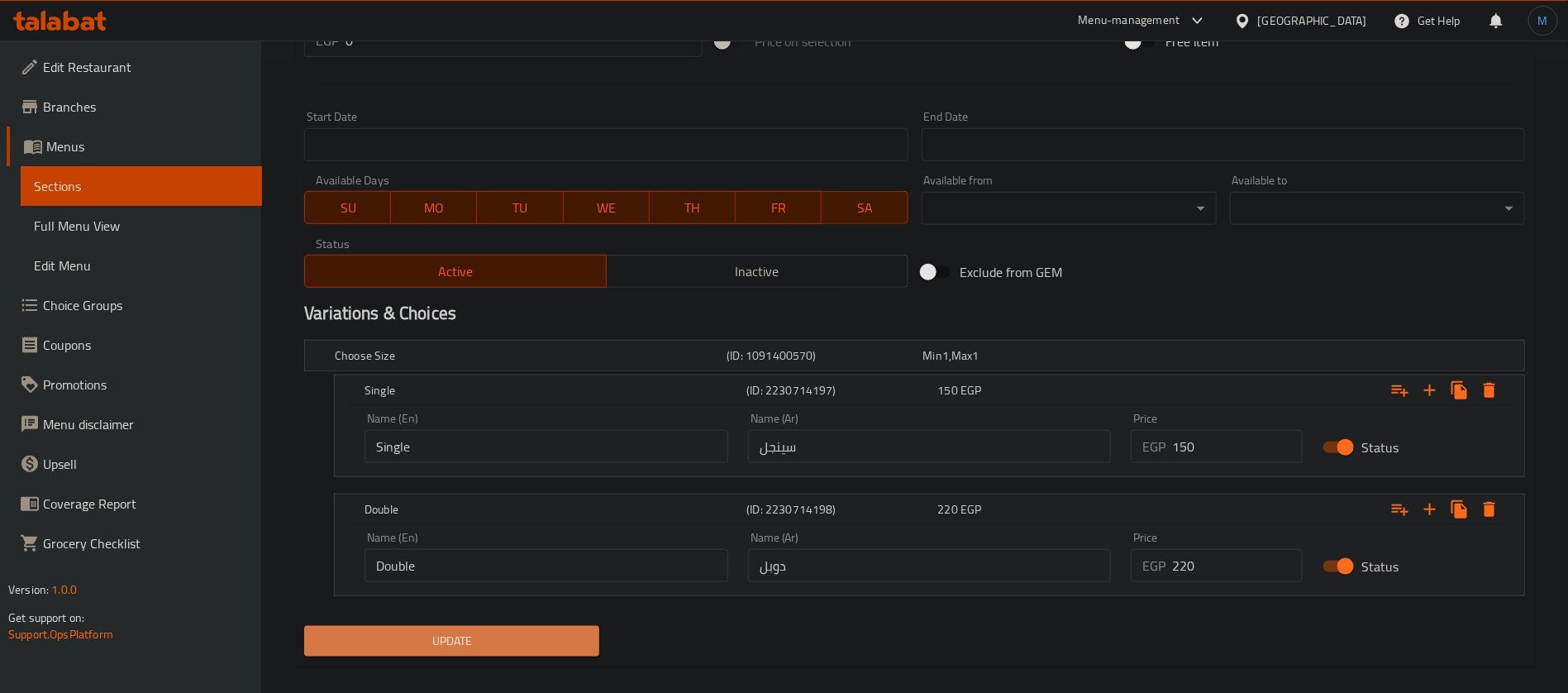
click at [504, 626] on button "Update" at bounding box center [452, 640] width 295 height 30
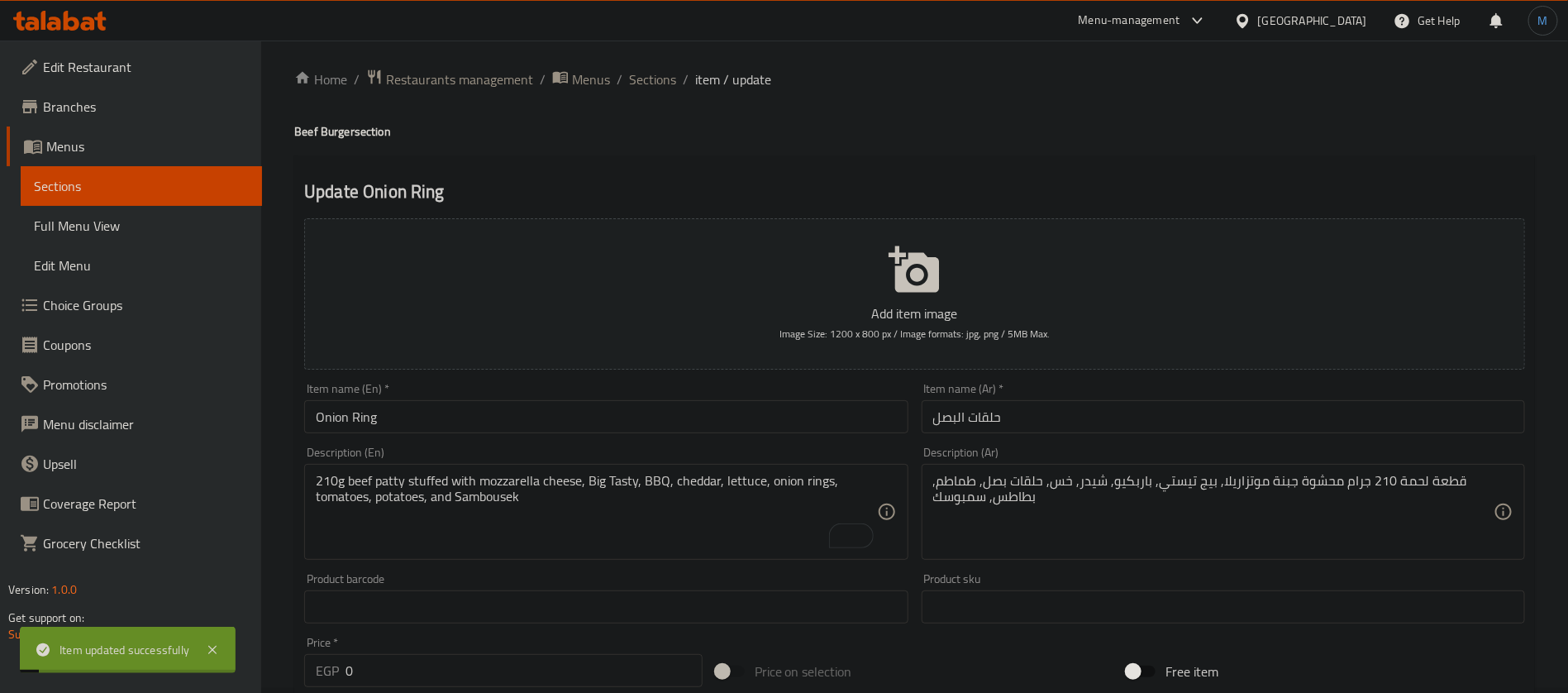
scroll to position [0, 0]
click at [653, 91] on span "Sections" at bounding box center [653, 84] width 47 height 20
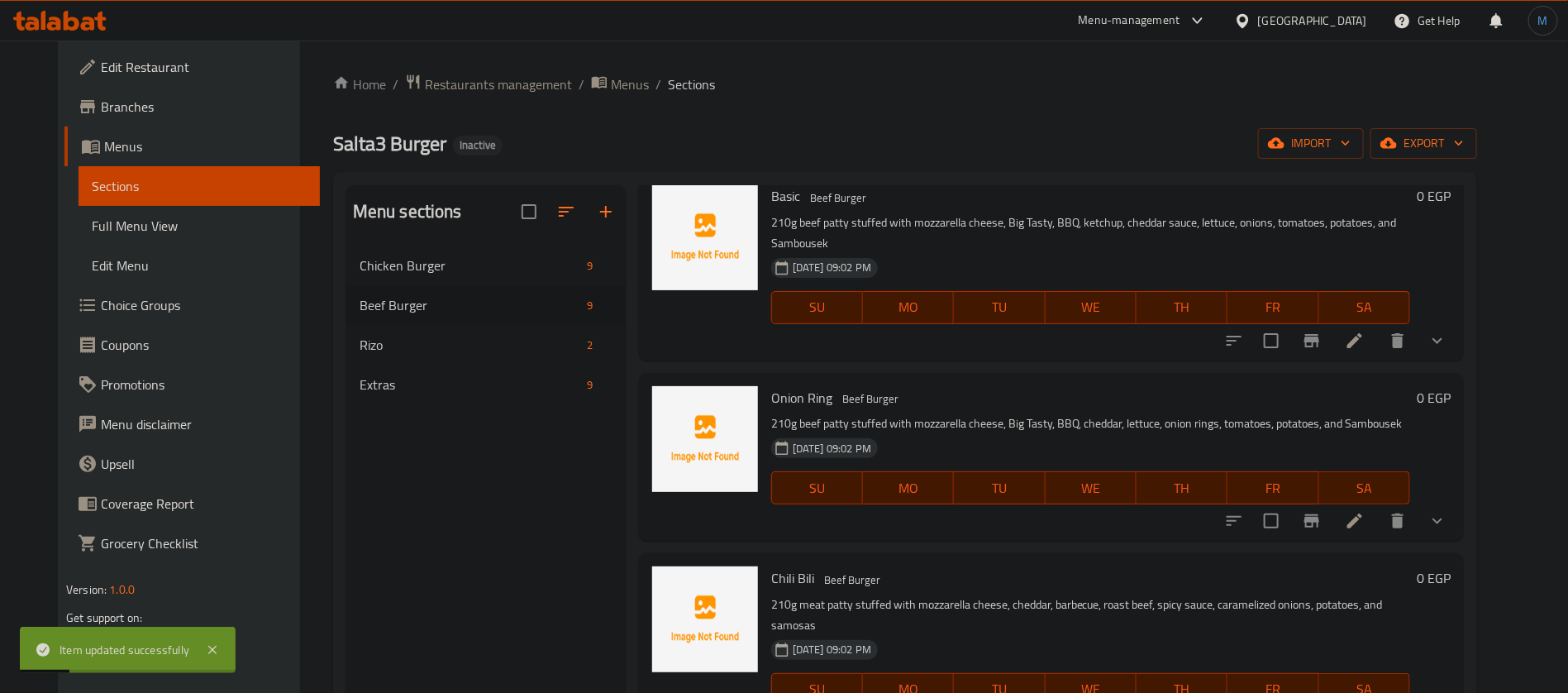
scroll to position [372, 0]
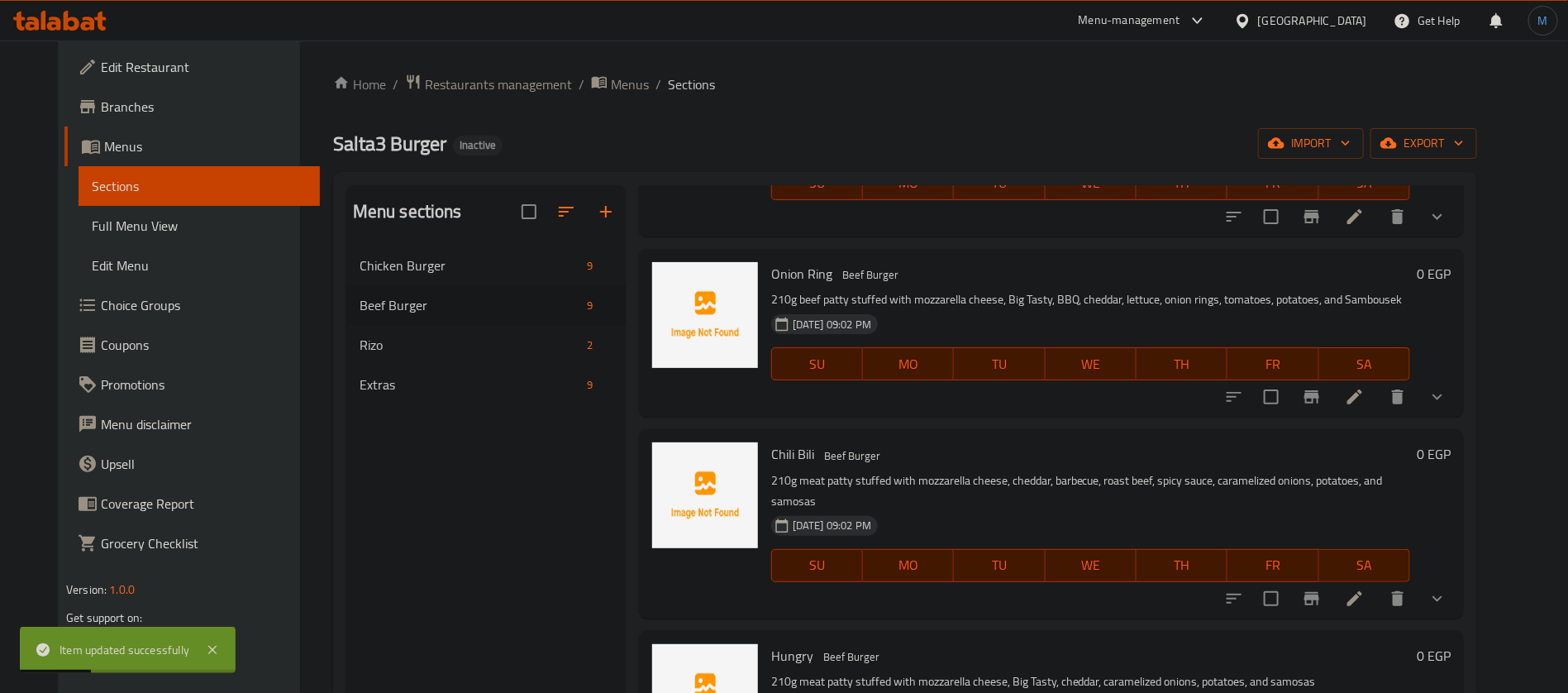
click at [1378, 584] on li at bounding box center [1355, 598] width 47 height 30
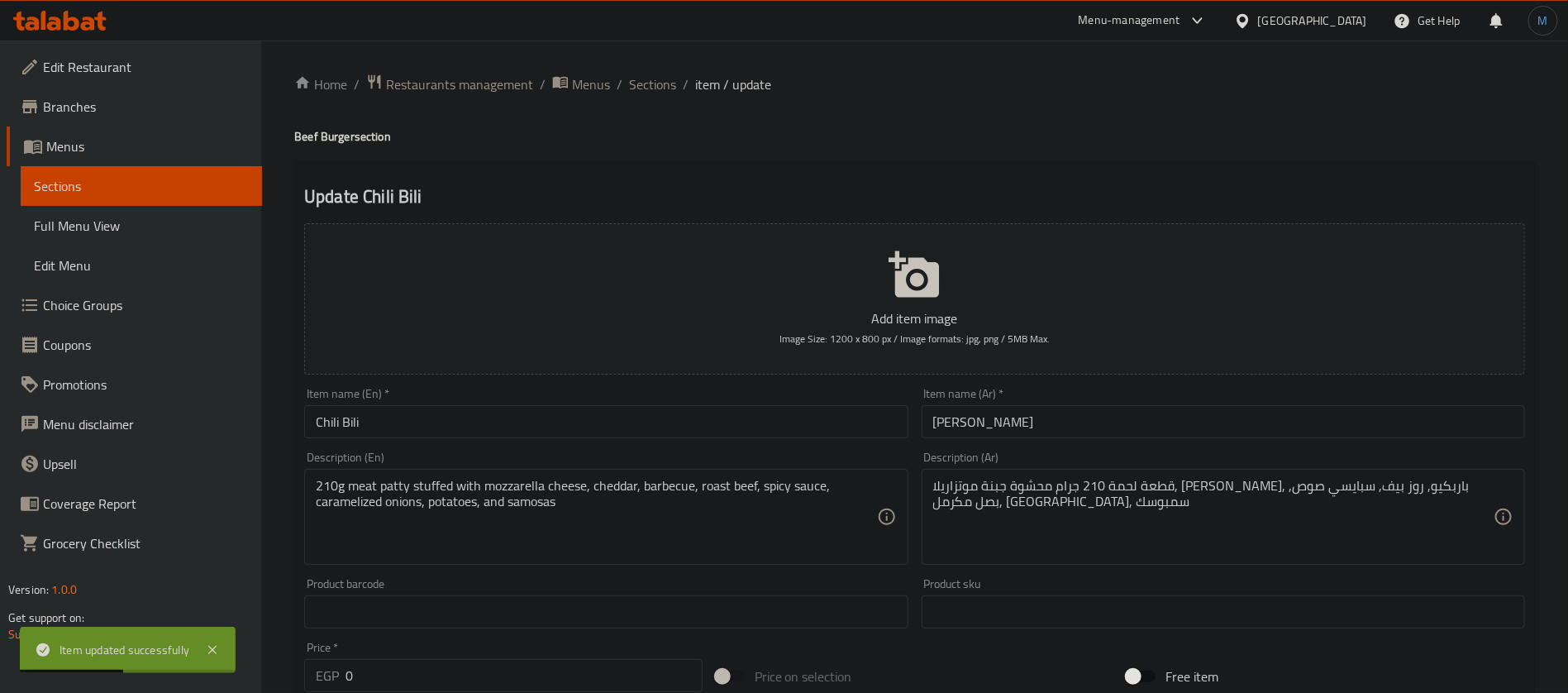
click at [1096, 427] on input "تشيللي بيلي" at bounding box center [1223, 421] width 603 height 33
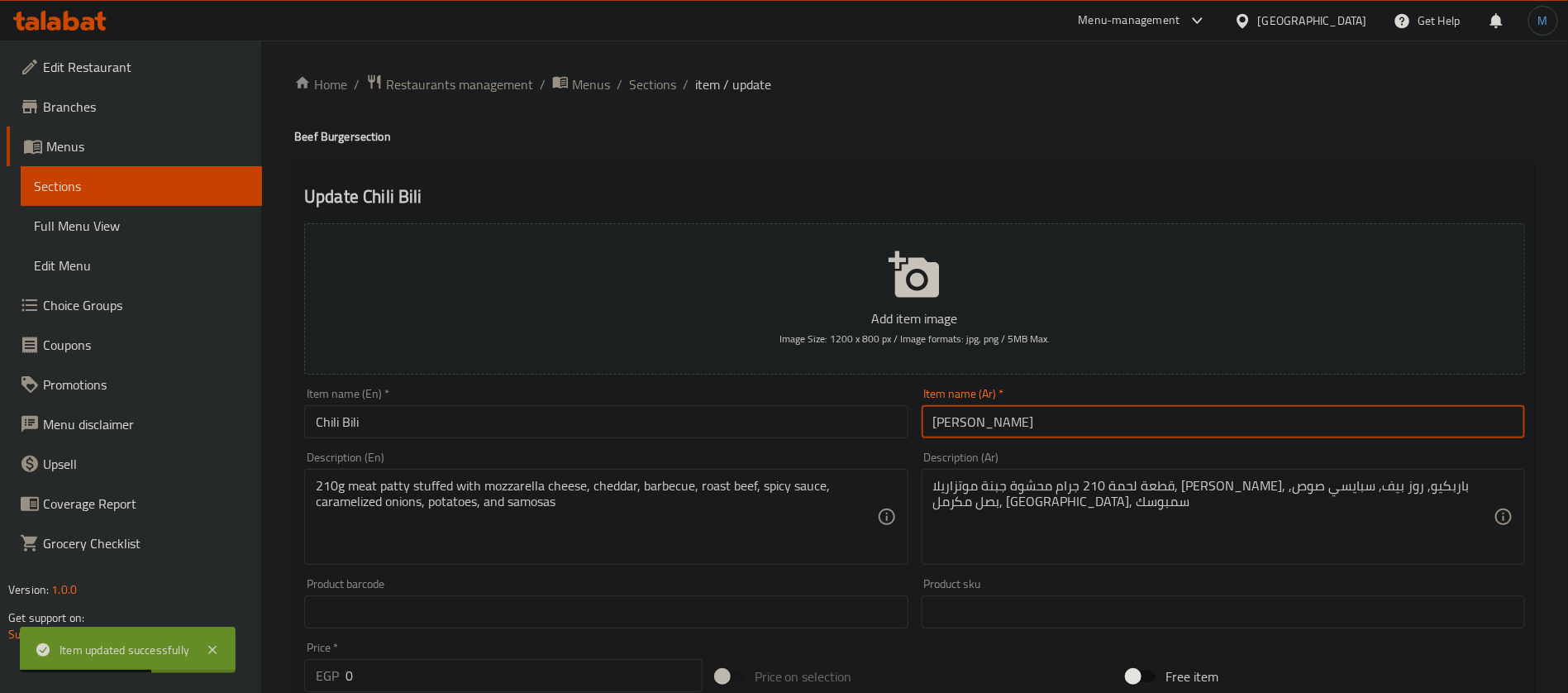
click at [979, 422] on input "تشيللي بيلي" at bounding box center [1223, 421] width 603 height 33
type input "تشيلي بيلي"
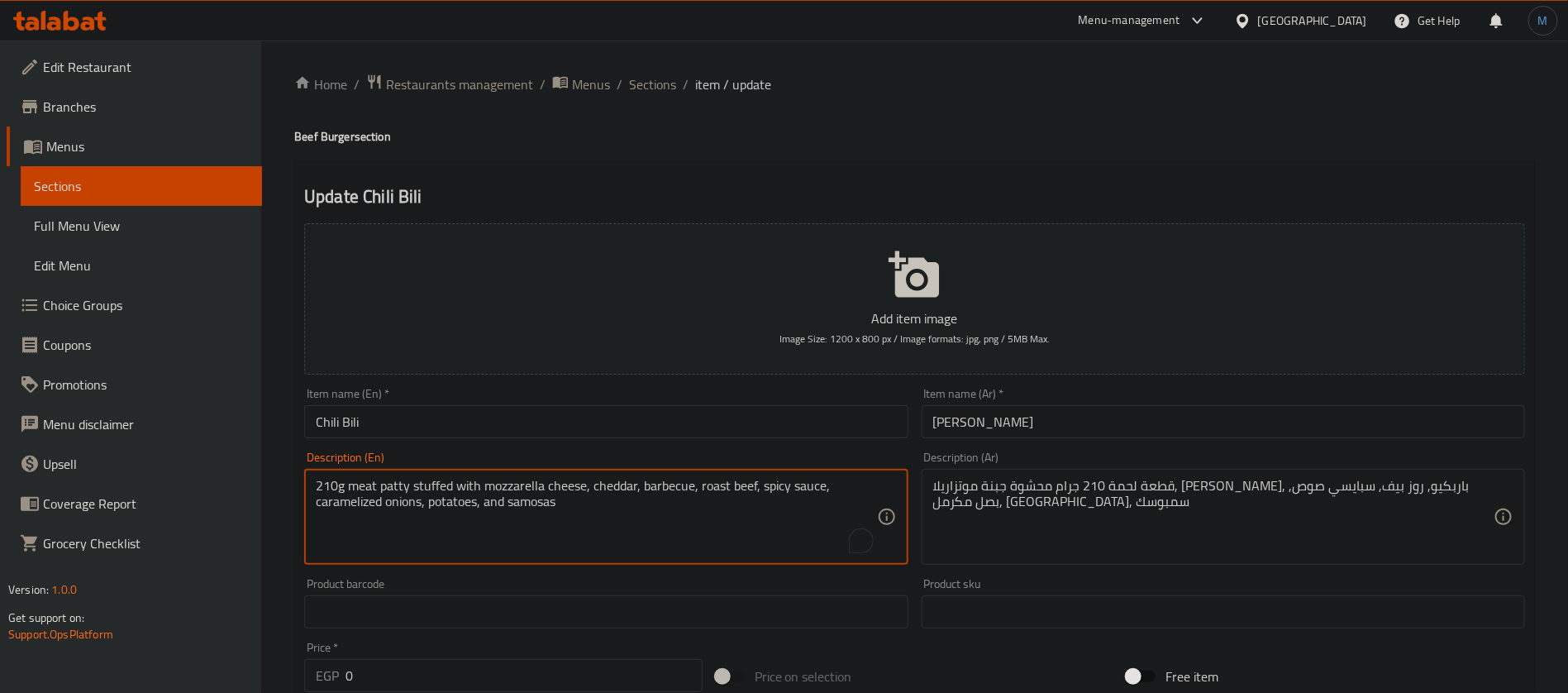
click at [522, 502] on textarea "210g meat patty stuffed with mozzarella cheese, cheddar, barbecue, roast beef, …" at bounding box center [596, 516] width 560 height 78
paste textarea "220"
paste textarea "Sambousek"
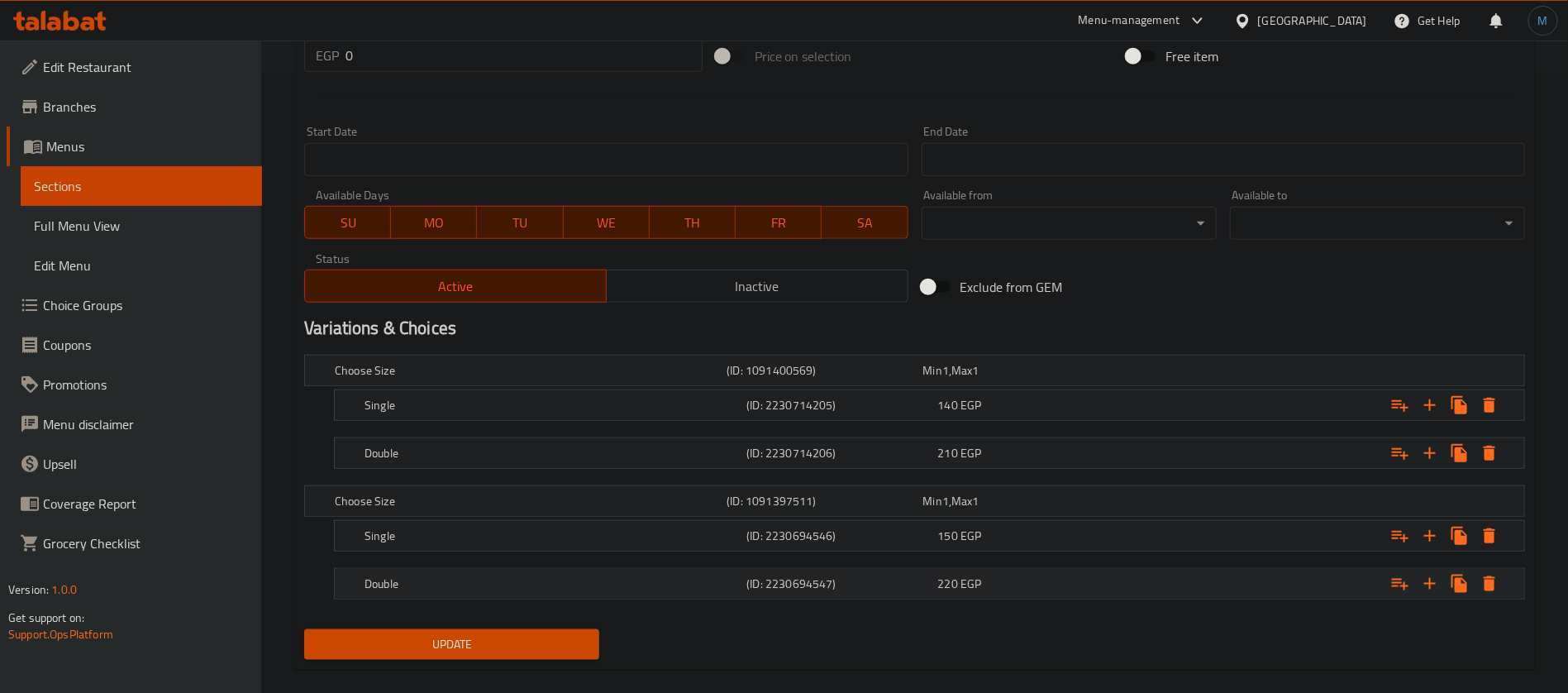
scroll to position [641, 0]
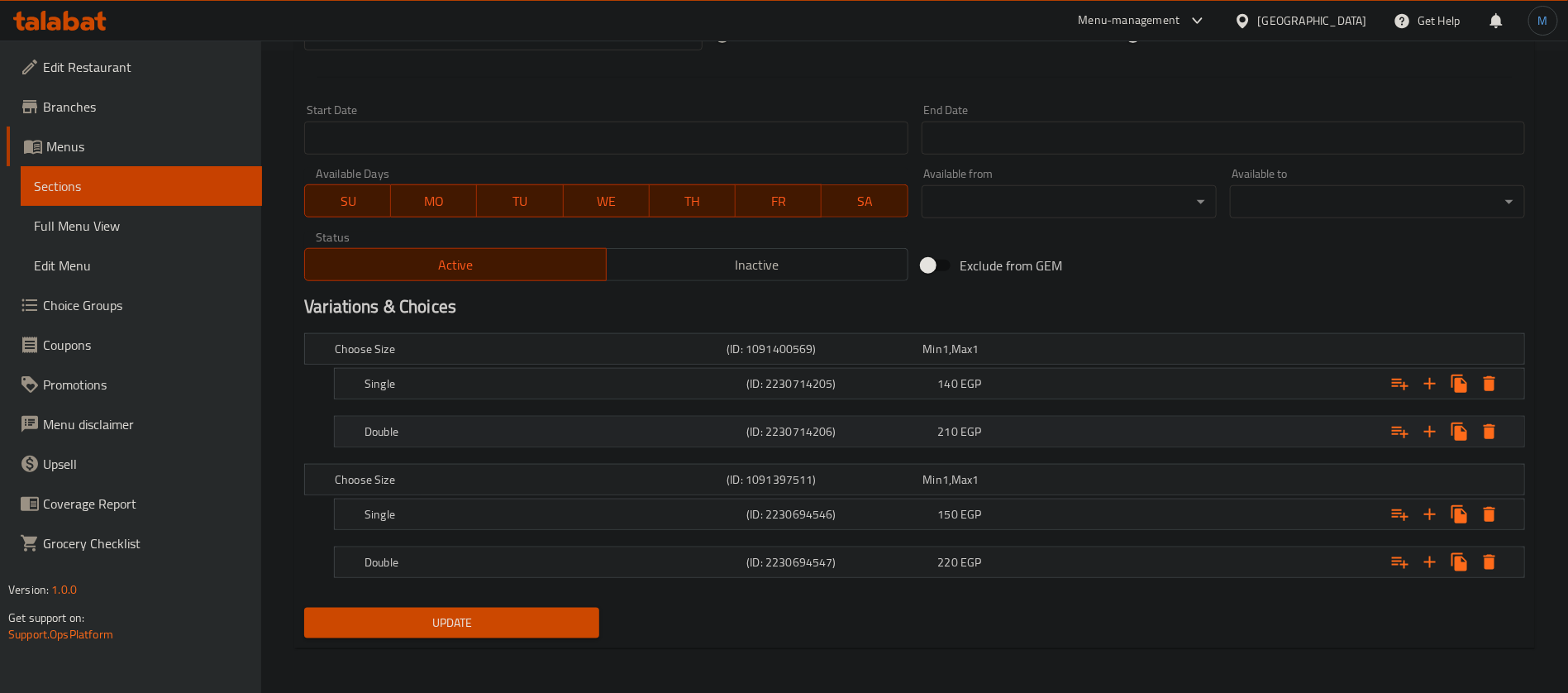
type textarea "210g meat patty stuffed with mozzarella cheese, cheddar, barbecue, roast beef, …"
click at [1015, 357] on div "210 EGP" at bounding box center [1018, 348] width 190 height 16
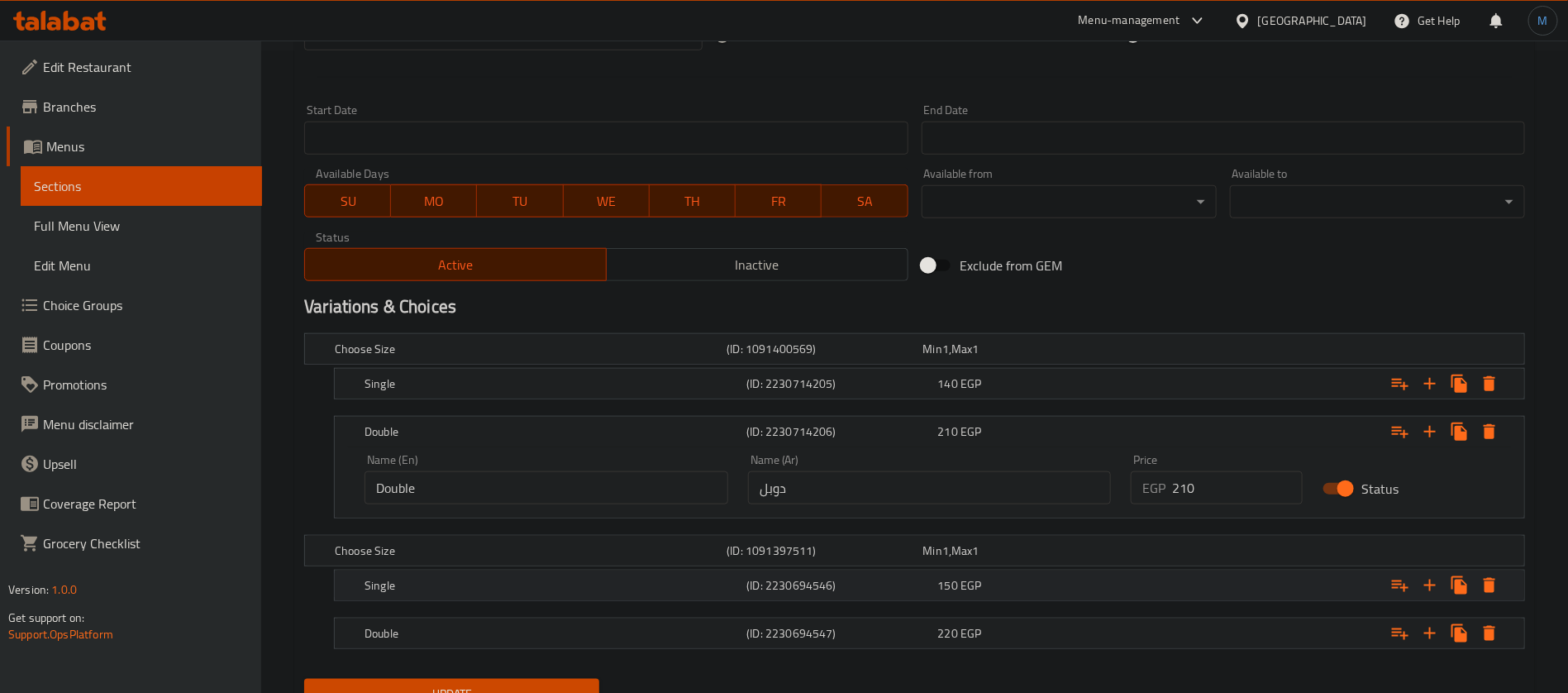
click at [1015, 357] on div "150 EGP" at bounding box center [1018, 348] width 190 height 16
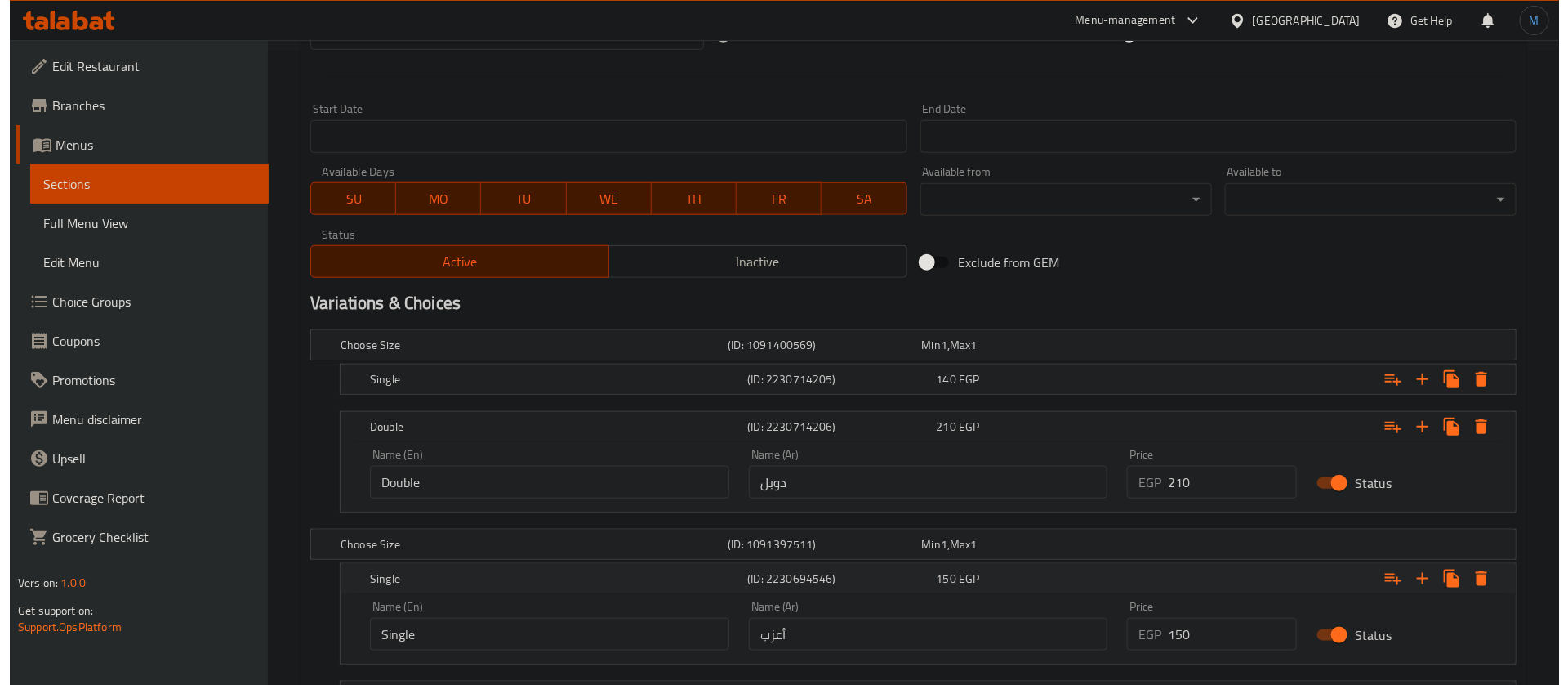
scroll to position [757, 0]
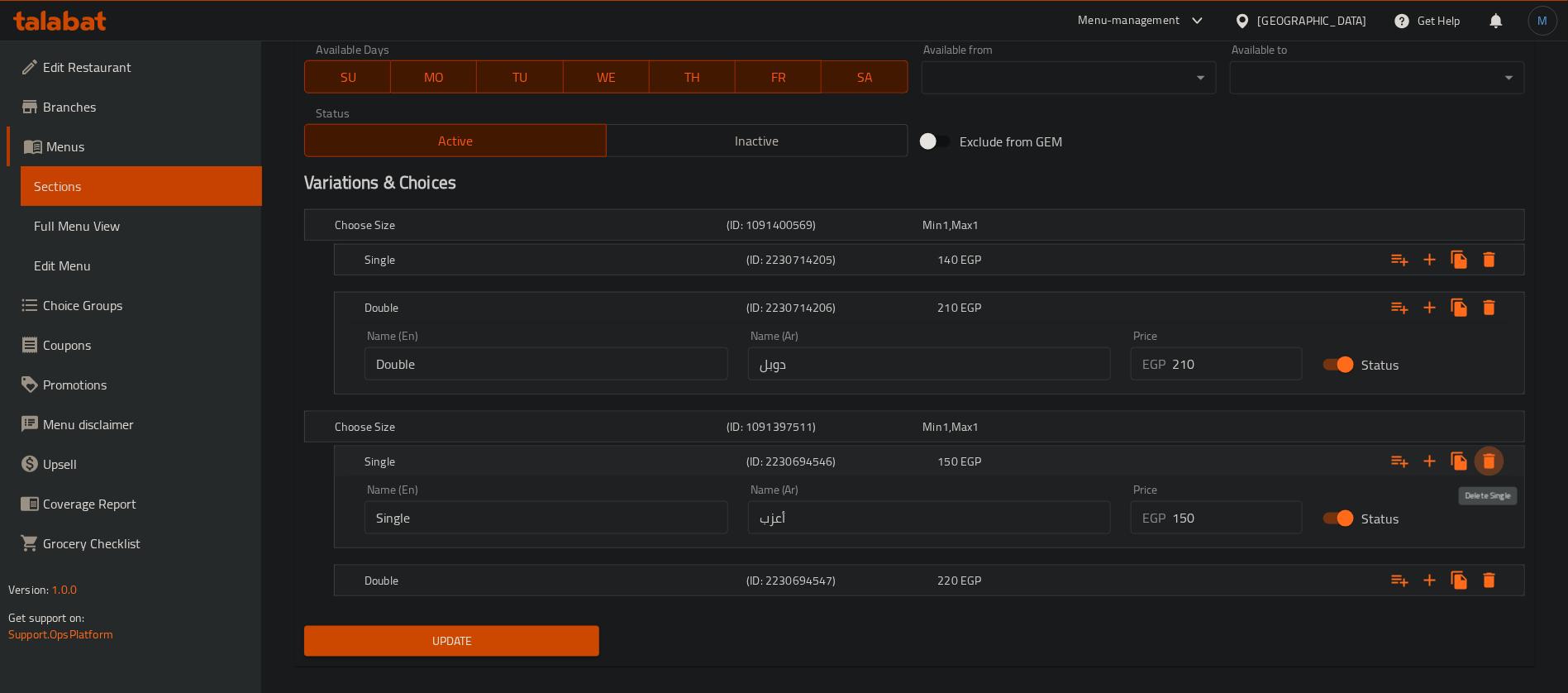
click at [1502, 463] on button "Expand" at bounding box center [1490, 461] width 30 height 30
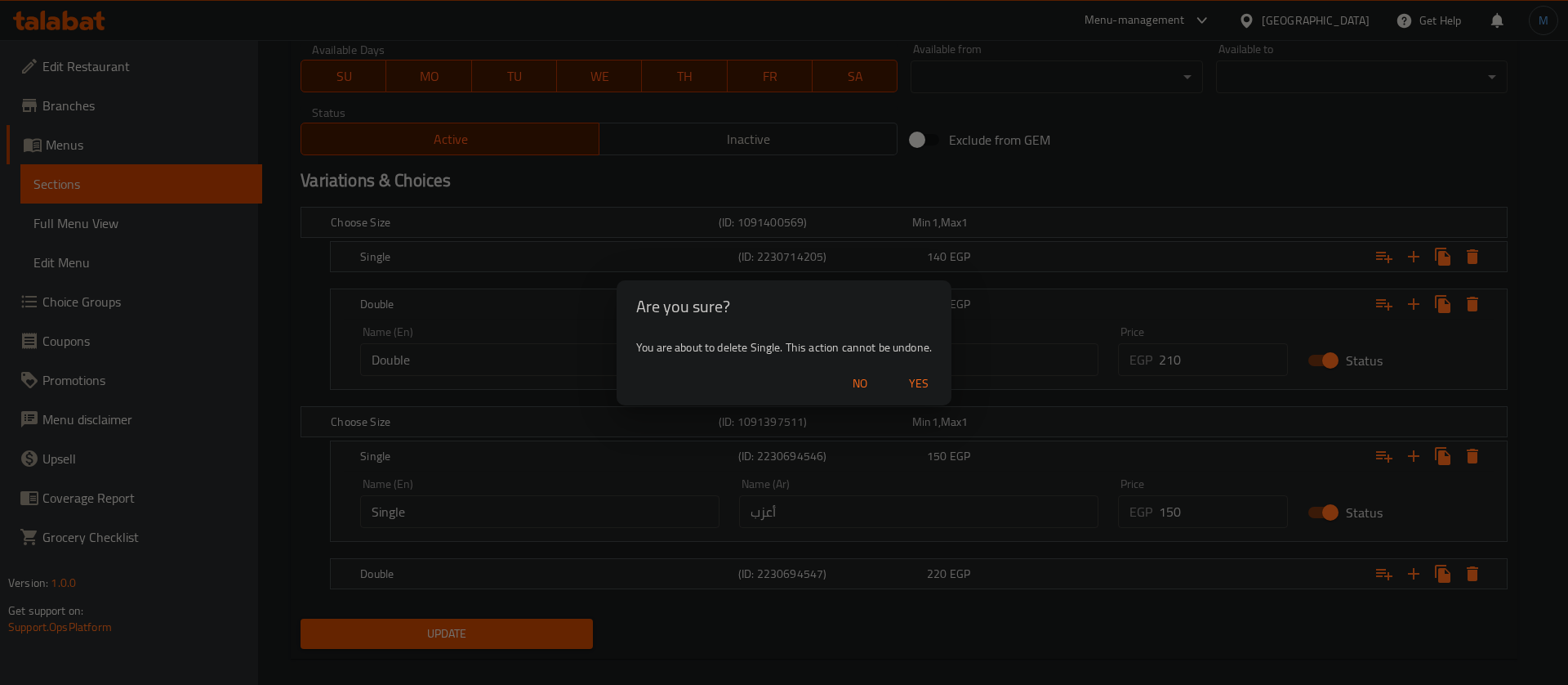
click at [917, 374] on span "Yes" at bounding box center [919, 383] width 39 height 20
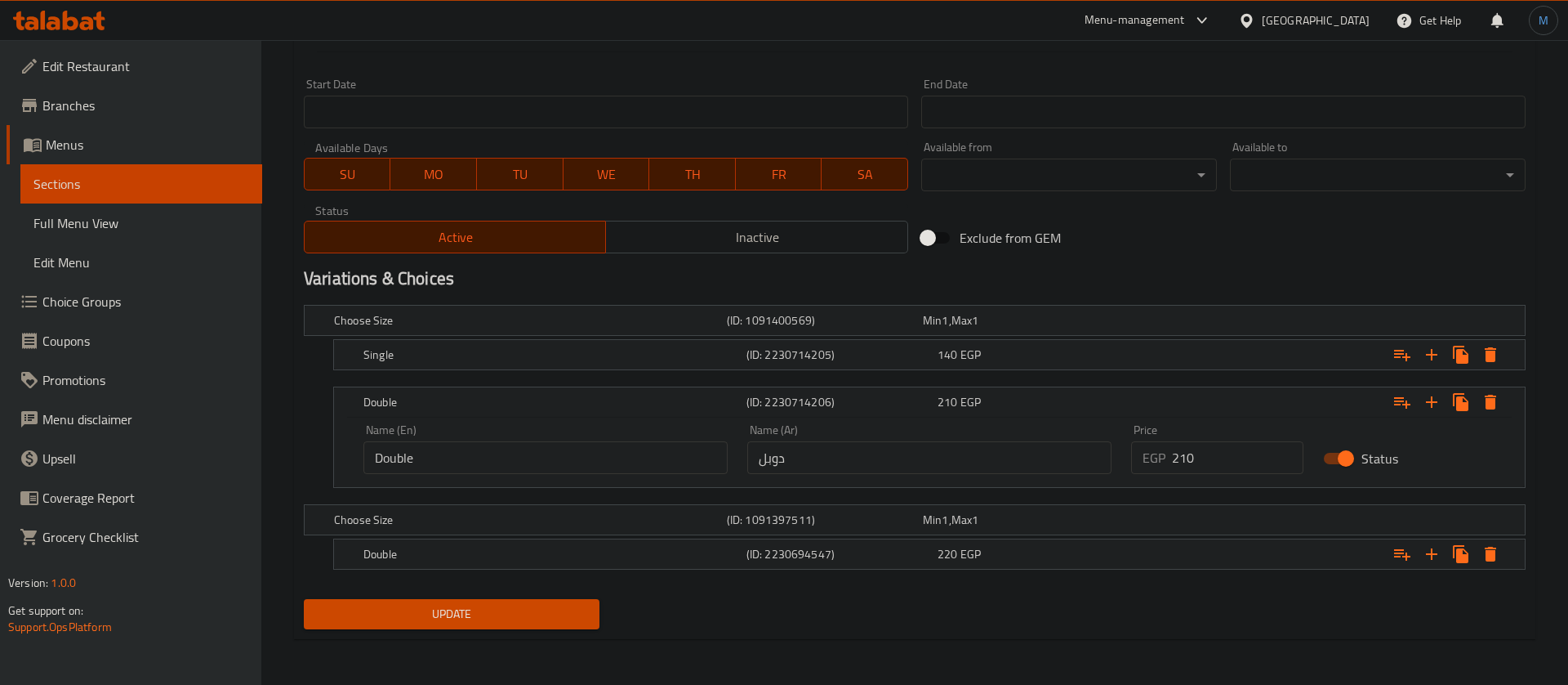
scroll to position [657, 0]
click at [1462, 544] on button "Expand" at bounding box center [1472, 555] width 30 height 30
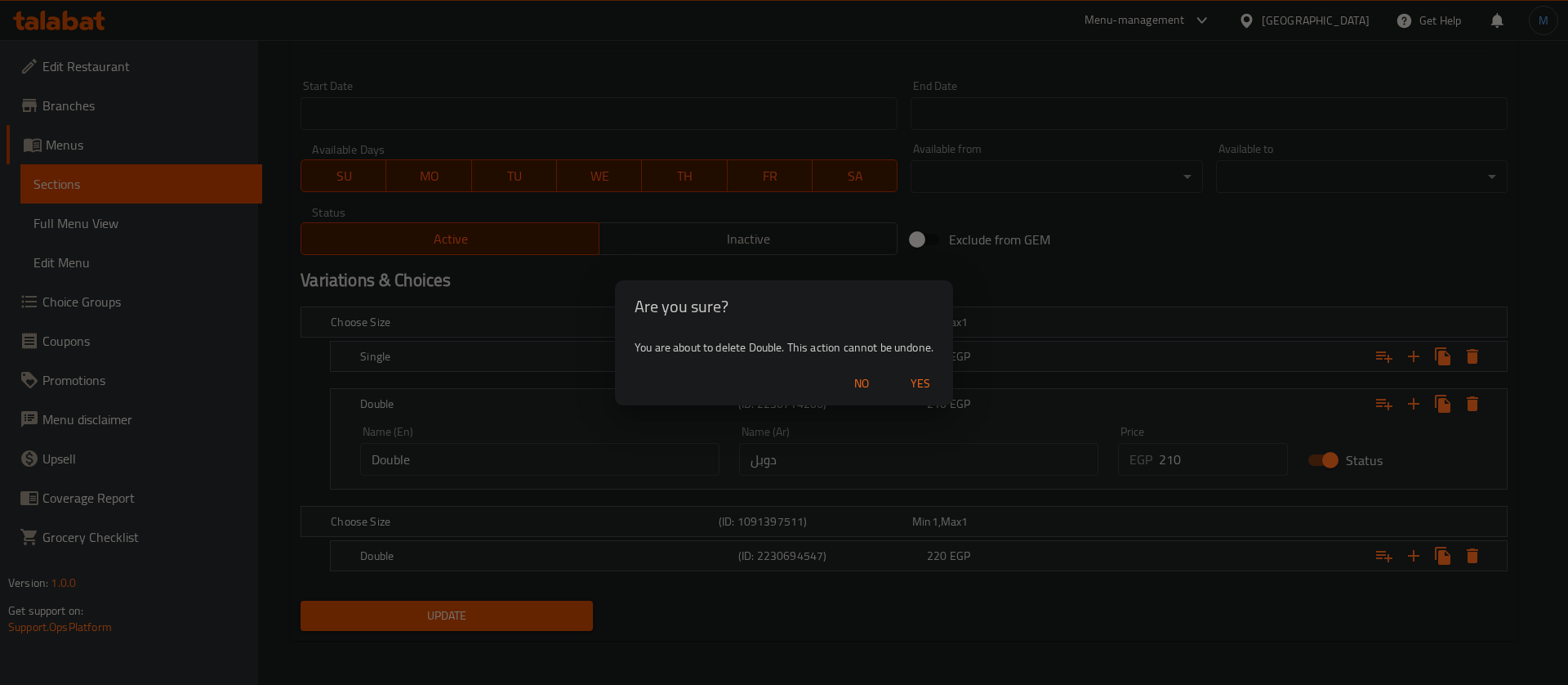
click at [920, 371] on button "Yes" at bounding box center [920, 383] width 52 height 30
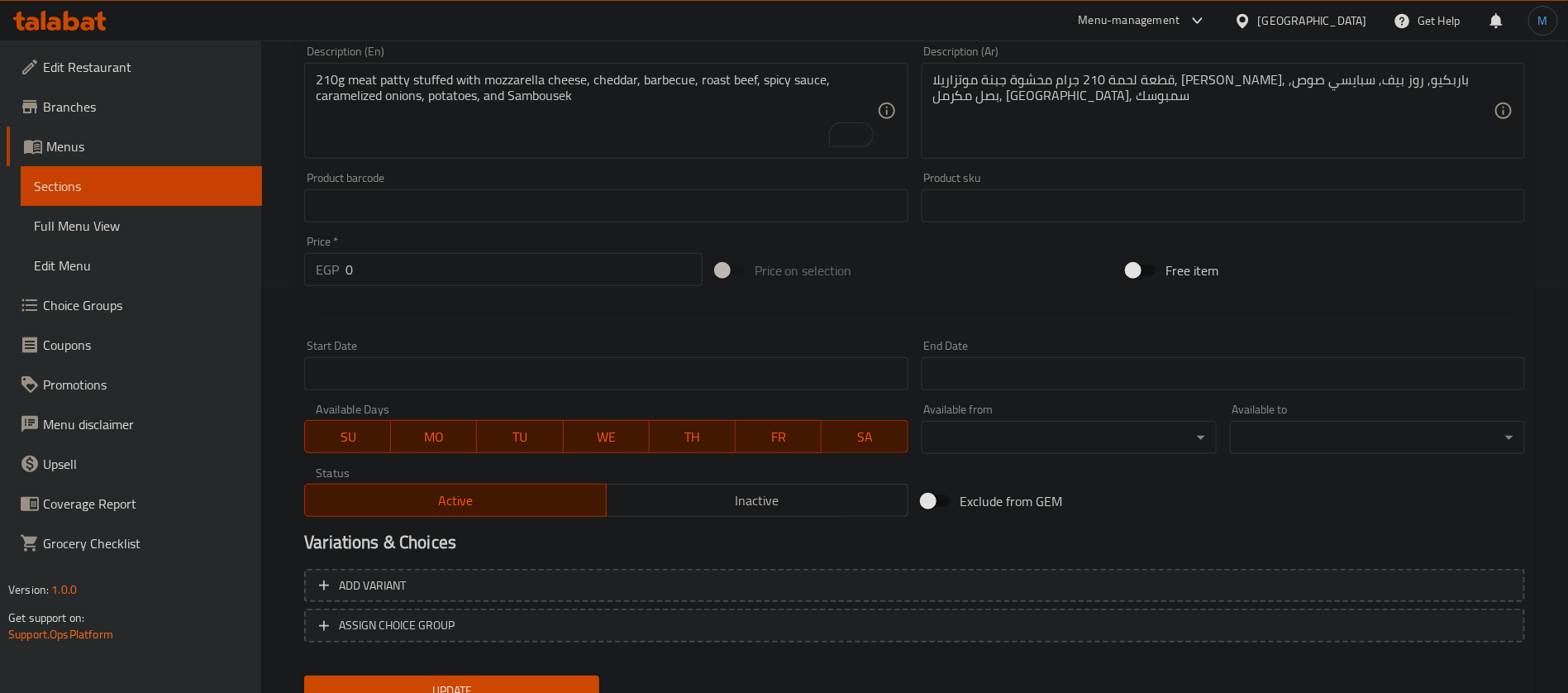
scroll to position [0, 0]
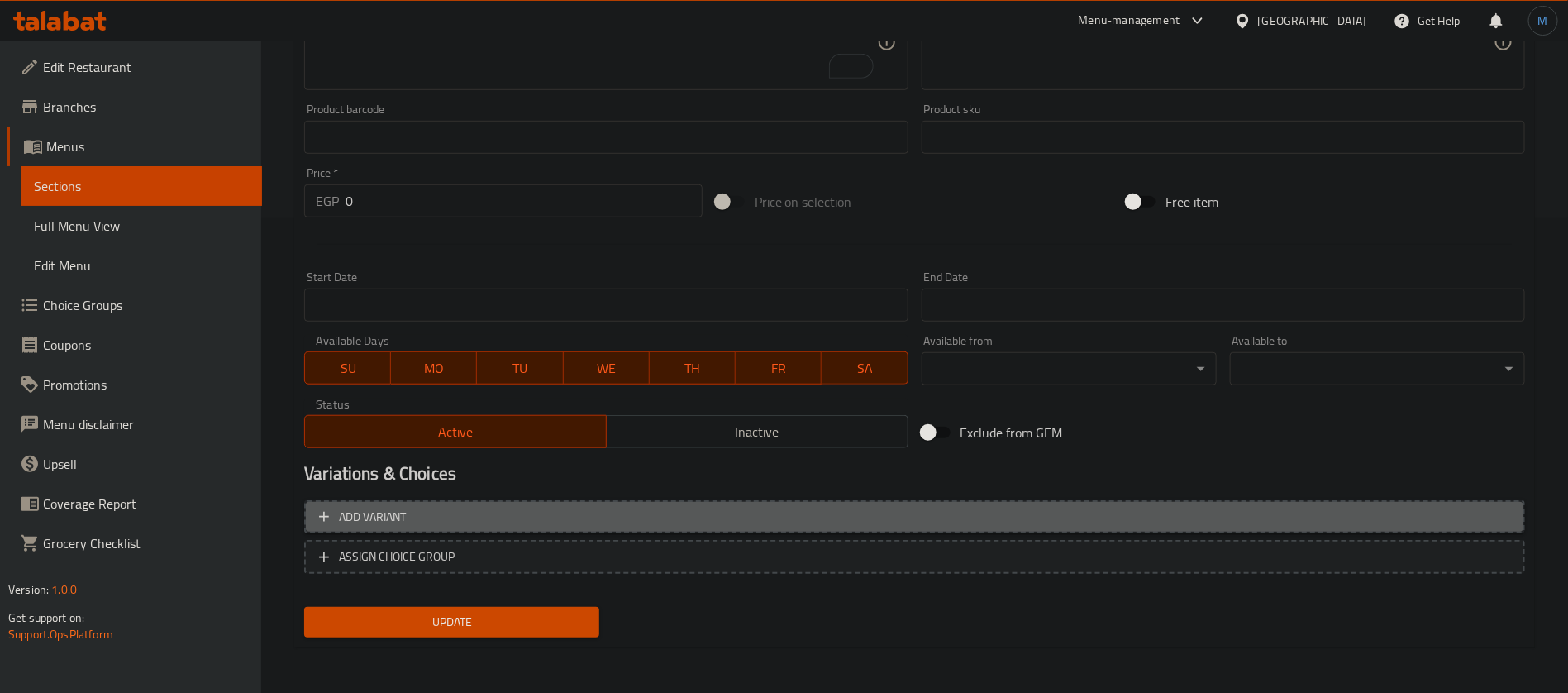
click at [906, 507] on span "Add variant" at bounding box center [915, 517] width 1191 height 21
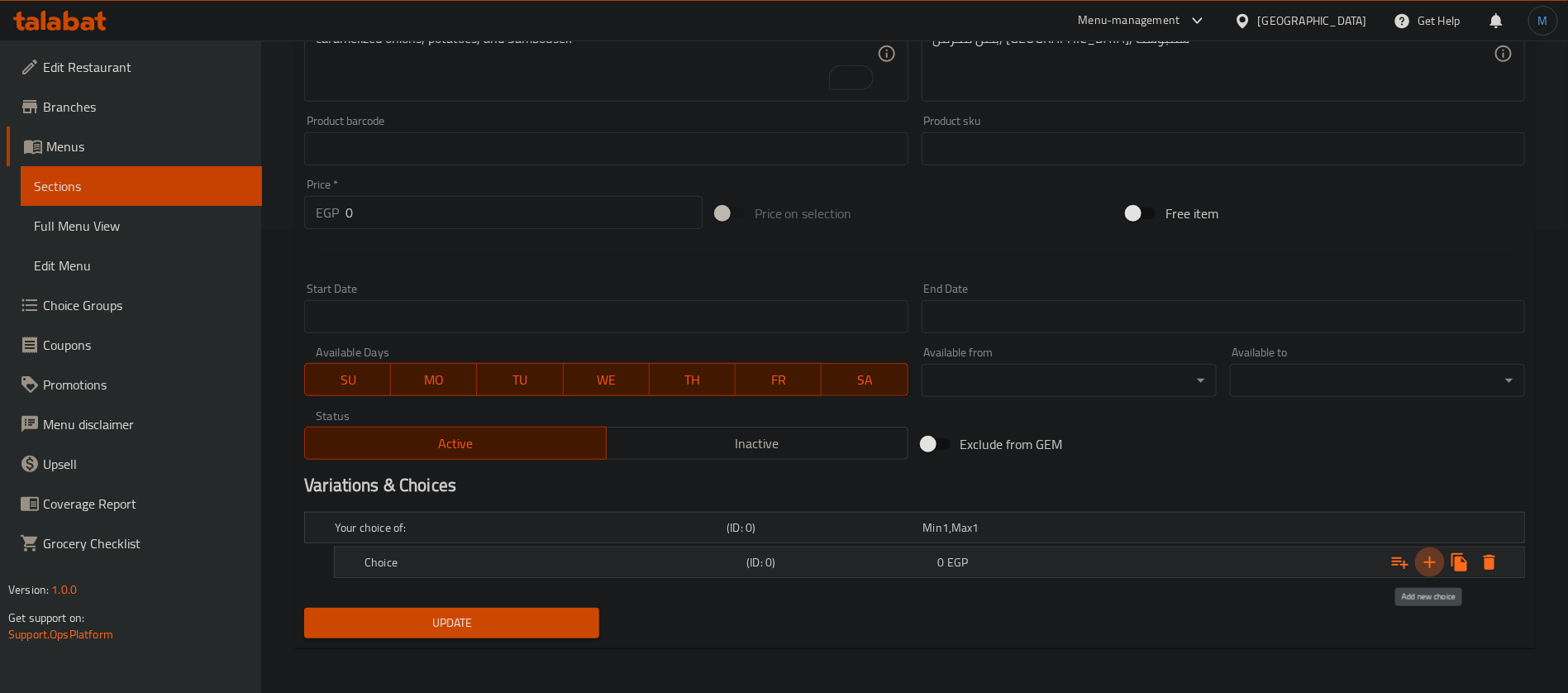
click at [1434, 555] on icon "Expand" at bounding box center [1429, 562] width 20 height 20
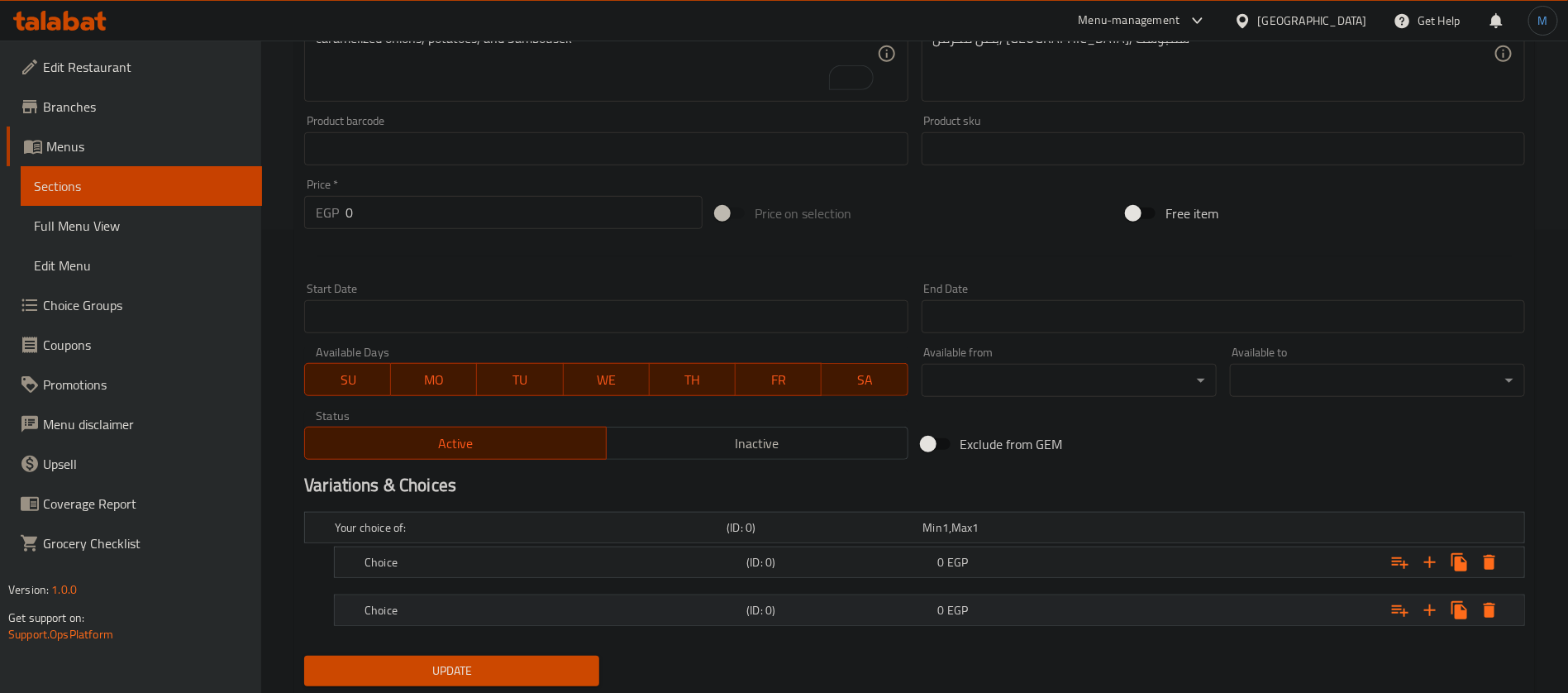
scroll to position [511, 0]
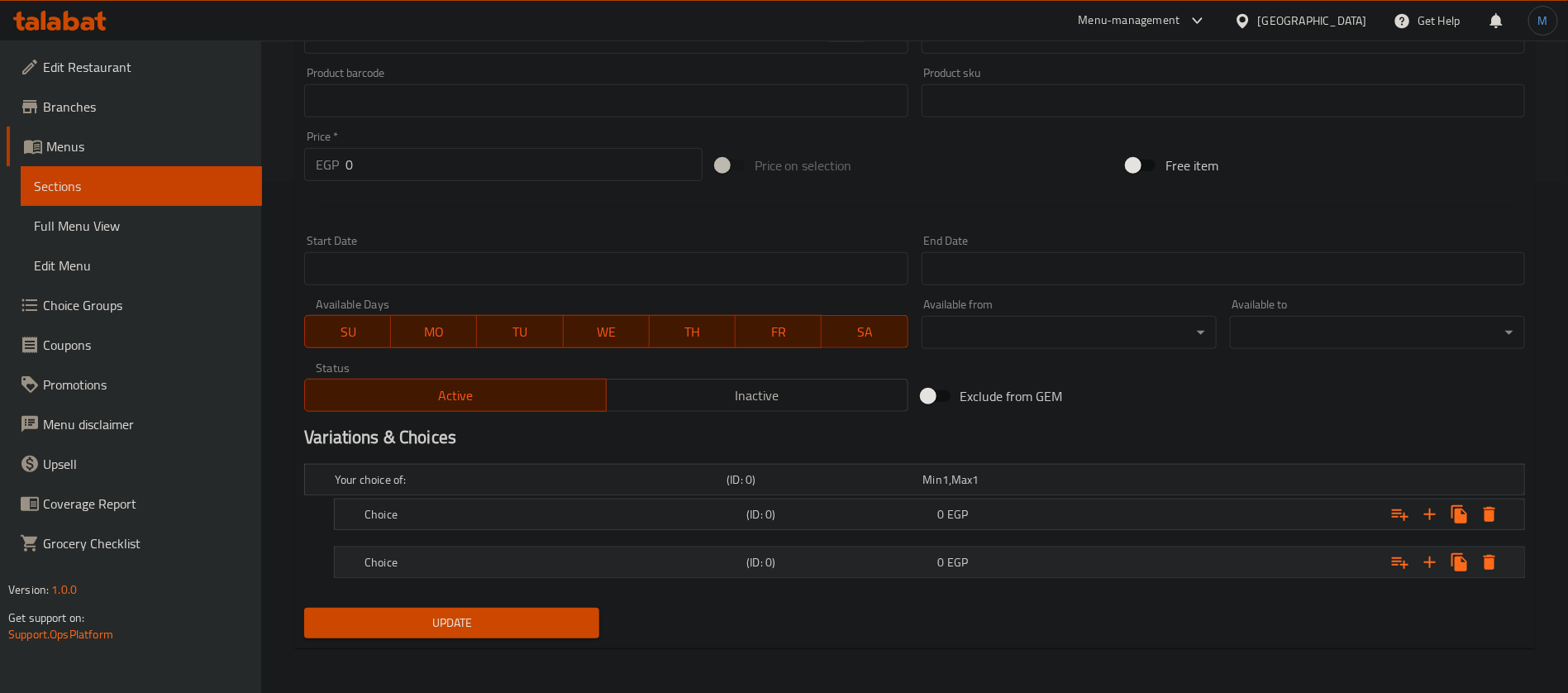
click at [949, 490] on span "EGP" at bounding box center [946, 479] width 7 height 22
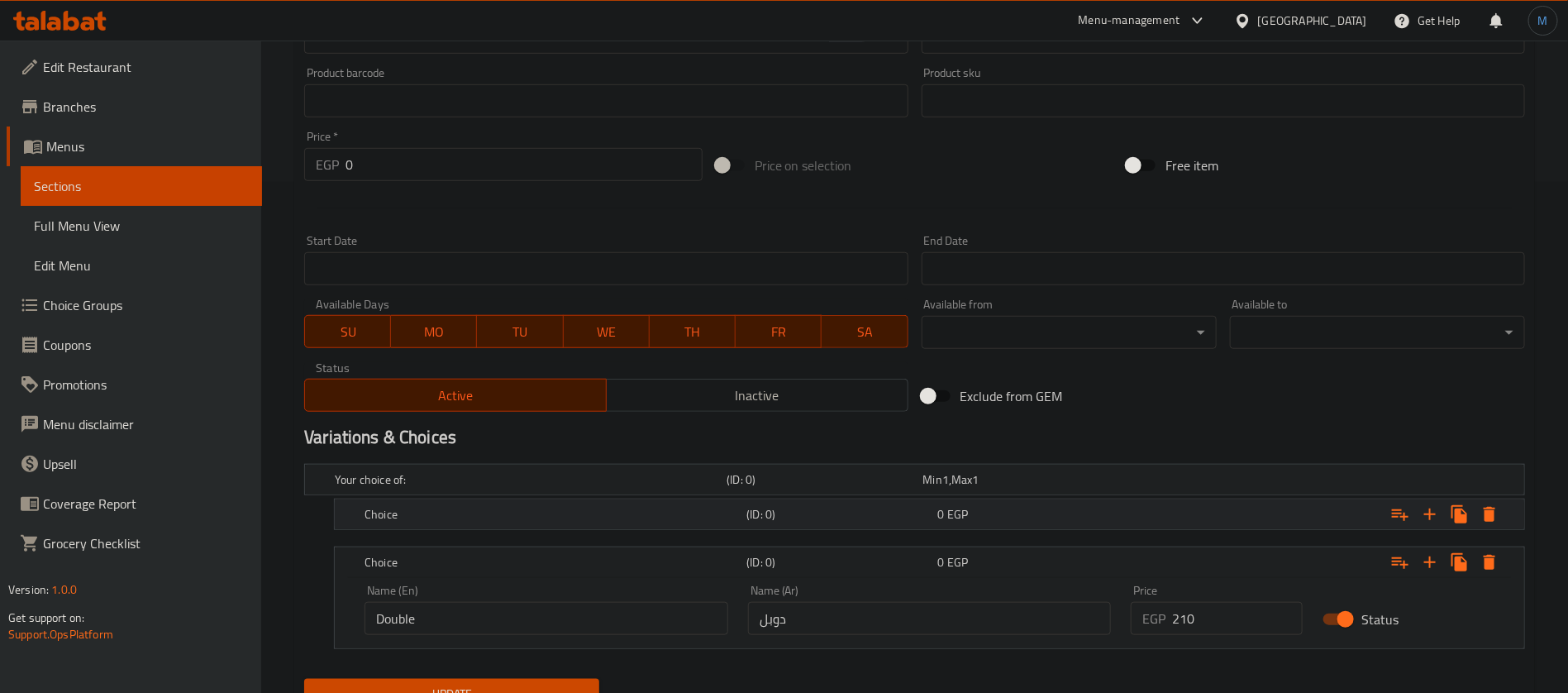
click at [949, 490] on span "EGP" at bounding box center [946, 479] width 7 height 22
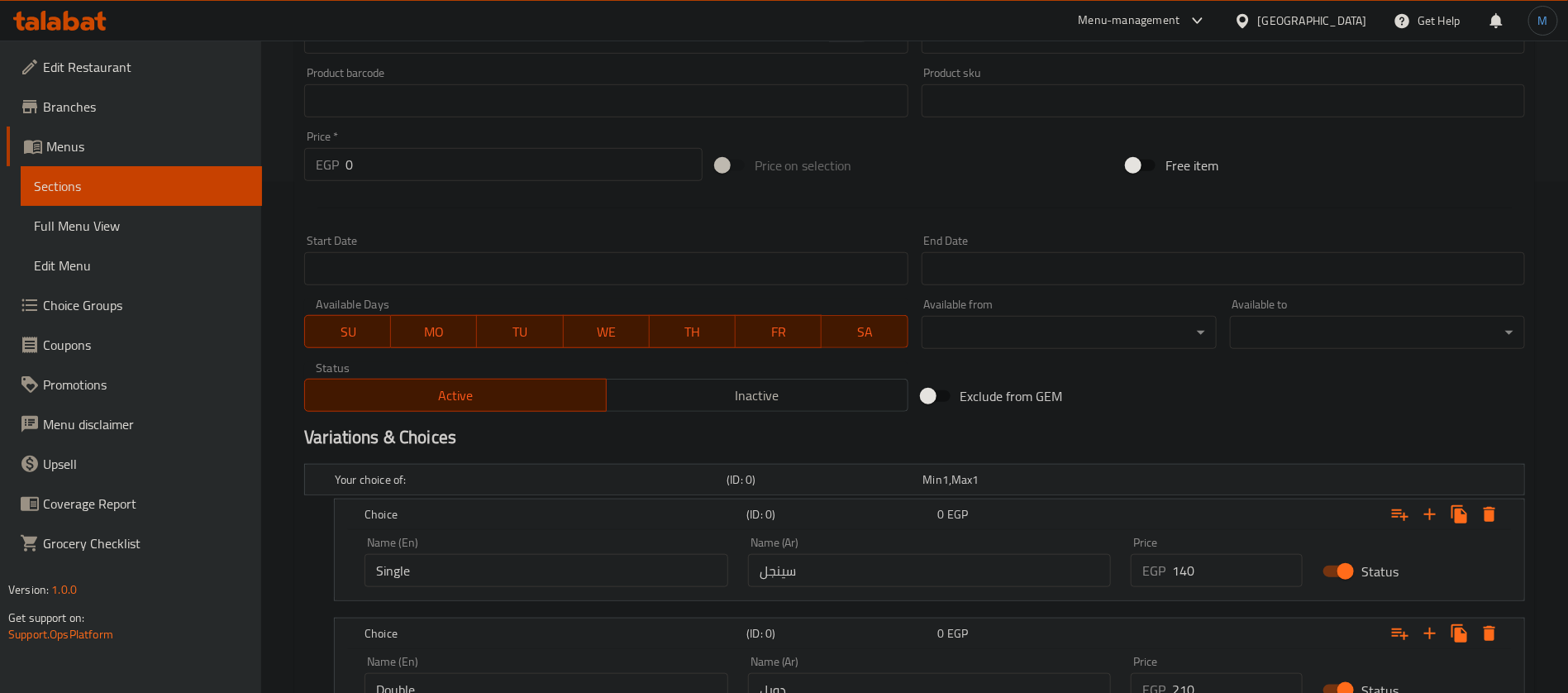
scroll to position [634, 0]
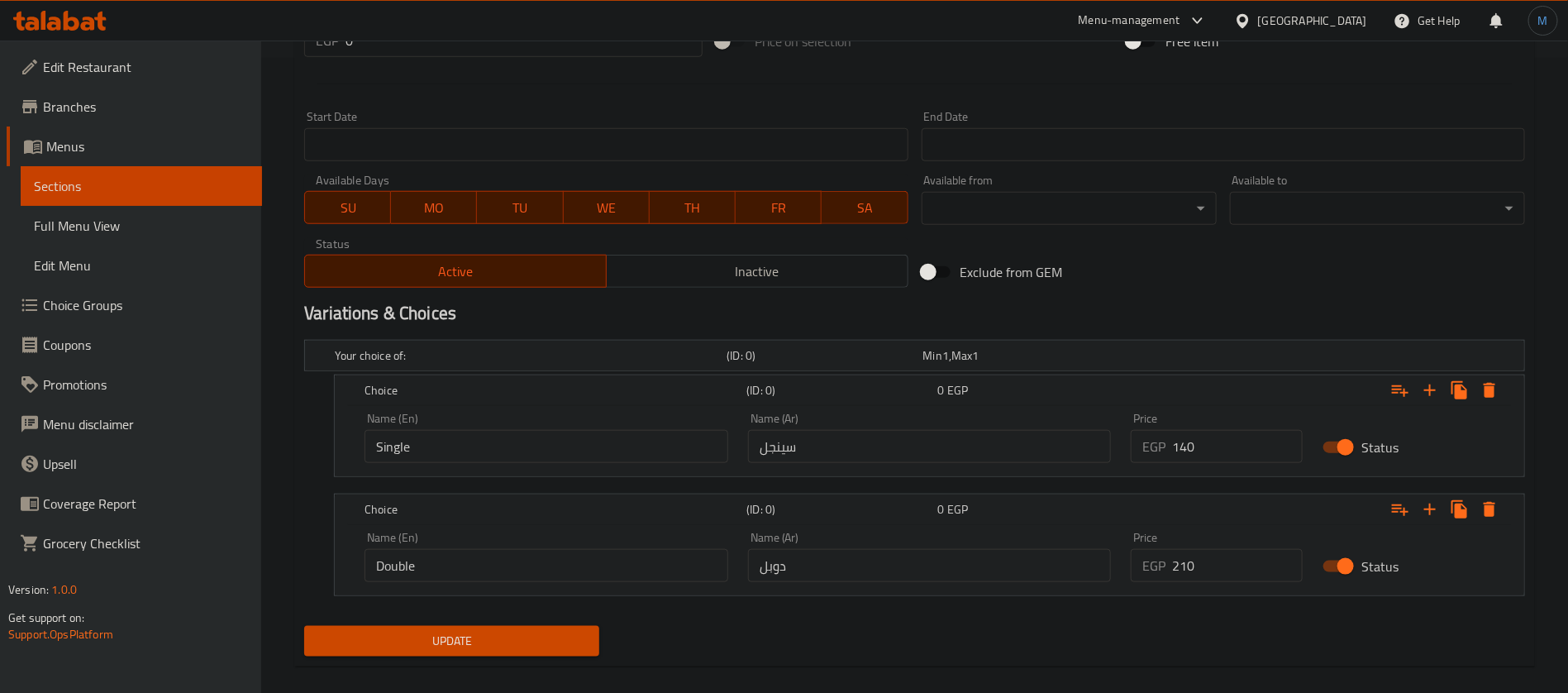
click at [1206, 441] on input "140" at bounding box center [1238, 446] width 131 height 33
type input "150"
click at [1189, 571] on input "210" at bounding box center [1238, 565] width 131 height 33
type input "220"
click at [304, 626] on button "Update" at bounding box center [452, 640] width 295 height 30
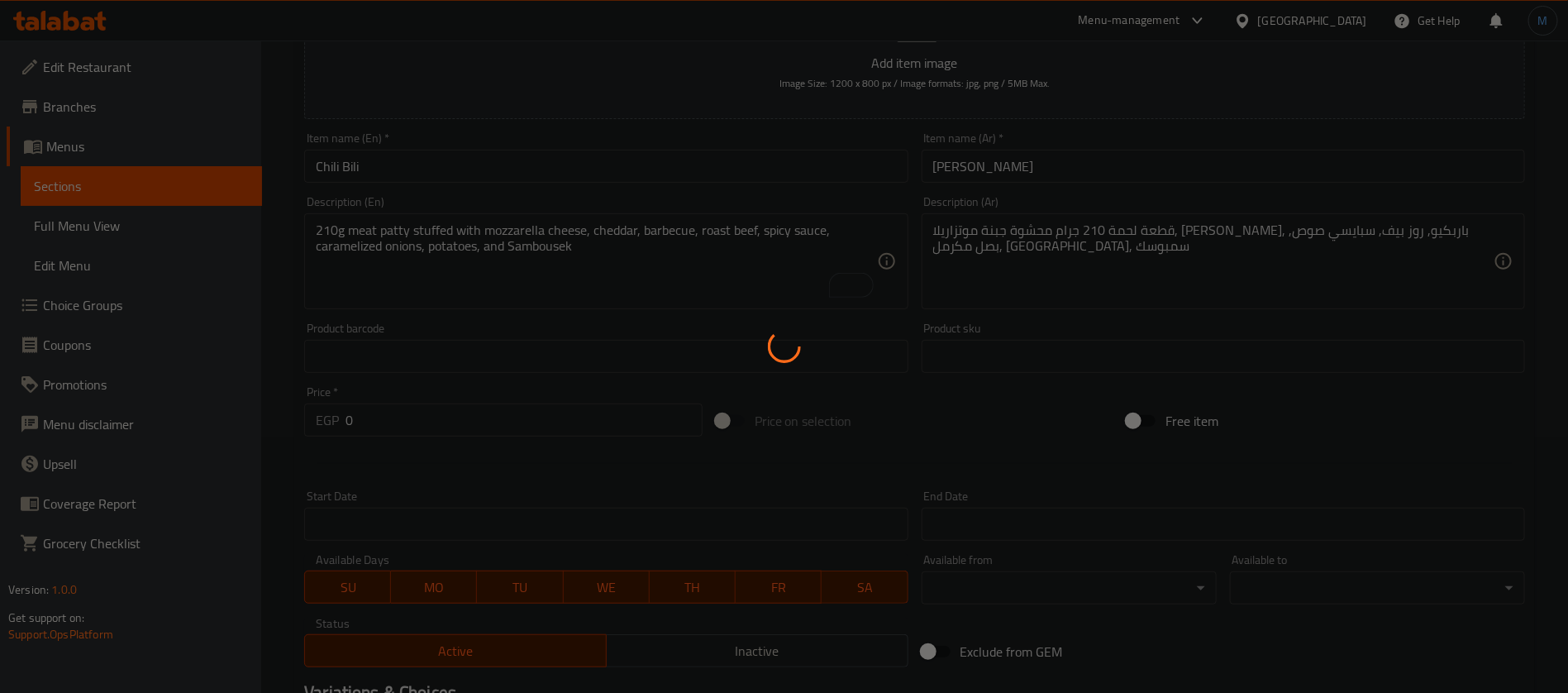
scroll to position [139, 0]
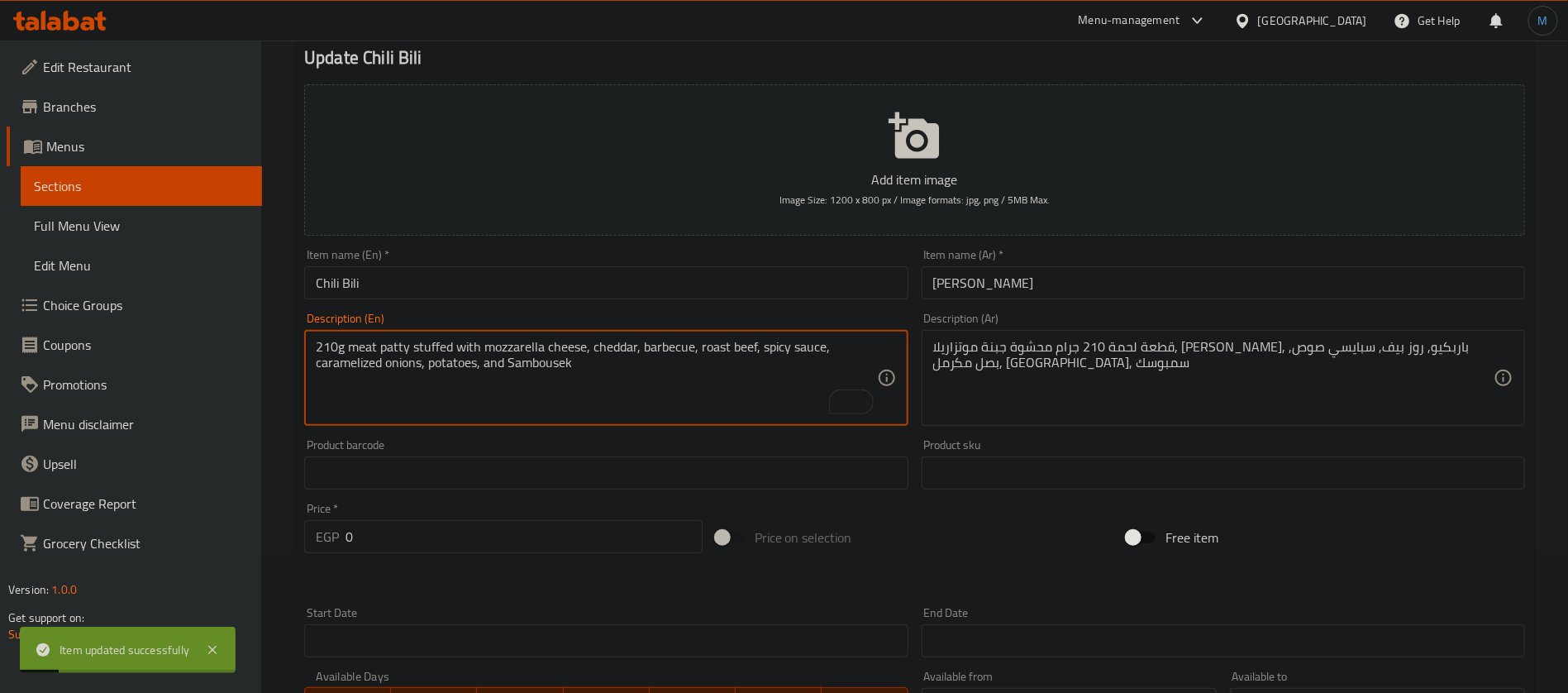
click at [576, 358] on textarea "210g meat patty stuffed with mozzarella cheese, cheddar, barbecue, roast beef, …" at bounding box center [596, 378] width 560 height 78
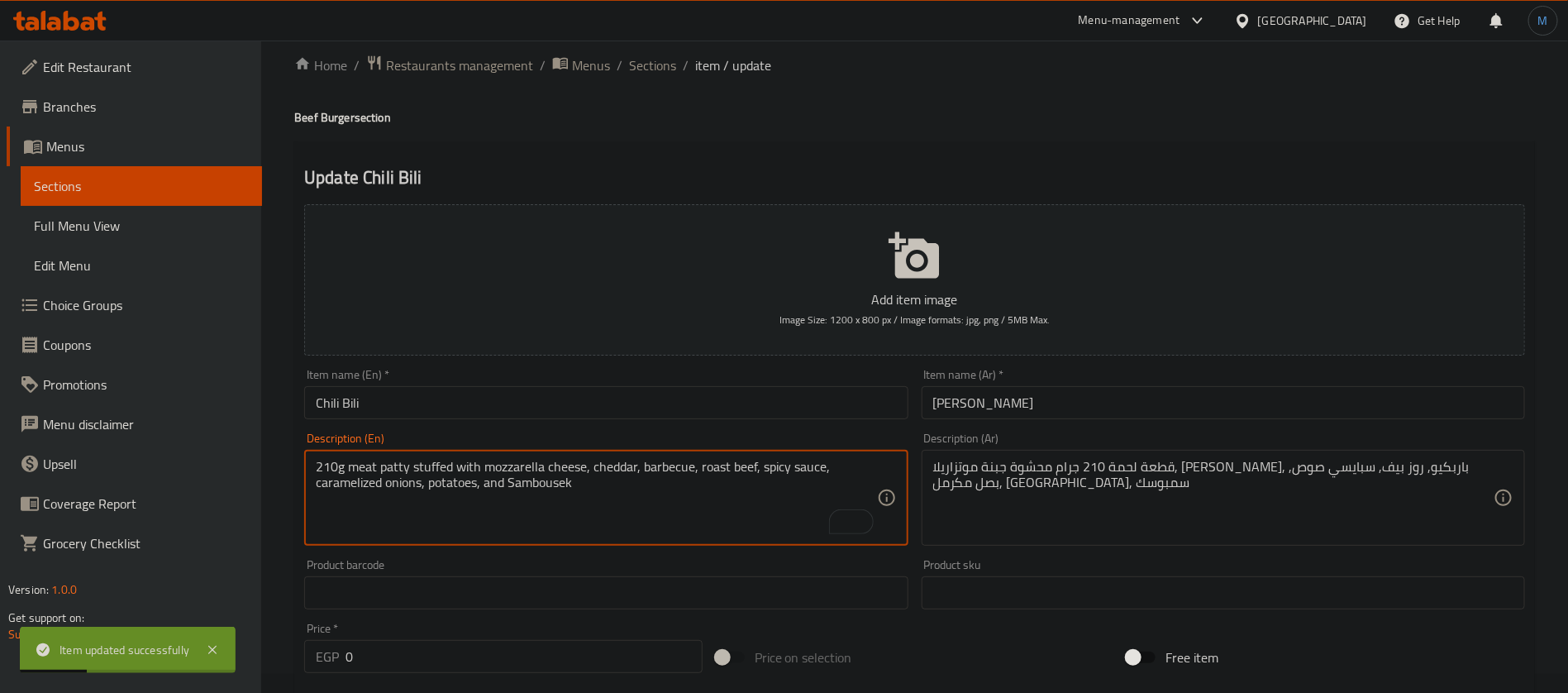
scroll to position [0, 0]
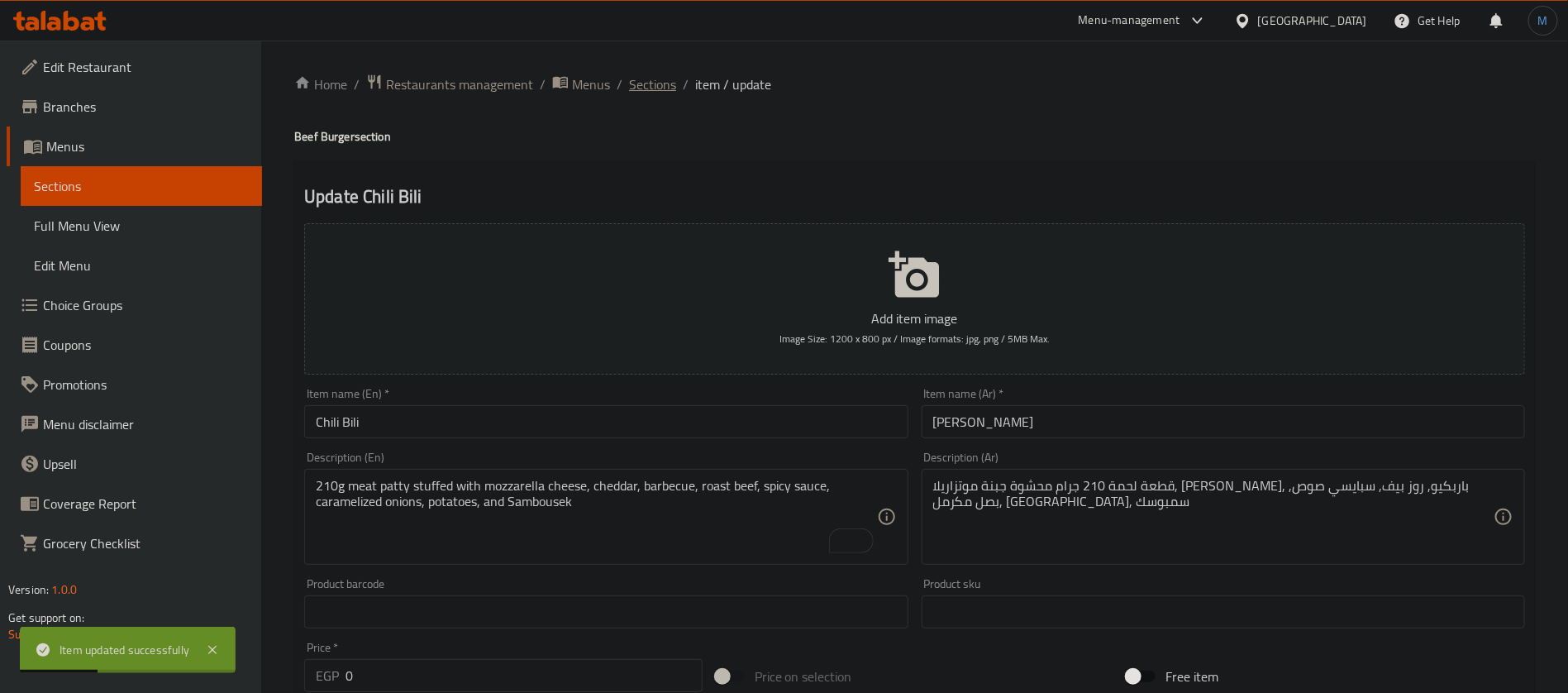
click at [642, 91] on span "Sections" at bounding box center [653, 84] width 47 height 20
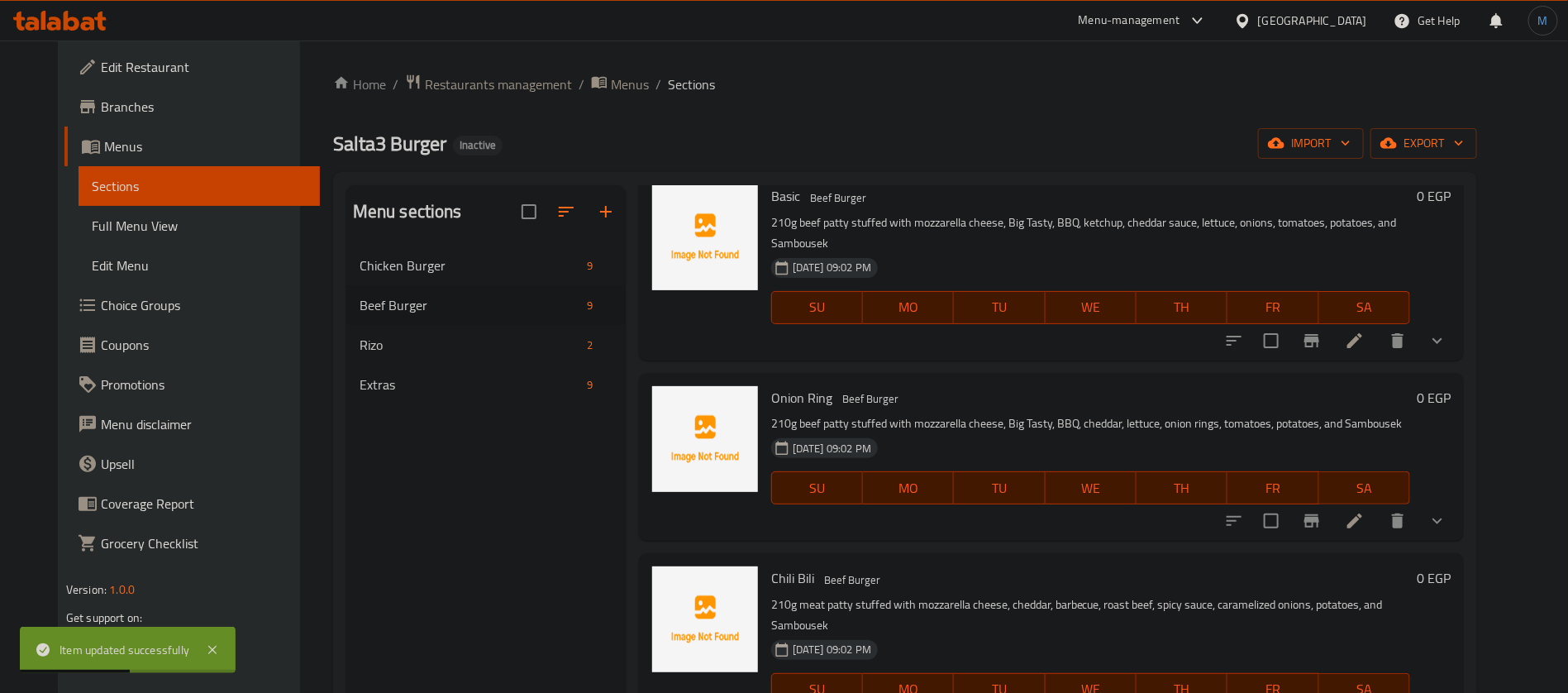
scroll to position [372, 0]
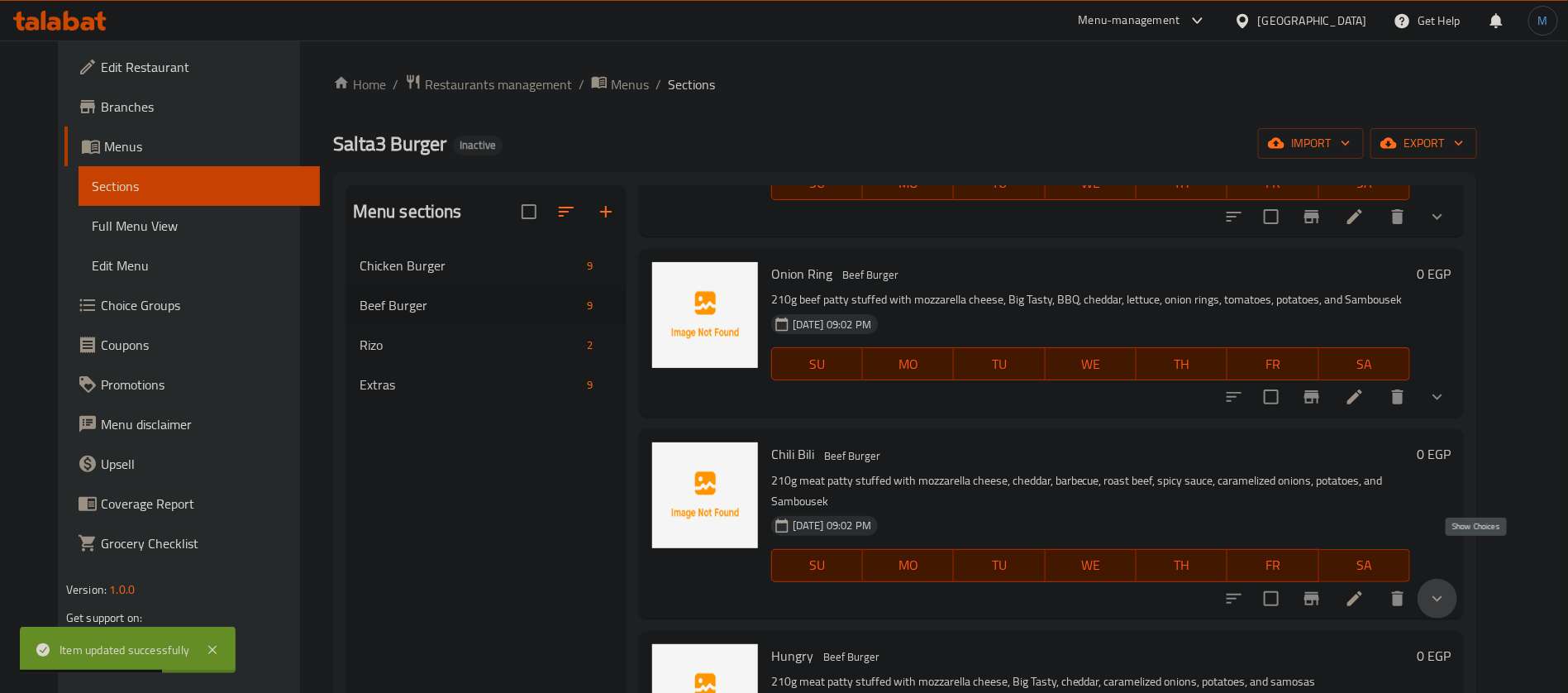
click at [1447, 589] on icon "show more" at bounding box center [1437, 598] width 20 height 20
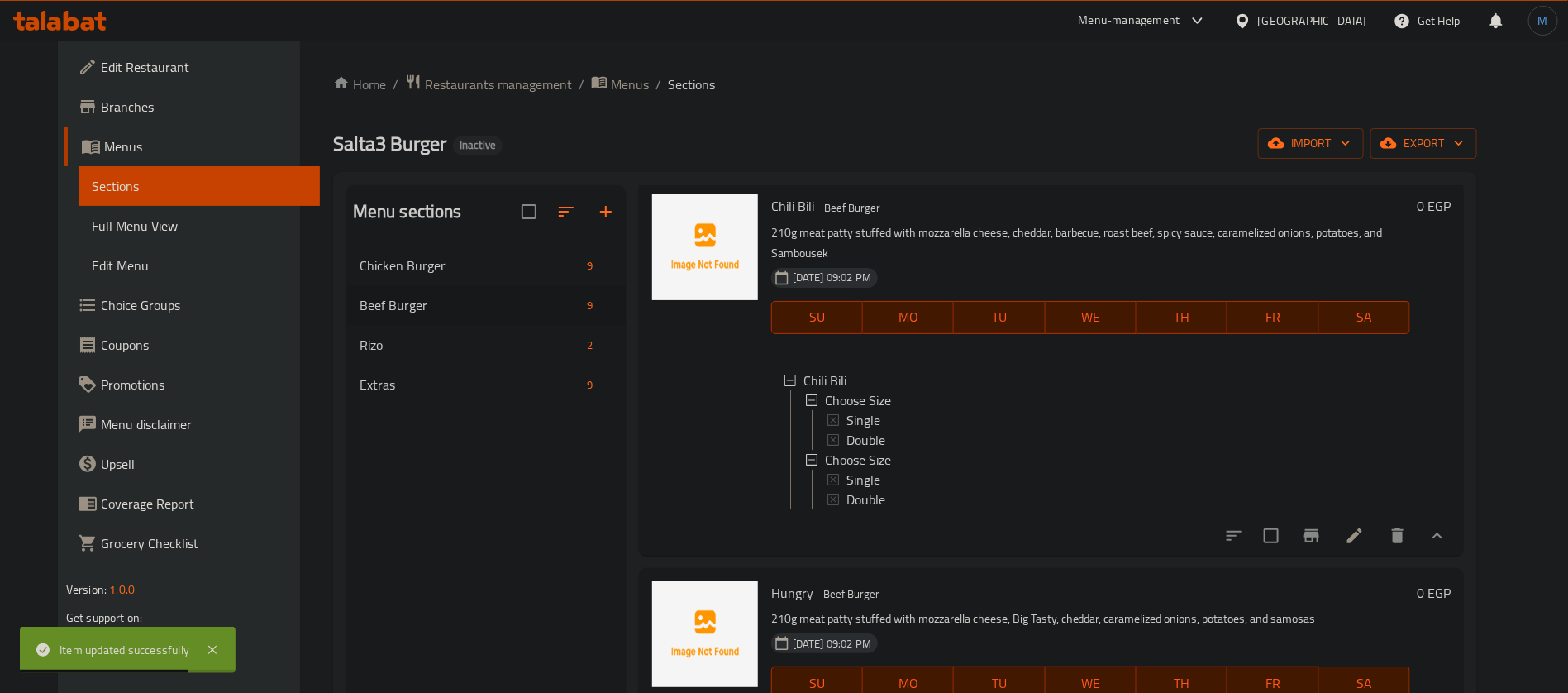
scroll to position [496, 0]
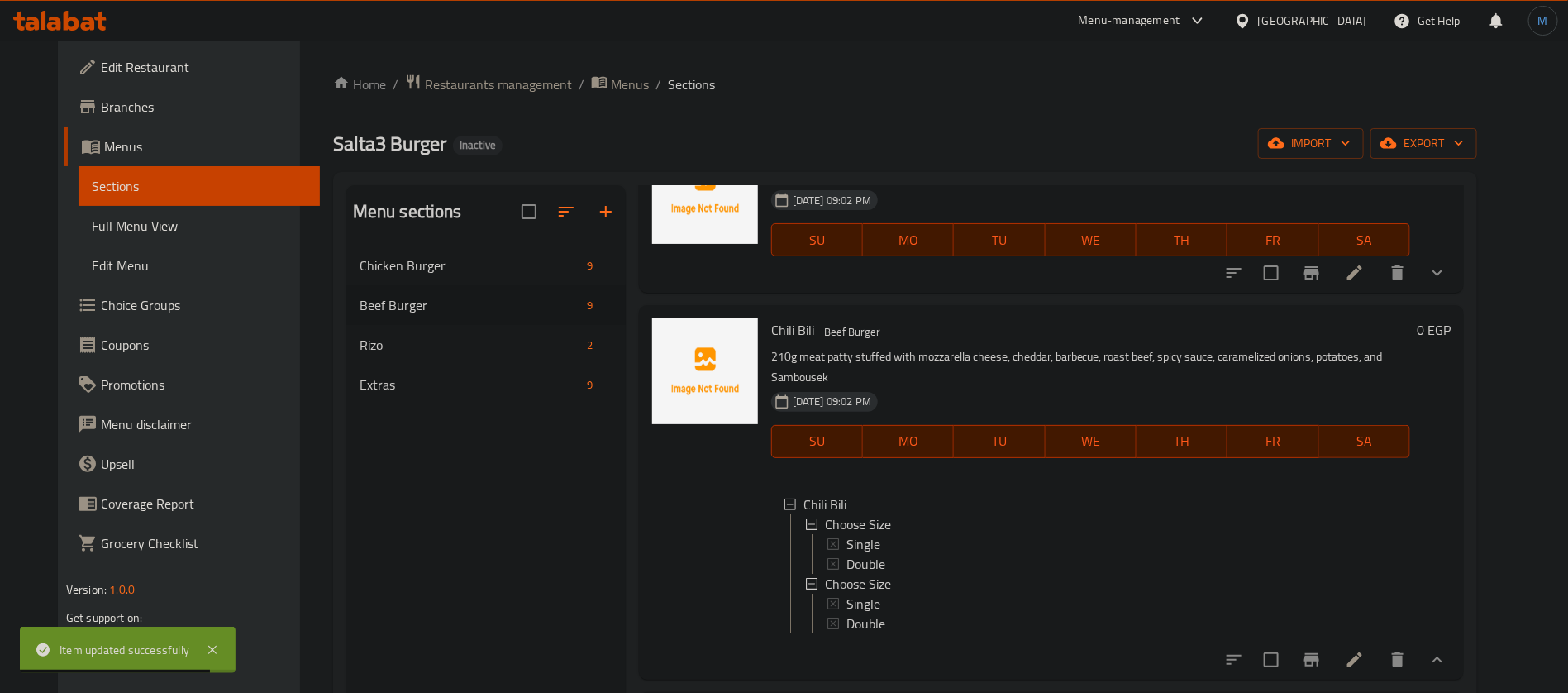
click at [1362, 652] on icon at bounding box center [1354, 659] width 15 height 15
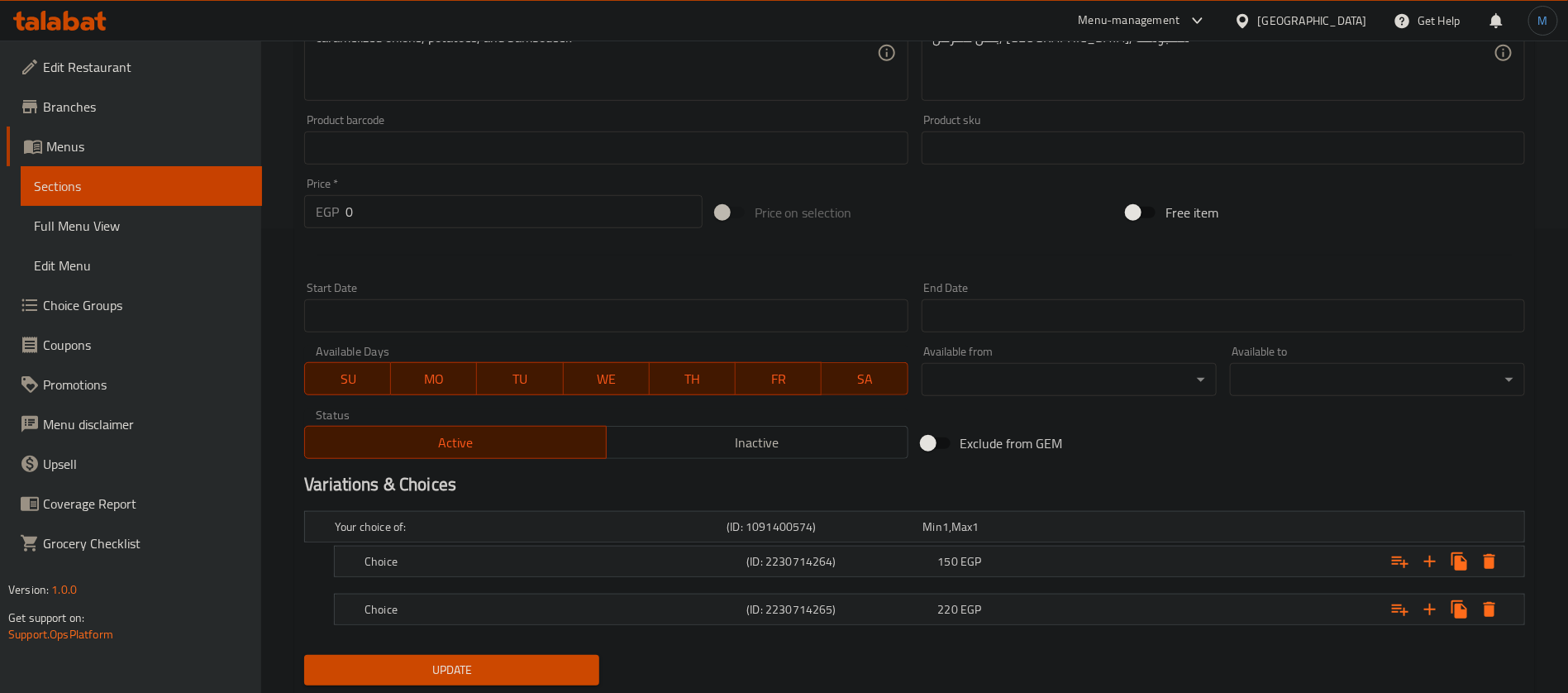
scroll to position [511, 0]
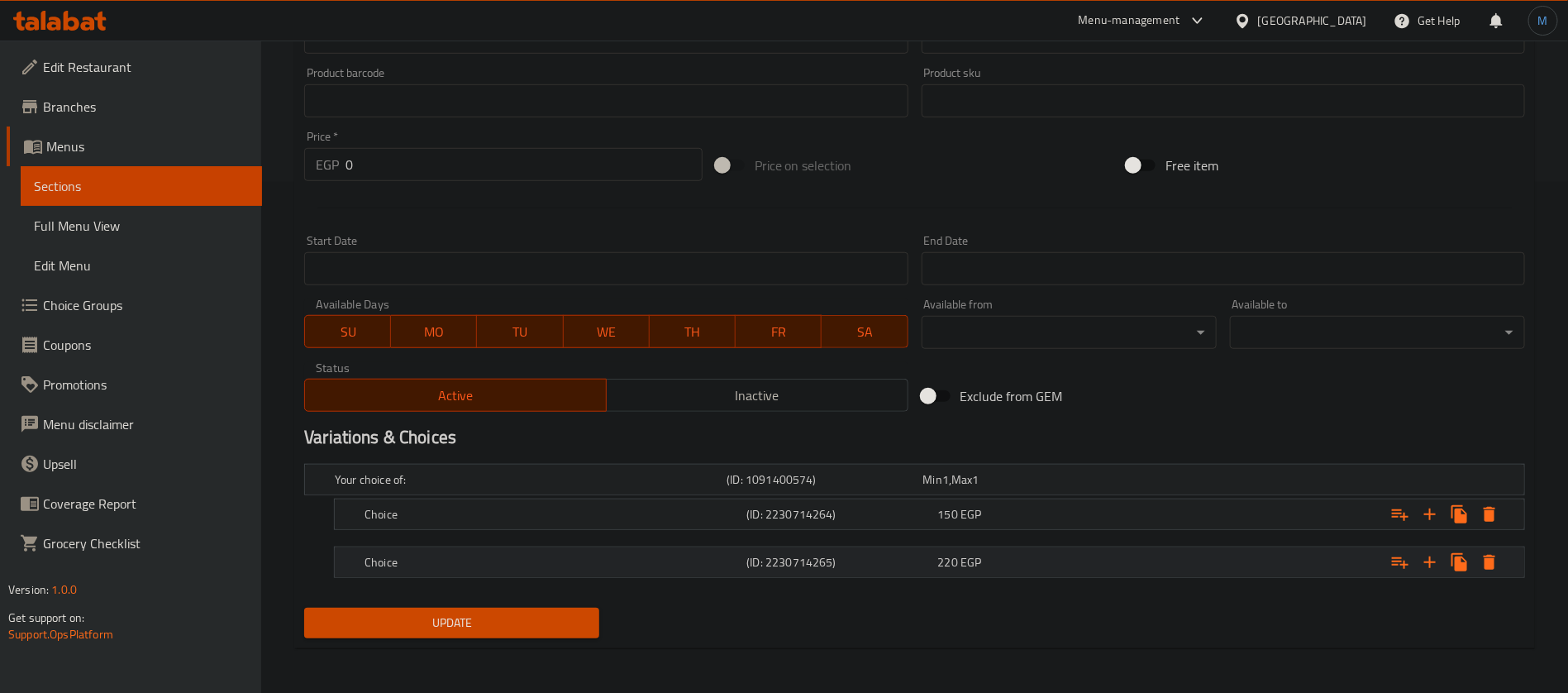
click at [915, 488] on h5 "(ID: 2230714265)" at bounding box center [821, 479] width 190 height 16
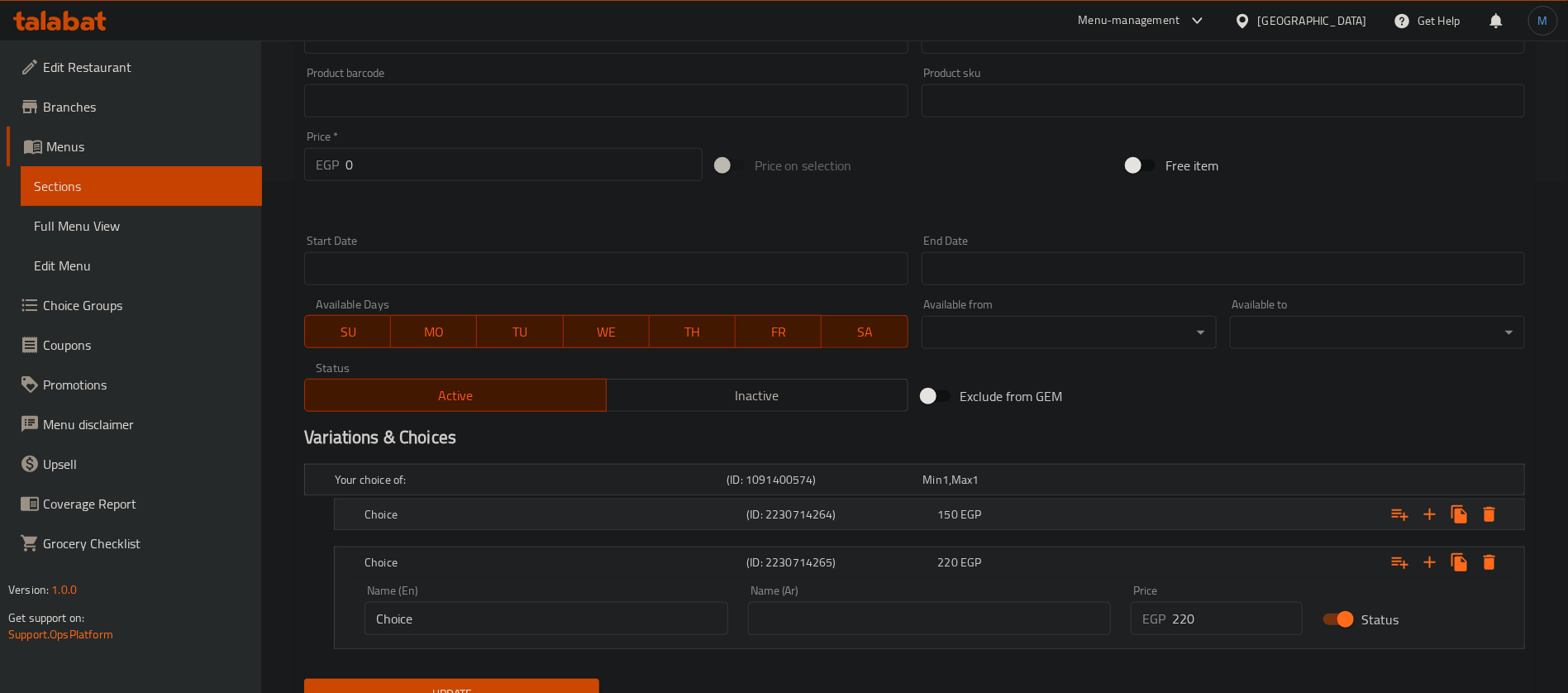
click at [896, 491] on div "(ID: 2230714264)" at bounding box center [821, 479] width 196 height 23
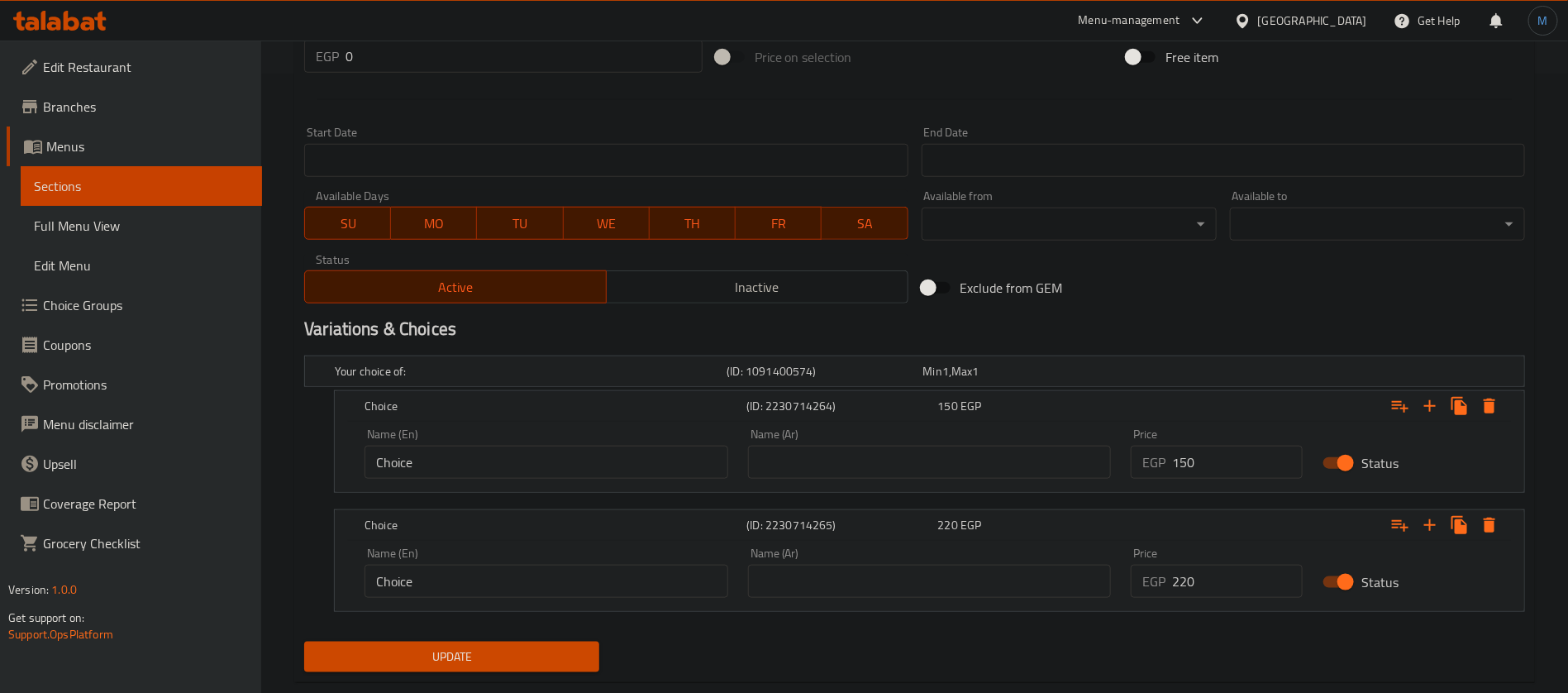
scroll to position [653, 0]
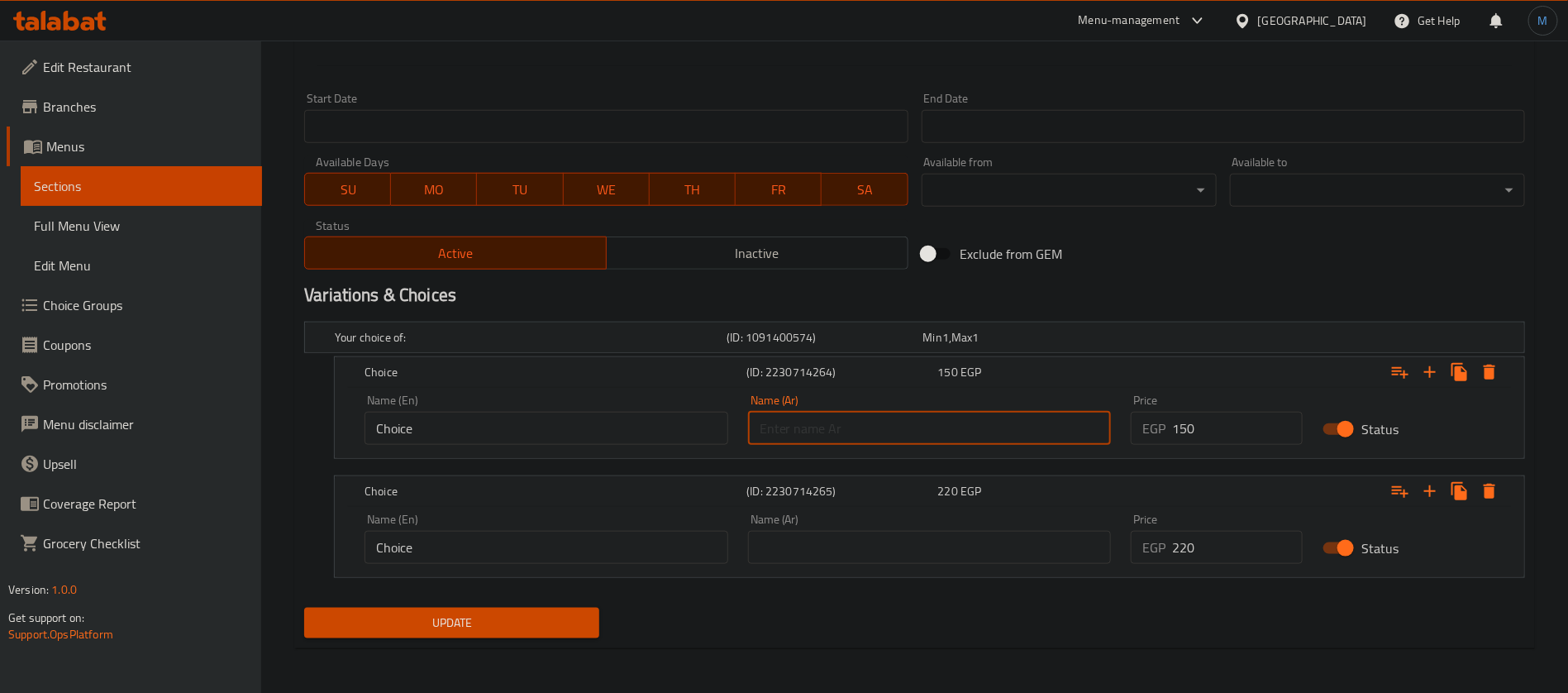
click at [909, 434] on input "text" at bounding box center [930, 428] width 364 height 33
type input "سينجل"
click at [884, 549] on input "text" at bounding box center [930, 547] width 364 height 33
type input "دوبل"
click at [635, 433] on input "Choice" at bounding box center [547, 428] width 364 height 33
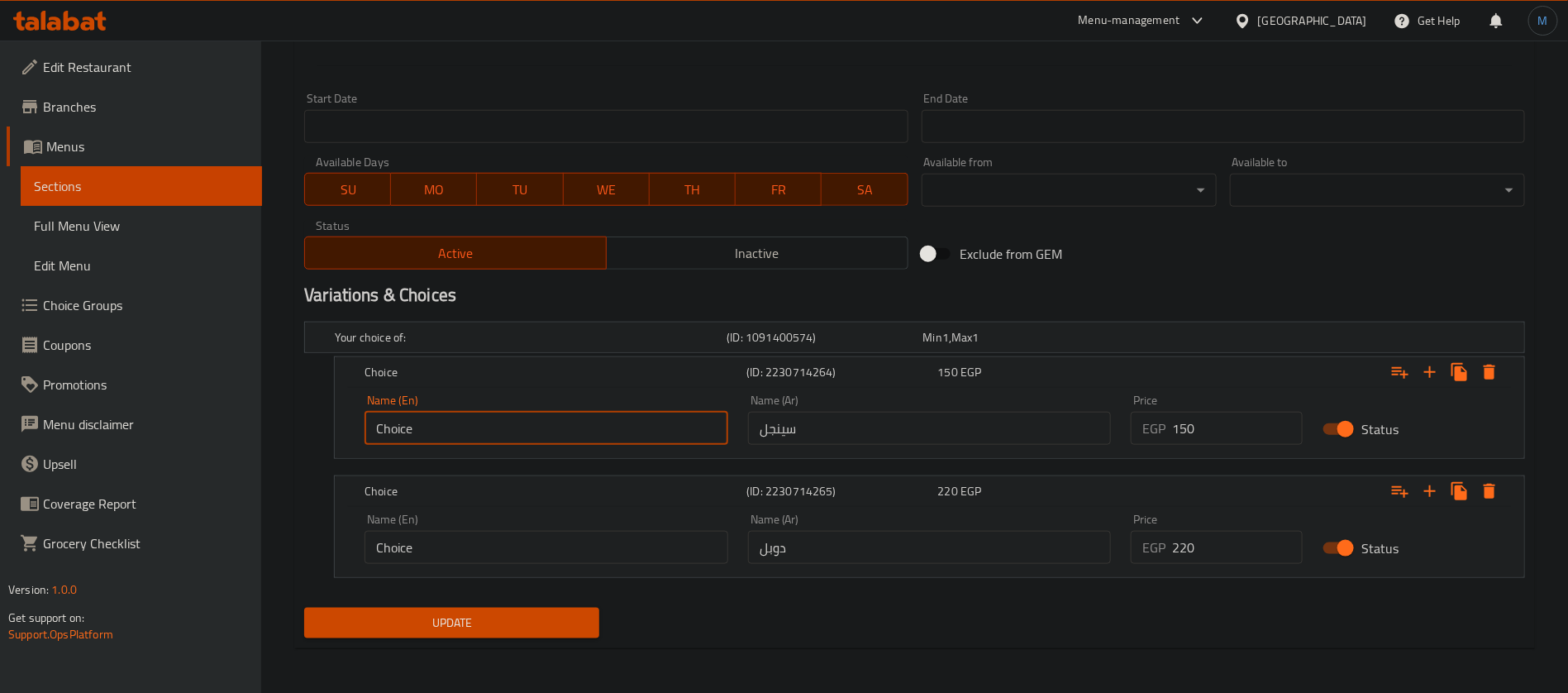
click at [635, 433] on input "Choice" at bounding box center [547, 428] width 364 height 33
type input "Single"
click at [578, 555] on input "Choice" at bounding box center [547, 547] width 364 height 33
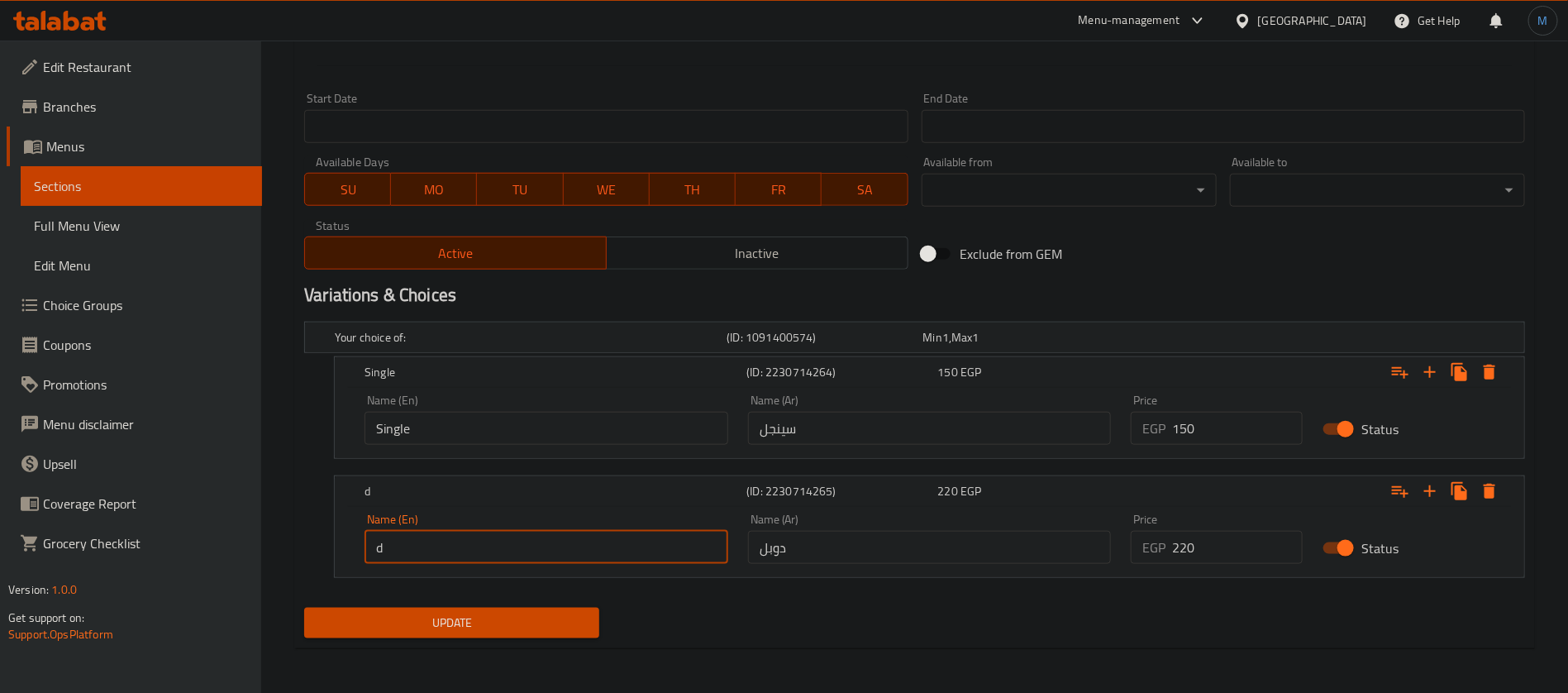
type input "Double"
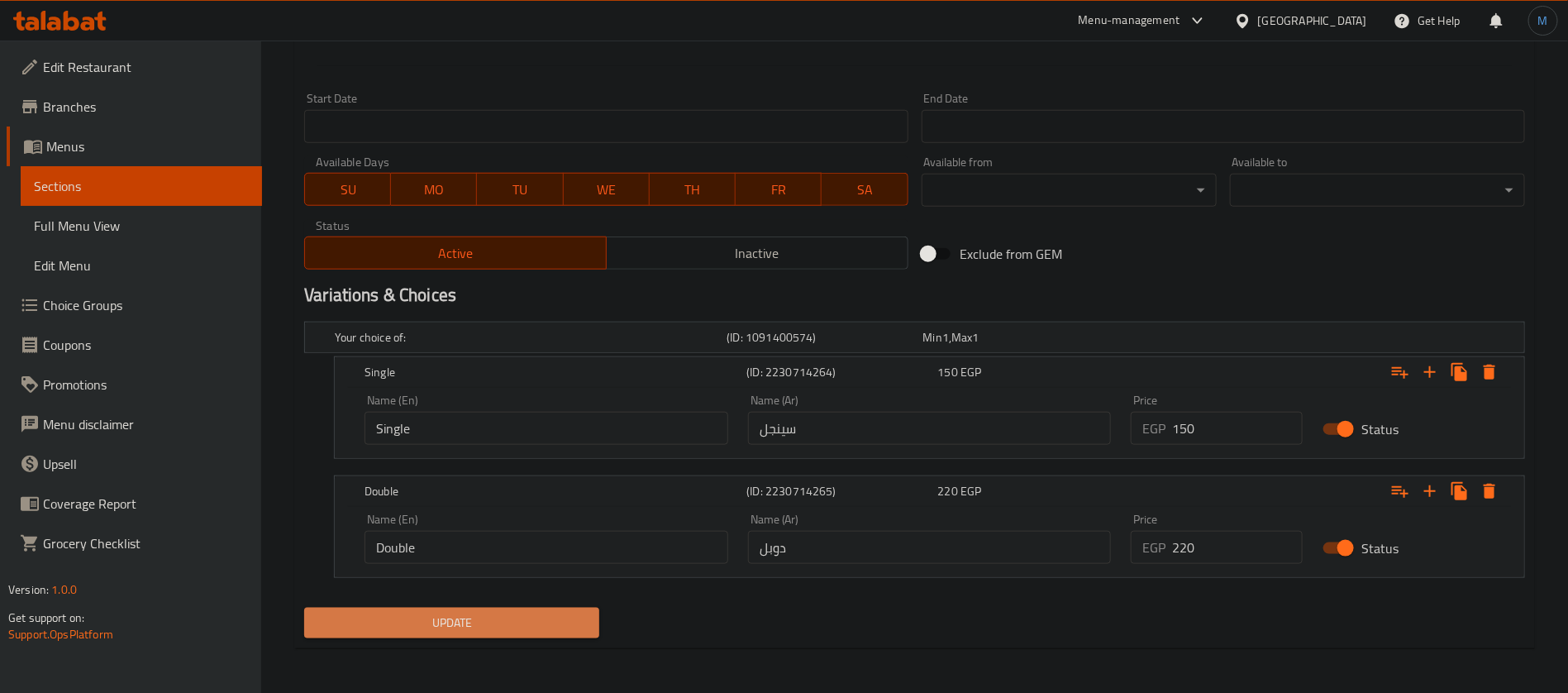
click at [529, 622] on span "Update" at bounding box center [452, 623] width 269 height 21
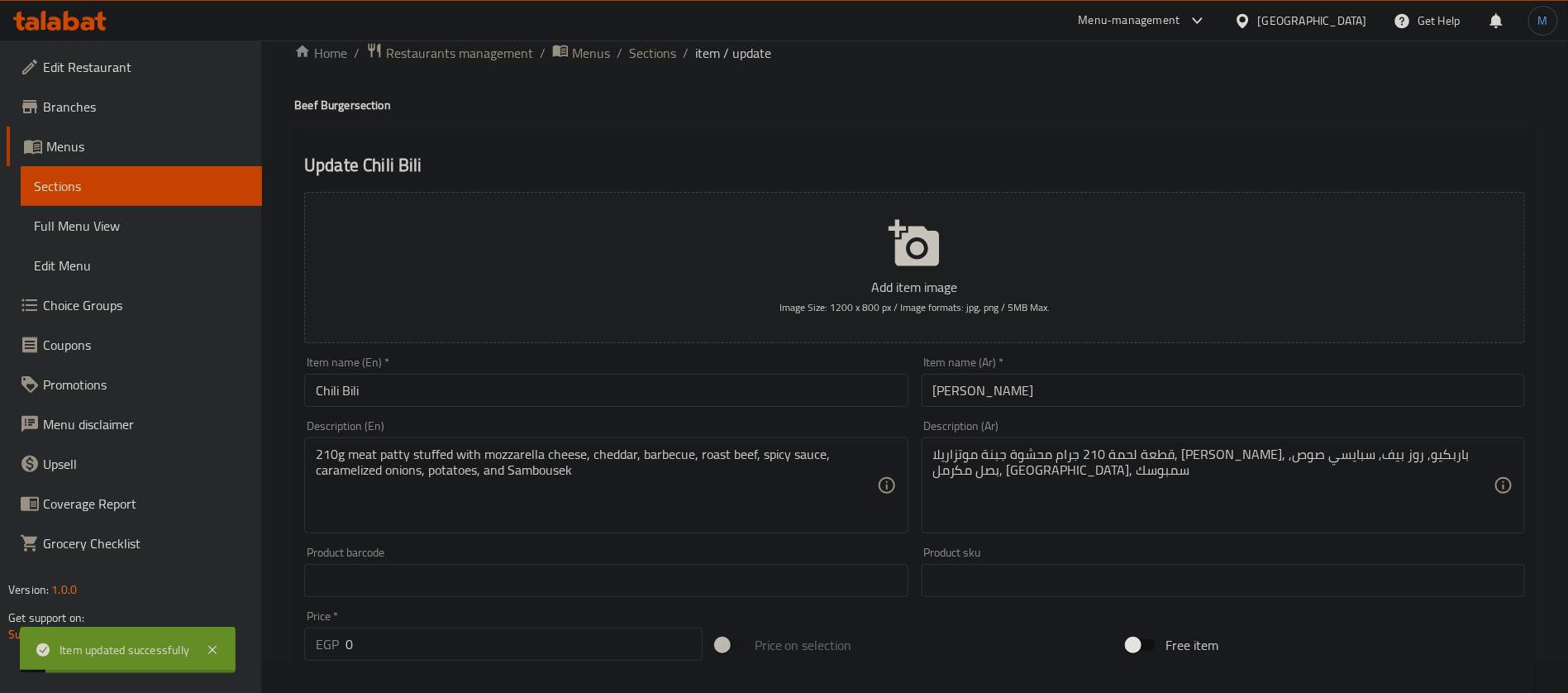
scroll to position [0, 0]
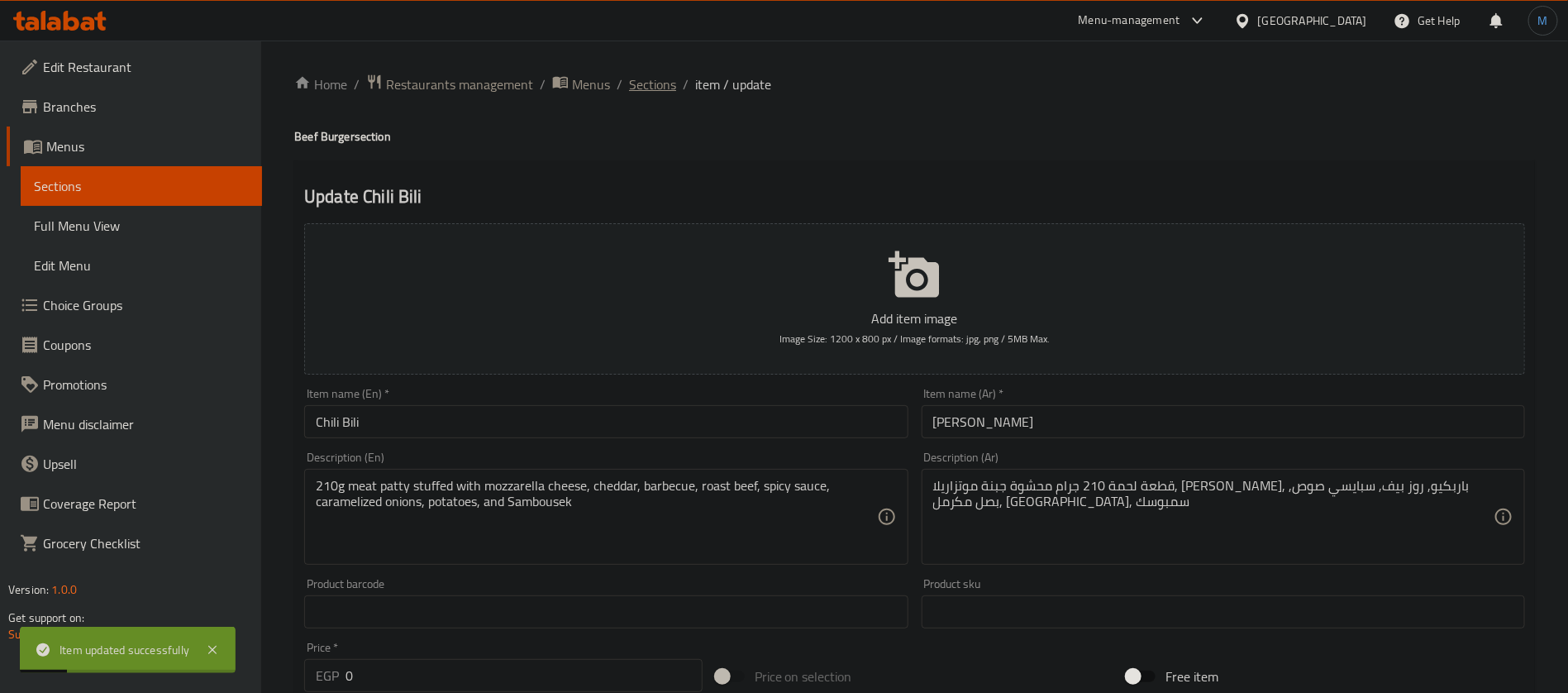
click at [647, 94] on span "Sections" at bounding box center [653, 84] width 47 height 20
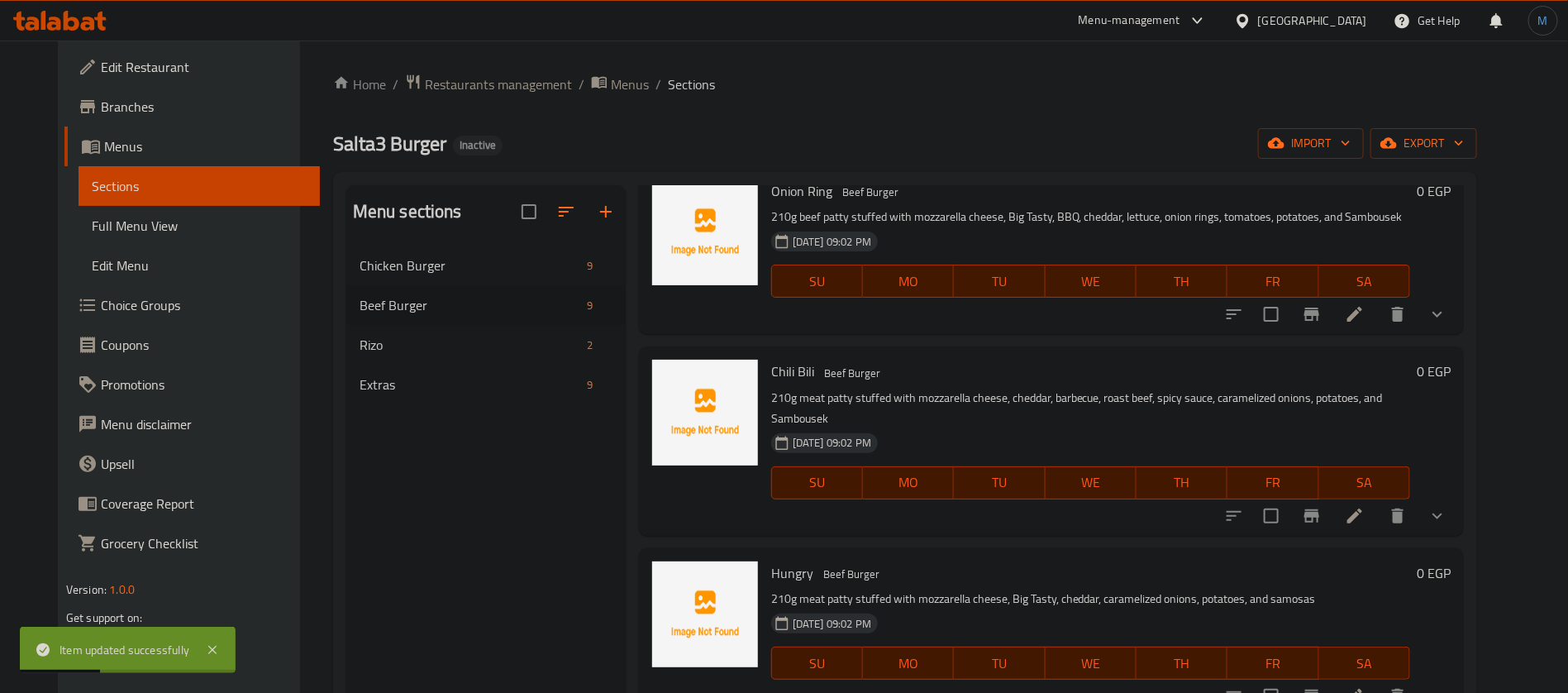
scroll to position [496, 0]
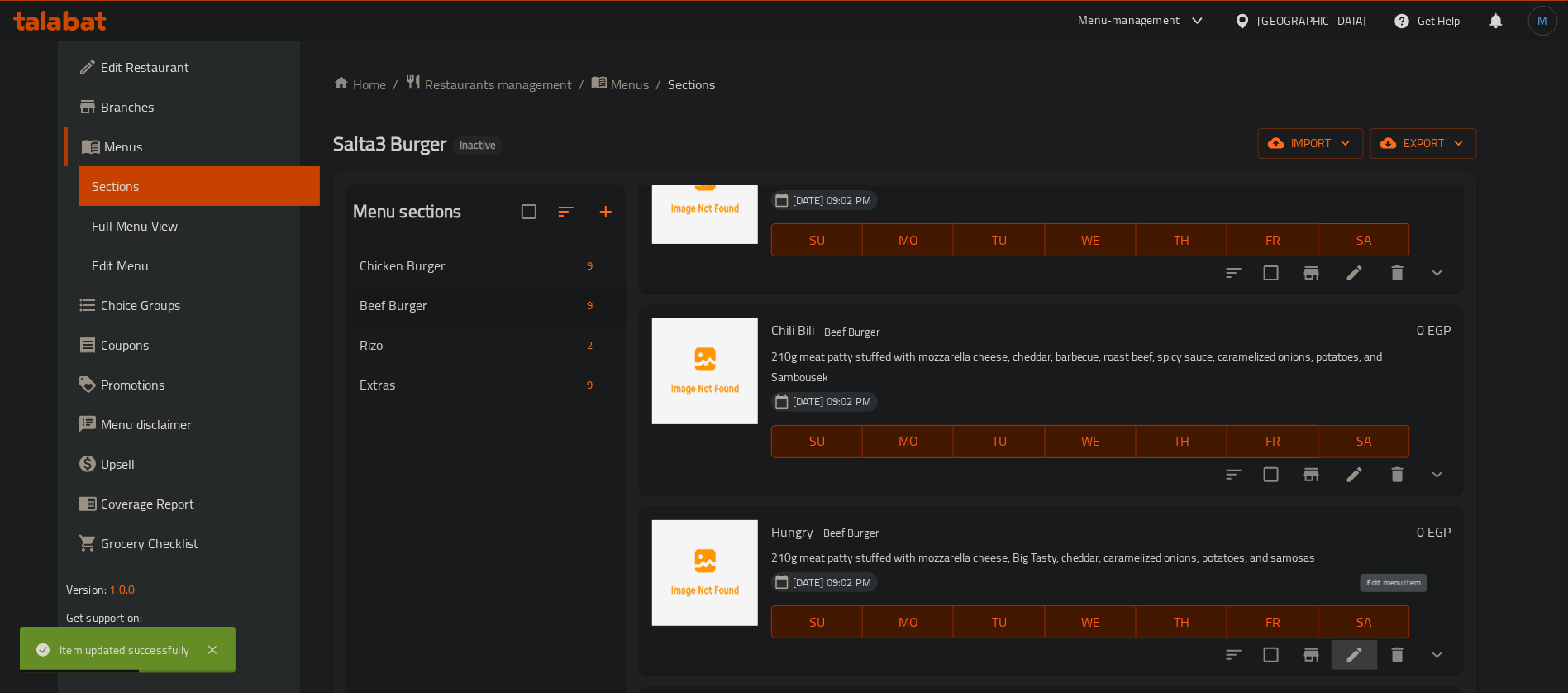
click at [1365, 645] on icon at bounding box center [1354, 654] width 20 height 20
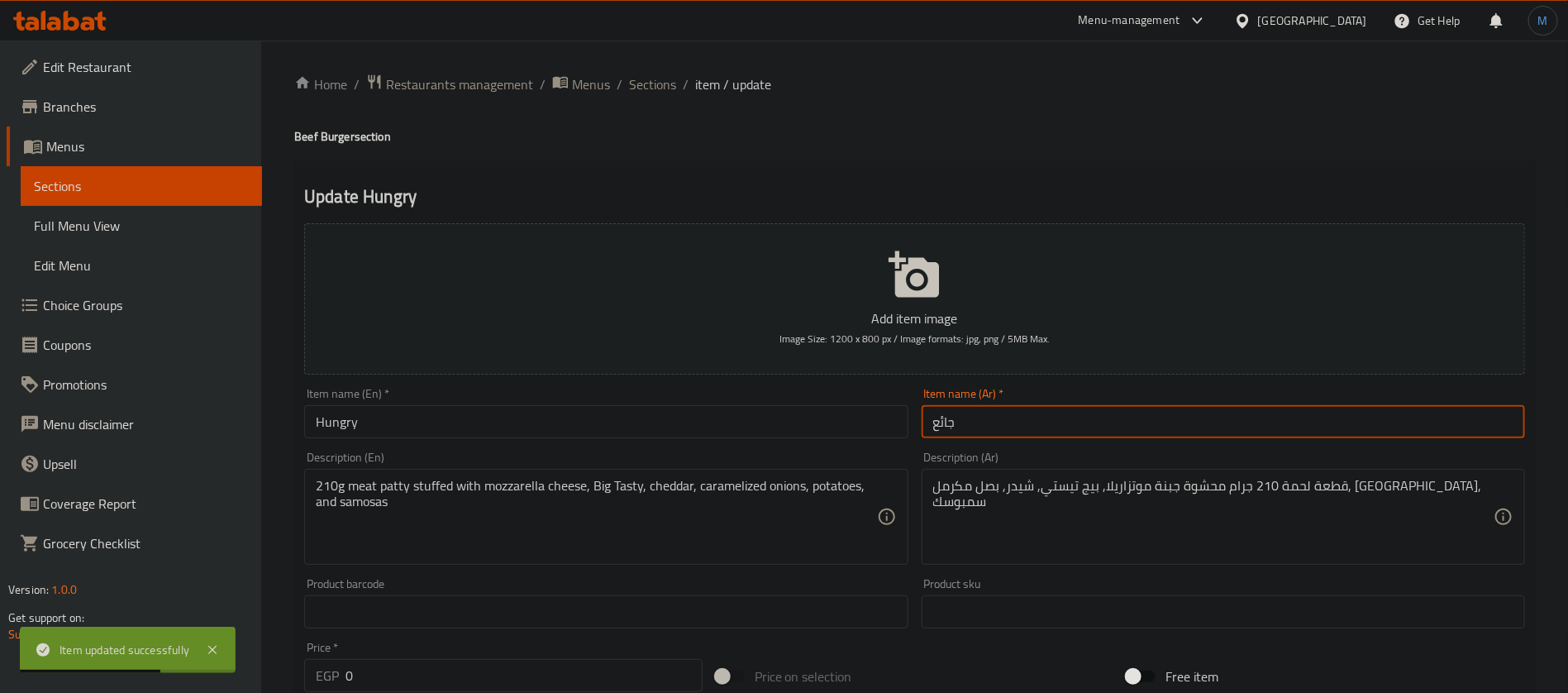
click at [1101, 418] on input "جائع" at bounding box center [1223, 421] width 603 height 33
type input "هنجري"
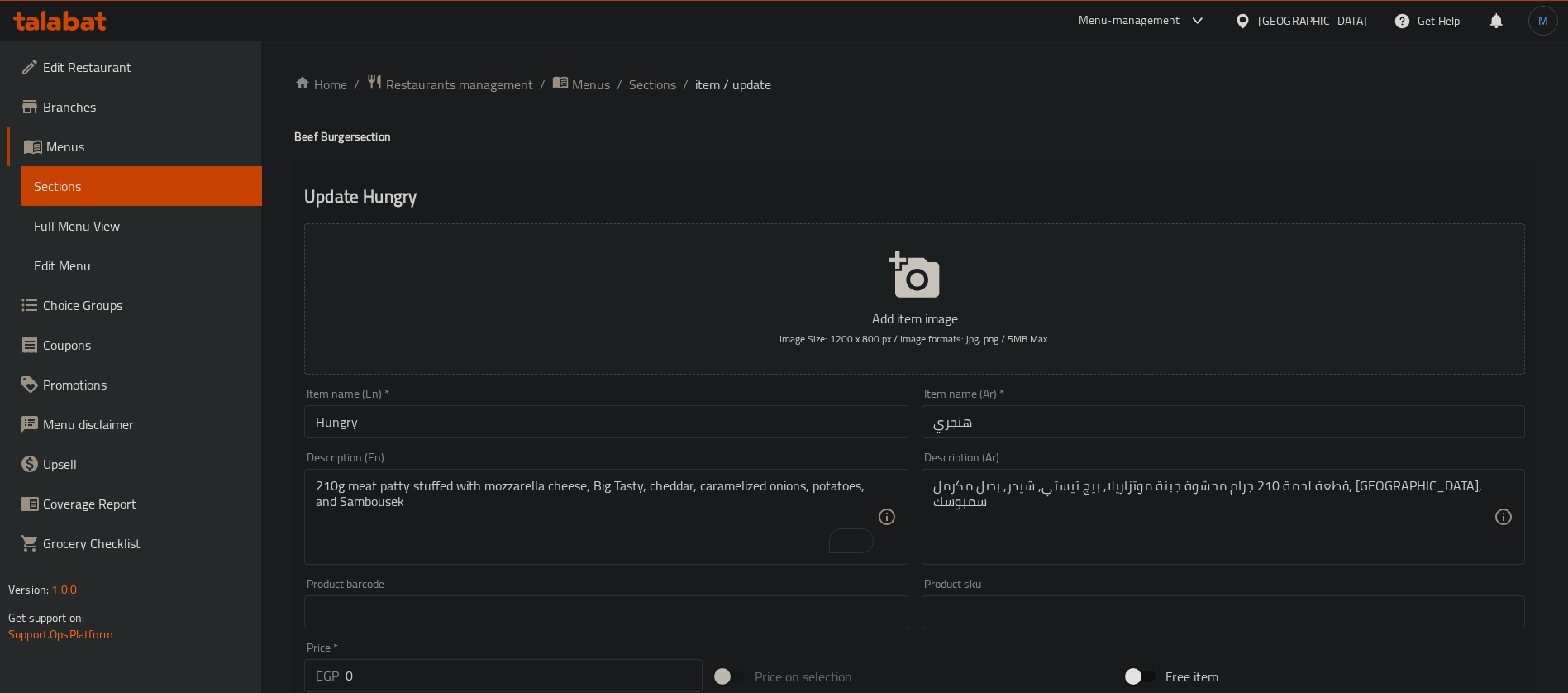
scroll to position [620, 0]
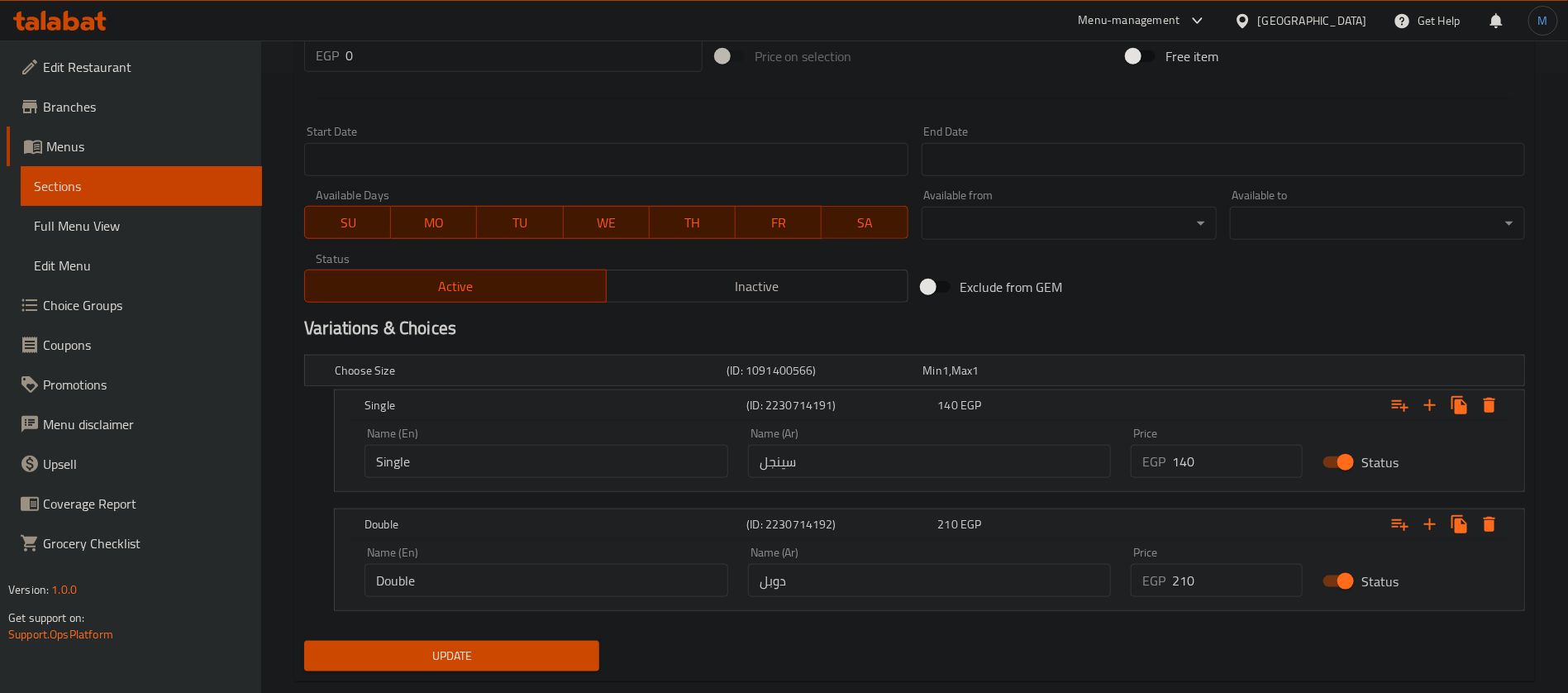
click at [1196, 468] on input "140" at bounding box center [1238, 461] width 131 height 33
type input "150"
click at [1249, 599] on div "Price EGP 210 Price" at bounding box center [1216, 571] width 191 height 71
click at [1230, 581] on input "210" at bounding box center [1238, 580] width 131 height 33
type input "220"
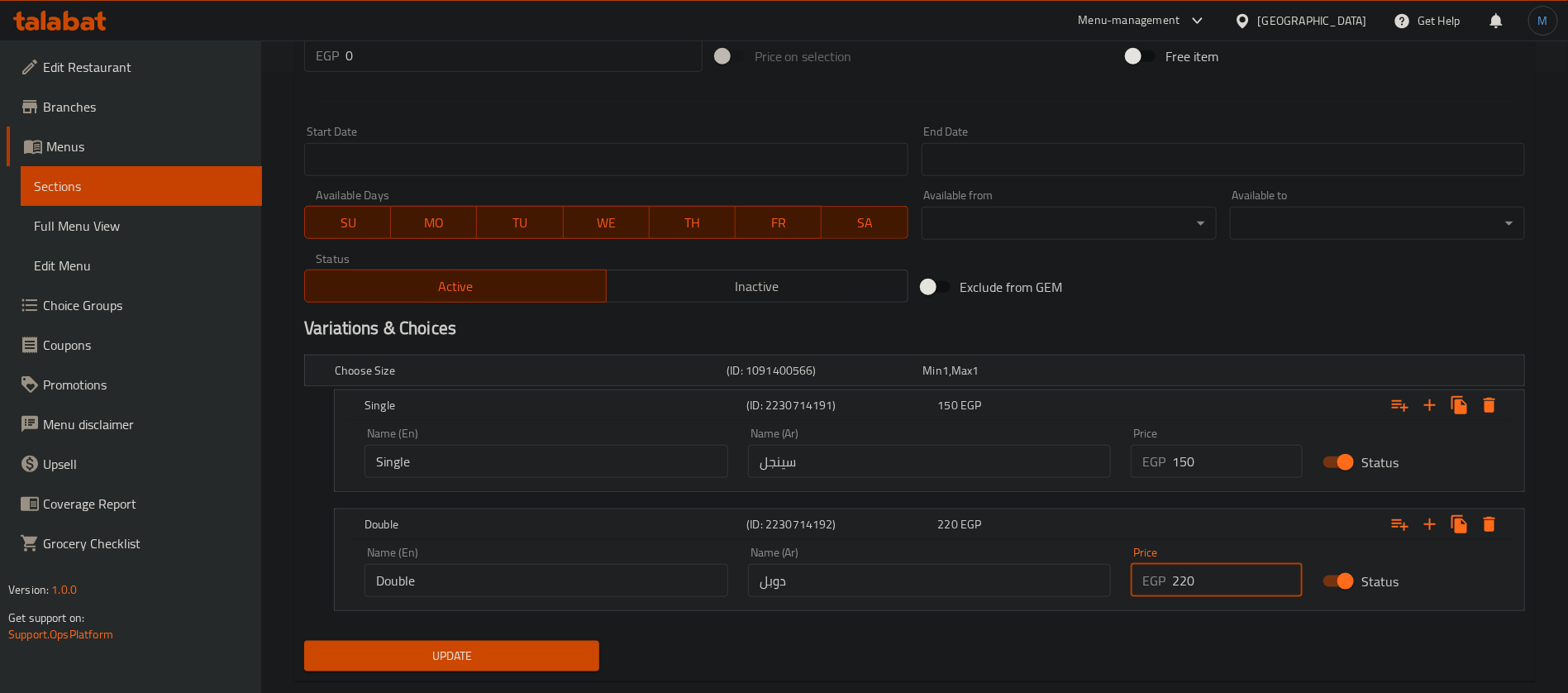
click at [304, 640] on button "Update" at bounding box center [452, 655] width 295 height 30
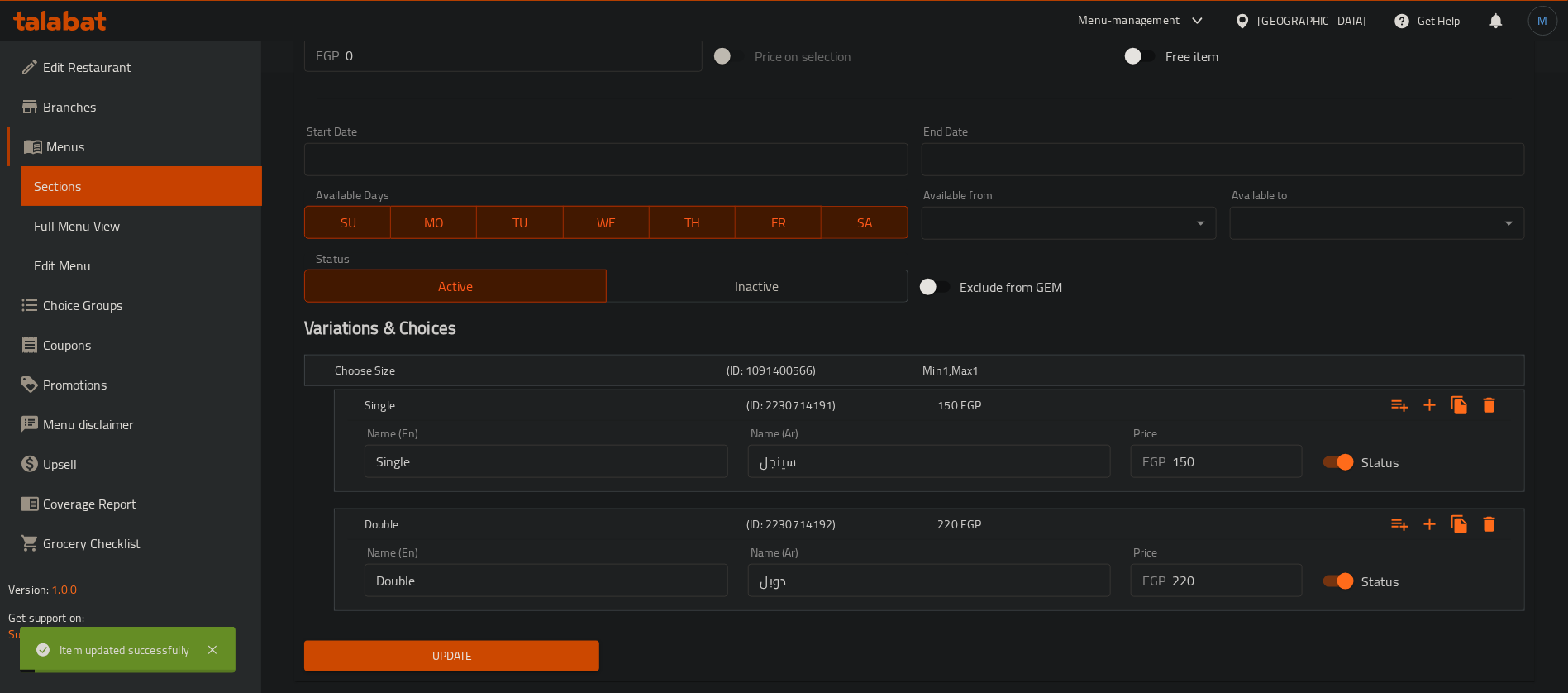
click at [1169, 297] on div "Exclude from GEM" at bounding box center [1121, 287] width 412 height 45
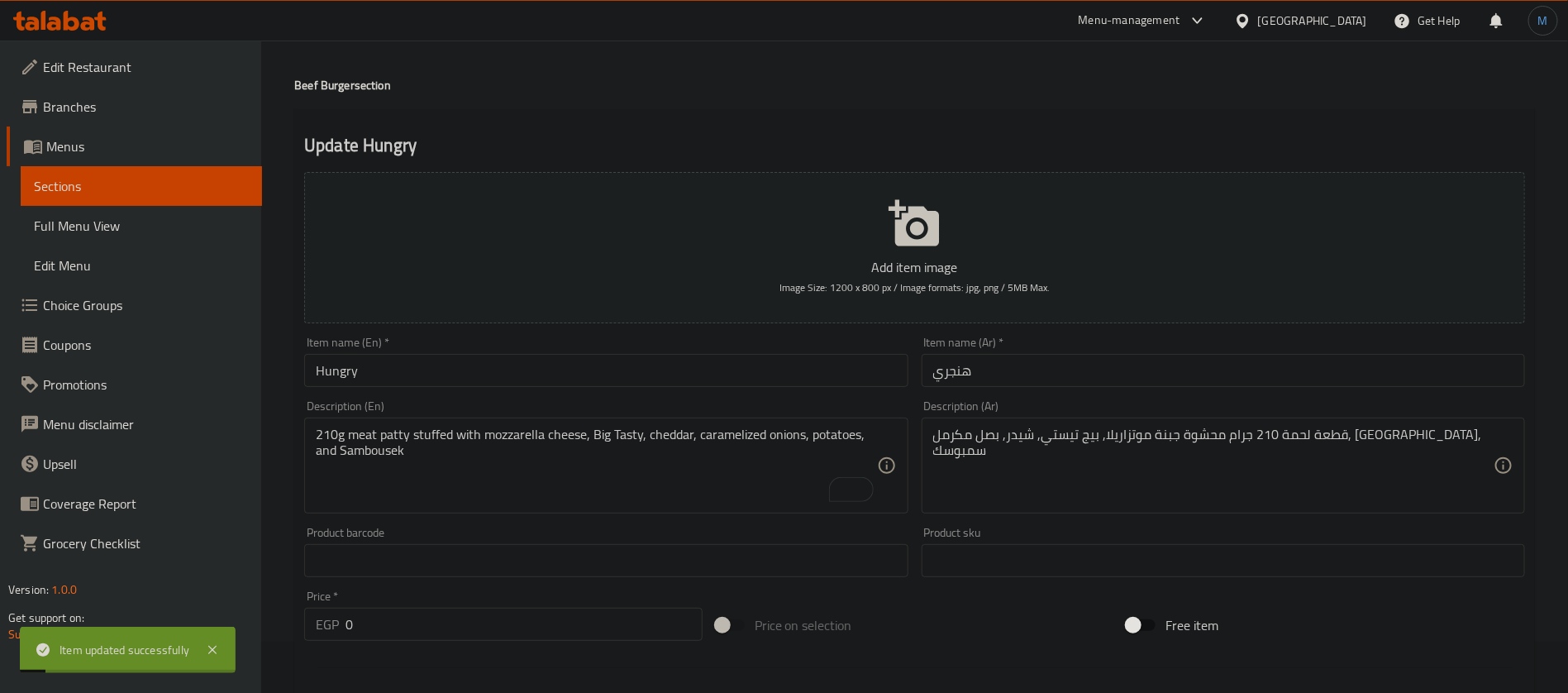
scroll to position [0, 0]
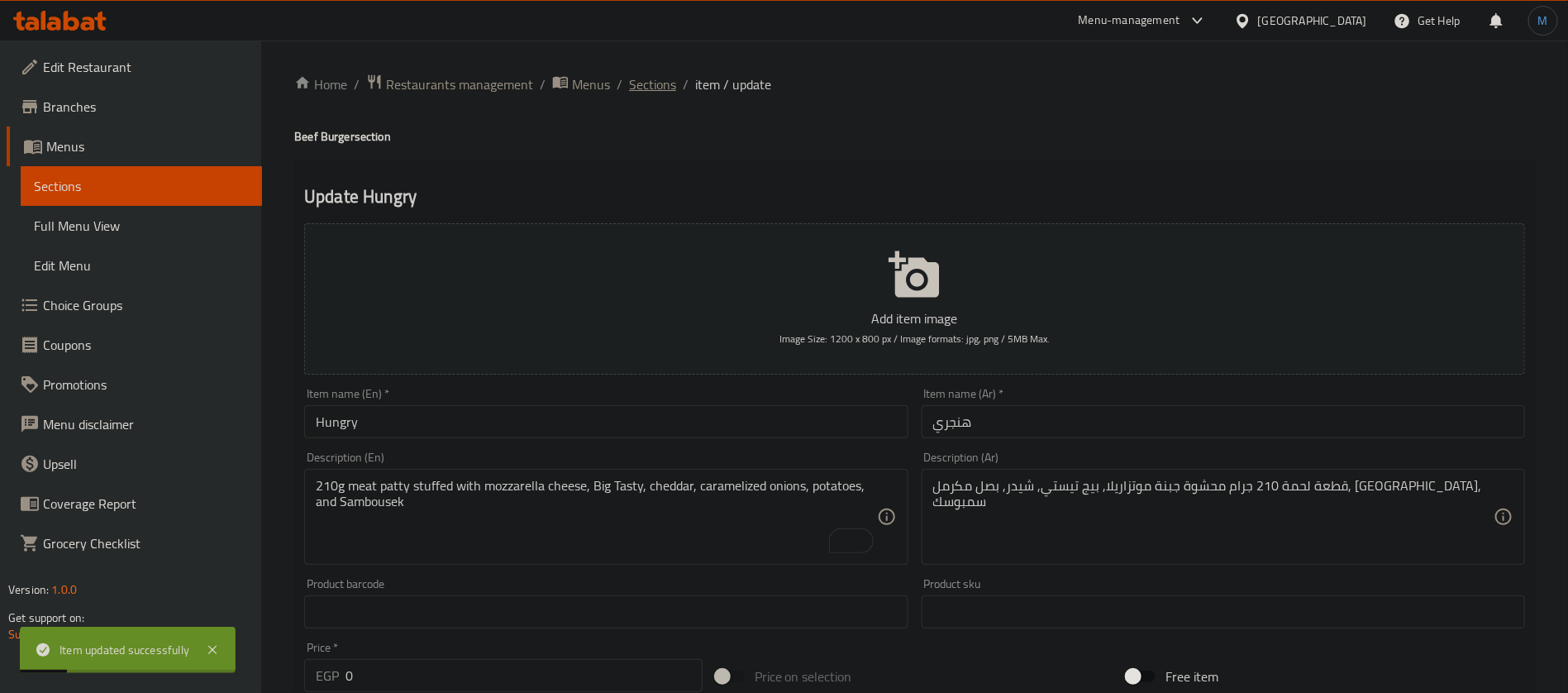
click at [666, 82] on span "Sections" at bounding box center [653, 84] width 47 height 20
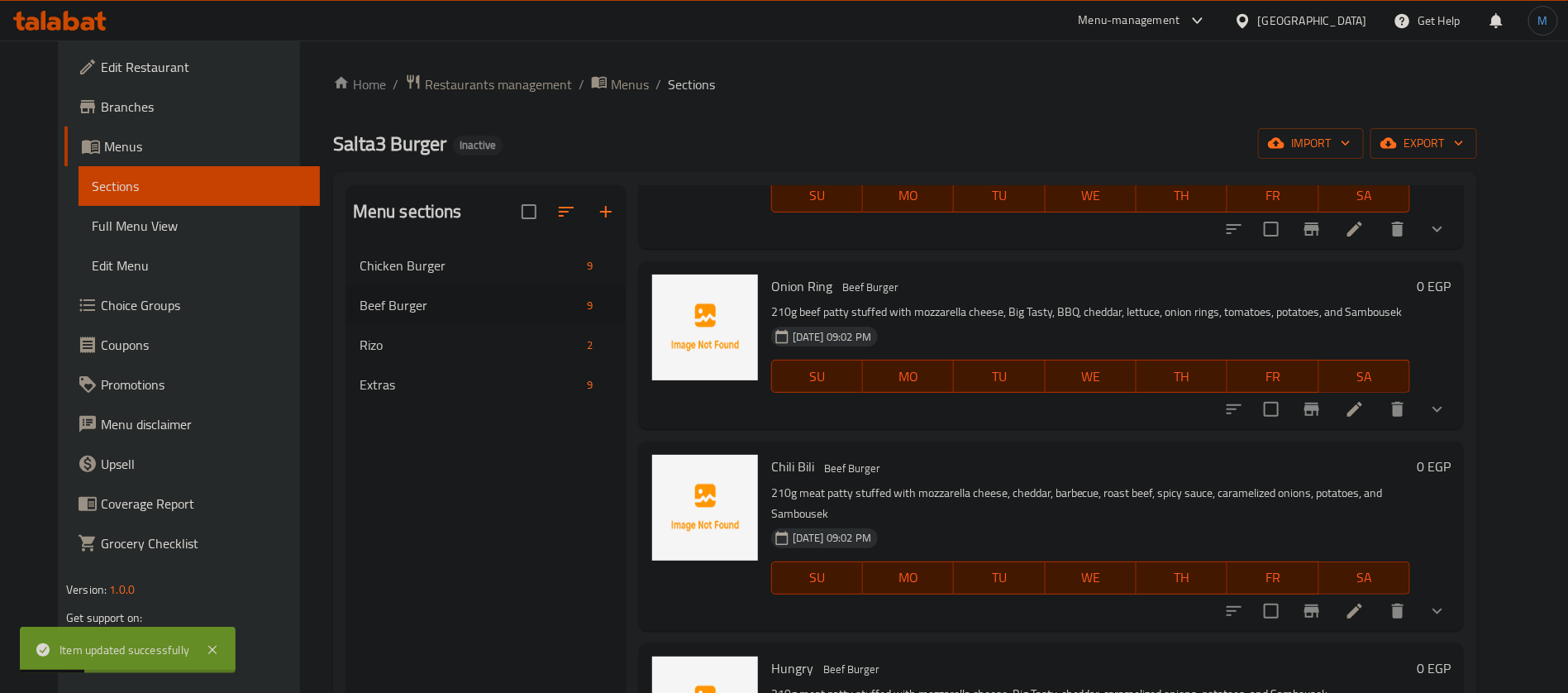
scroll to position [496, 0]
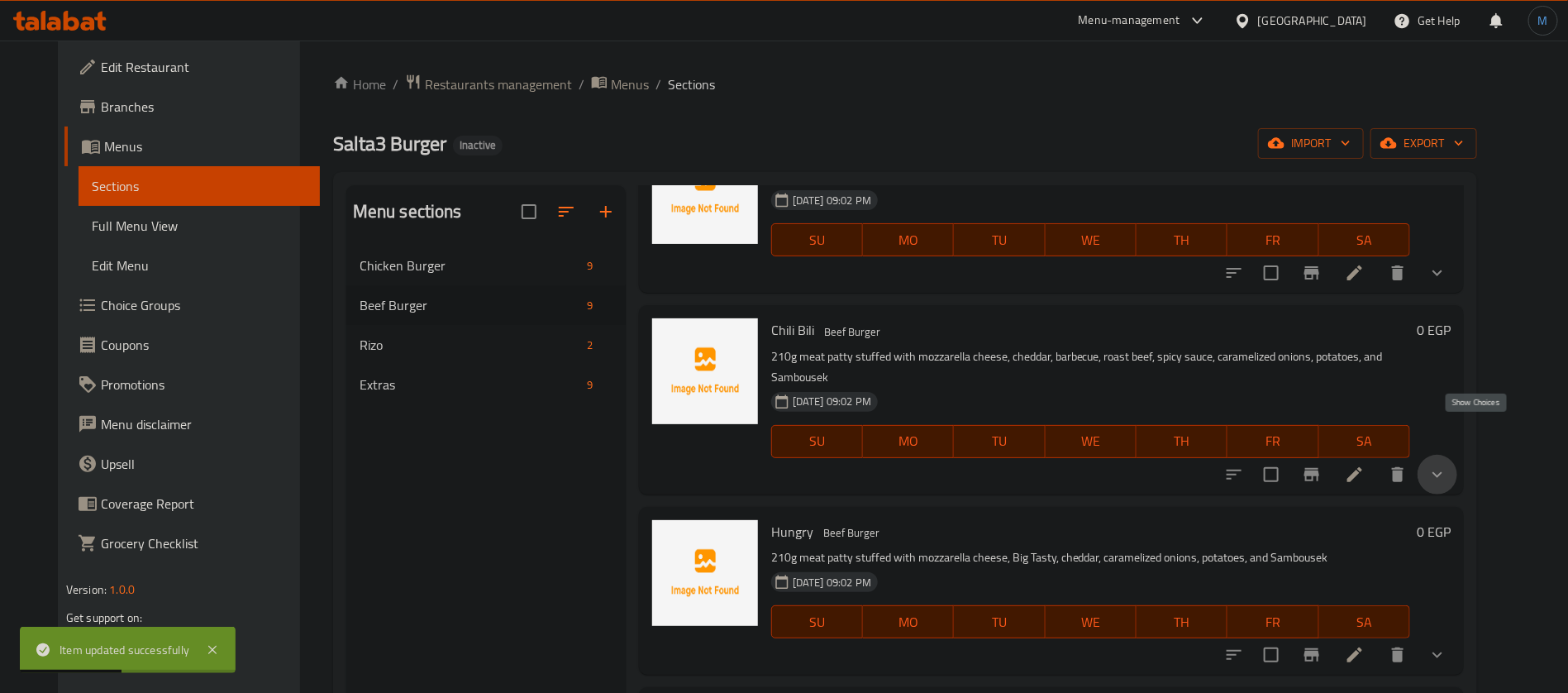
click at [1442, 471] on icon "show more" at bounding box center [1438, 474] width 10 height 6
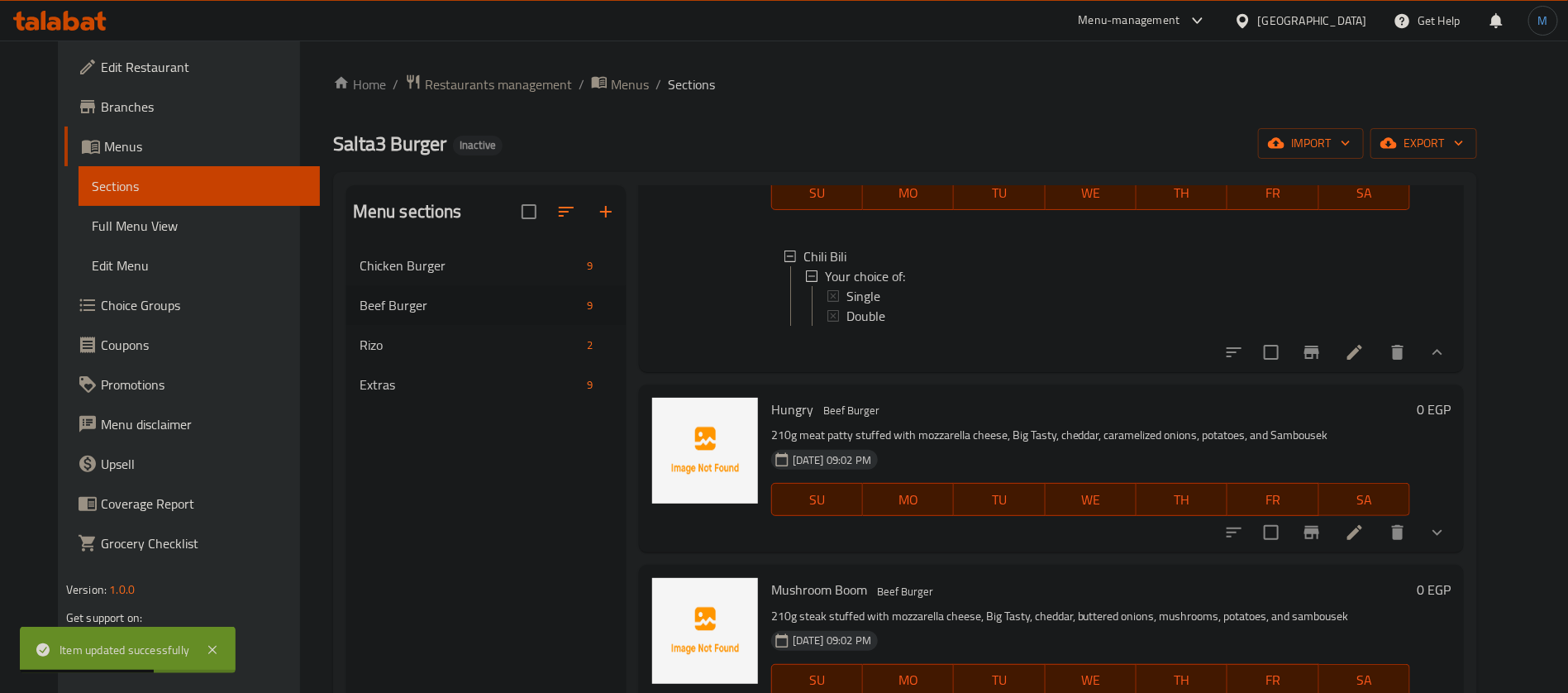
scroll to position [868, 0]
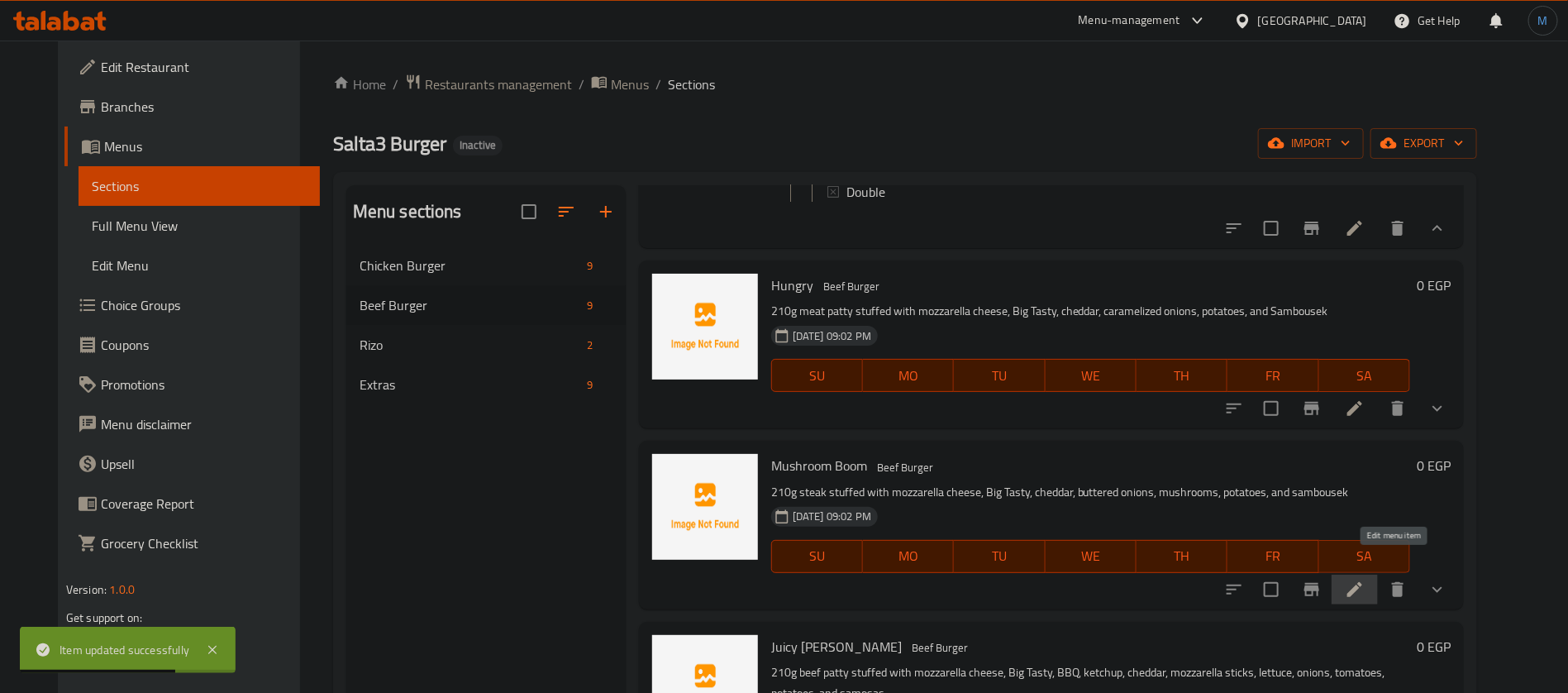
click at [1365, 579] on icon at bounding box center [1354, 589] width 20 height 20
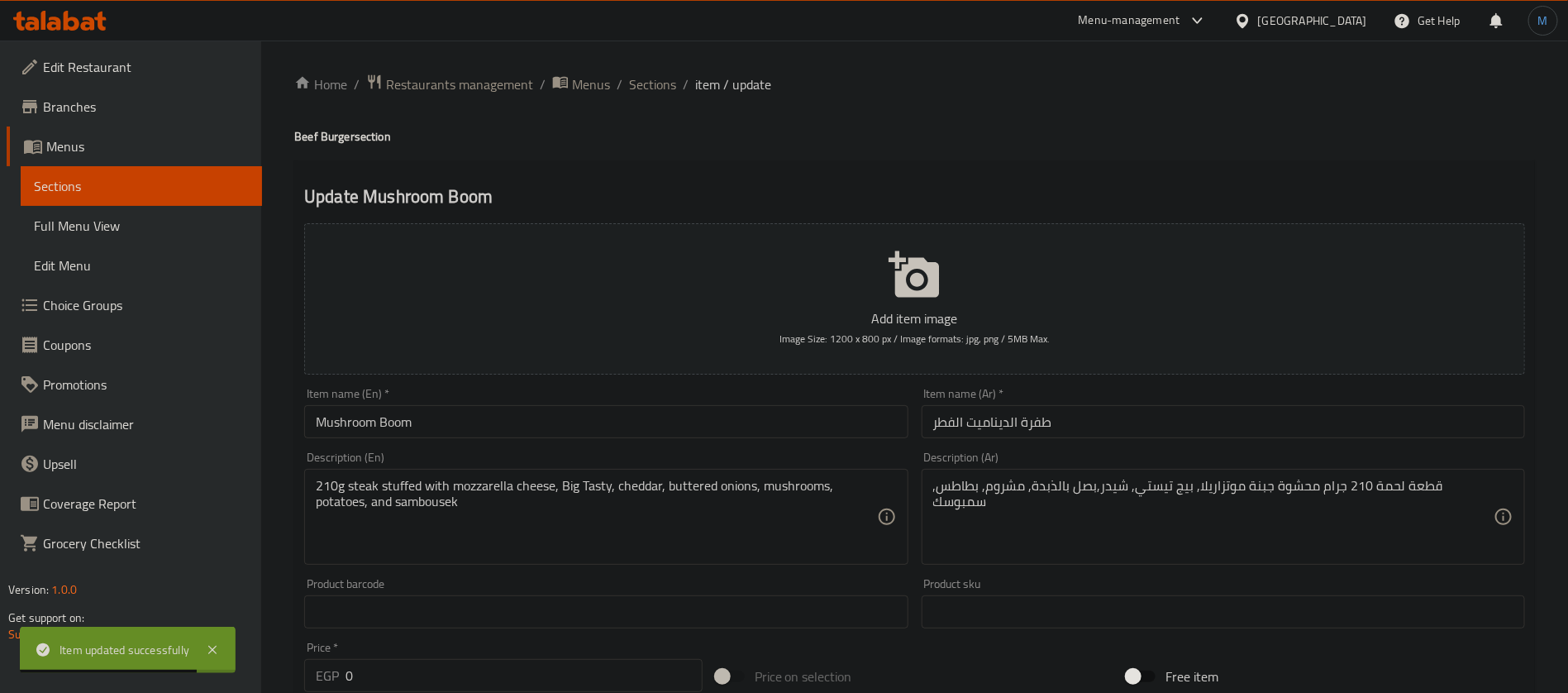
click at [1120, 417] on input "طفرة الديناميت الفطر" at bounding box center [1223, 421] width 603 height 33
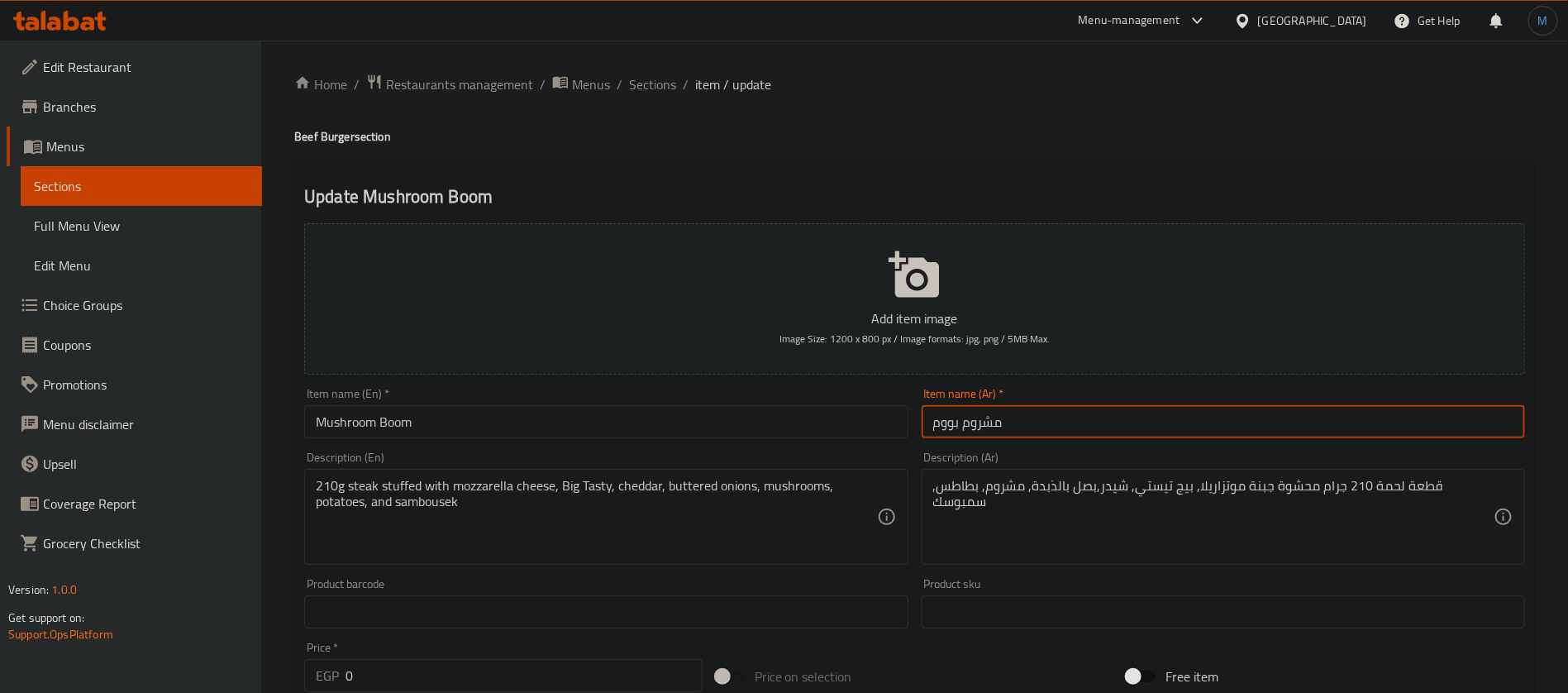
type input "مشروم بووم"
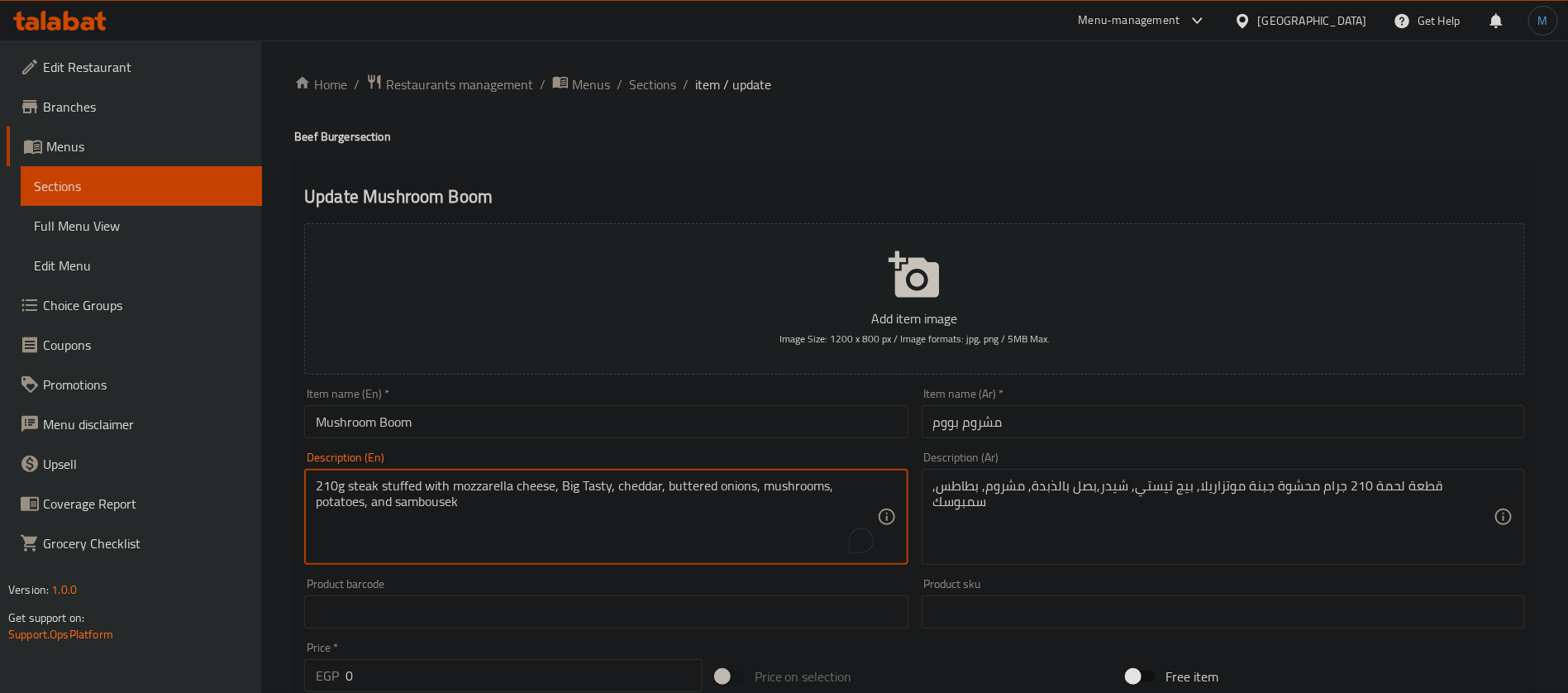
click at [447, 504] on textarea "210g steak stuffed with mozzarella cheese, Big Tasty, cheddar, buttered onions,…" at bounding box center [596, 516] width 560 height 78
paste textarea "S"
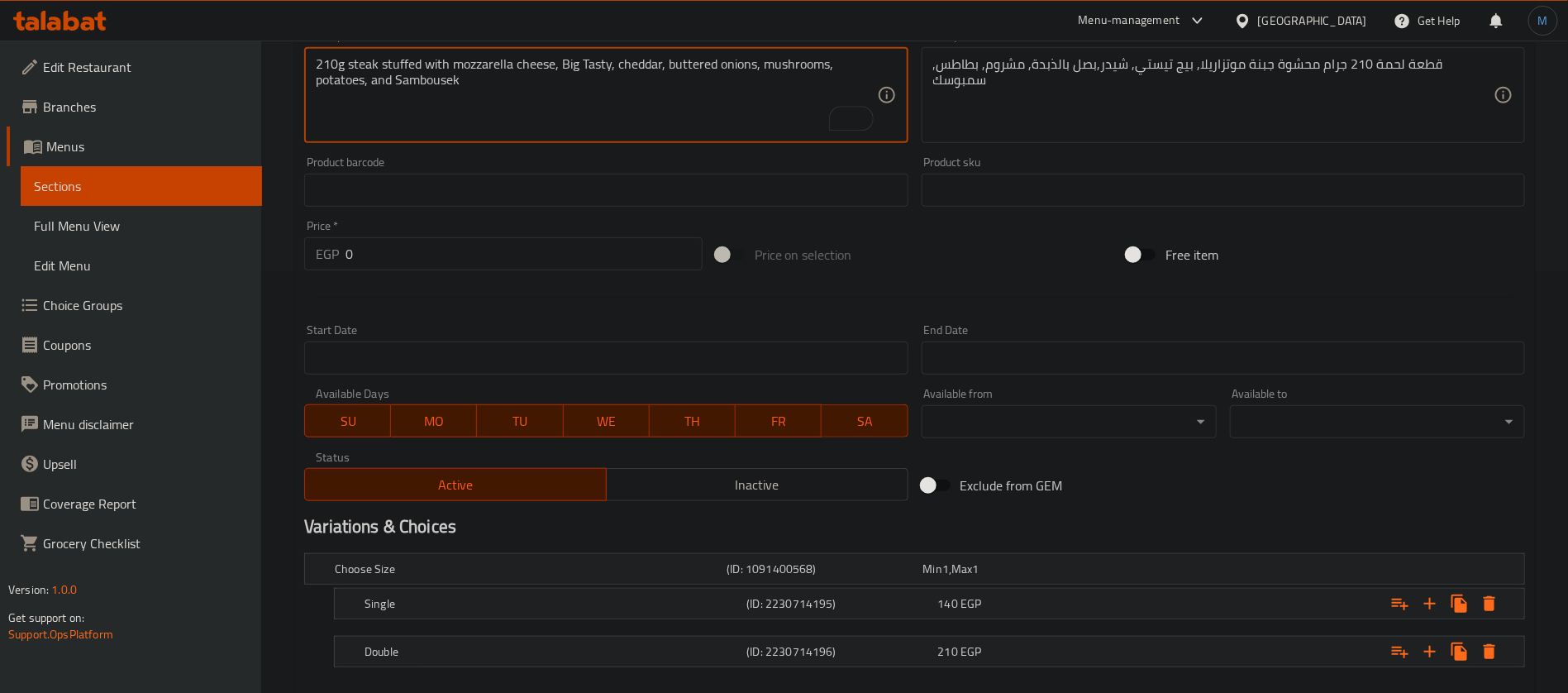
scroll to position [511, 0]
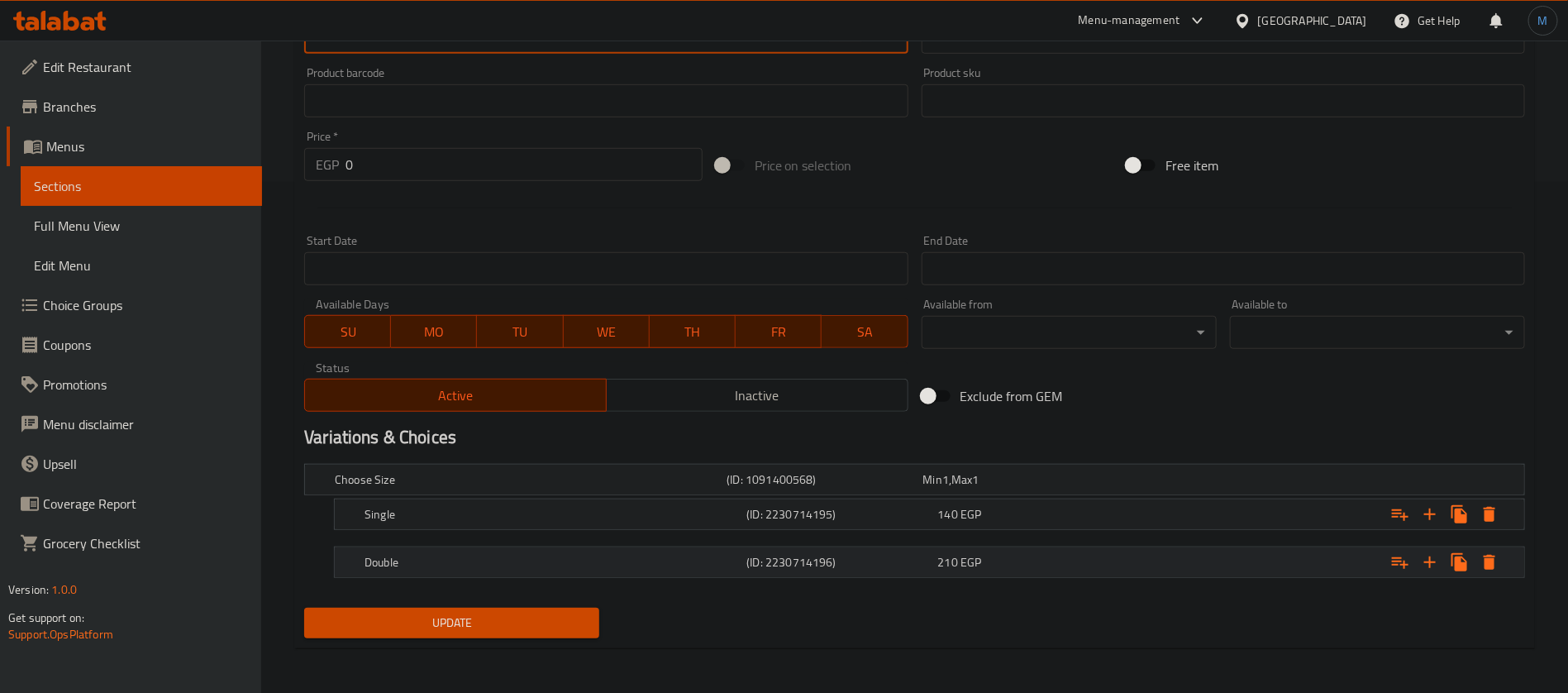
type textarea "210g steak stuffed with mozzarella cheese, Big Tasty, cheddar, buttered onions,…"
click at [747, 491] on div "(ID: 2230714196)" at bounding box center [821, 479] width 196 height 23
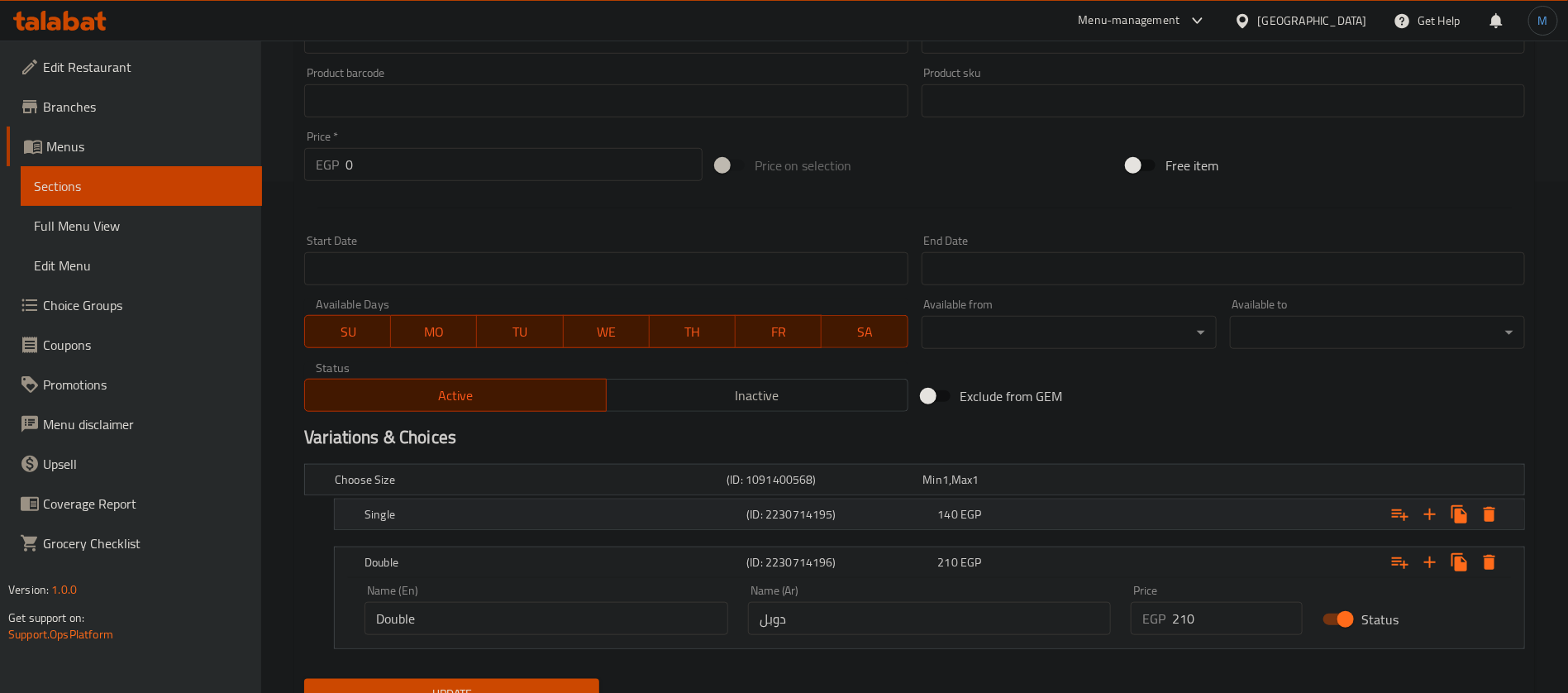
click at [770, 488] on h5 "(ID: 2230714195)" at bounding box center [821, 479] width 190 height 16
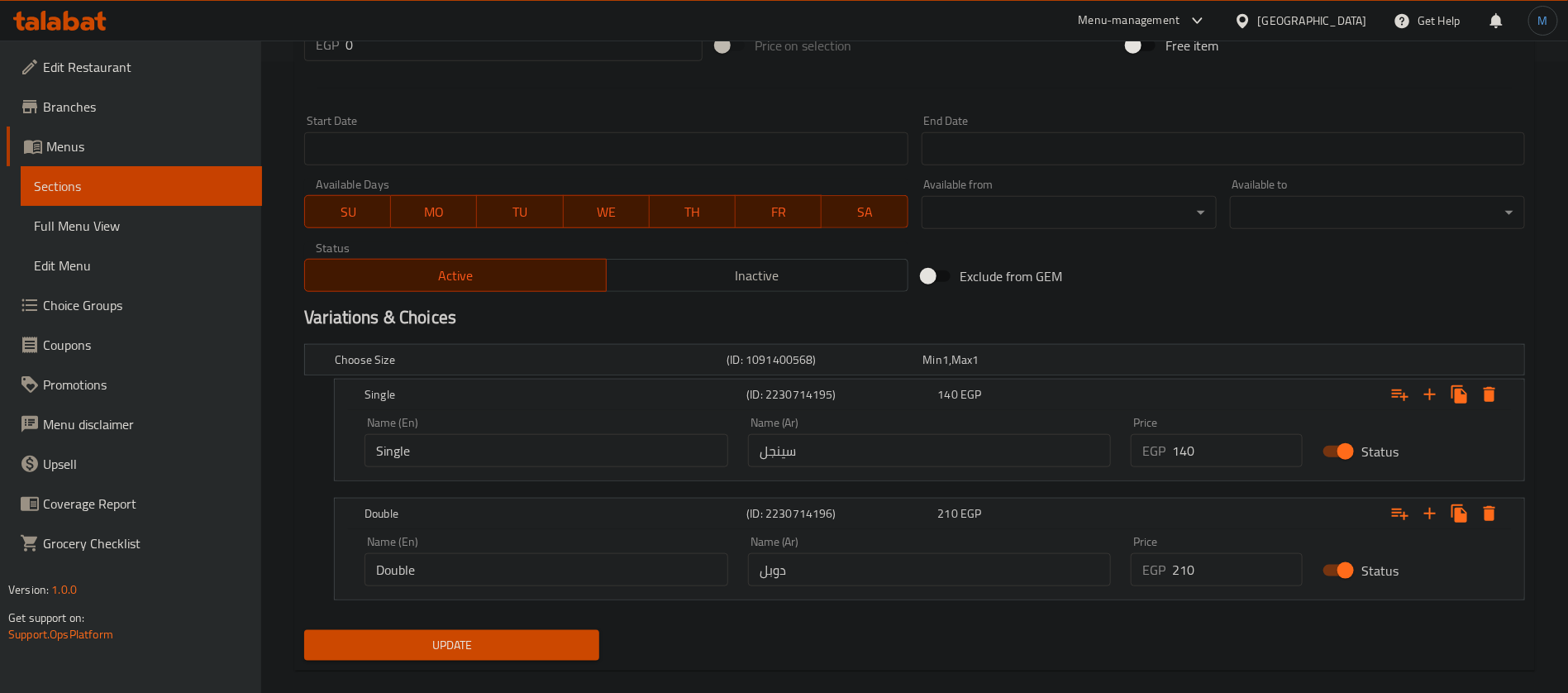
scroll to position [653, 0]
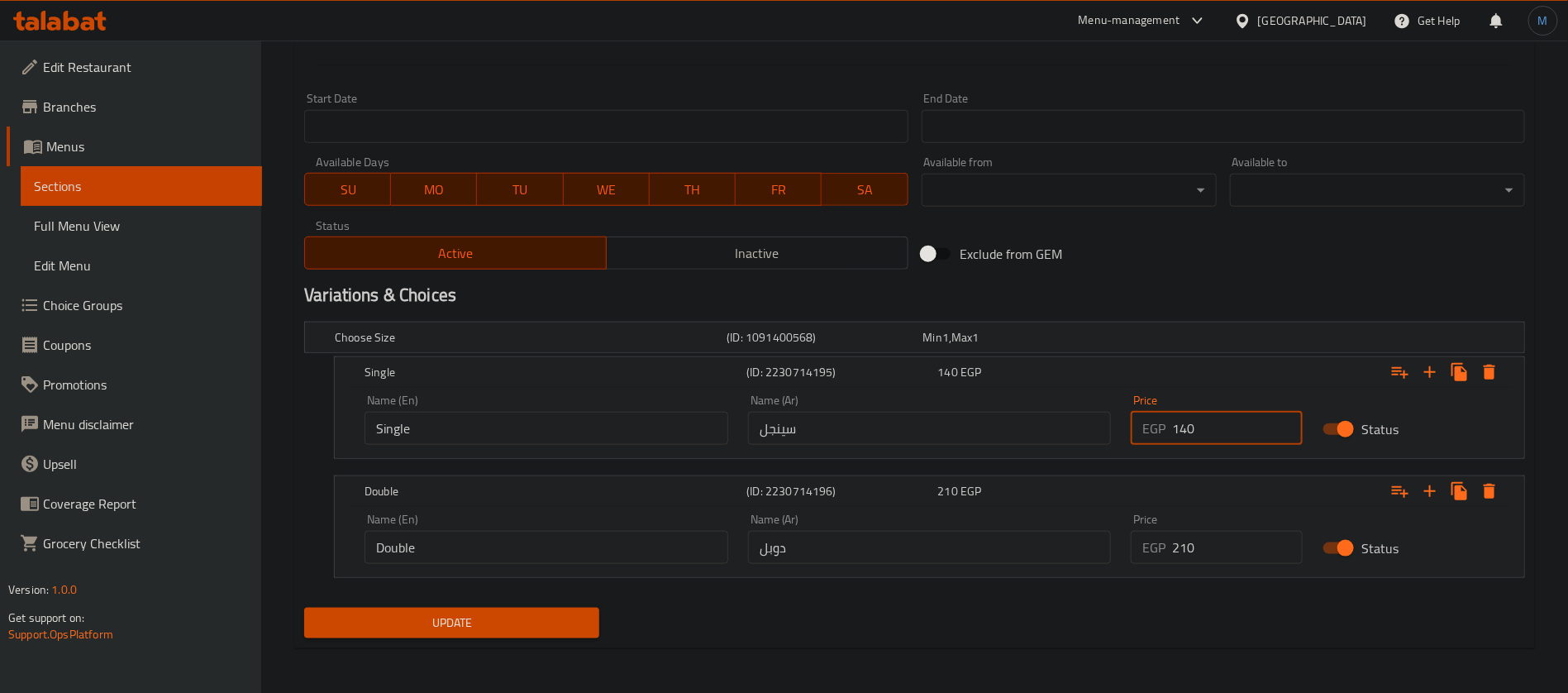
click at [1243, 423] on input "140" at bounding box center [1238, 428] width 131 height 33
type input "150"
click at [1209, 553] on input "210" at bounding box center [1238, 547] width 131 height 33
type input "220"
click at [304, 608] on button "Update" at bounding box center [452, 622] width 295 height 30
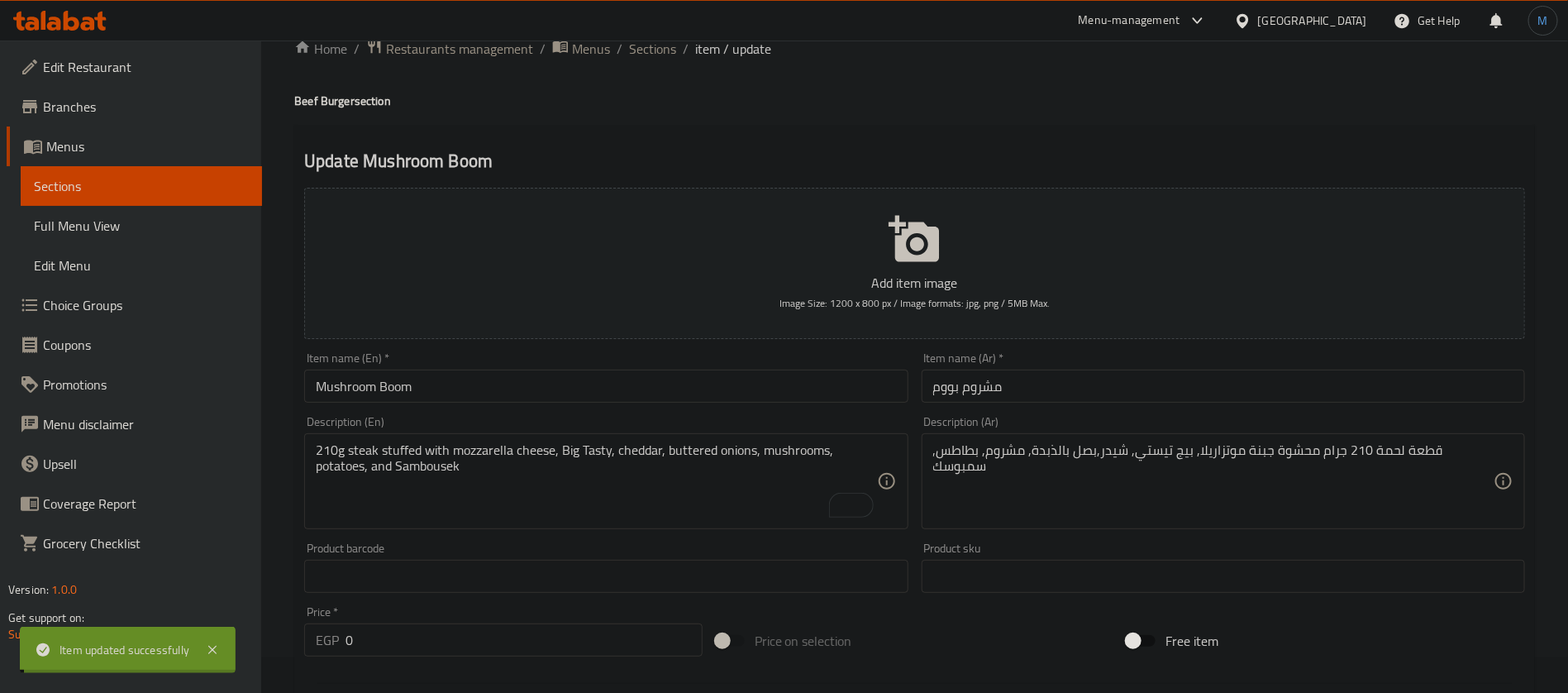
scroll to position [0, 0]
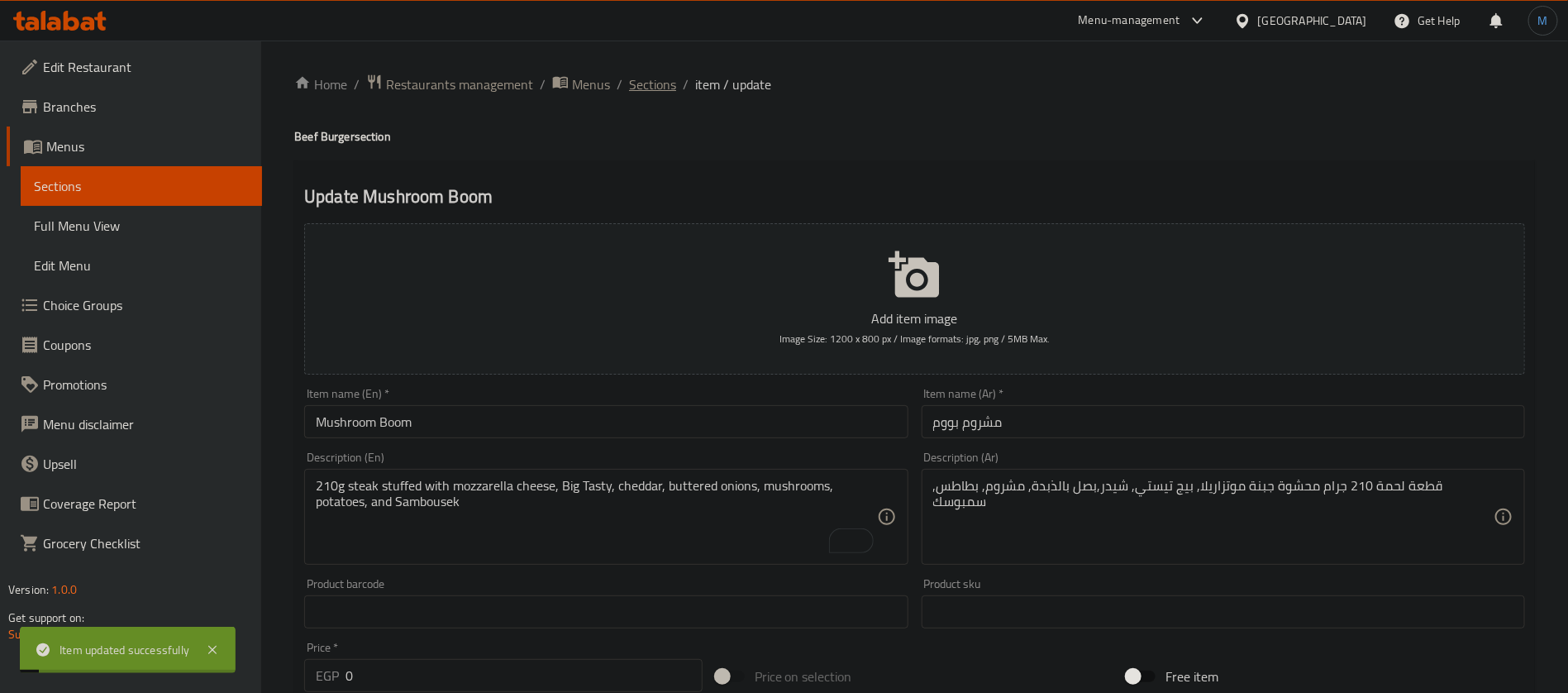
click at [629, 82] on span "Sections" at bounding box center [653, 84] width 47 height 20
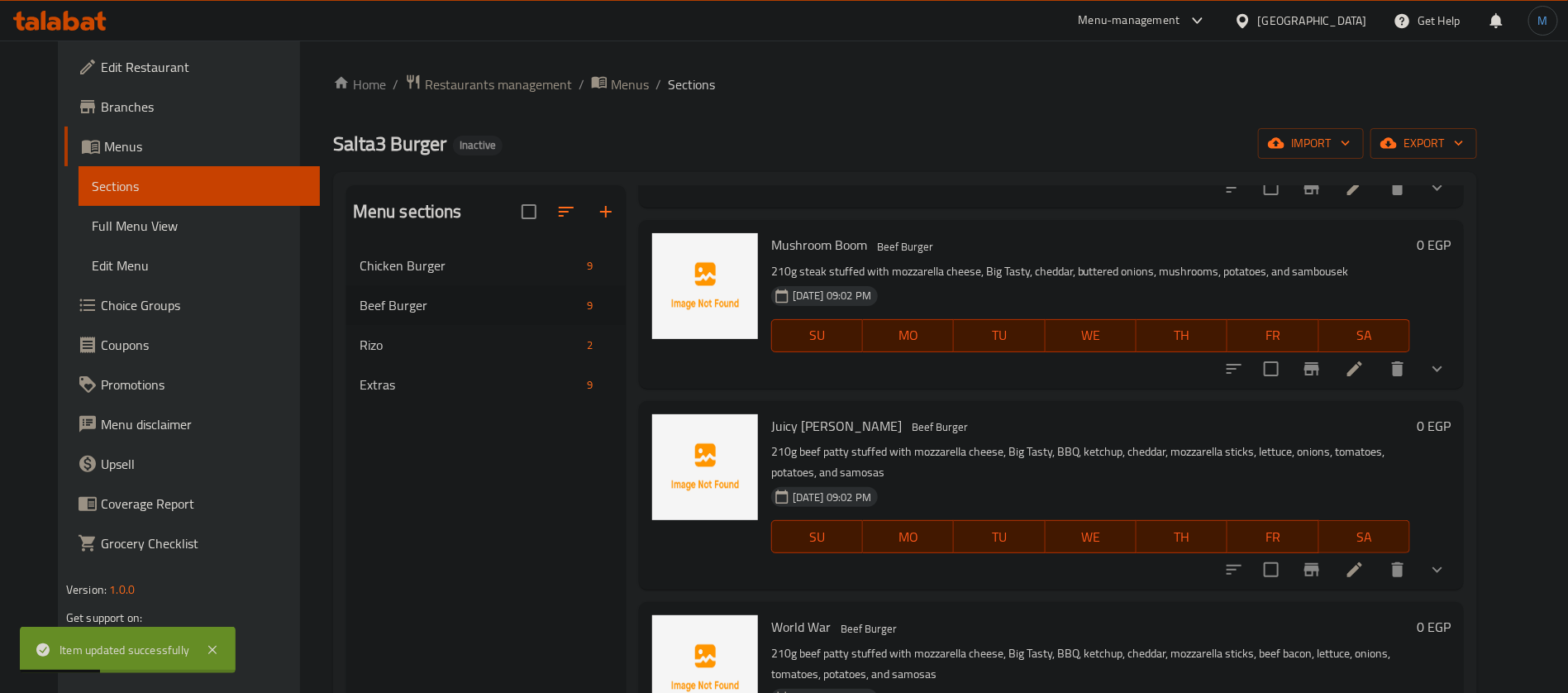
scroll to position [992, 0]
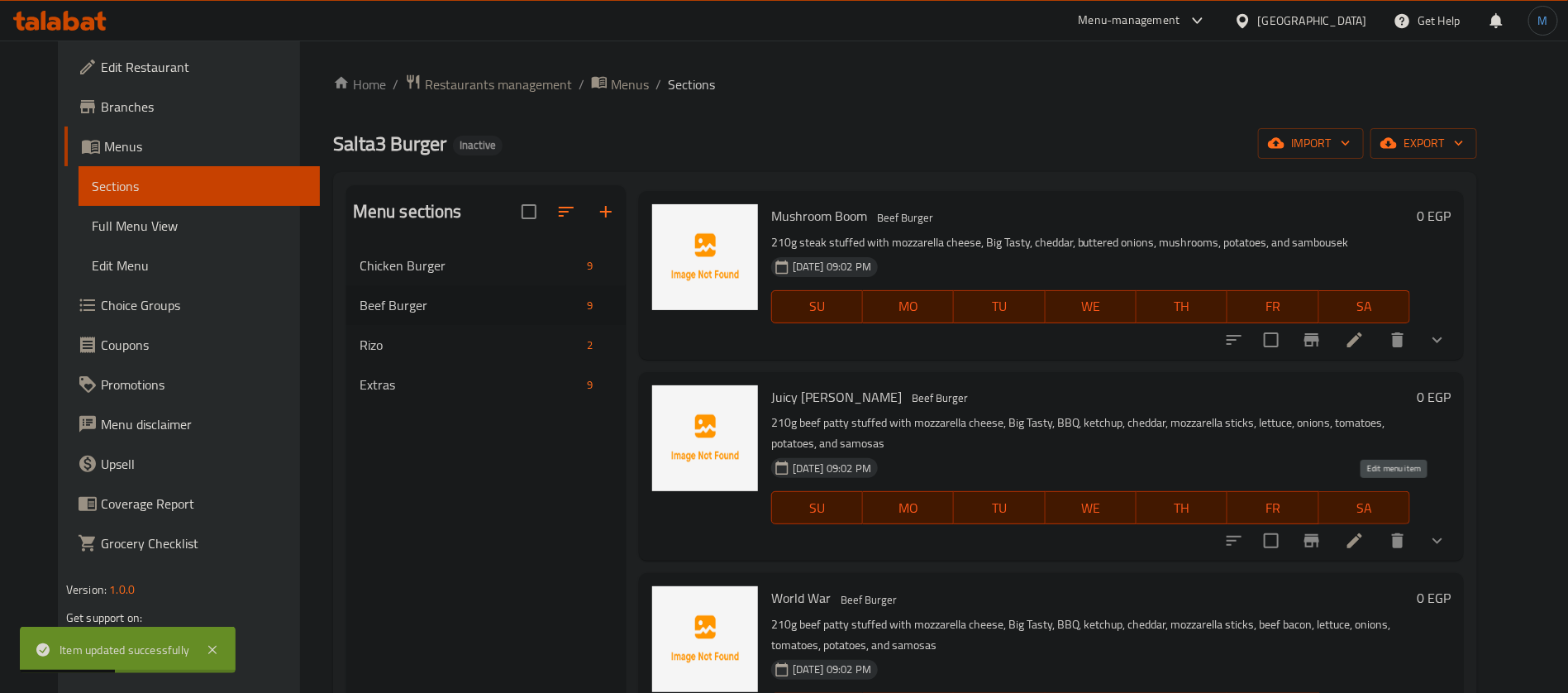
click at [1365, 531] on icon at bounding box center [1354, 540] width 20 height 20
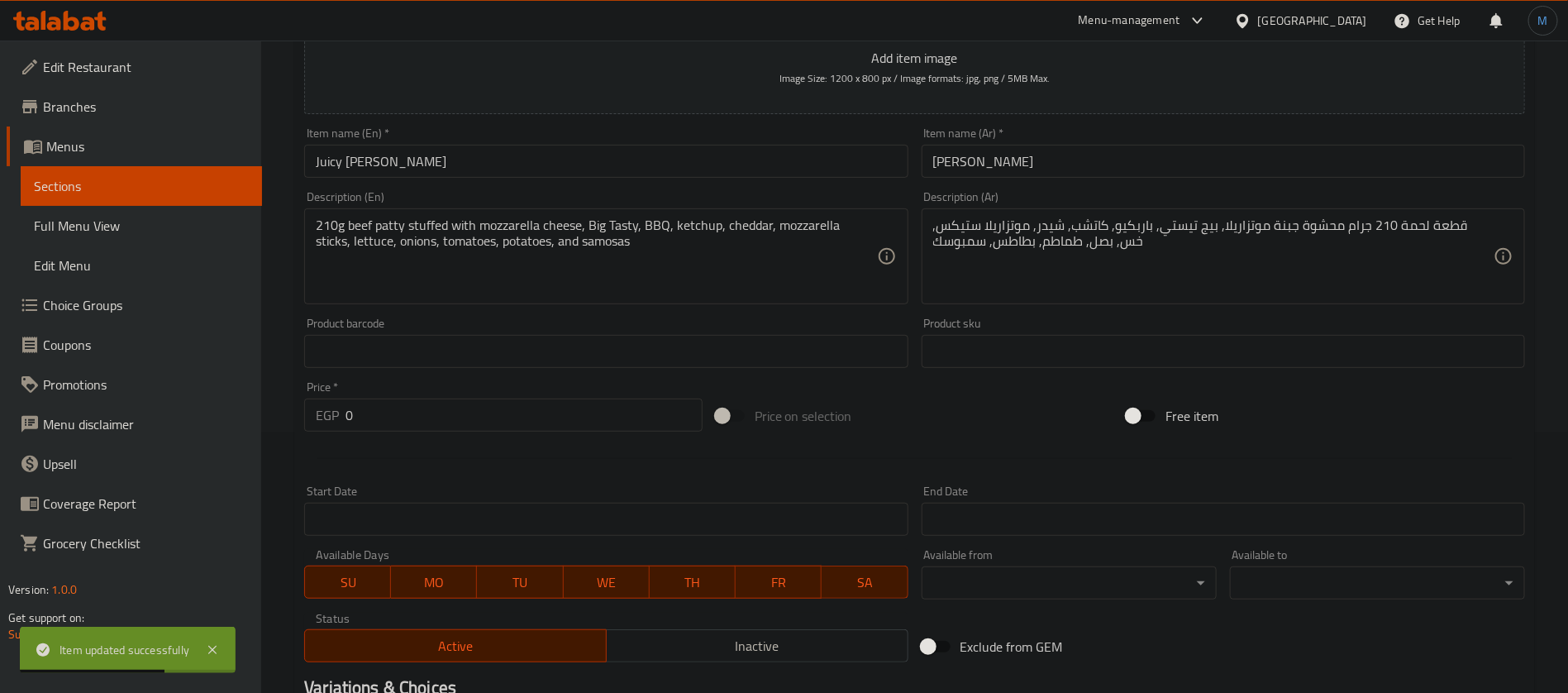
scroll to position [248, 0]
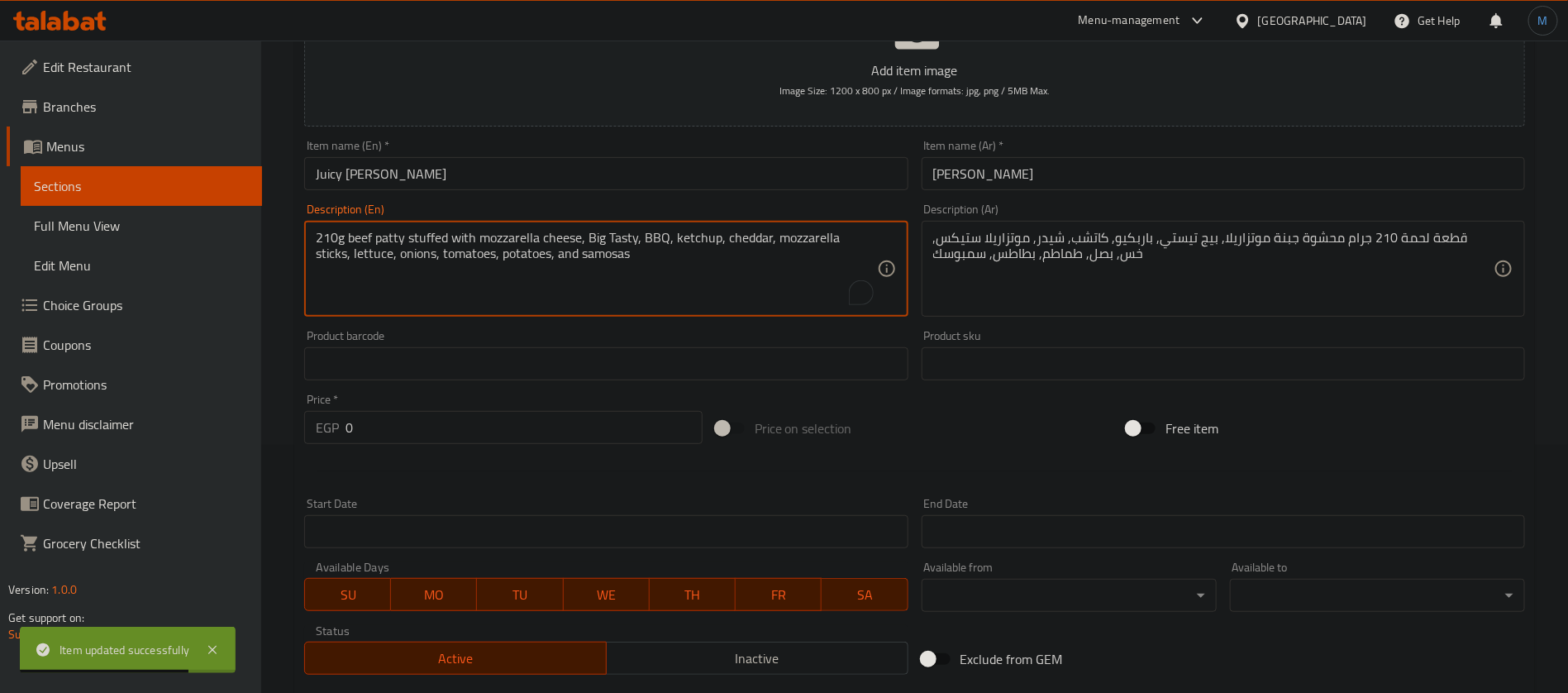
click at [579, 252] on textarea "210g beef patty stuffed with mozzarella cheese, Big Tasty, BBQ, ketchup, chedda…" at bounding box center [596, 269] width 560 height 78
paste textarea "Sambousek"
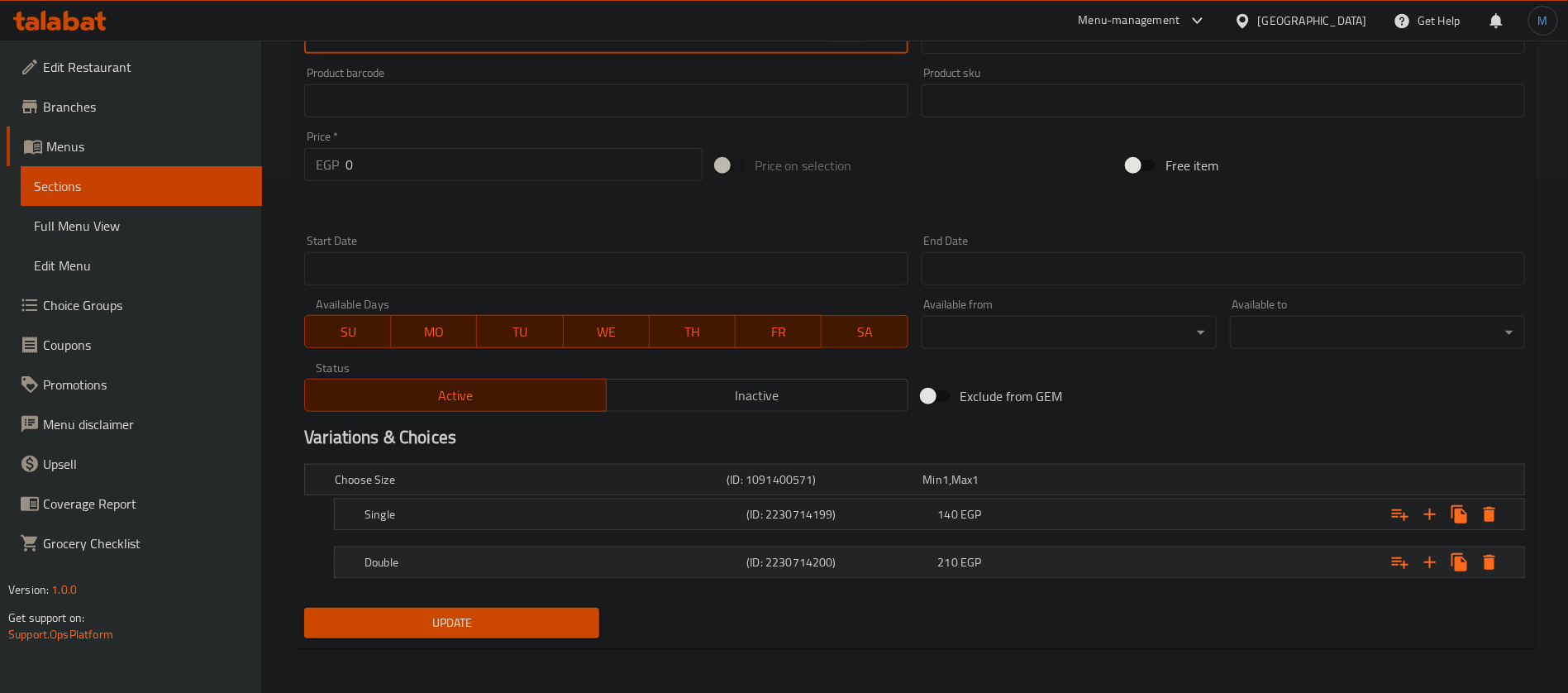
type textarea "210g beef patty stuffed with mozzarella cheese, Big Tasty, BBQ, ketchup, chedda…"
click at [881, 497] on div "Double (ID: 2230714200) 210 EGP" at bounding box center [920, 479] width 1177 height 36
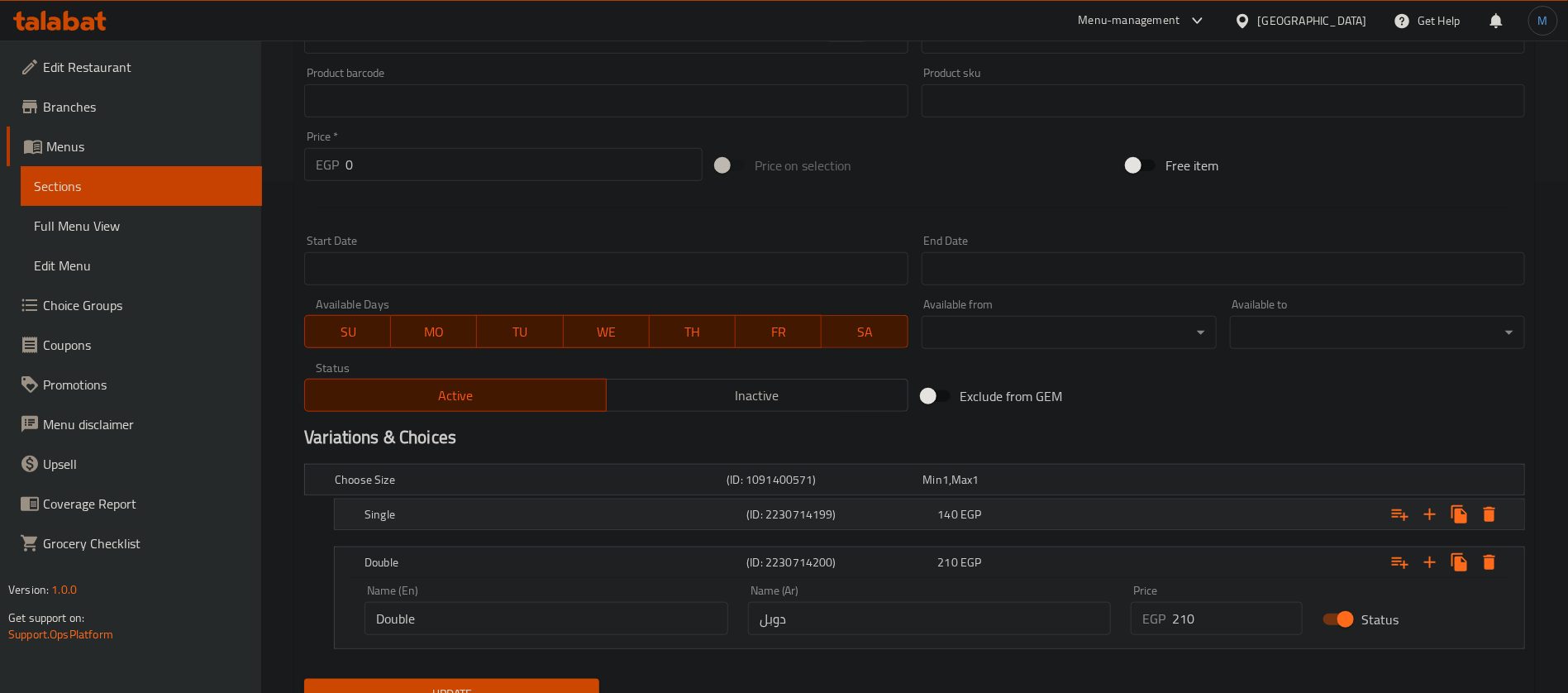
click at [881, 497] on div "Single (ID: 2230714199) 140 EGP" at bounding box center [920, 479] width 1177 height 36
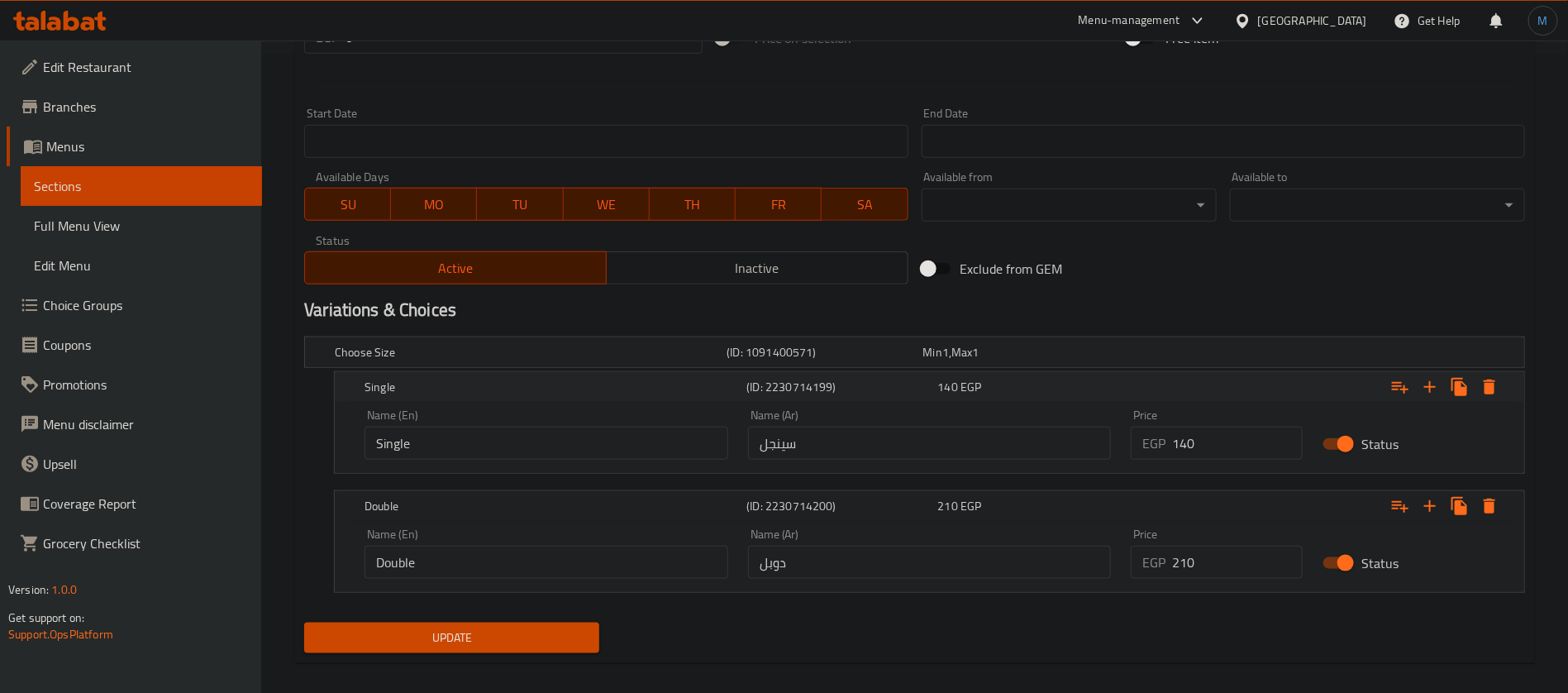
scroll to position [653, 0]
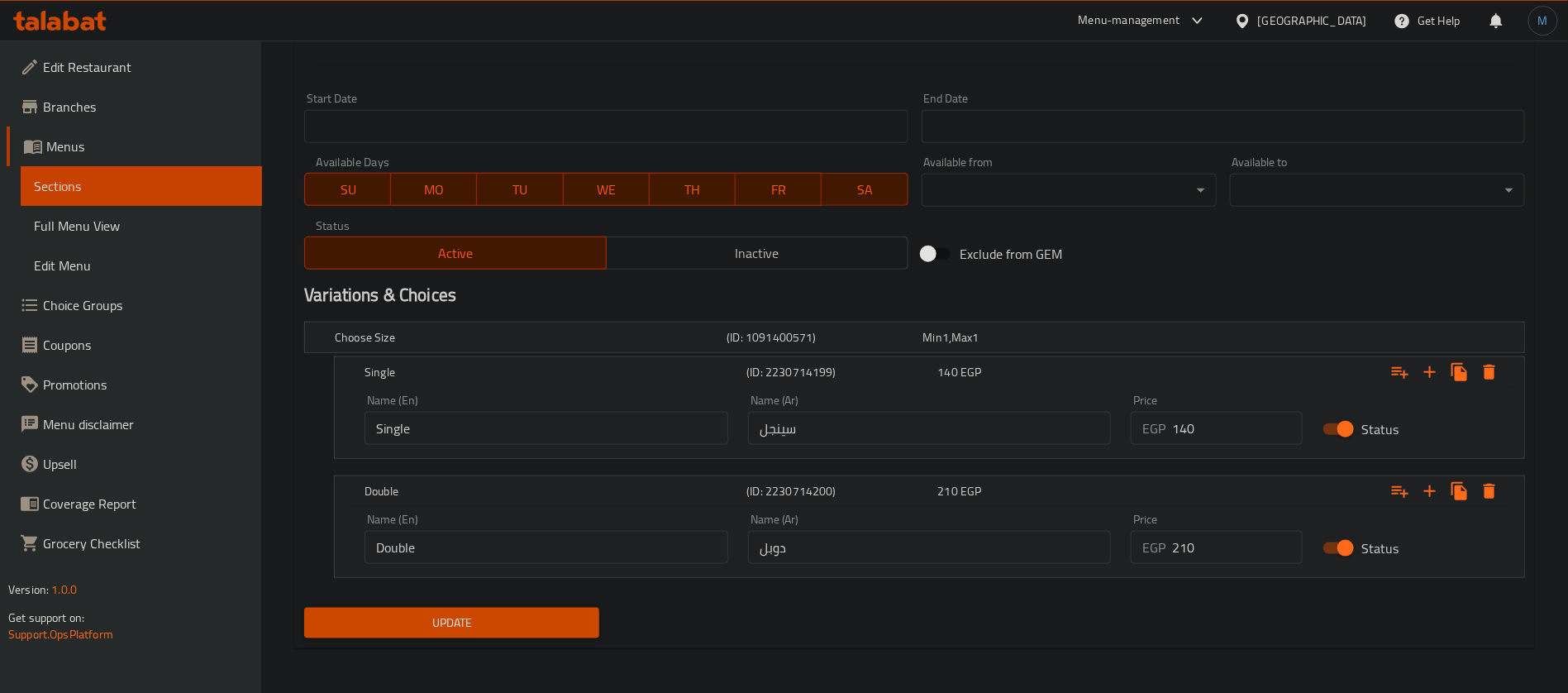
click at [1223, 427] on input "140" at bounding box center [1238, 428] width 131 height 33
type input "165"
click at [1254, 552] on input "210" at bounding box center [1238, 547] width 131 height 33
type input "235"
click at [304, 608] on button "Update" at bounding box center [452, 622] width 295 height 30
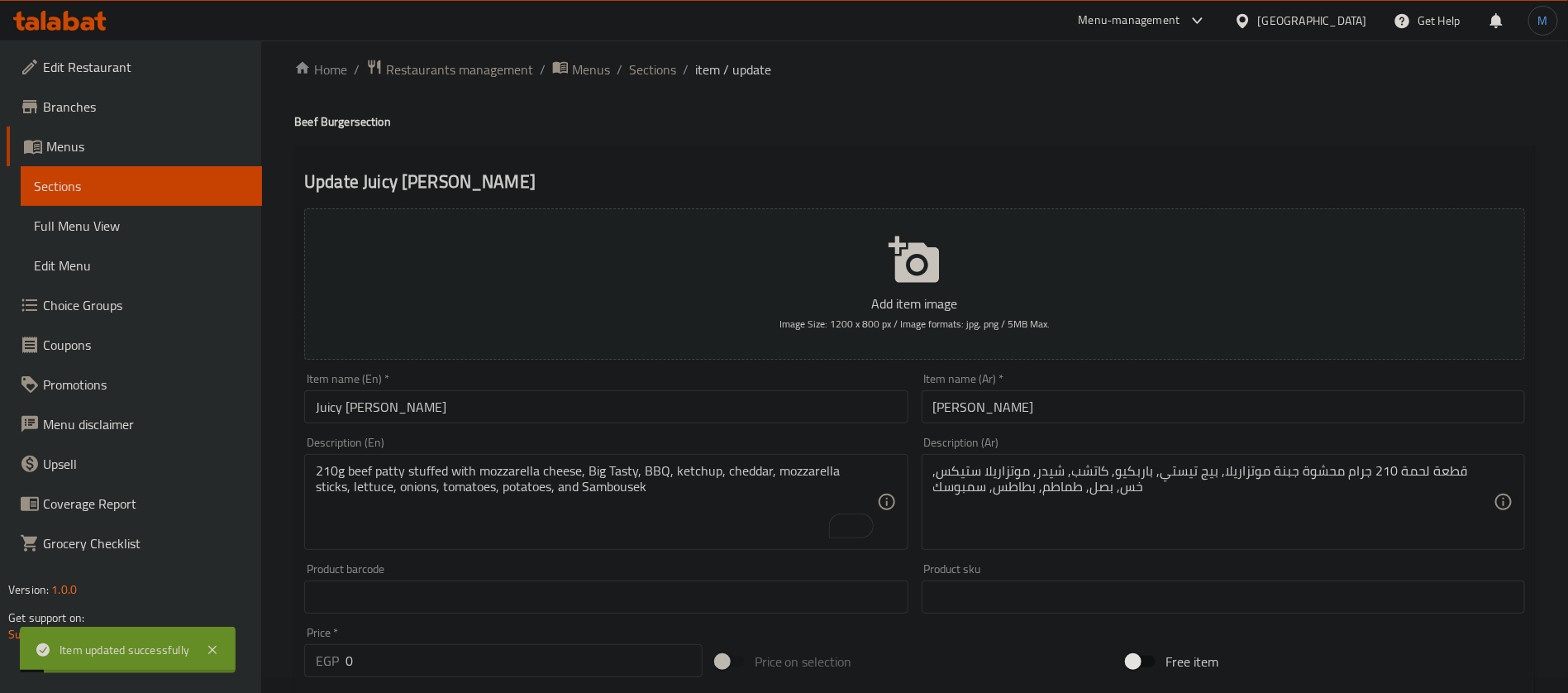
scroll to position [0, 0]
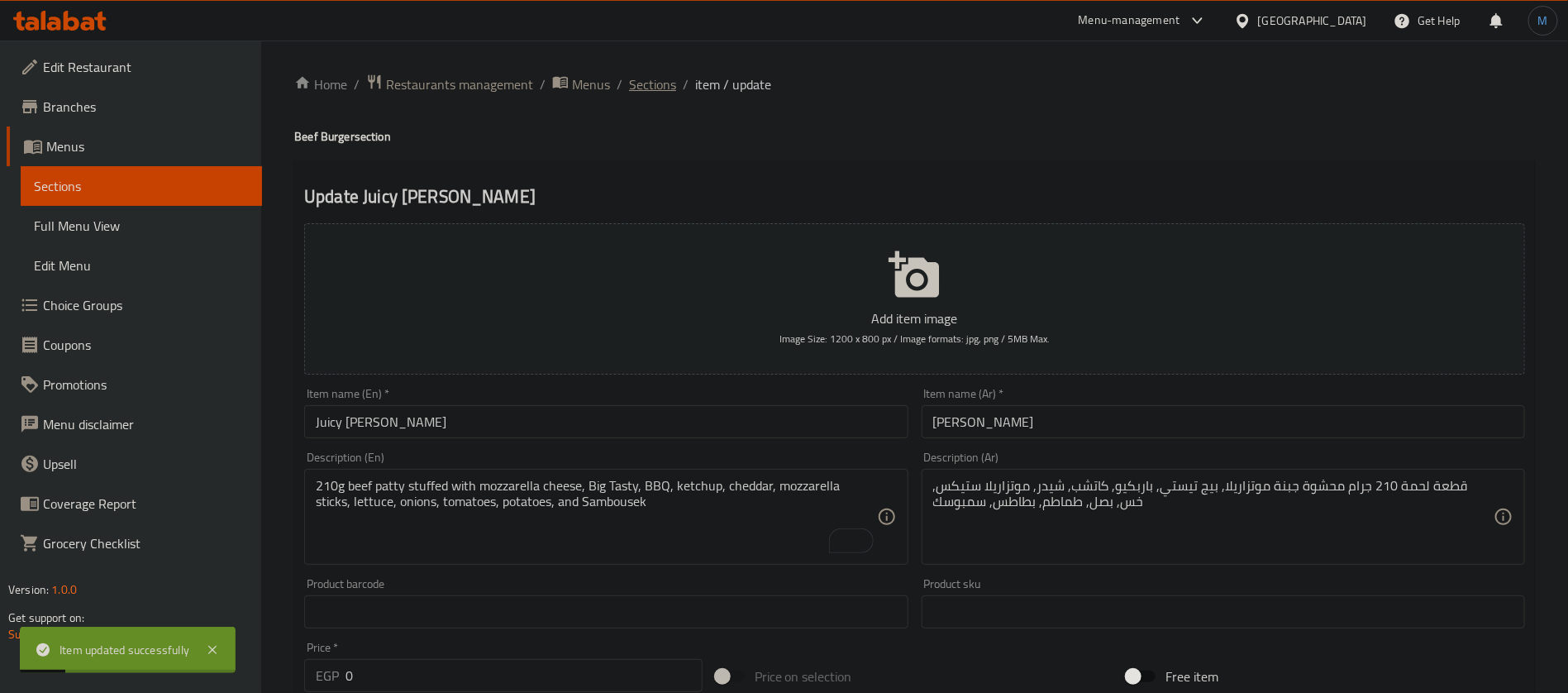
click at [655, 87] on span "Sections" at bounding box center [653, 84] width 47 height 20
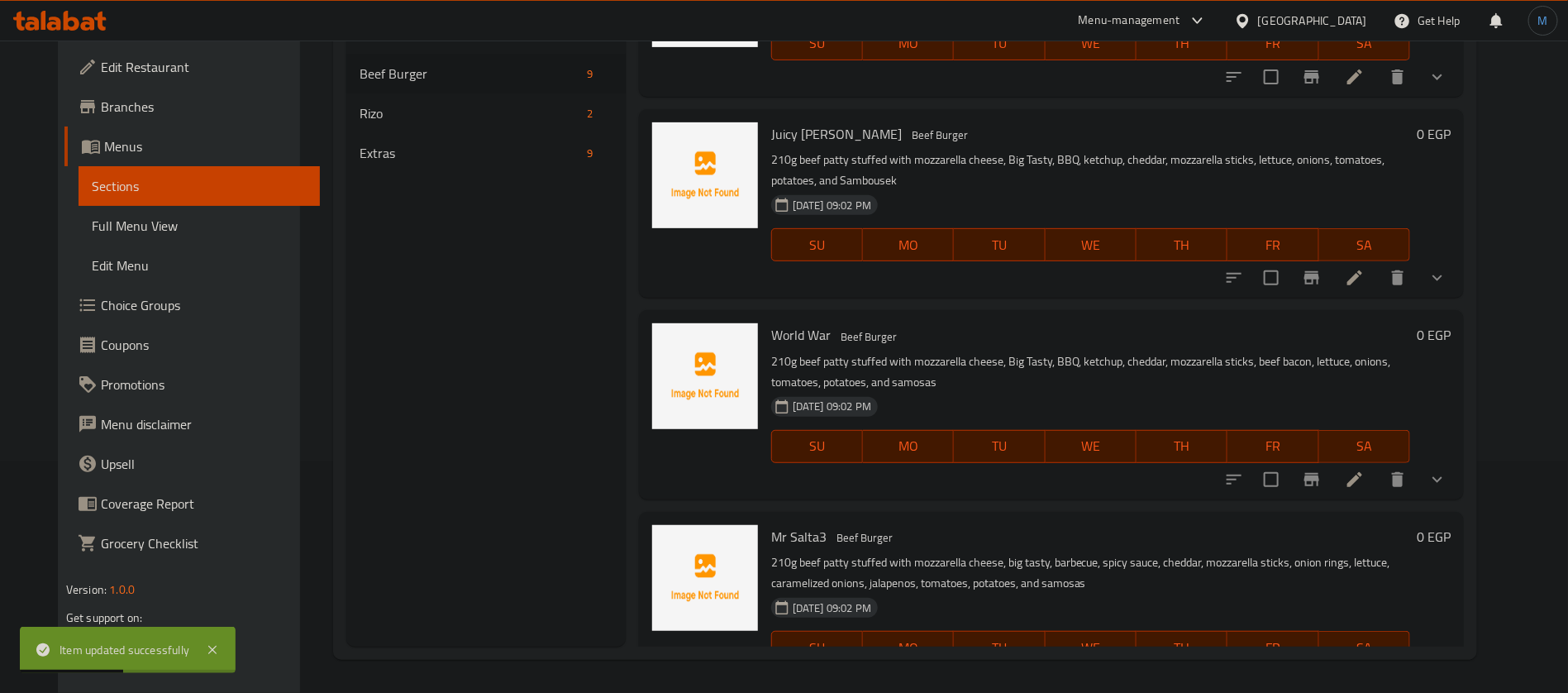
scroll to position [1035, 0]
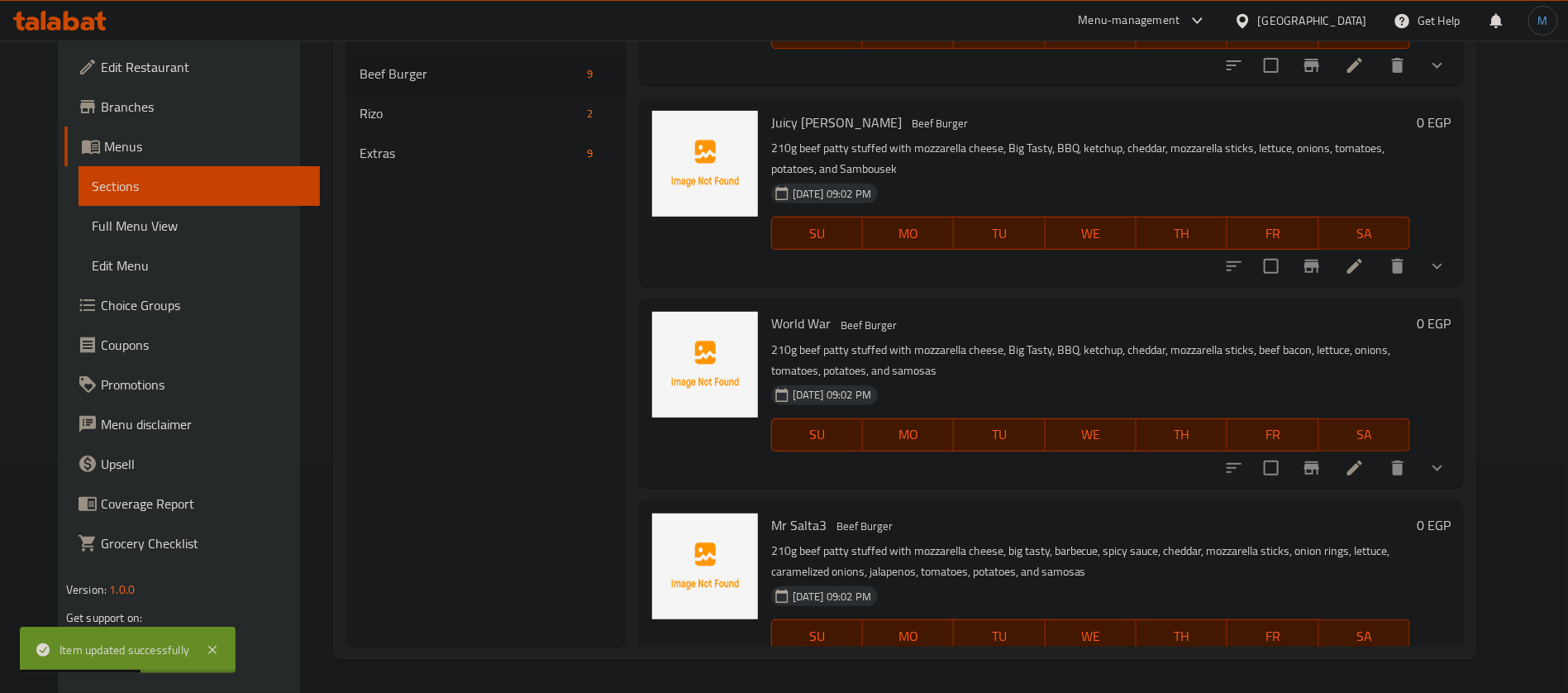
click at [1378, 453] on li at bounding box center [1355, 467] width 47 height 30
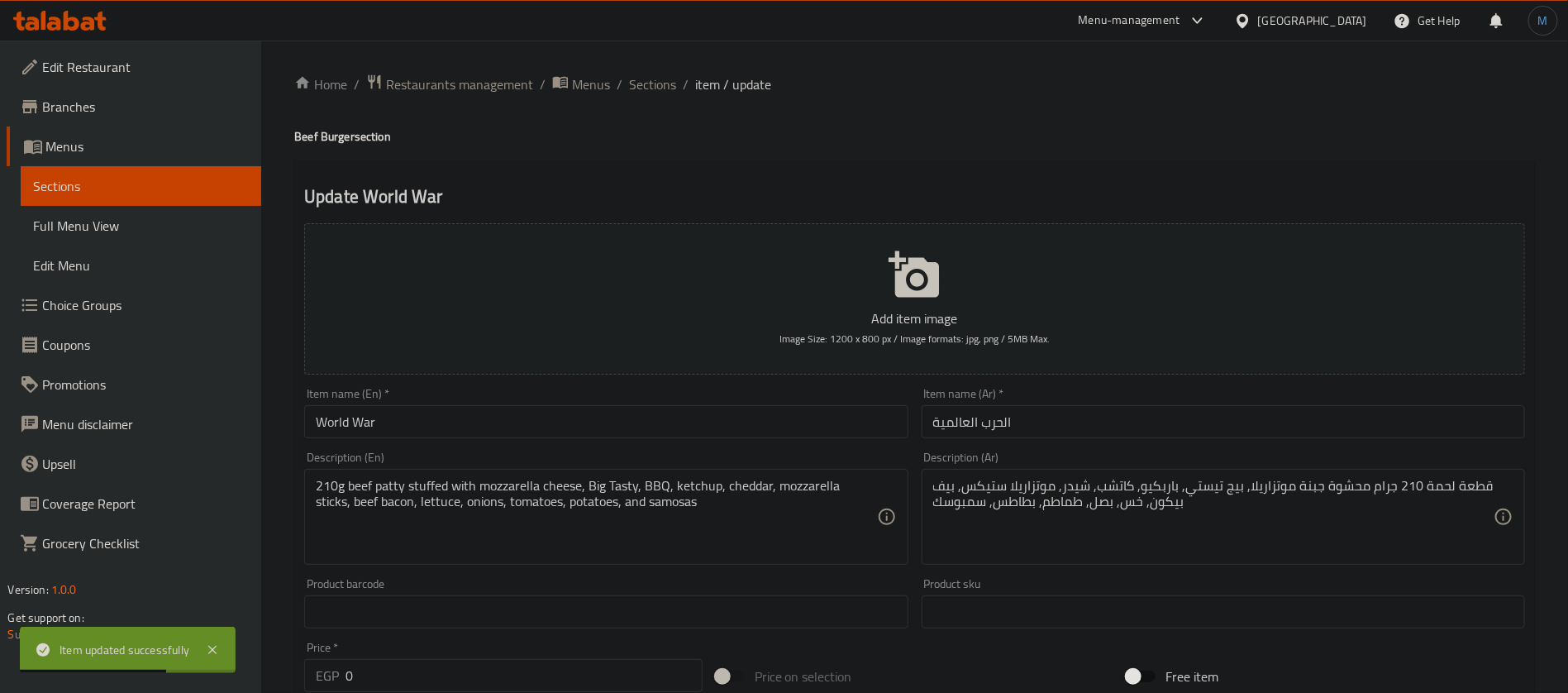
click at [1127, 400] on div "Item name (Ar)   * الحرب العالمية Item name (Ar) *" at bounding box center [1223, 413] width 603 height 50
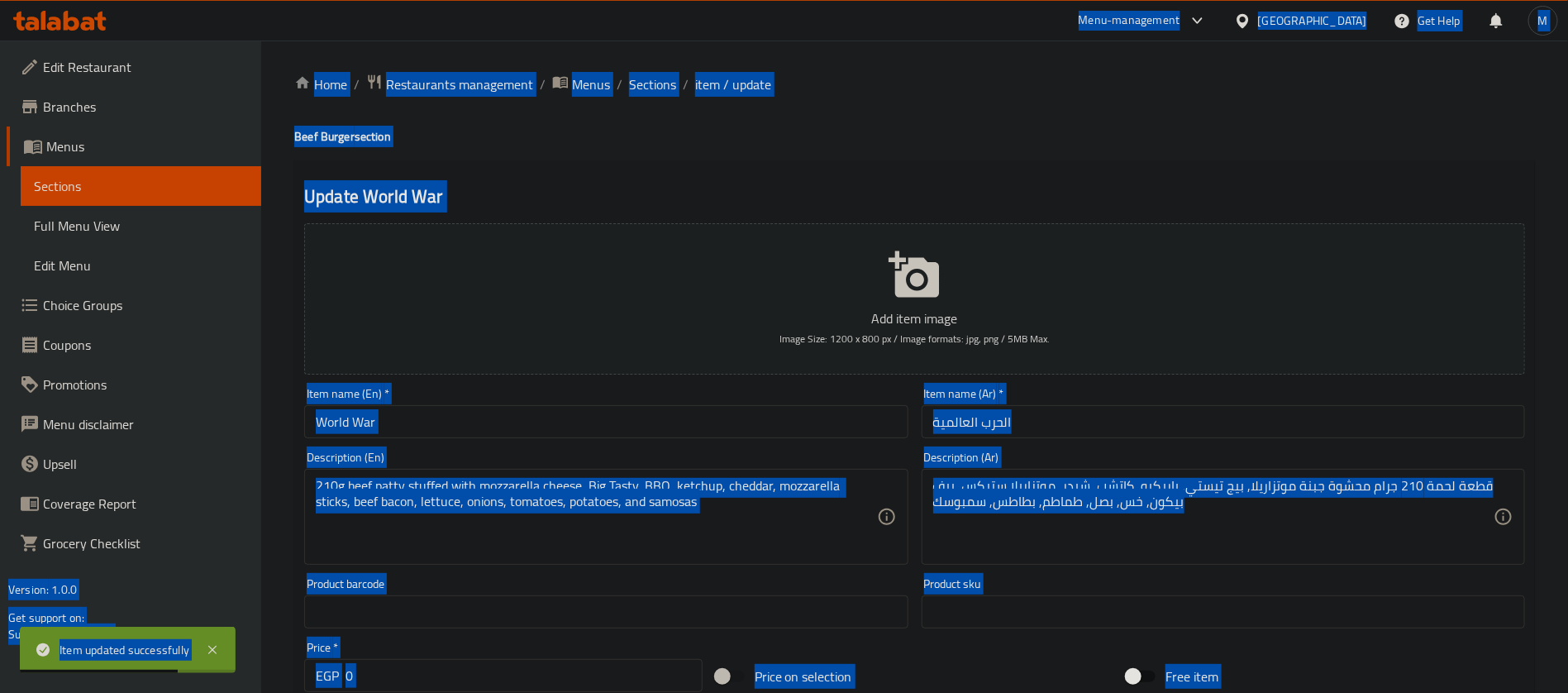
click at [1126, 409] on input "الحرب العالمية" at bounding box center [1223, 421] width 603 height 33
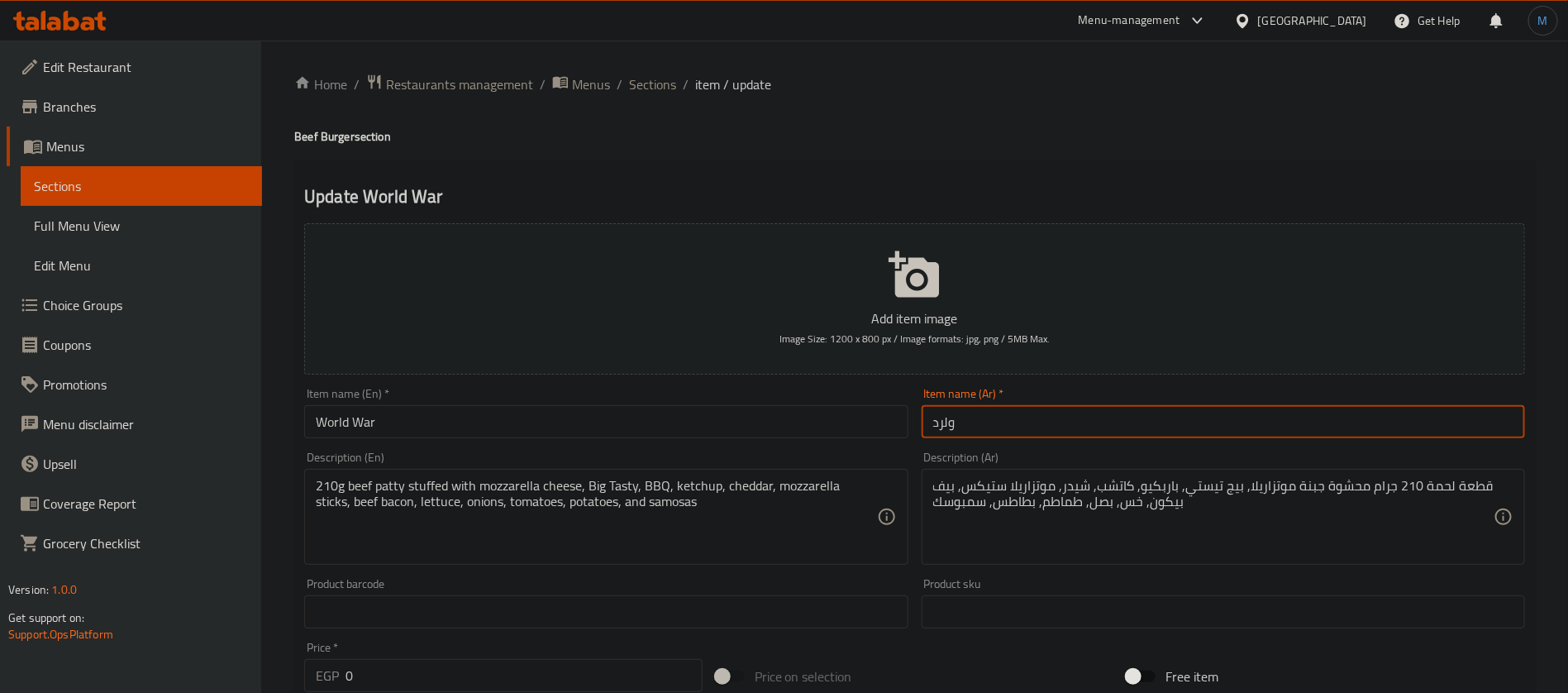
type input "ولرد"
type input "ورلد وار"
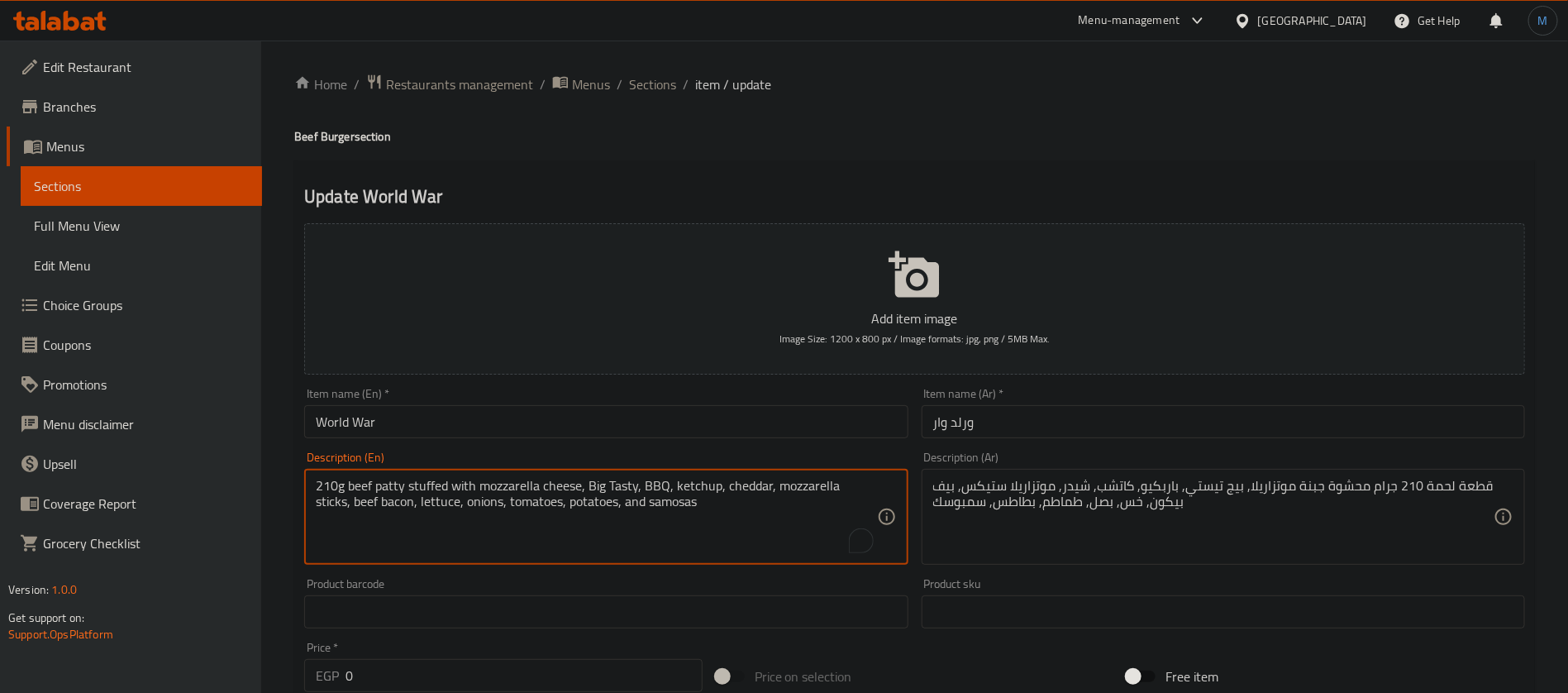
click at [625, 512] on textarea "210g beef patty stuffed with mozzarella cheese, Big Tasty, BBQ, ketchup, chedda…" at bounding box center [596, 516] width 560 height 78
paste textarea "Sambousek"
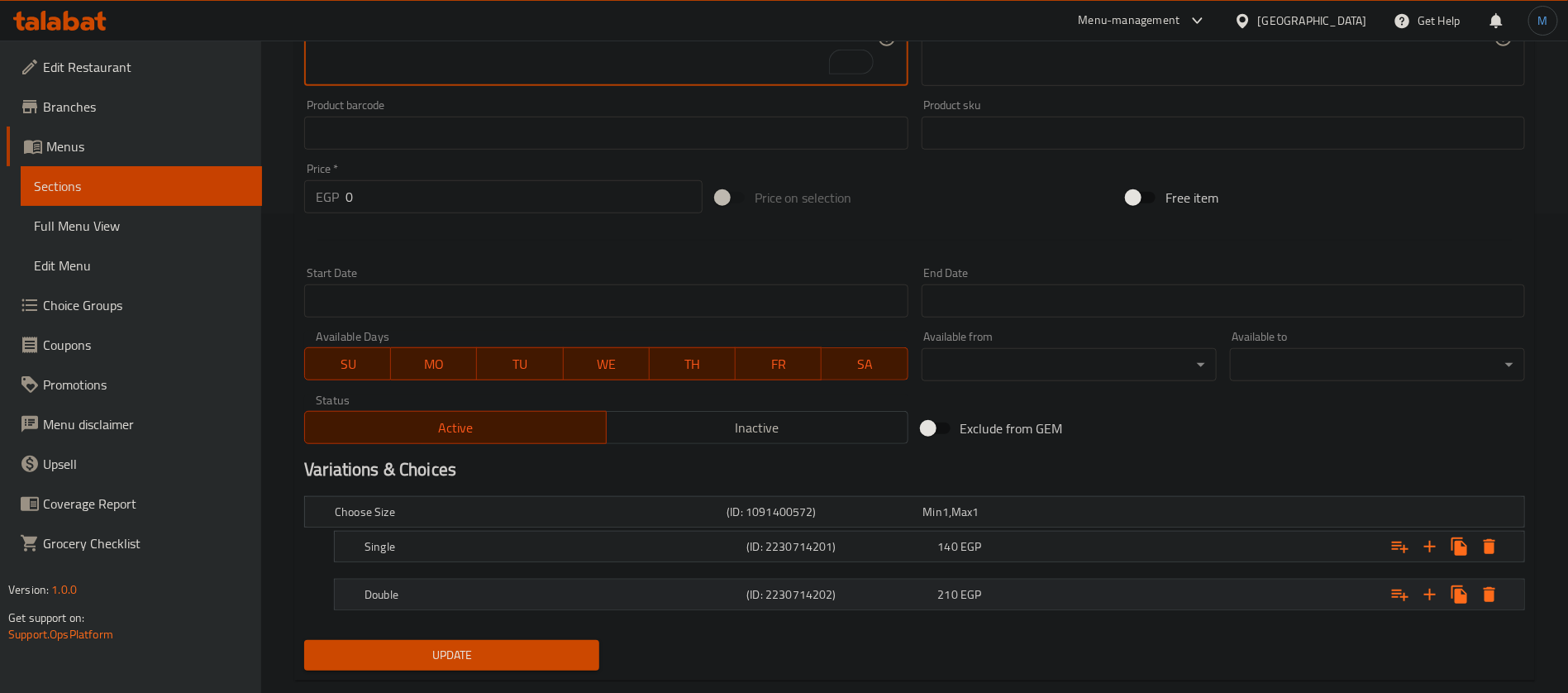
scroll to position [511, 0]
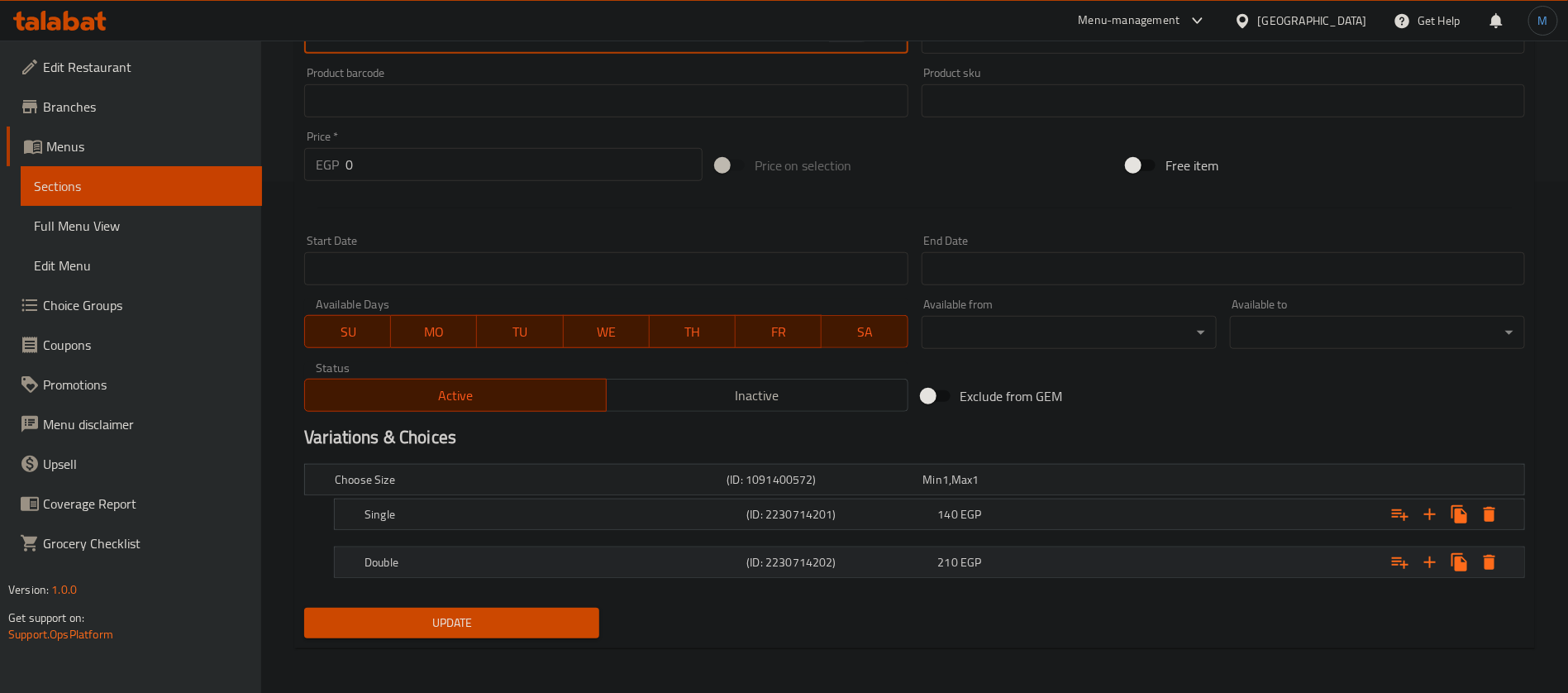
type textarea "210g beef patty stuffed with mozzarella cheese, Big Tasty, BBQ, ketchup, chedda…"
click at [915, 488] on h5 "(ID: 2230714202)" at bounding box center [821, 479] width 190 height 16
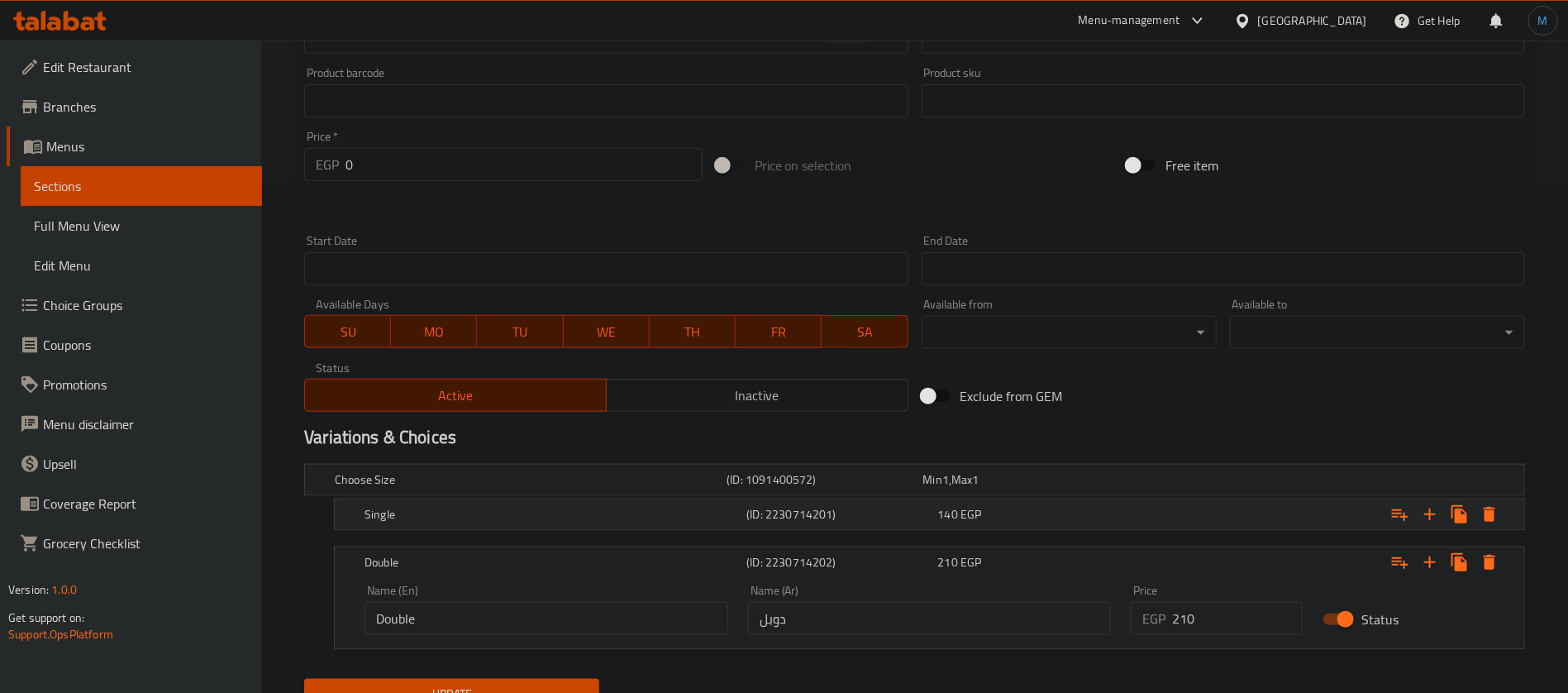
click at [922, 497] on div "Single (ID: 2230714201) 140 EGP" at bounding box center [920, 479] width 1177 height 36
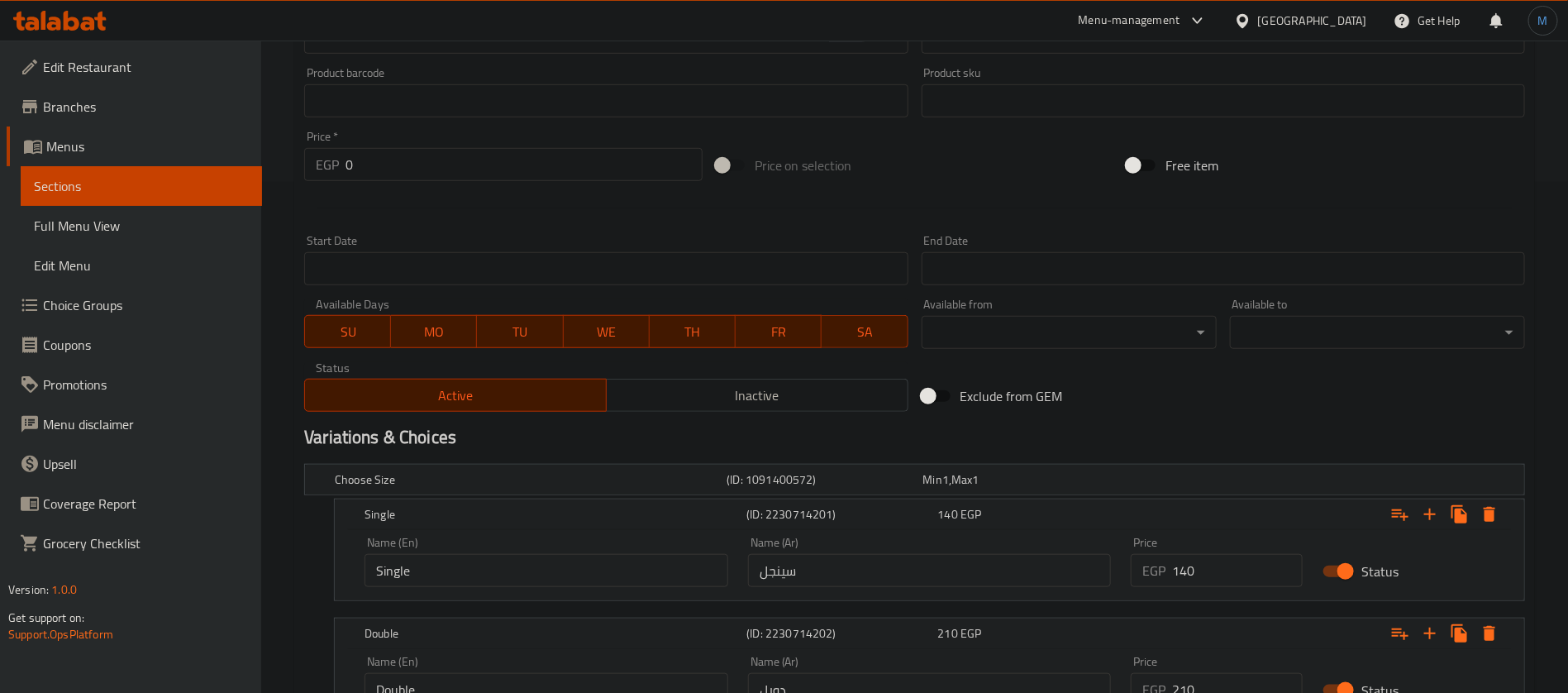
scroll to position [652, 0]
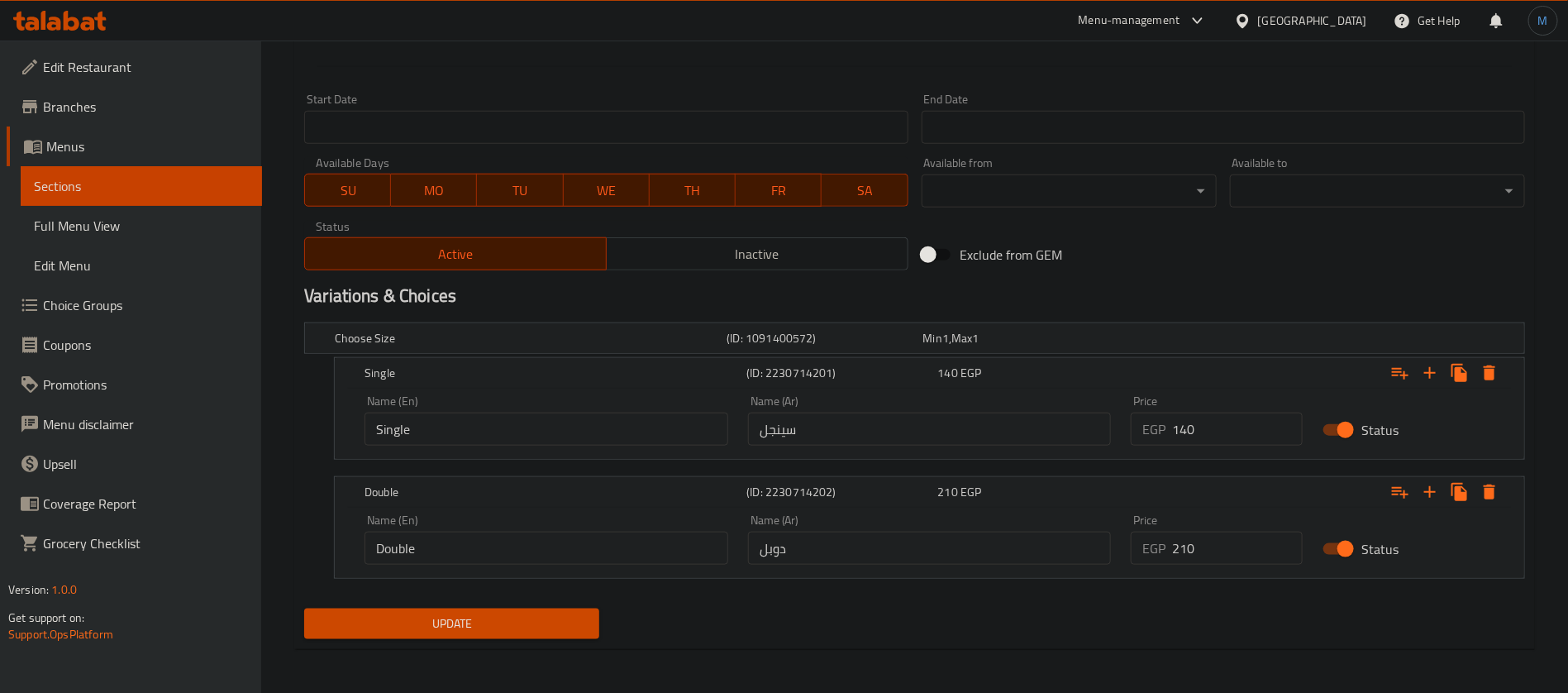
click at [1214, 449] on div "Price EGP 140 Price" at bounding box center [1216, 421] width 191 height 71
click at [1225, 433] on input "140" at bounding box center [1238, 429] width 131 height 33
type input "170"
click at [1244, 532] on input "210" at bounding box center [1238, 548] width 131 height 33
type input "240"
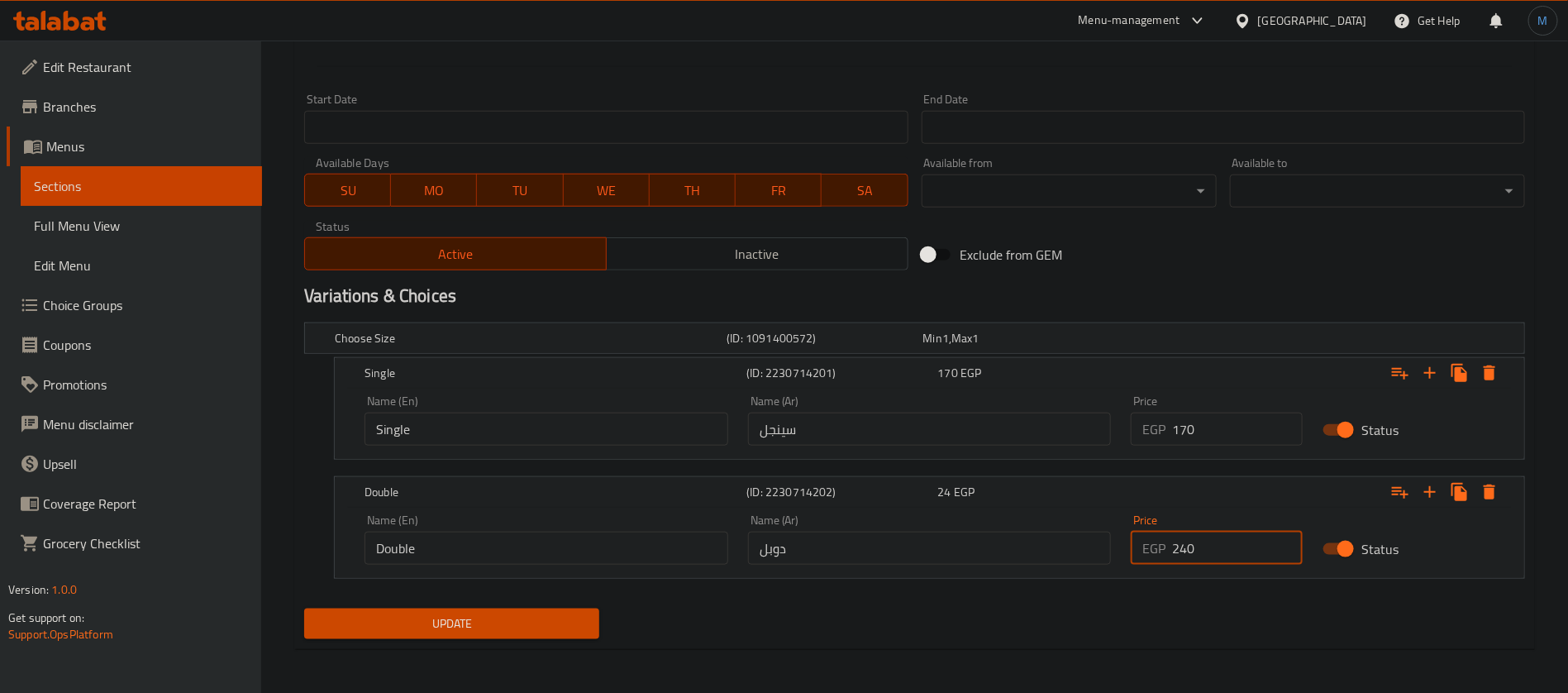
click at [304, 609] on button "Update" at bounding box center [452, 623] width 295 height 30
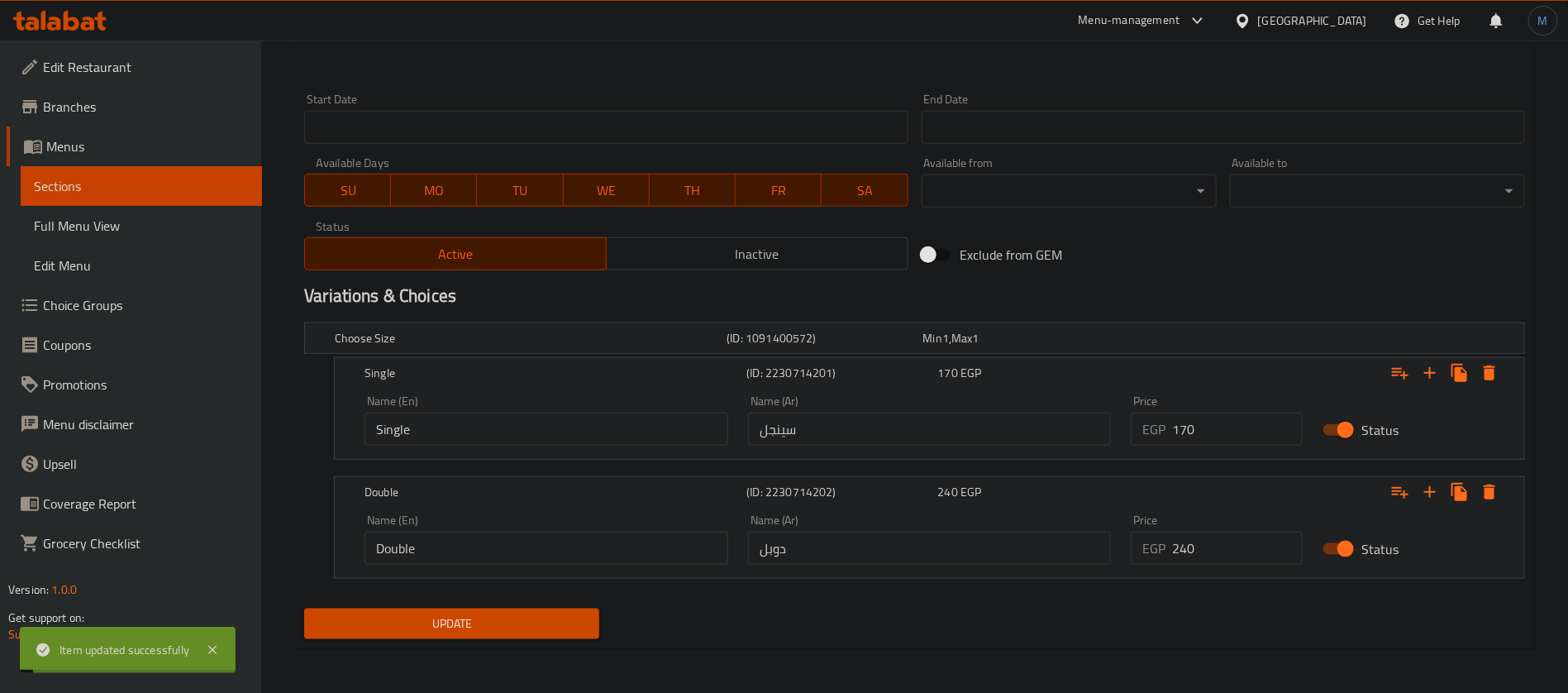
click at [1136, 265] on div "Exclude from GEM" at bounding box center [1121, 254] width 412 height 45
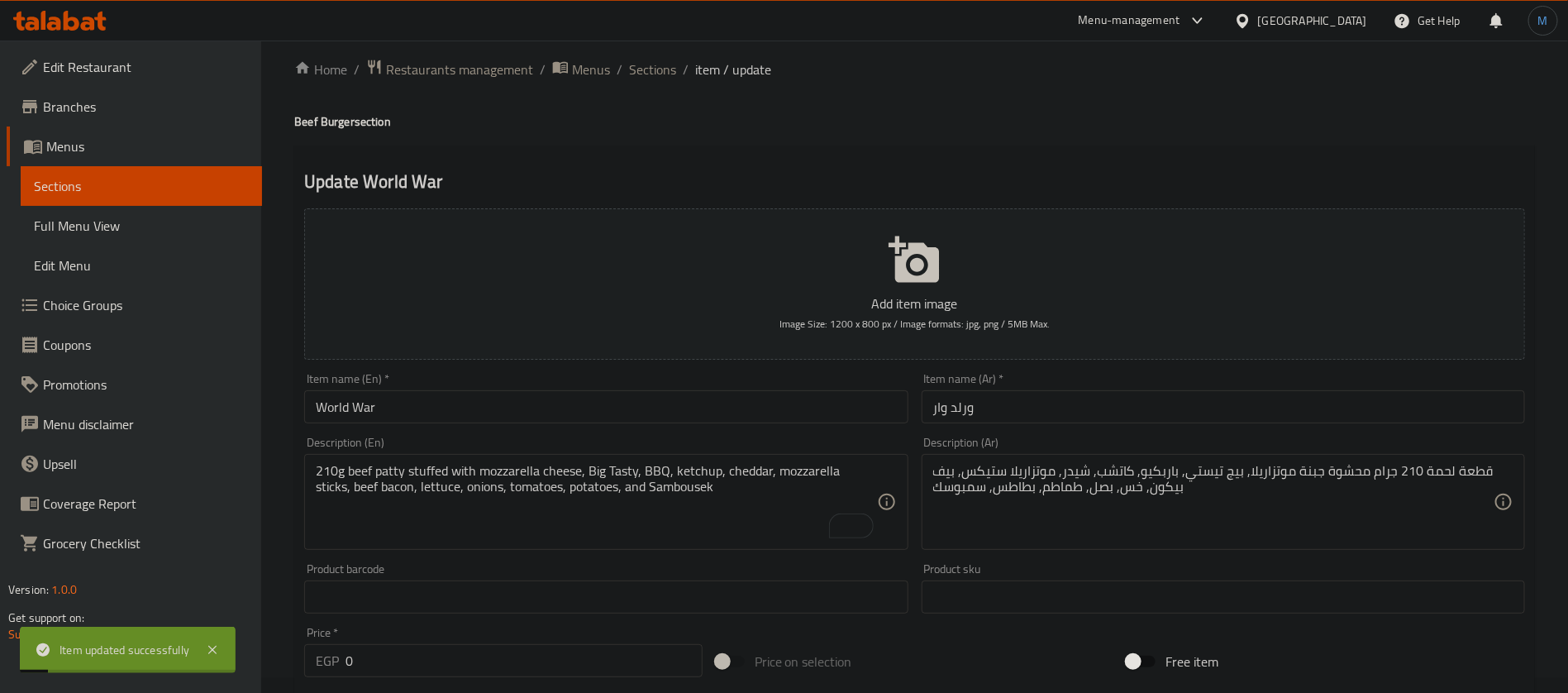
scroll to position [0, 0]
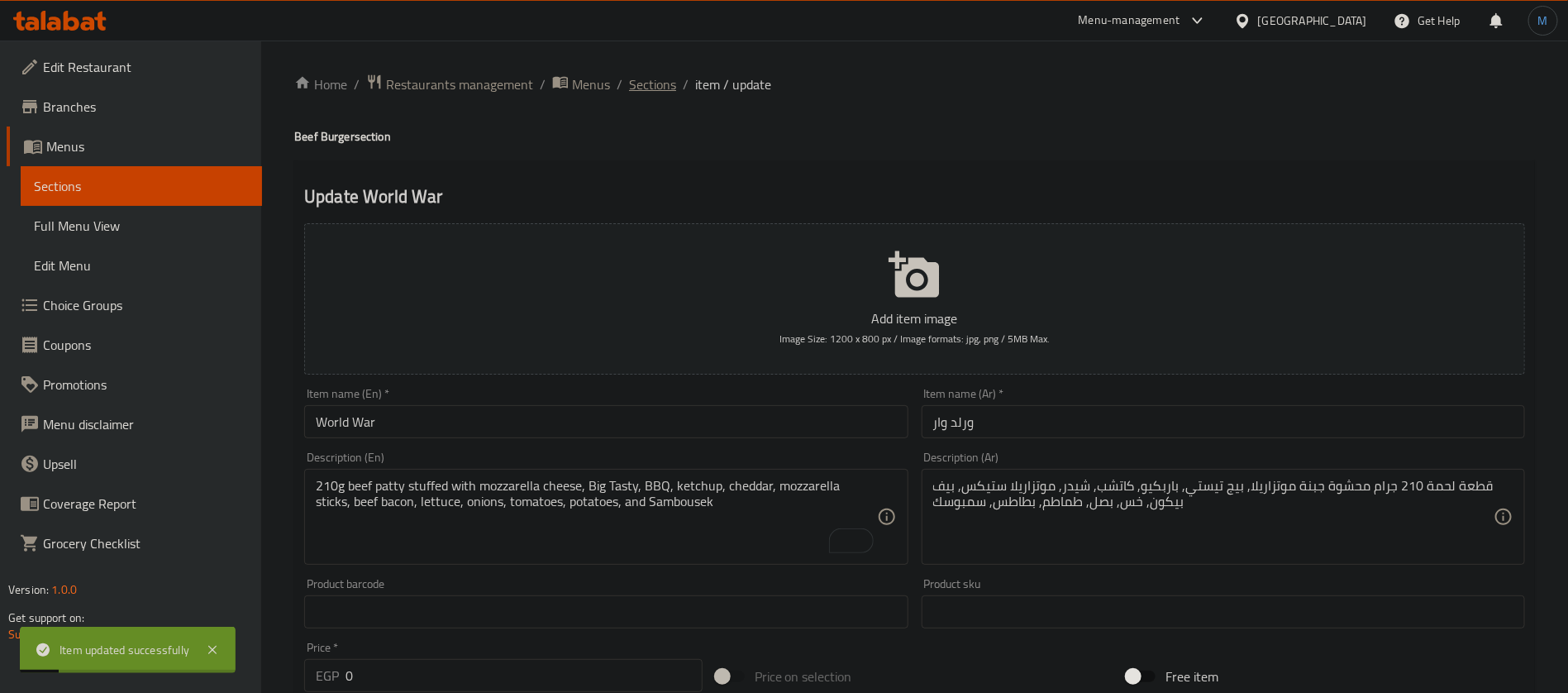
click at [671, 80] on span "Sections" at bounding box center [653, 84] width 47 height 20
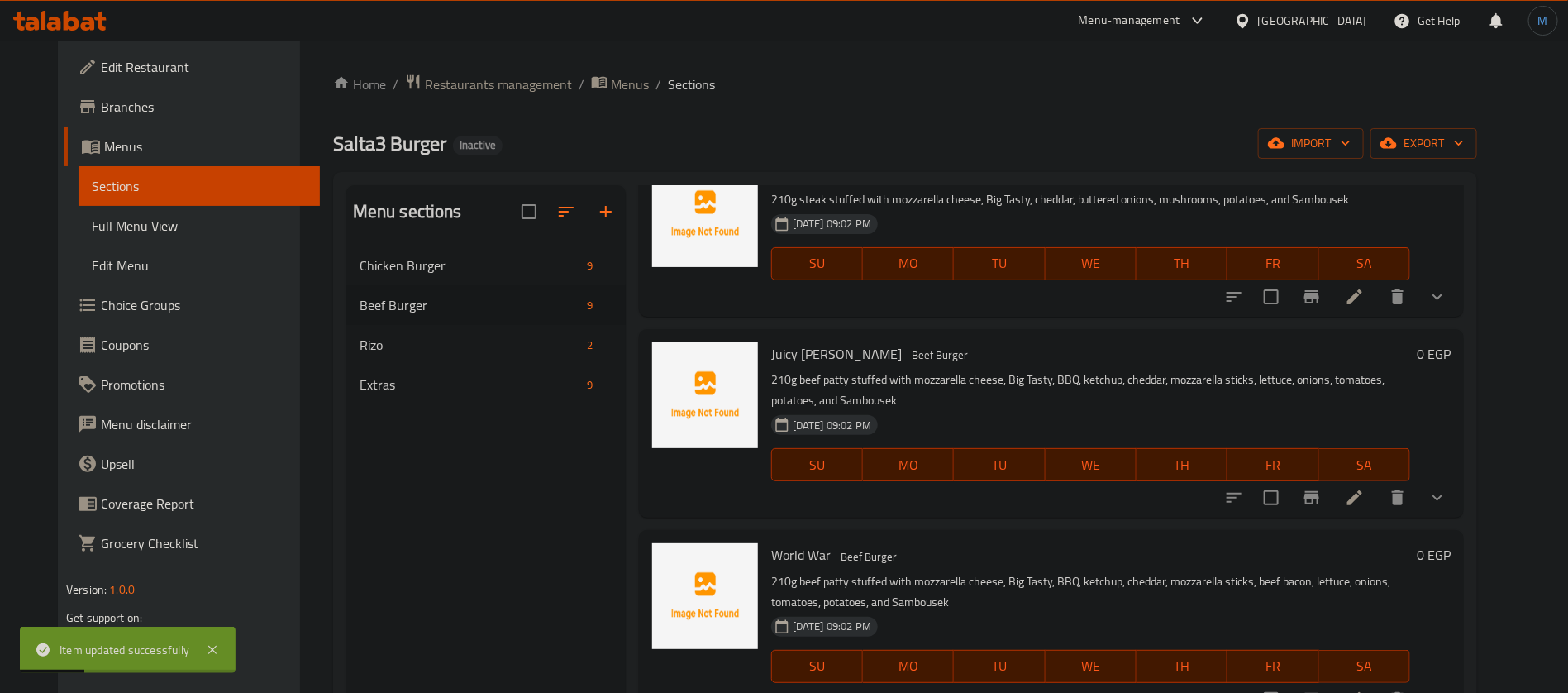
scroll to position [231, 0]
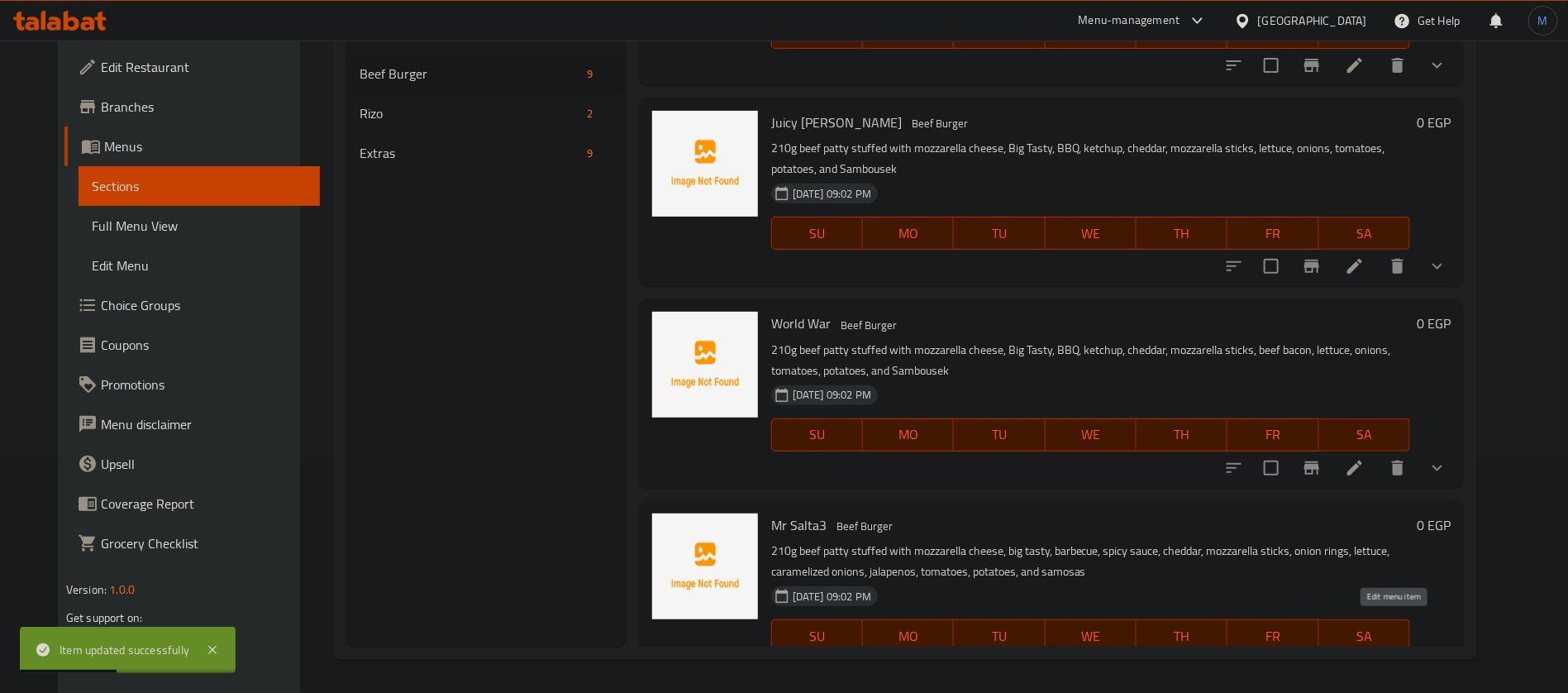
click at [1365, 659] on icon at bounding box center [1354, 668] width 20 height 20
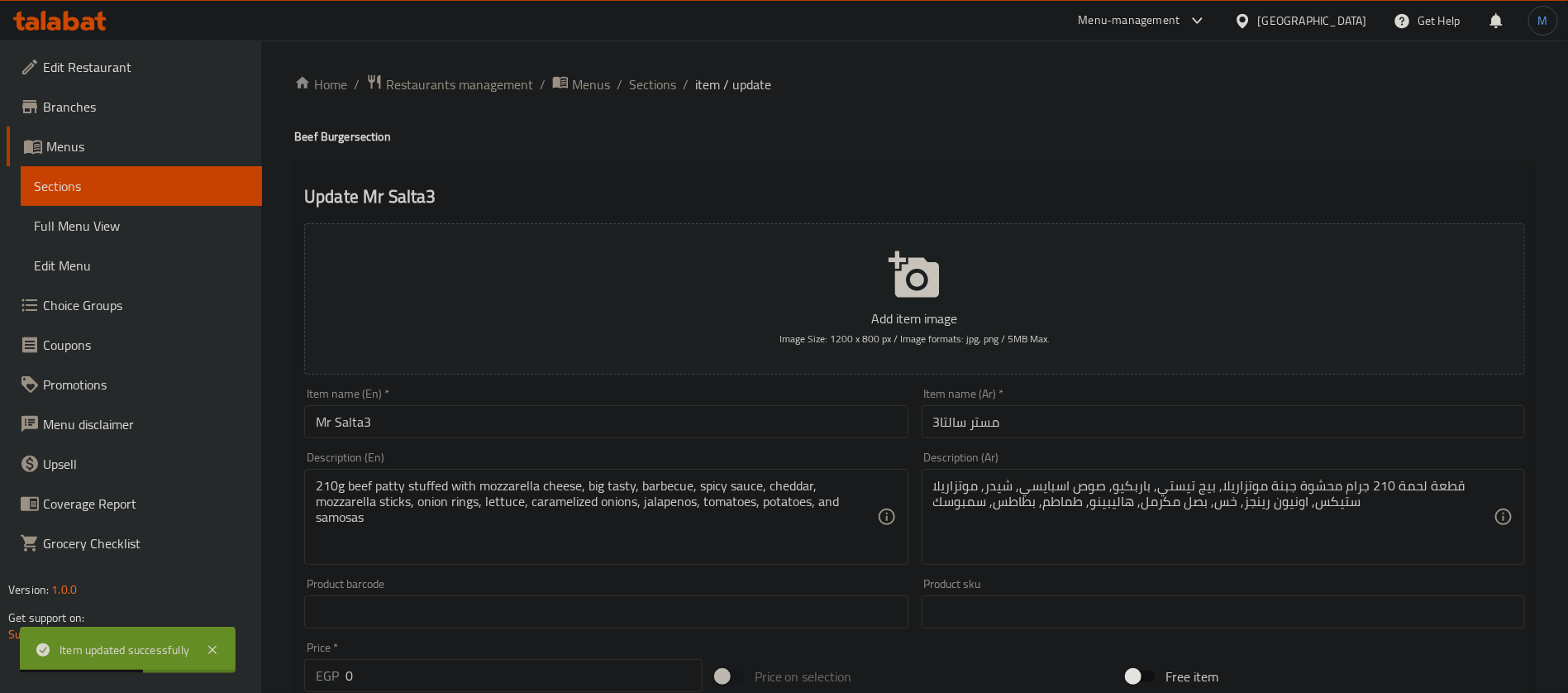
click at [1057, 430] on input "مستر سالتا3" at bounding box center [1223, 421] width 603 height 33
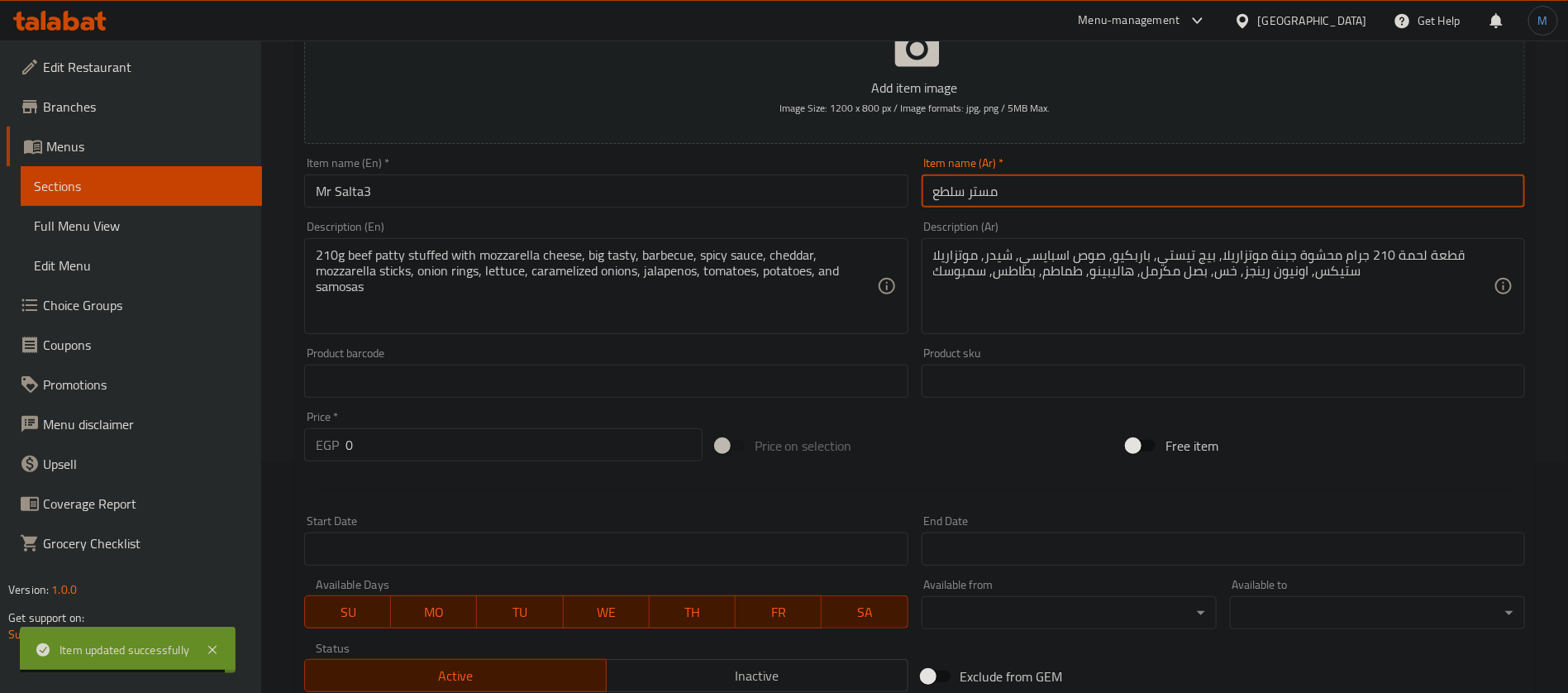
scroll to position [372, 0]
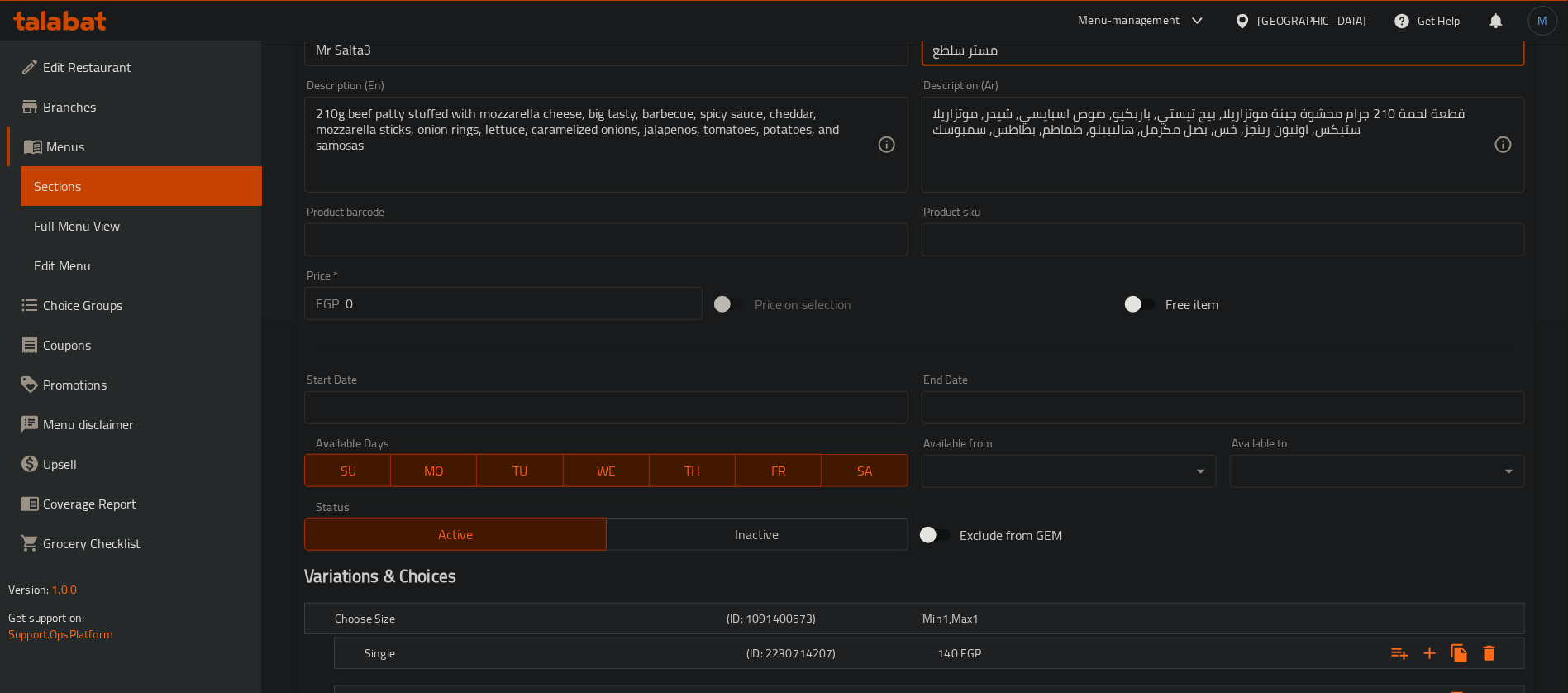
type input "مستر سلطع"
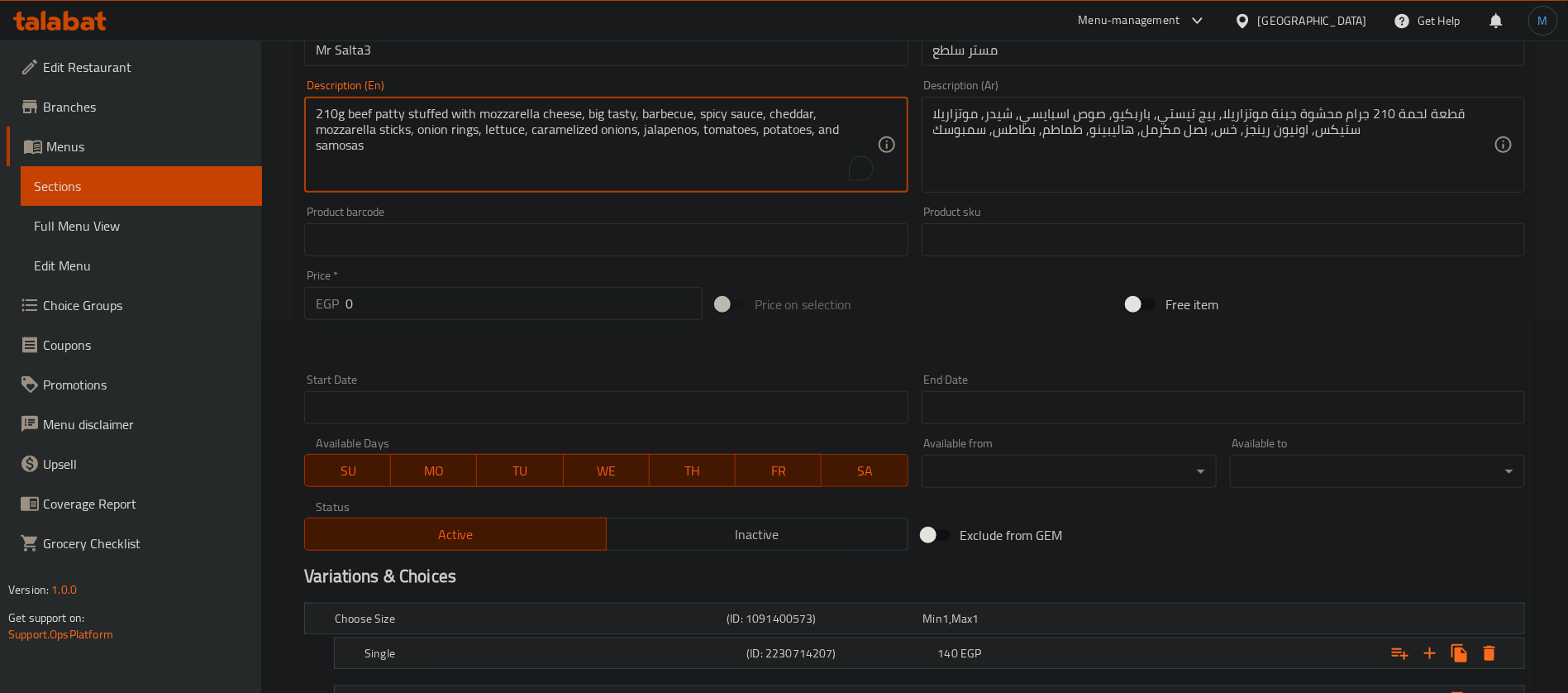
click at [787, 134] on textarea "210g beef patty stuffed with mozzarella cheese, big tasty, barbecue, spicy sauc…" at bounding box center [596, 145] width 560 height 78
paste textarea "Sambousek"
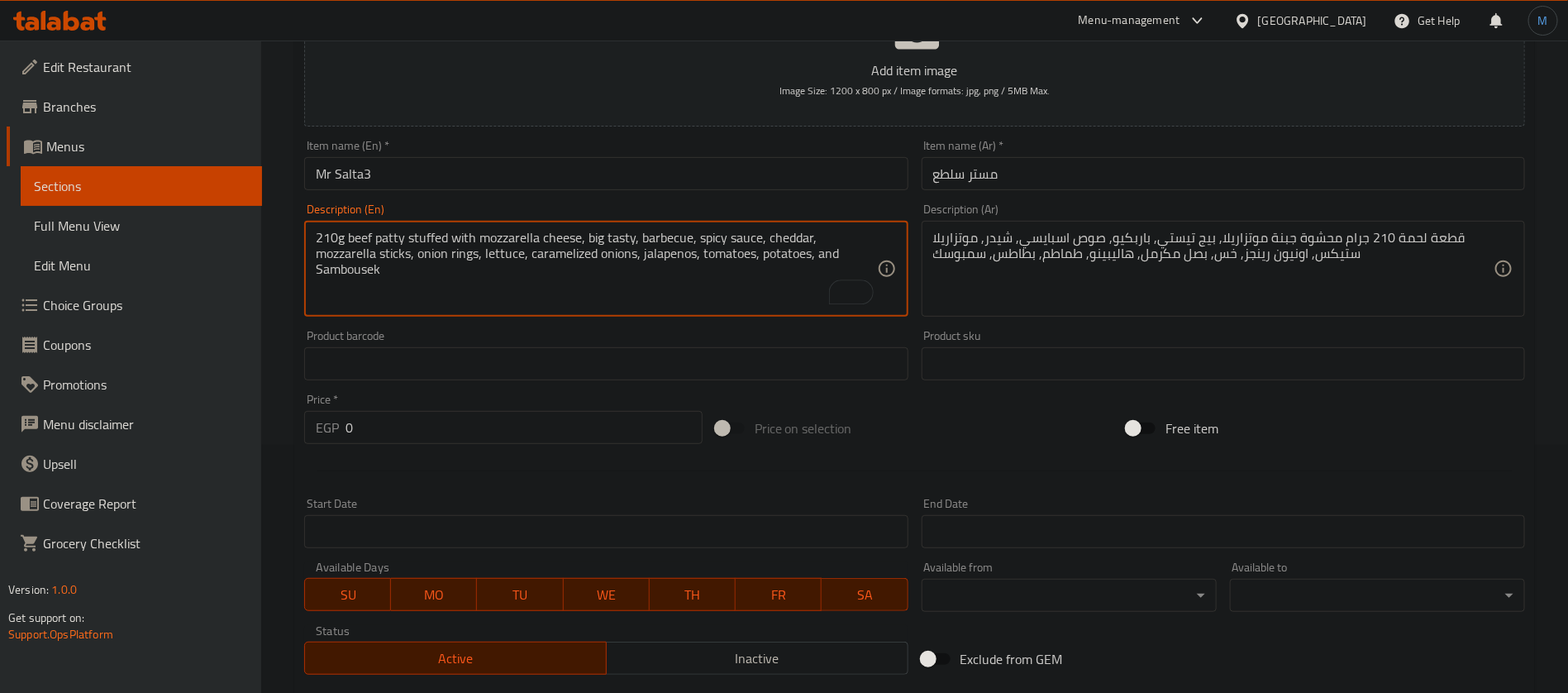
scroll to position [511, 0]
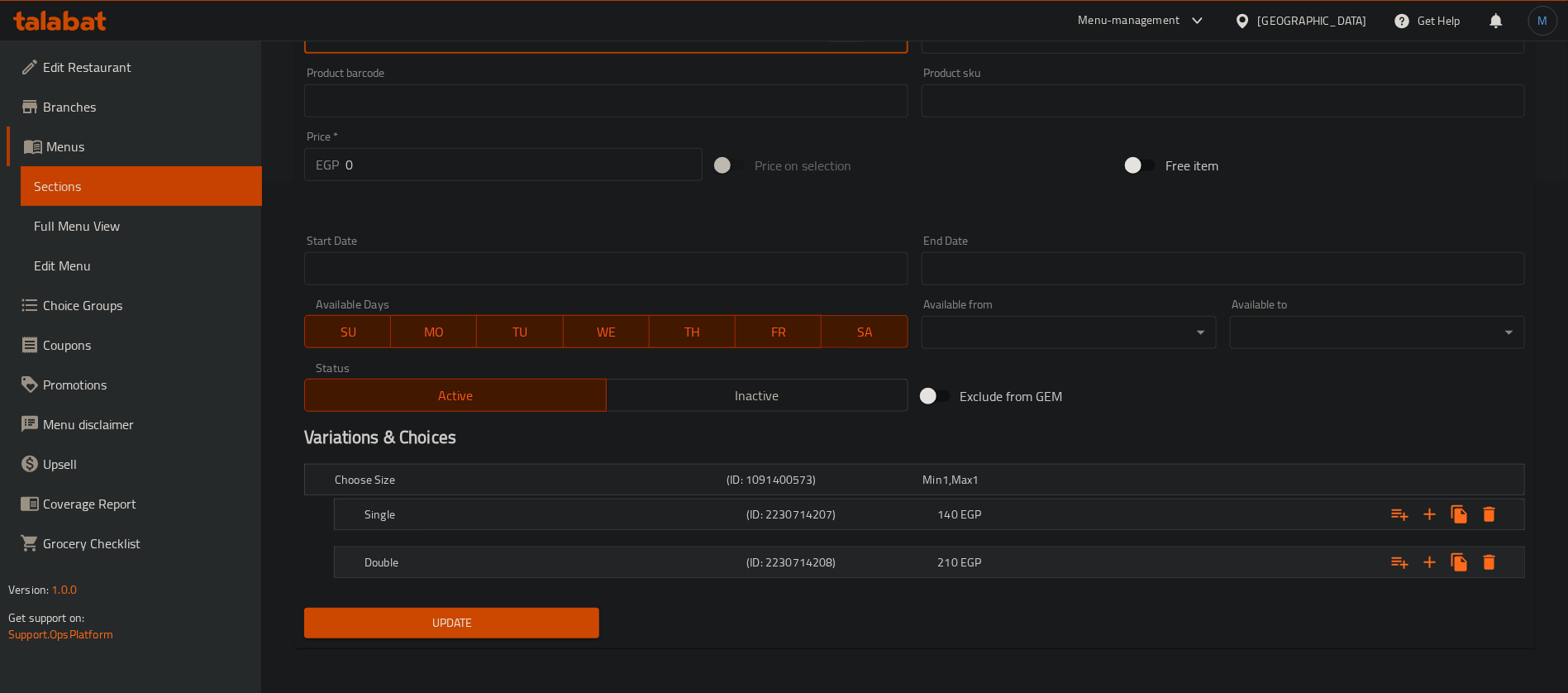
type textarea "210g beef patty stuffed with mozzarella cheese, big tasty, barbecue, spicy sauc…"
click at [1045, 491] on div "210 EGP" at bounding box center [1017, 479] width 196 height 23
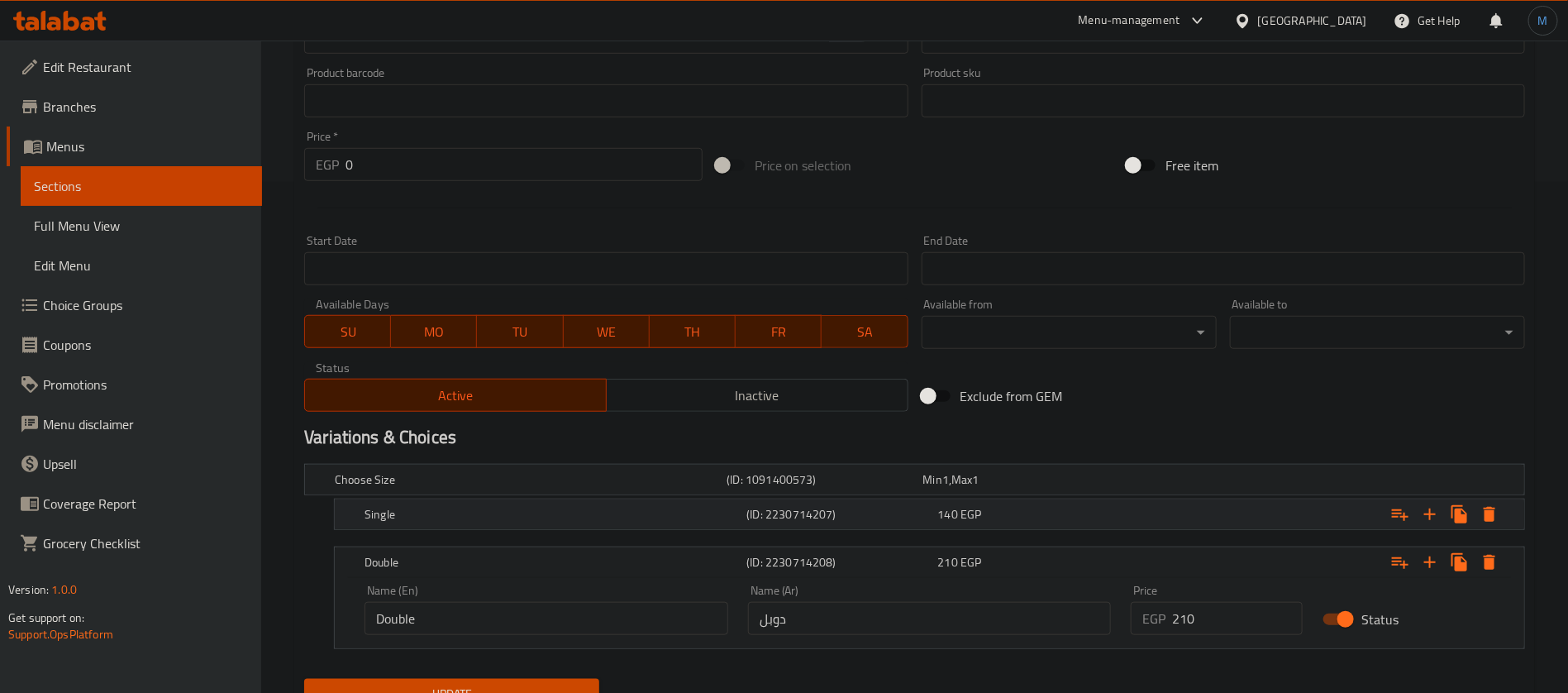
click at [1013, 488] on div "140 EGP" at bounding box center [1018, 479] width 190 height 16
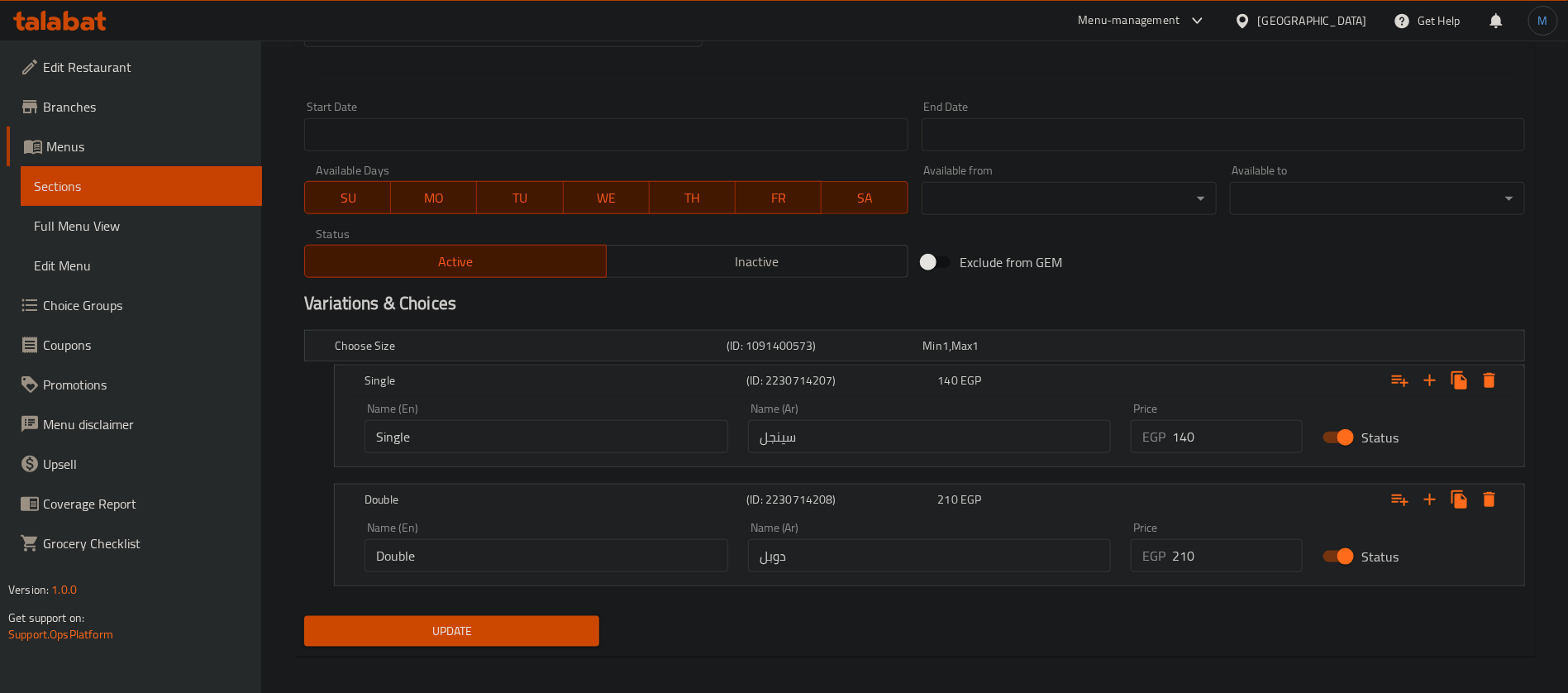
scroll to position [653, 0]
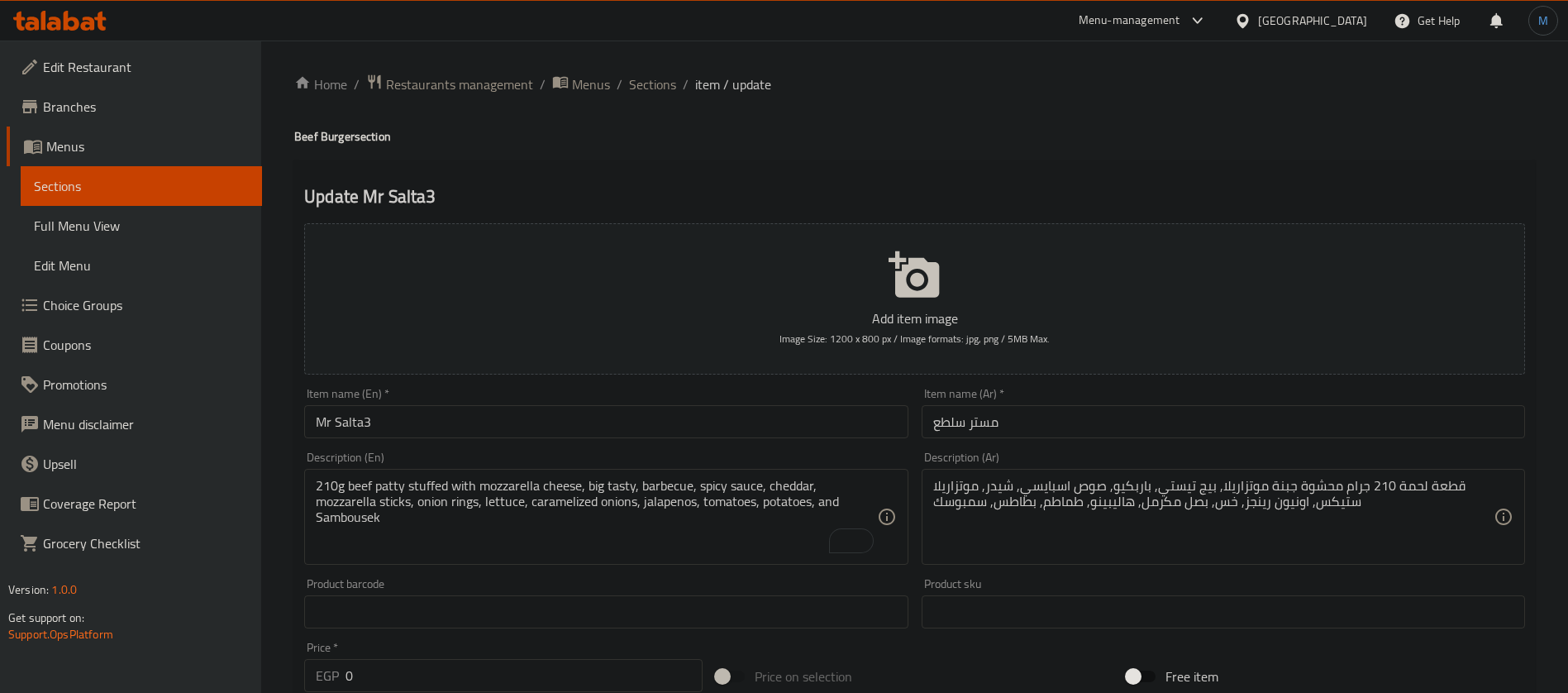
scroll to position [653, 0]
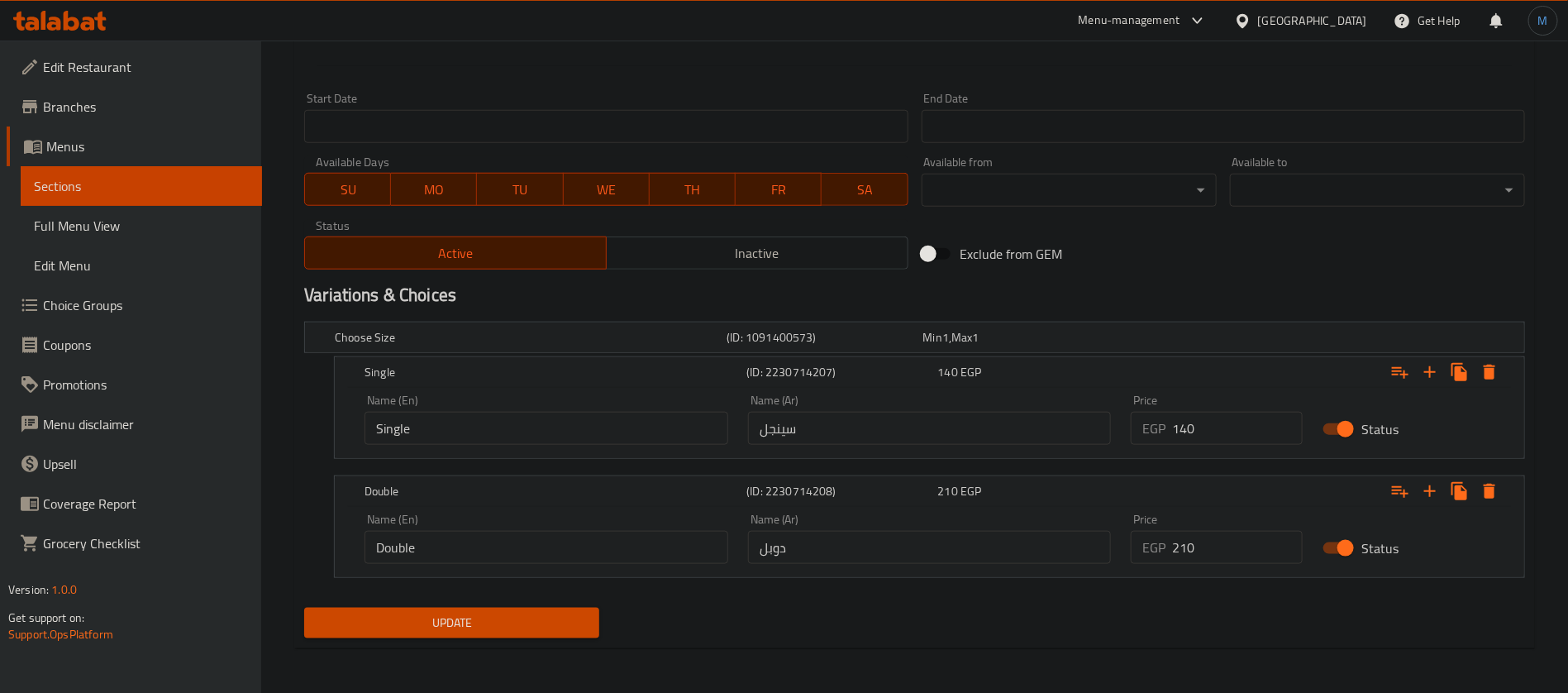
click at [1257, 444] on div "Price EGP 140 Price" at bounding box center [1216, 420] width 191 height 71
click at [1239, 434] on input "140" at bounding box center [1238, 428] width 131 height 33
type input "180"
click at [1223, 546] on input "210" at bounding box center [1238, 547] width 131 height 33
type input "255"
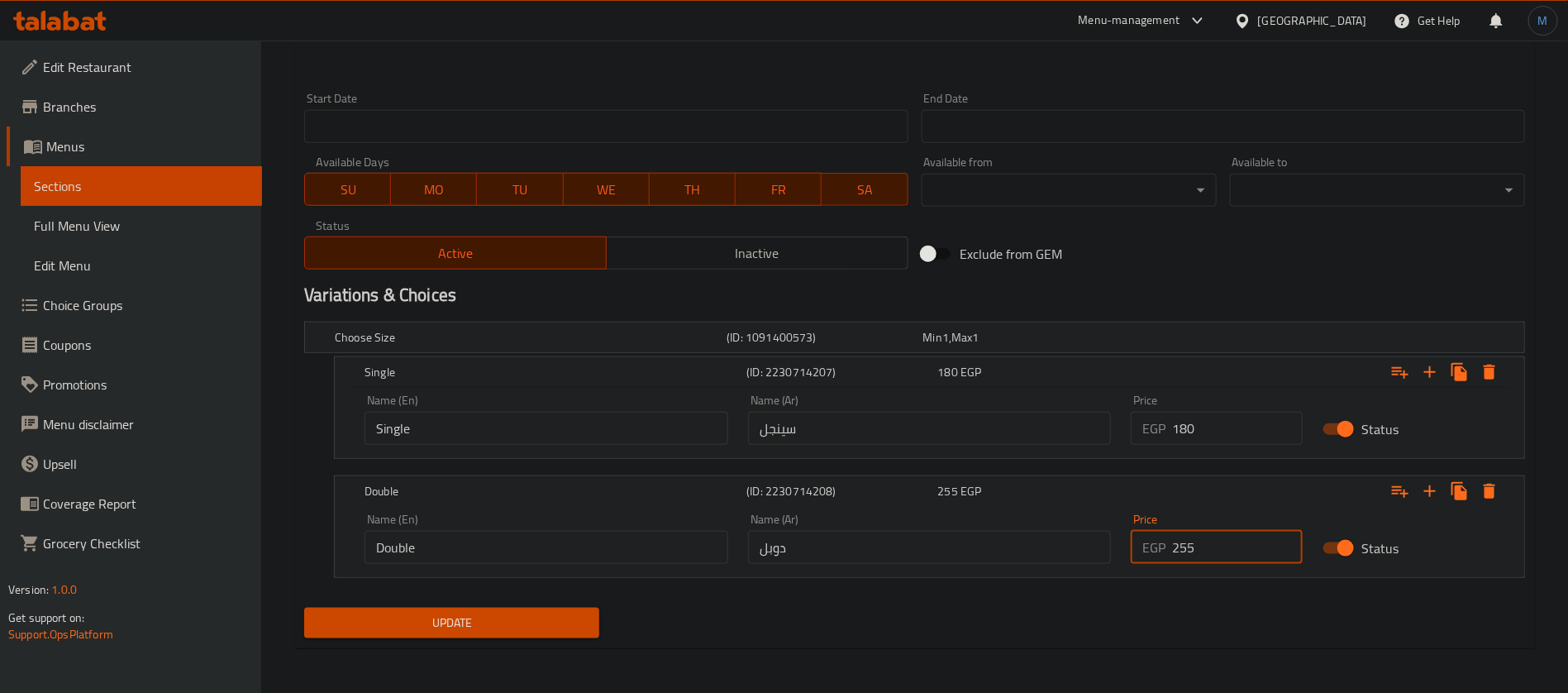
click at [304, 608] on button "Update" at bounding box center [452, 622] width 295 height 30
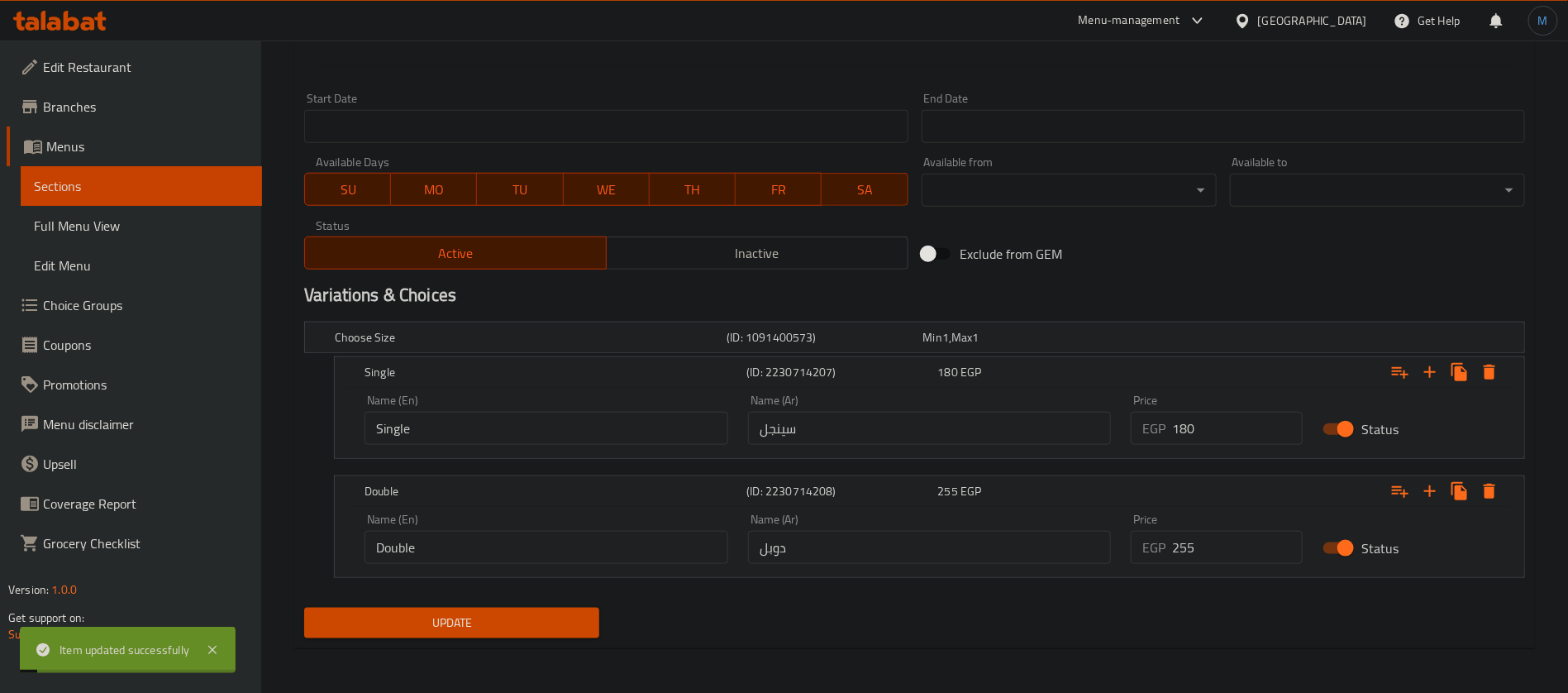
click at [1227, 272] on div "Exclude from GEM" at bounding box center [1121, 253] width 412 height 45
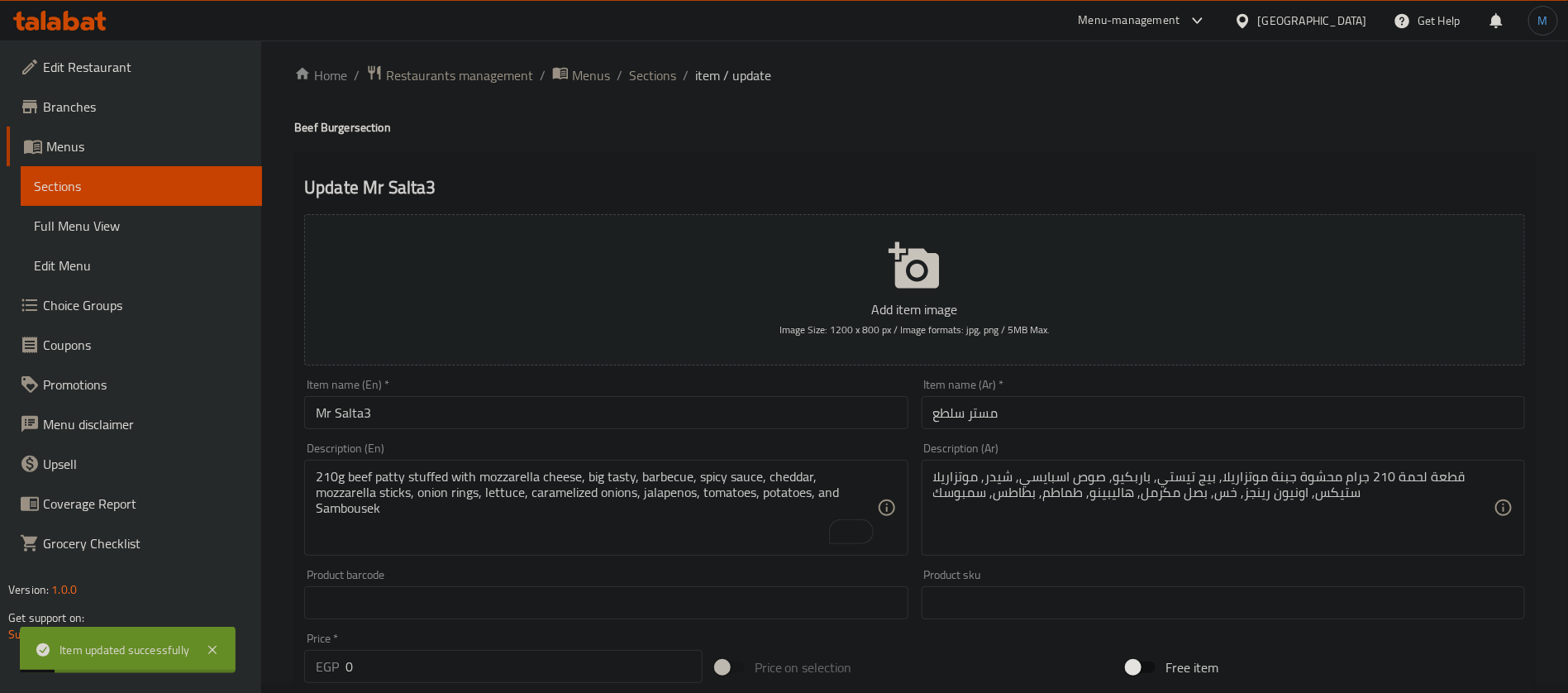
scroll to position [0, 0]
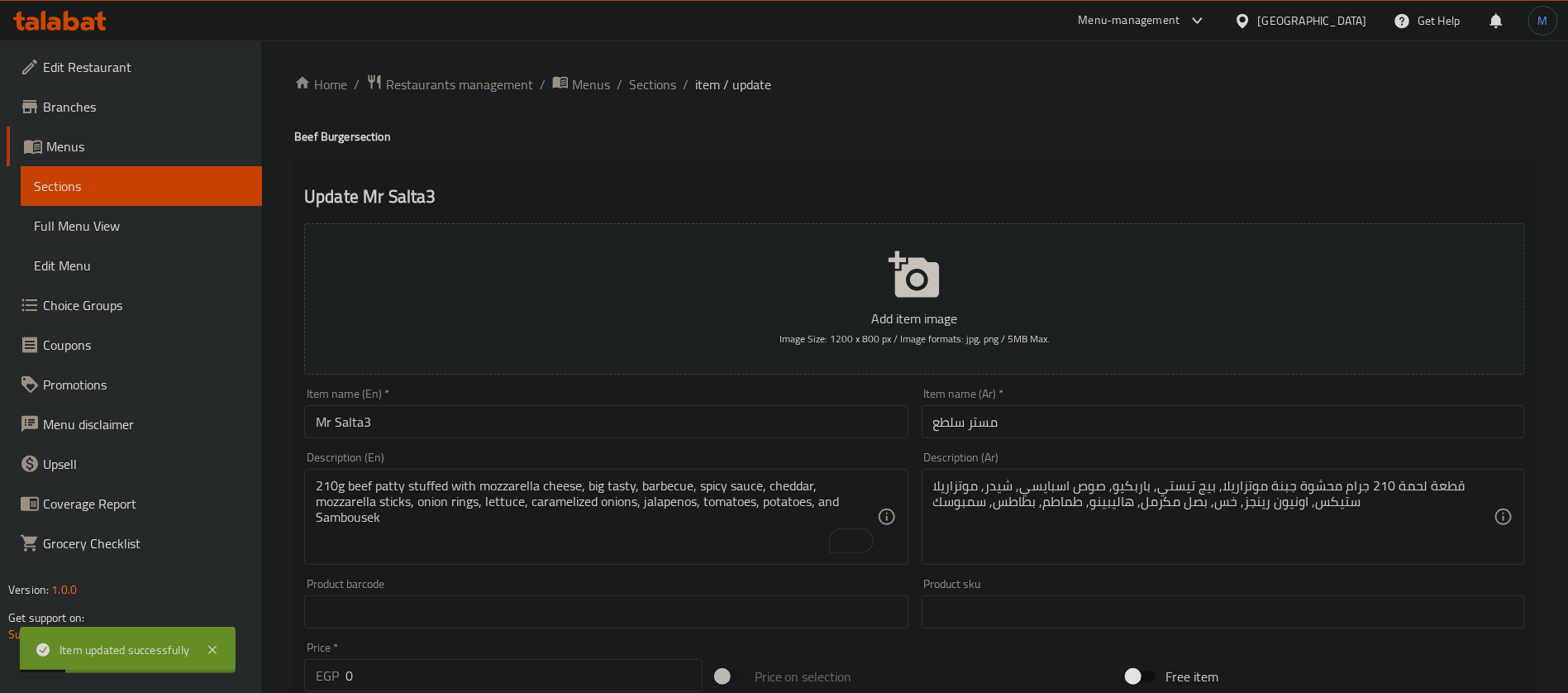
click at [655, 102] on div "Home / Restaurants management / Menus / Sections / item / update Beef Burger se…" at bounding box center [914, 693] width 1240 height 1240
click at [655, 91] on span "Sections" at bounding box center [653, 84] width 47 height 20
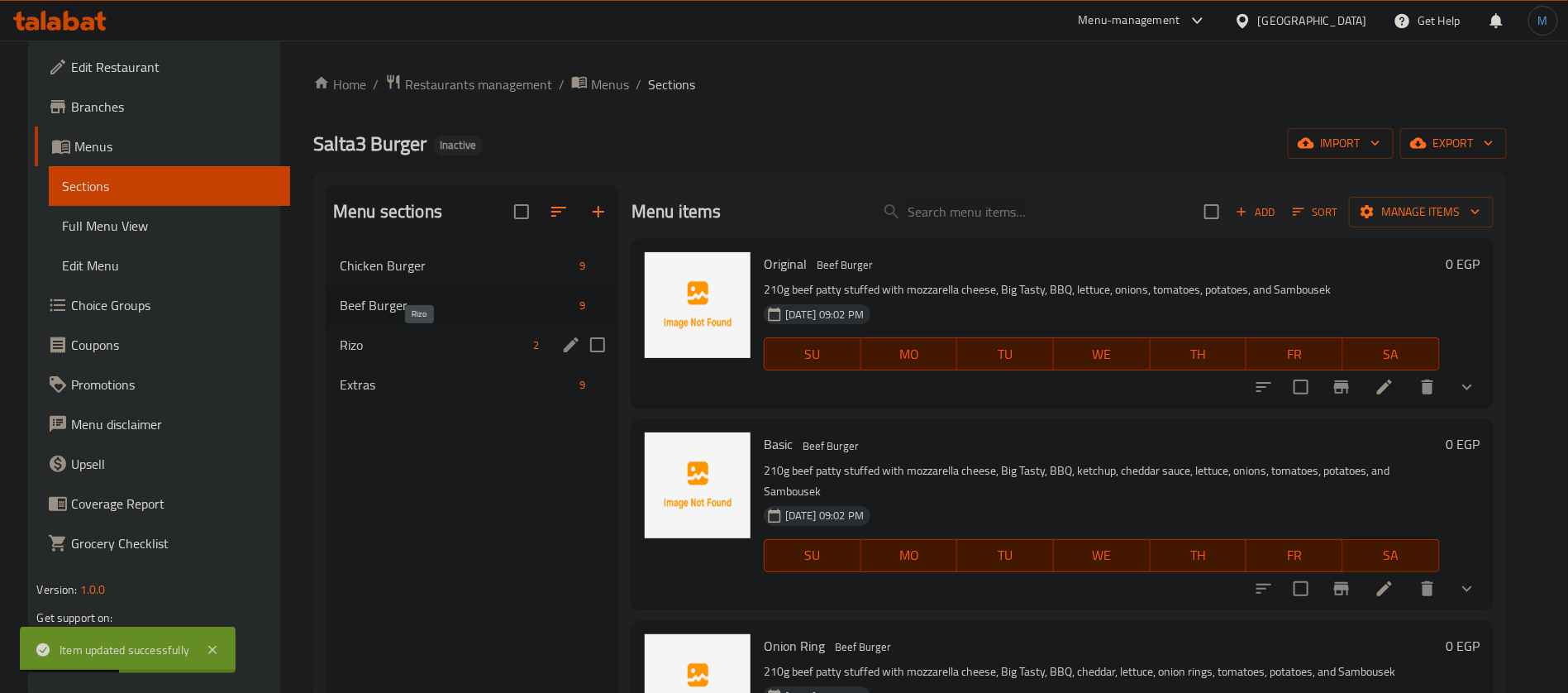
click at [425, 336] on span "Rizo" at bounding box center [433, 344] width 187 height 20
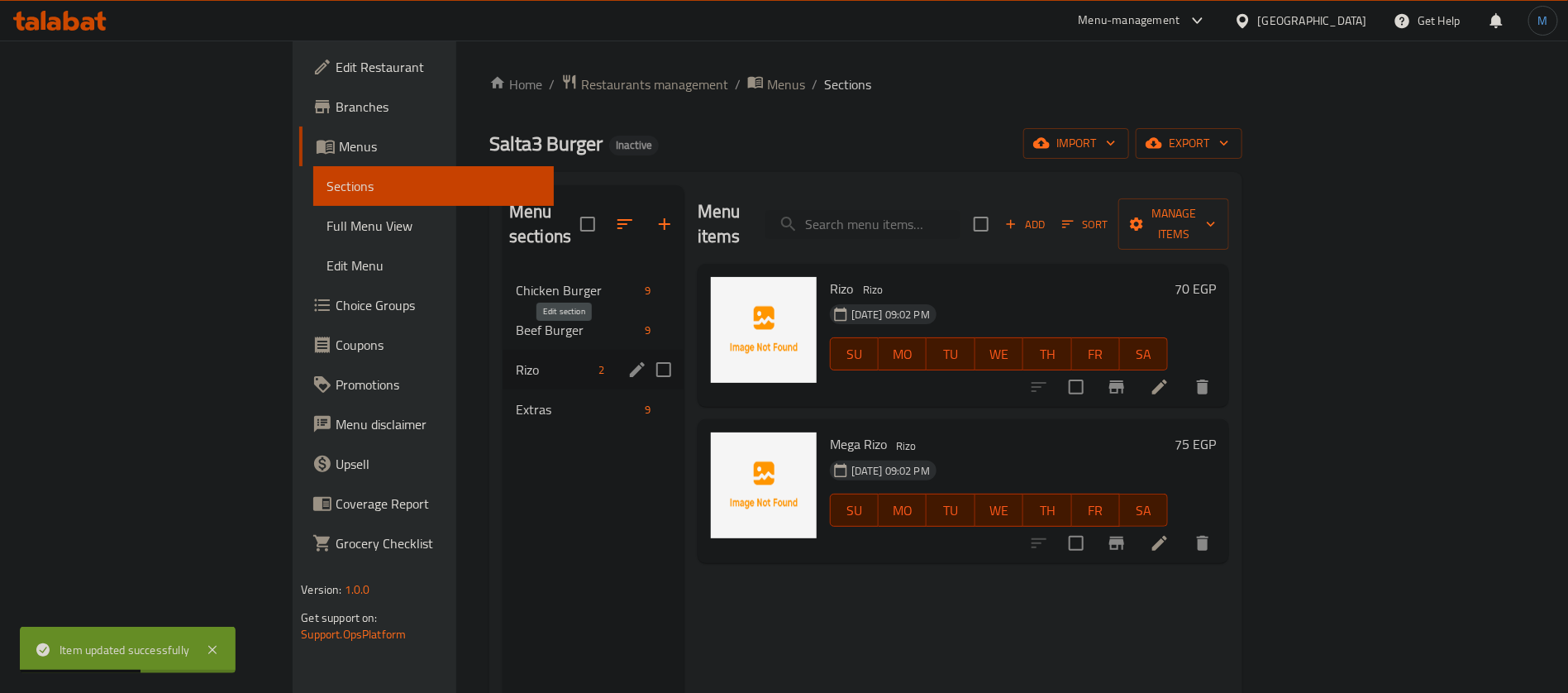
click at [628, 359] on icon "edit" at bounding box center [637, 369] width 20 height 20
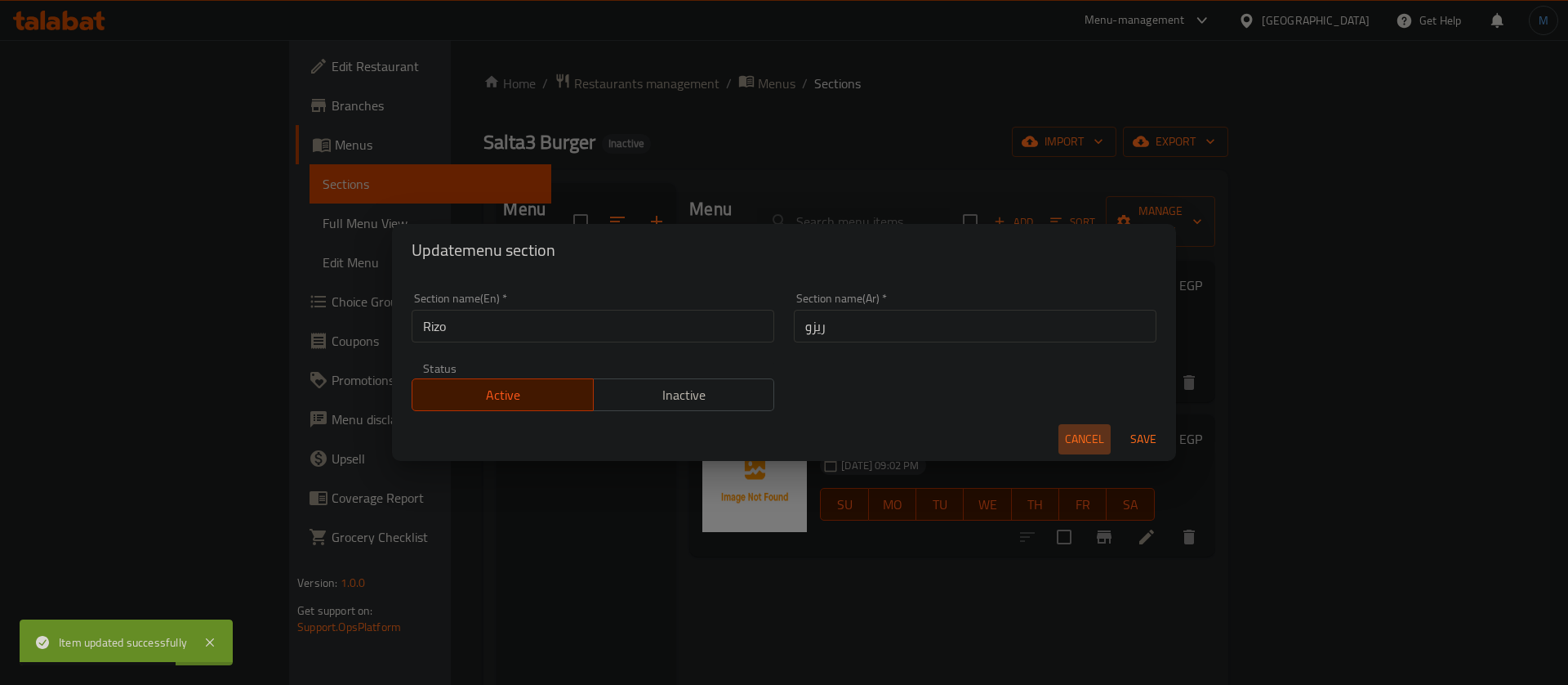
click at [1090, 445] on span "Cancel" at bounding box center [1084, 439] width 39 height 20
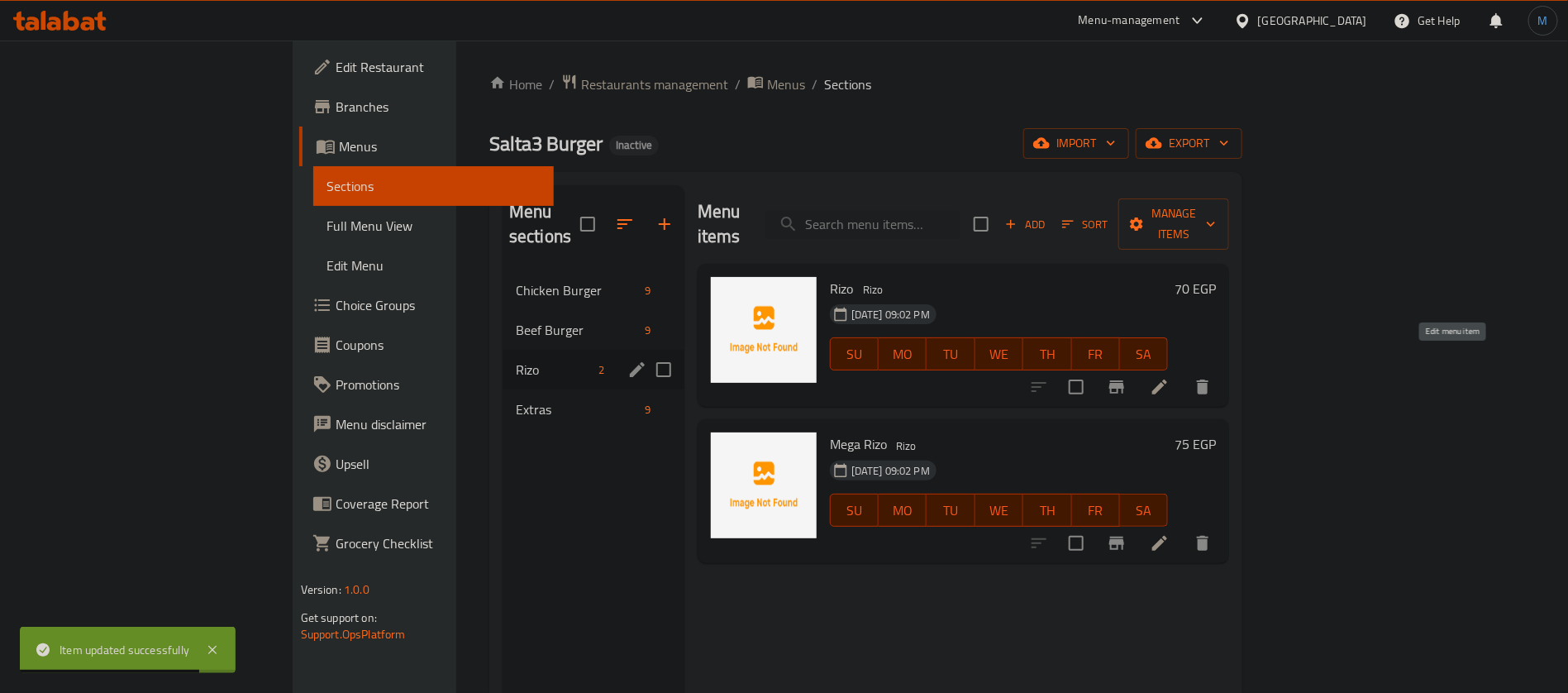
click at [1167, 379] on icon at bounding box center [1159, 386] width 15 height 15
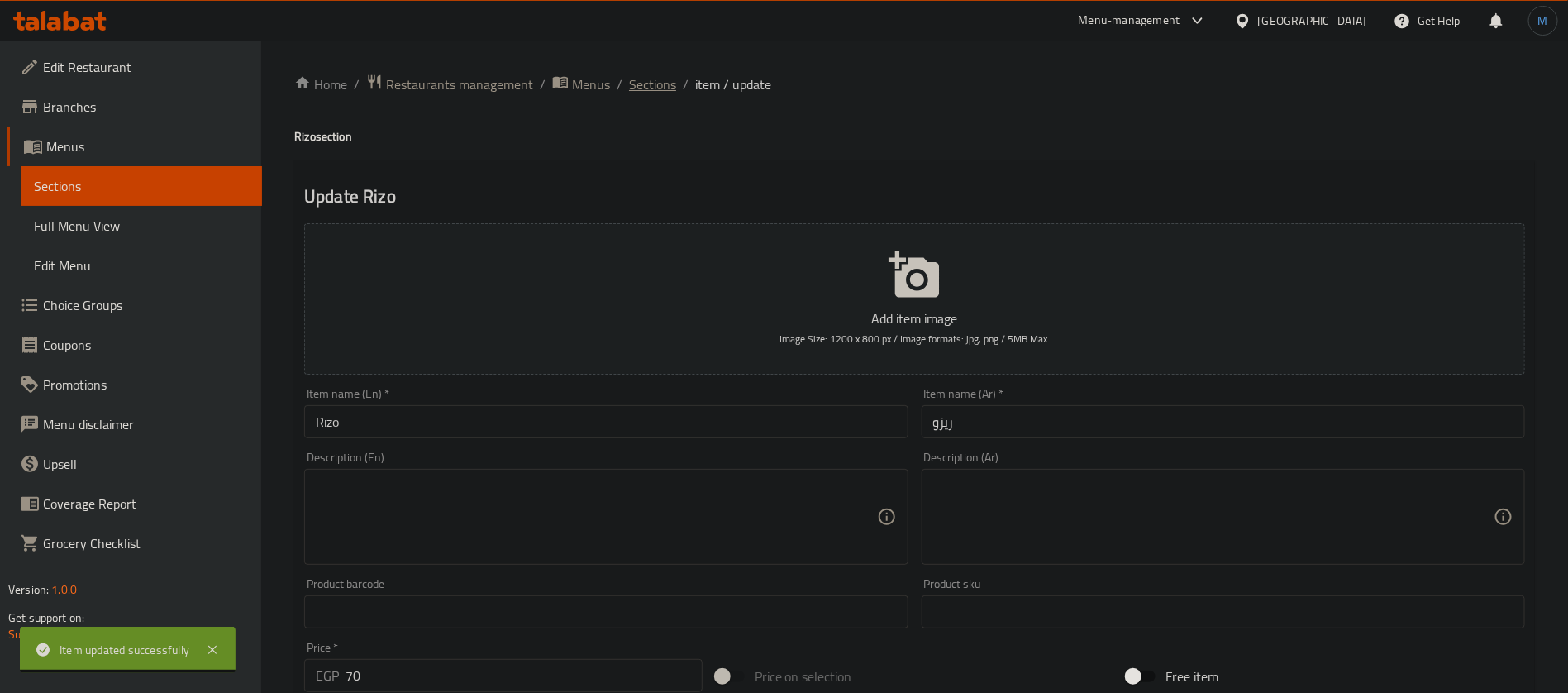
click at [647, 85] on span "Sections" at bounding box center [653, 84] width 47 height 20
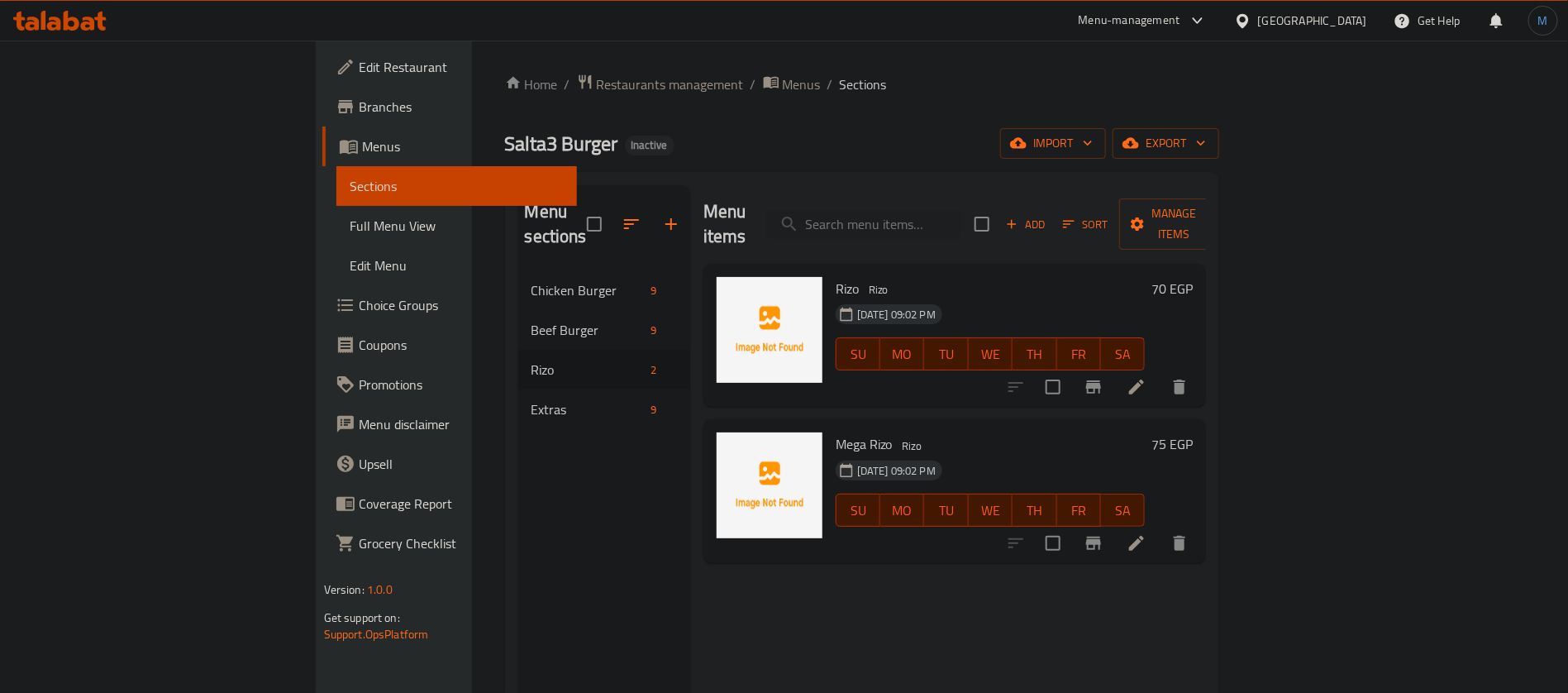
click at [1159, 528] on li at bounding box center [1137, 543] width 47 height 30
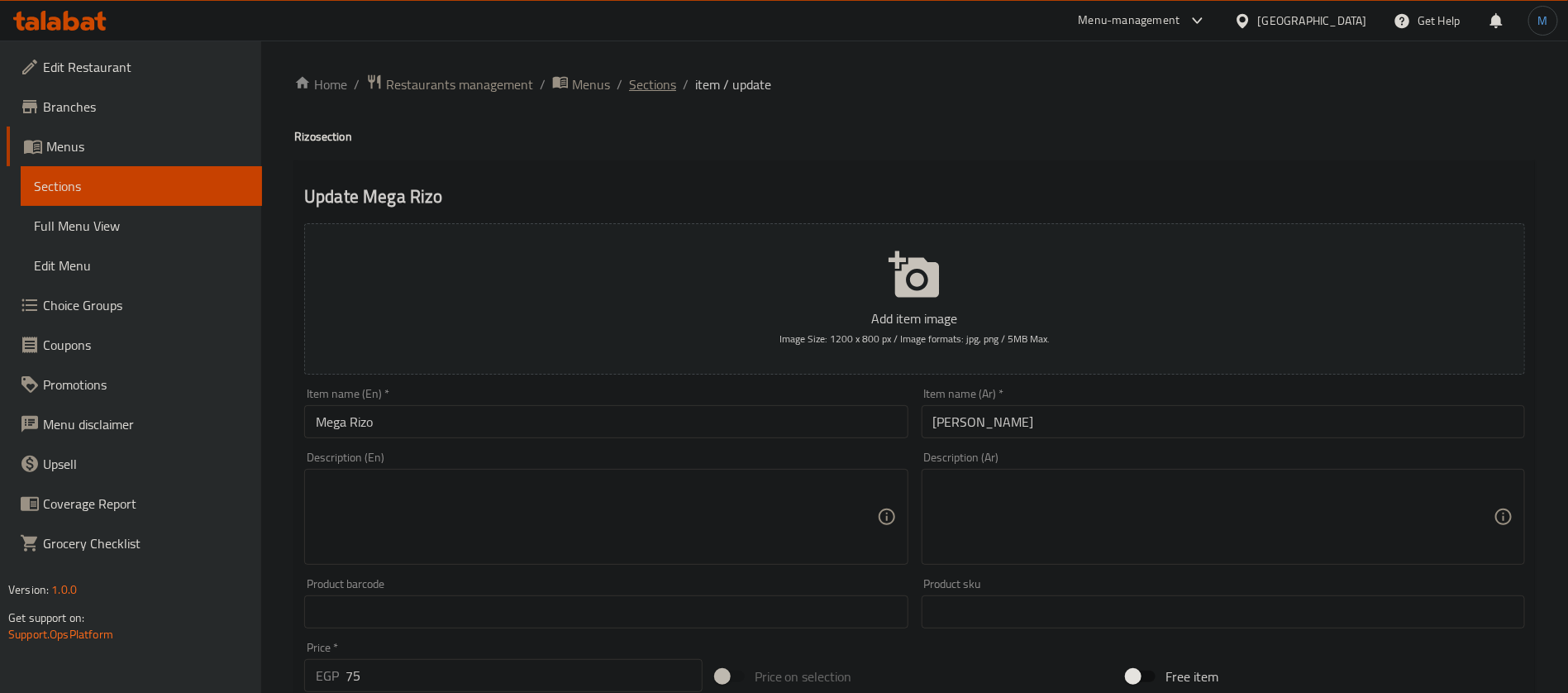
click at [652, 87] on span "Sections" at bounding box center [653, 84] width 47 height 20
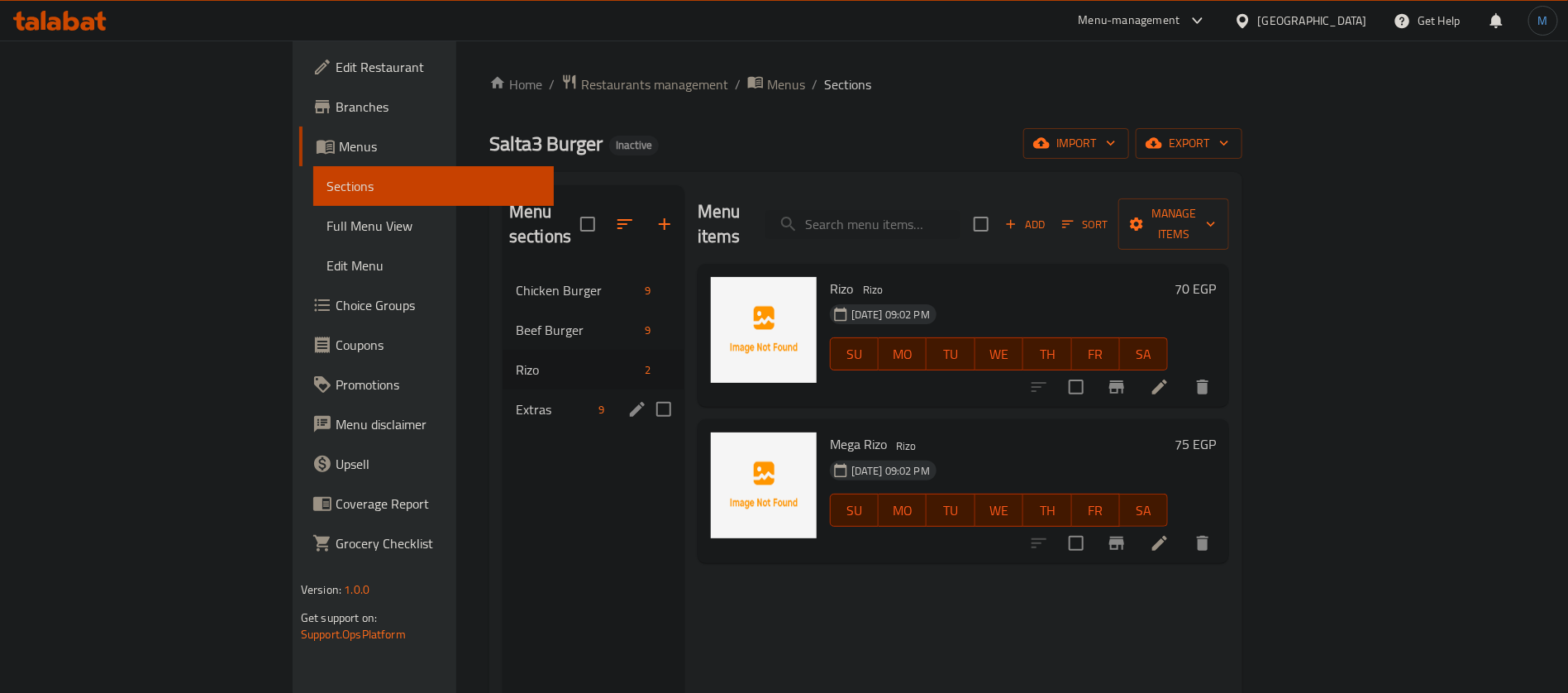
click at [515, 399] on span "Extras" at bounding box center [553, 409] width 77 height 20
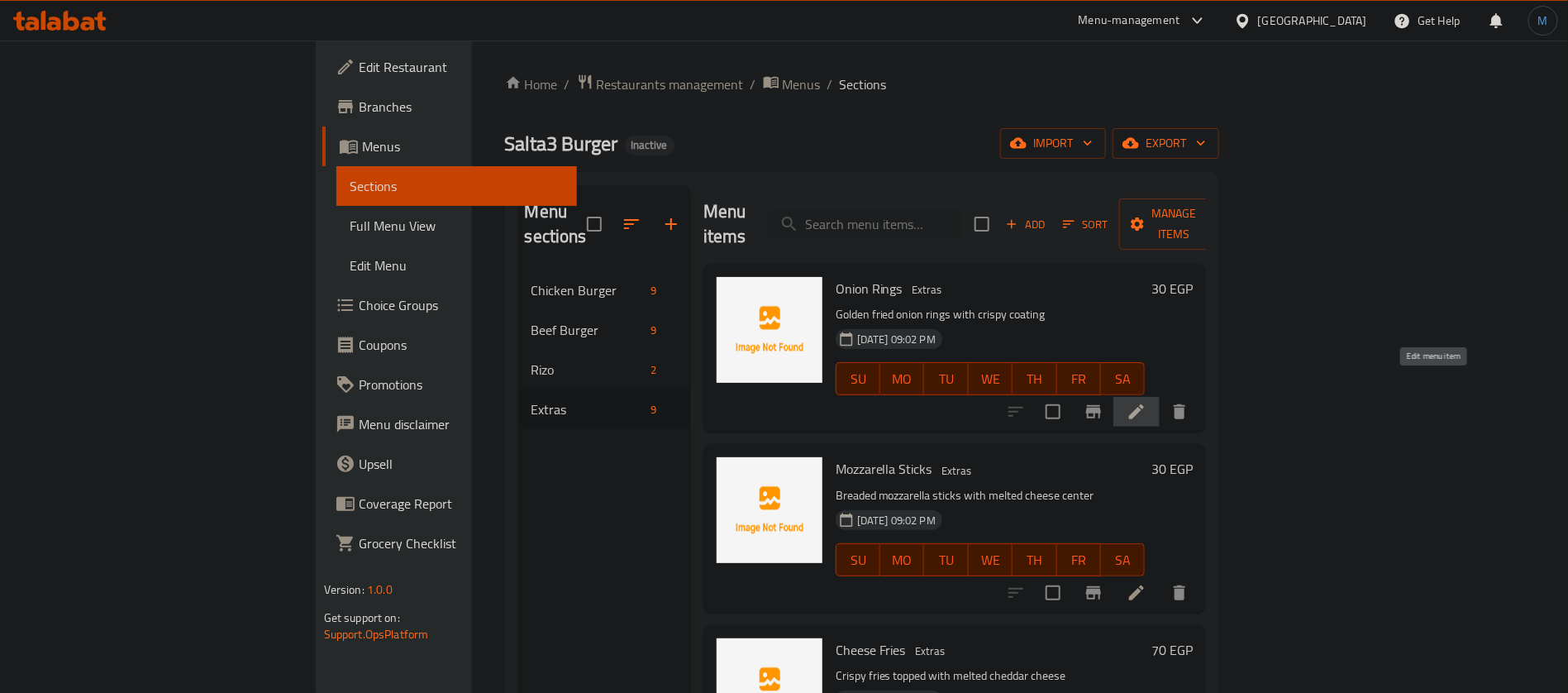
click at [1146, 402] on icon at bounding box center [1136, 411] width 20 height 20
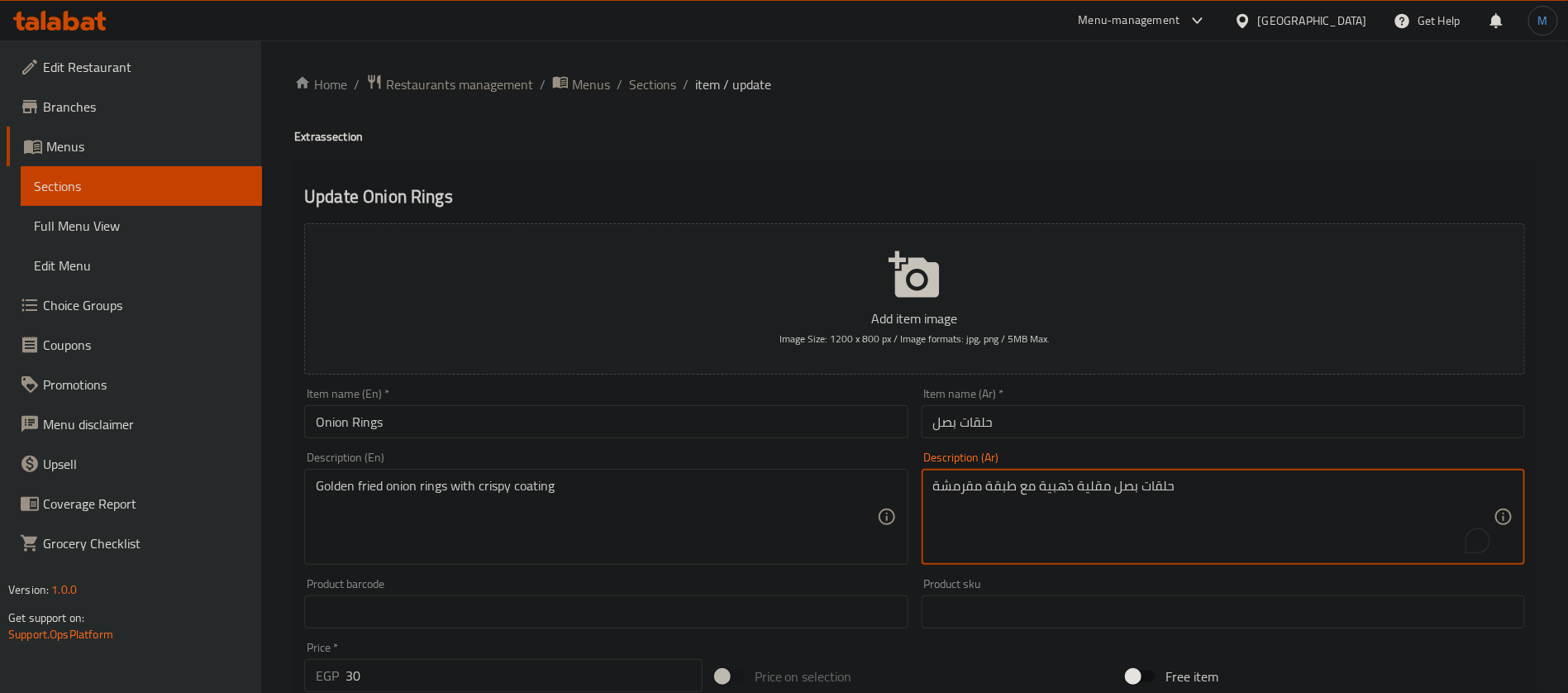
click at [1002, 482] on textarea "حلقات بصل مقلية ذهبية مع طبقة مقرمشة" at bounding box center [1214, 516] width 560 height 78
click at [941, 479] on textarea "حلقات بصل مقلية ذهبية مع طبقة مقرمشة" at bounding box center [1214, 516] width 560 height 78
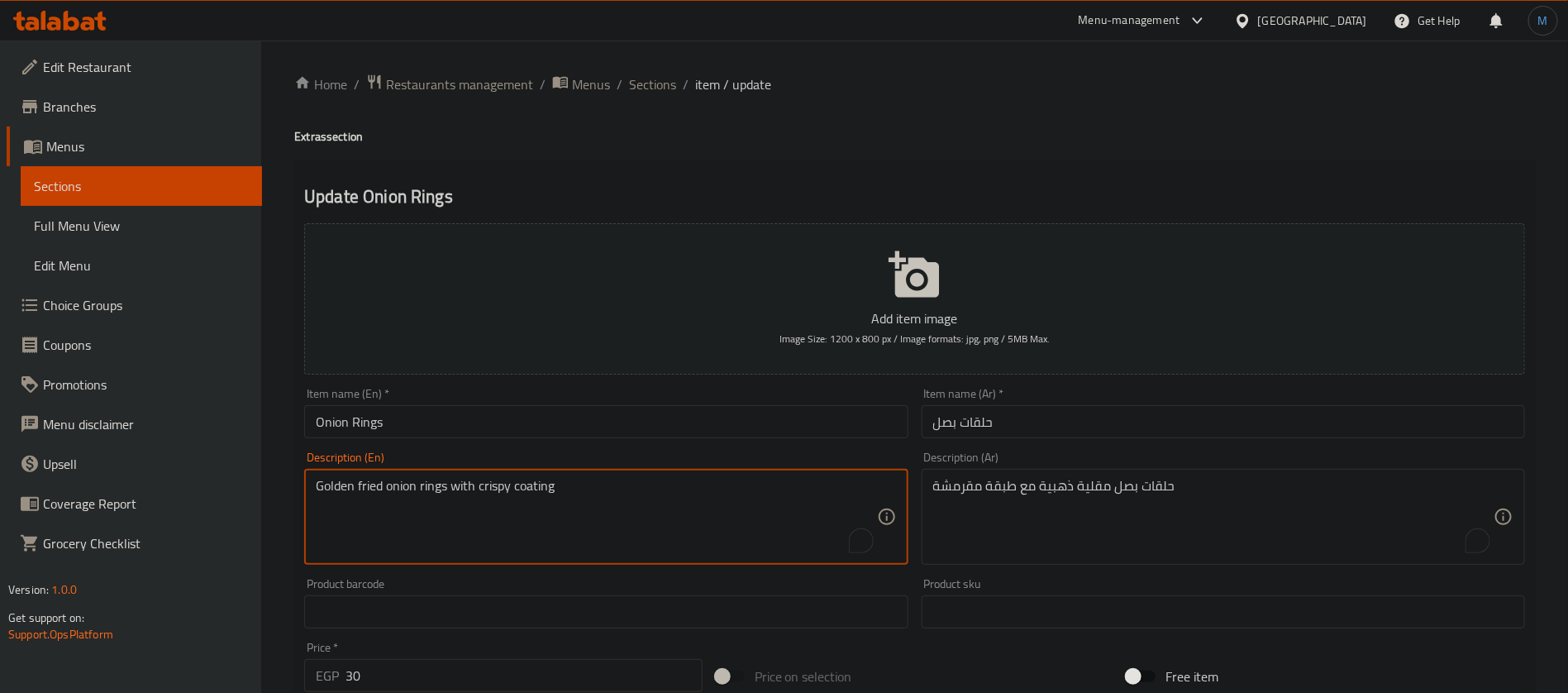
click at [537, 496] on textarea "Golden fried onion rings with crispy coating" at bounding box center [596, 516] width 560 height 78
paste textarea "layer"
type textarea "Golden fried onion rings with crispy layer"
click at [634, 433] on input "Onion Rings" at bounding box center [606, 421] width 603 height 33
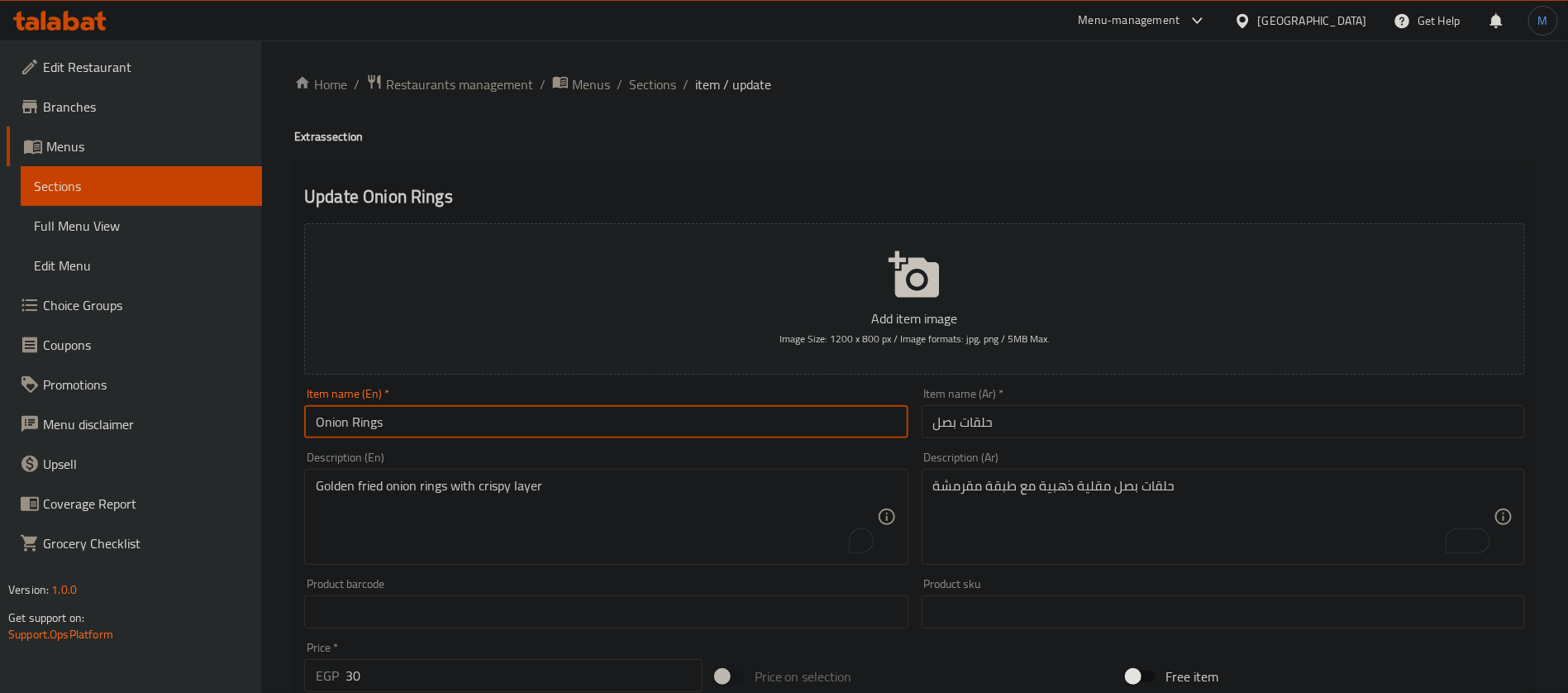
click at [672, 92] on span "Sections" at bounding box center [653, 84] width 47 height 20
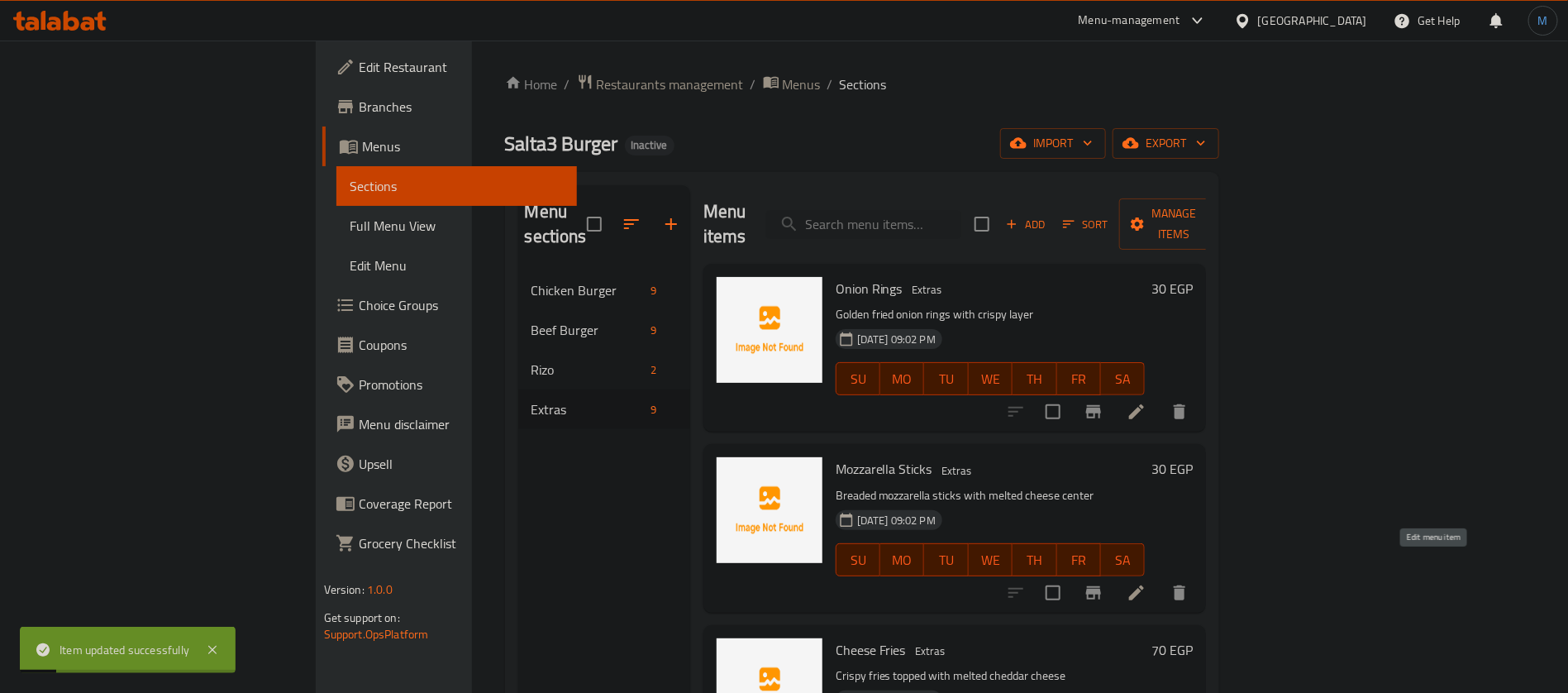
click at [1144, 585] on icon at bounding box center [1136, 592] width 15 height 15
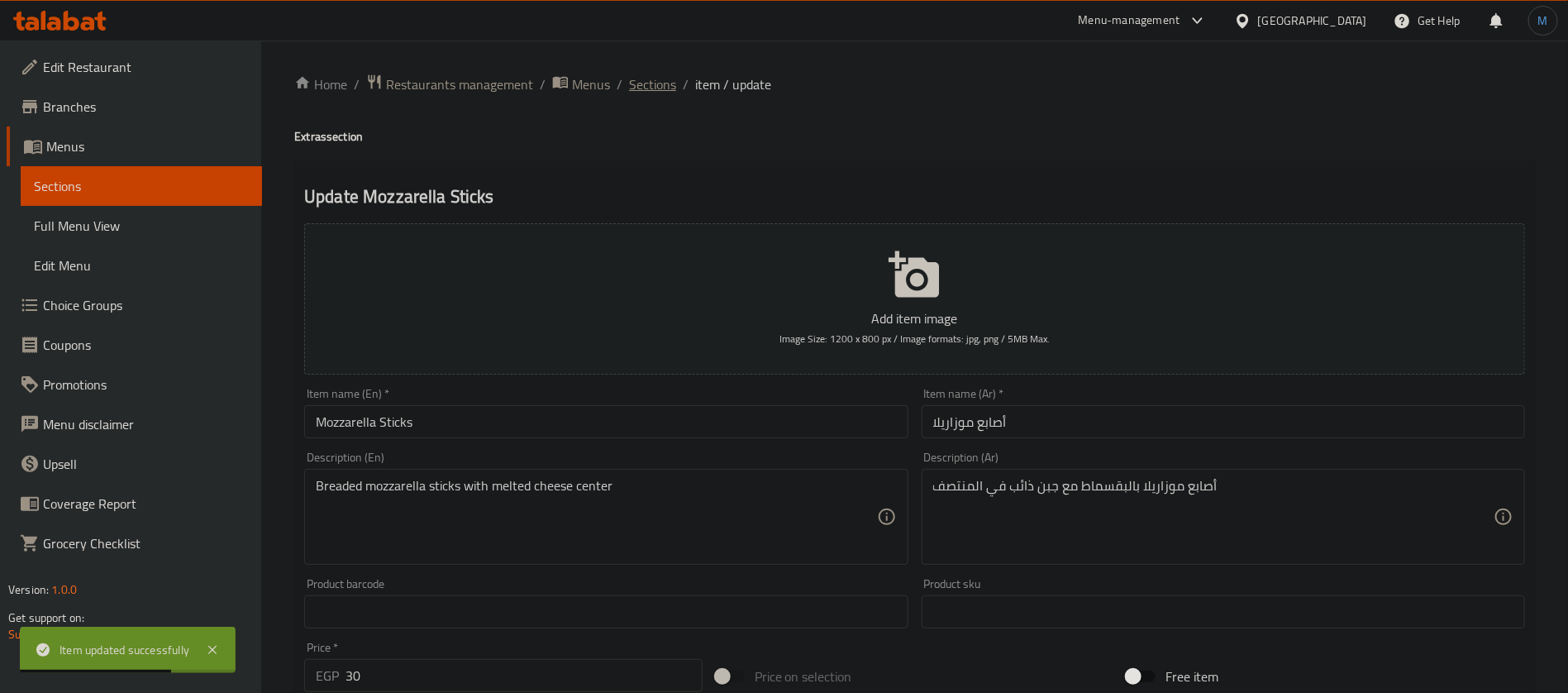
click at [633, 74] on span "Sections" at bounding box center [653, 84] width 47 height 20
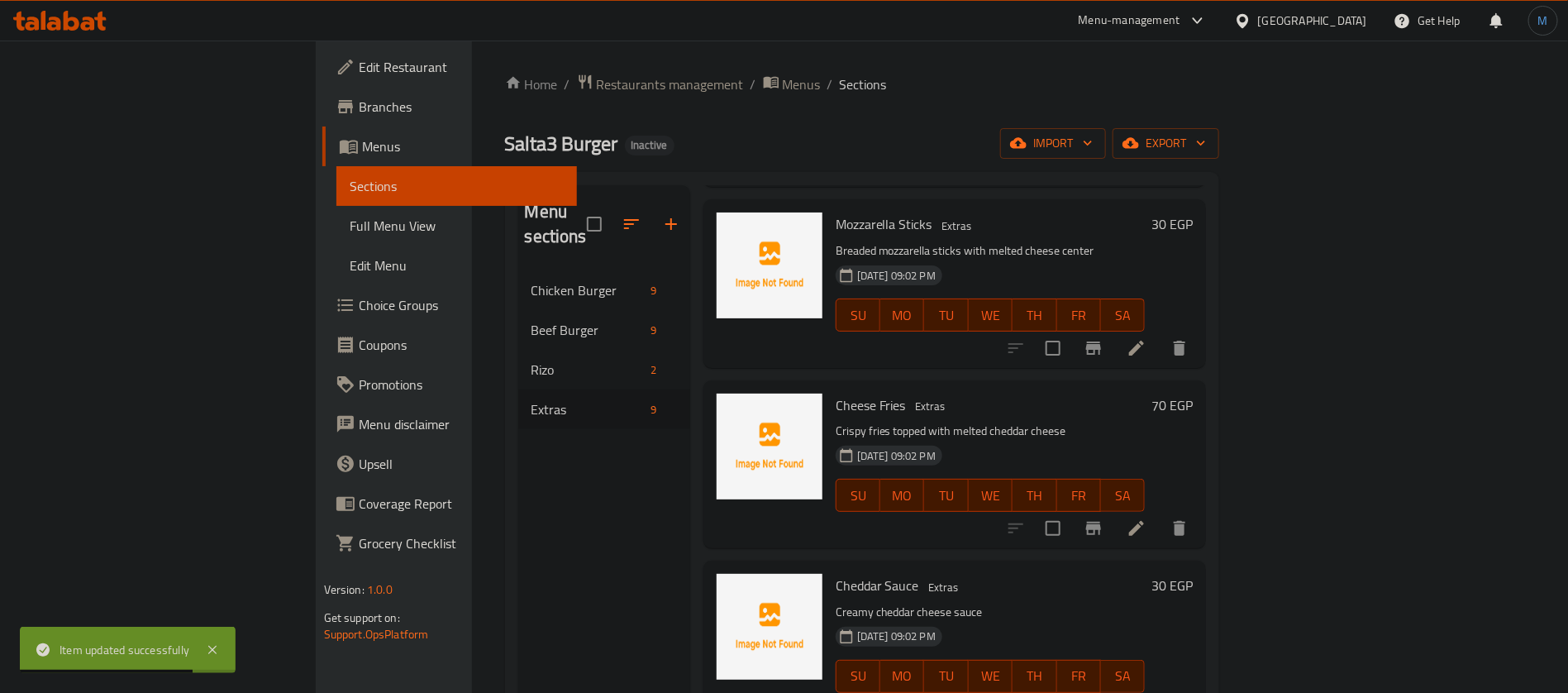
scroll to position [248, 0]
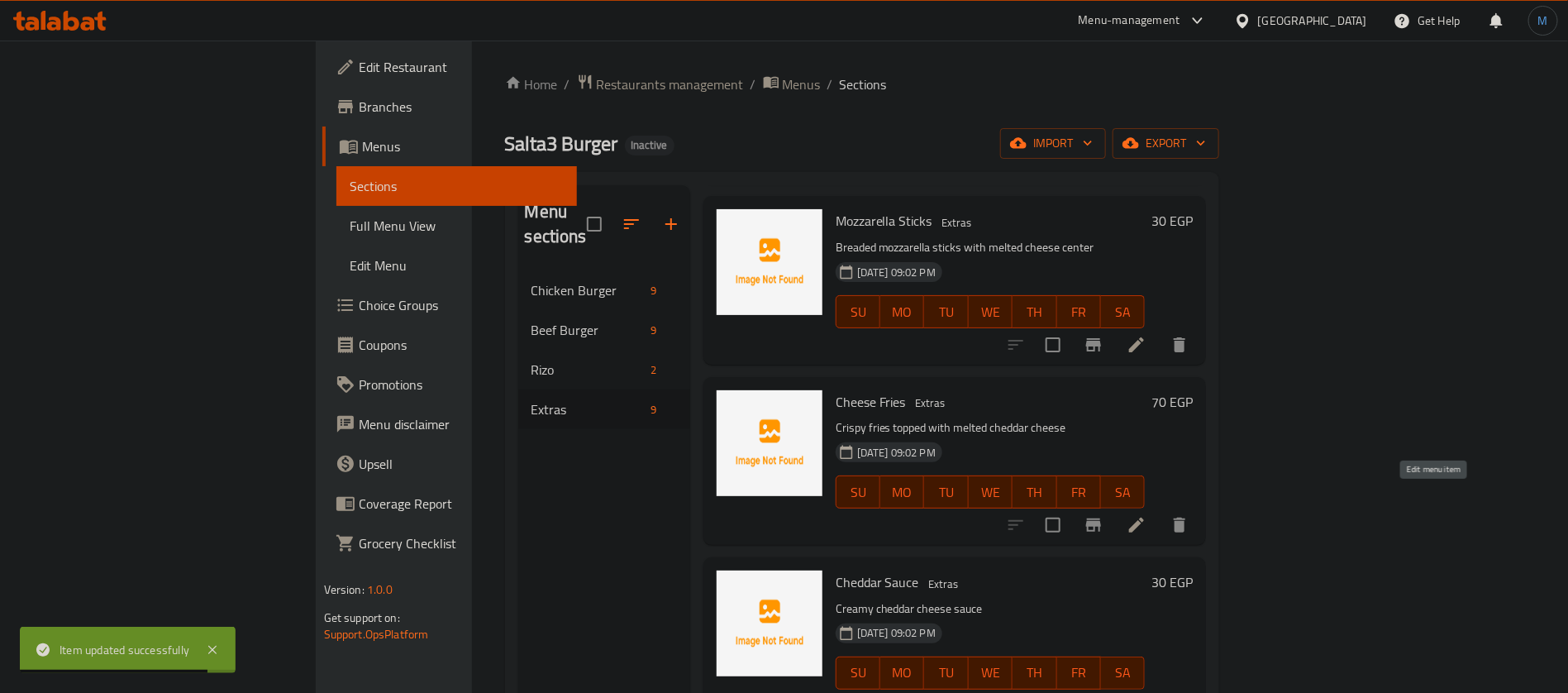
click at [1144, 517] on icon at bounding box center [1136, 524] width 15 height 15
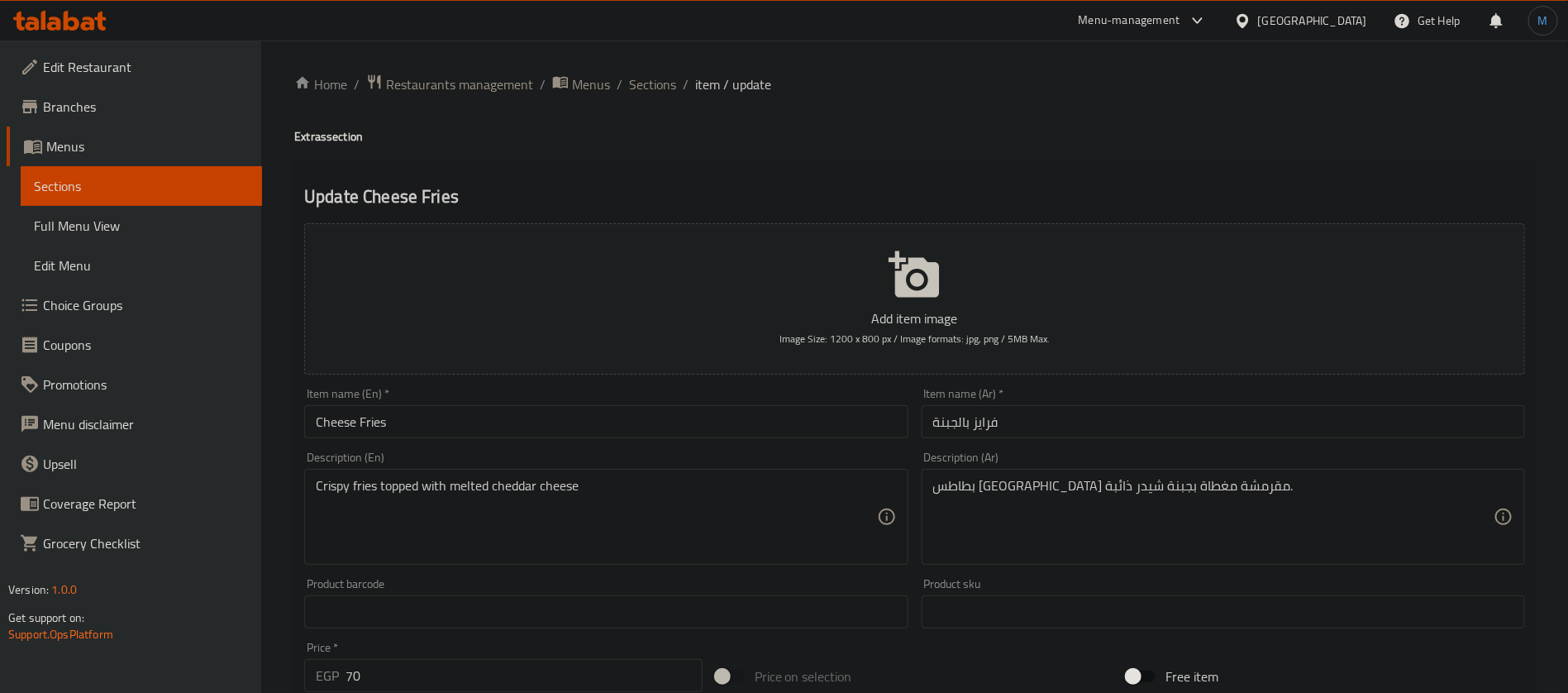
click at [653, 97] on div "Home / Restaurants management / Menus / Sections / item / update Extras section…" at bounding box center [914, 603] width 1240 height 1061
click at [657, 85] on span "Sections" at bounding box center [653, 84] width 47 height 20
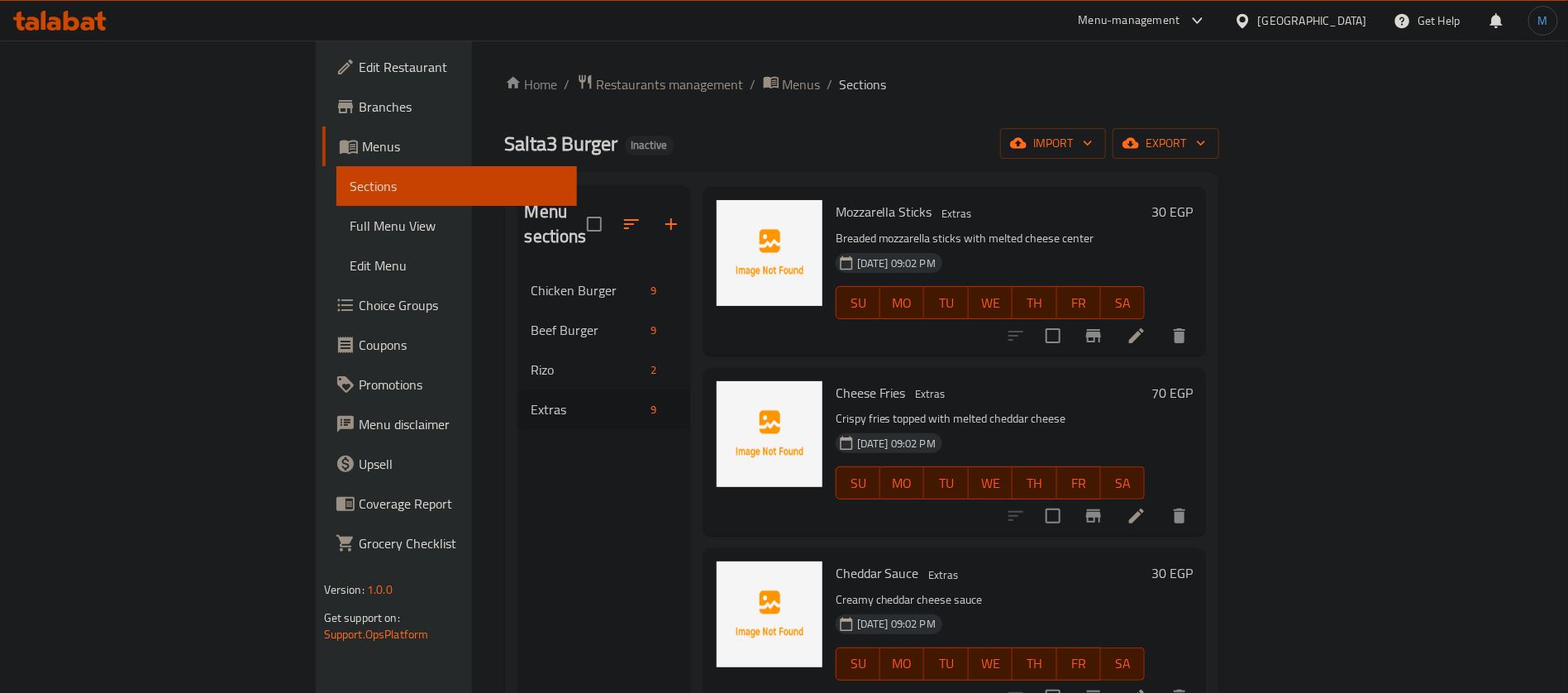
scroll to position [372, 0]
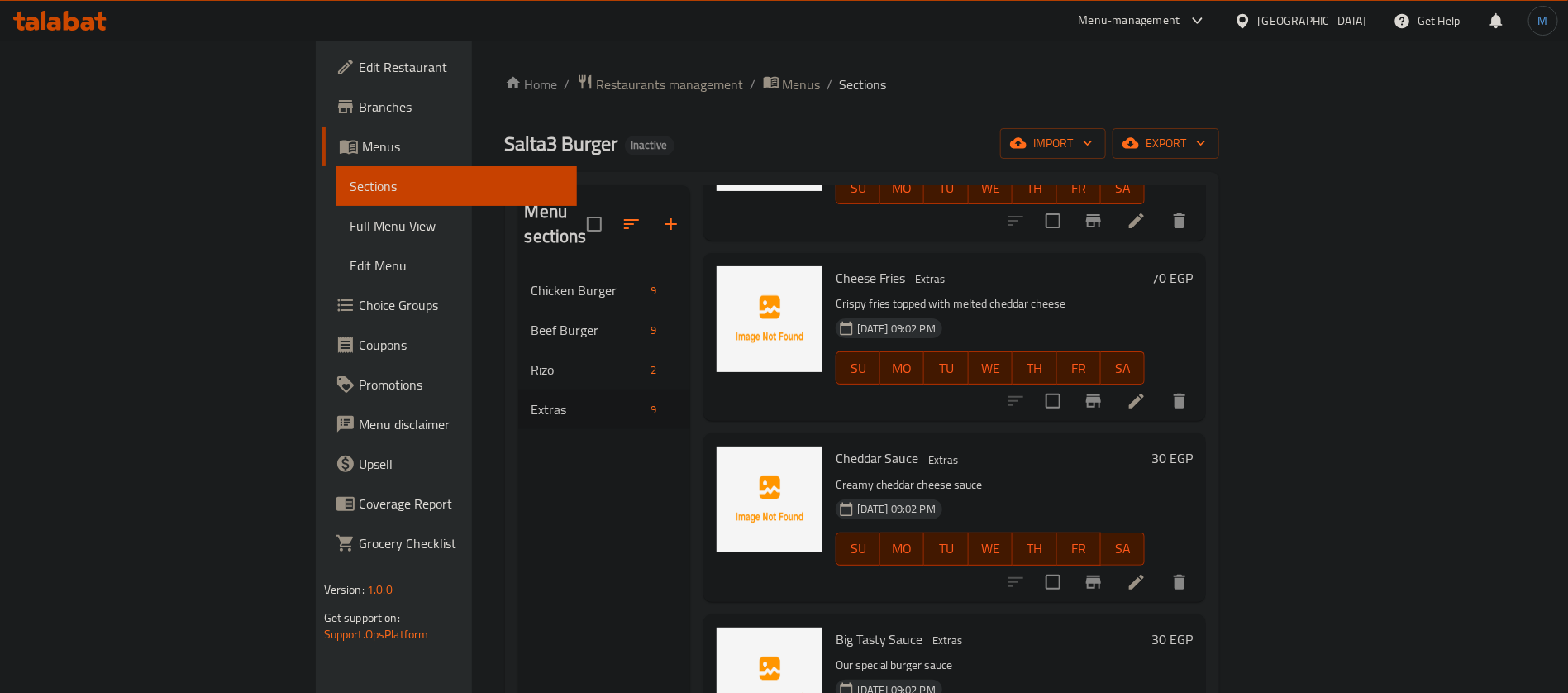
click at [1159, 567] on li at bounding box center [1137, 582] width 47 height 30
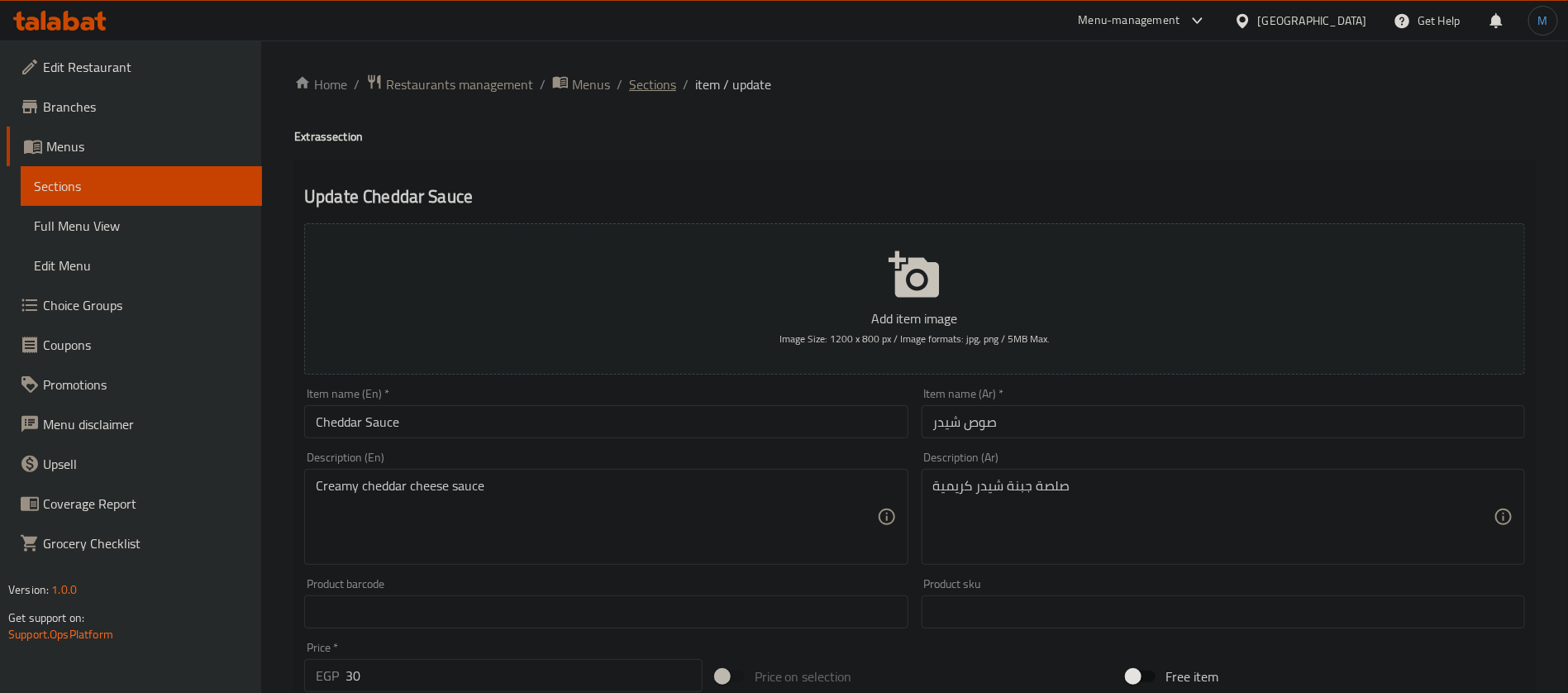
click at [665, 79] on span "Sections" at bounding box center [653, 84] width 47 height 20
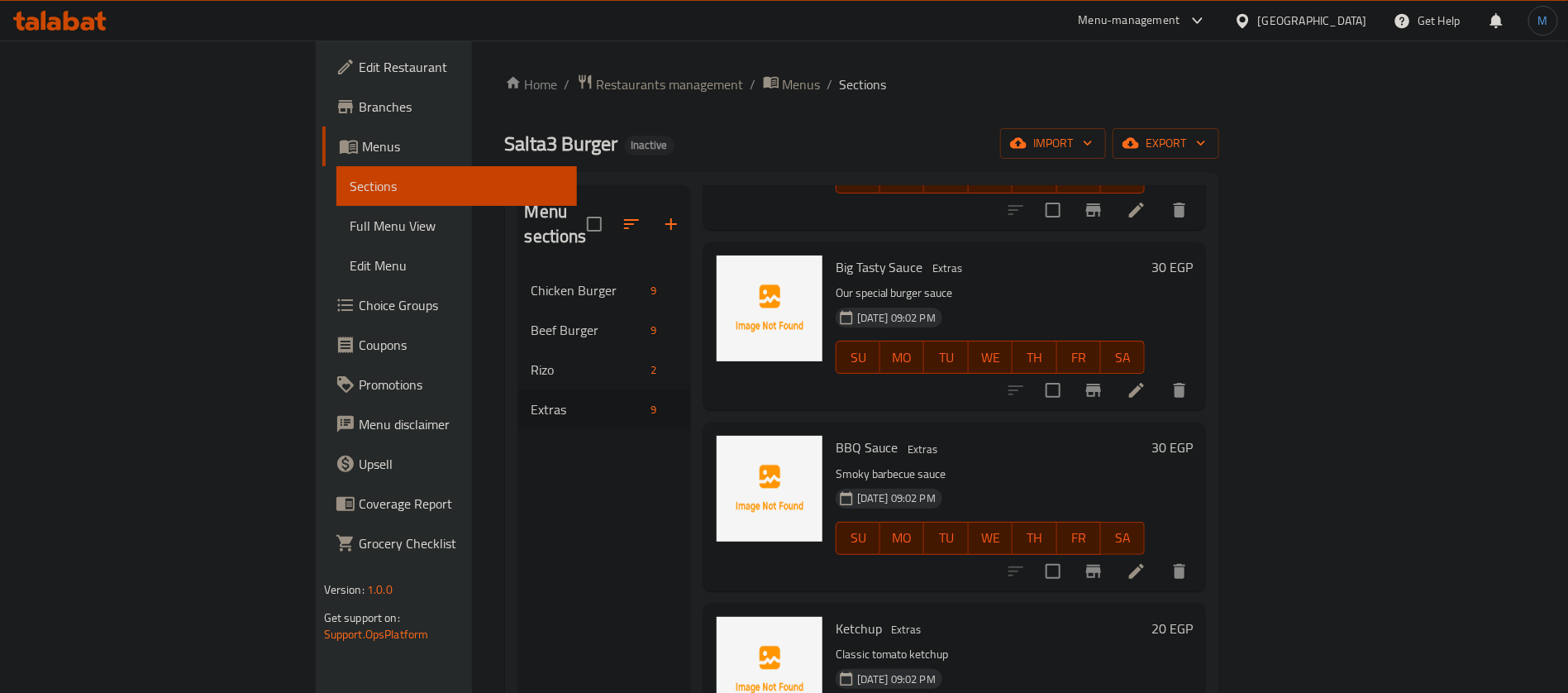
scroll to position [868, 0]
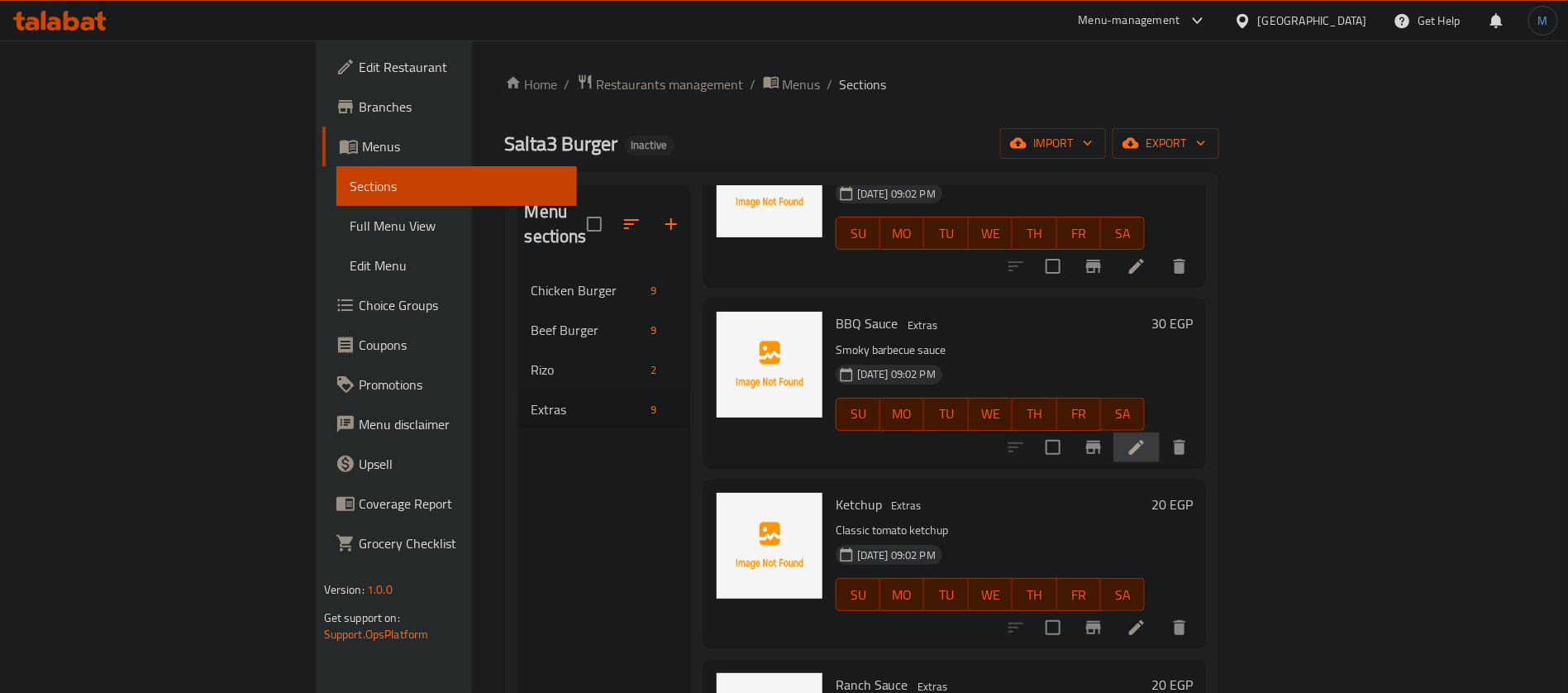
click at [1159, 433] on li at bounding box center [1137, 447] width 47 height 30
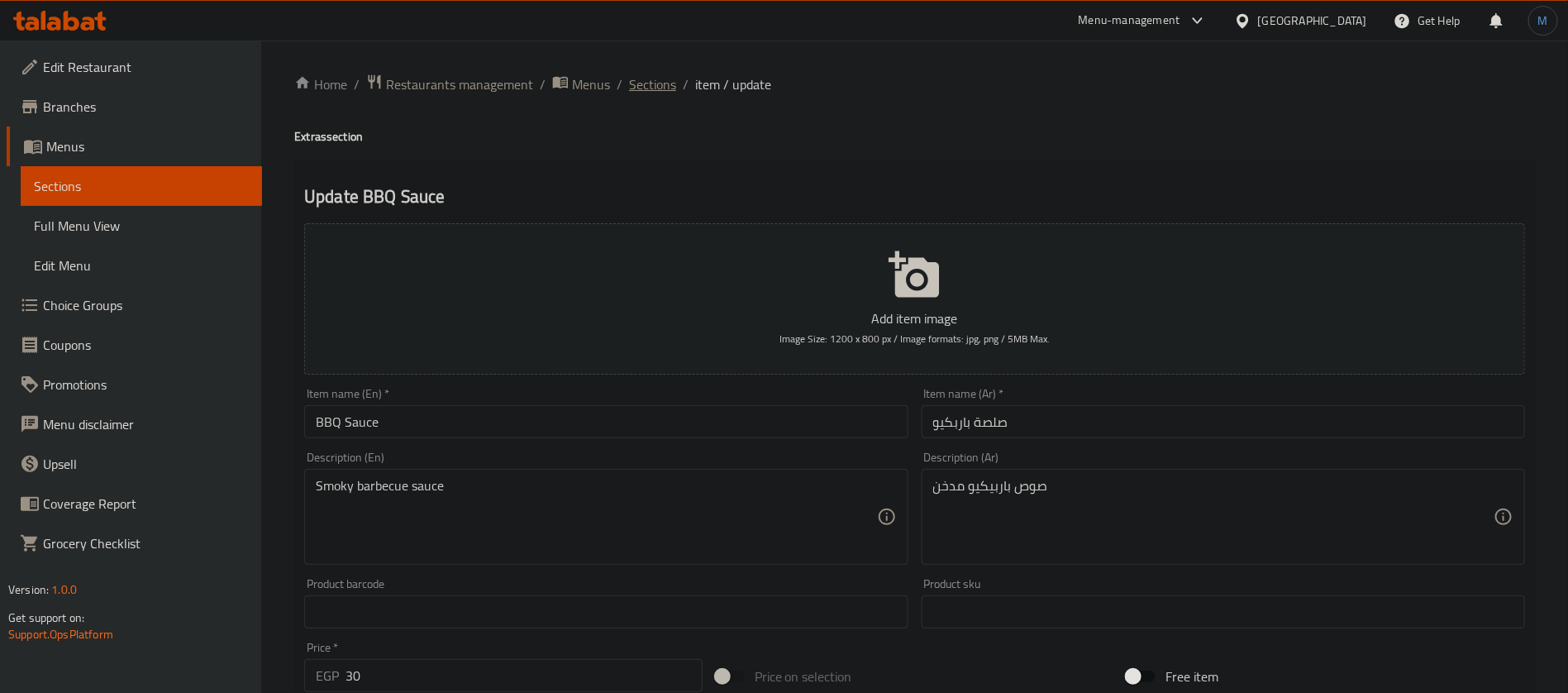
click at [665, 85] on span "Sections" at bounding box center [653, 84] width 47 height 20
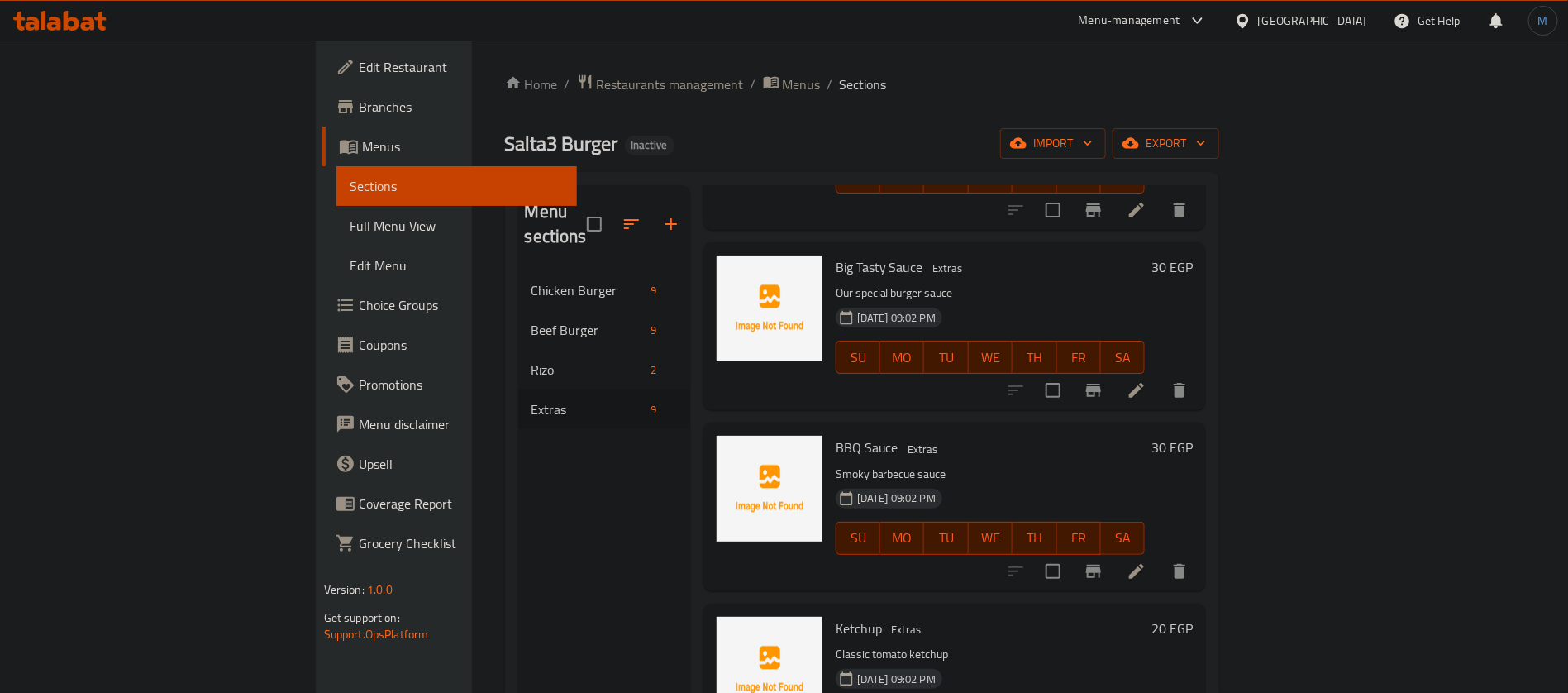
scroll to position [973, 0]
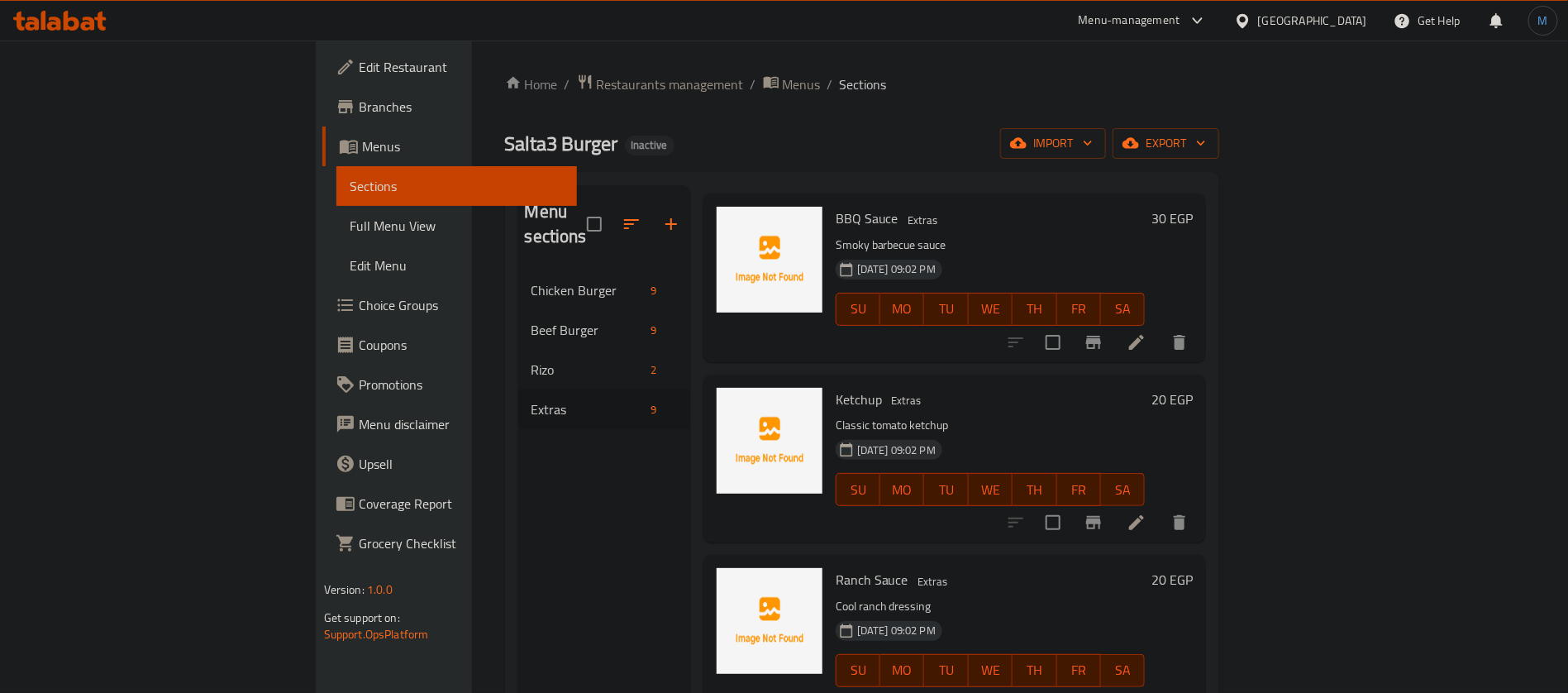
click at [1146, 513] on icon at bounding box center [1136, 522] width 20 height 20
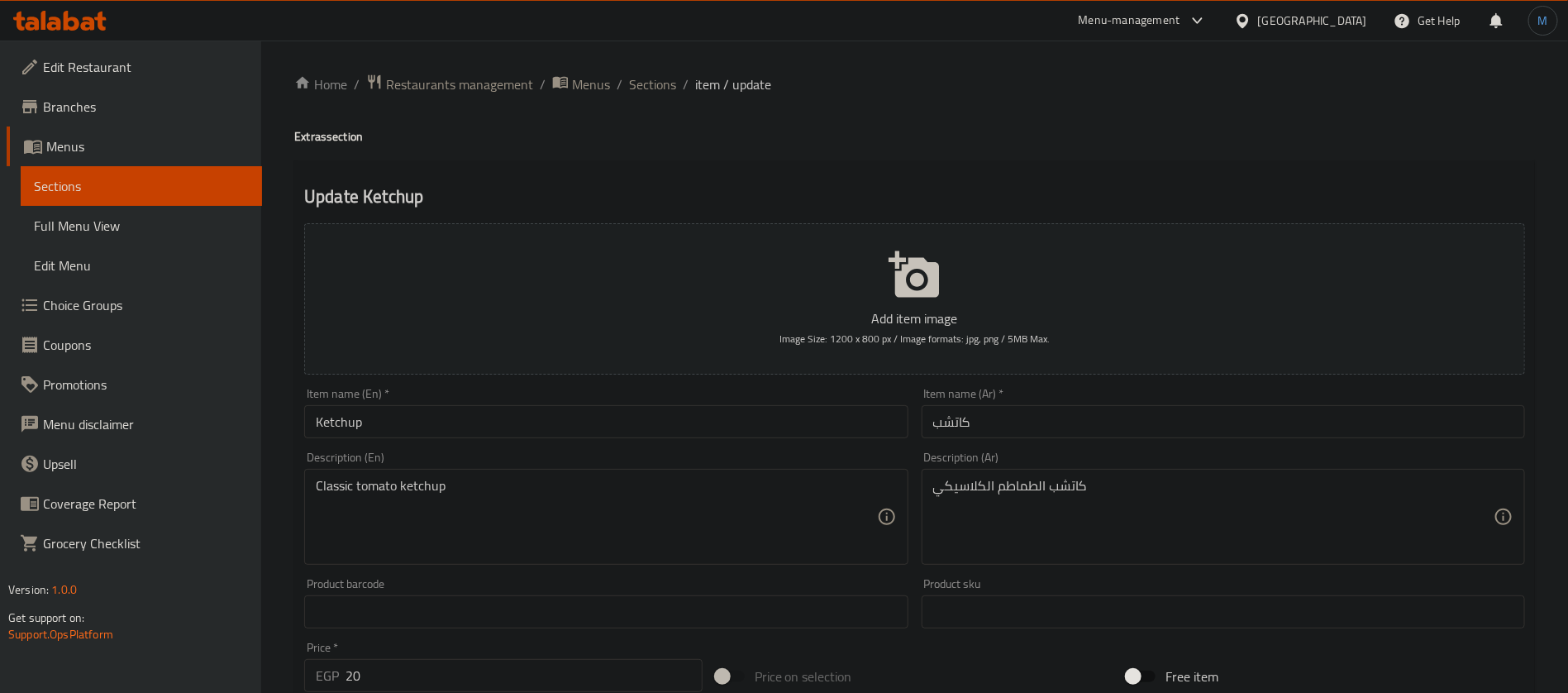
click at [602, 438] on div "Item name (En)   * Ketchup Item name (En) *" at bounding box center [605, 413] width 616 height 64
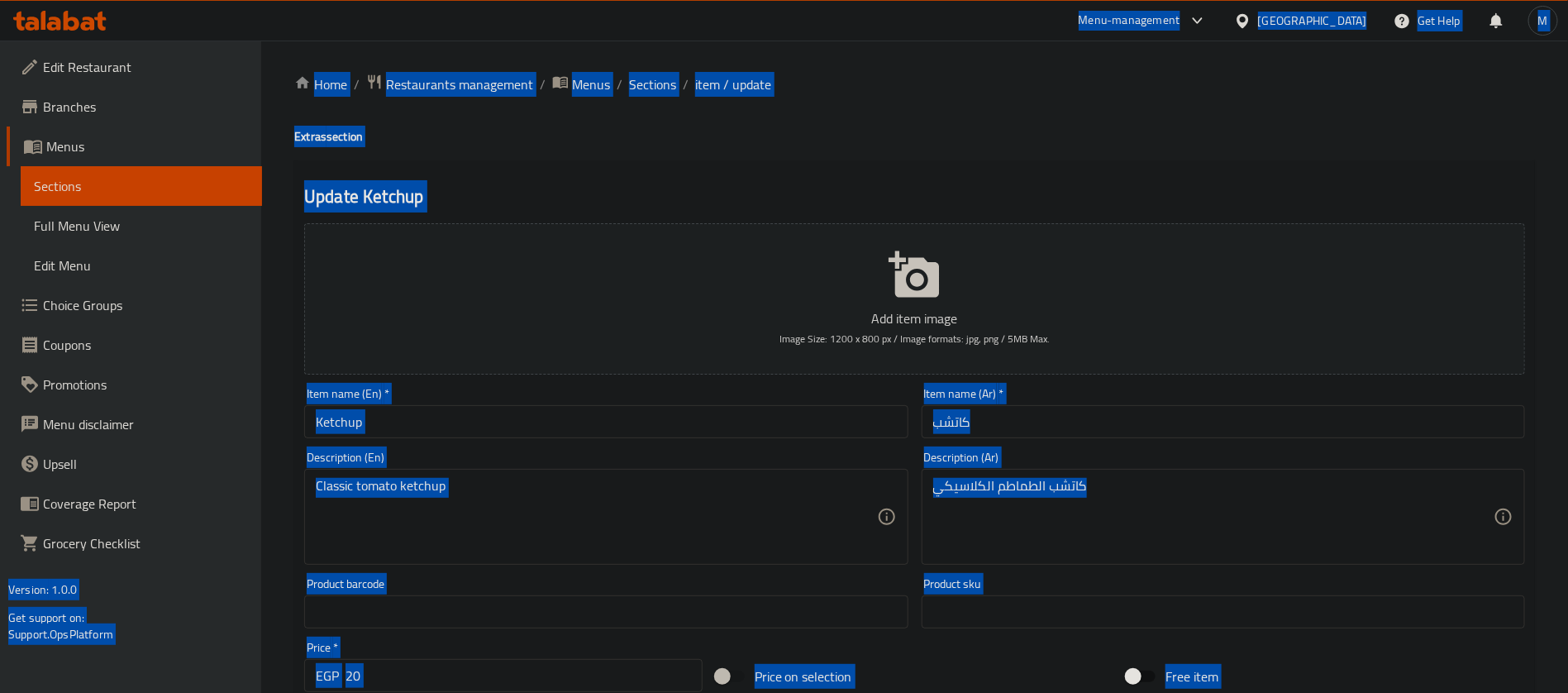
click at [571, 416] on input "Ketchup" at bounding box center [606, 421] width 603 height 33
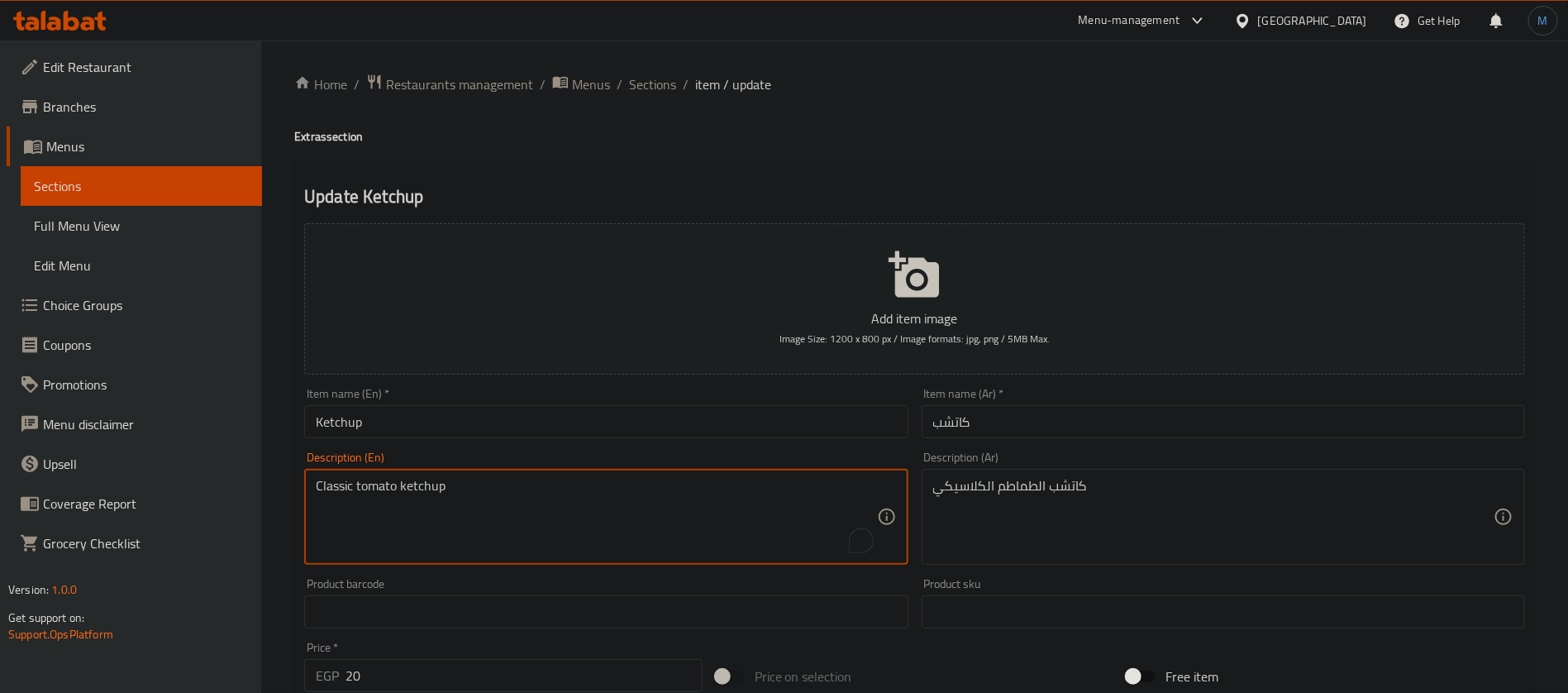
paste textarea "Tomato with"
type textarea "Tomato with ketchup"
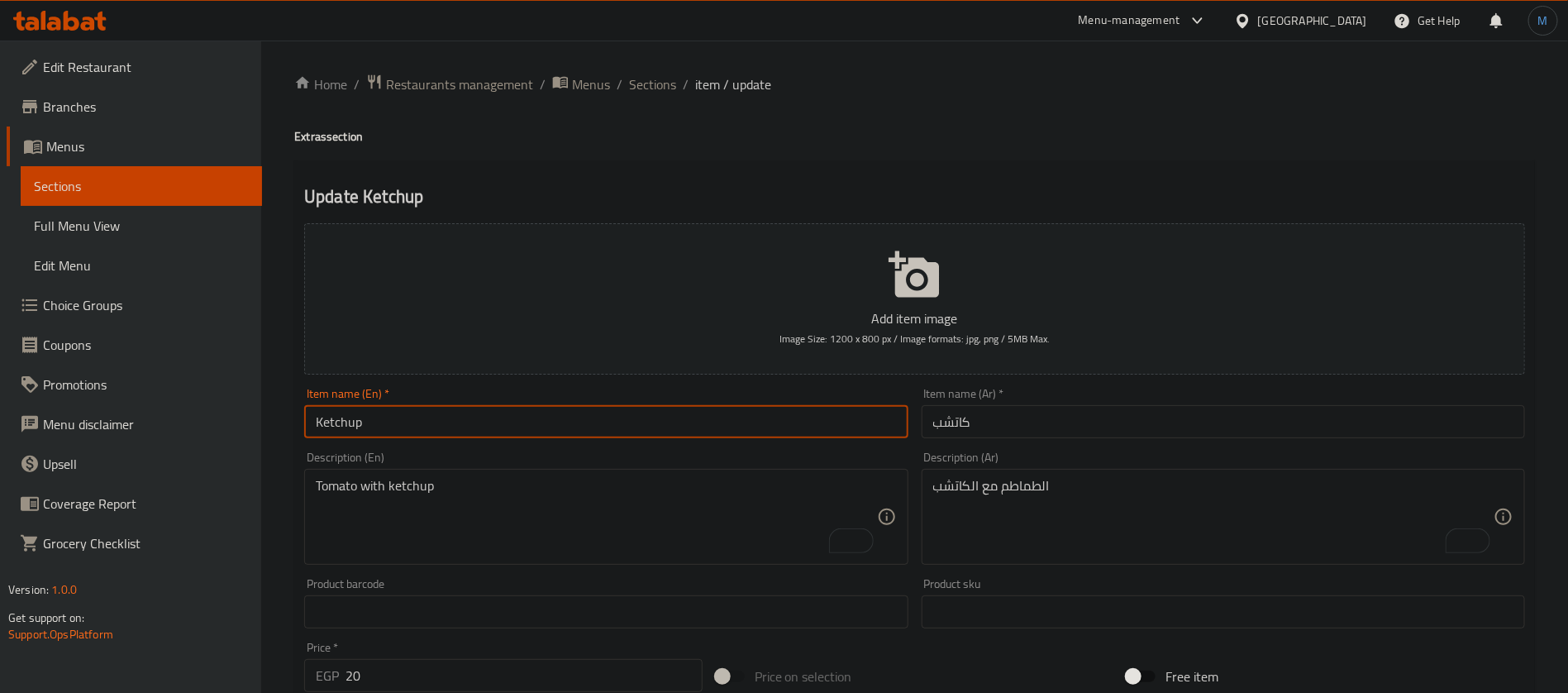
click at [641, 81] on span "Sections" at bounding box center [653, 84] width 47 height 20
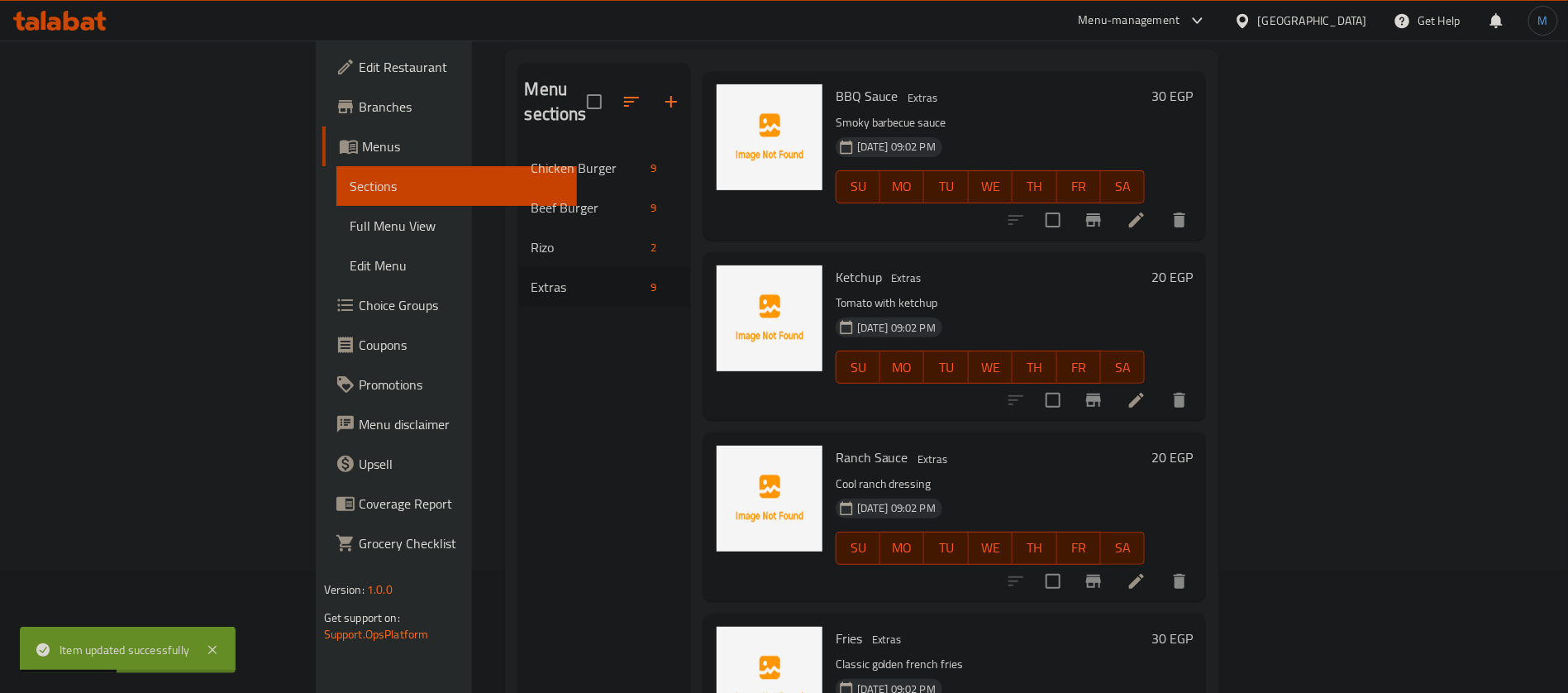
scroll to position [231, 0]
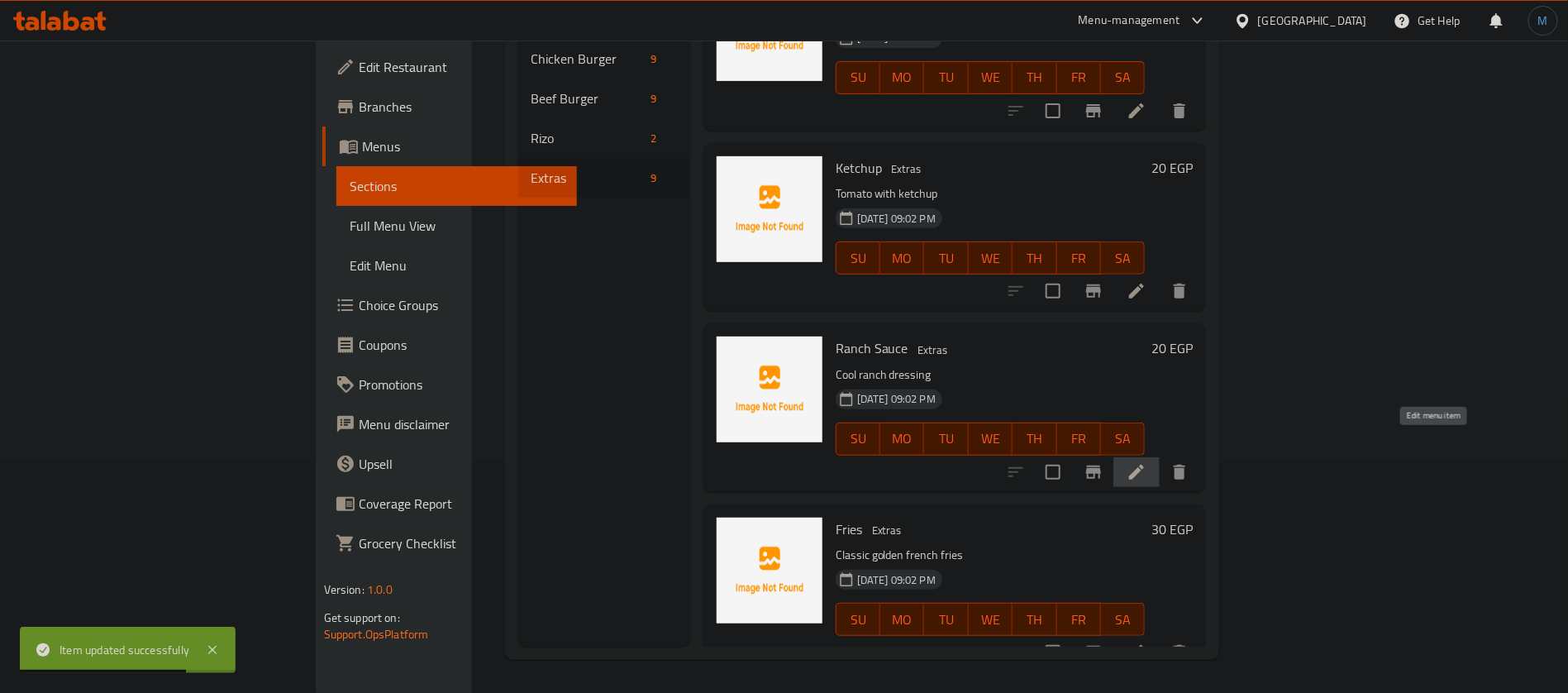
click at [1144, 465] on icon at bounding box center [1136, 471] width 15 height 15
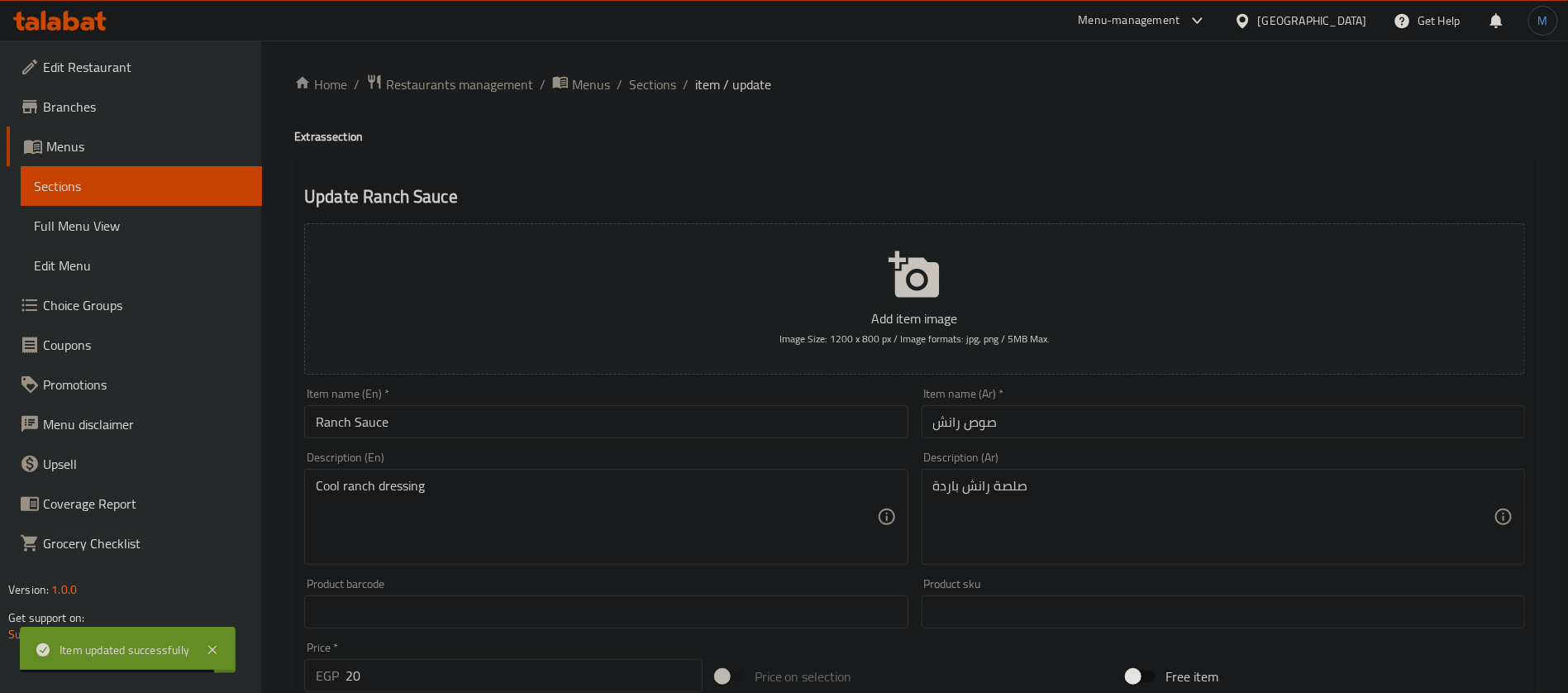
click at [472, 404] on div "Item name (En)   * Ranch Sauce Item name (En) *" at bounding box center [606, 413] width 603 height 50
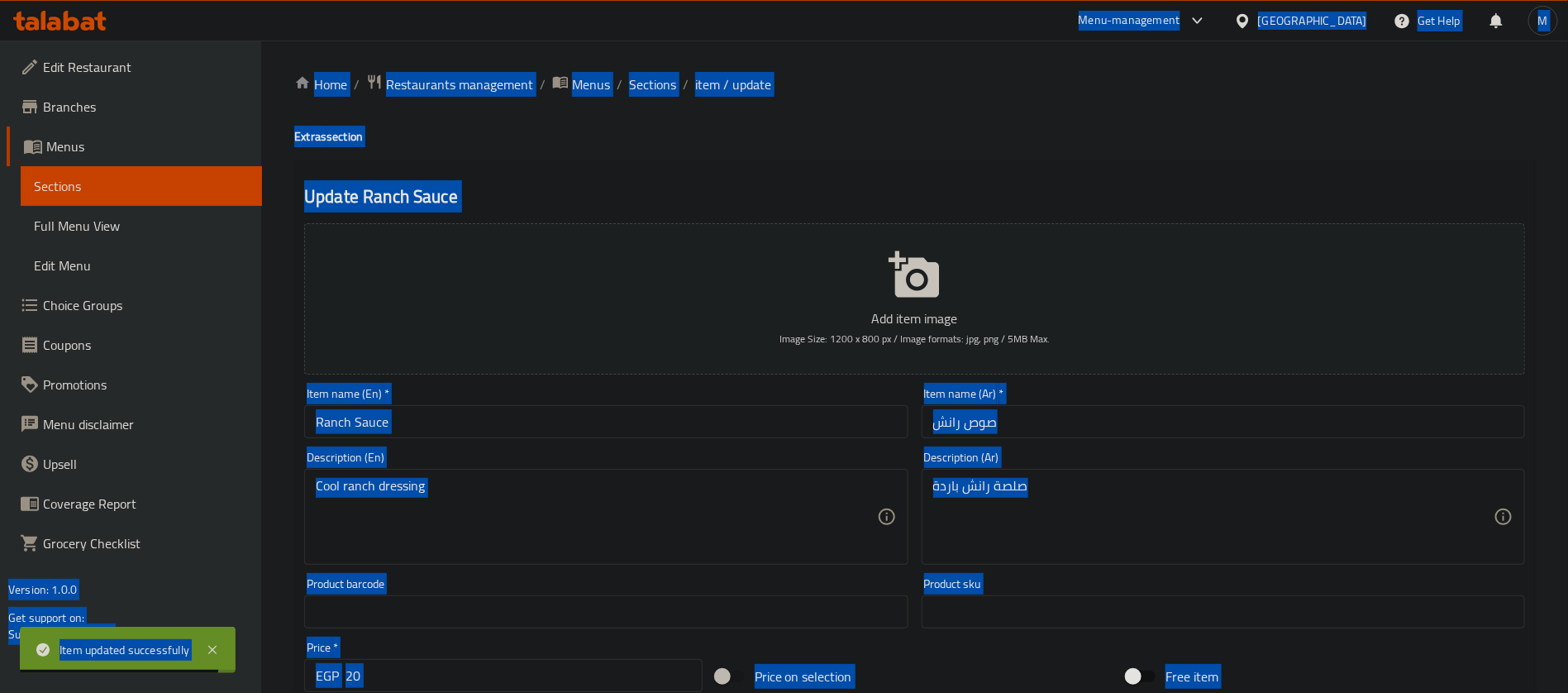
copy body "Lore ipsumdo sitametconse ​ Adip-elitseddoe Tempo Inc Utla E Dolo Magnaaliqu En…"
click at [482, 418] on input "Ranch Sauce" at bounding box center [606, 421] width 603 height 33
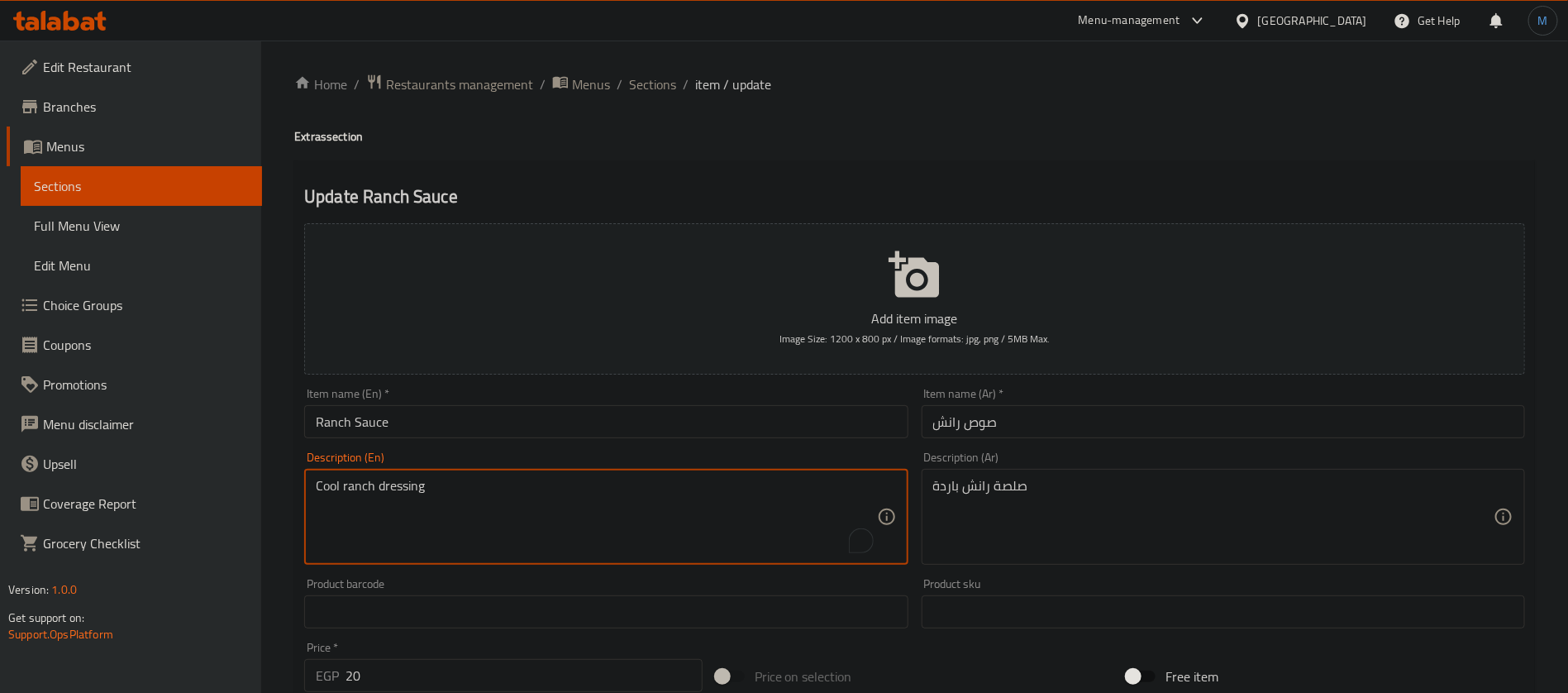
paste textarea "Made with a blend of herbs and spices"
type textarea "Made with a blend of herbs and spices"
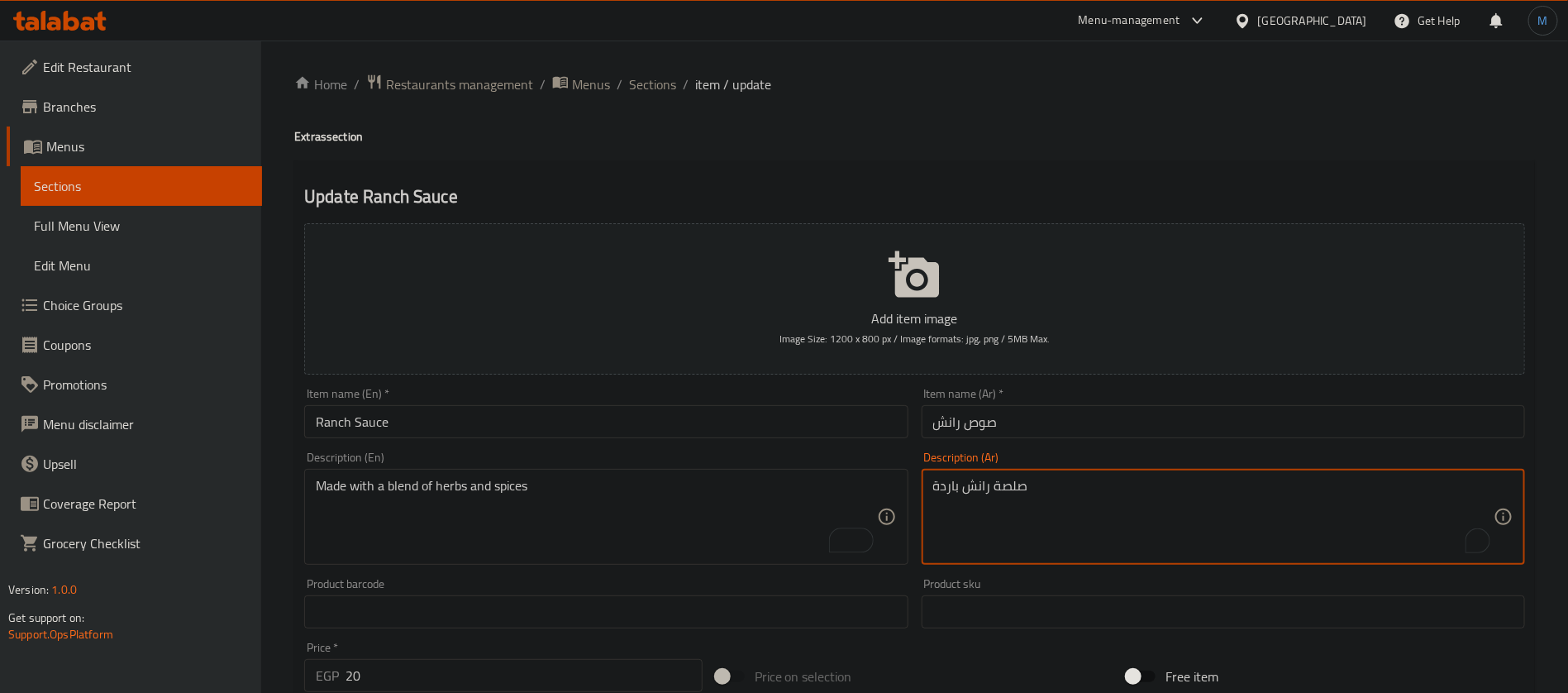
paste textarea "مصنوع بمزيج من الأعشاب والتوابل"
type textarea "مصنوع بمزيج من الأعشاب والتوابل"
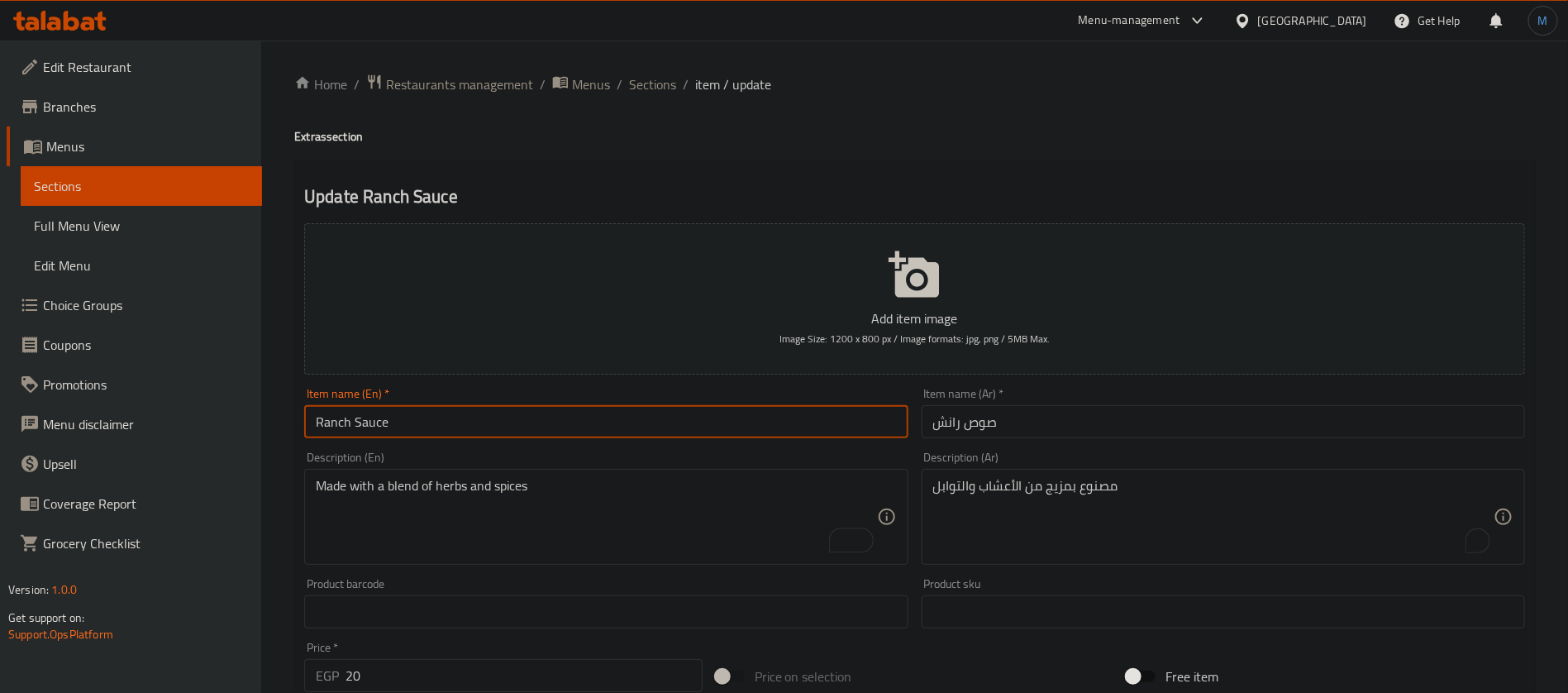
click at [783, 428] on input "Ranch Sauce" at bounding box center [606, 421] width 603 height 33
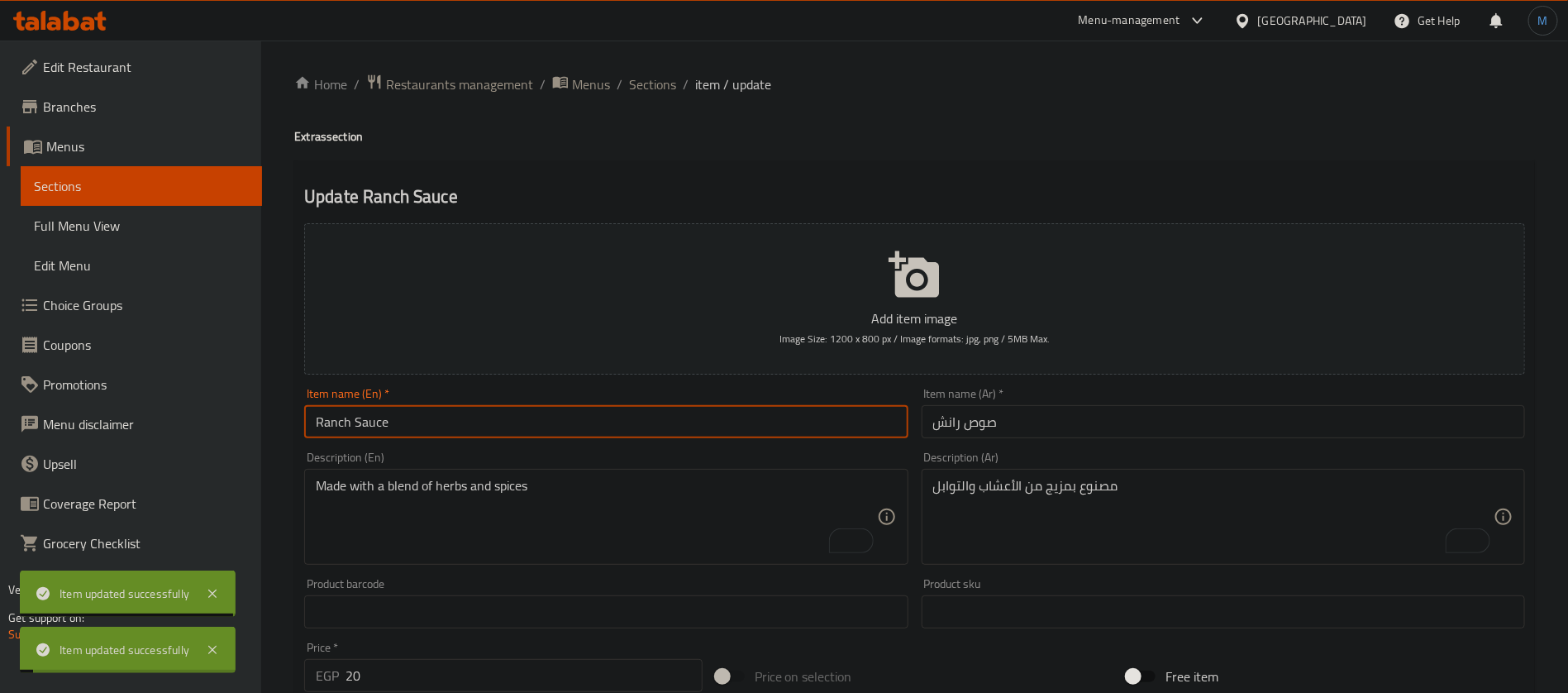
click at [651, 81] on span "Sections" at bounding box center [653, 84] width 47 height 20
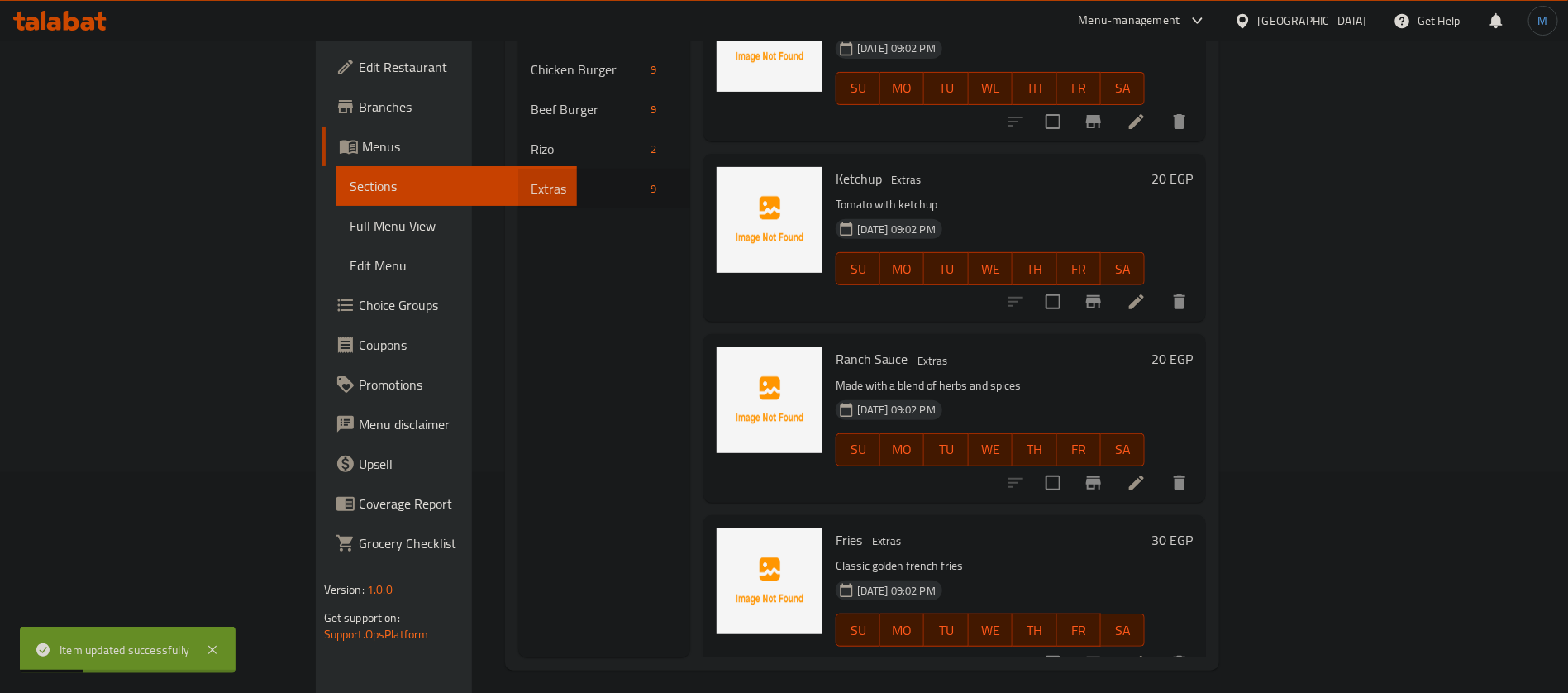
scroll to position [231, 0]
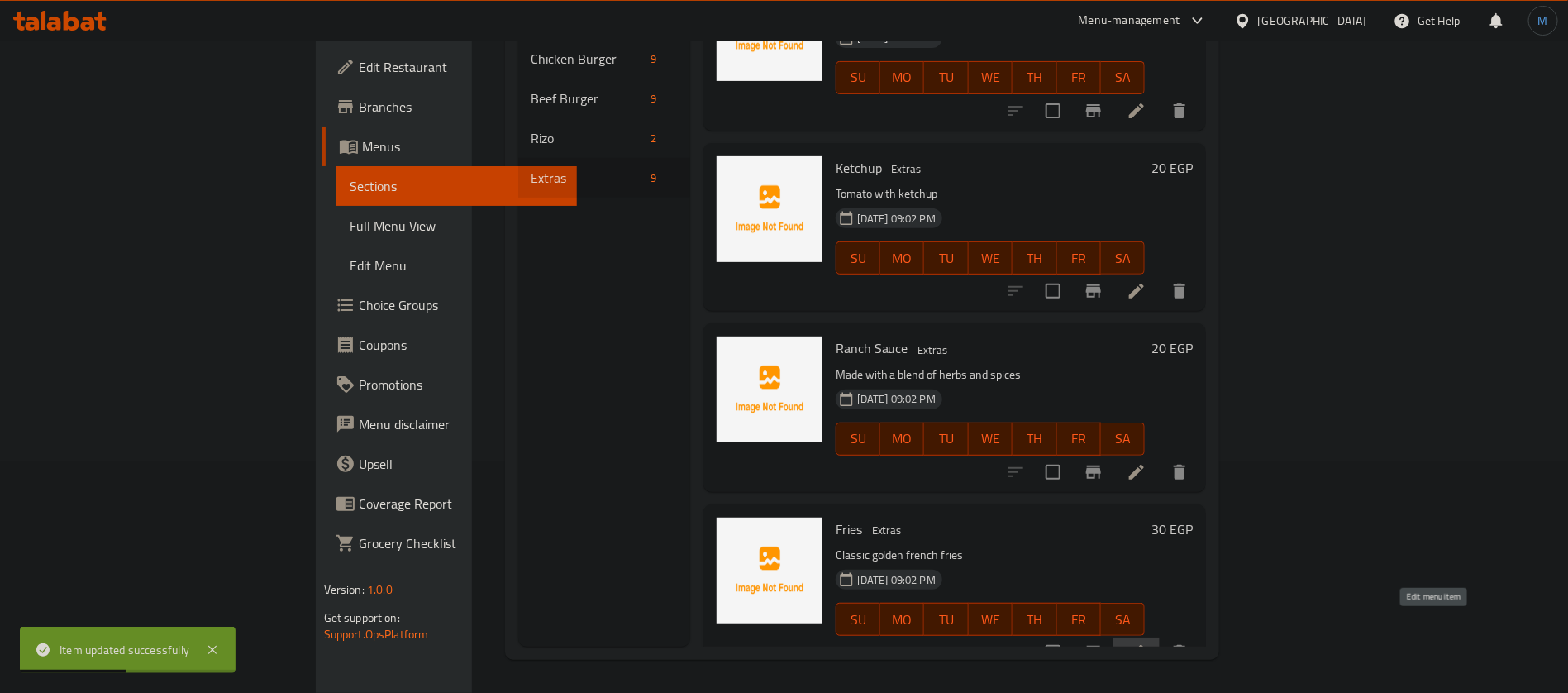
click at [1146, 642] on icon at bounding box center [1136, 652] width 20 height 20
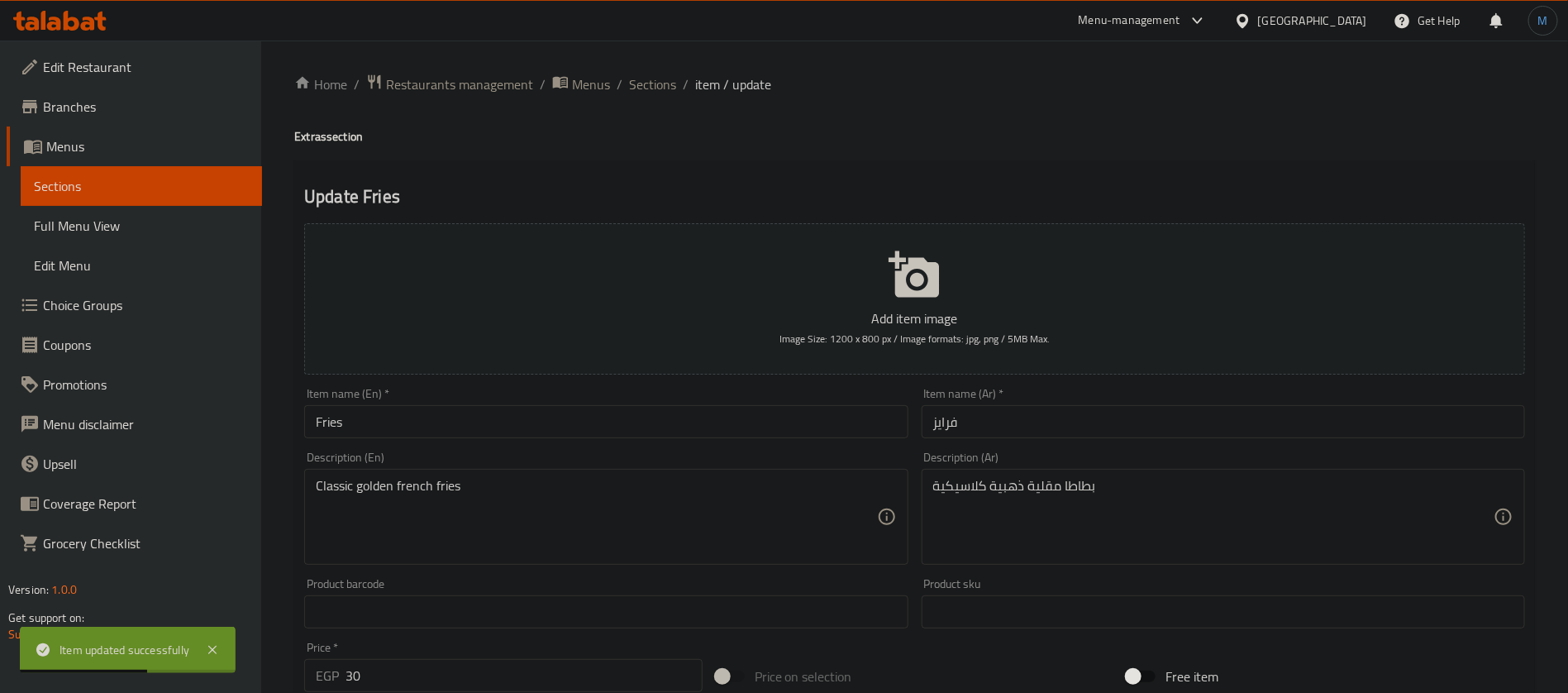
click at [512, 415] on input "Fries" at bounding box center [606, 421] width 603 height 33
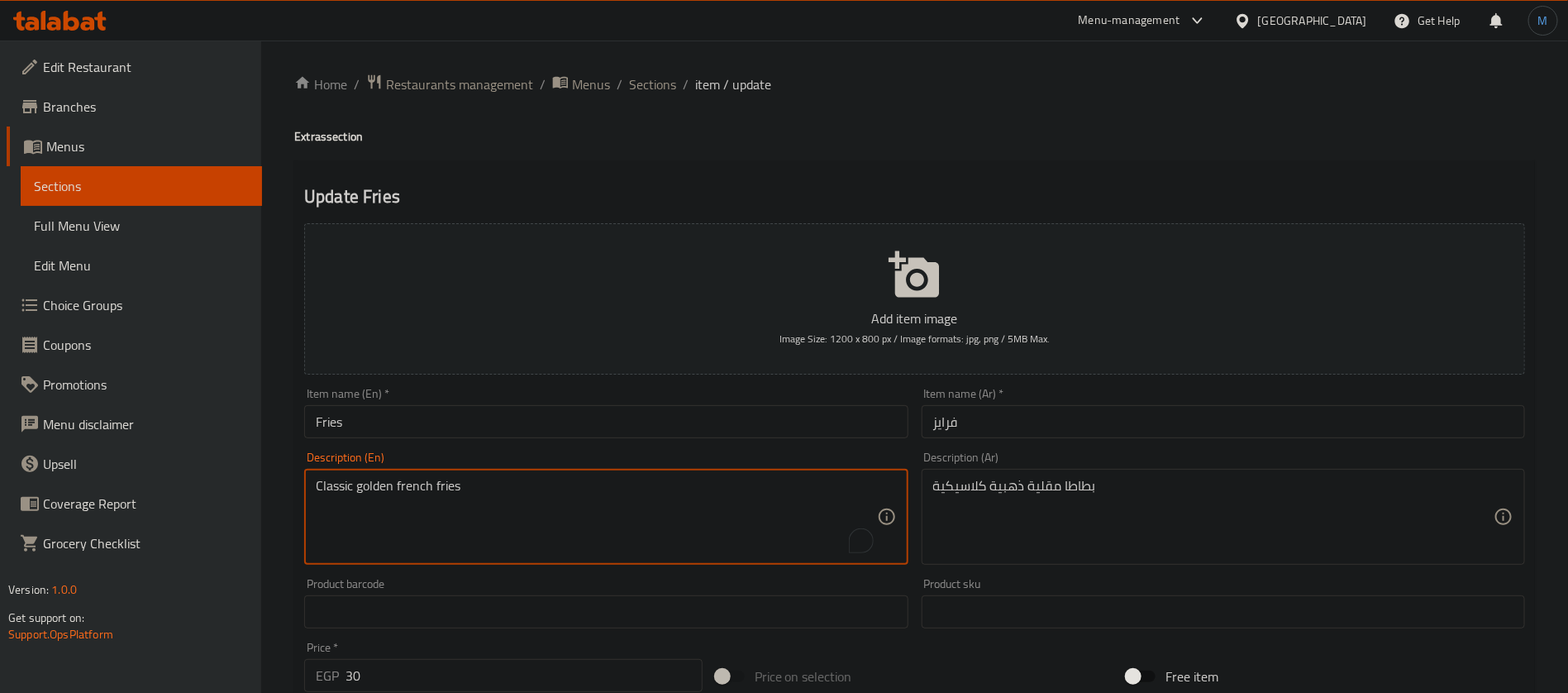
paste textarea "Fried to a golden crisp perfection and seasoned"
type textarea "Fried to a golden crisp perfection and seasoned"
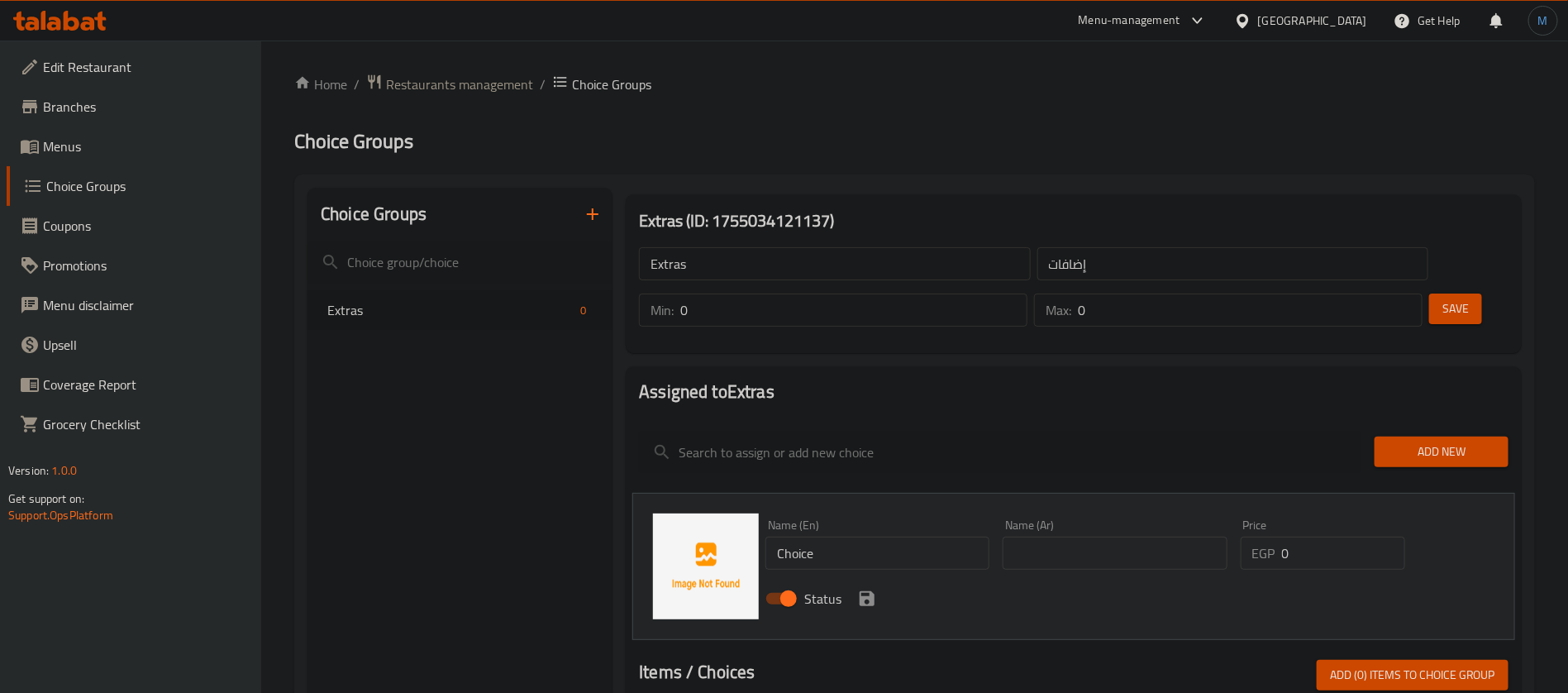
click at [857, 519] on div "Name (En) Choice Name (En)" at bounding box center [878, 544] width 224 height 50
click at [861, 536] on input "Choice" at bounding box center [878, 553] width 224 height 33
paste input "Smoked [GEOGRAPHIC_DATA]"
type input "Smoked [GEOGRAPHIC_DATA]"
click at [1140, 536] on input "text" at bounding box center [1115, 553] width 224 height 33
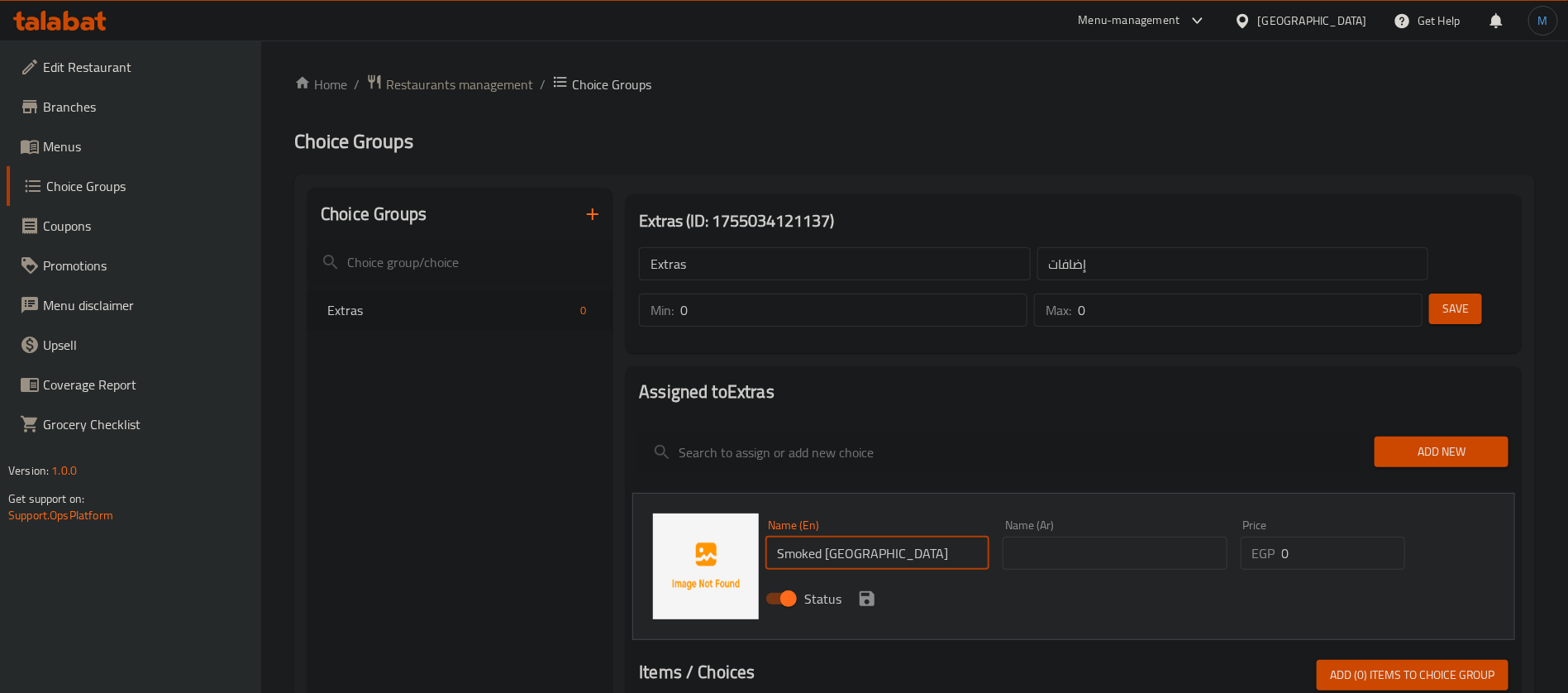
paste input "ديك رومي مدخن"
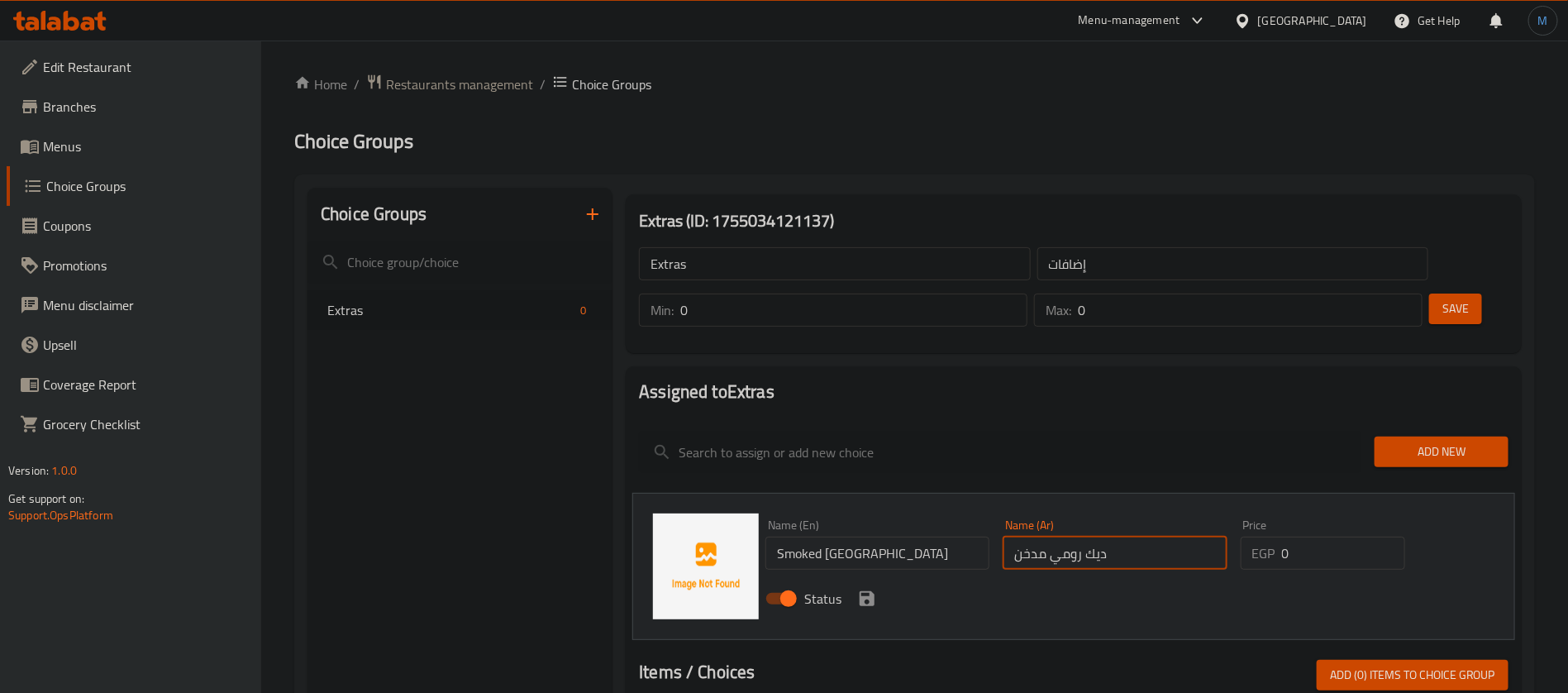
click at [1097, 536] on input "ديك رومي مدخن" at bounding box center [1115, 553] width 224 height 33
type input "لحم رومي مدخن"
click at [1306, 536] on input "0" at bounding box center [1343, 553] width 123 height 33
paste input "3"
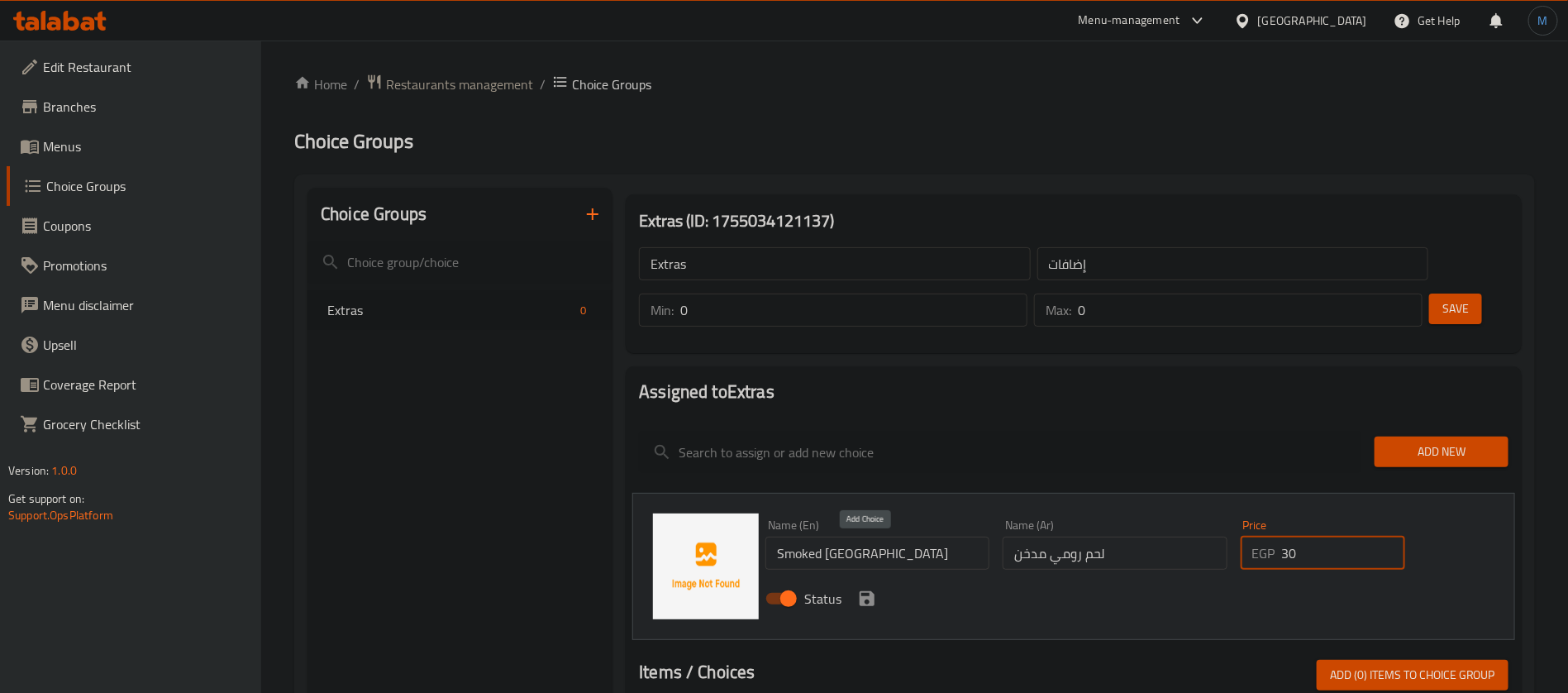
type input "30"
click at [867, 589] on icon "save" at bounding box center [866, 598] width 20 height 20
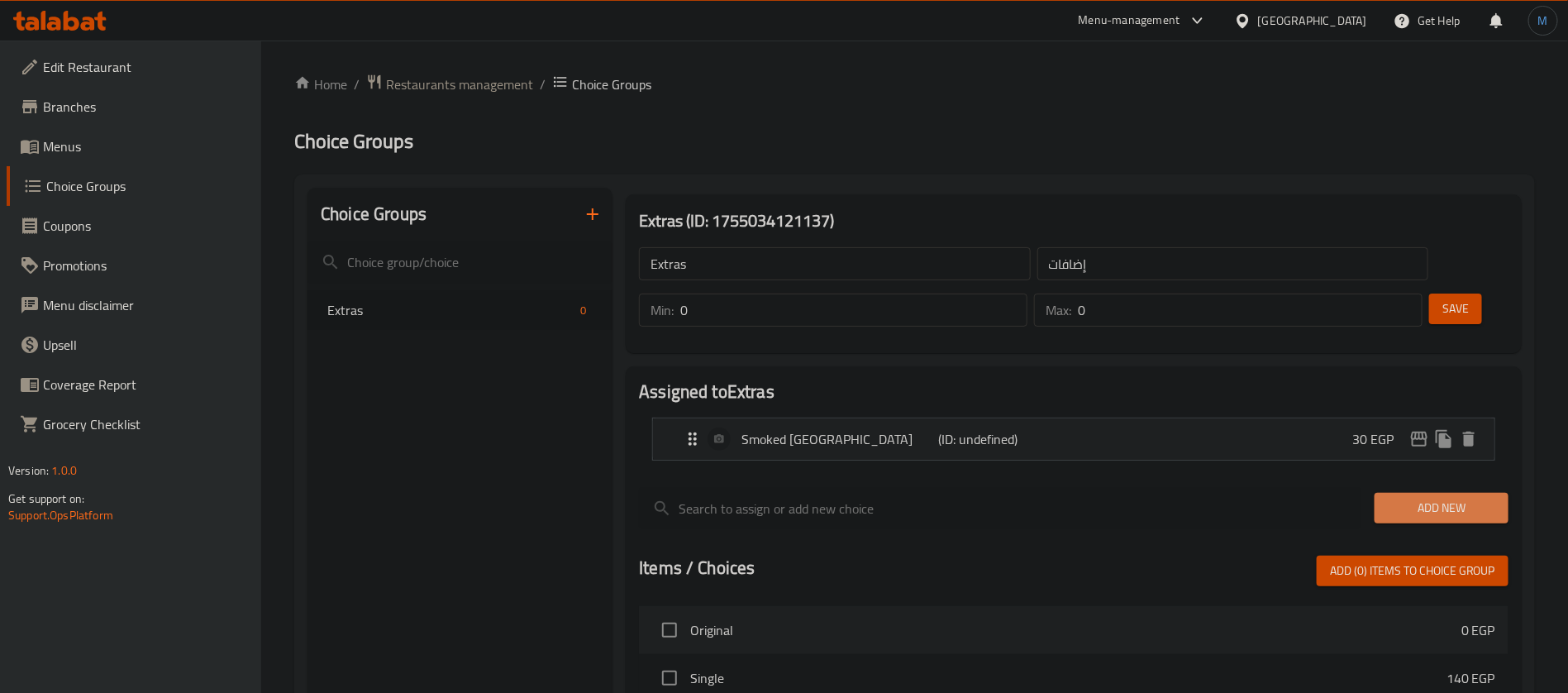
click at [1440, 497] on span "Add New" at bounding box center [1441, 508] width 108 height 21
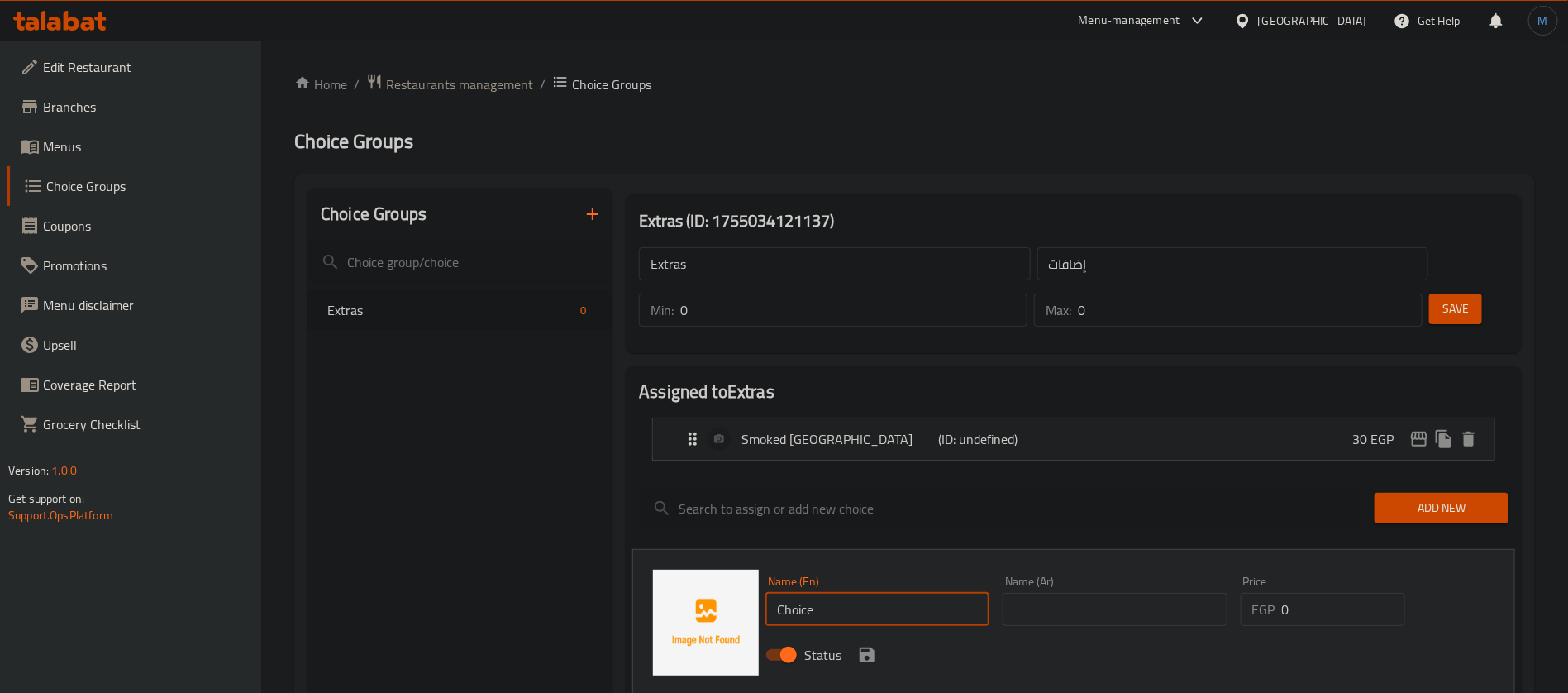
click at [873, 593] on input "Choice" at bounding box center [878, 609] width 224 height 33
paste input "Beef Bacon"
type input "Beef Bacon"
click at [1129, 593] on input "text" at bounding box center [1115, 609] width 224 height 33
paste input "لحم بقري مقدد"
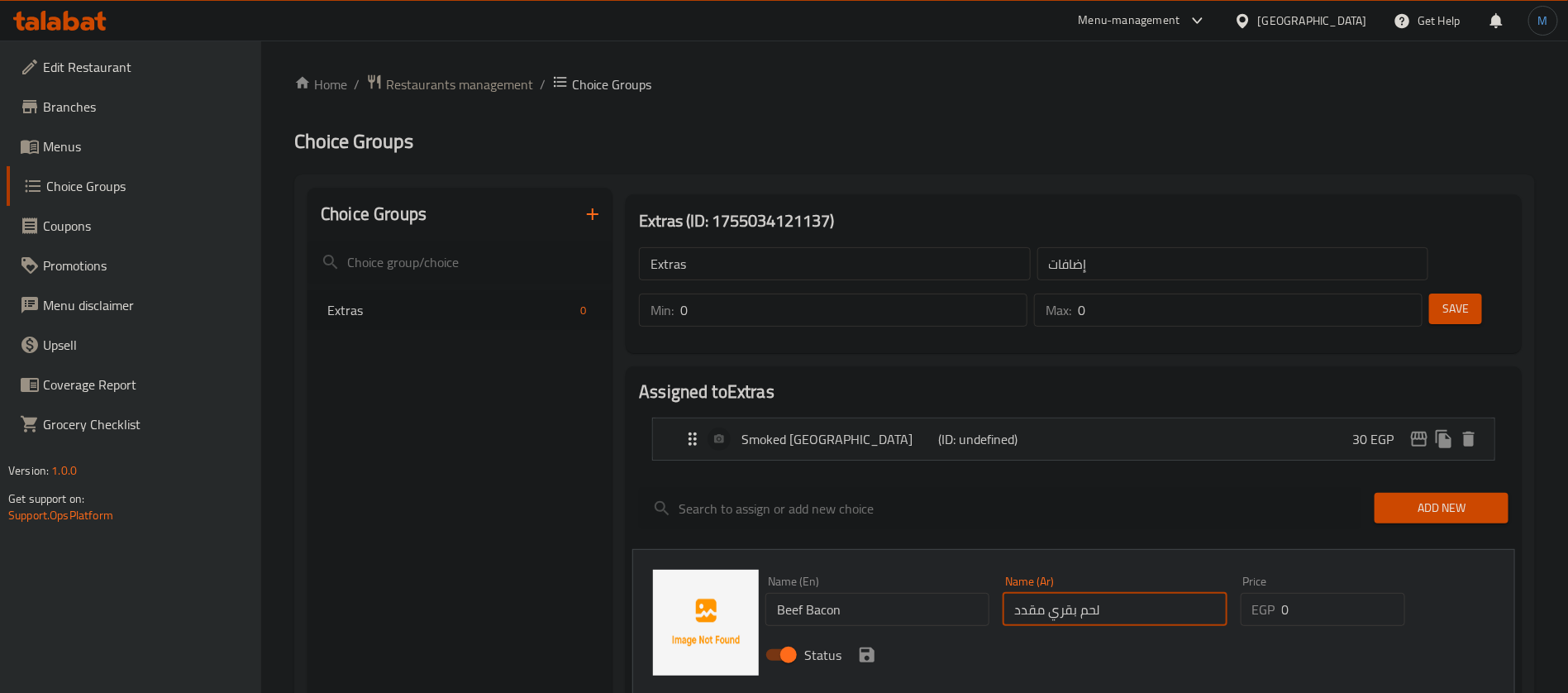
type input "لحم بقري مقدد"
click at [1332, 593] on input "0" at bounding box center [1343, 609] width 123 height 33
type input "35"
click at [878, 633] on div "Status" at bounding box center [1115, 655] width 712 height 45
click at [871, 647] on icon "save" at bounding box center [866, 654] width 15 height 15
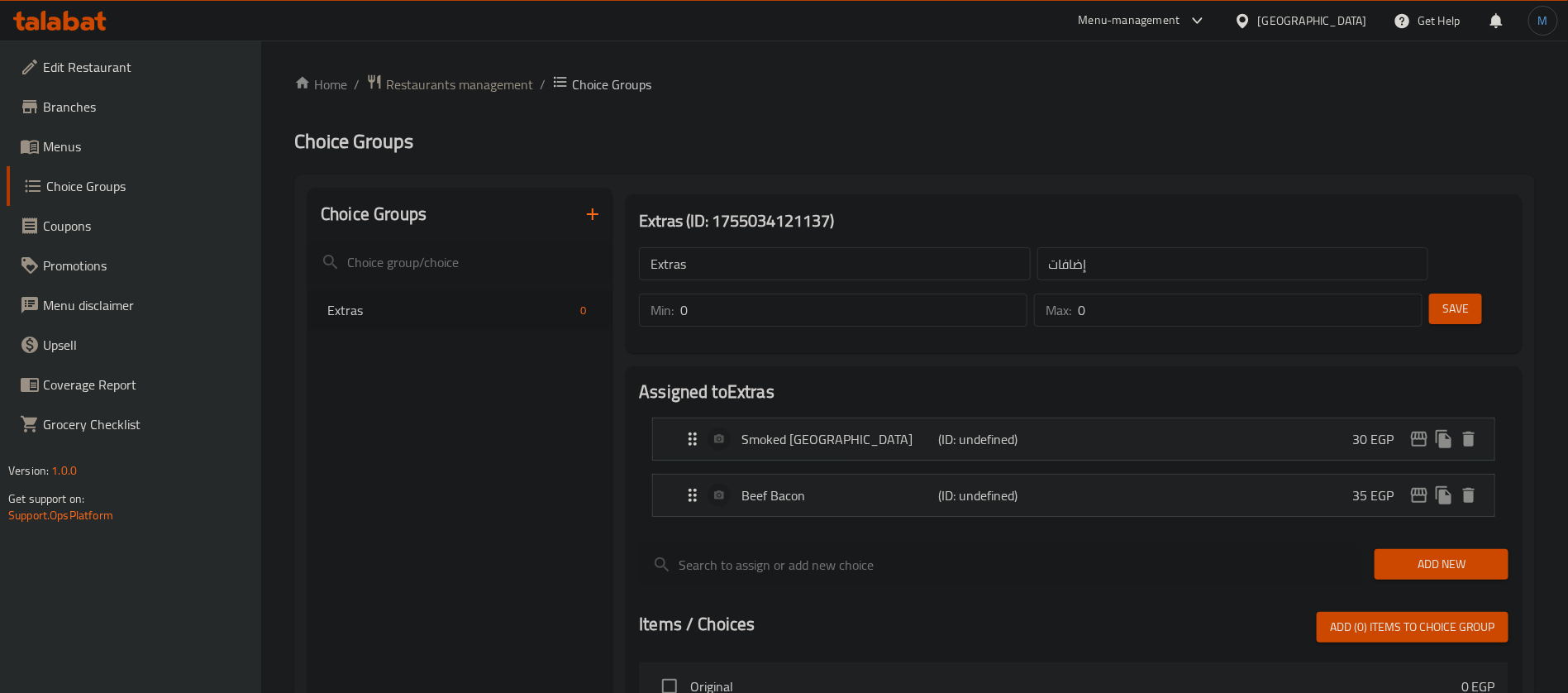
click at [1446, 553] on span "Add New" at bounding box center [1441, 564] width 108 height 21
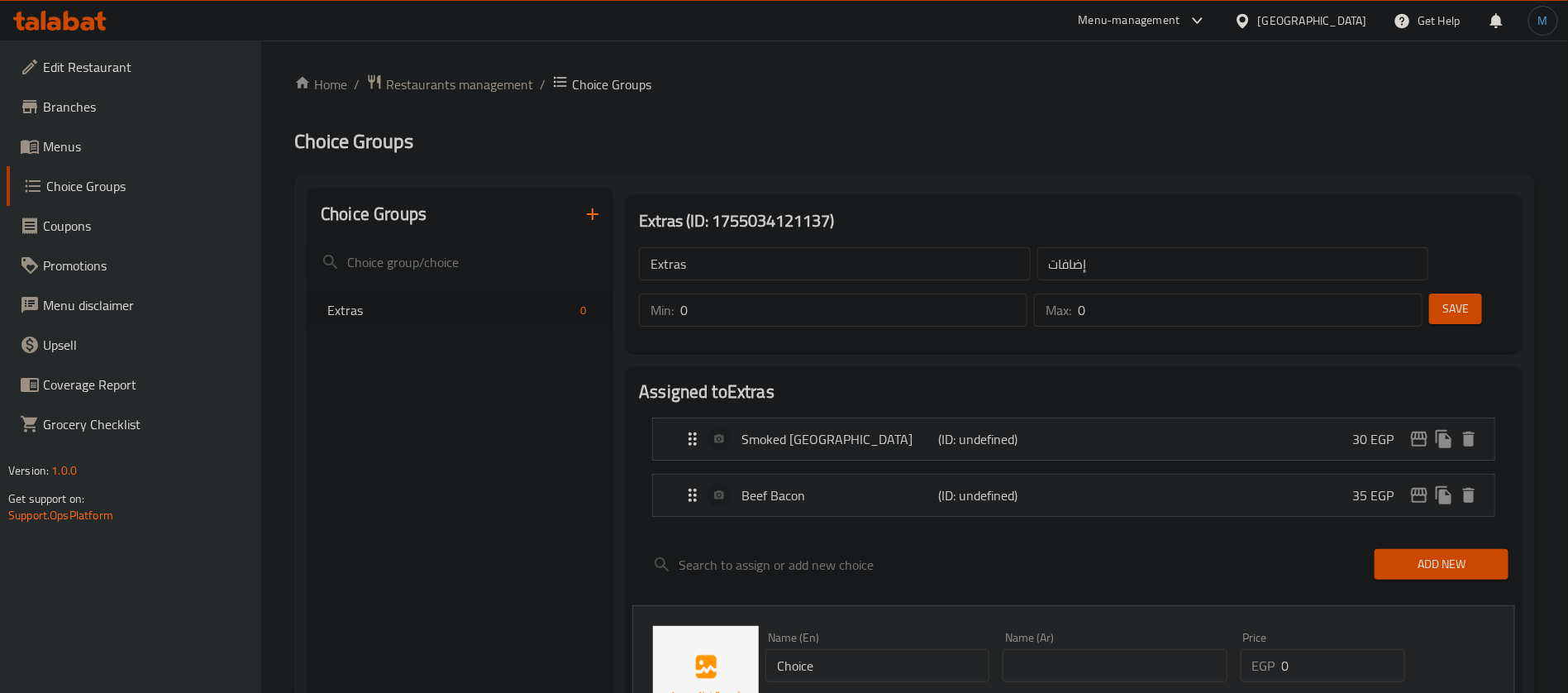
click at [833, 635] on div "Name (En) Choice Name (En)" at bounding box center [877, 657] width 237 height 64
click at [846, 649] on input "Choice" at bounding box center [878, 665] width 224 height 33
paste input "Onion Rings"
type input "Onion Rings"
click at [1178, 649] on input "text" at bounding box center [1115, 665] width 224 height 33
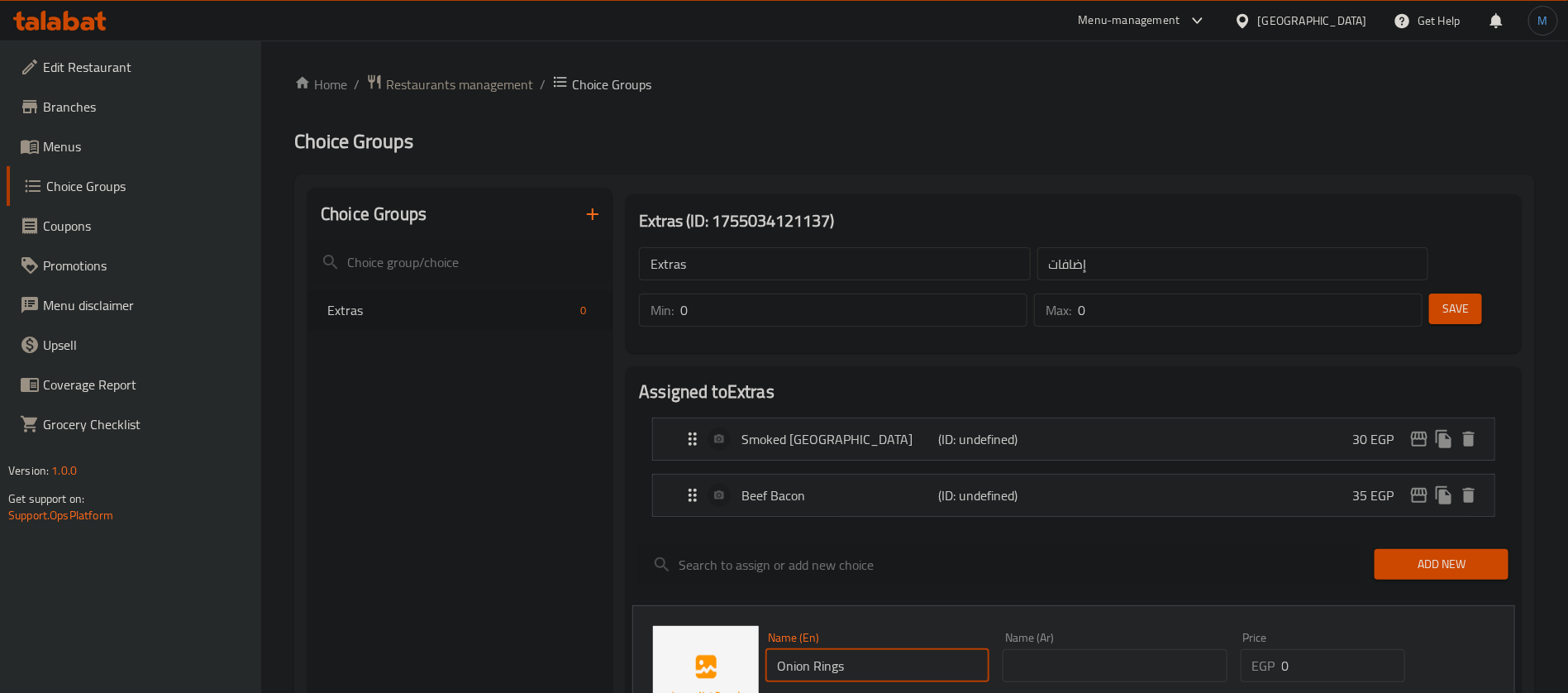
paste input "حلقات البصل"
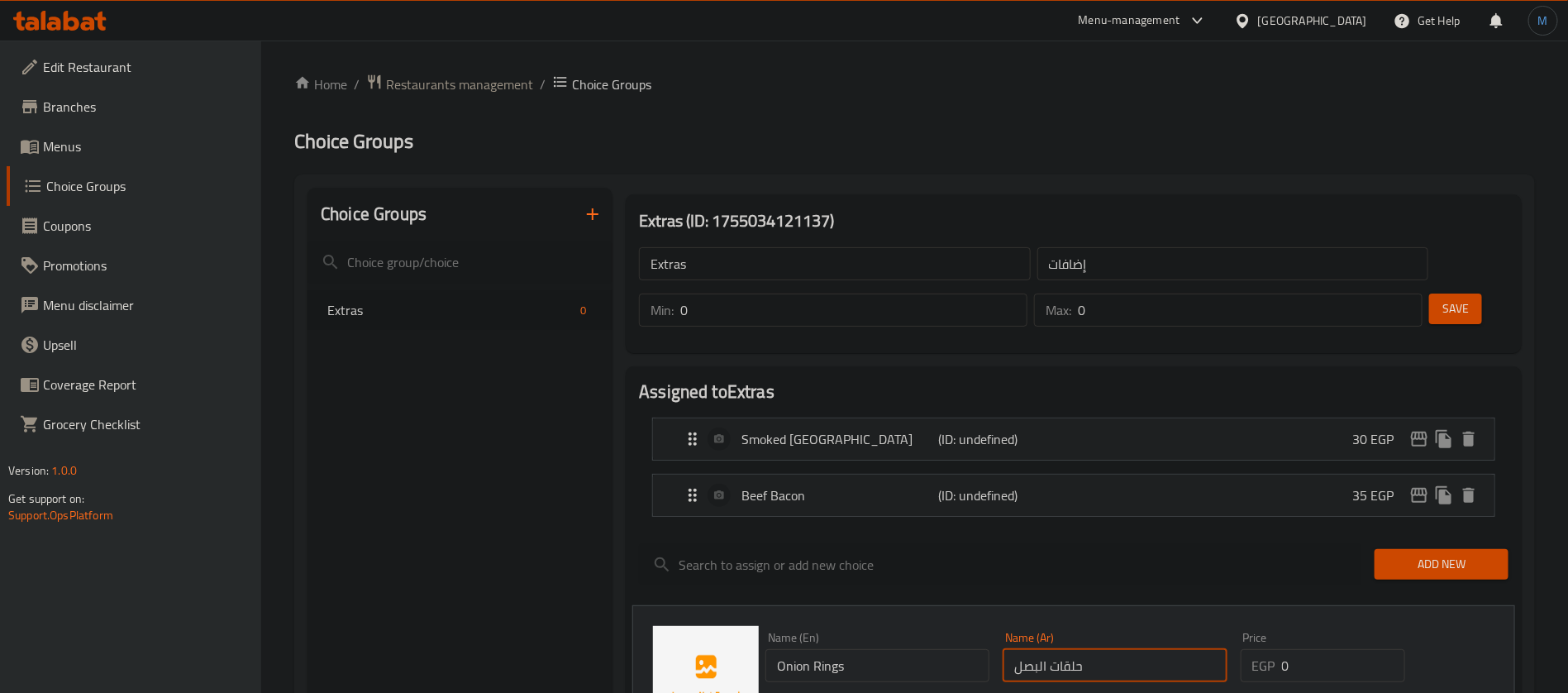
type input "حلقات البصل"
click at [1359, 649] on input "0" at bounding box center [1343, 665] width 123 height 33
type input "30"
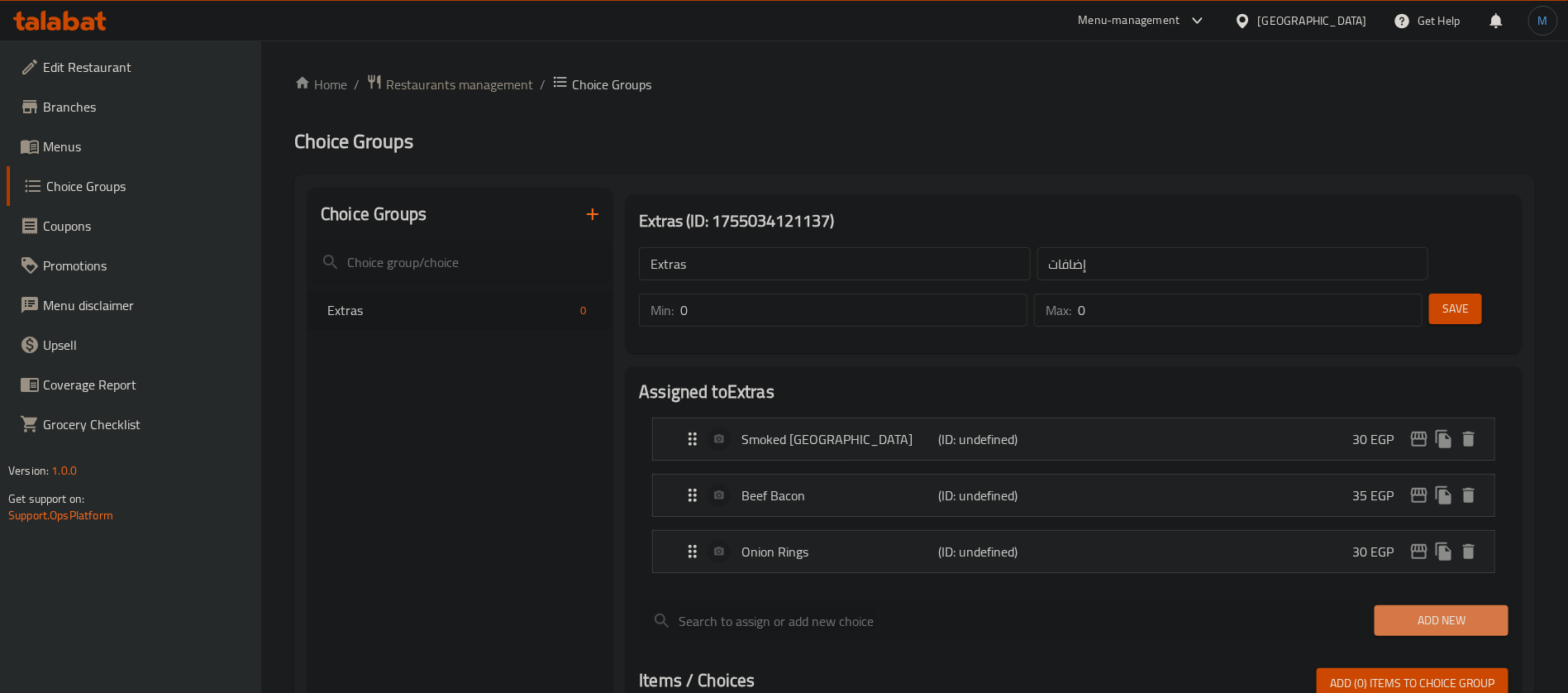
click at [1451, 610] on span "Add New" at bounding box center [1441, 621] width 108 height 21
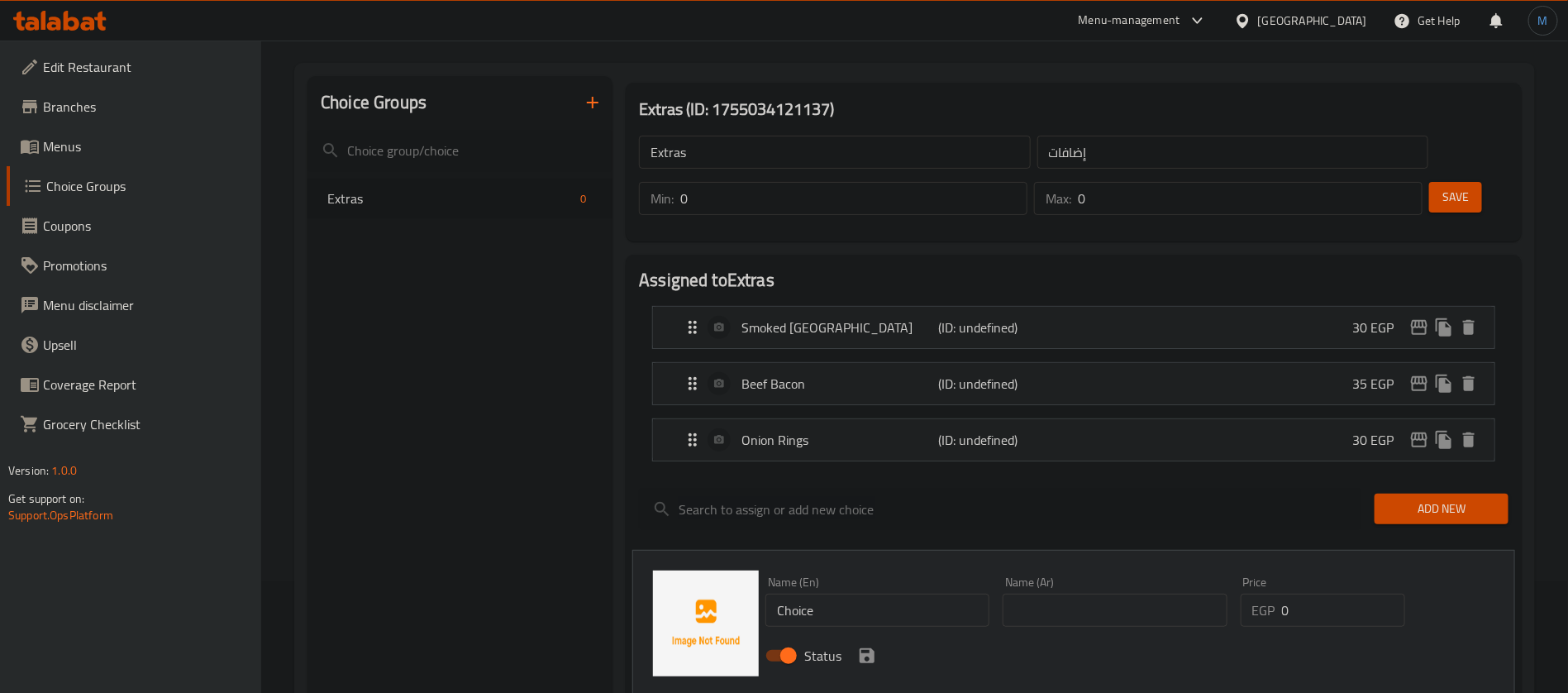
scroll to position [124, 0]
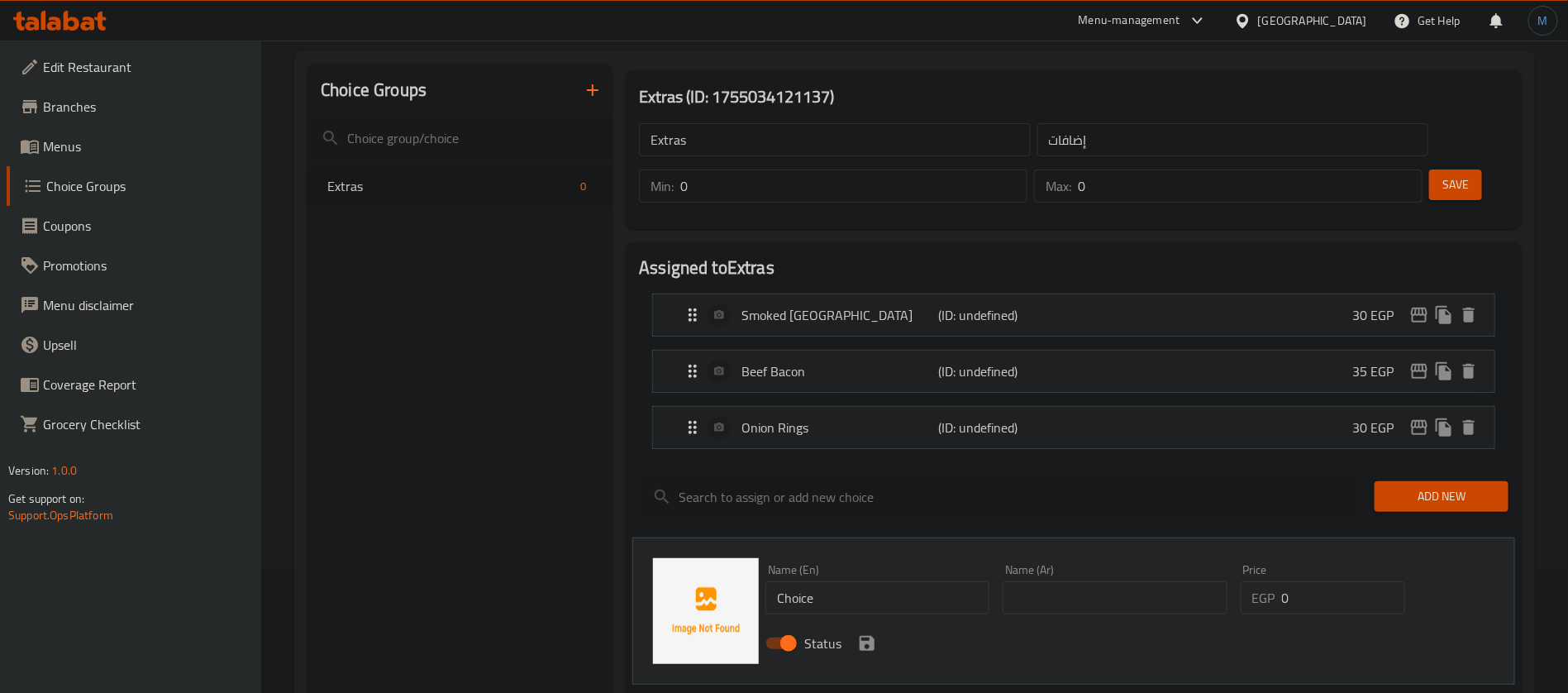
click at [863, 581] on input "Choice" at bounding box center [878, 597] width 224 height 33
paste input "Mozzarella Sticks"
type input "Mozzarella Sticks"
paste input "أصابع الموزاريلا"
click at [1057, 581] on input "text" at bounding box center [1115, 597] width 224 height 33
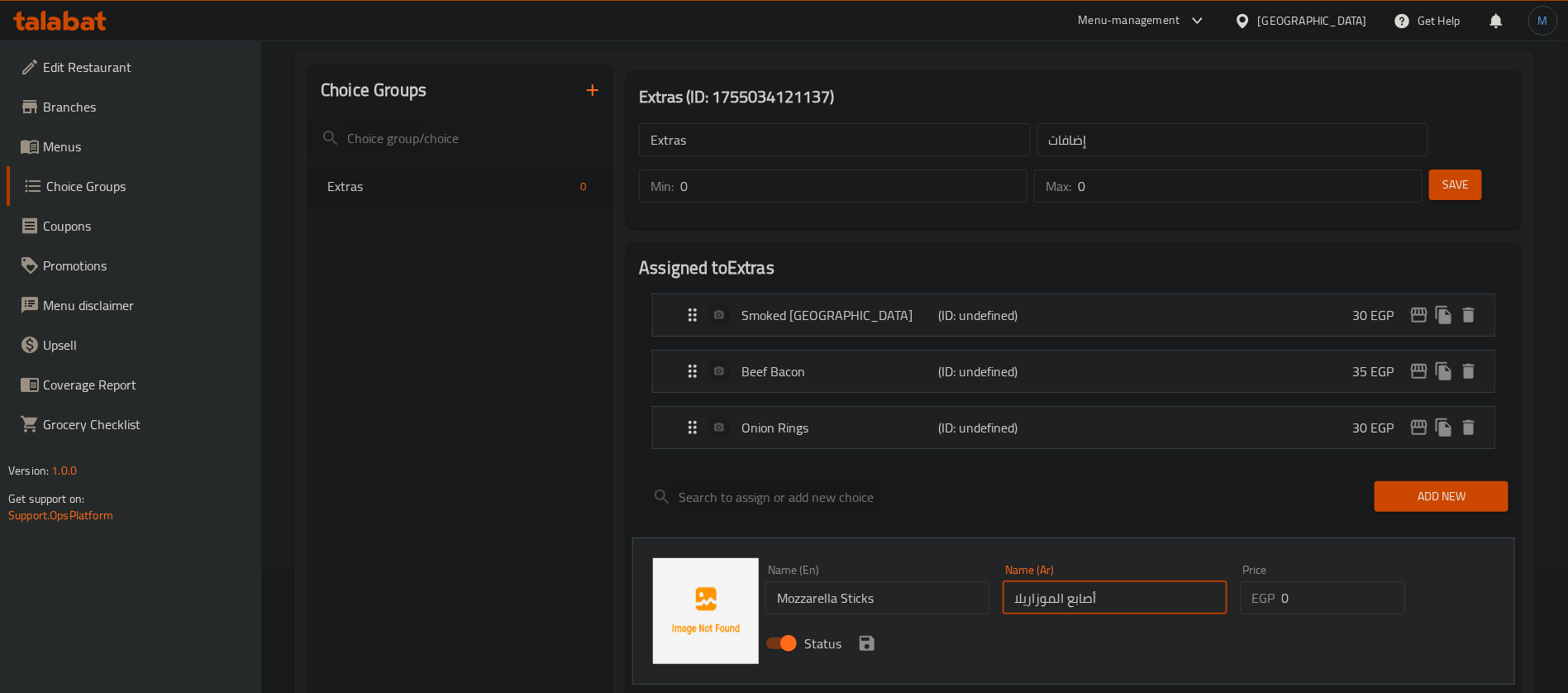
type input "أصابع الموزاريلا"
click at [1319, 581] on input "0" at bounding box center [1343, 597] width 123 height 33
type input "30"
click at [871, 634] on icon "save" at bounding box center [866, 643] width 20 height 20
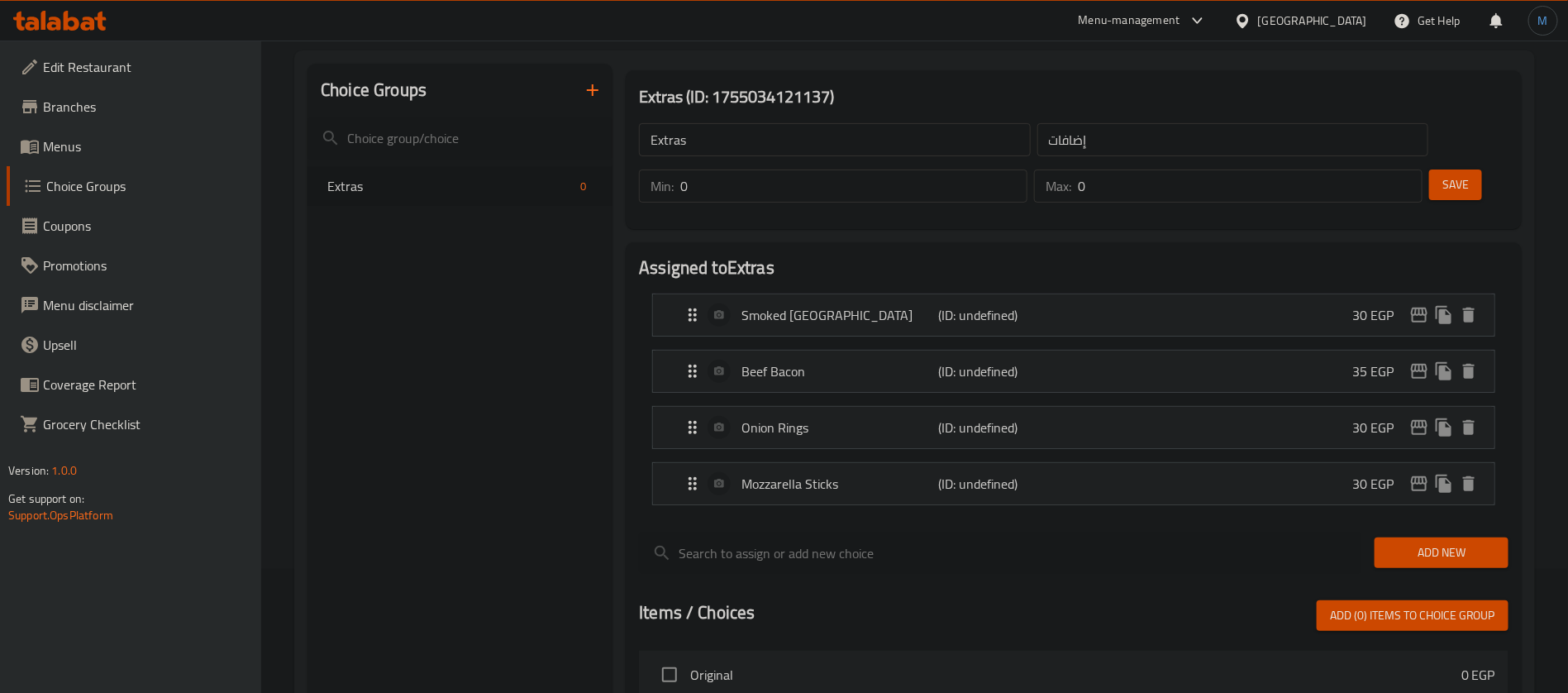
click at [1471, 525] on div "Add New" at bounding box center [1441, 553] width 147 height 55
click at [1449, 542] on span "Add New" at bounding box center [1441, 553] width 108 height 21
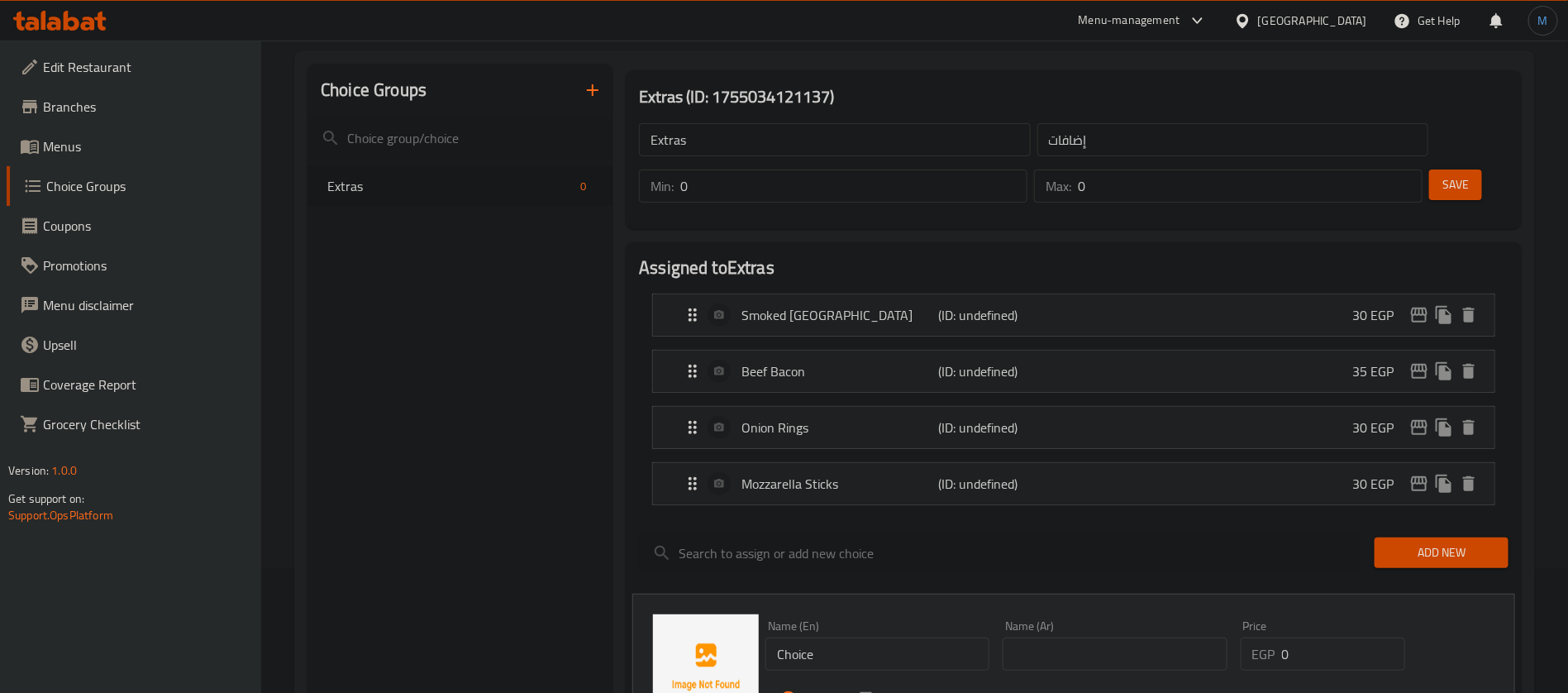
click at [908, 637] on input "Choice" at bounding box center [878, 653] width 224 height 33
paste input "eese Fries"
type input "Cheese Fries"
click at [1135, 637] on input "text" at bounding box center [1115, 653] width 224 height 33
paste input "بطاطس بالجبن"
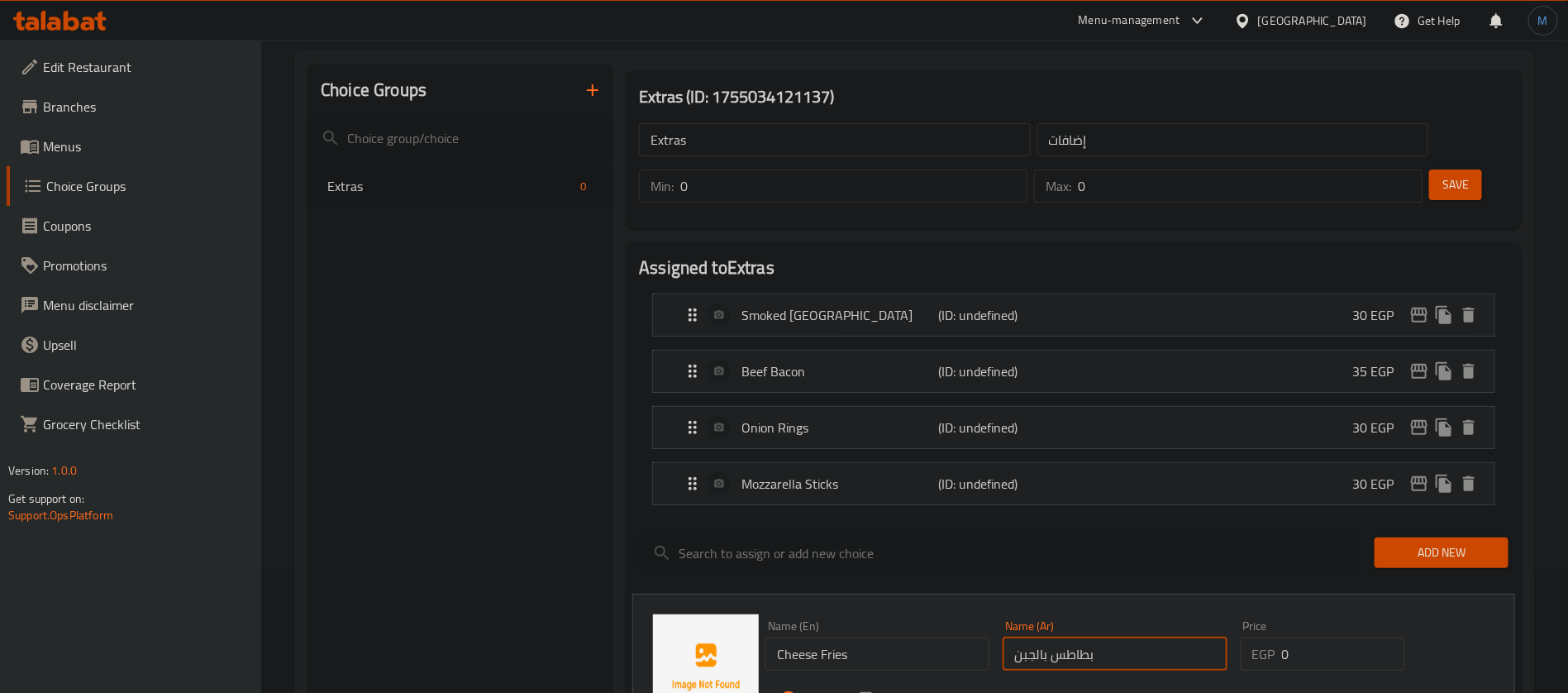
type input "بطاطس بالجبن"
click at [1386, 637] on input "0" at bounding box center [1343, 653] width 123 height 33
type input "70"
click at [879, 677] on div "Status" at bounding box center [1115, 699] width 712 height 45
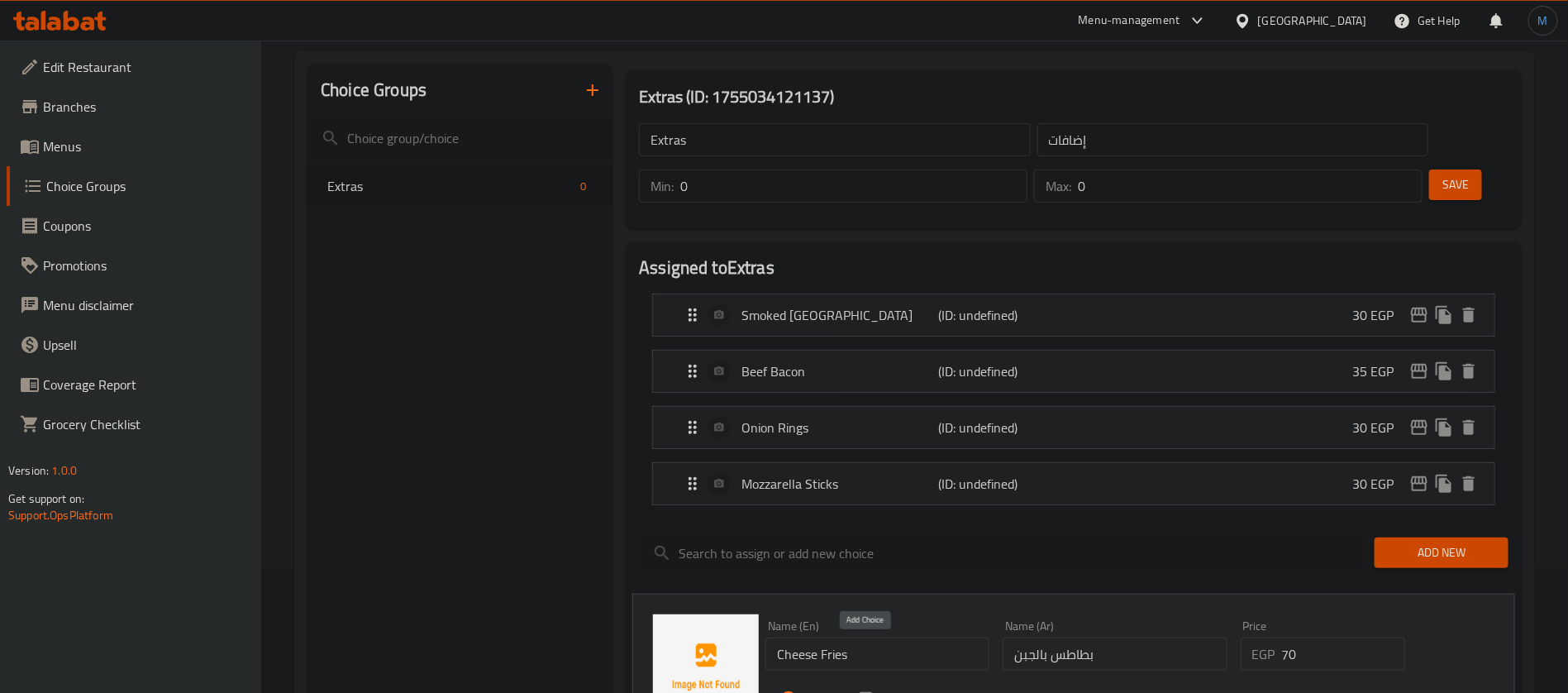
click at [871, 692] on icon "save" at bounding box center [866, 699] width 15 height 15
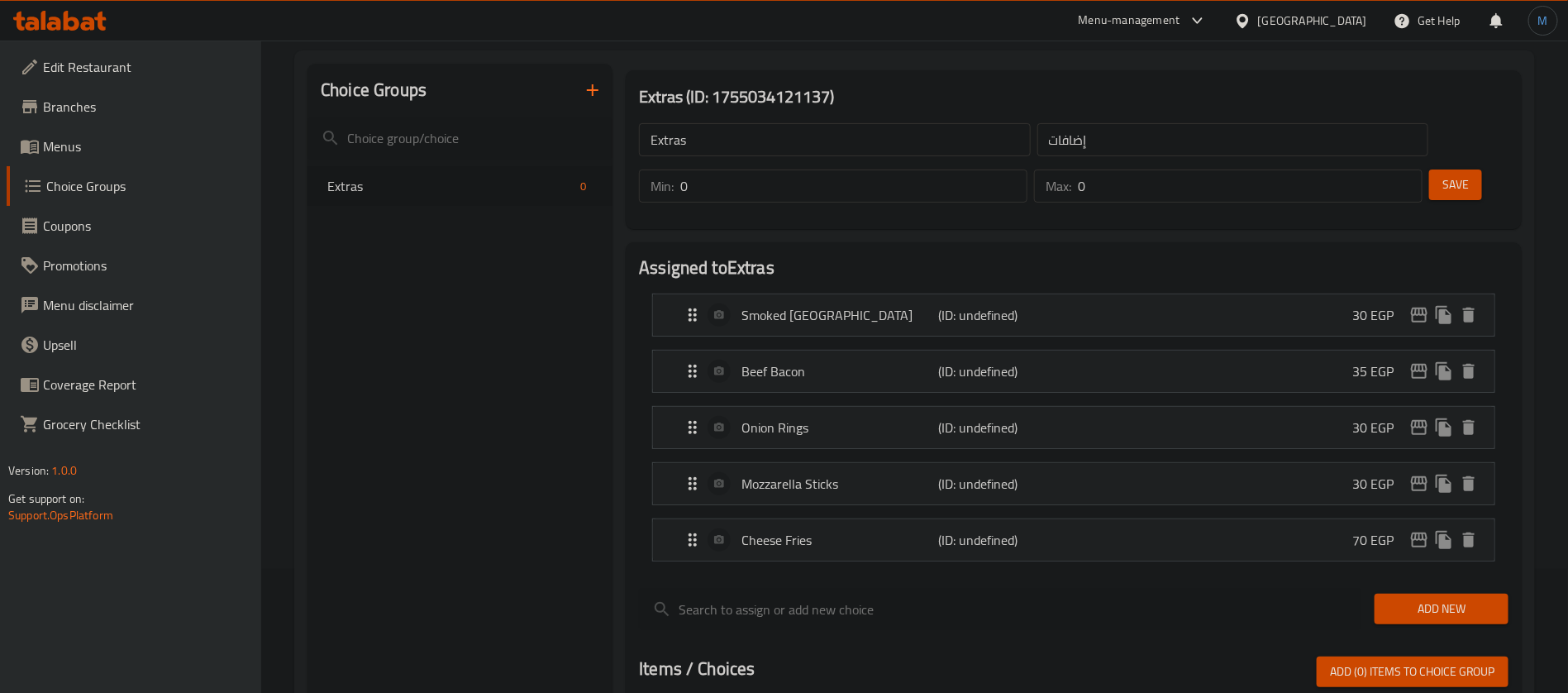
click at [1402, 598] on span "Add New" at bounding box center [1441, 609] width 108 height 21
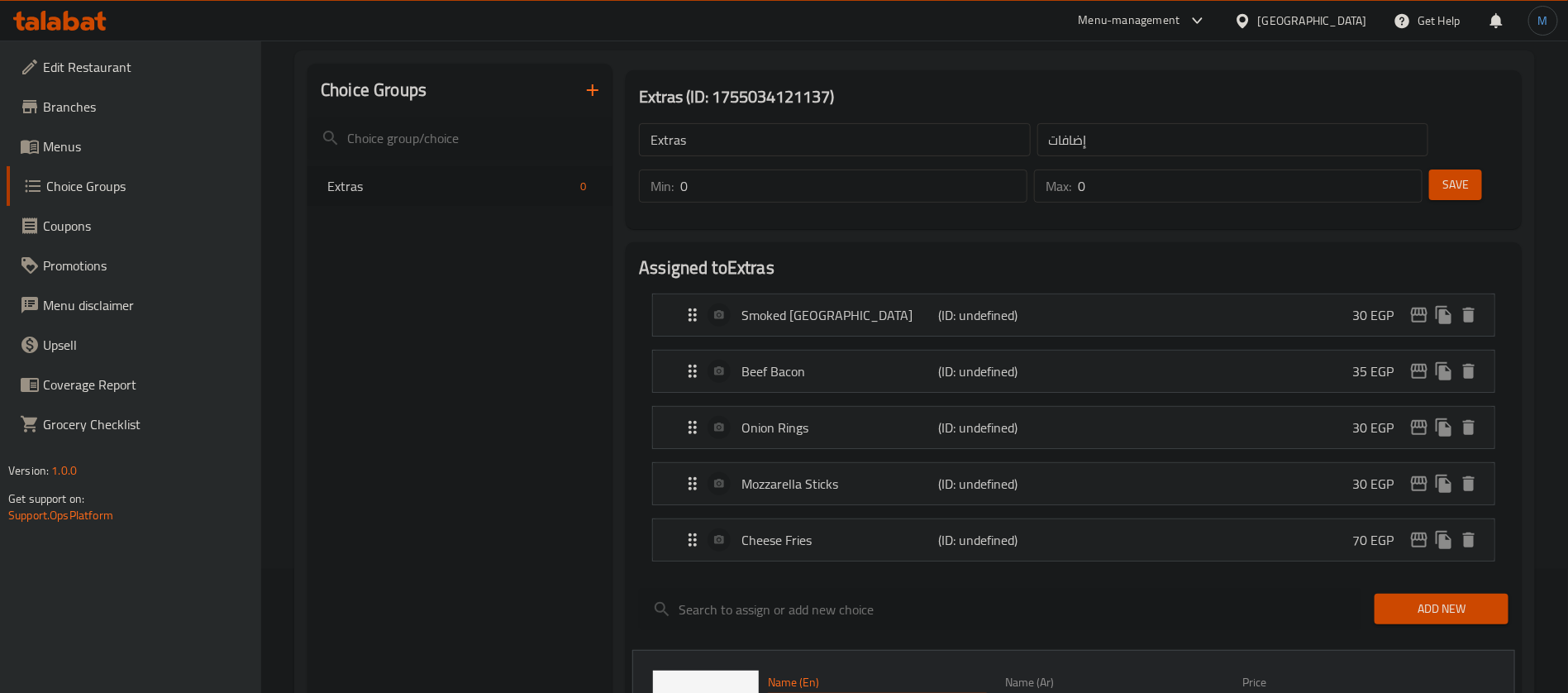
paste input "eddar Sau"
type input "Cheddar Sauce"
paste input "صلصة [PERSON_NAME]"
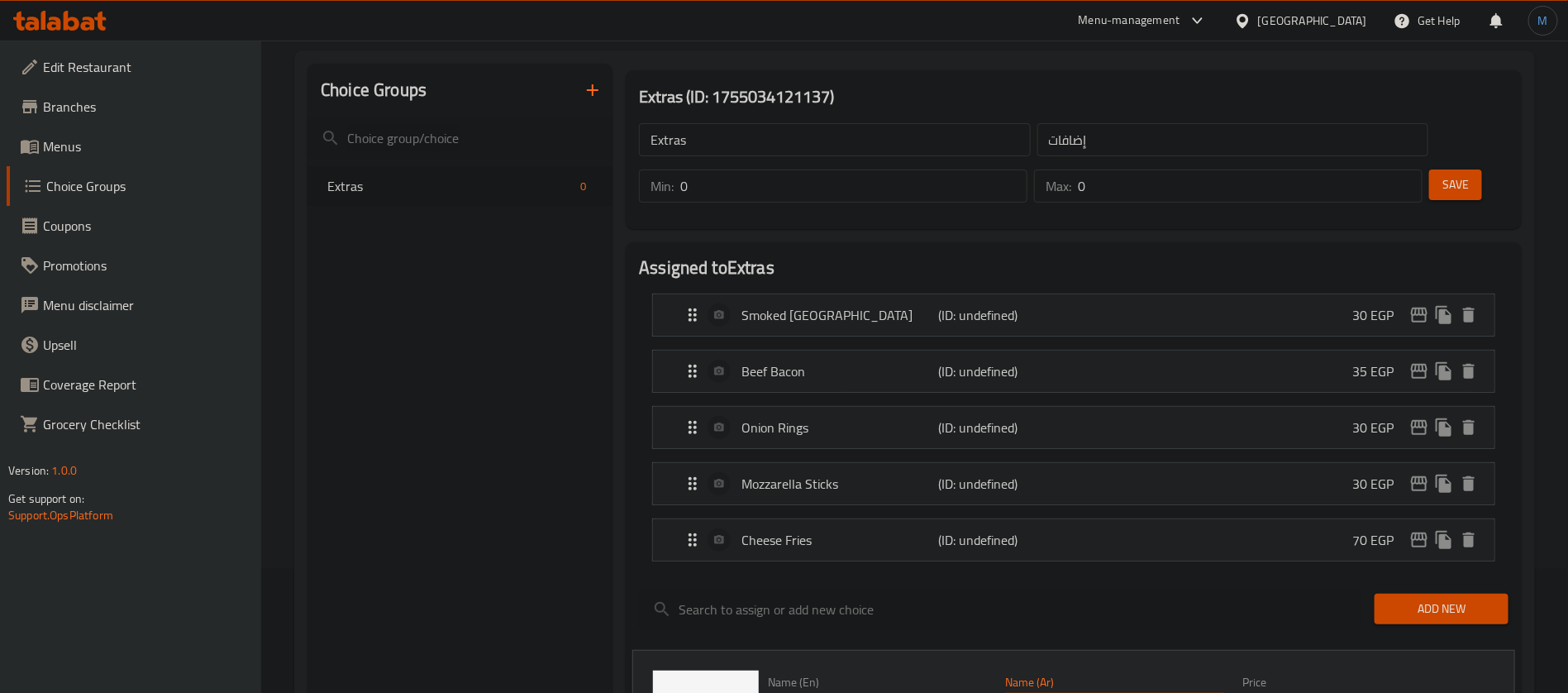
type input "صوص [PERSON_NAME]"
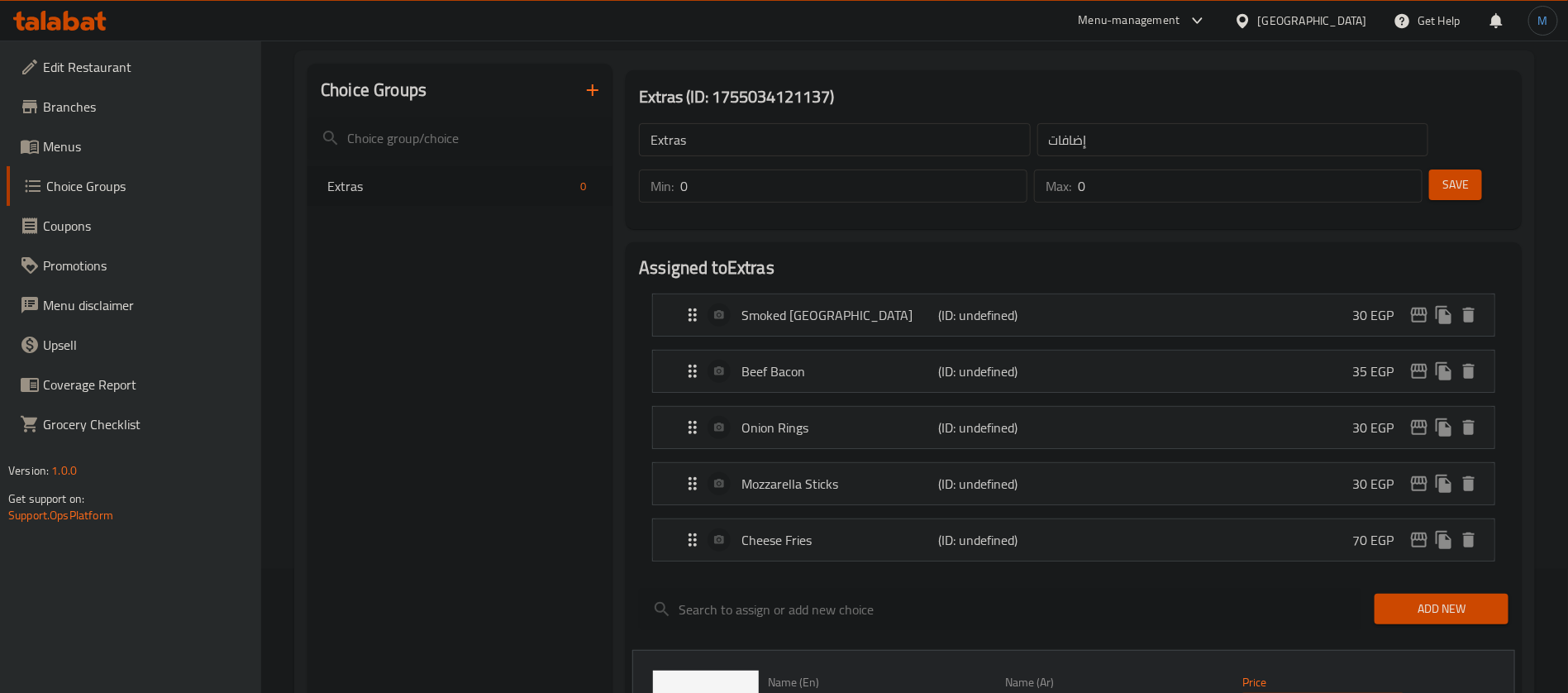
type input "30"
click at [1214, 589] on div at bounding box center [1000, 609] width 735 height 55
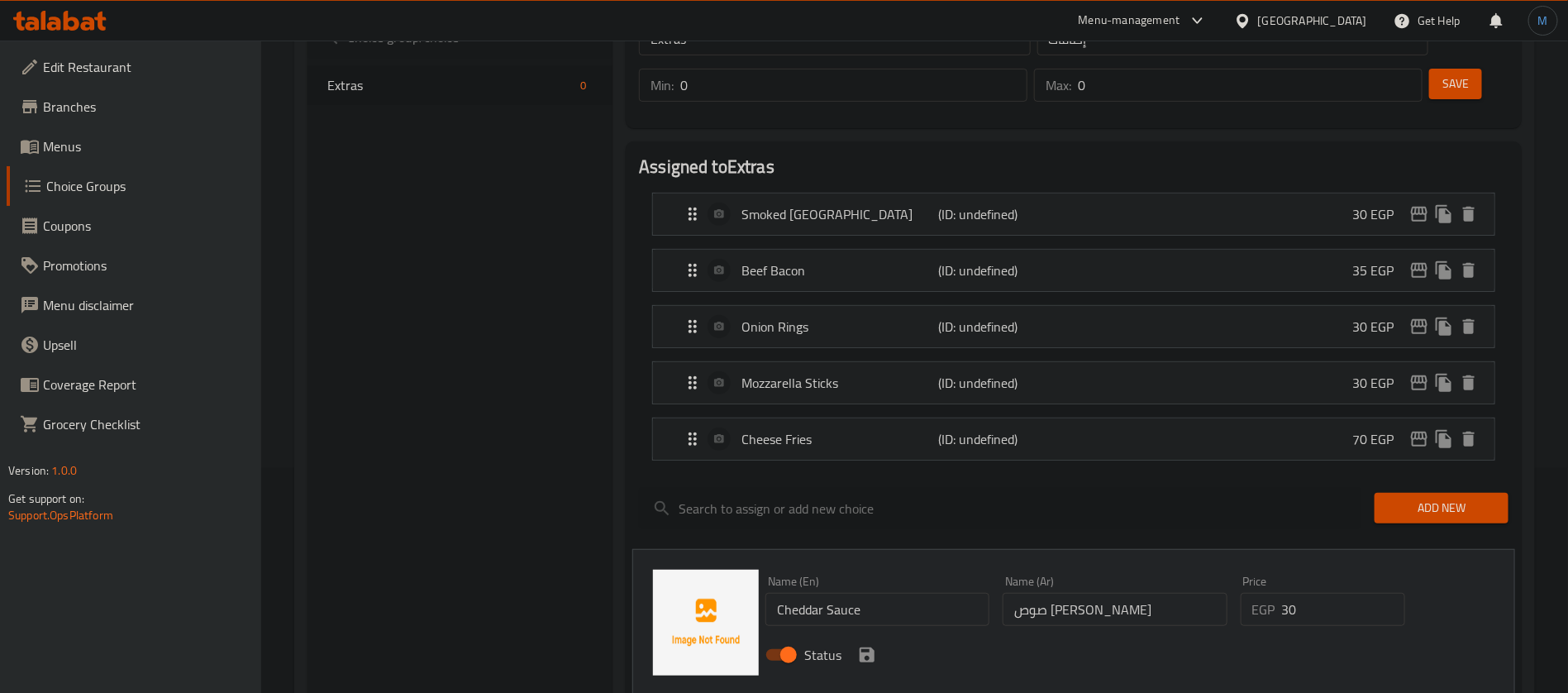
scroll to position [248, 0]
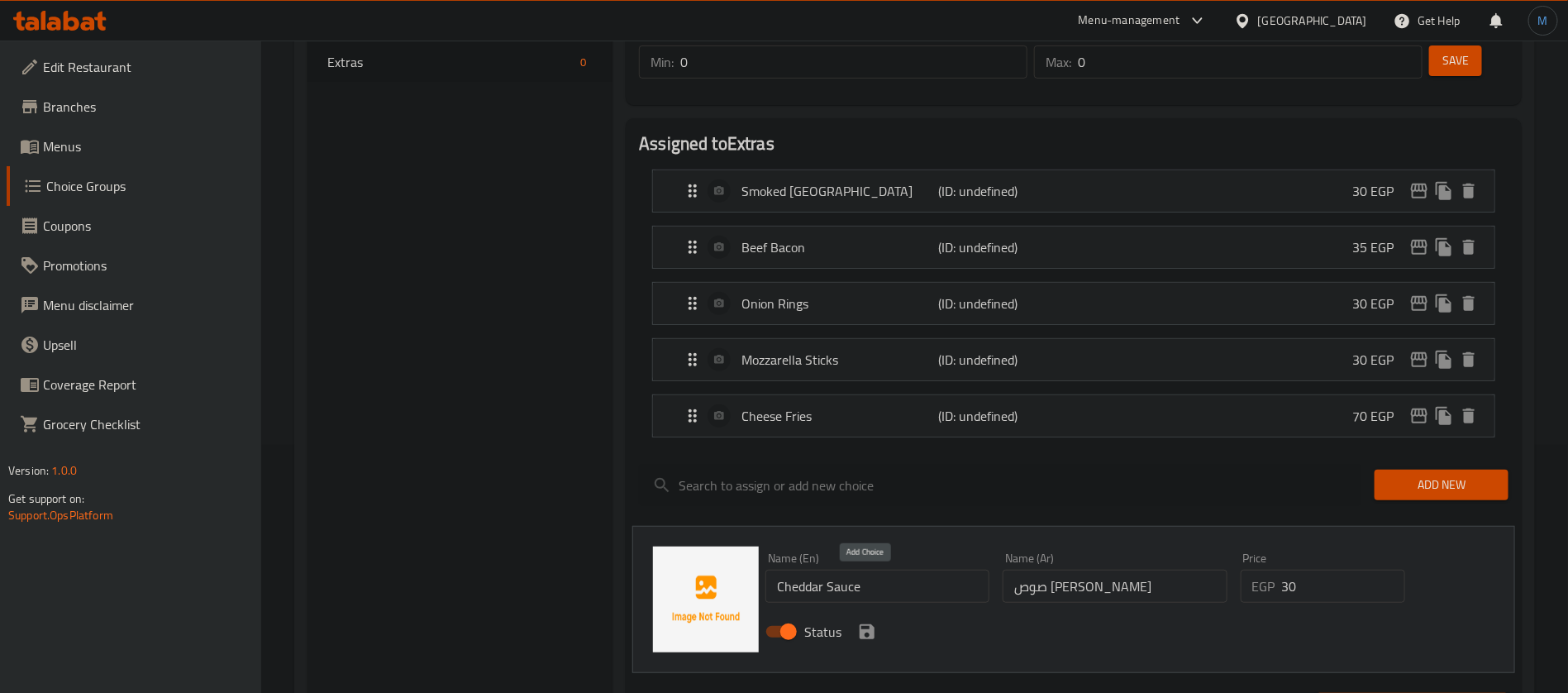
click at [868, 624] on icon "save" at bounding box center [866, 631] width 15 height 15
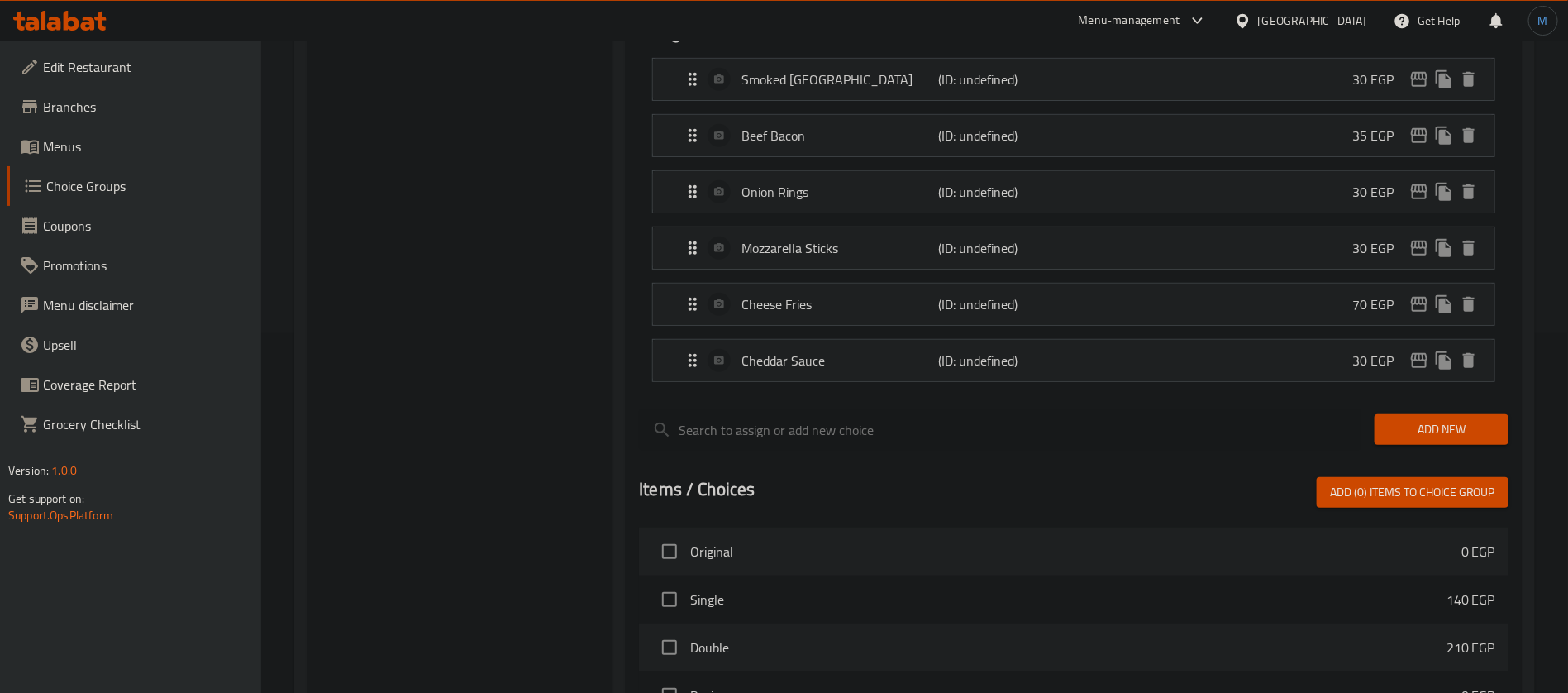
scroll to position [372, 0]
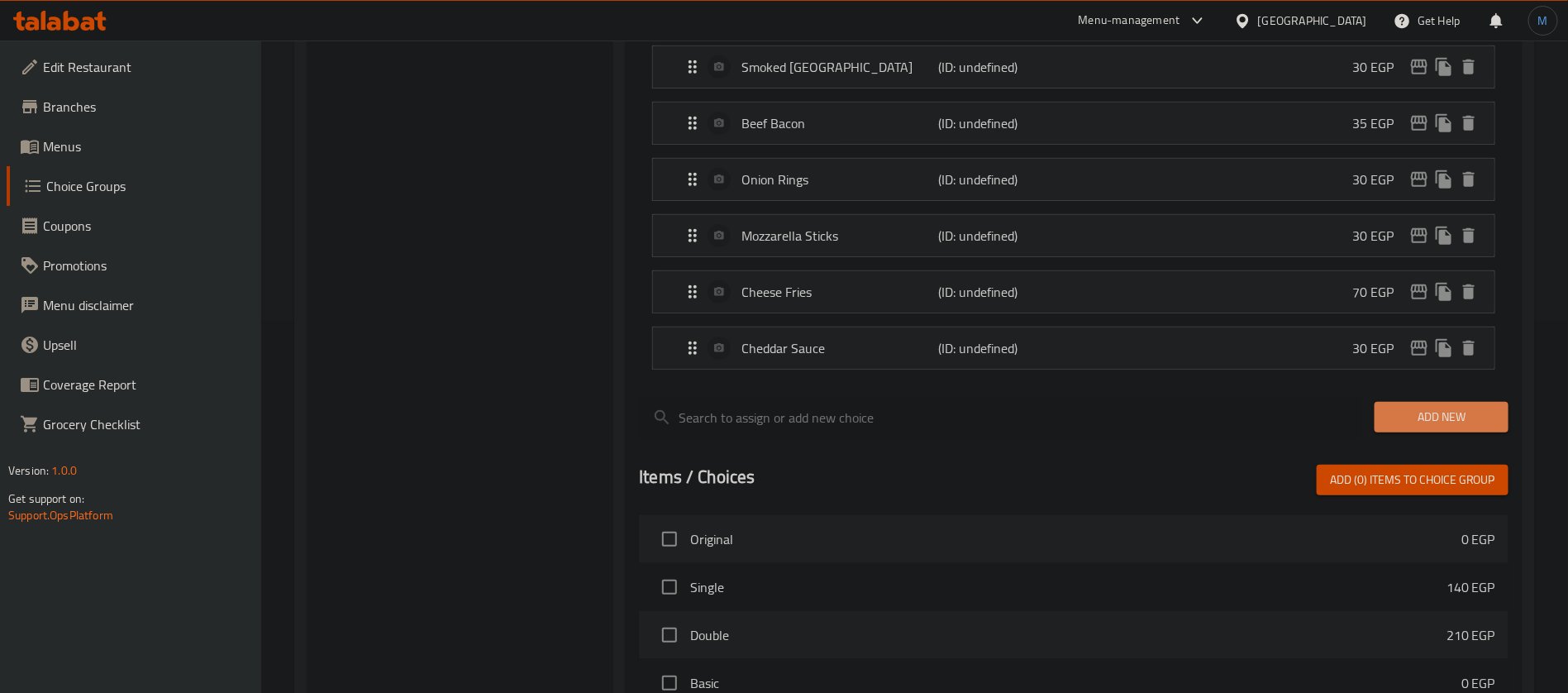
click at [1435, 407] on span "Add New" at bounding box center [1441, 417] width 108 height 21
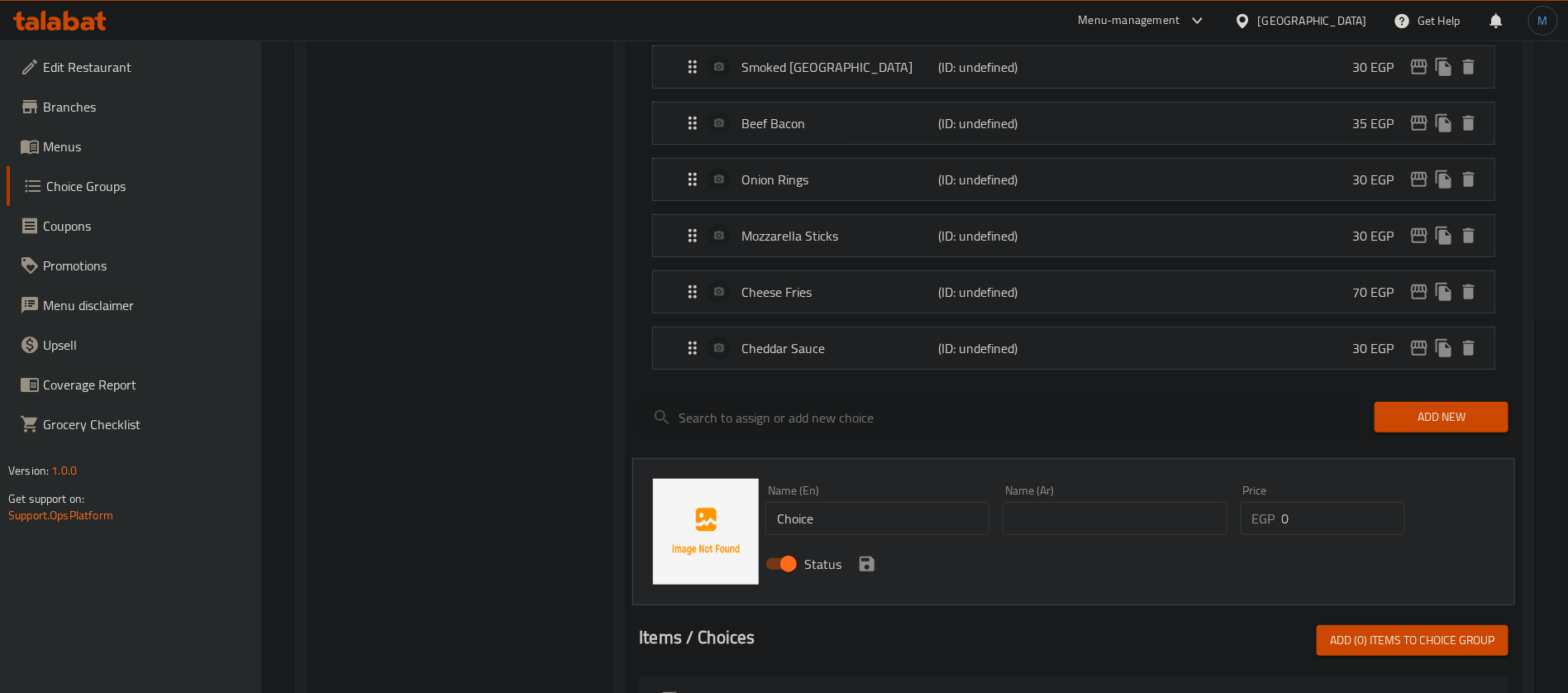
click at [827, 502] on input "Choice" at bounding box center [878, 518] width 224 height 33
paste input "Big Tasty"
type input "Big Tasty"
click at [1078, 502] on input "text" at bounding box center [1115, 518] width 224 height 33
paste input "بيج تيستي"
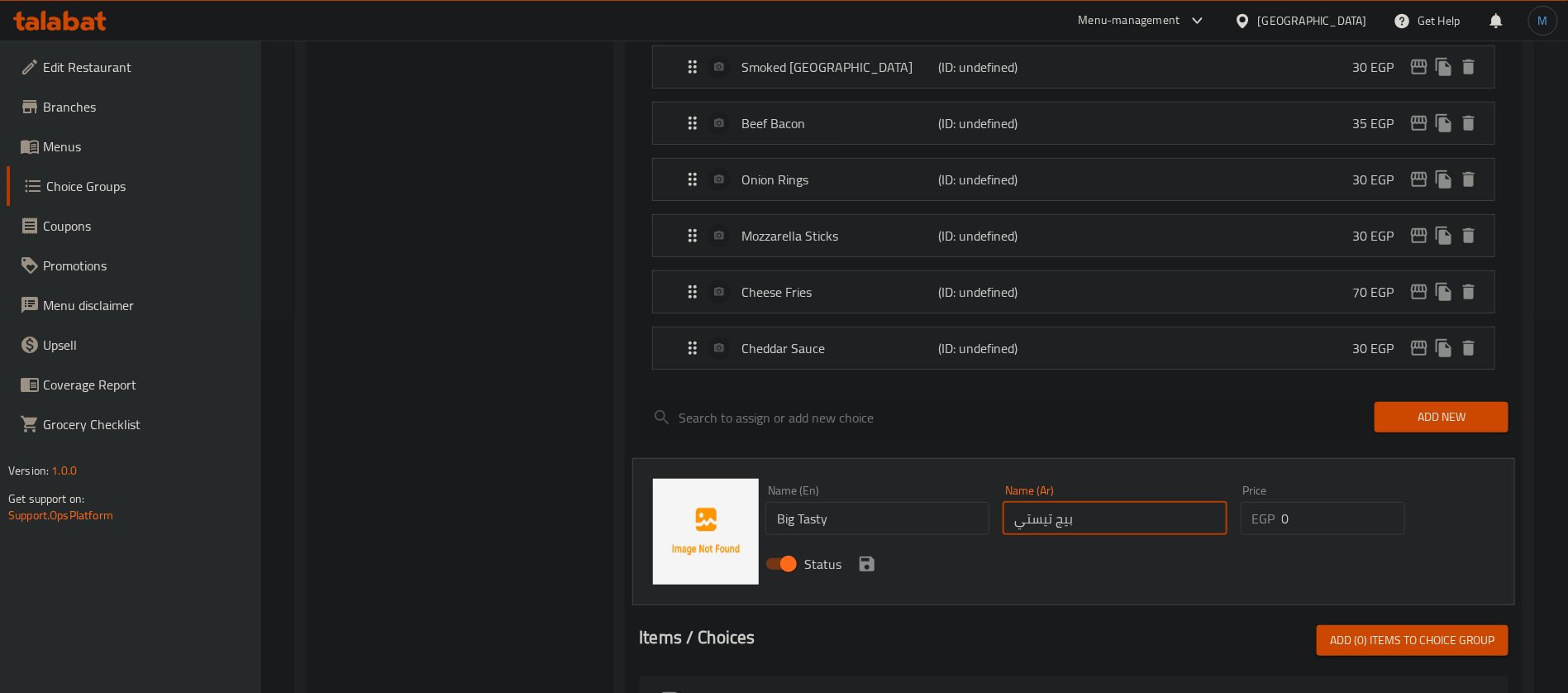
type input "بيج تيستي"
click at [1293, 502] on input "0" at bounding box center [1343, 518] width 123 height 33
type input "30"
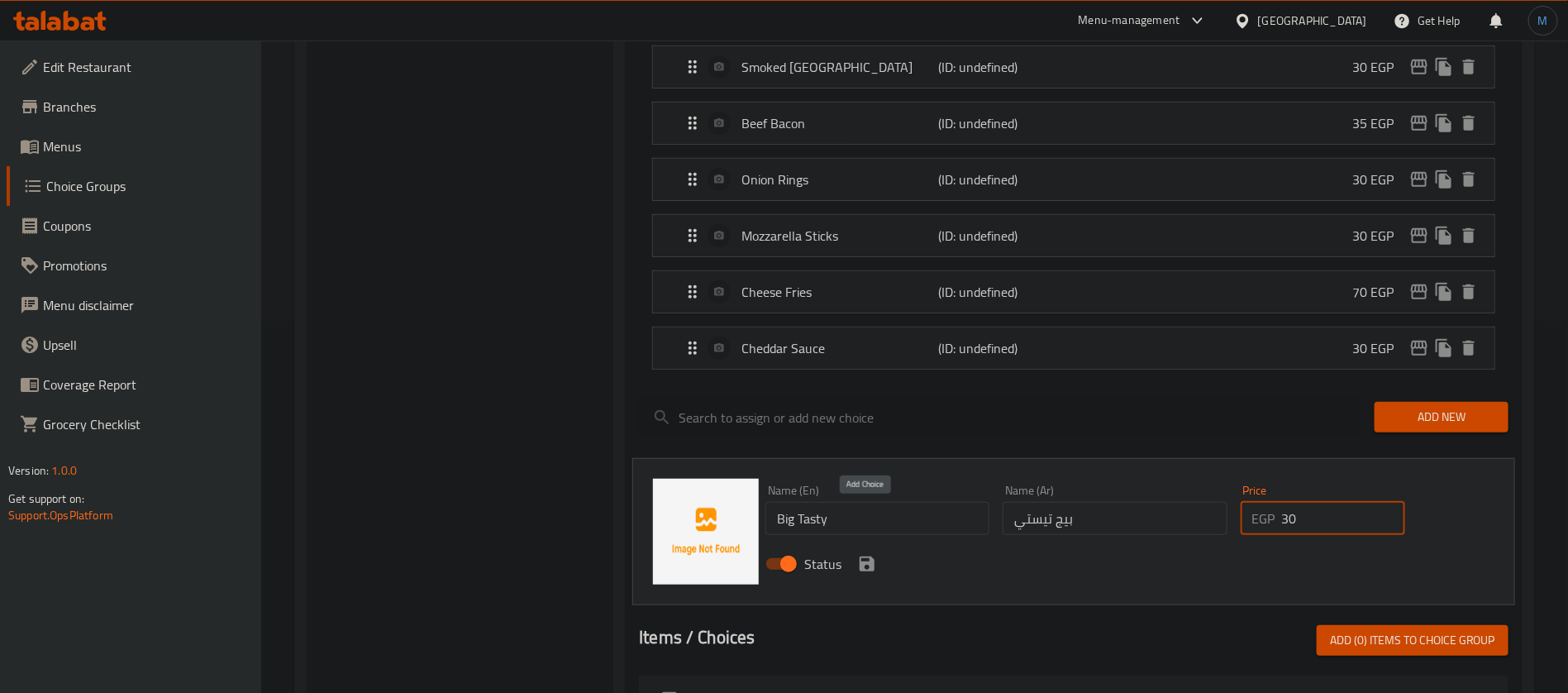
click at [865, 552] on button "save" at bounding box center [867, 564] width 25 height 25
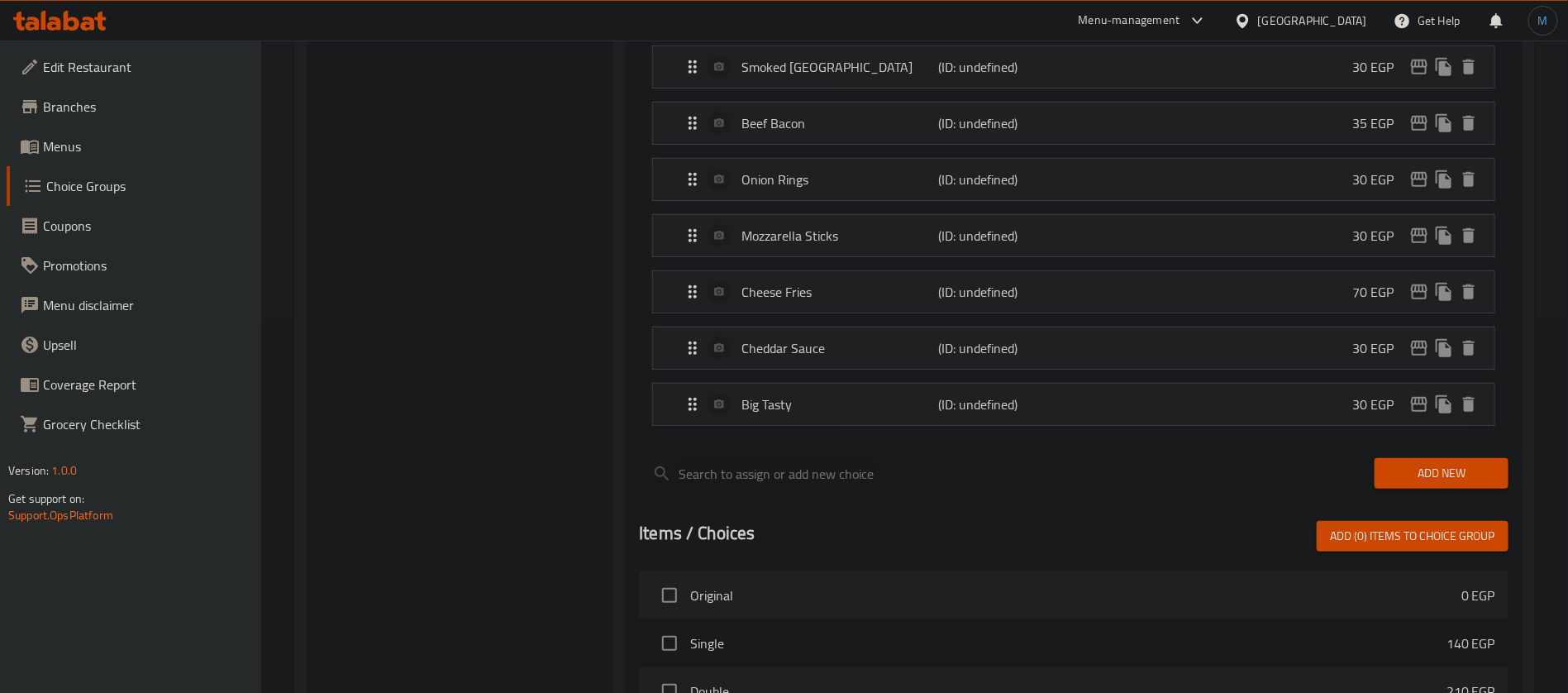
click at [1450, 392] on nav "Smoked Turkey (ID: undefined) 30 EGP Name (En) Smoked Turkey Name (En) Name (Ar…" at bounding box center [1073, 235] width 870 height 407
click at [1450, 463] on span "Add New" at bounding box center [1441, 473] width 108 height 21
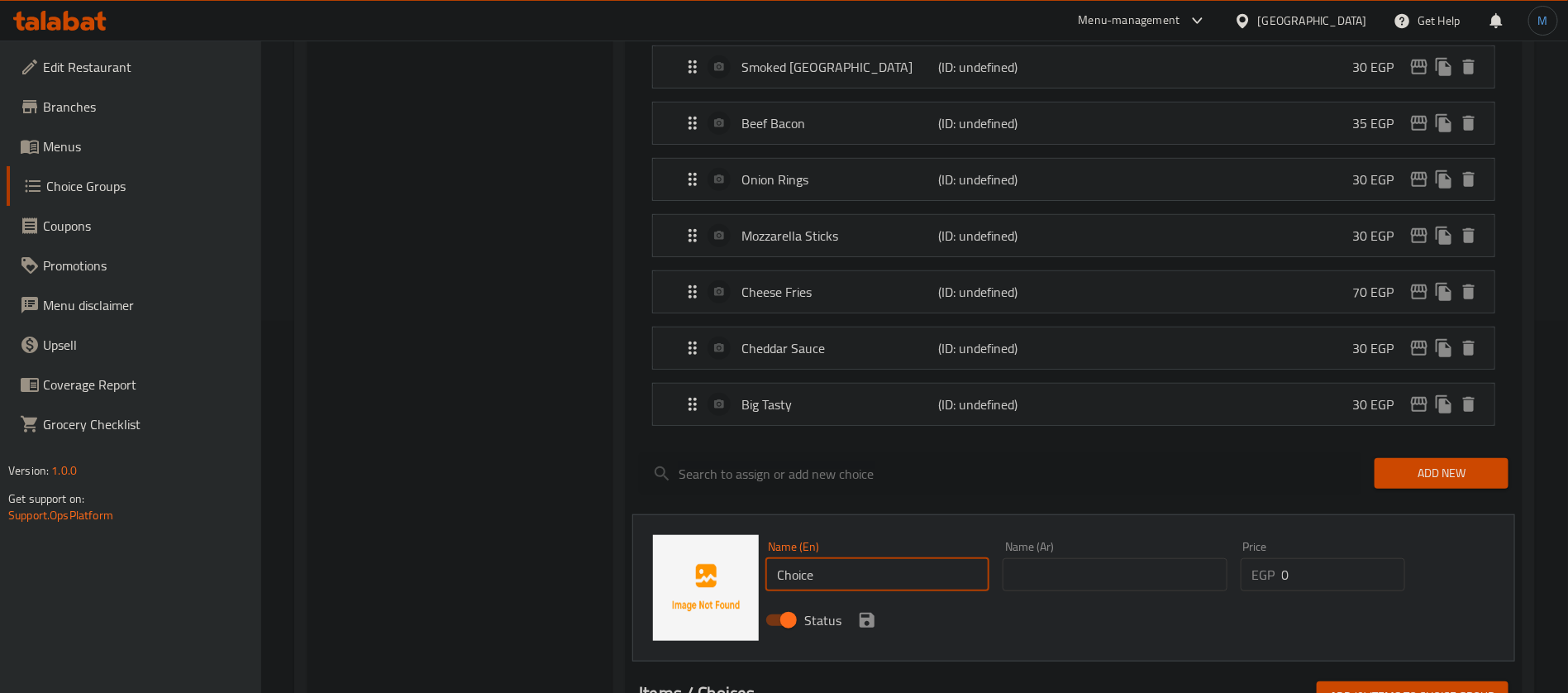
click at [867, 558] on input "Choice" at bounding box center [878, 574] width 224 height 33
paste input "Mushroom"
type input "Mushroom"
click at [1089, 558] on input "text" at bounding box center [1115, 574] width 224 height 33
type input "ز"
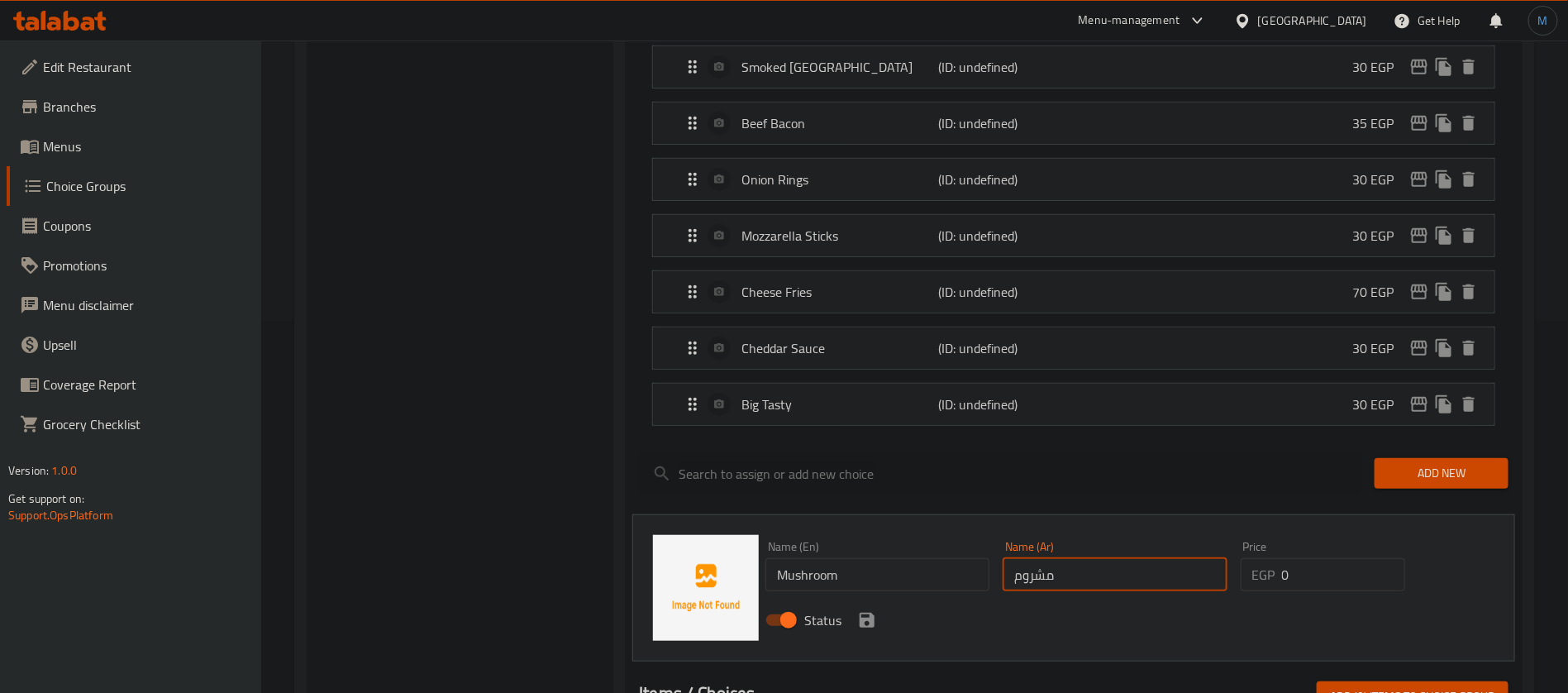
type input "مشروم"
click at [1372, 558] on input "0" at bounding box center [1343, 574] width 123 height 33
type input "30"
click at [865, 613] on icon "save" at bounding box center [866, 620] width 15 height 15
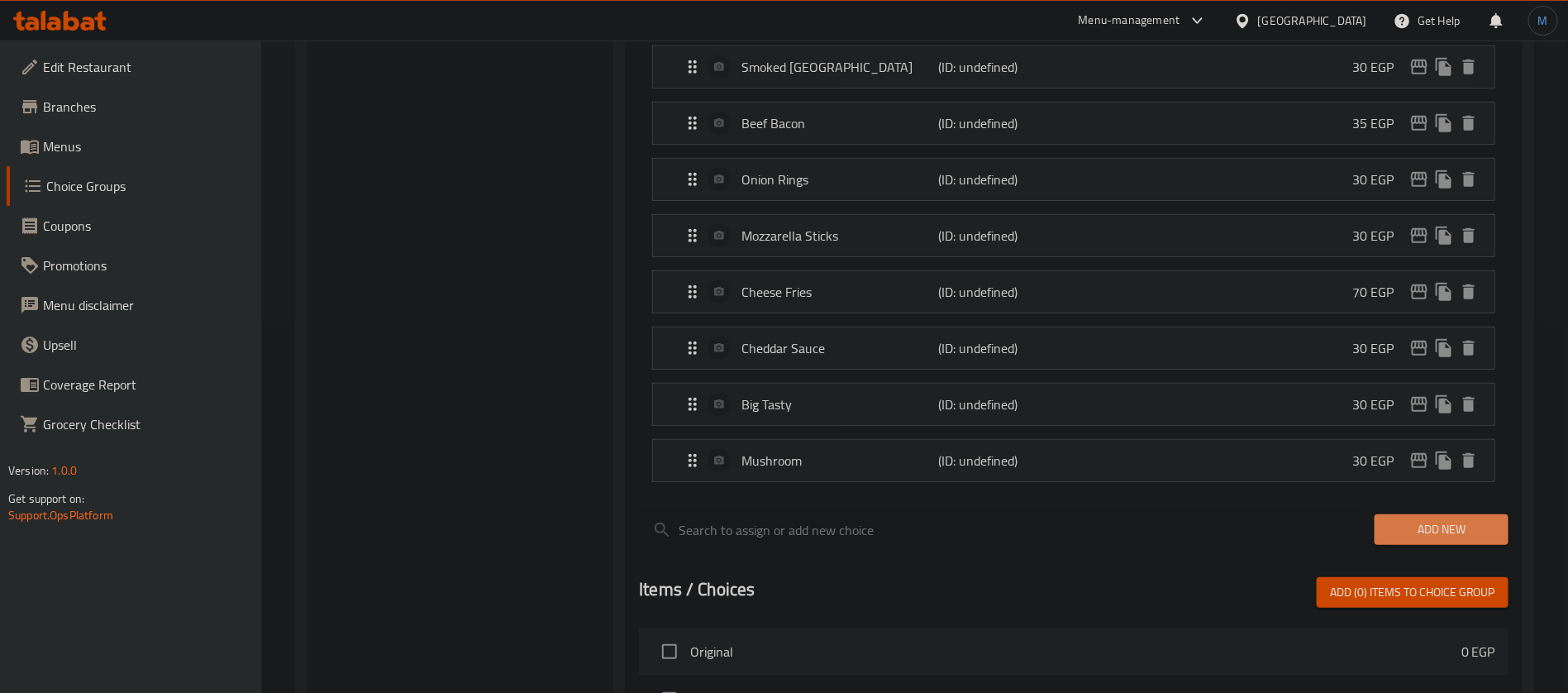
click at [1445, 519] on span "Add New" at bounding box center [1441, 529] width 108 height 21
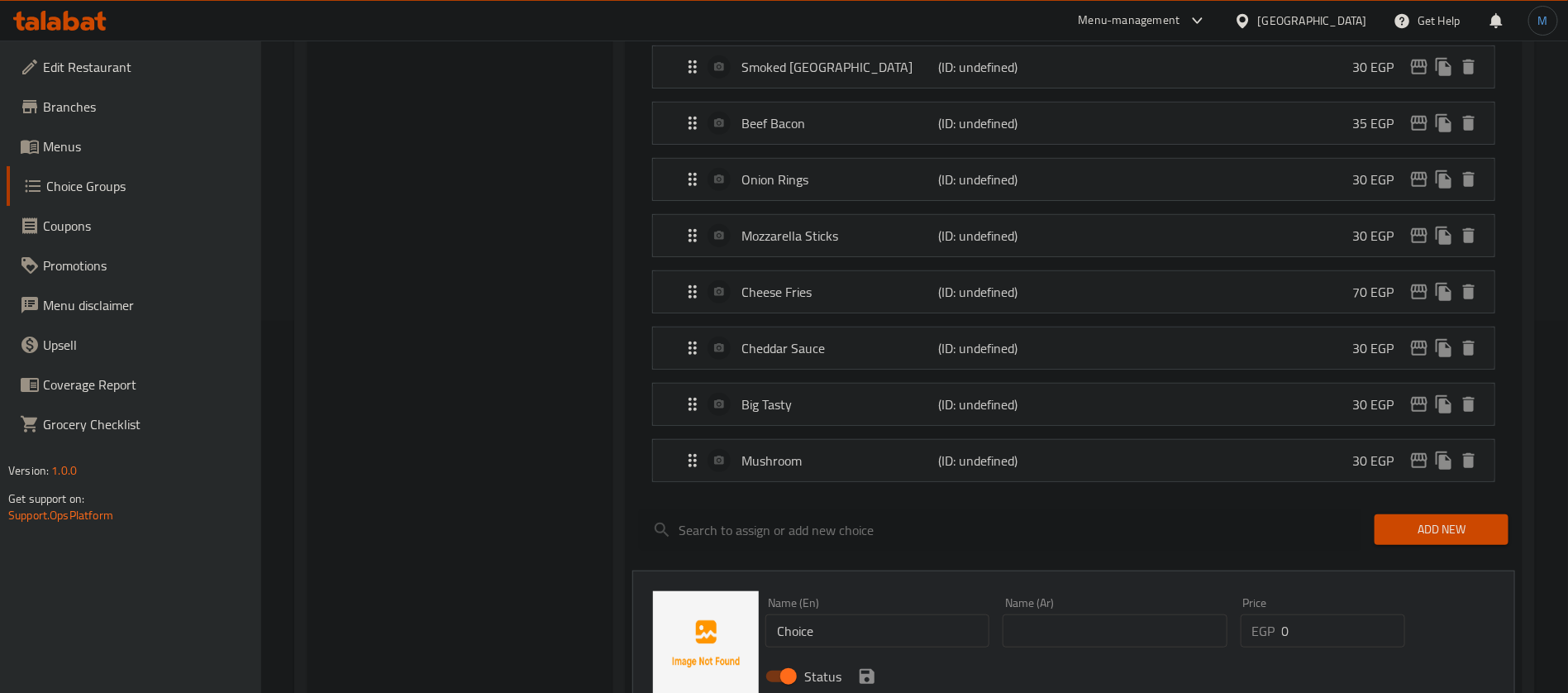
click at [922, 614] on input "Choice" at bounding box center [878, 630] width 224 height 33
paste input "BBQ"
type input "BBQ"
click at [1094, 614] on input "text" at bounding box center [1115, 630] width 224 height 33
type input "باربكيو"
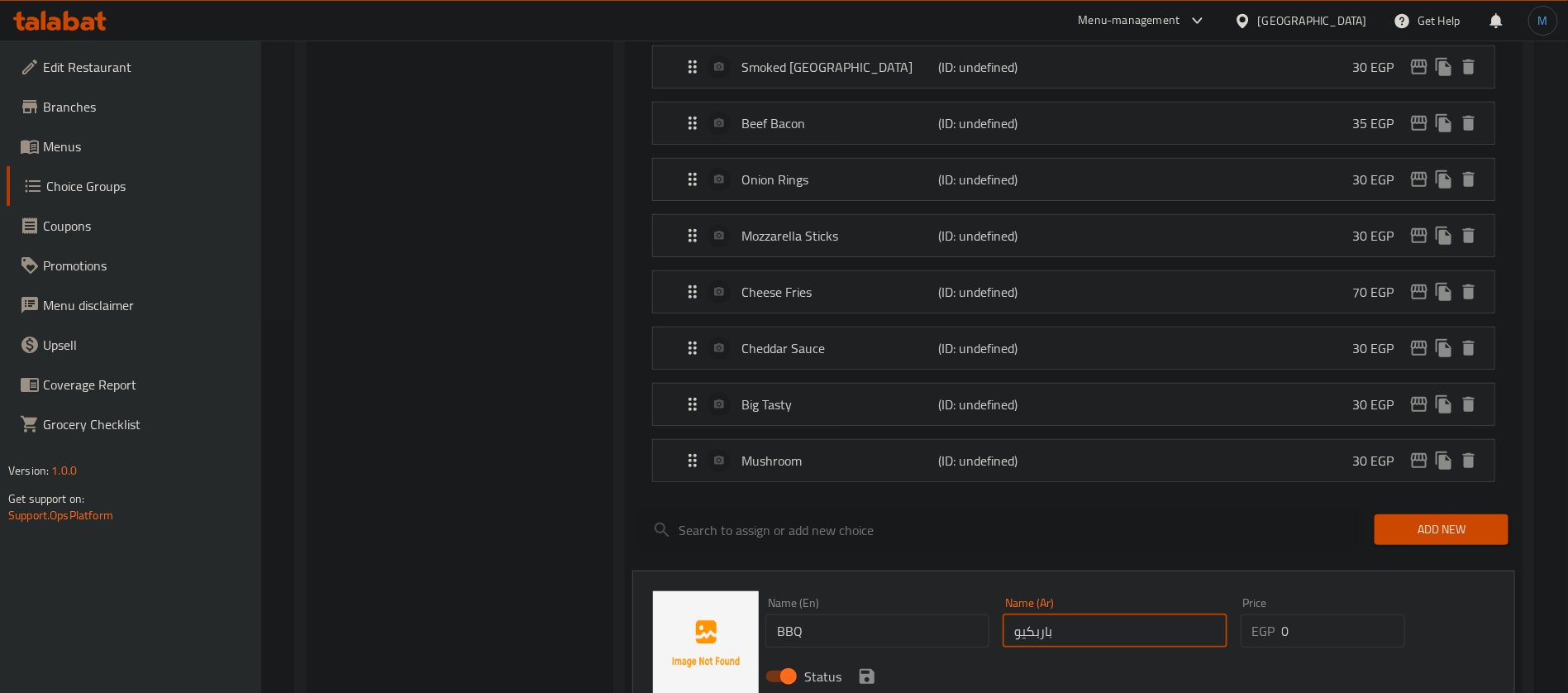
click at [1305, 614] on input "0" at bounding box center [1343, 630] width 123 height 33
type input "30"
click at [867, 669] on icon "save" at bounding box center [866, 676] width 15 height 15
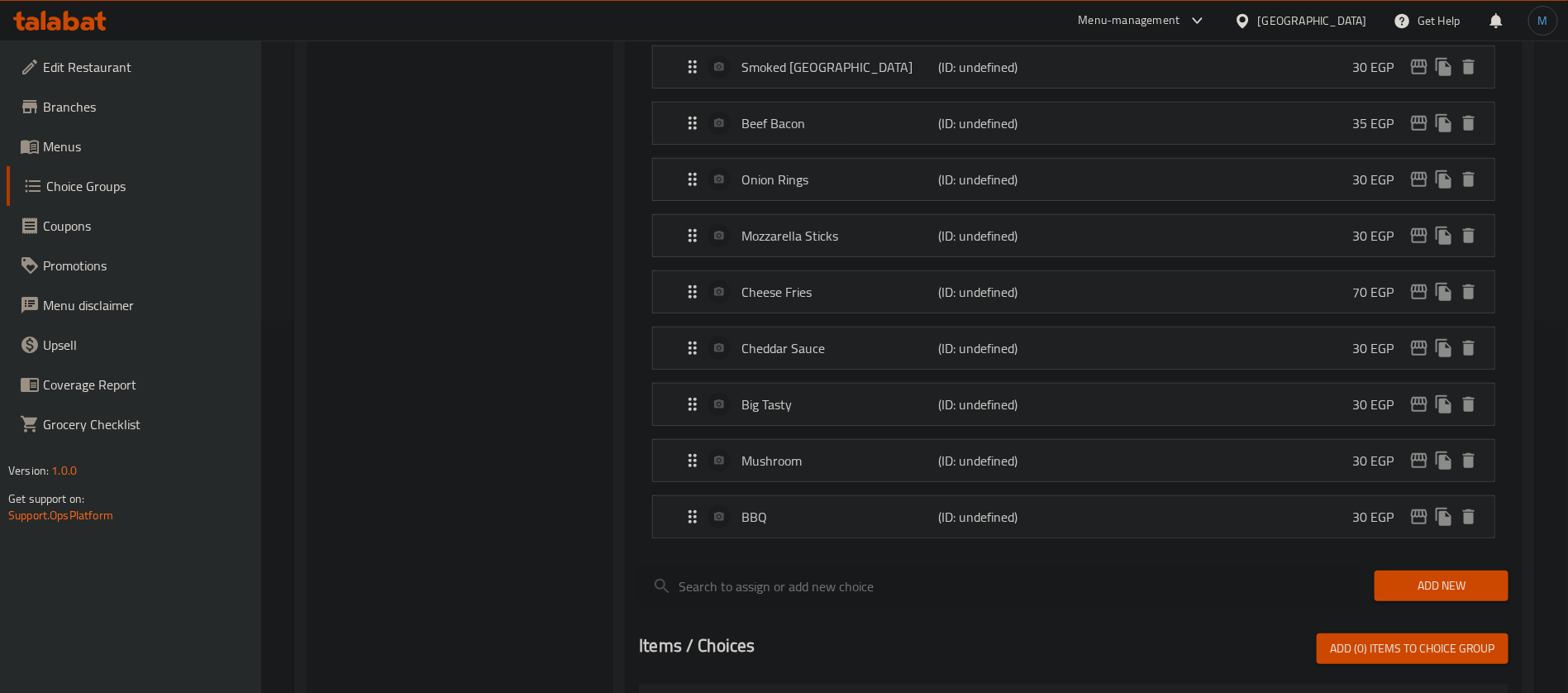
click at [1413, 575] on span "Add New" at bounding box center [1441, 585] width 108 height 21
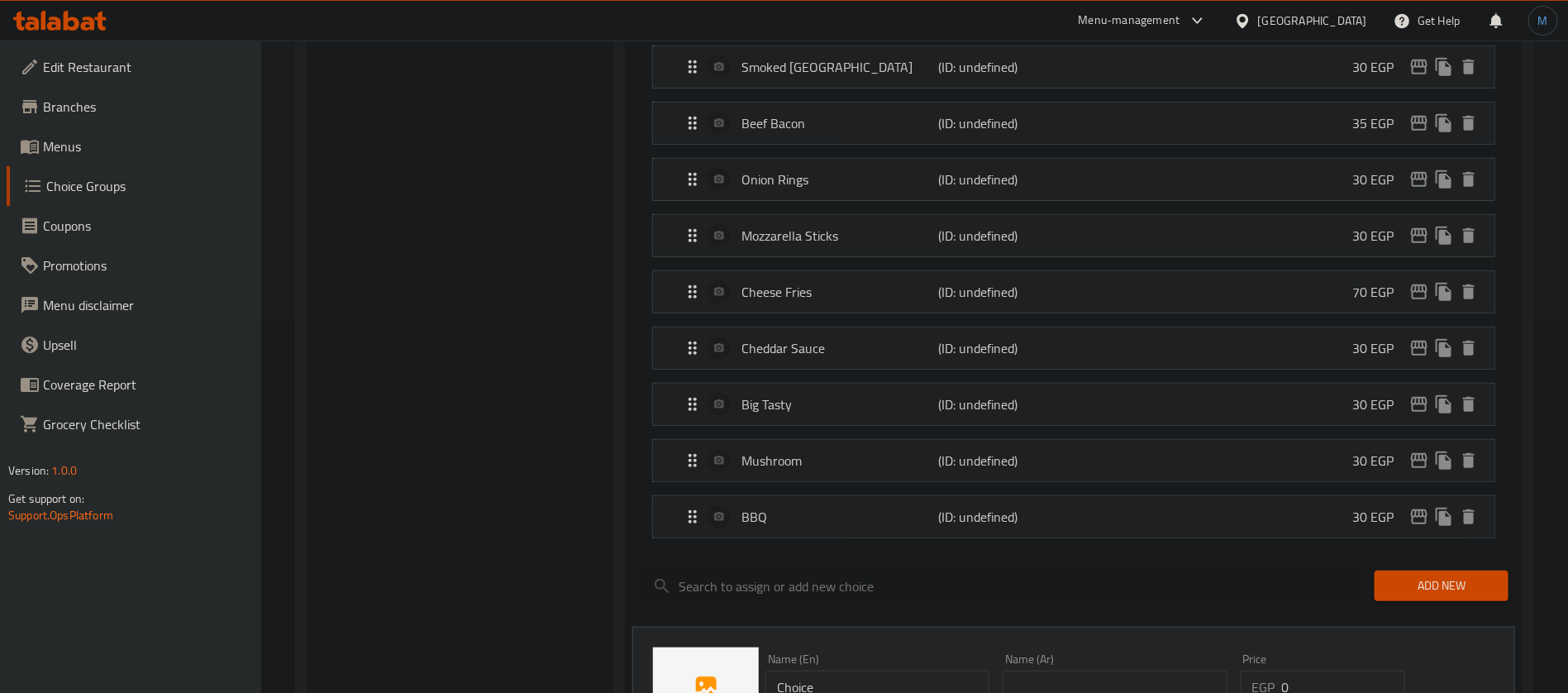
click at [907, 671] on input "Choice" at bounding box center [878, 687] width 224 height 33
paste input "Ketchup"
type input "Ketchup"
click at [1117, 671] on input "text" at bounding box center [1115, 687] width 224 height 33
type input "كاتشب"
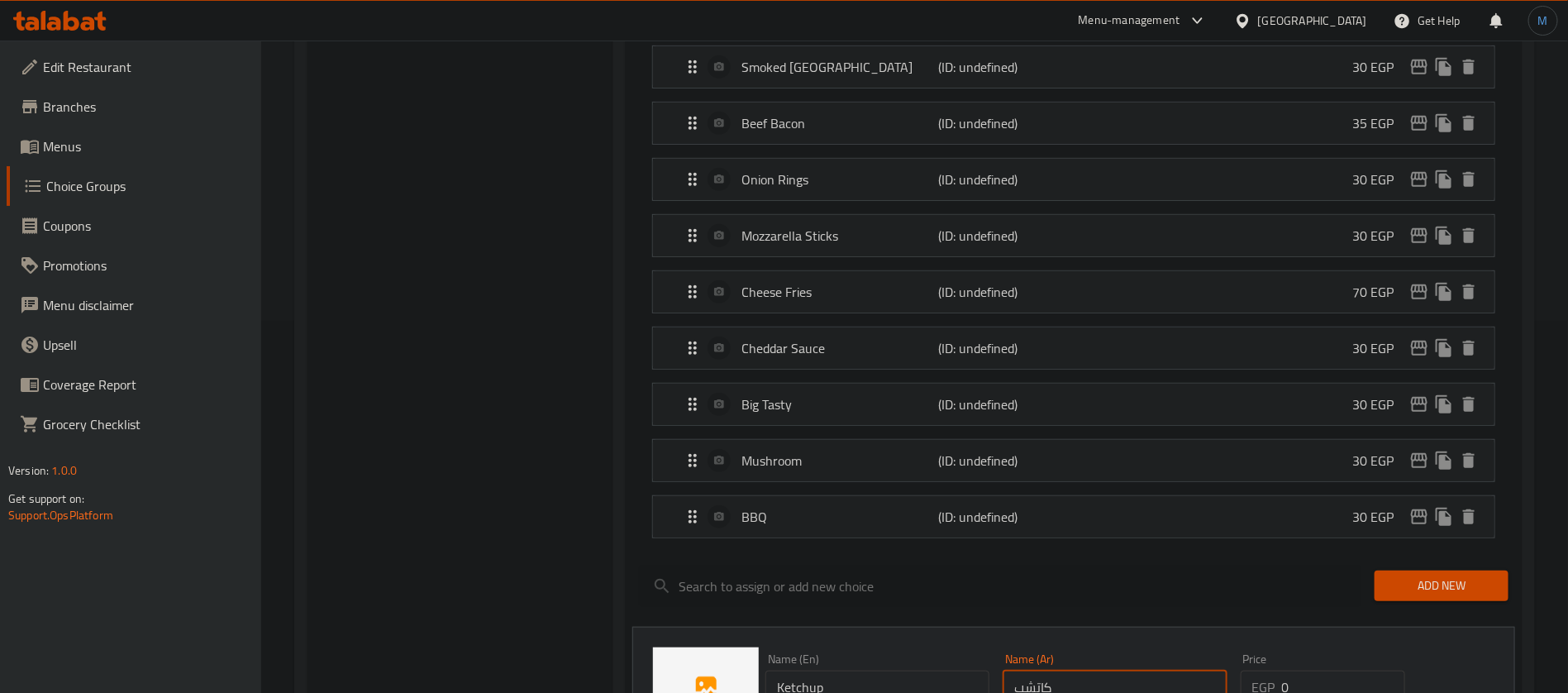
click at [1352, 671] on input "0" at bounding box center [1343, 687] width 123 height 33
type input "20"
click at [1477, 627] on div "Name (En) Ketchup Name (En) Name (Ar) كاتشب Name (Ar) Price EGP 20 Price Status" at bounding box center [1074, 700] width 883 height 147
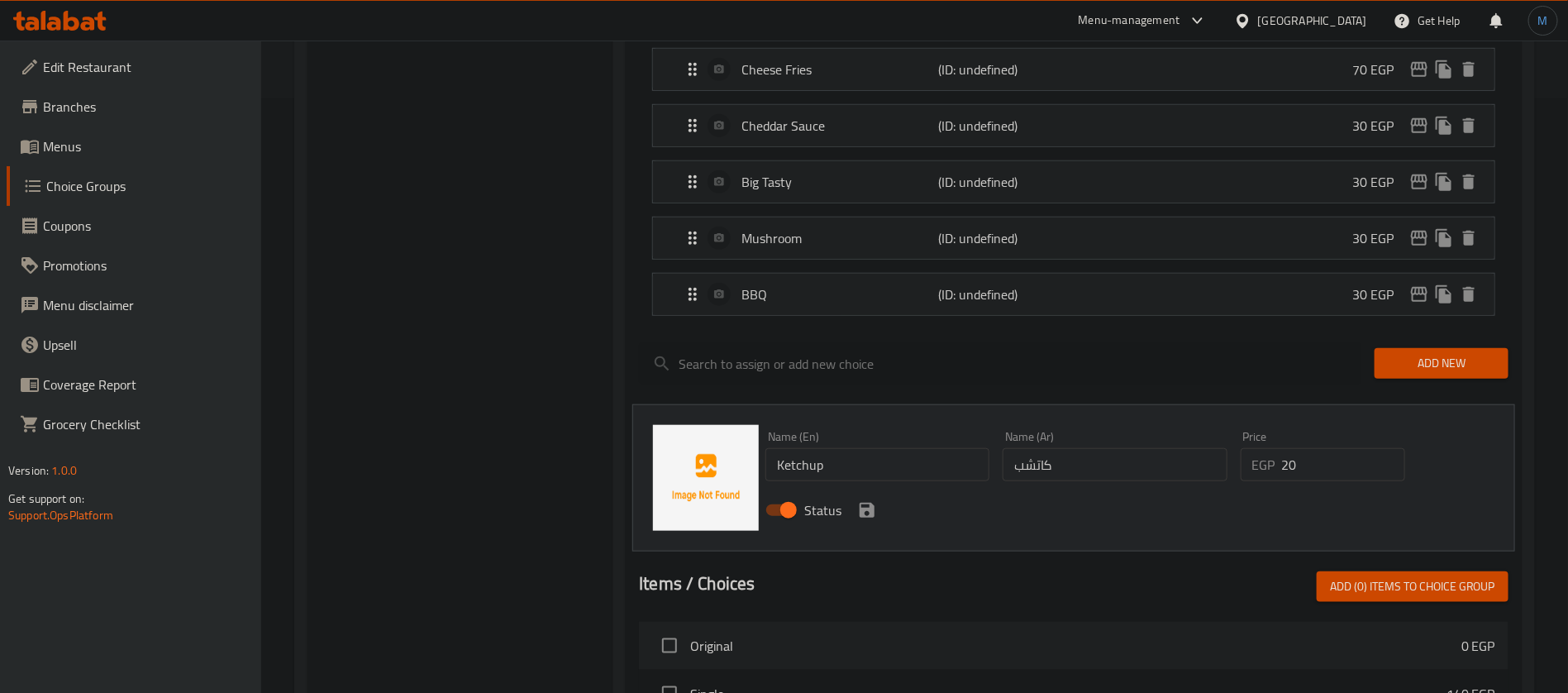
scroll to position [620, 0]
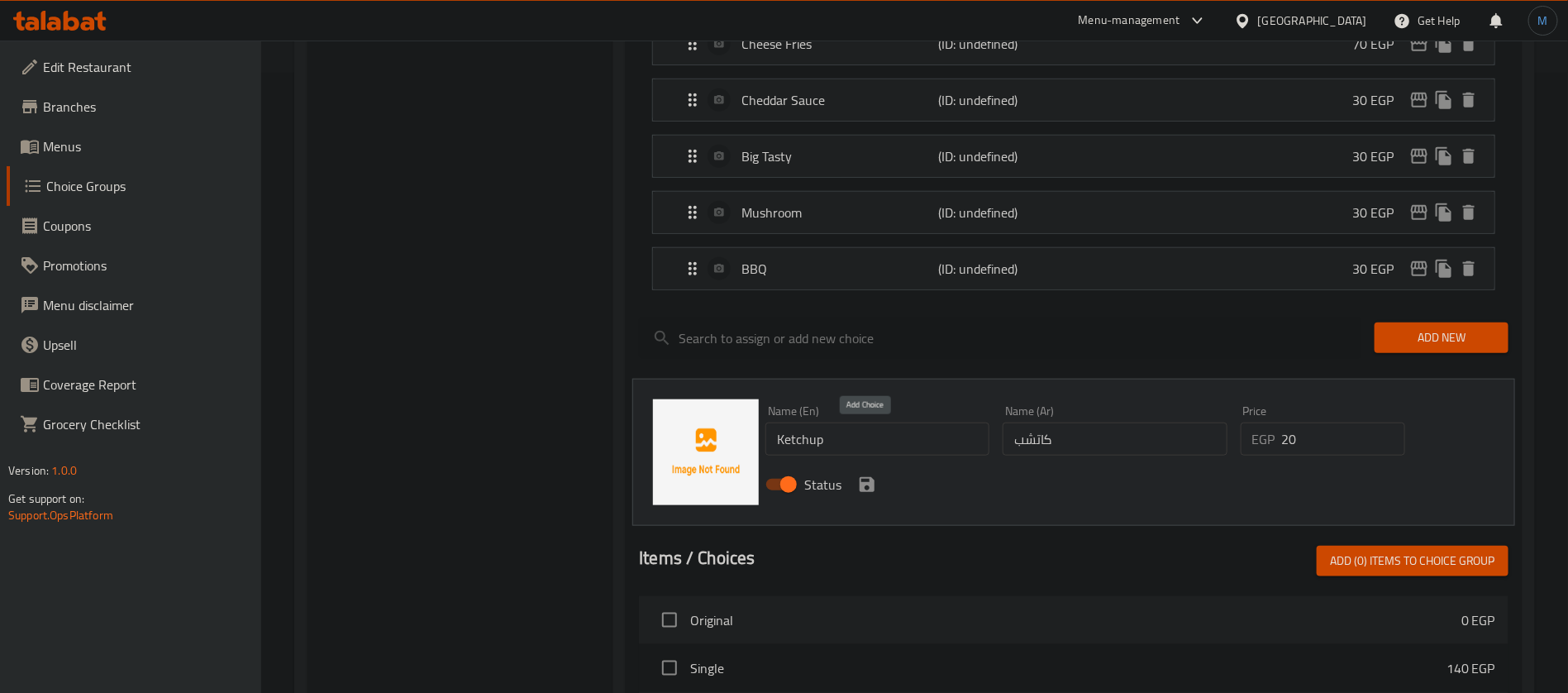
click at [871, 477] on icon "save" at bounding box center [866, 484] width 15 height 15
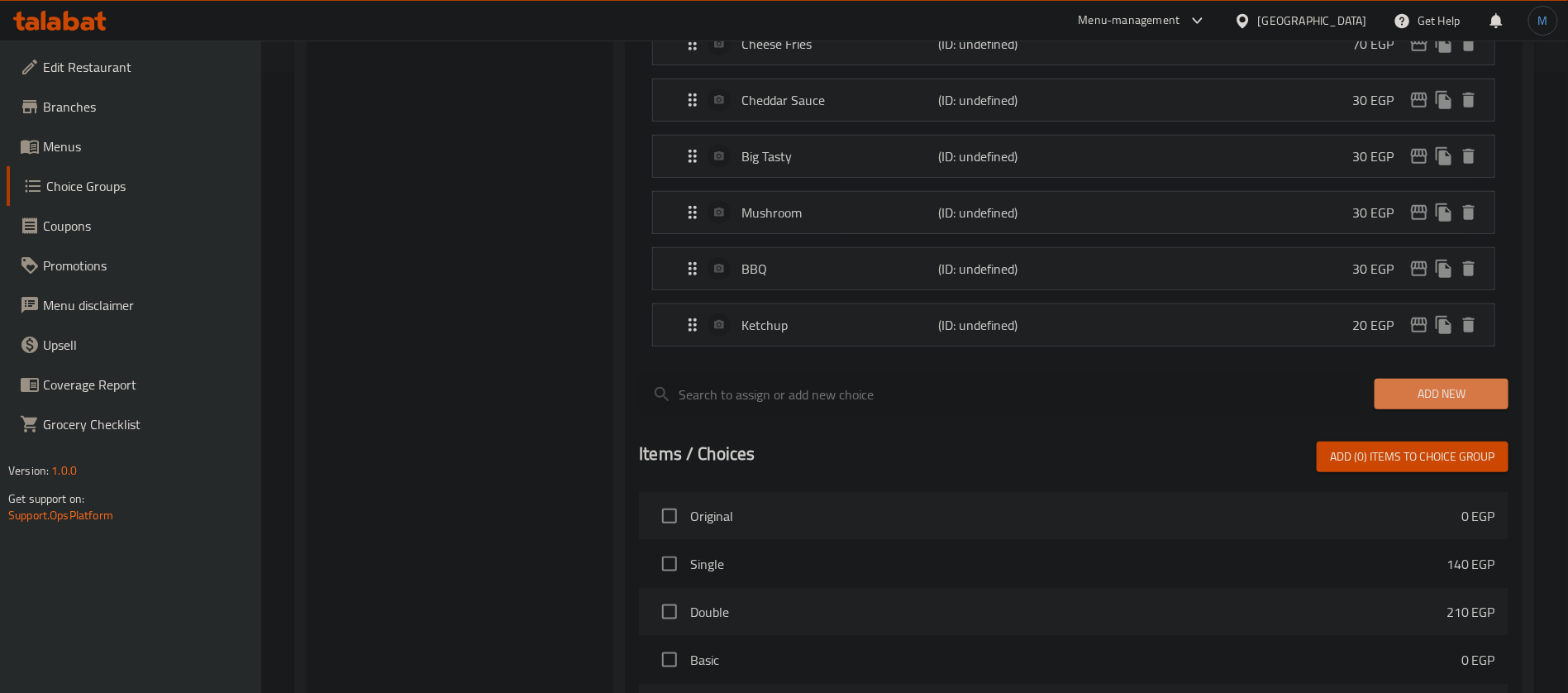
click at [1421, 384] on span "Add New" at bounding box center [1441, 394] width 108 height 21
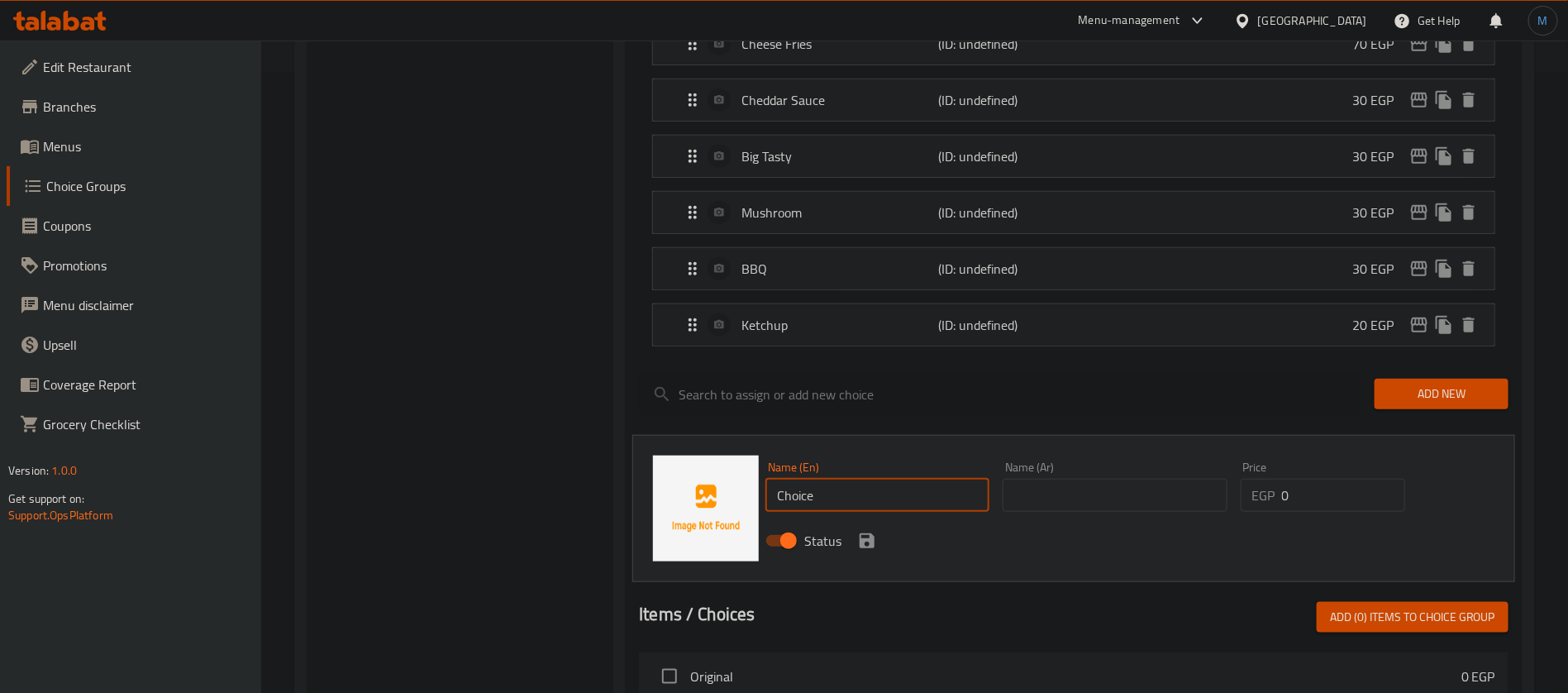
click at [848, 478] on input "Choice" at bounding box center [878, 495] width 224 height 33
paste input "Ranch"
type input "Ranch"
click at [1105, 478] on input "text" at bounding box center [1115, 495] width 224 height 33
type input "رانش"
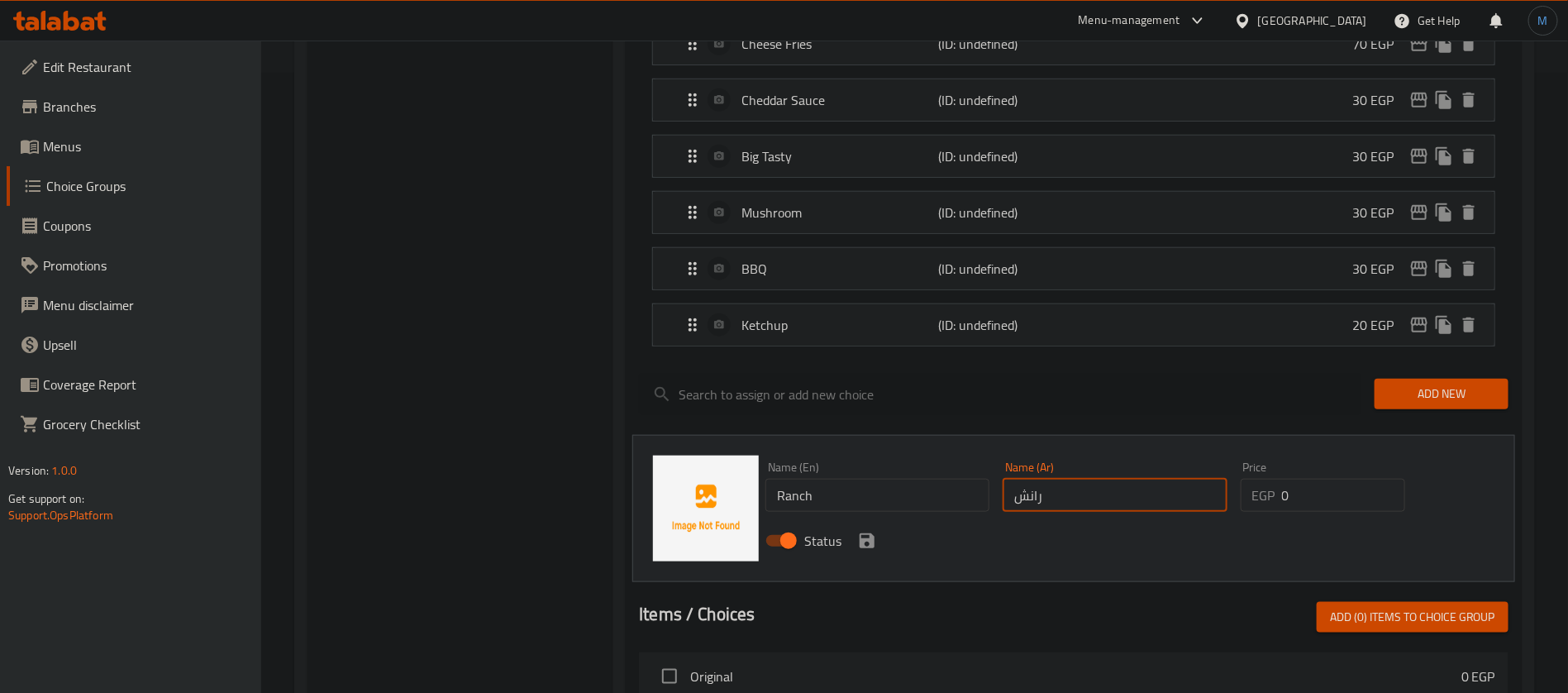
click at [1308, 478] on input "0" at bounding box center [1343, 495] width 123 height 33
type input "20"
click at [877, 528] on button "save" at bounding box center [867, 540] width 25 height 25
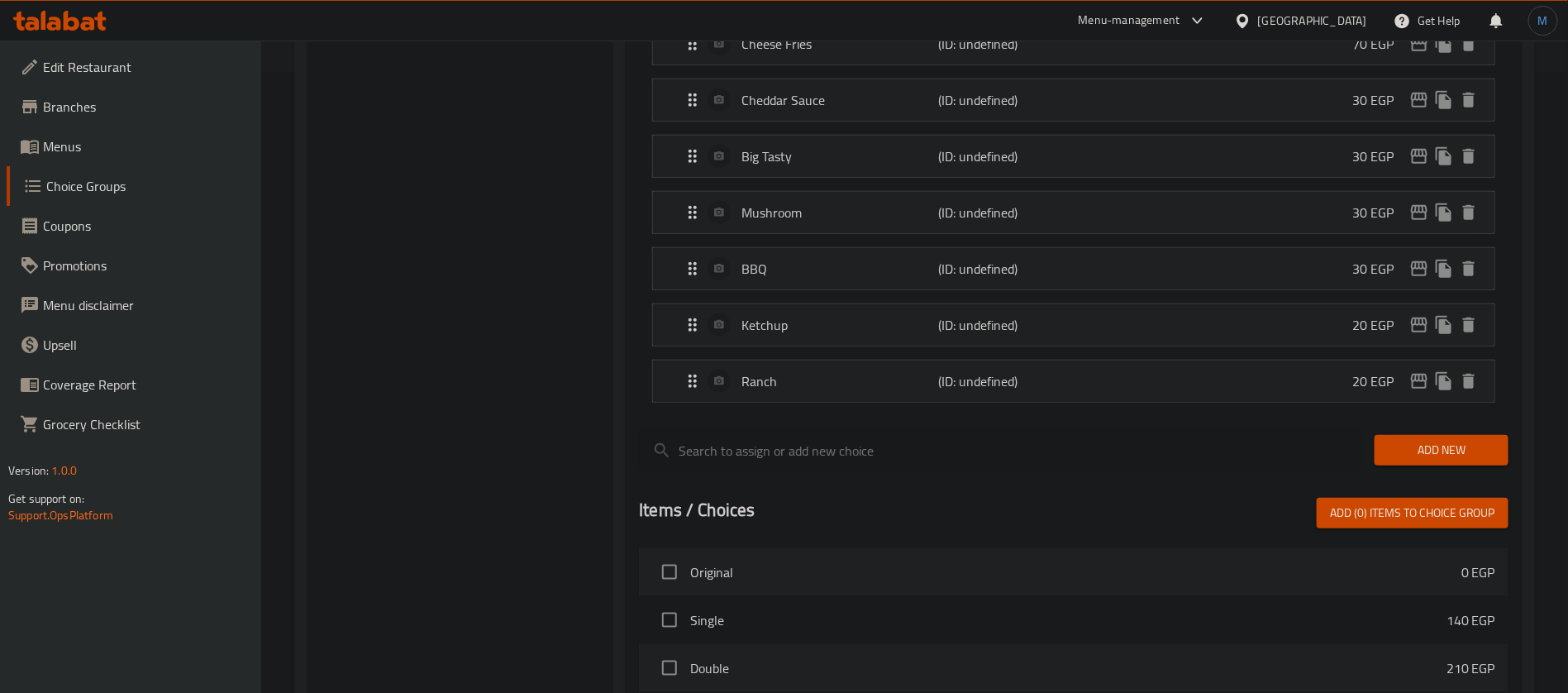
click at [1407, 422] on div "Add New" at bounding box center [1441, 450] width 147 height 55
click at [1416, 434] on button "Add New" at bounding box center [1441, 449] width 134 height 30
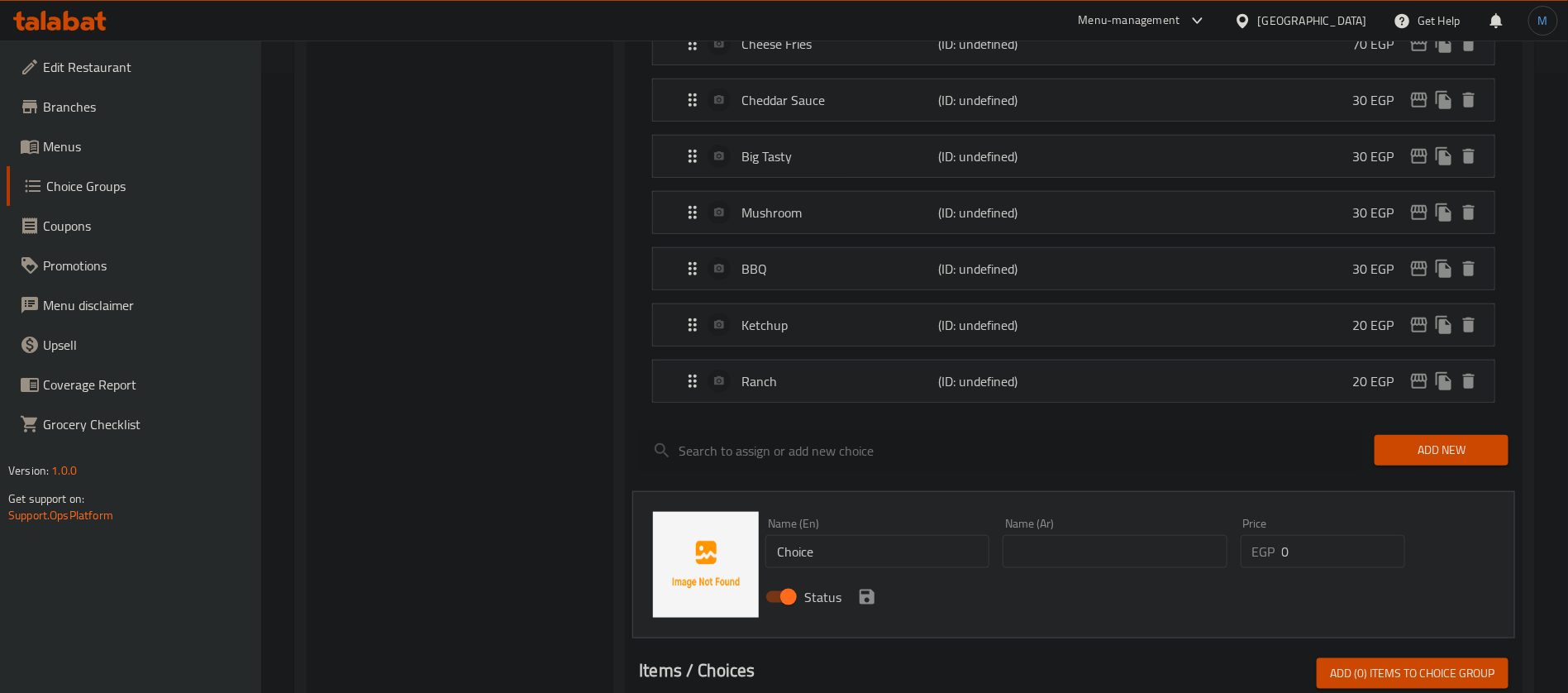
click at [924, 517] on div "Name (En) Choice Name (En)" at bounding box center [878, 542] width 224 height 50
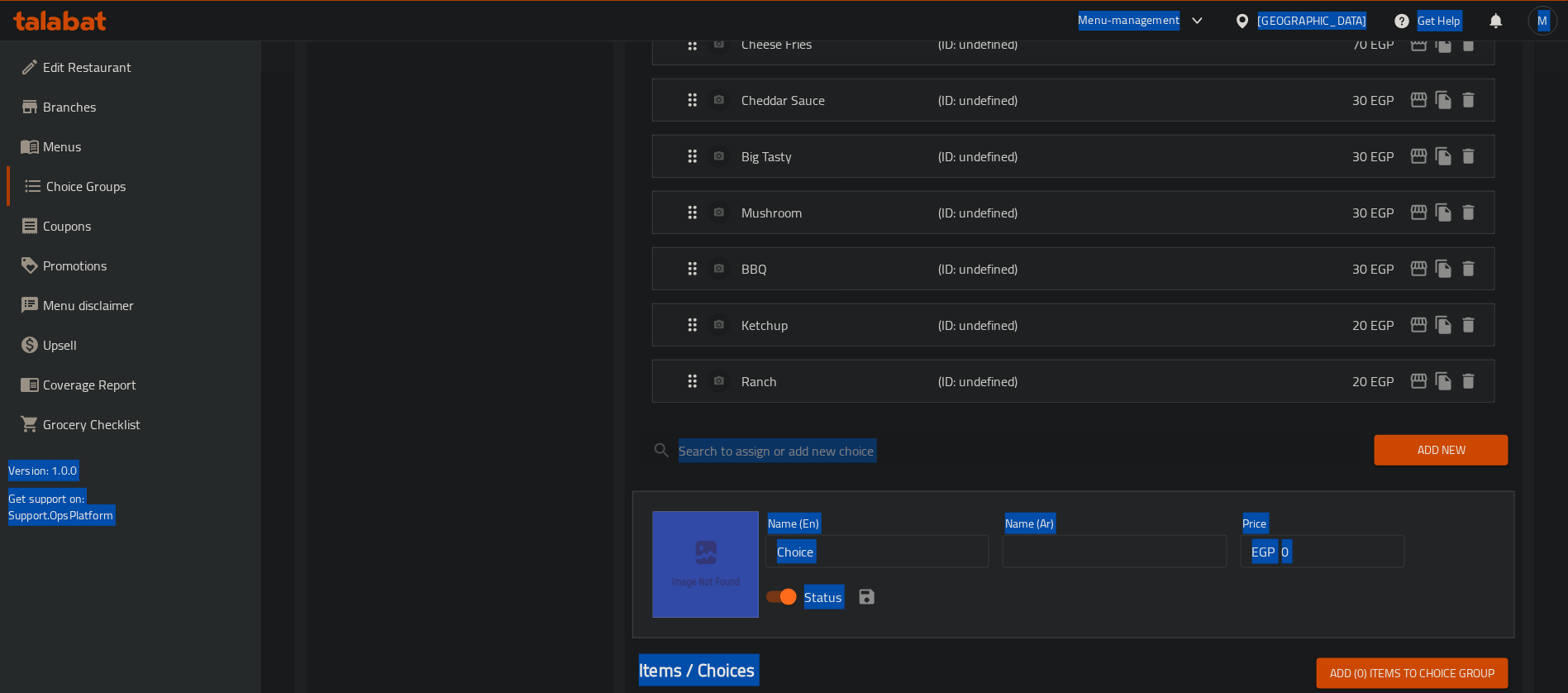
click at [928, 534] on input "Choice" at bounding box center [878, 551] width 224 height 33
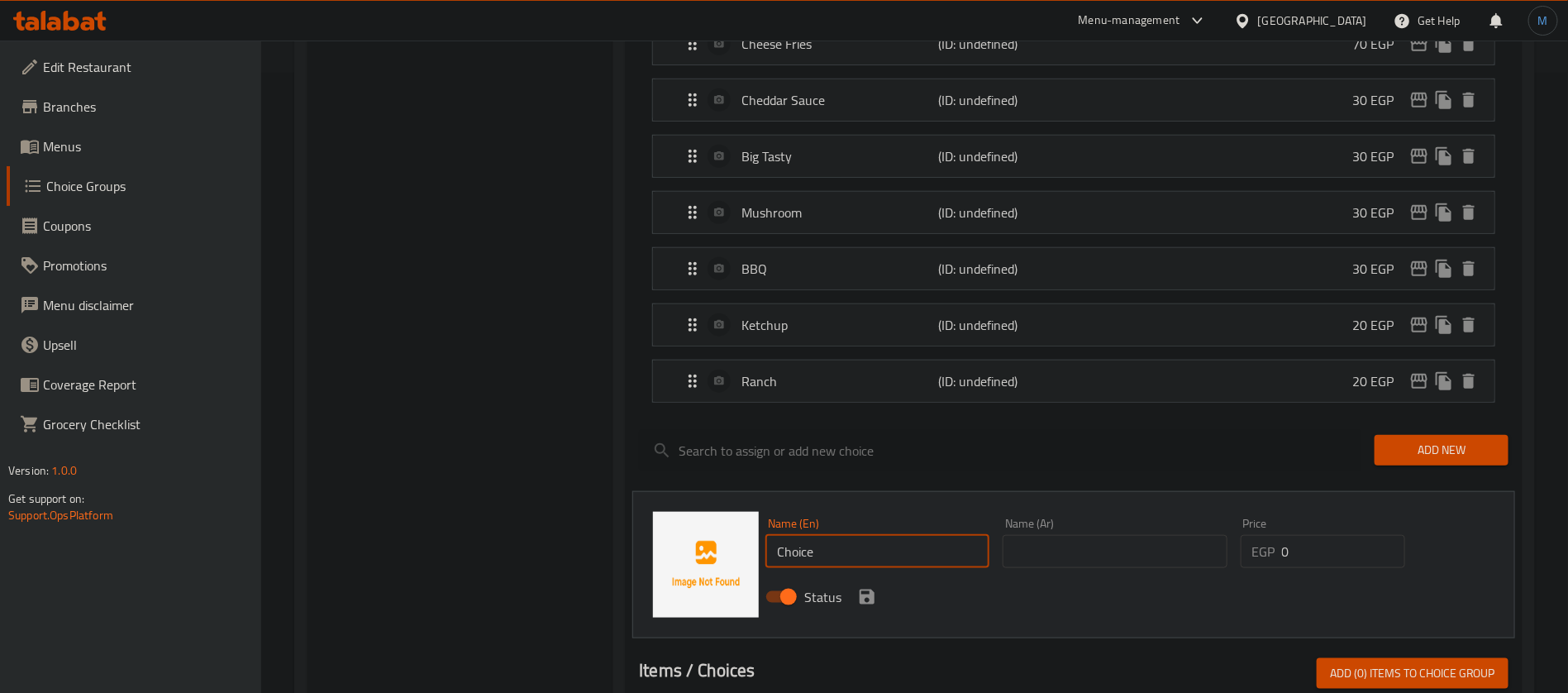
paste input "Fries"
type input "Fries"
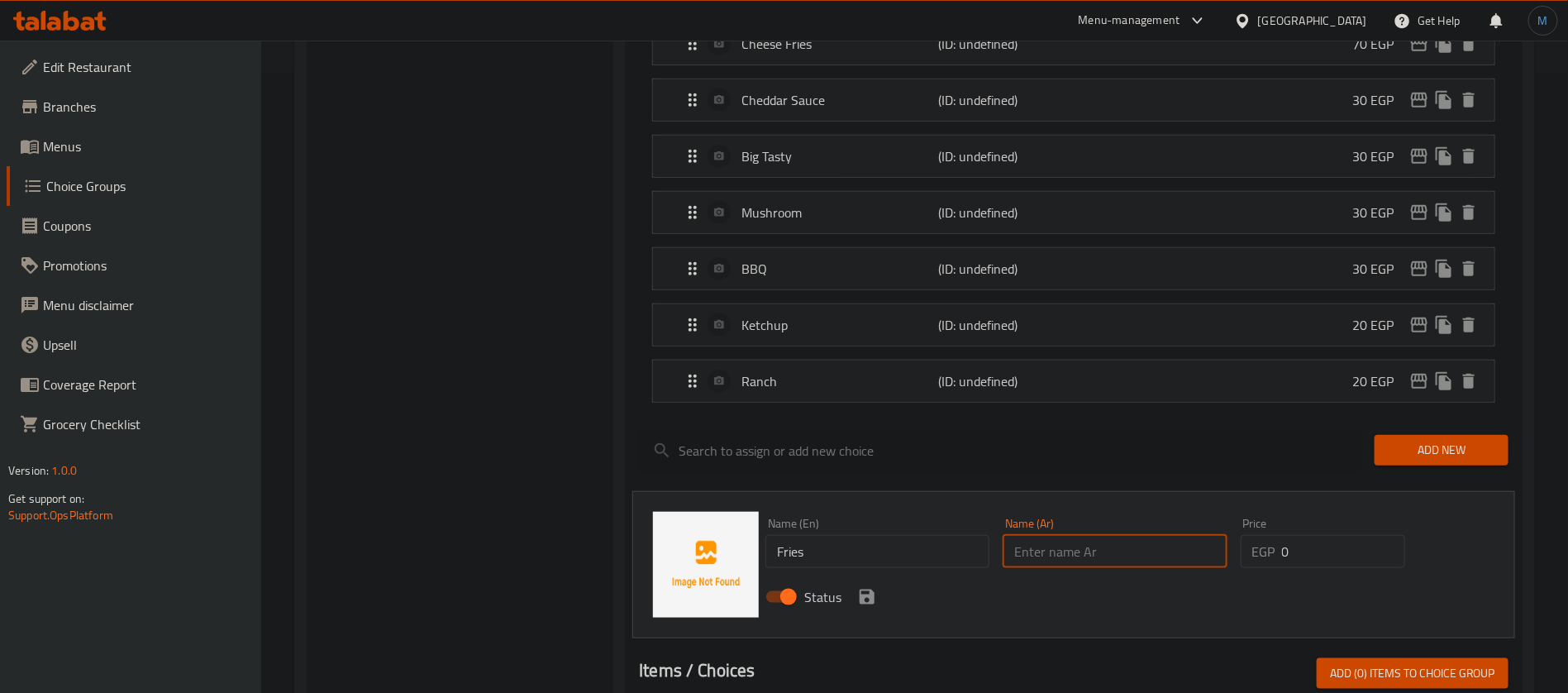
click at [1117, 534] on input "text" at bounding box center [1115, 551] width 224 height 33
type input "بكاكس"
type input "بطاطس مقلية"
click at [1326, 534] on input "0" at bounding box center [1343, 551] width 123 height 33
paste input "3"
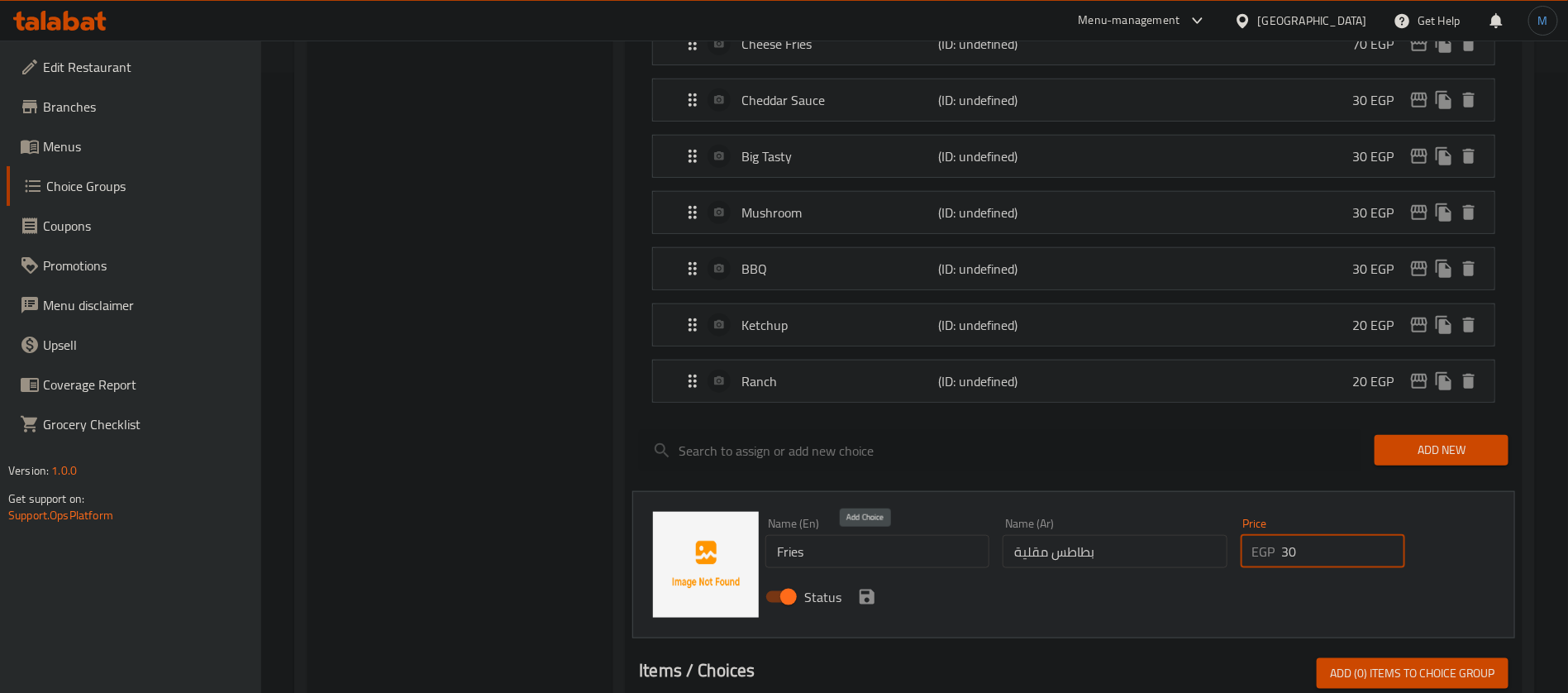
type input "30"
click at [859, 590] on icon "save" at bounding box center [866, 596] width 15 height 15
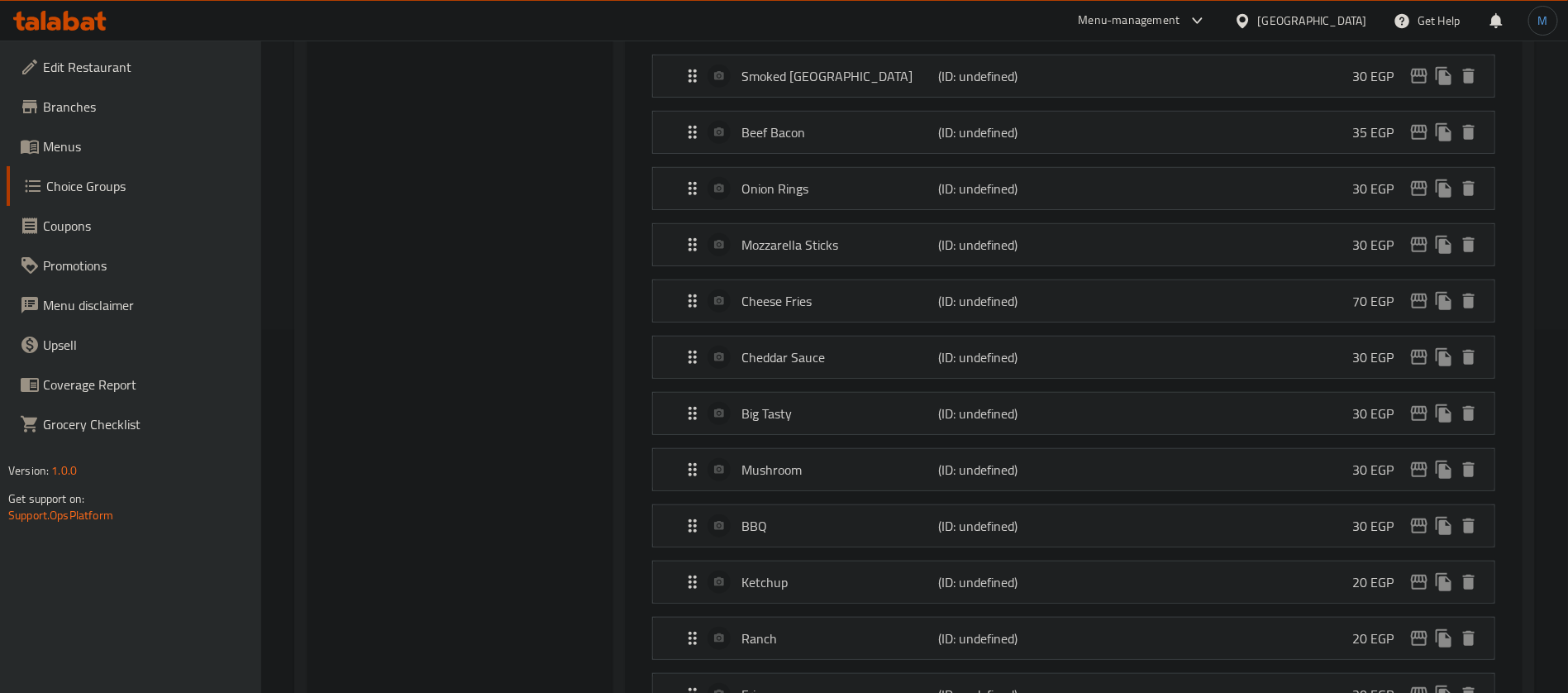
scroll to position [124, 0]
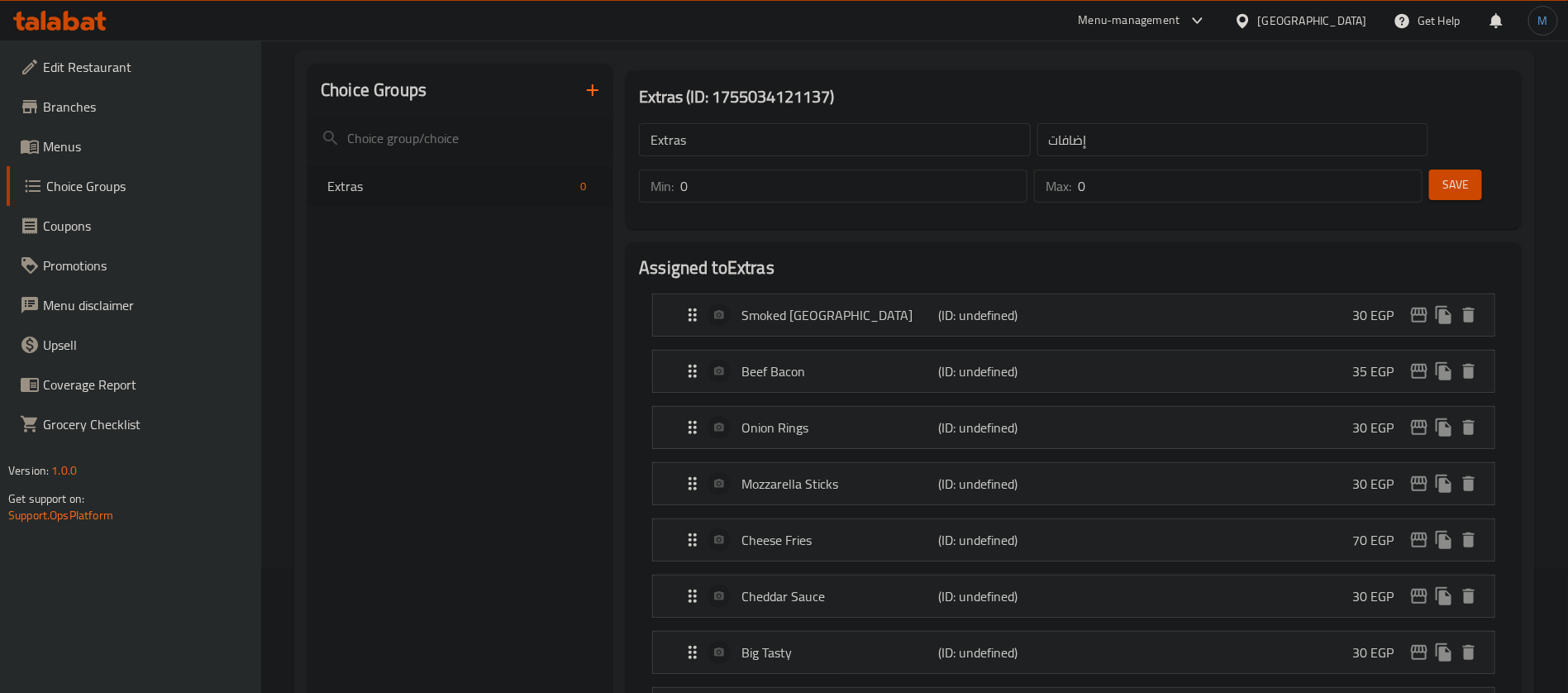
click at [1429, 170] on button "Save" at bounding box center [1455, 184] width 53 height 30
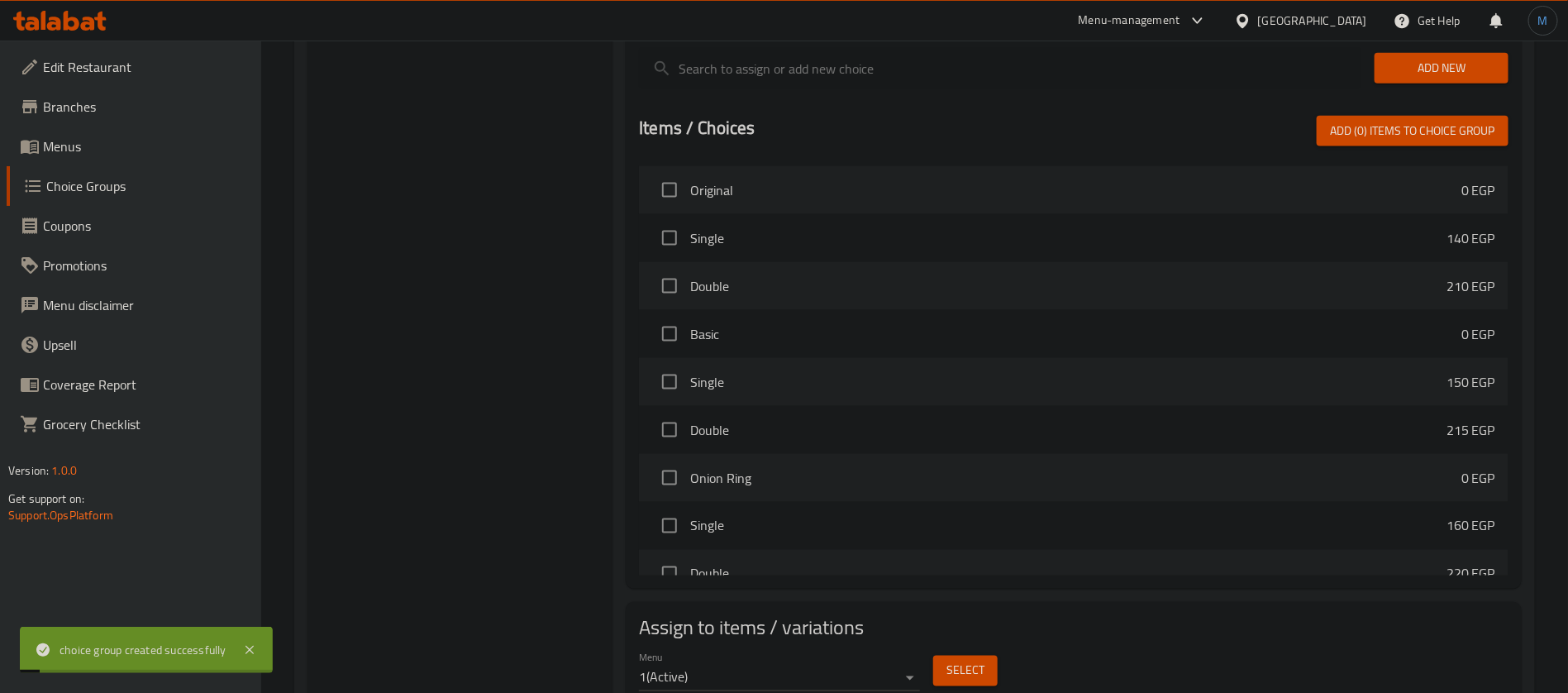
scroll to position [1076, 0]
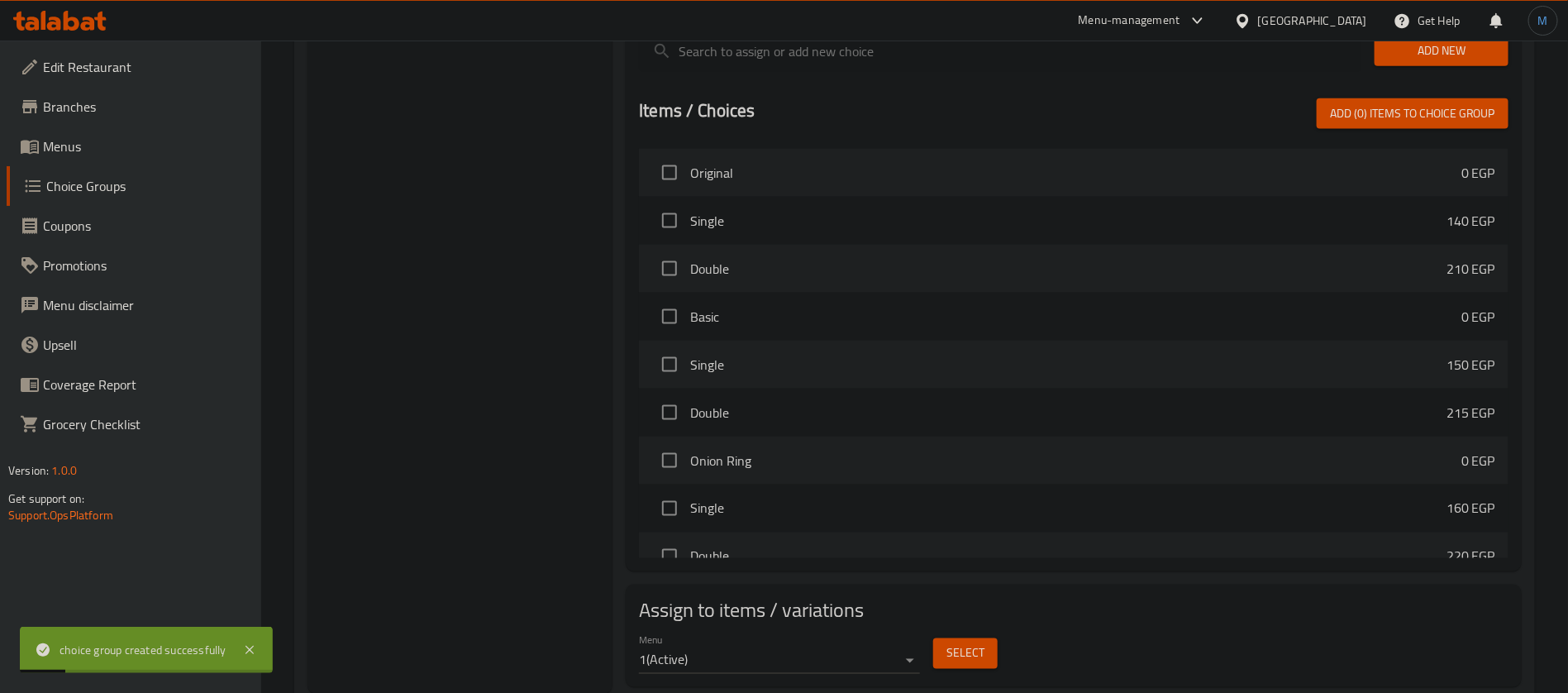
click at [974, 632] on div "Select" at bounding box center [965, 653] width 78 height 44
click at [973, 638] on button "Select" at bounding box center [965, 652] width 65 height 30
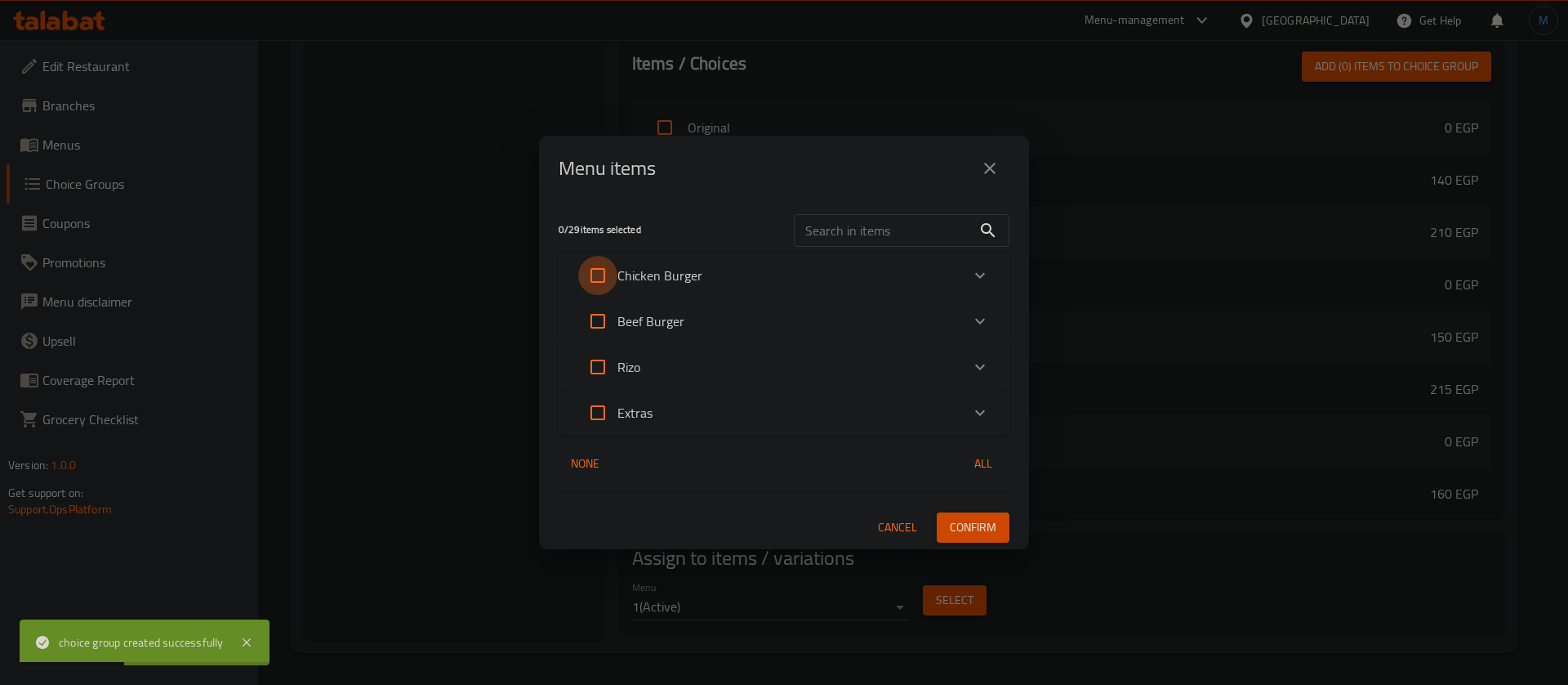
click at [606, 273] on input "Expand" at bounding box center [598, 275] width 39 height 39
checkbox input "true"
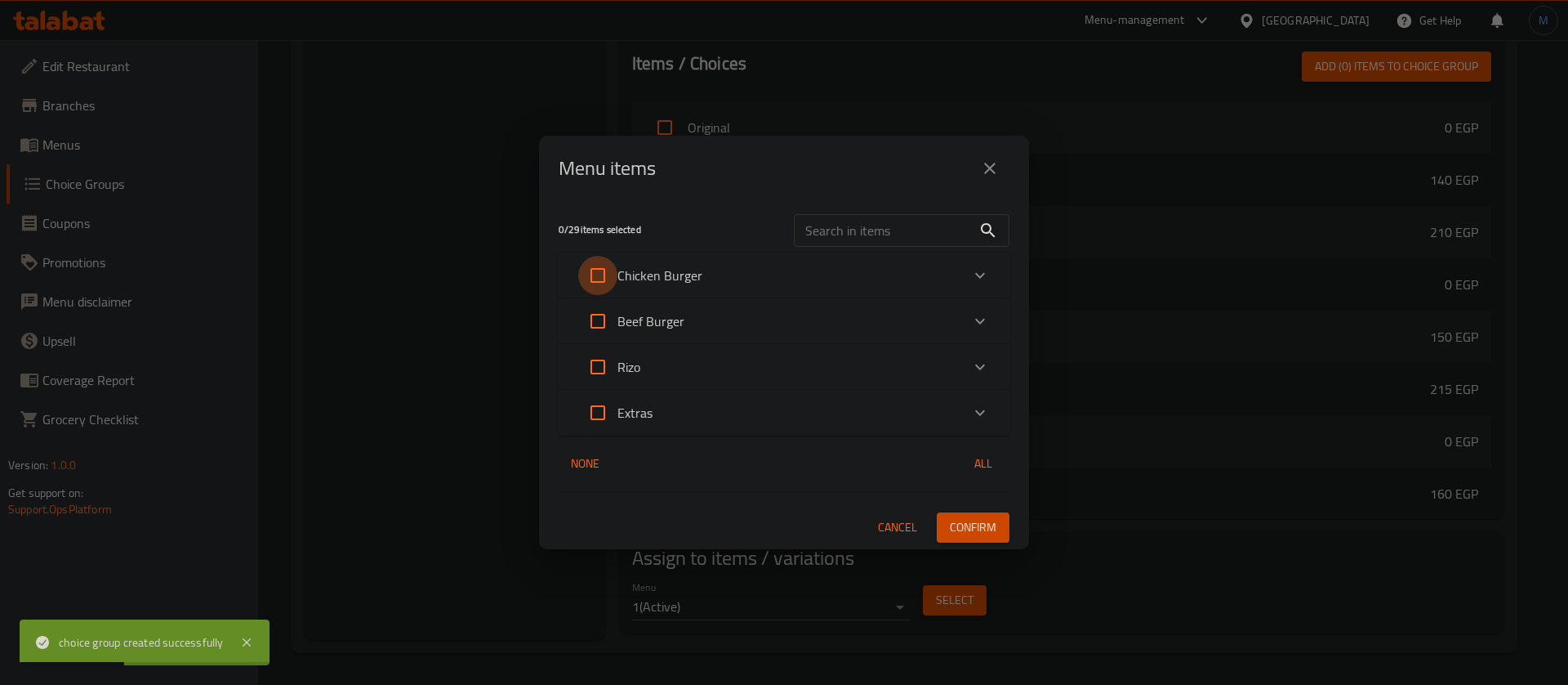
checkbox input "true"
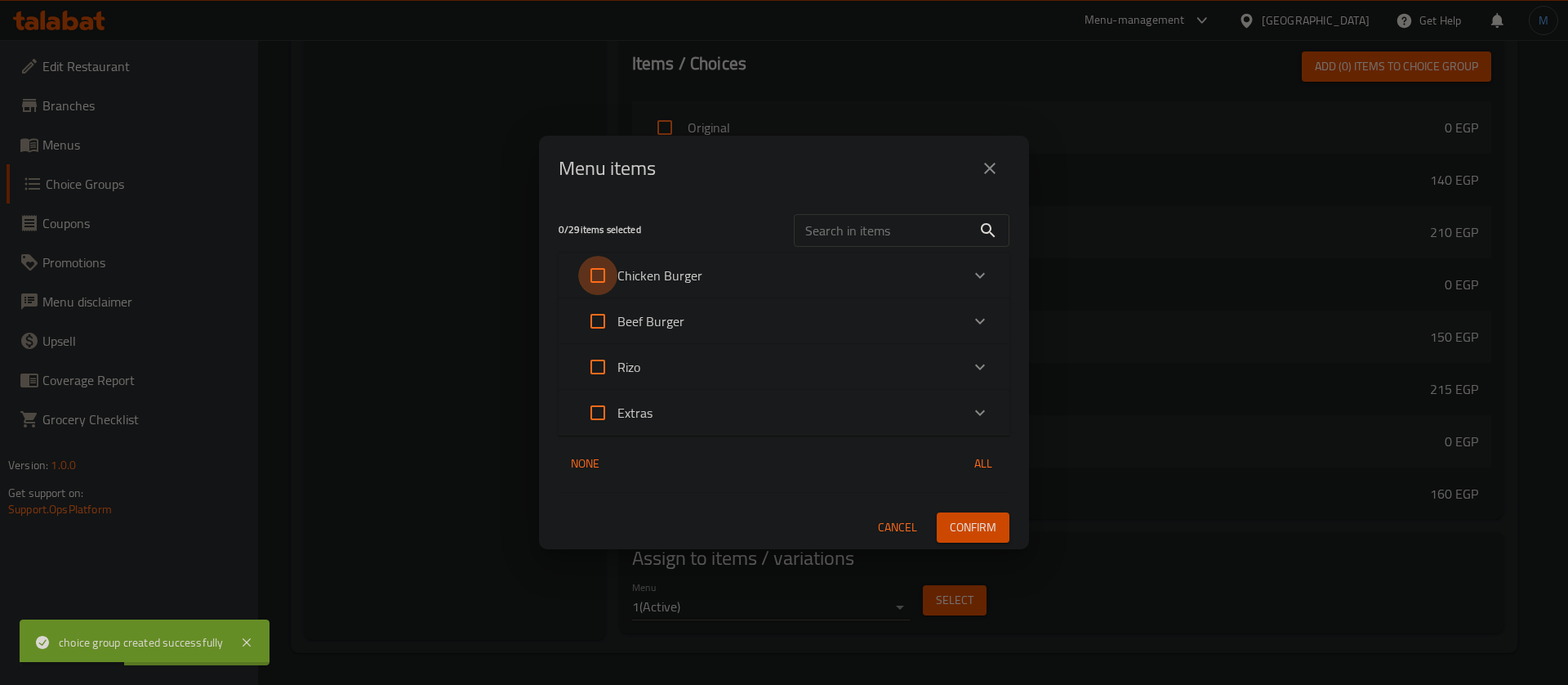
checkbox input "true"
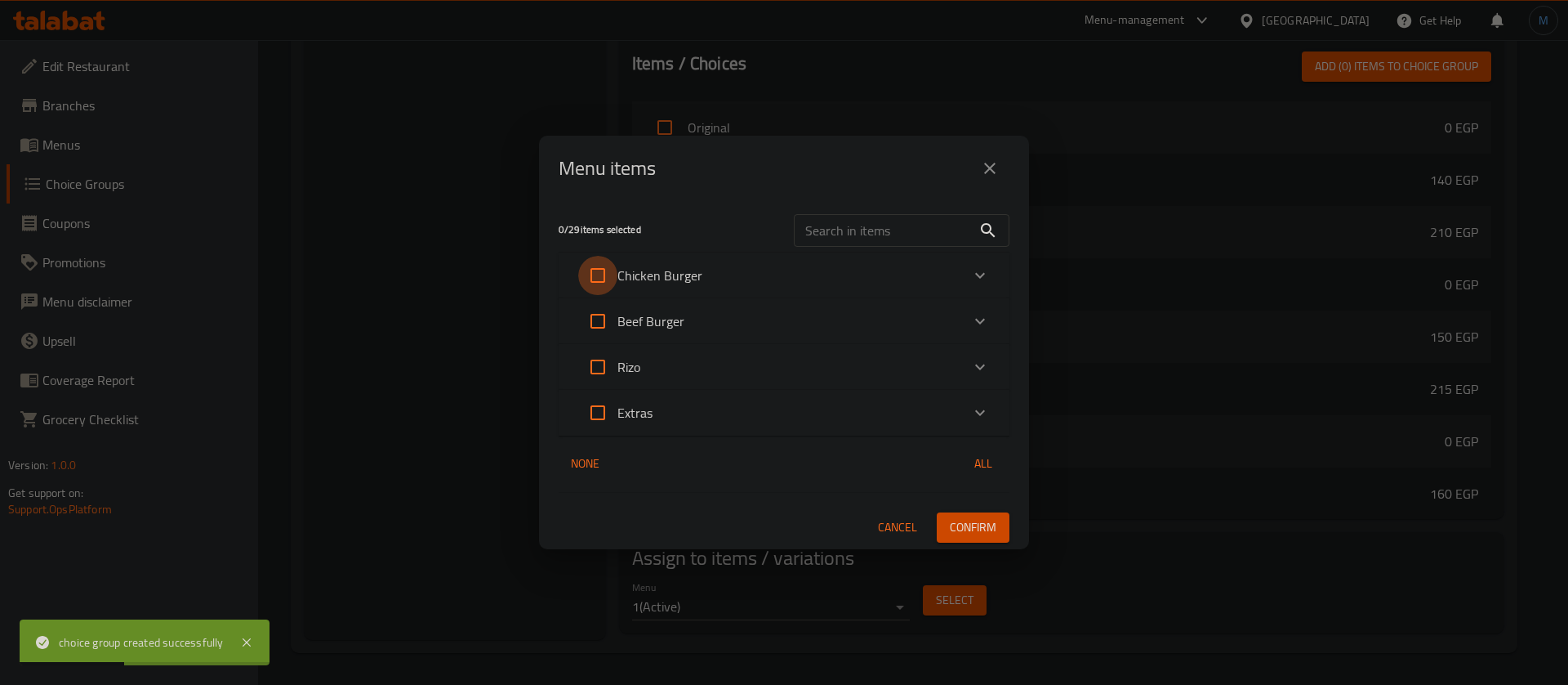
checkbox input "true"
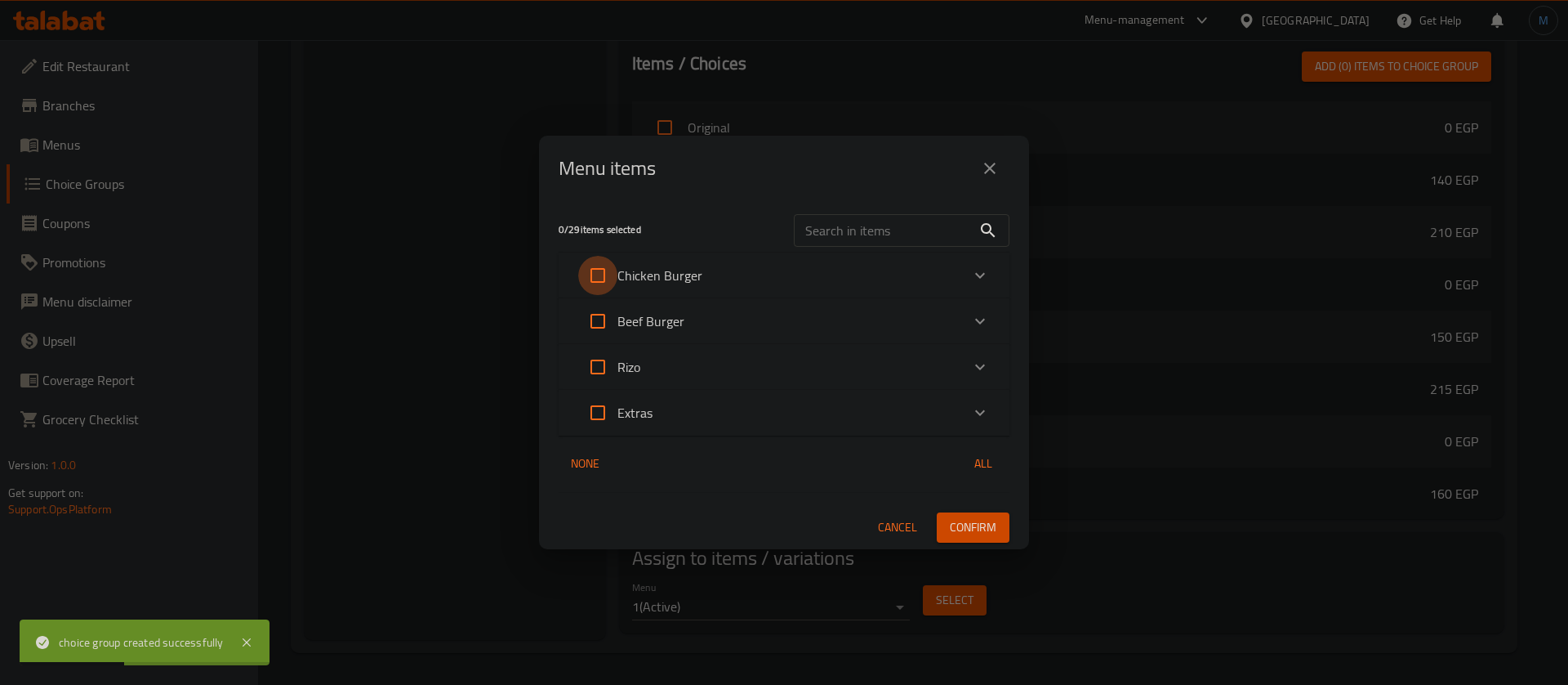
checkbox input "true"
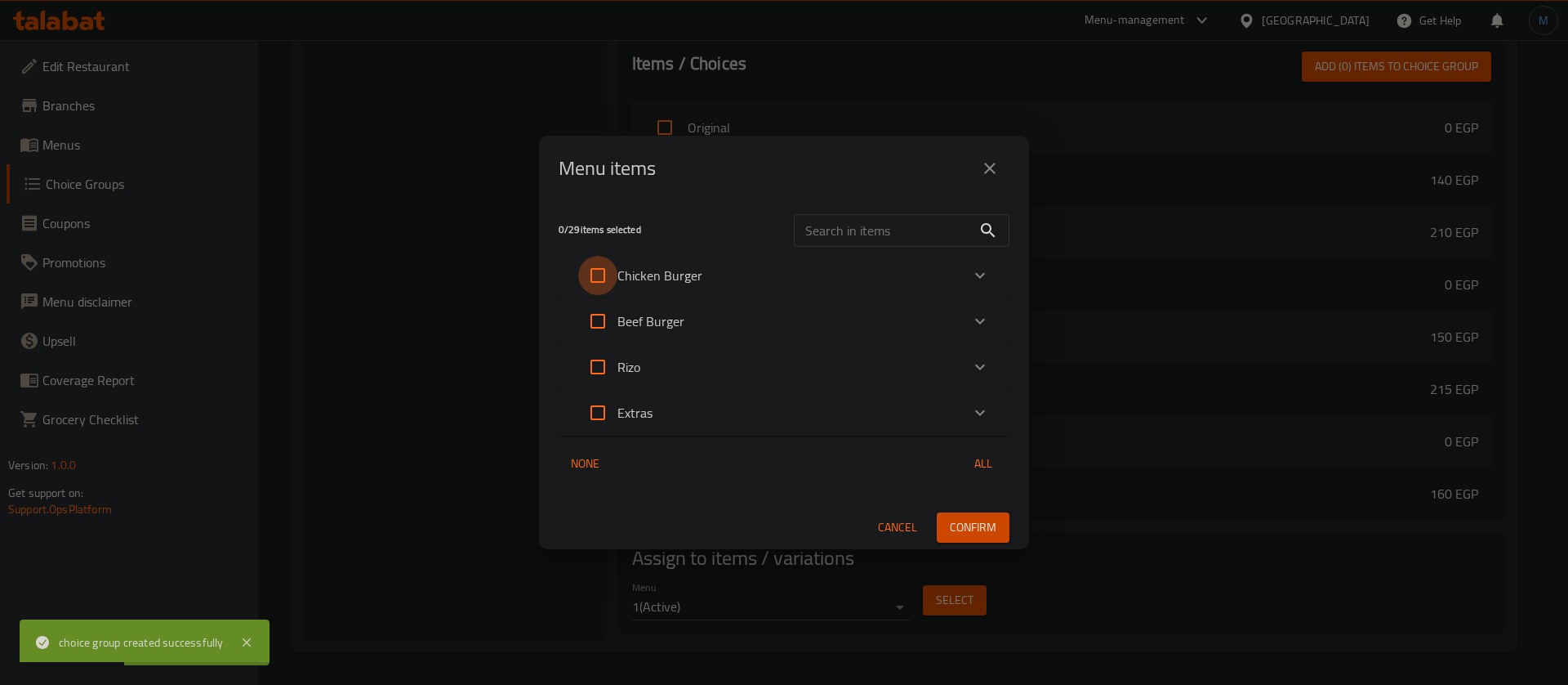
checkbox input "true"
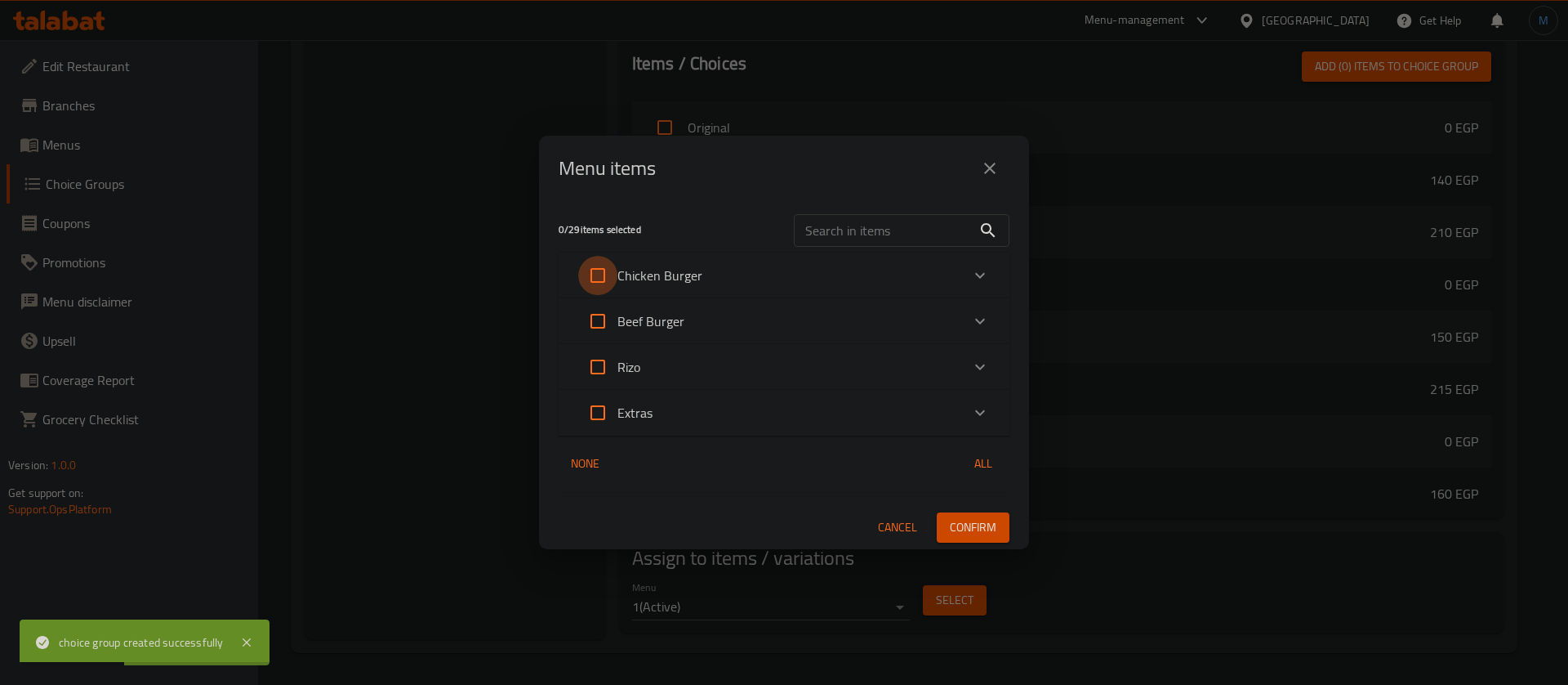
checkbox input "true"
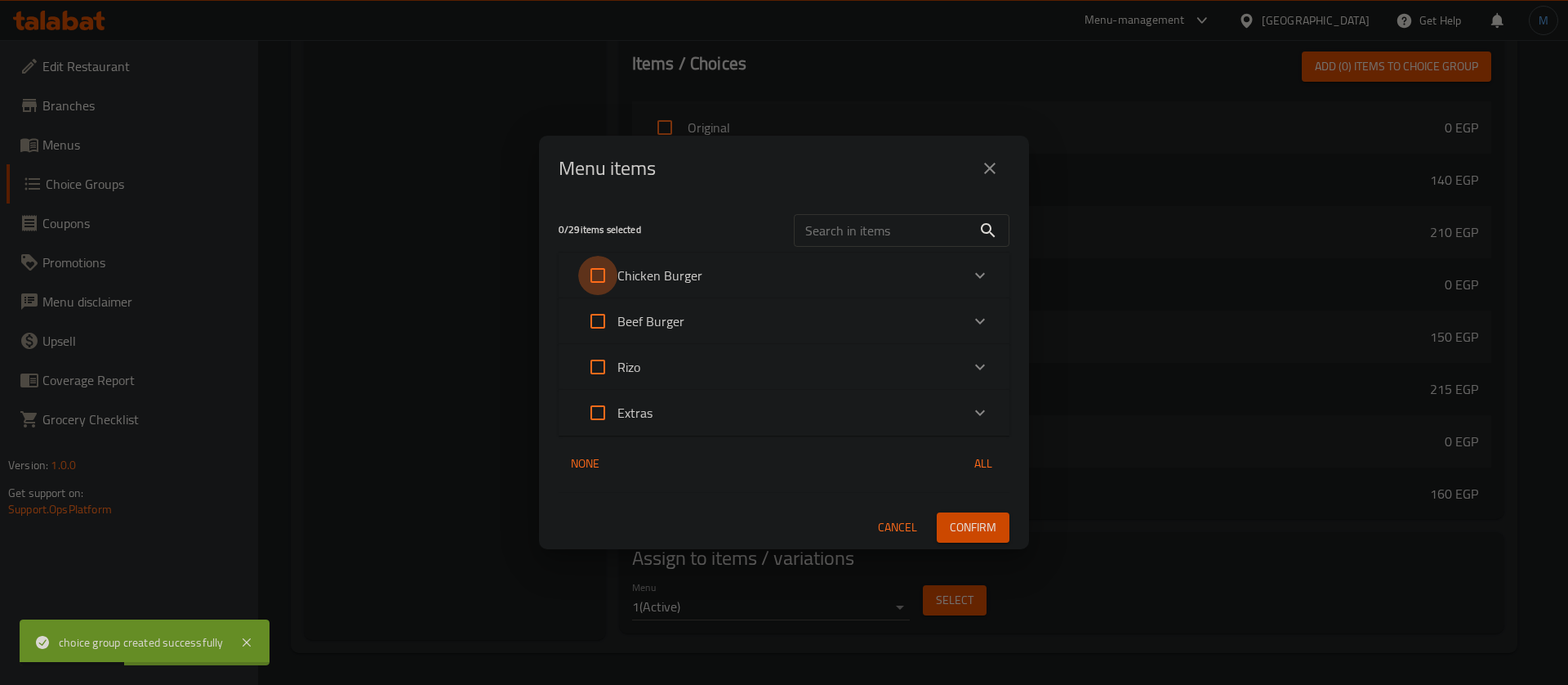
checkbox input "true"
click at [600, 322] on input "Expand" at bounding box center [598, 321] width 39 height 39
checkbox input "true"
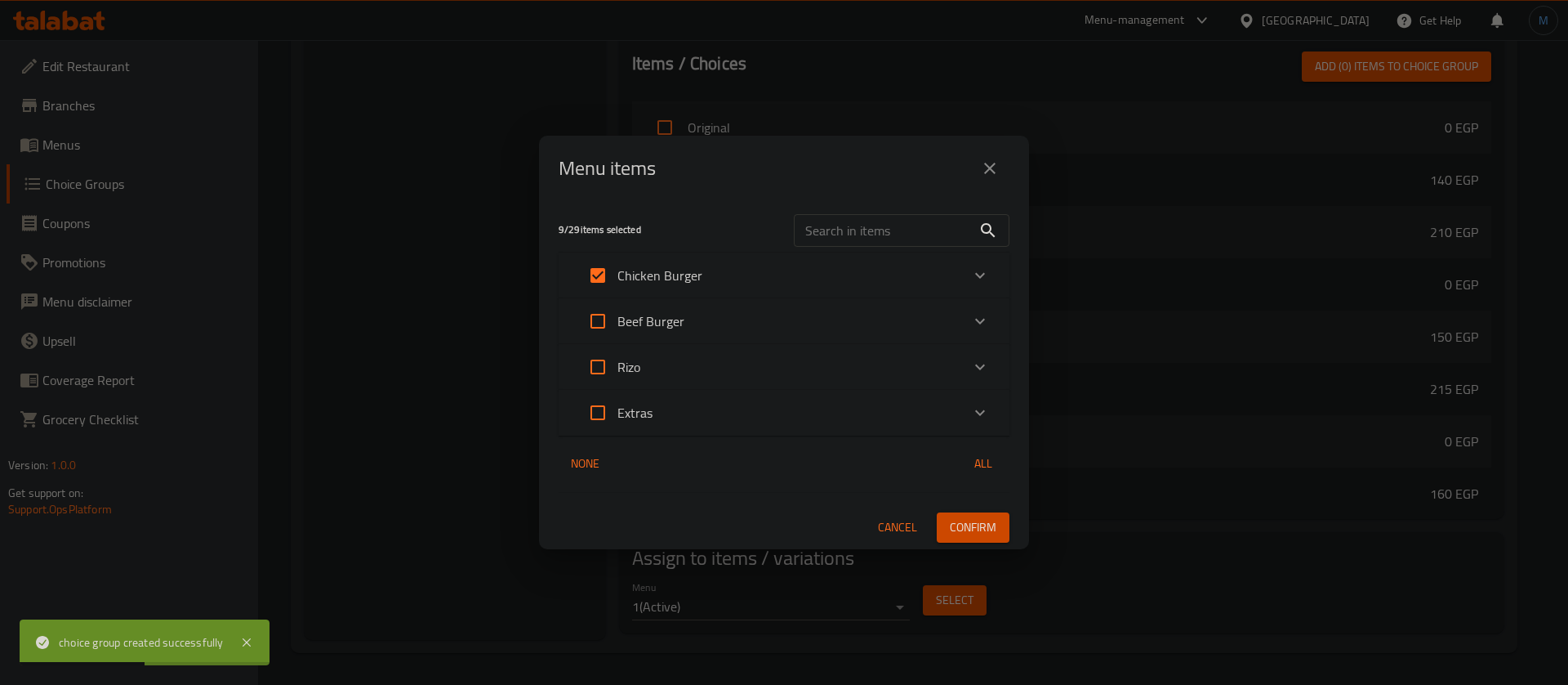
checkbox input "true"
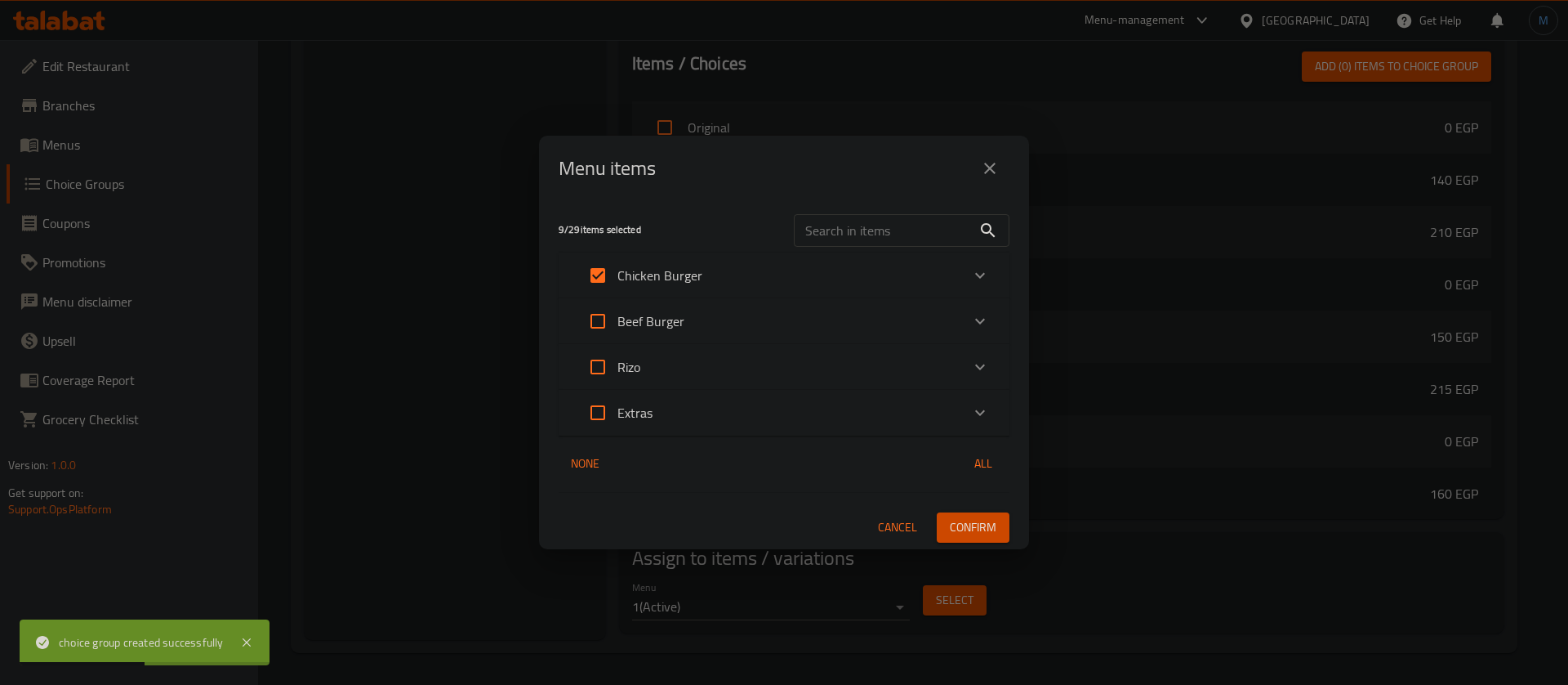
checkbox input "true"
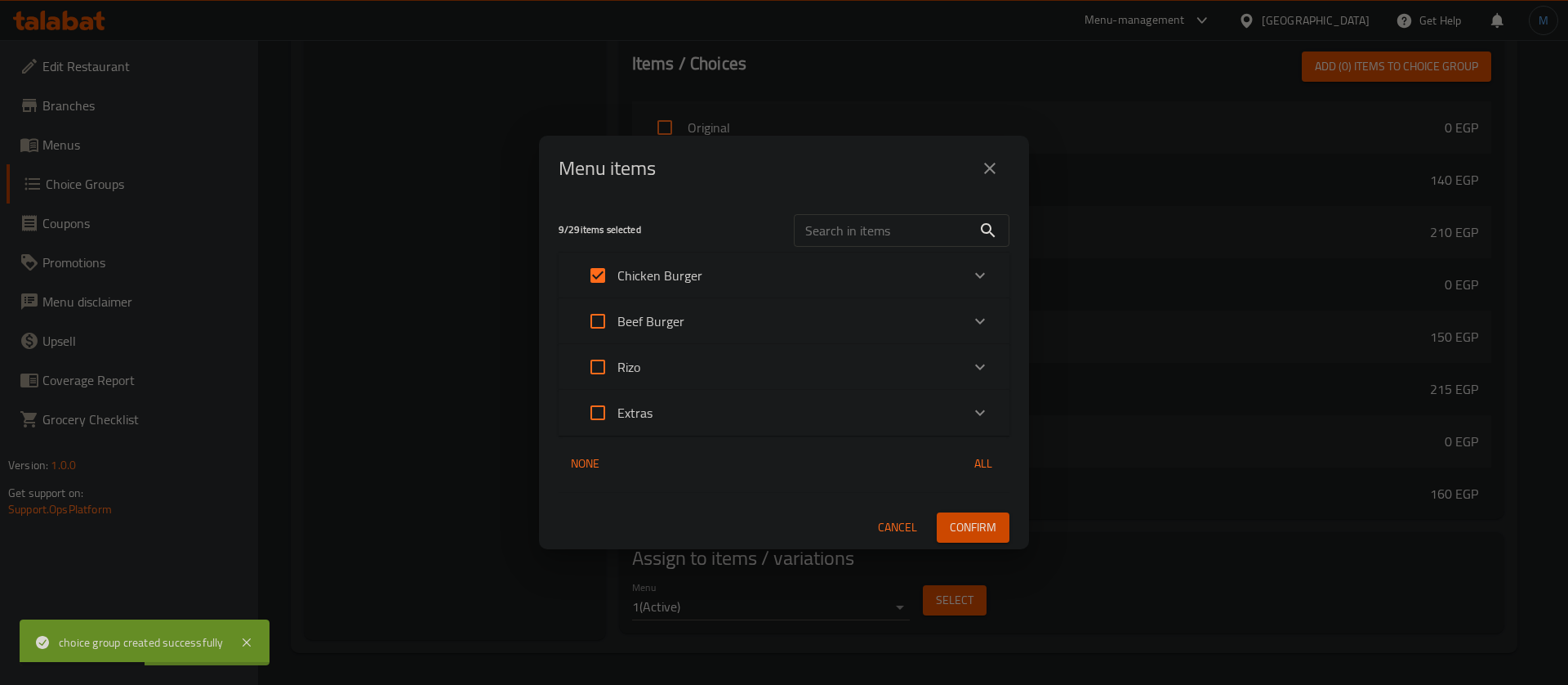
checkbox input "true"
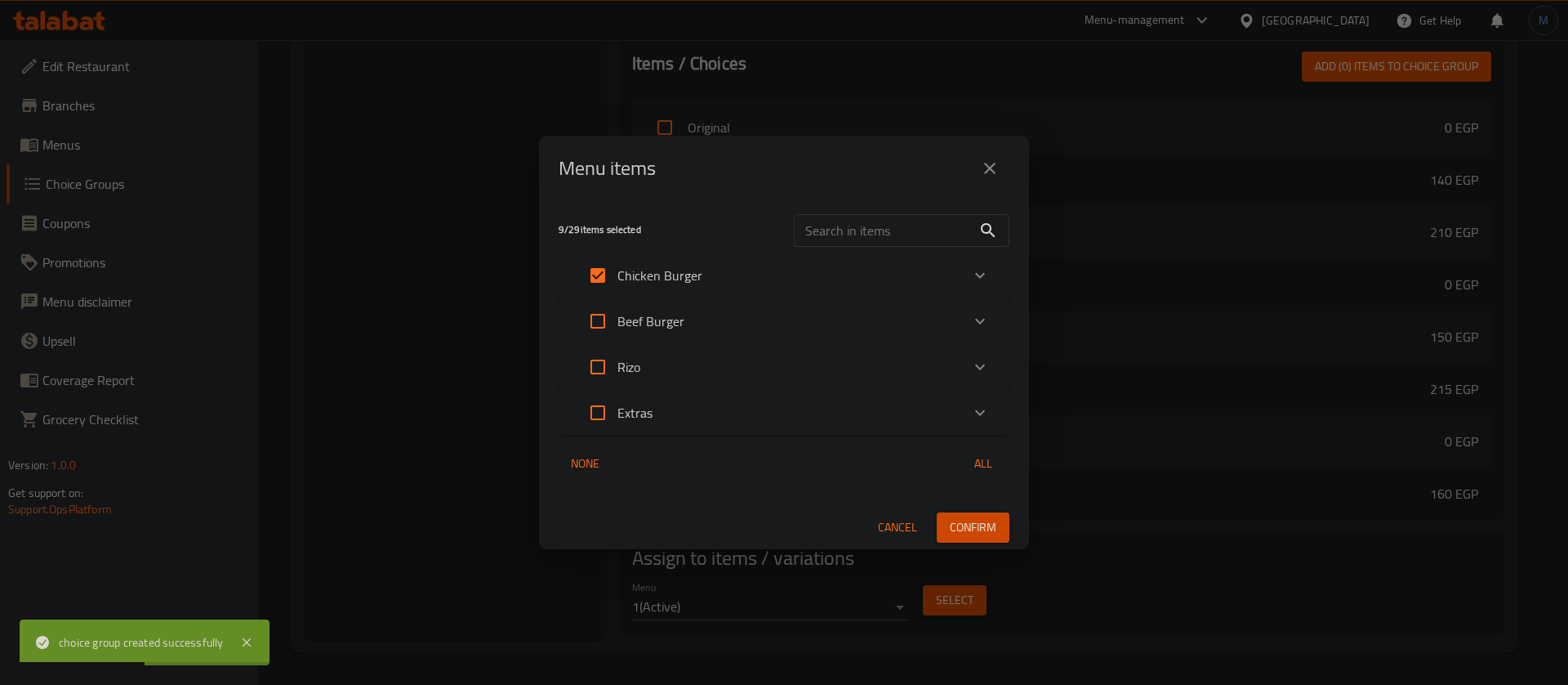
checkbox input "true"
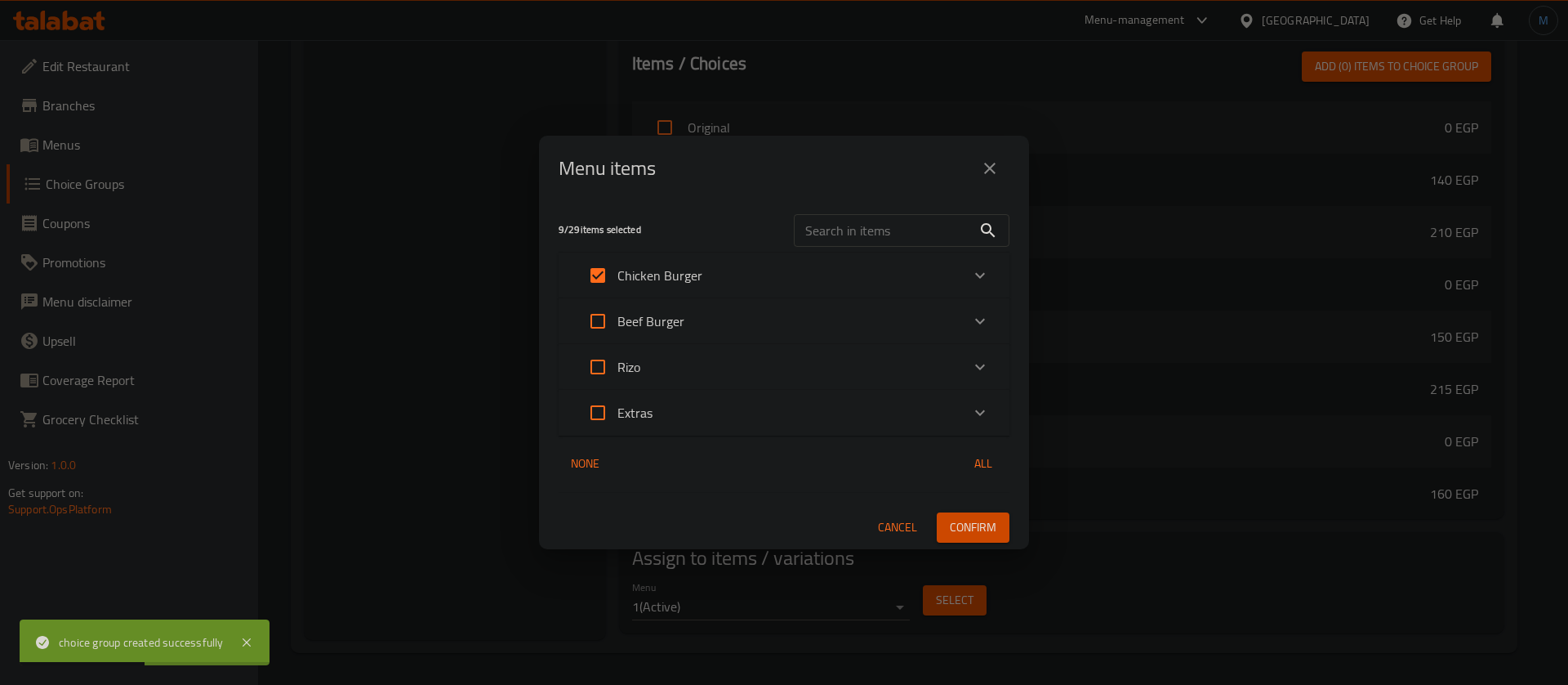
checkbox input "true"
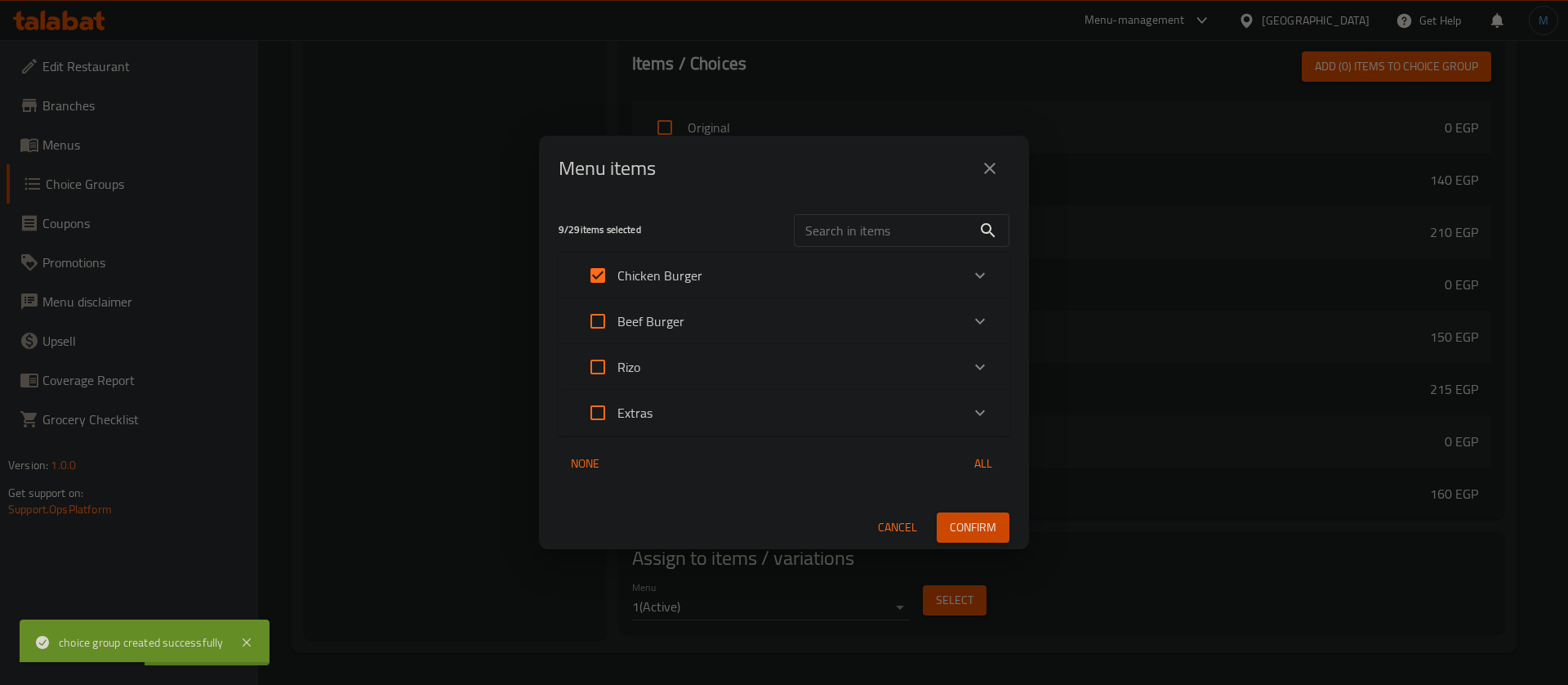
checkbox input "true"
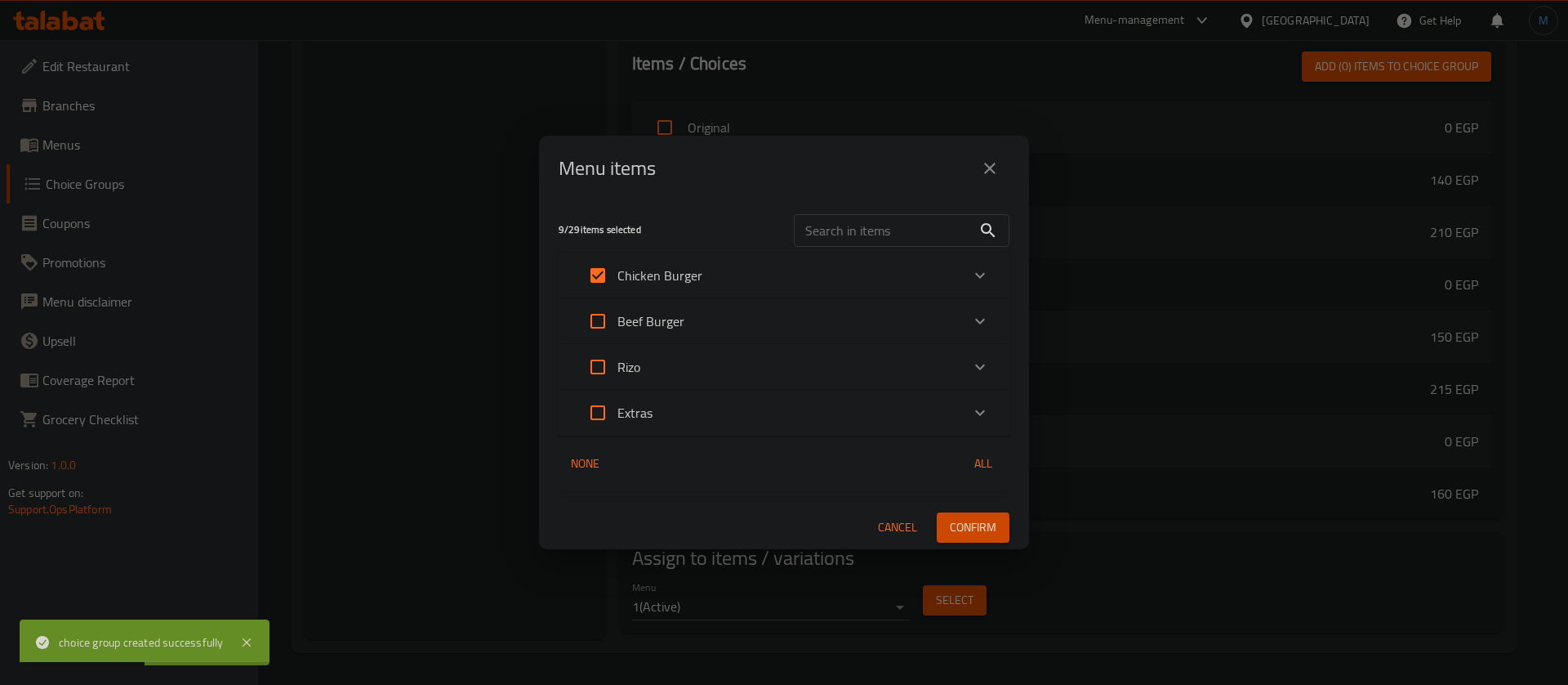
checkbox input "true"
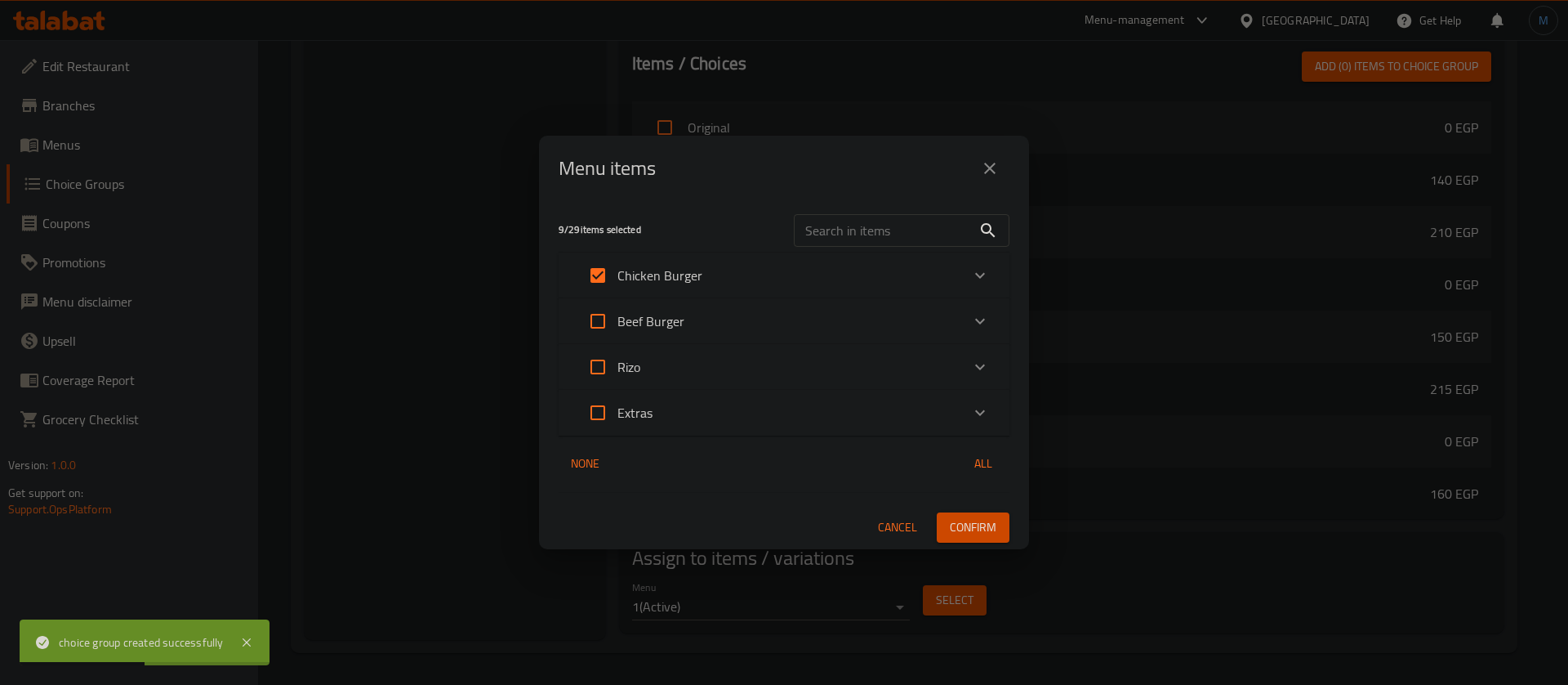
checkbox input "true"
click at [966, 522] on span "Confirm" at bounding box center [973, 527] width 47 height 20
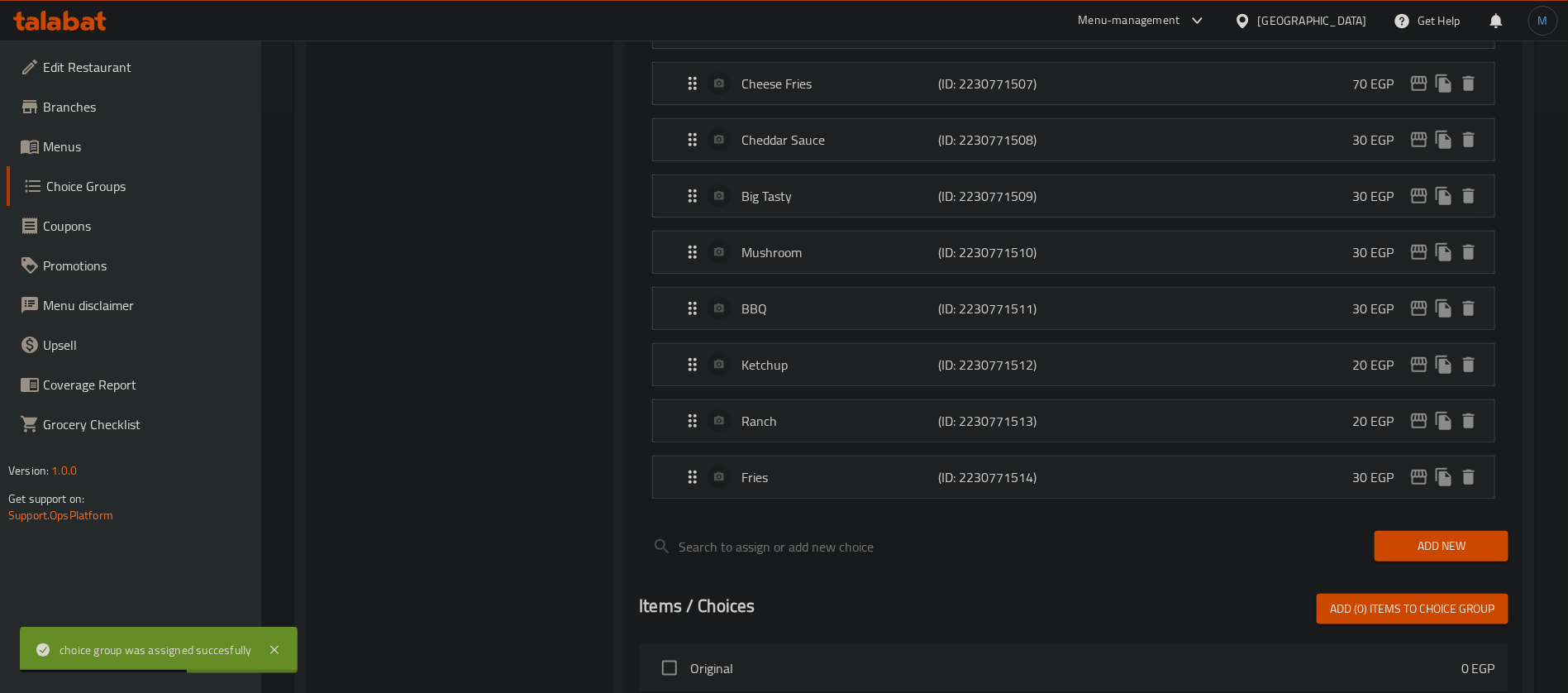
scroll to position [579, 0]
click at [135, 156] on link "Menus" at bounding box center [134, 147] width 255 height 40
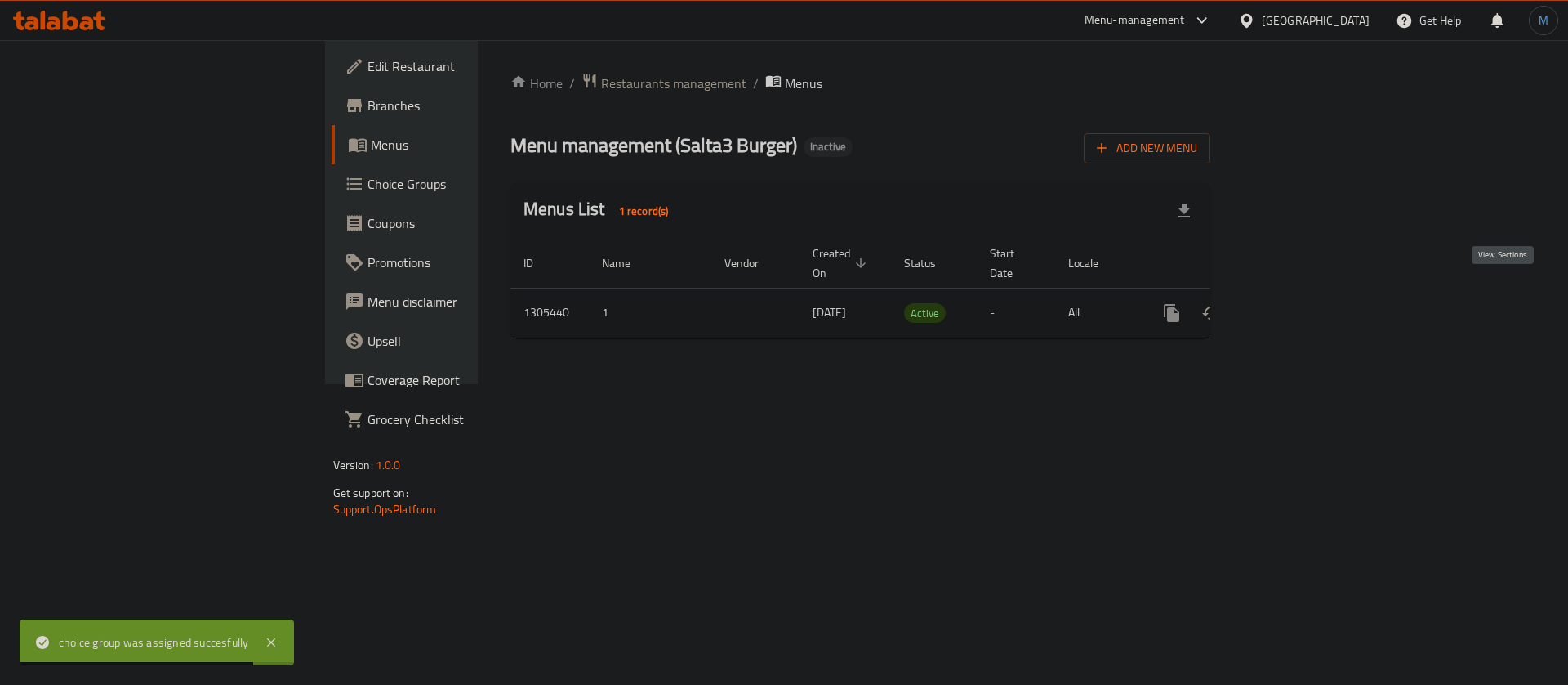
click at [1300, 303] on icon "enhanced table" at bounding box center [1289, 313] width 20 height 20
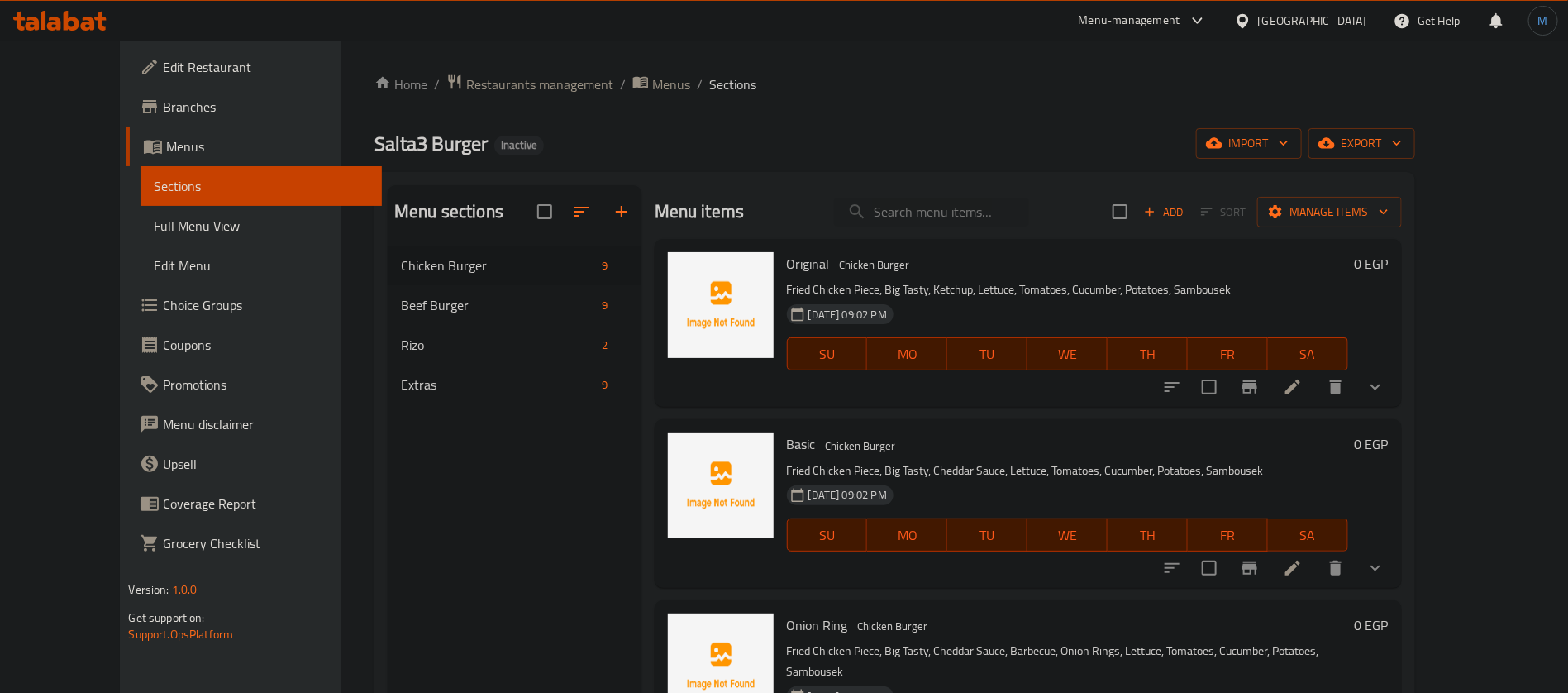
click at [204, 233] on span "Full Menu View" at bounding box center [260, 225] width 215 height 20
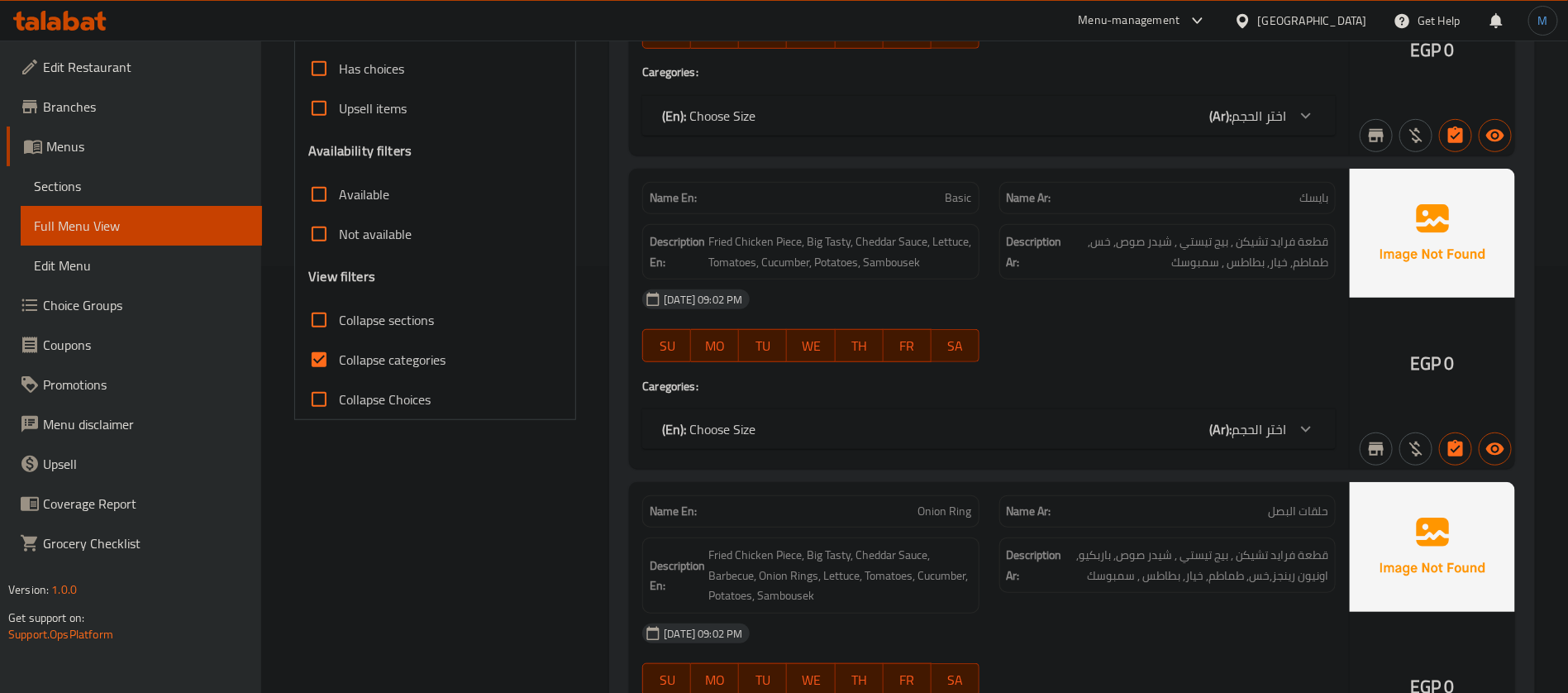
scroll to position [496, 0]
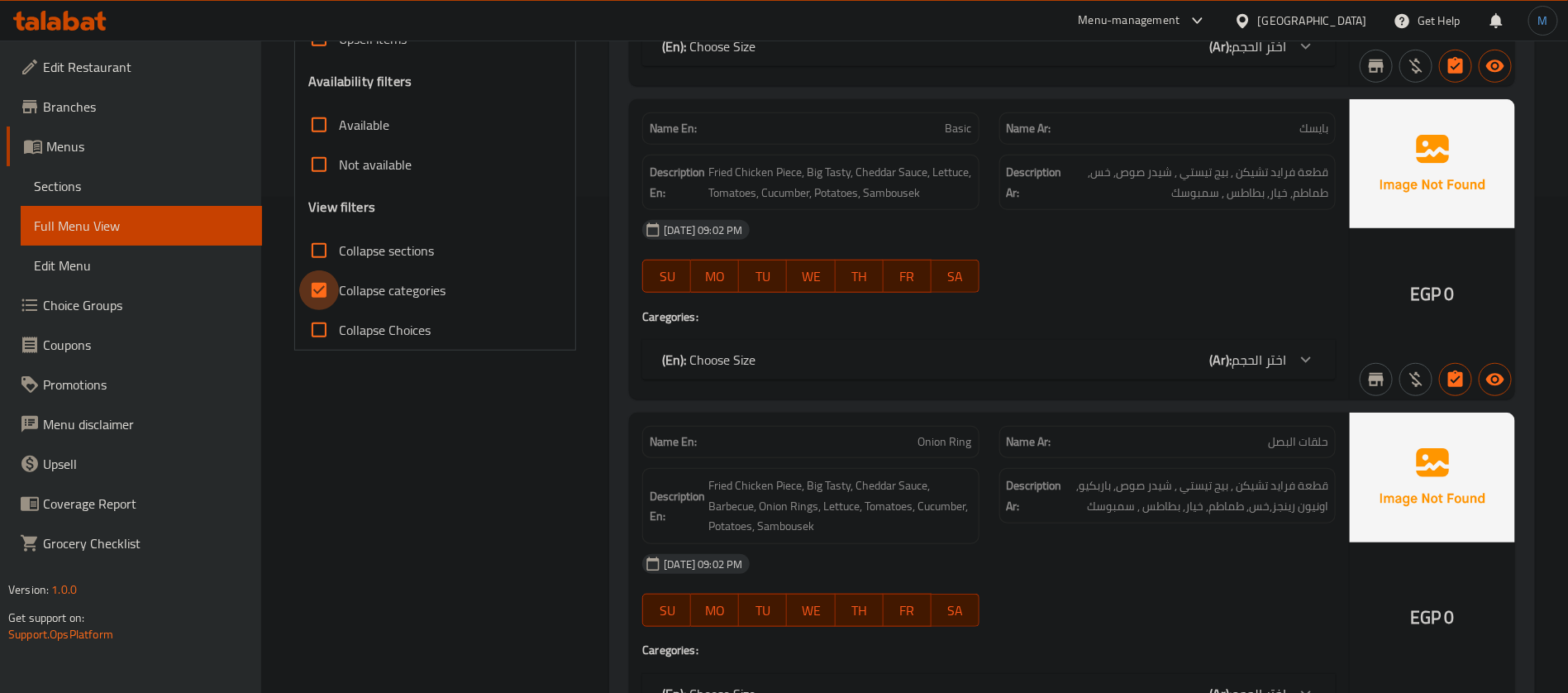
click at [323, 286] on input "Collapse categories" at bounding box center [319, 290] width 40 height 40
checkbox input "false"
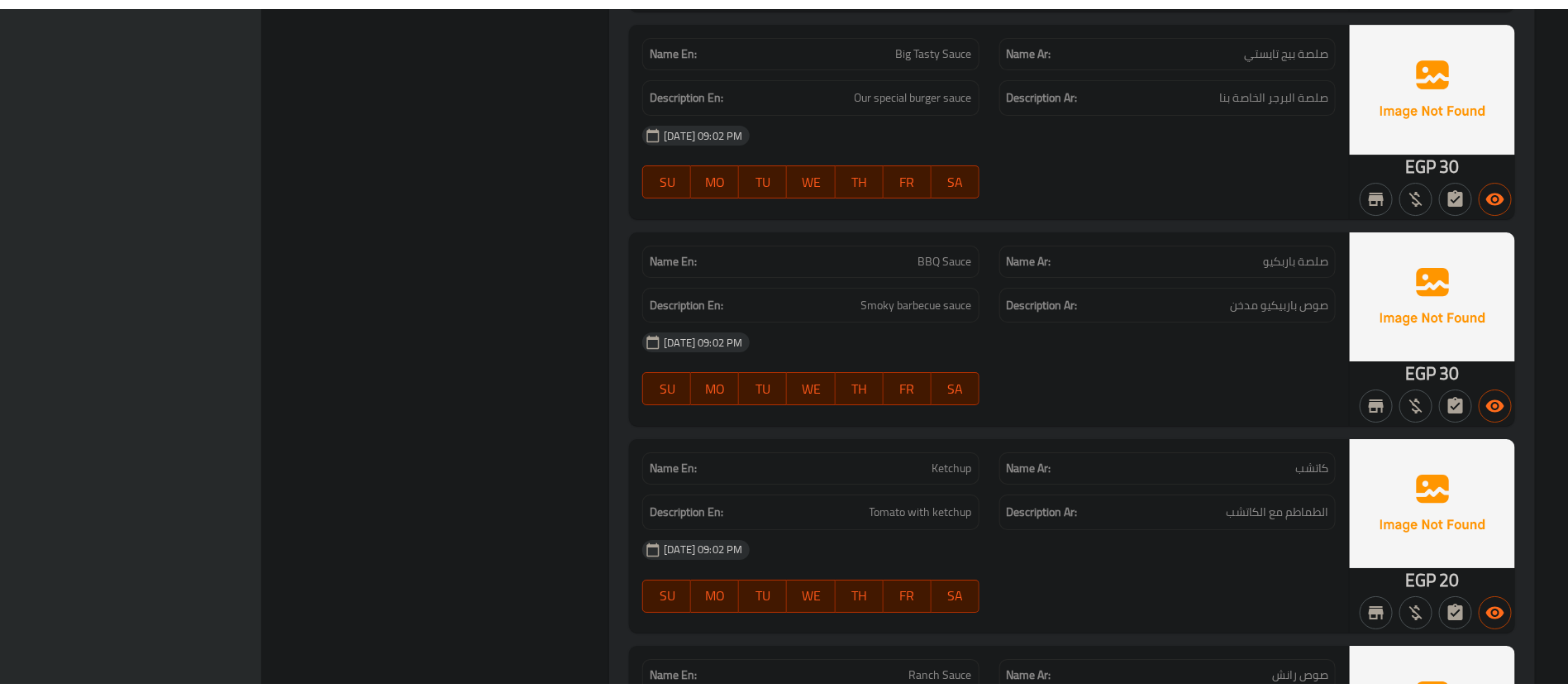
scroll to position [28249, 0]
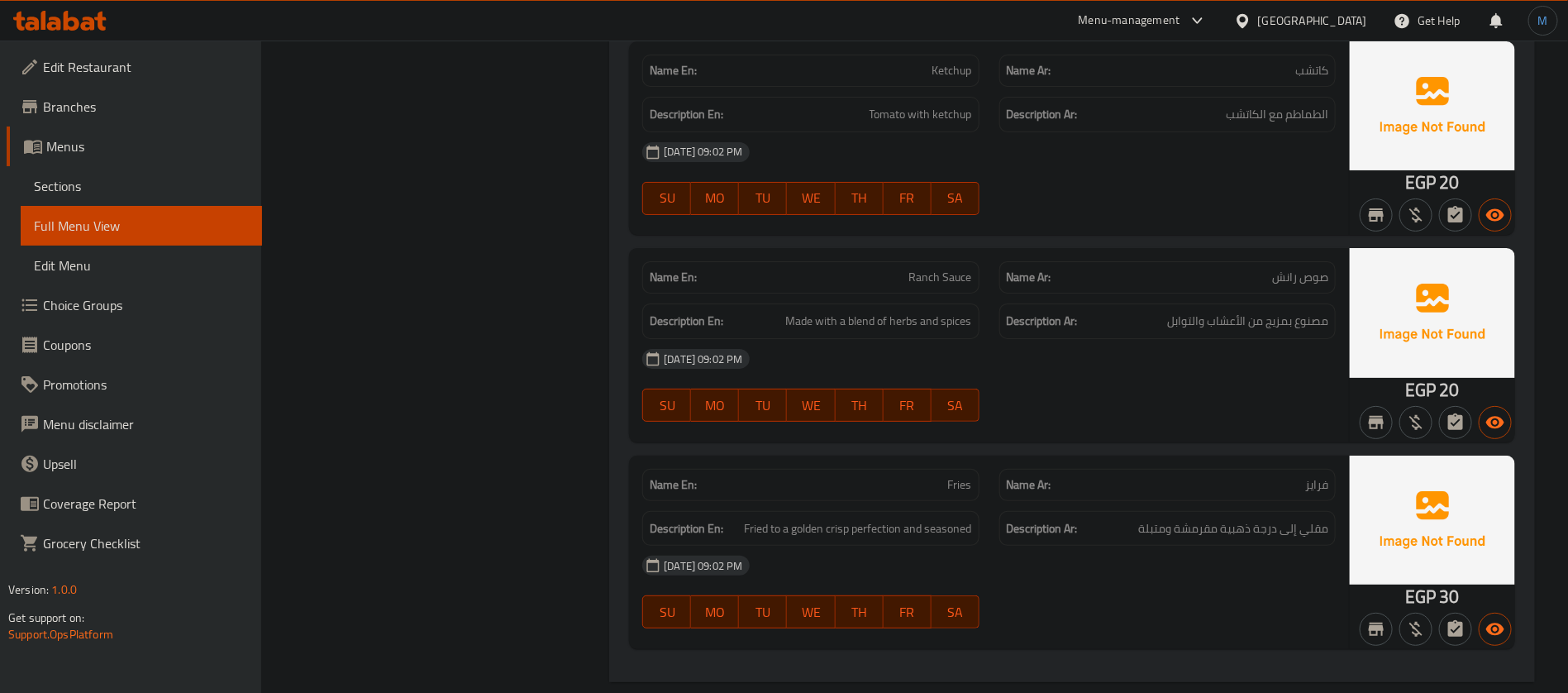
click at [130, 115] on span "Branches" at bounding box center [146, 106] width 206 height 20
